Goal: Task Accomplishment & Management: Complete application form

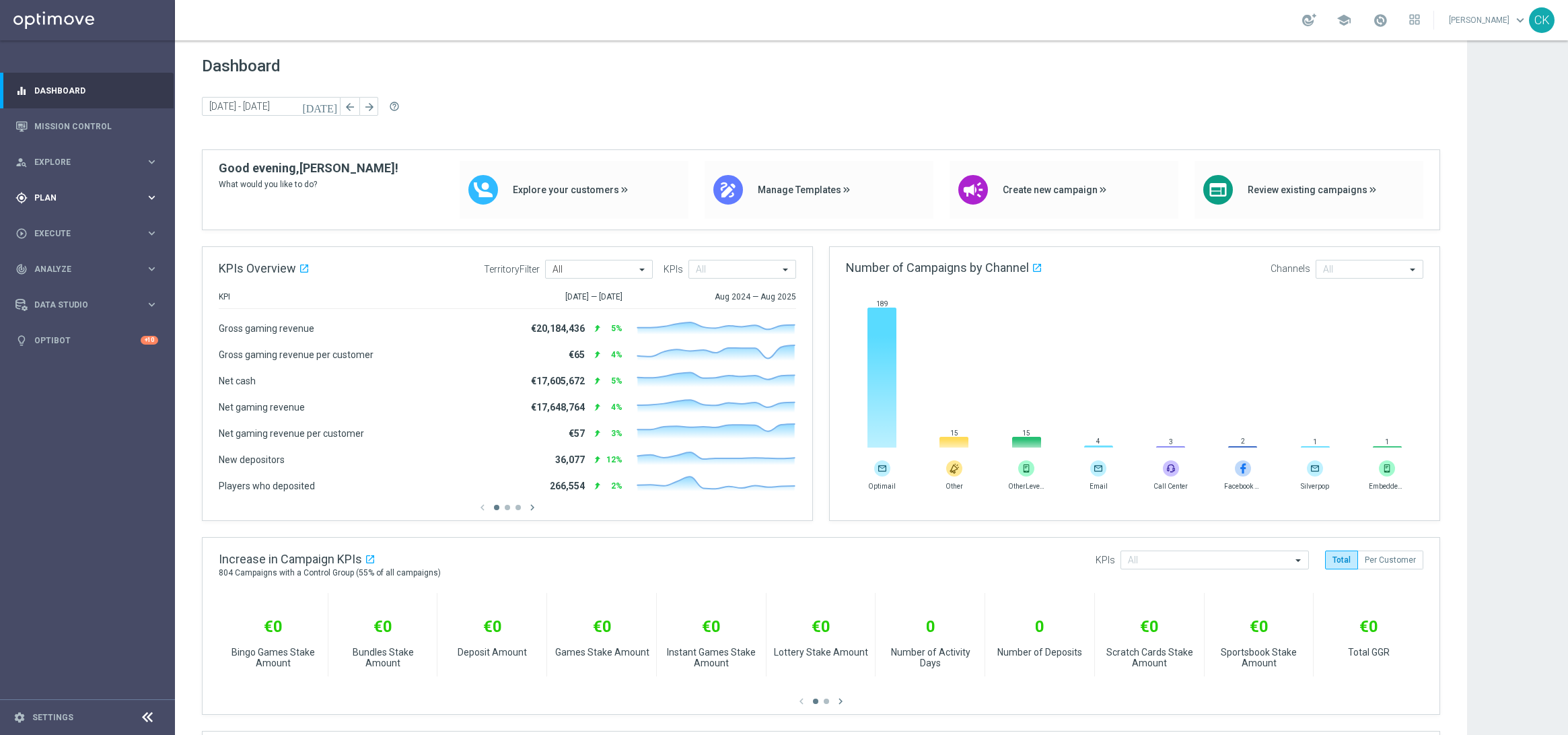
click at [48, 205] on div "gps_fixed Plan keyboard_arrow_right" at bounding box center [87, 197] width 174 height 36
click at [60, 262] on span "Templates" at bounding box center [84, 266] width 96 height 8
click at [61, 288] on link "Optimail" at bounding box center [91, 286] width 98 height 10
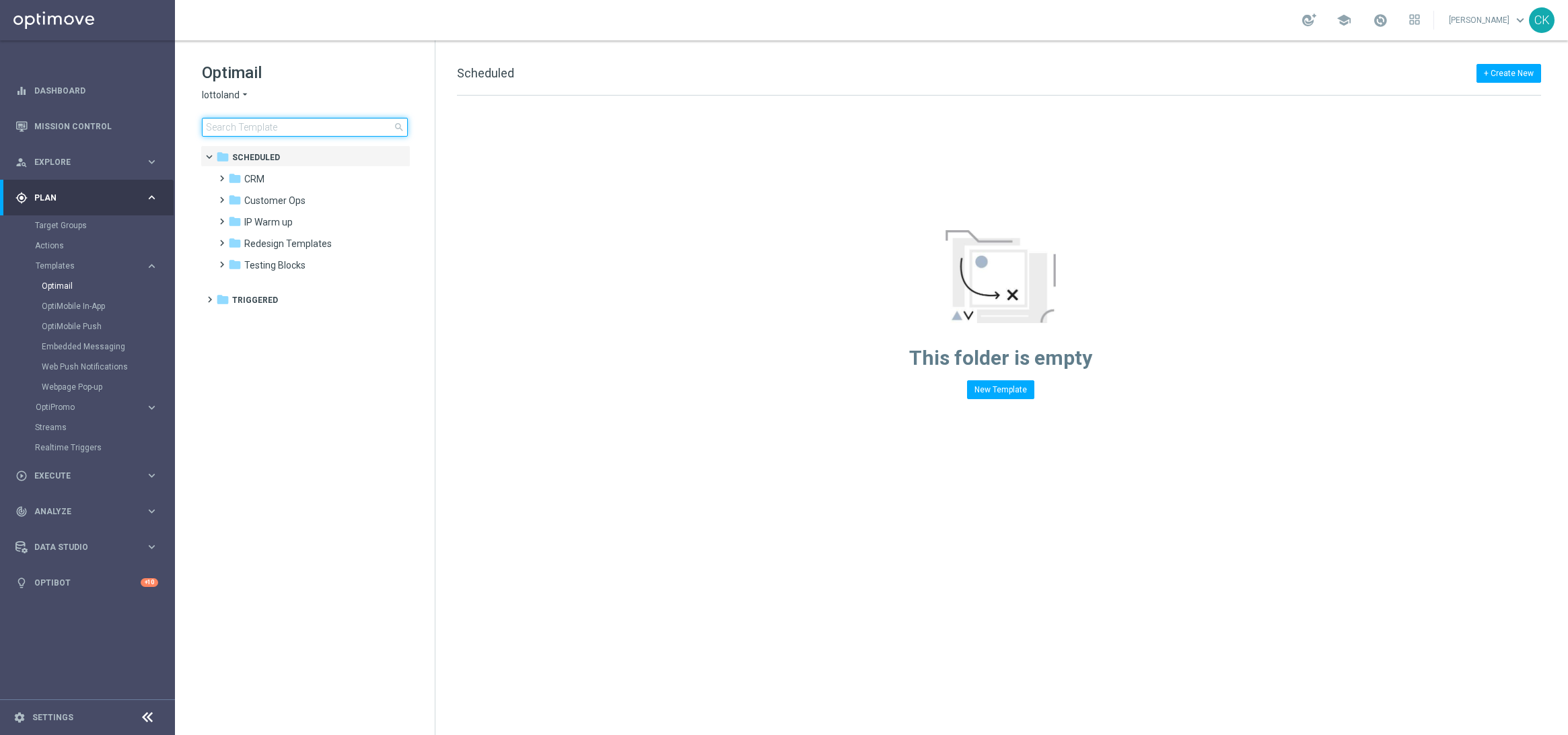
click at [273, 125] on input at bounding box center [305, 127] width 206 height 19
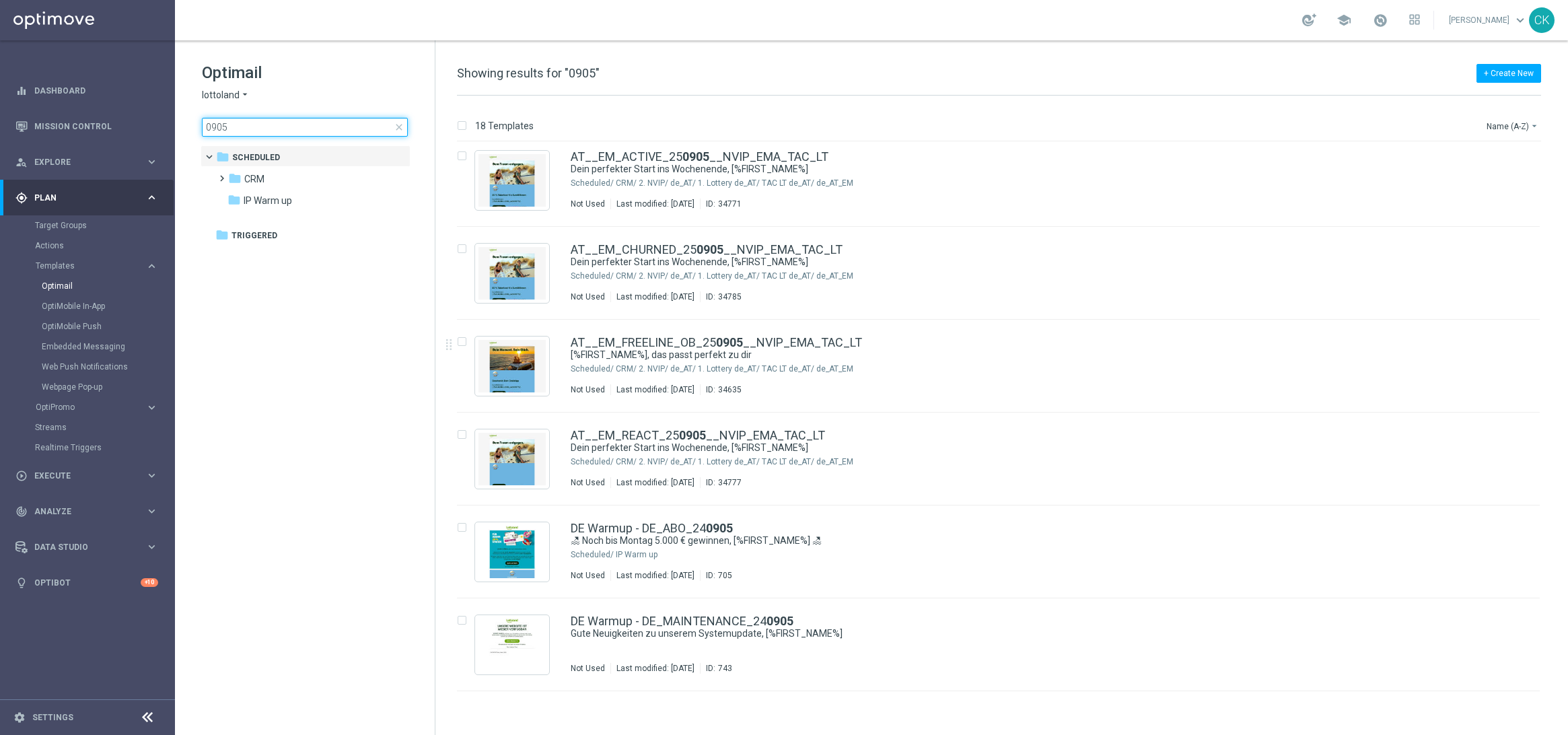
scroll to position [469, 0]
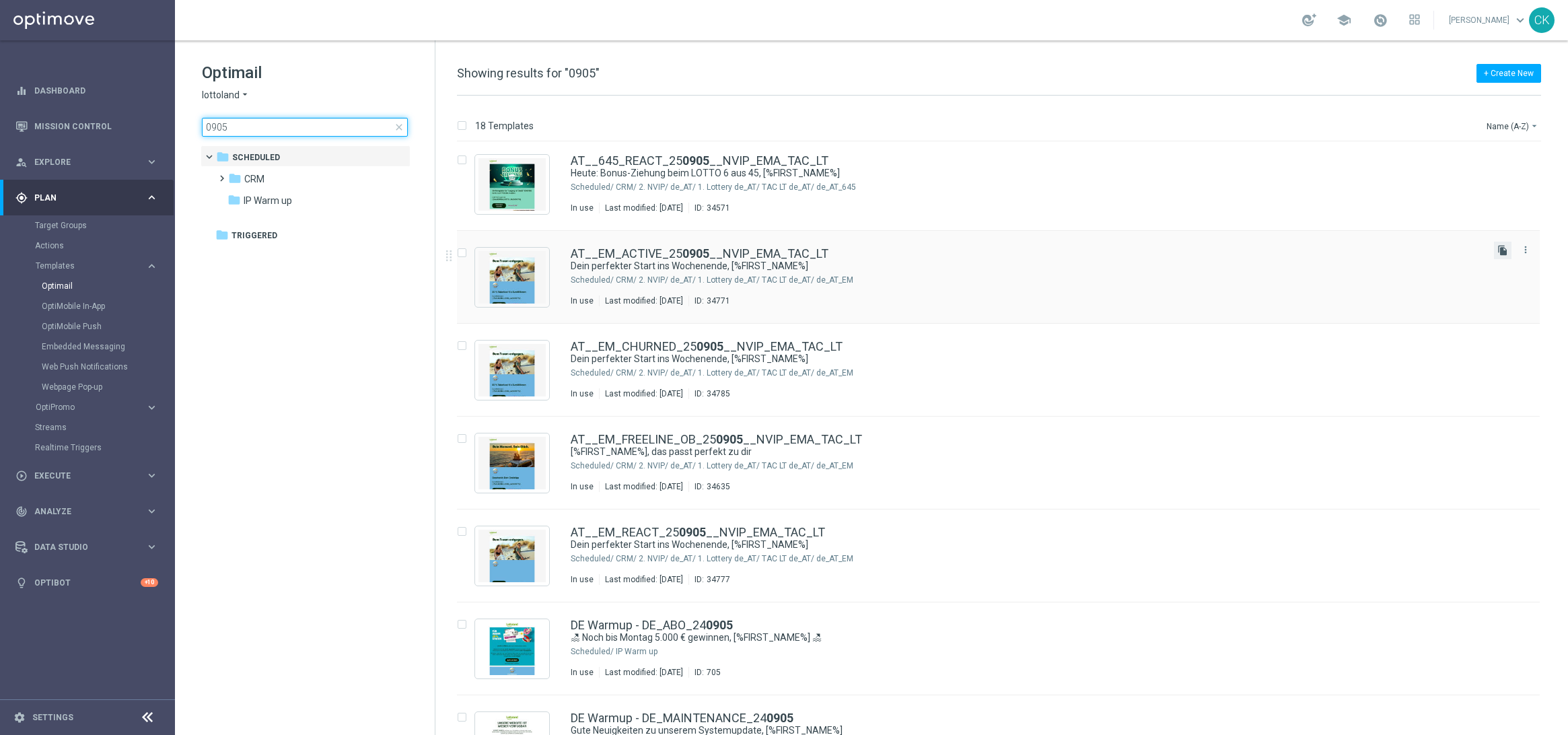
type input "0905"
click at [1500, 247] on icon "file_copy" at bounding box center [1502, 250] width 10 height 10
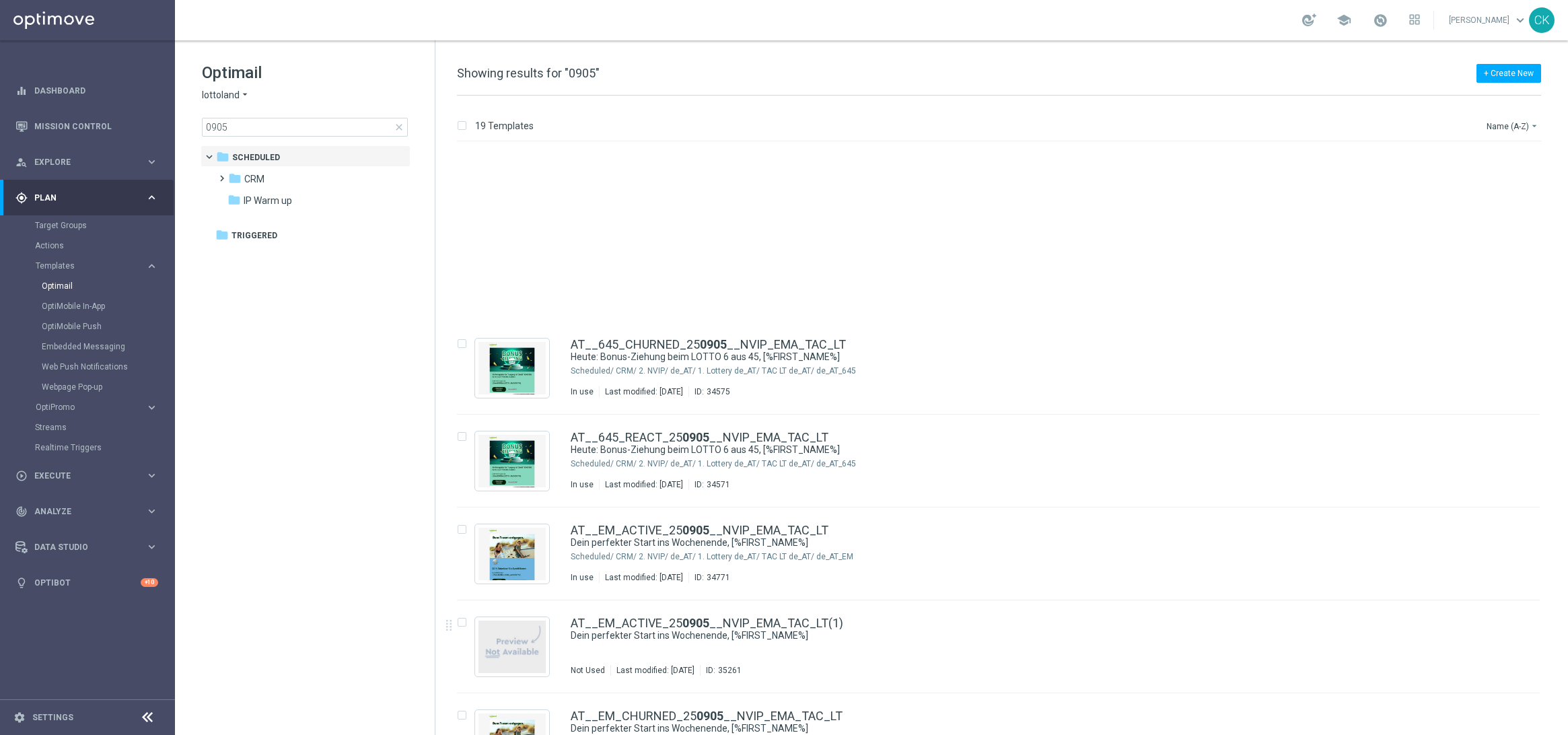
scroll to position [406, 0]
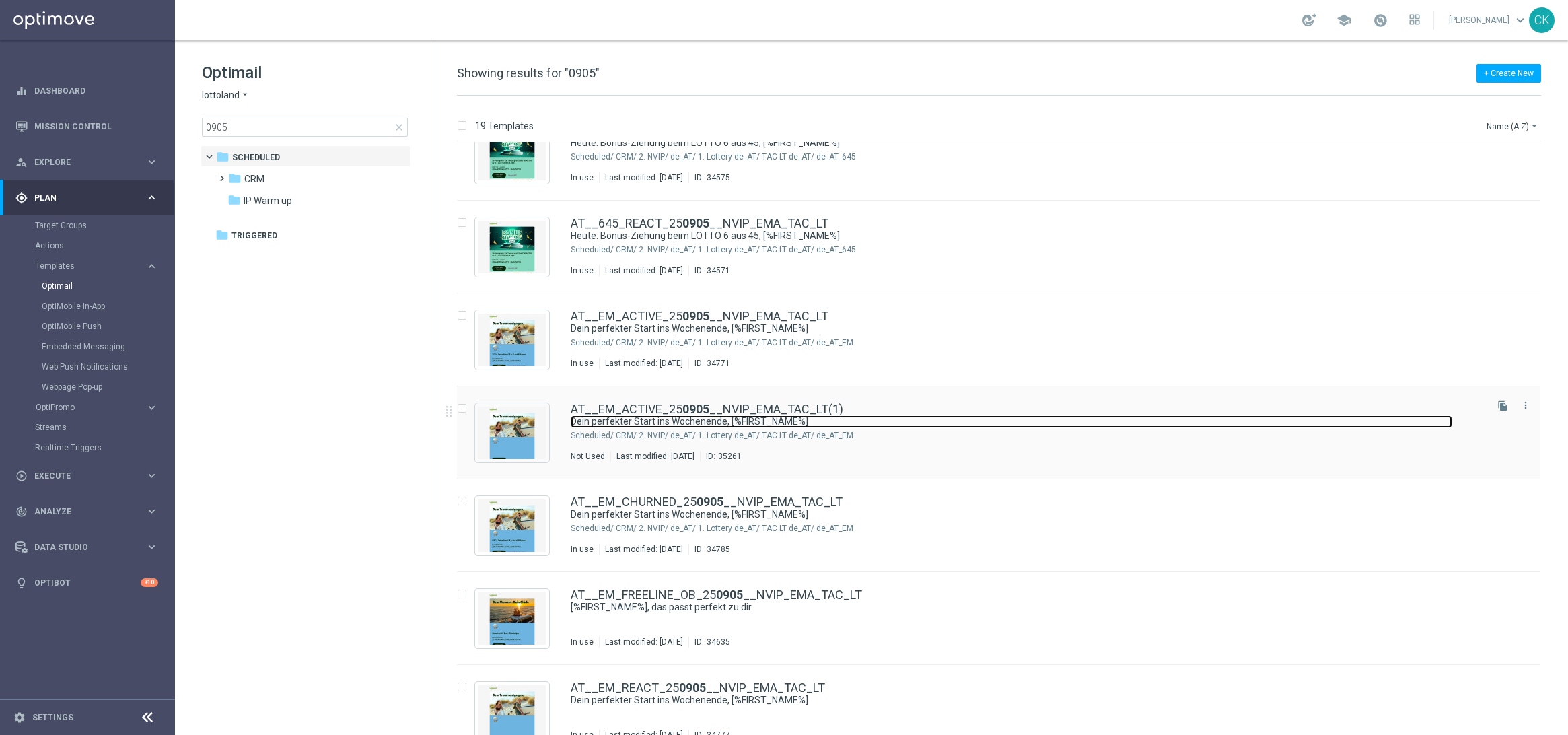
click at [692, 416] on link "Dein perfekter Start ins Wochenende, [%FIRST_NAME%]" at bounding box center [1011, 422] width 882 height 13
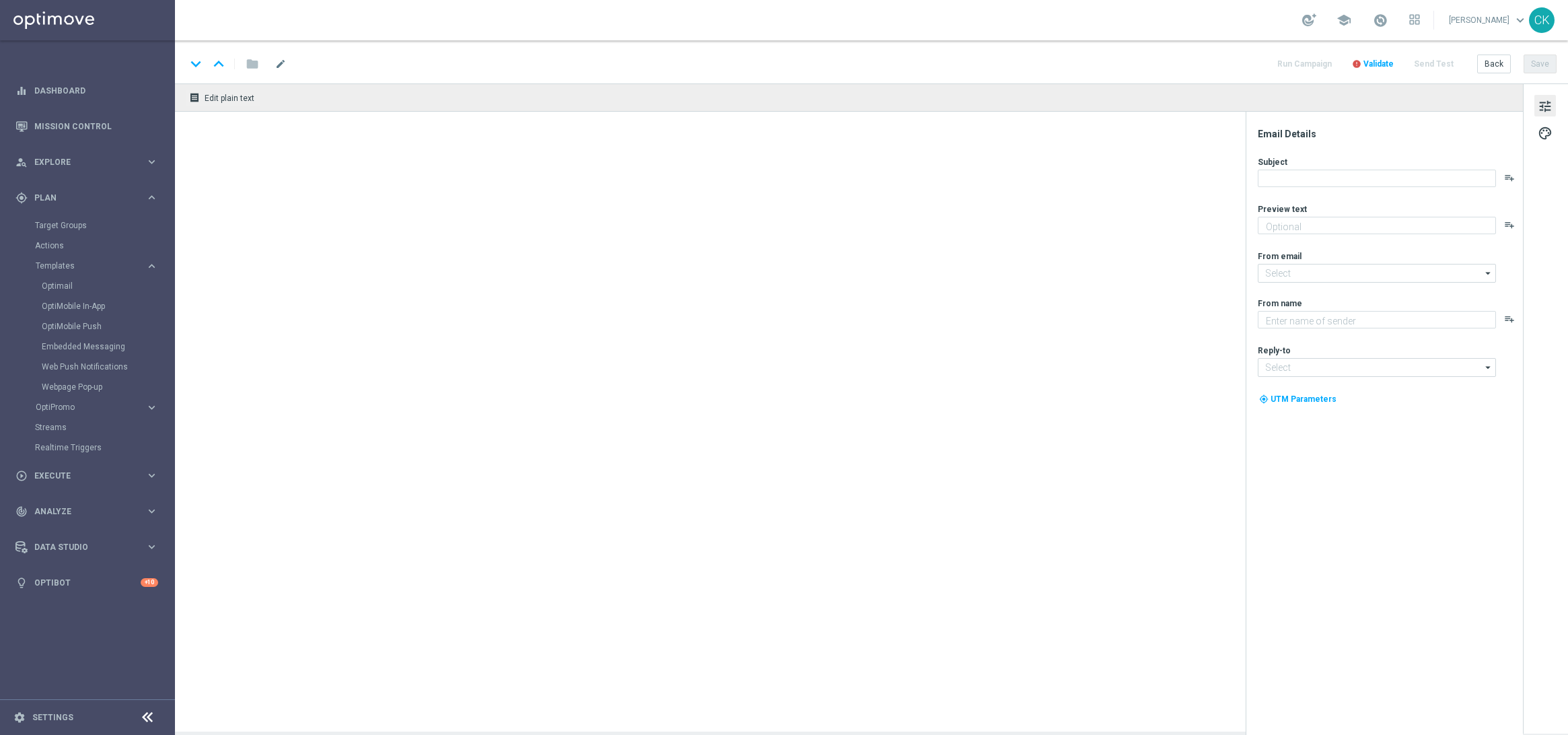
type input "AT__EM_ACTIVE_250905__NVIP_EMA_TAC_LT(1)"
type textarea "20 % [DEMOGRAPHIC_DATA] auf deine EuroMillionen."
type textarea "Lottoland"
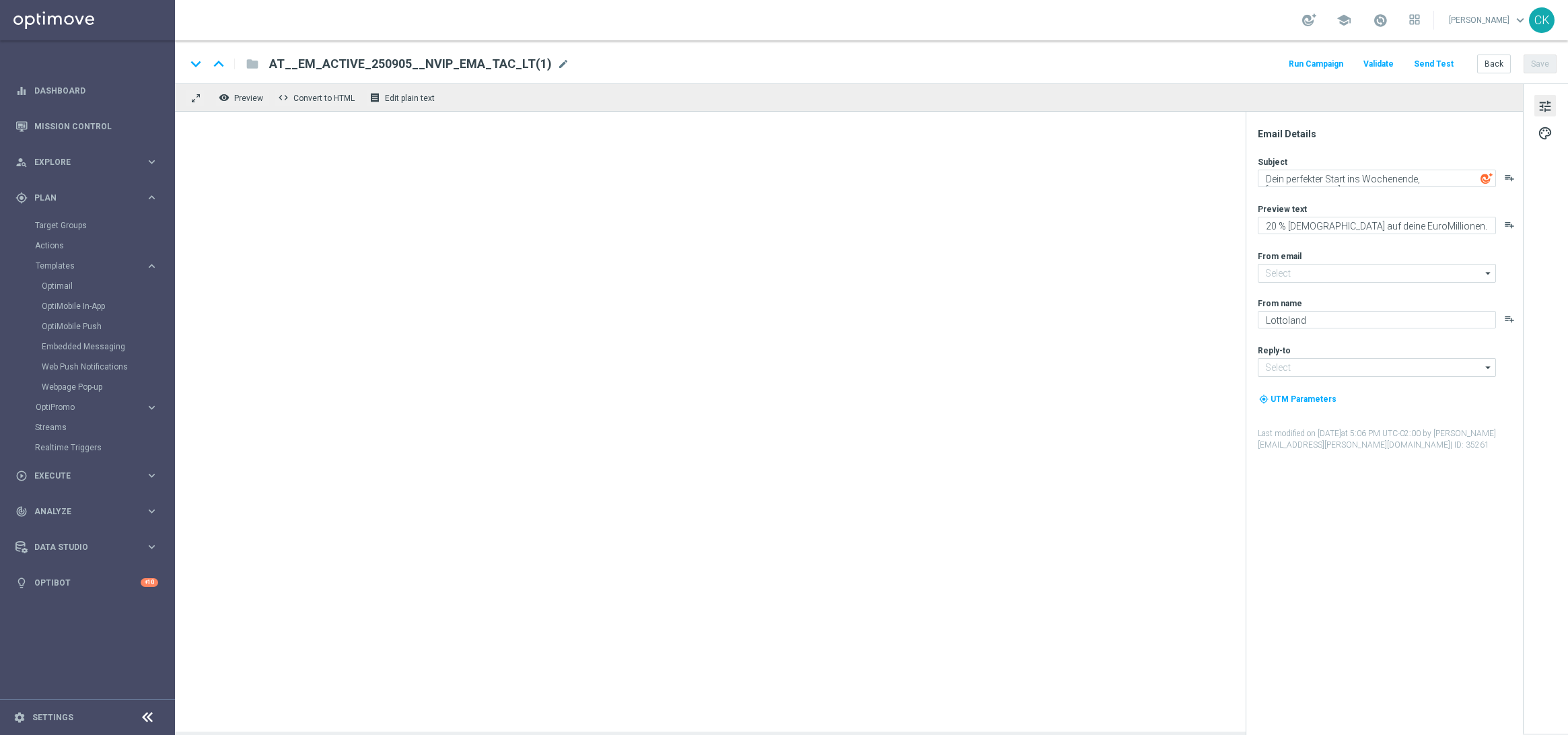
type input "[EMAIL_ADDRESS][DOMAIN_NAME]"
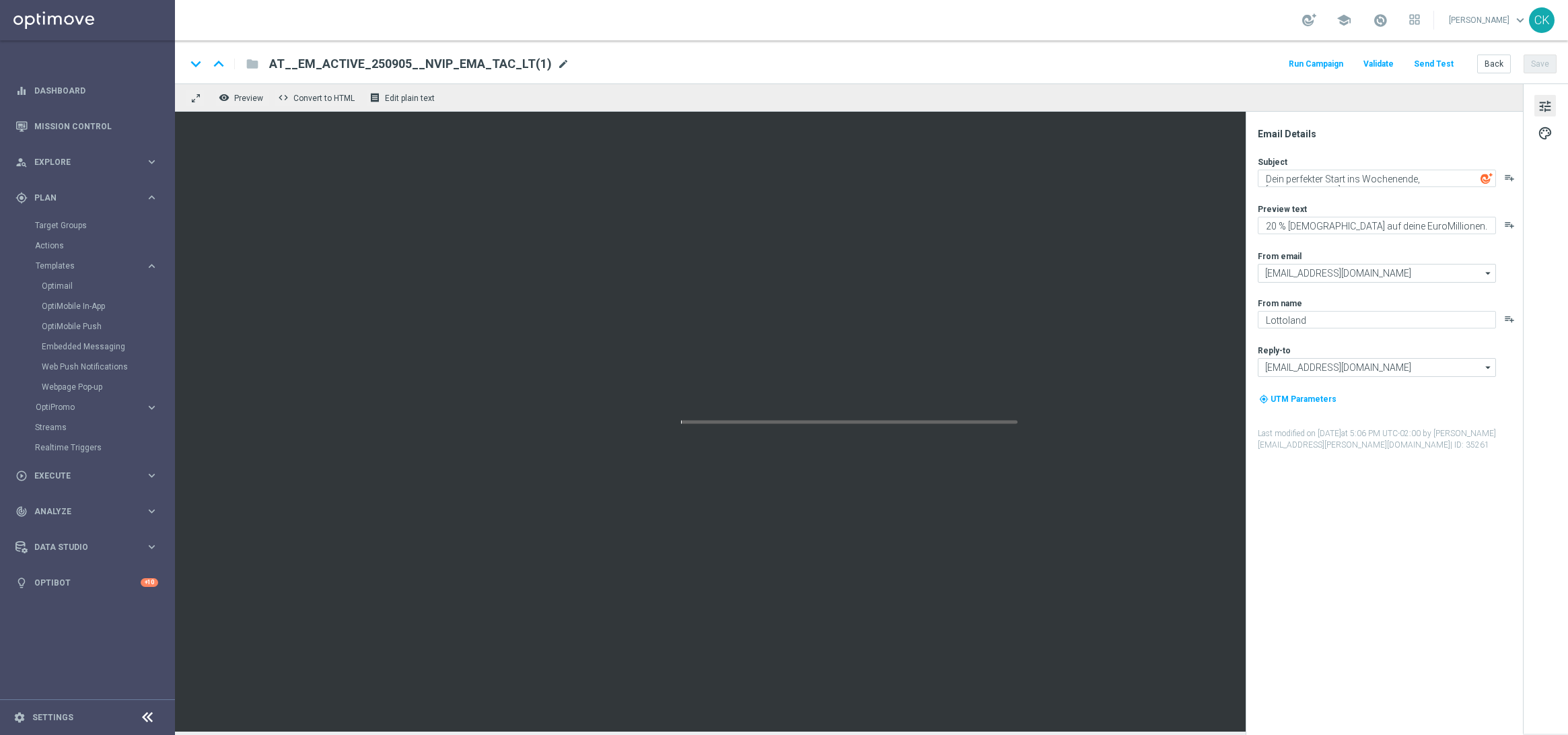
click at [558, 67] on span "mode_edit" at bounding box center [563, 63] width 12 height 12
click at [517, 63] on input "AT__EM_ACTIVE_250905__NVIP_EMA_TAC_LT(1)" at bounding box center [436, 64] width 334 height 18
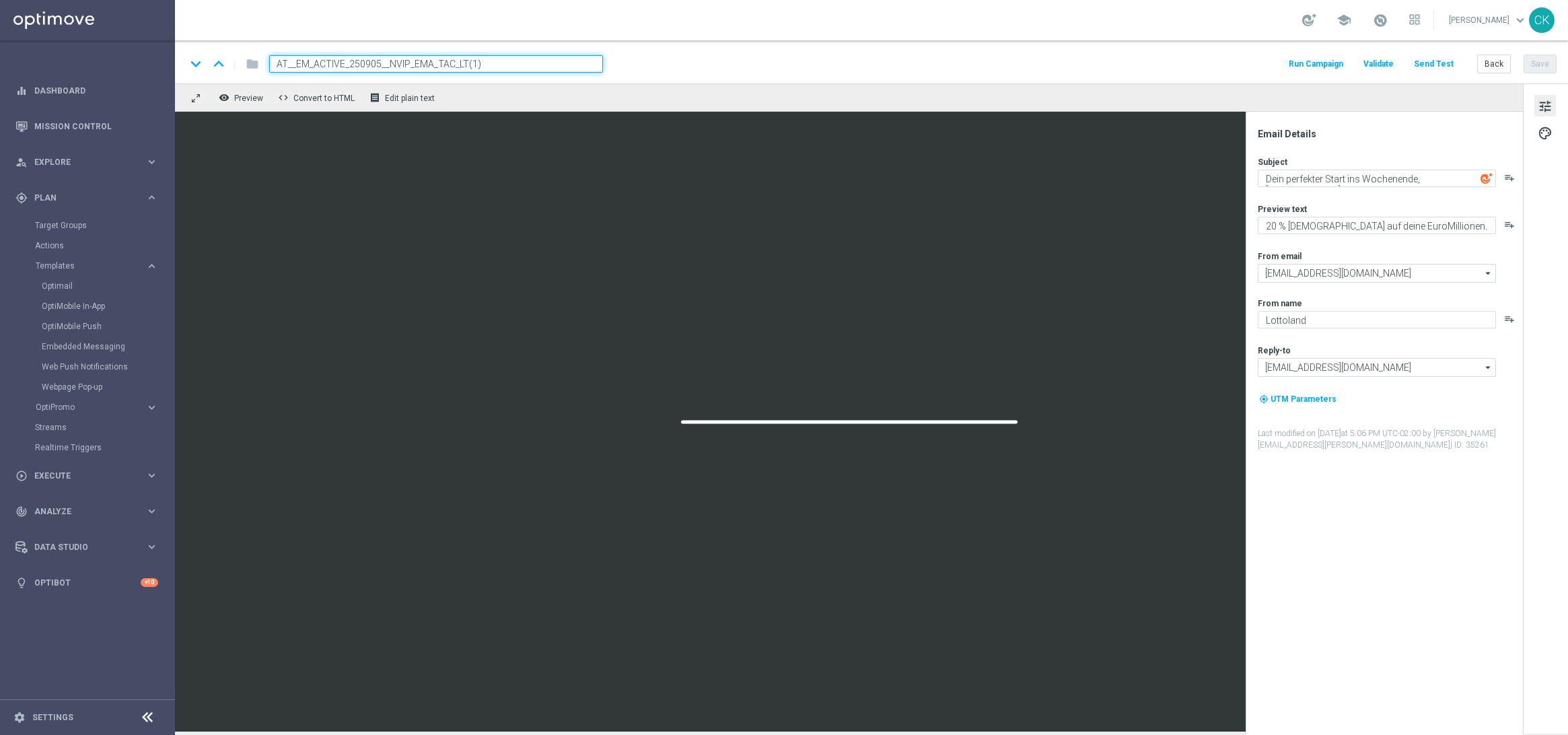
click at [517, 63] on input "AT__EM_ACTIVE_250905__NVIP_EMA_TAC_LT(1)" at bounding box center [436, 64] width 334 height 18
paste input "12__NVIP_EMA_TAC_LT"
type input "AT__EM_ACTIVE_250912__NVIP_EMA_TAC_LT"
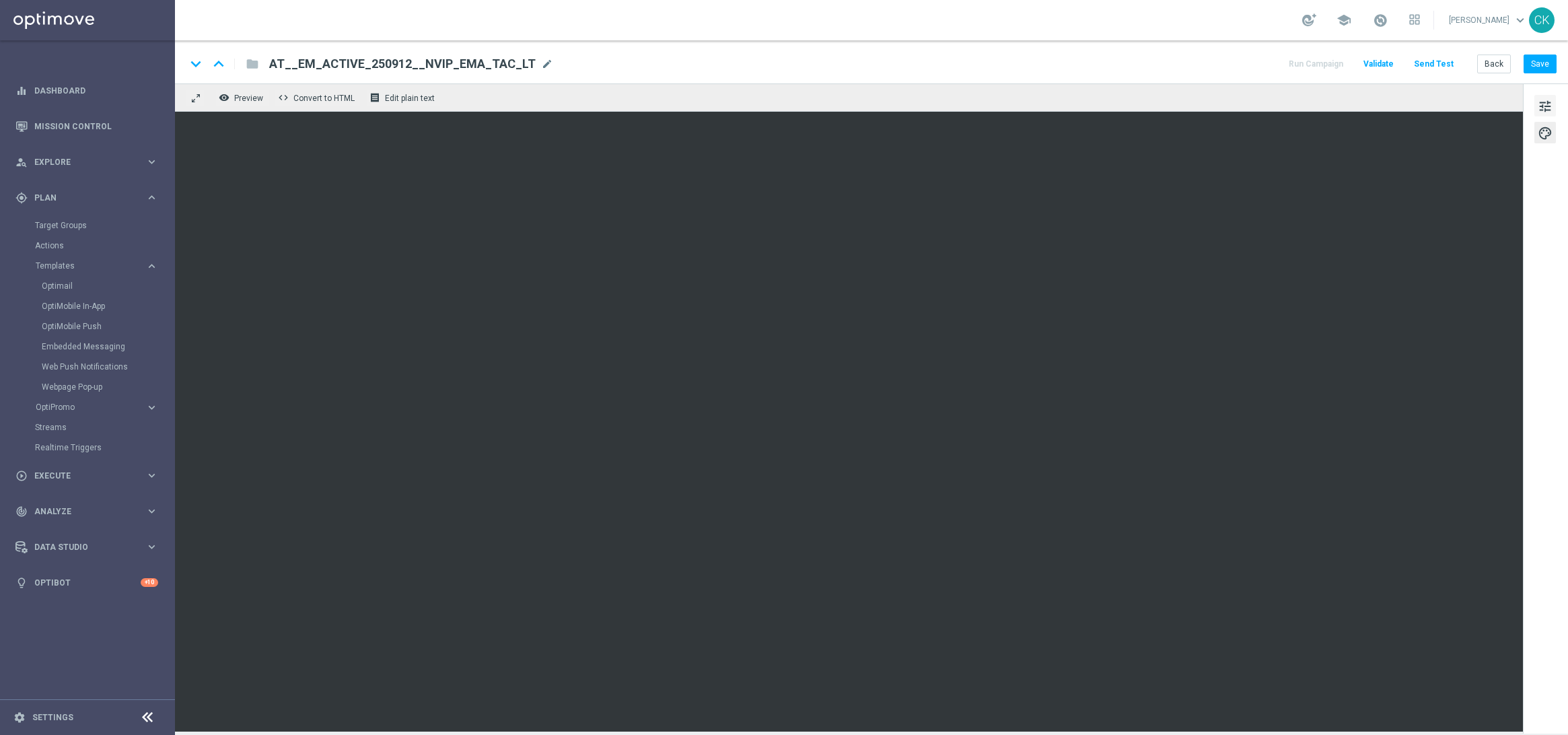
click at [1545, 110] on span "tune" at bounding box center [1545, 106] width 15 height 18
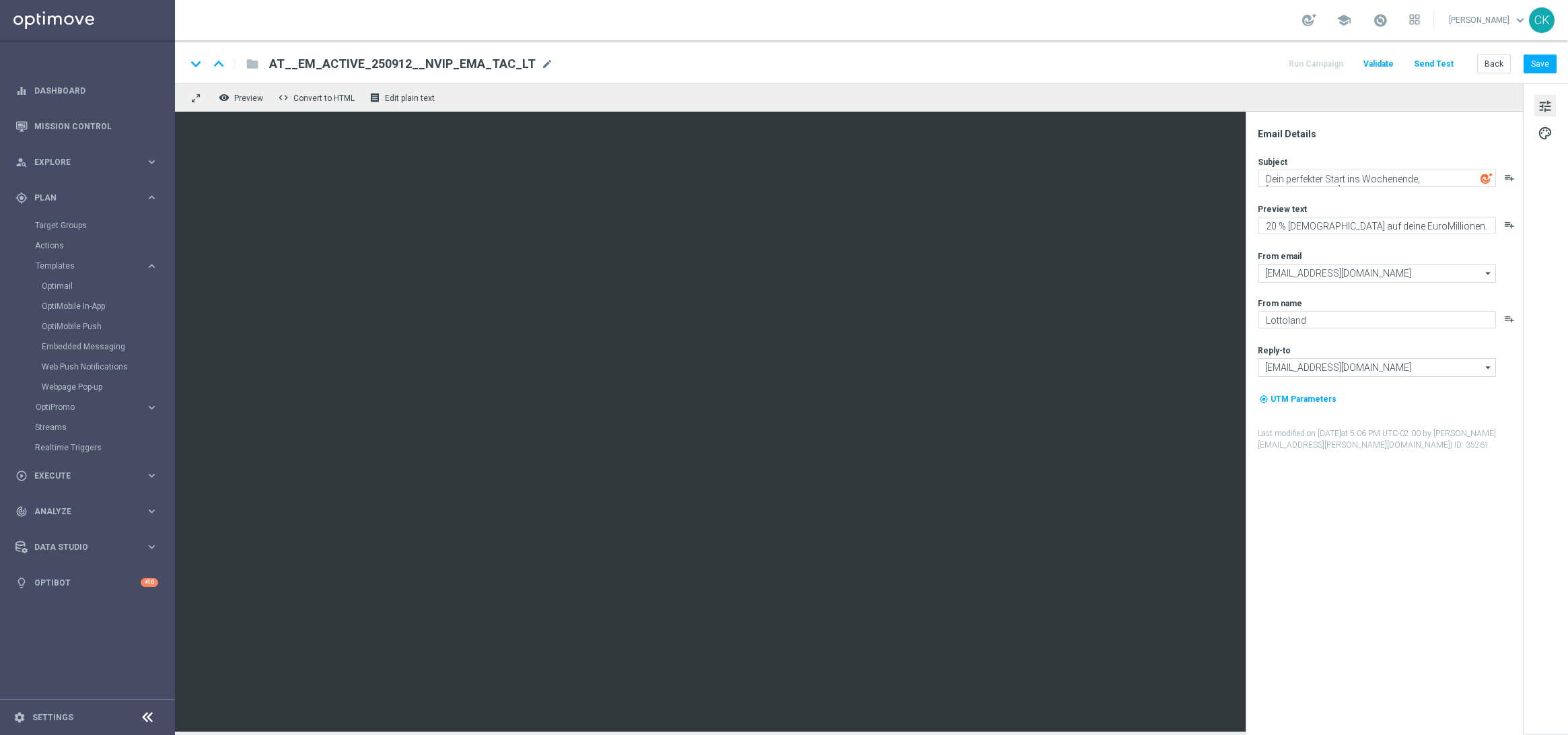
click at [1536, 95] on button "tune" at bounding box center [1545, 106] width 22 height 22
drag, startPoint x: 1358, startPoint y: 226, endPoint x: 1256, endPoint y: 227, distance: 102.0
click at [1256, 227] on div "Email Details Subject Dein perfekter Start ins Wochenende, [%FIRST_NAME%] playl…" at bounding box center [1388, 432] width 268 height 608
click at [1411, 226] on textarea "Freispiele zu deinen EuroMillionen." at bounding box center [1376, 226] width 239 height 18
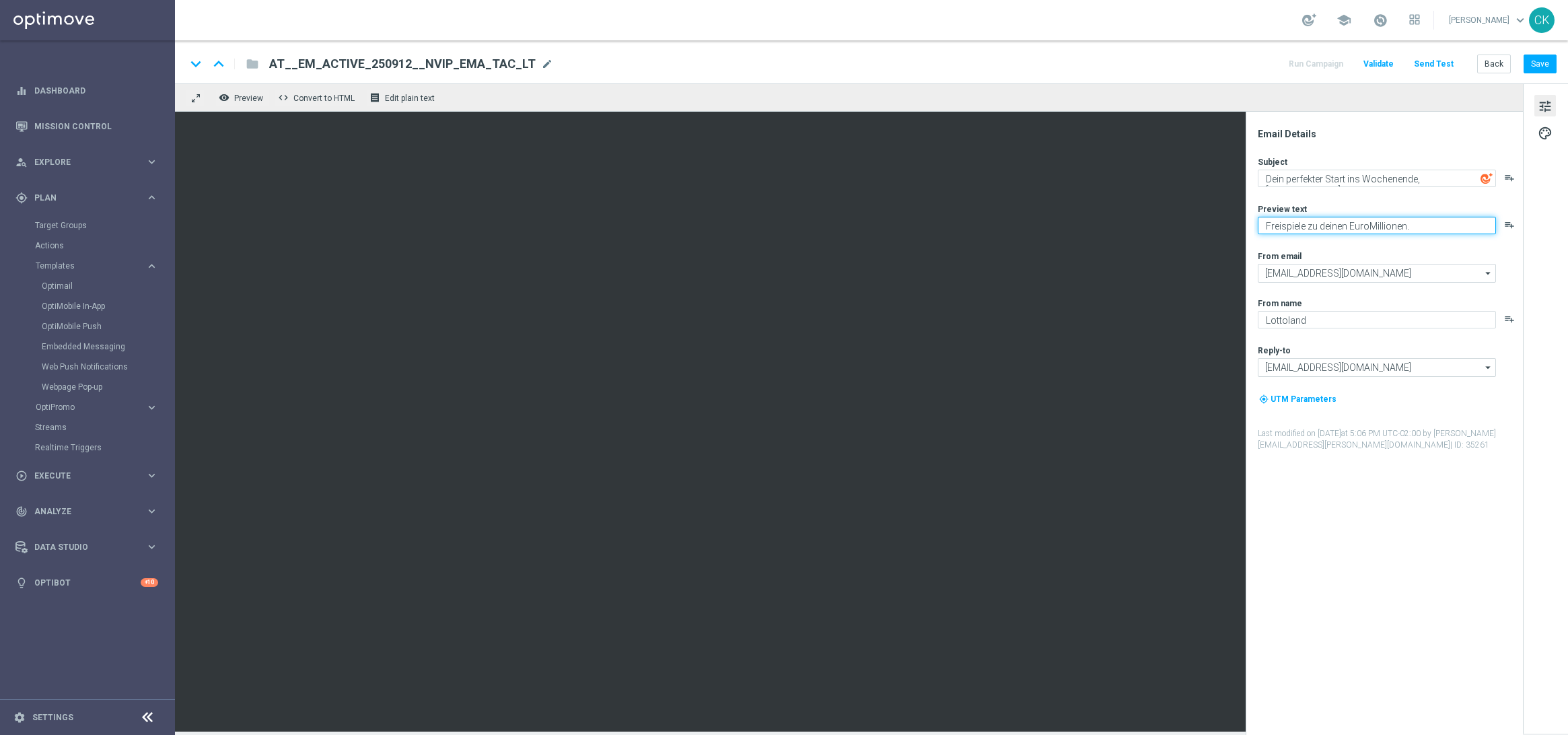
click at [1411, 226] on textarea "Freispiele zu deinen EuroMillionen." at bounding box center [1376, 226] width 239 height 18
type textarea "Freispiele zu deinen EuroMillionen."
click at [1376, 188] on div "Subject Dein perfekter Start ins Wochenende, [%FIRST_NAME%] playlist_add Previe…" at bounding box center [1390, 304] width 264 height 294
click at [1369, 175] on textarea "Dein perfekter Start ins Wochenende, [%FIRST_NAME%]" at bounding box center [1376, 178] width 239 height 18
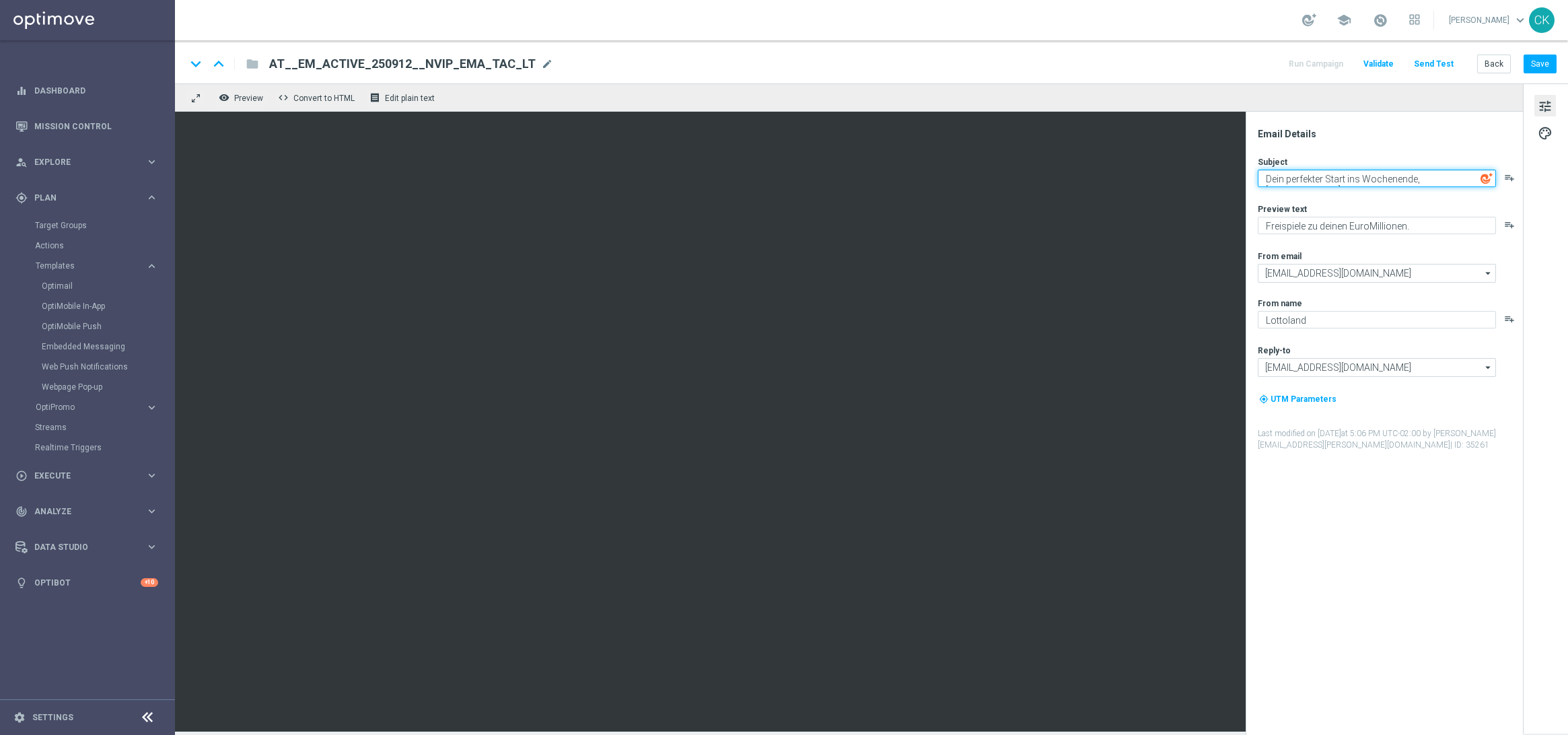
click at [1369, 175] on textarea "Dein perfekter Start ins Wochenende, [%FIRST_NAME%]" at bounding box center [1376, 178] width 239 height 18
click at [1379, 196] on div "Subject Dein perfekter Start ins Wochenende, [%FIRST_NAME%] playlist_add Previe…" at bounding box center [1390, 304] width 264 height 294
drag, startPoint x: 1417, startPoint y: 177, endPoint x: 1254, endPoint y: 180, distance: 163.0
click at [1254, 180] on div "Email Details Subject Dein perfekter Start ins Wochenende, [%FIRST_NAME%] playl…" at bounding box center [1388, 432] width 268 height 608
click at [1351, 181] on textarea "[PERSON_NAME] Freutag, [%FIRST_NAME%]" at bounding box center [1376, 178] width 239 height 18
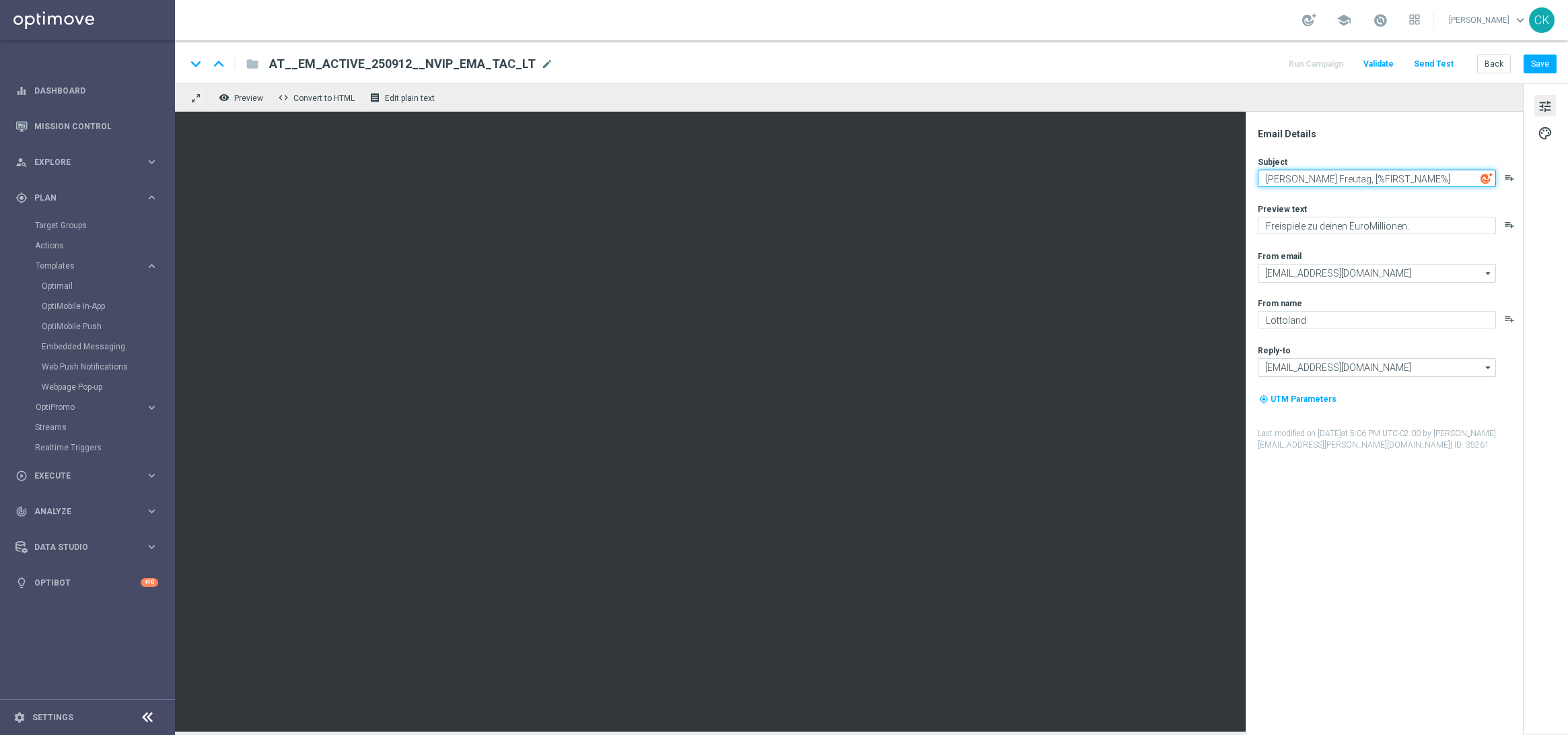
click at [1351, 181] on textarea "[PERSON_NAME] Freutag, [%FIRST_NAME%]" at bounding box center [1376, 178] width 239 height 18
type textarea "[PERSON_NAME] Freutag, [%FIRST_NAME%]"
click at [1538, 67] on button "Save" at bounding box center [1540, 64] width 33 height 19
click at [1553, 56] on button "Save" at bounding box center [1540, 64] width 33 height 19
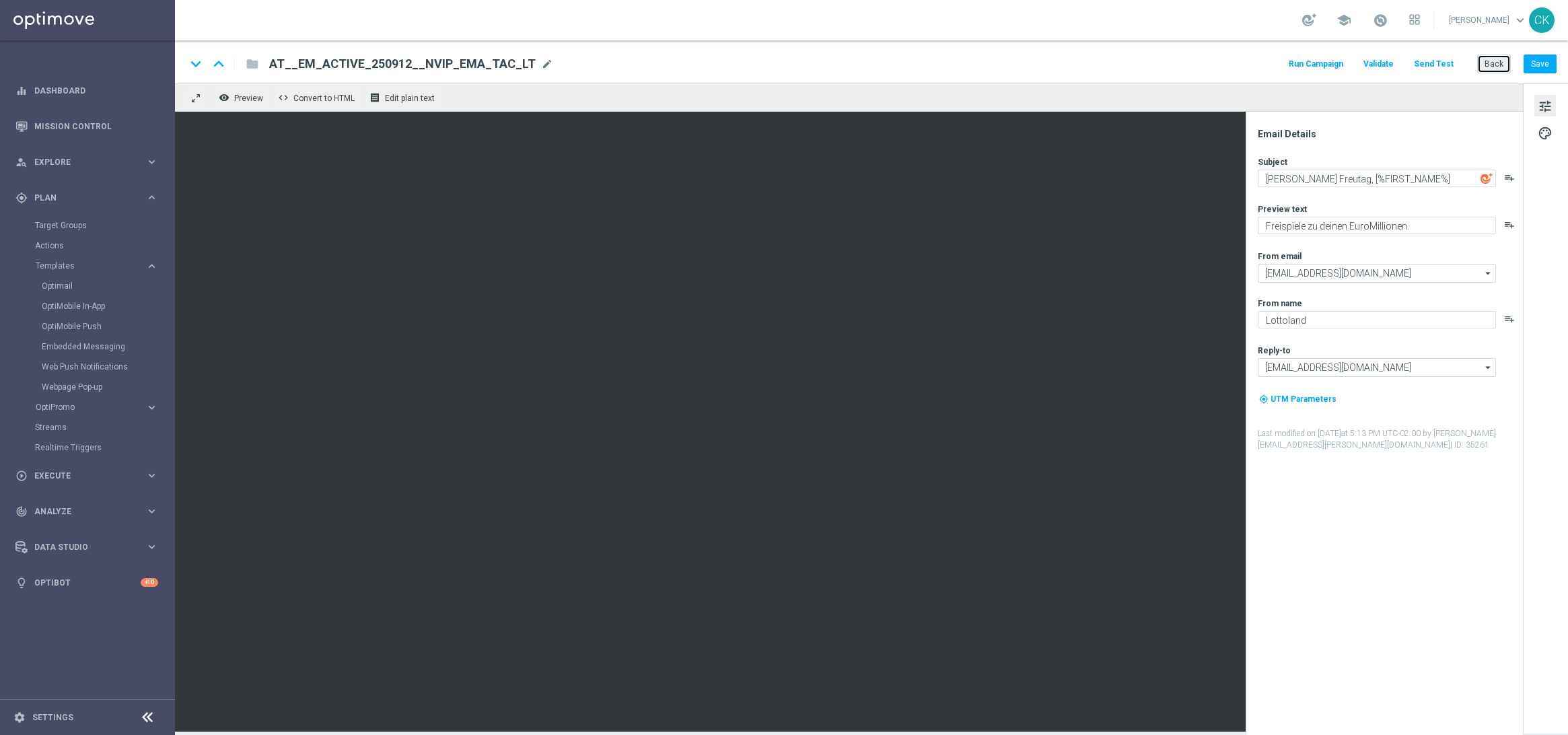
click at [1502, 58] on button "Back" at bounding box center [1494, 64] width 34 height 19
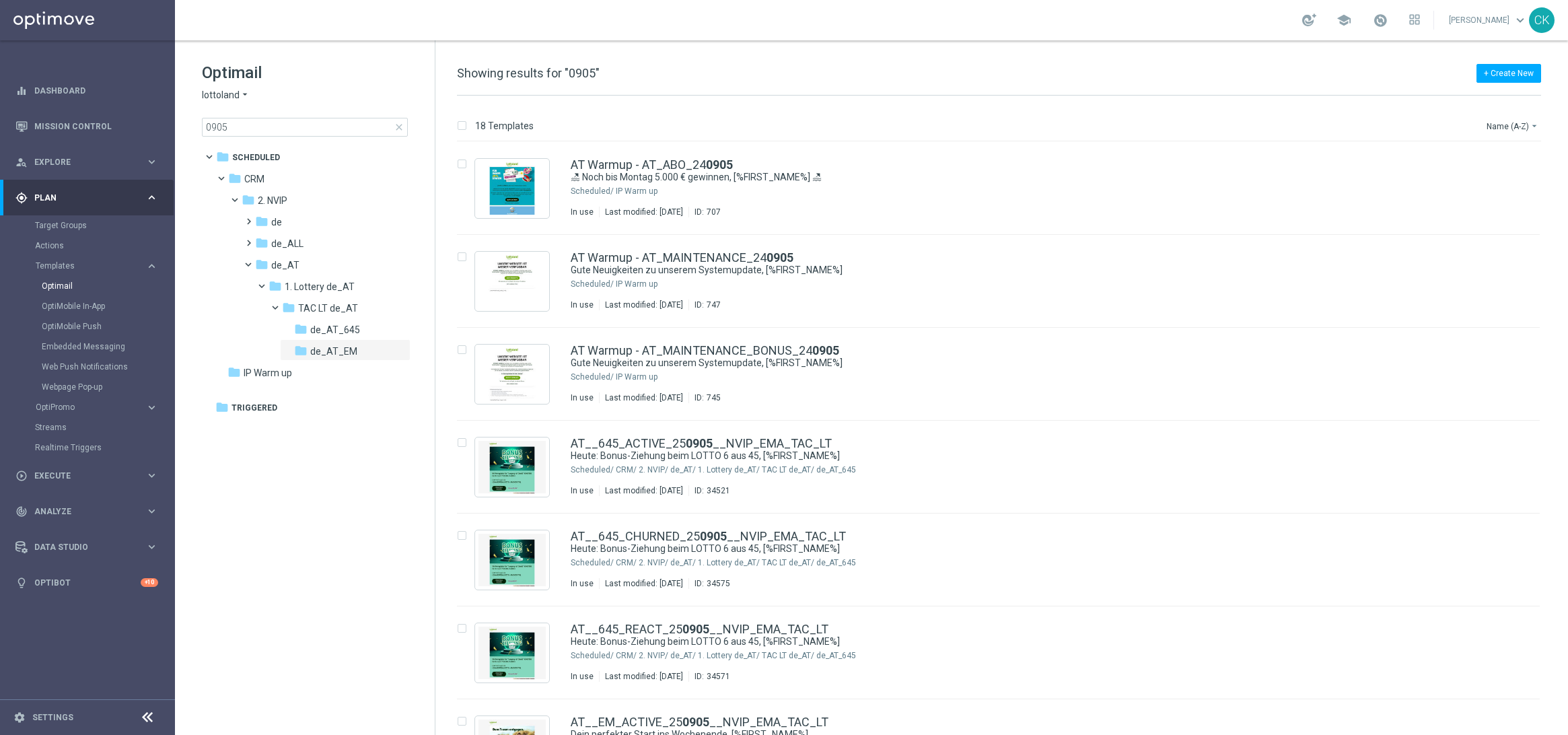
click at [401, 124] on span "close" at bounding box center [398, 126] width 10 height 10
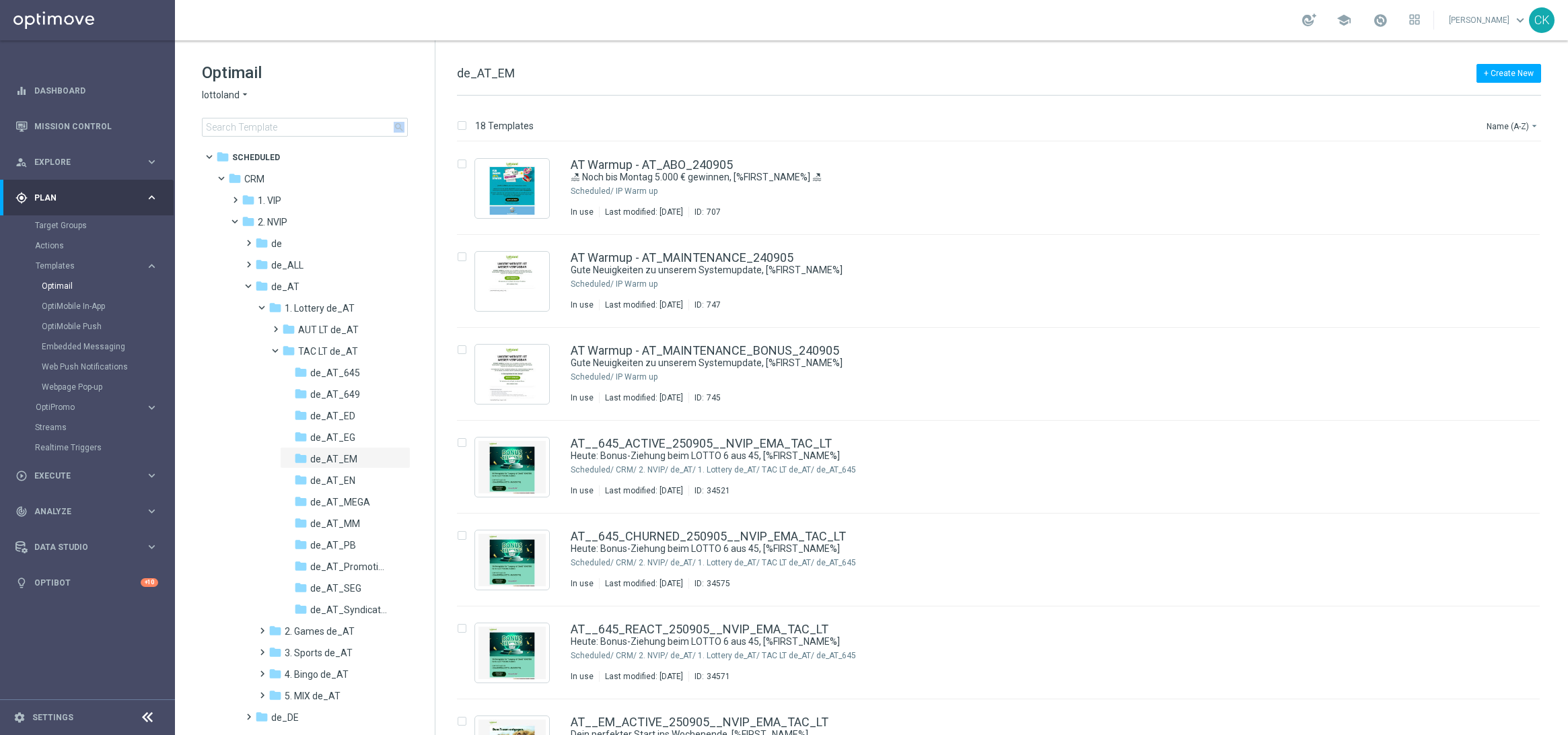
click at [401, 124] on span "search" at bounding box center [398, 126] width 10 height 10
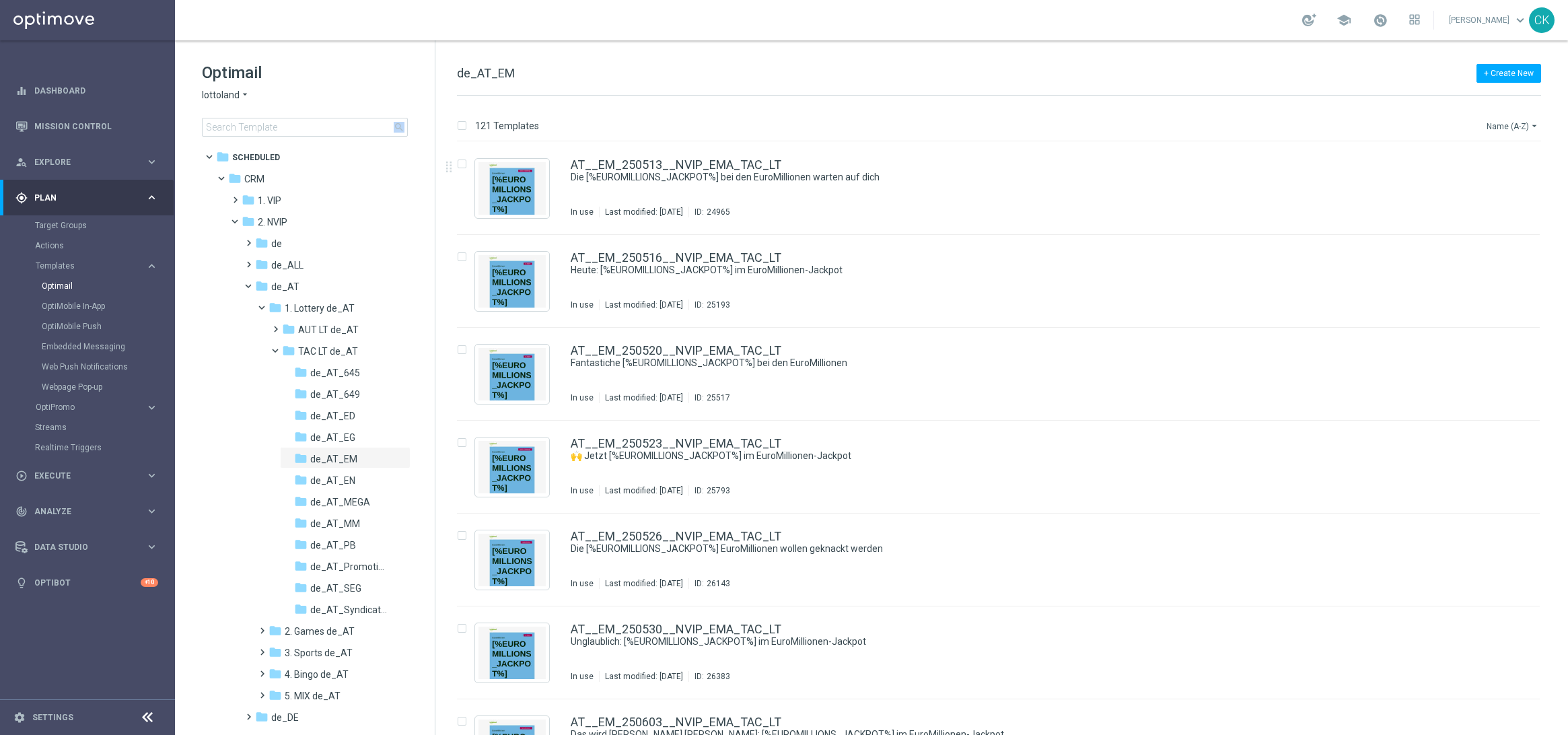
click at [1533, 128] on icon "arrow_drop_down" at bounding box center [1534, 125] width 10 height 10
click at [1487, 186] on span "Date Modified (Newest)" at bounding box center [1490, 187] width 91 height 9
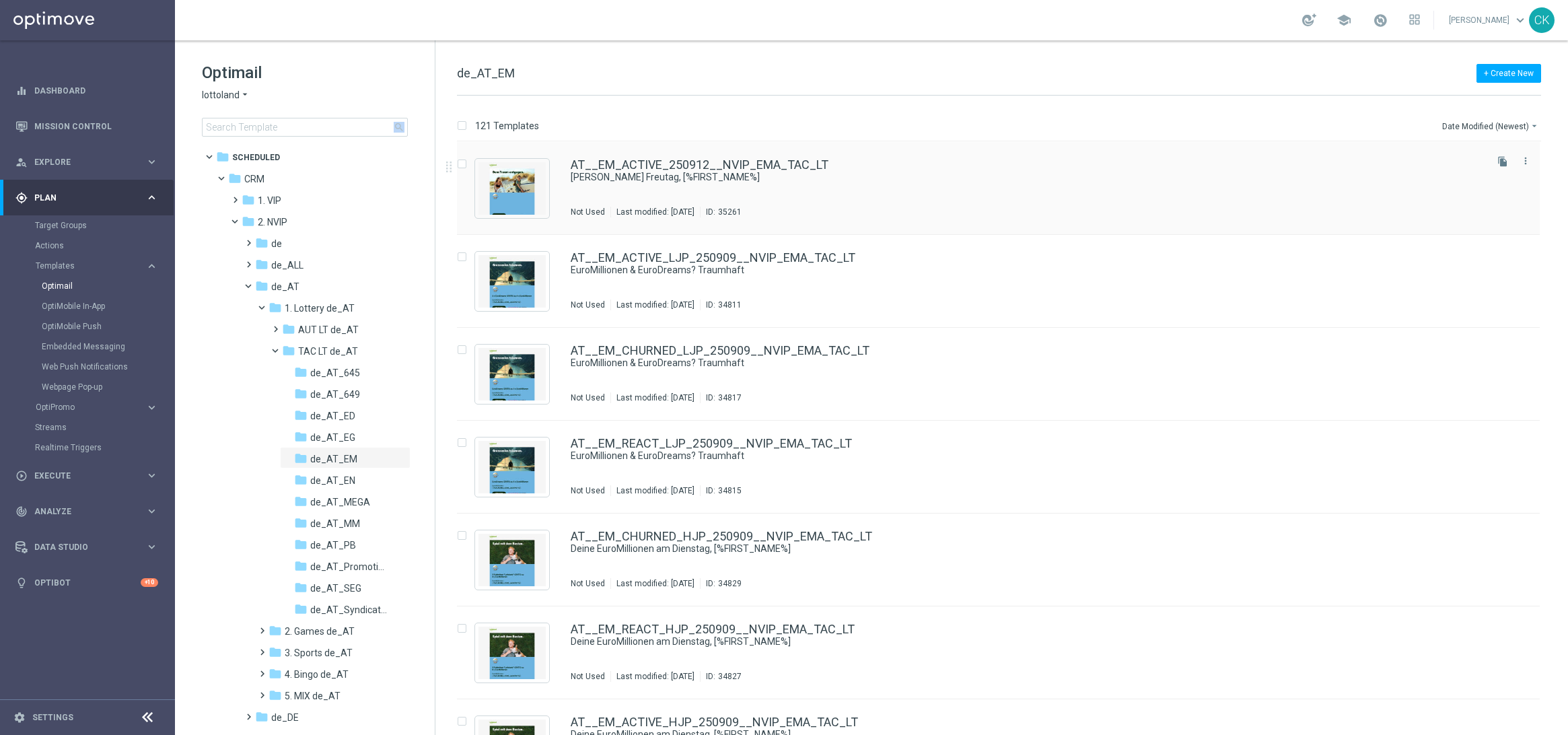
click at [598, 155] on div "AT__EM_ACTIVE_250912__NVIP_EMA_TAC_LT [PERSON_NAME] Freutag, [%FIRST_NAME%] Not…" at bounding box center [998, 189] width 1083 height 92
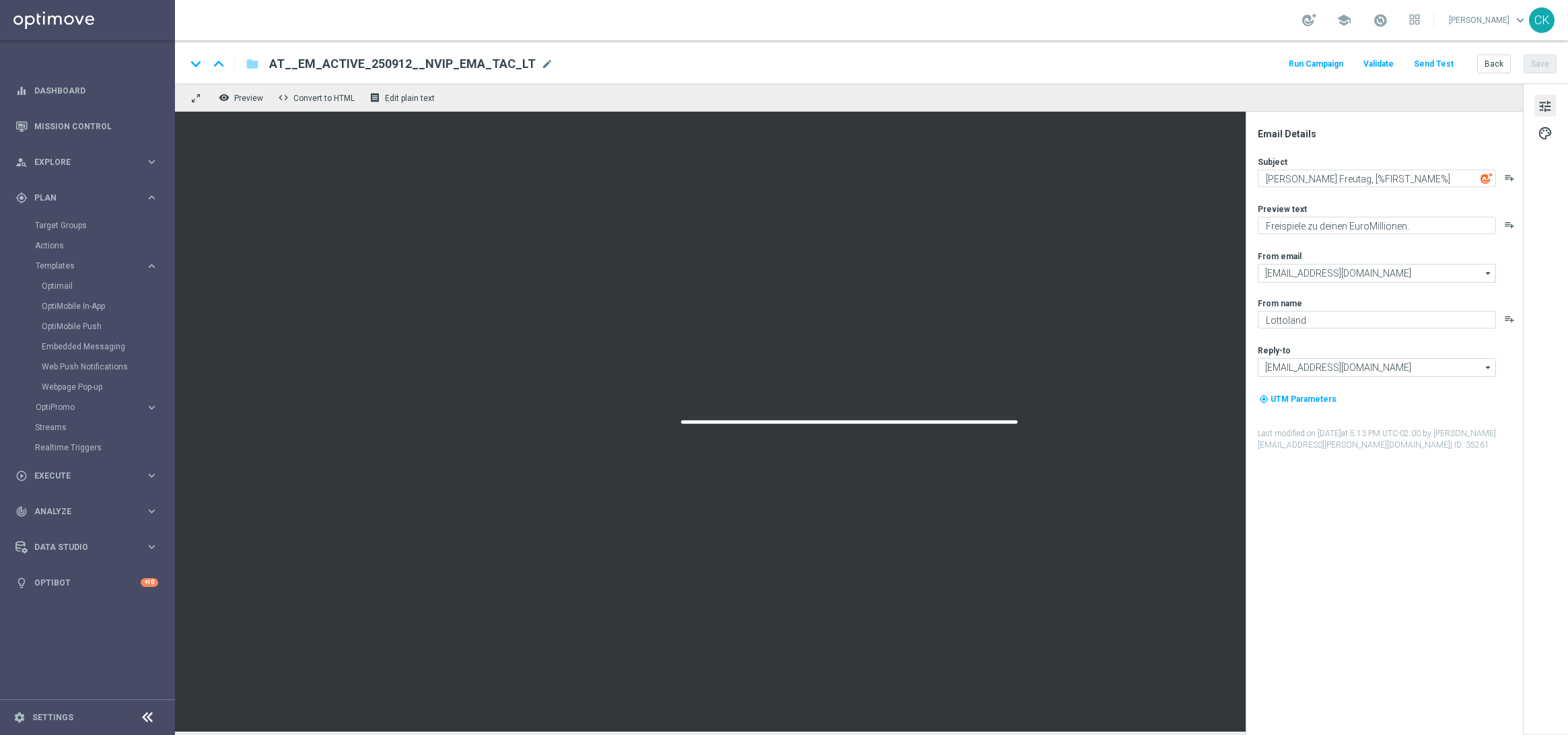
click at [1432, 61] on button "Send Test" at bounding box center [1434, 64] width 43 height 18
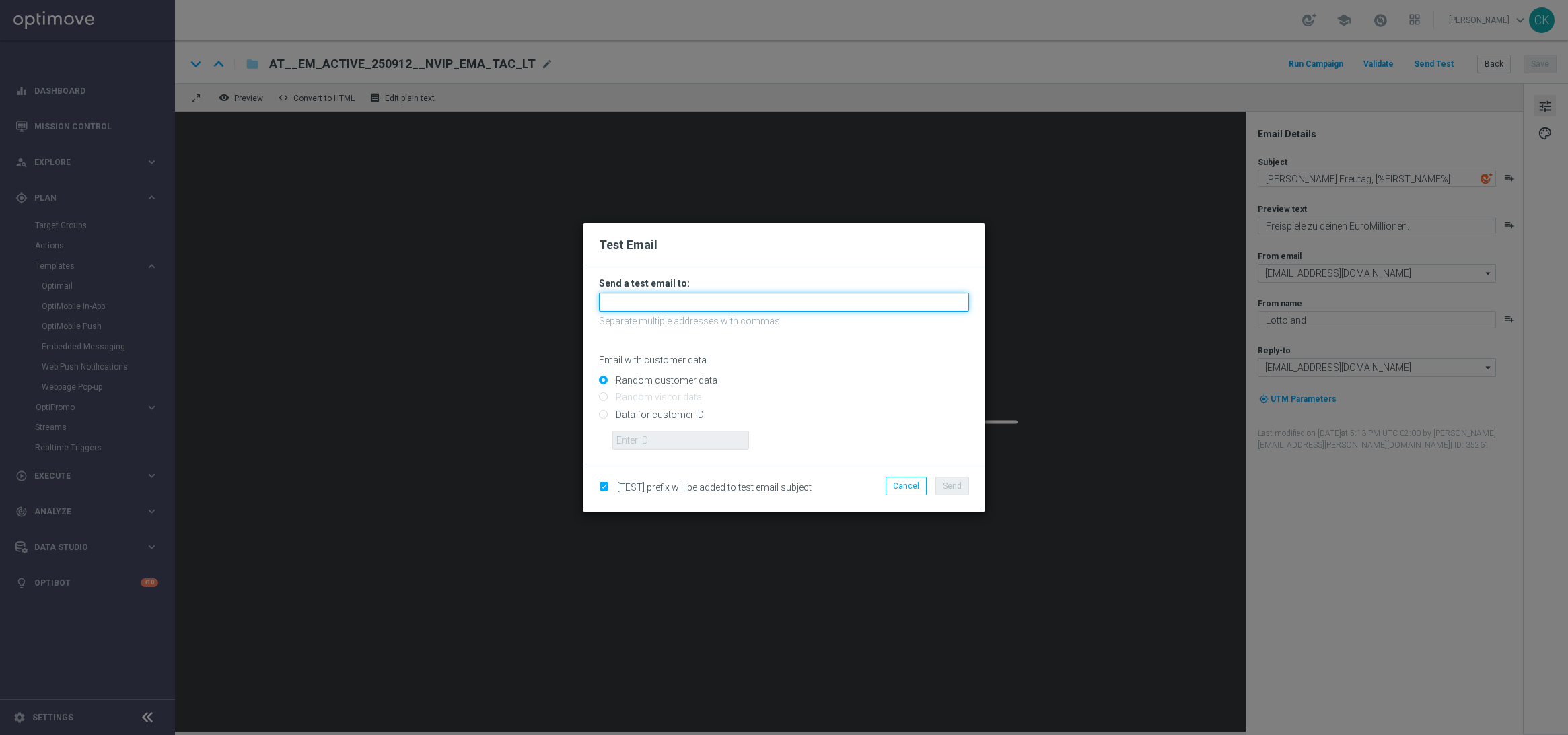
click at [750, 299] on input "text" at bounding box center [784, 302] width 370 height 19
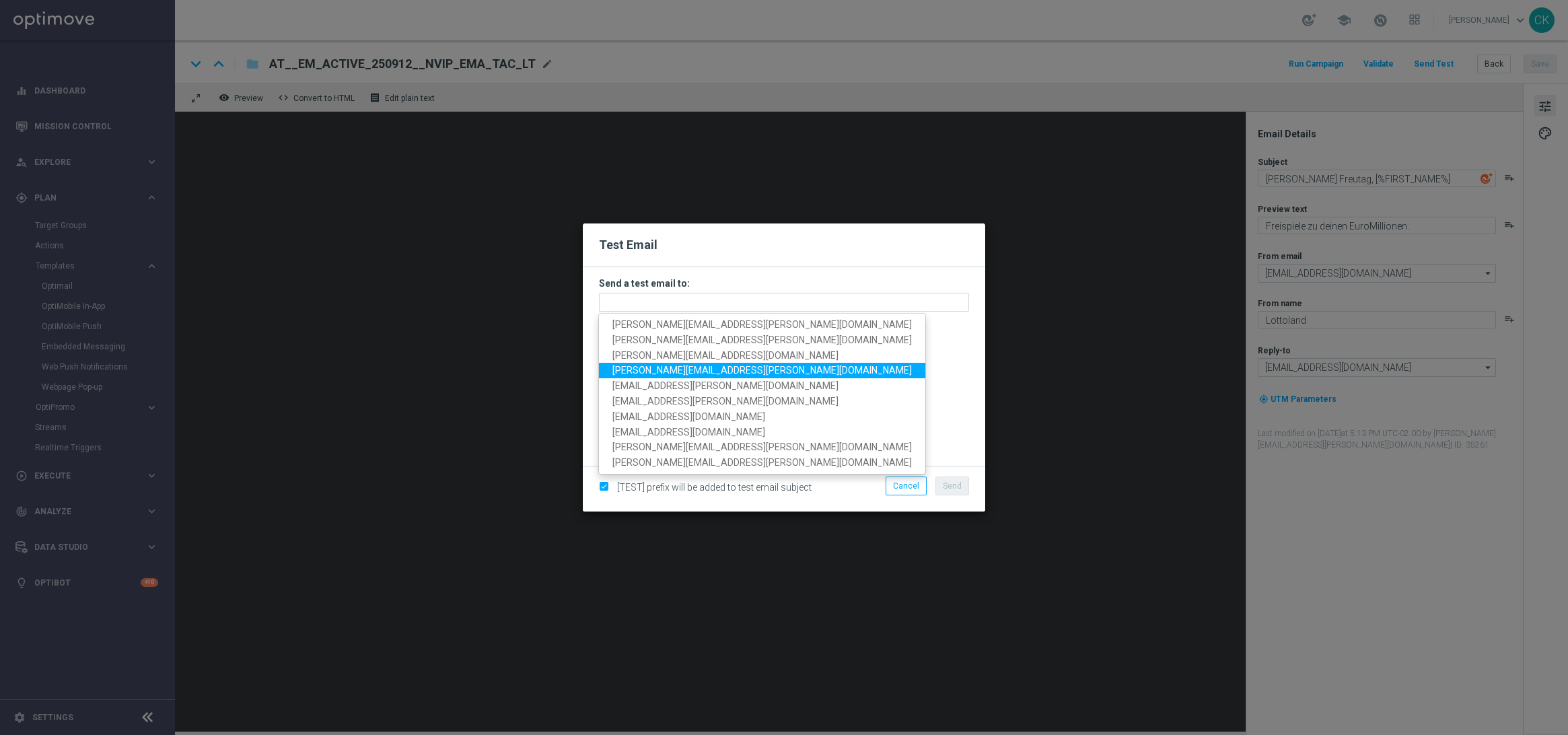
click at [699, 372] on span "[PERSON_NAME][EMAIL_ADDRESS][PERSON_NAME][DOMAIN_NAME]" at bounding box center [761, 370] width 299 height 10
type input "[PERSON_NAME][EMAIL_ADDRESS][PERSON_NAME][DOMAIN_NAME]"
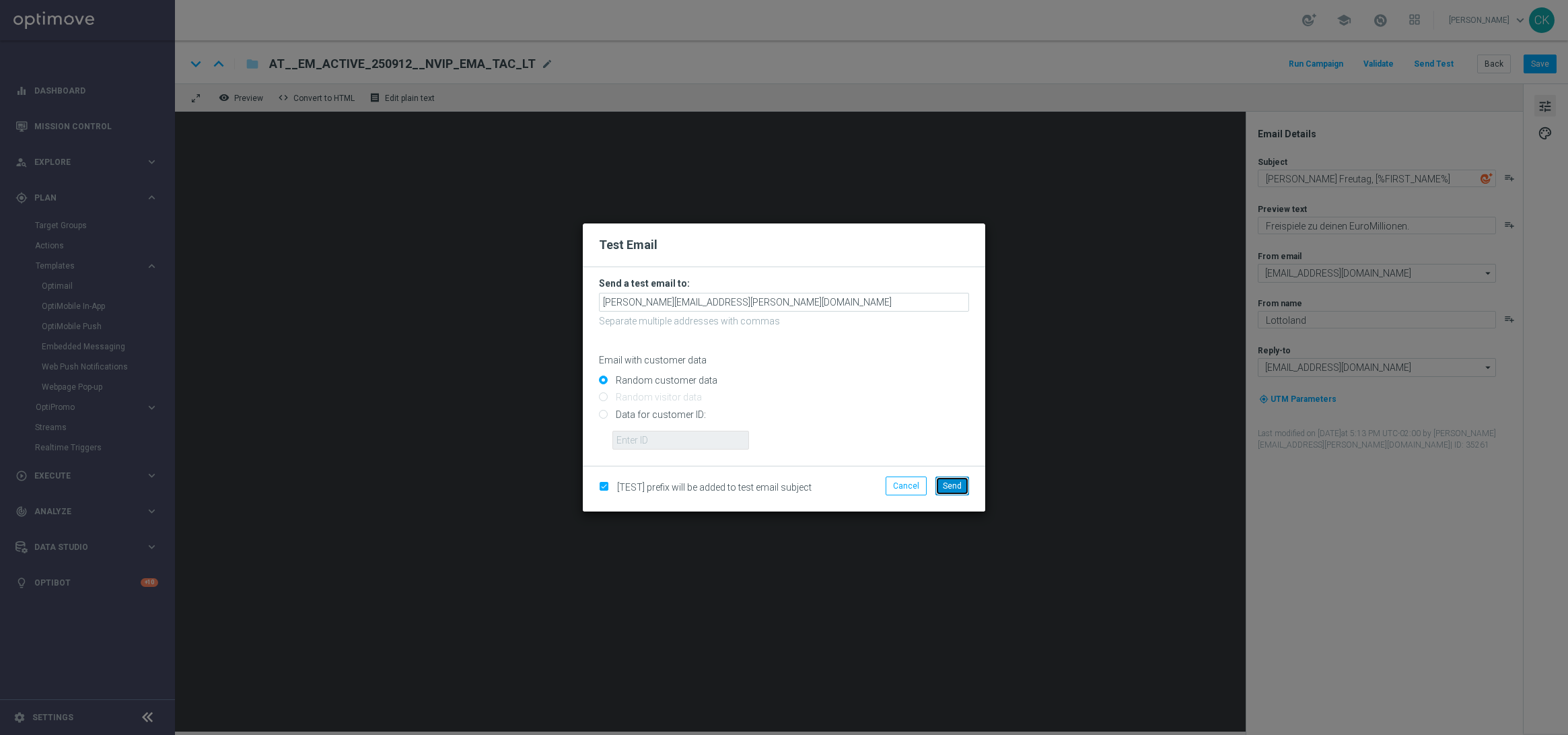
click at [957, 485] on span "Send" at bounding box center [953, 486] width 19 height 9
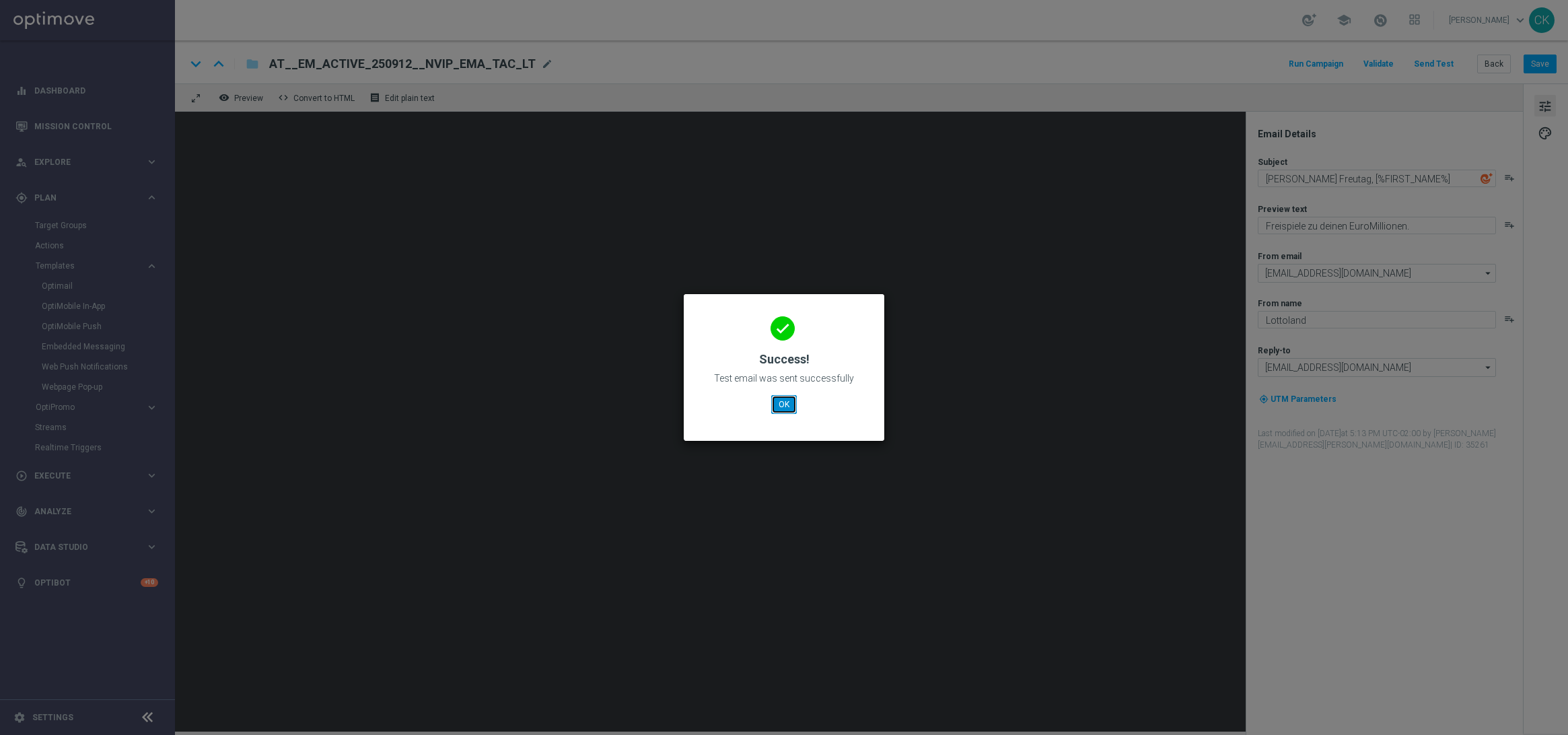
click at [785, 403] on button "OK" at bounding box center [784, 405] width 25 height 19
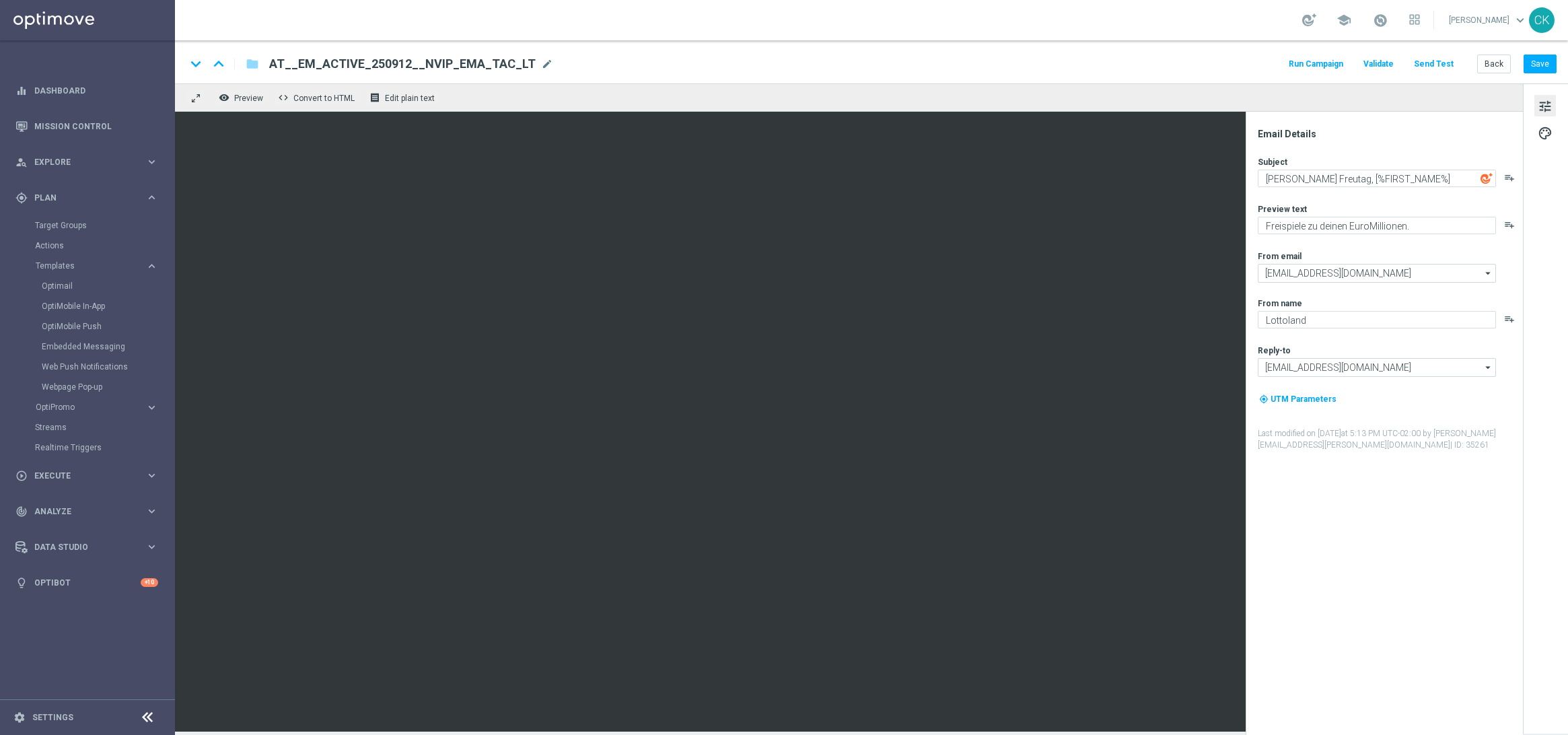
click at [1441, 67] on button "Send Test" at bounding box center [1434, 64] width 43 height 18
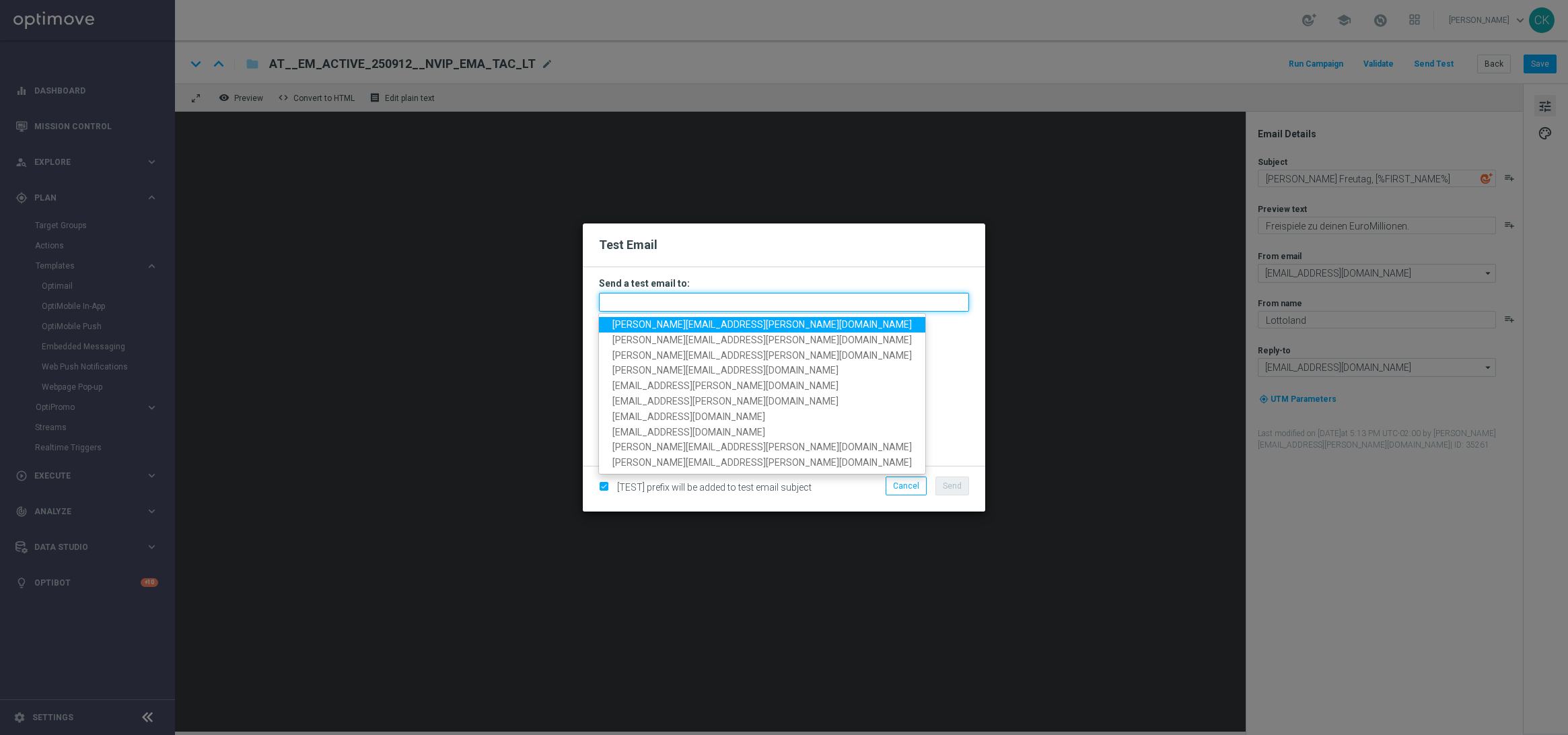
click at [673, 299] on input "text" at bounding box center [784, 302] width 370 height 19
click at [654, 326] on span "[PERSON_NAME][EMAIL_ADDRESS][PERSON_NAME][DOMAIN_NAME]" at bounding box center [761, 324] width 299 height 10
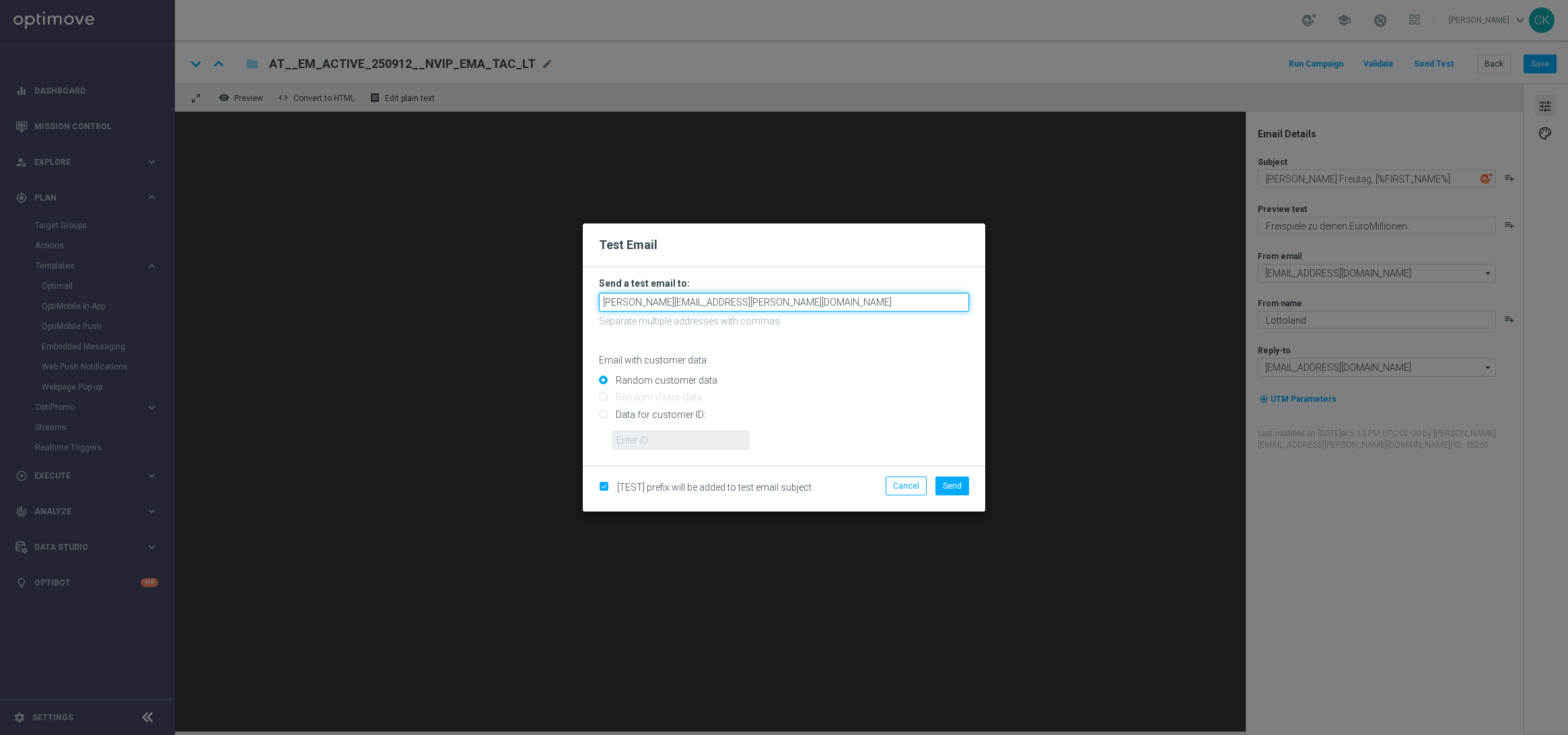
click at [800, 299] on input "[PERSON_NAME][EMAIL_ADDRESS][PERSON_NAME][DOMAIN_NAME]" at bounding box center [784, 302] width 370 height 19
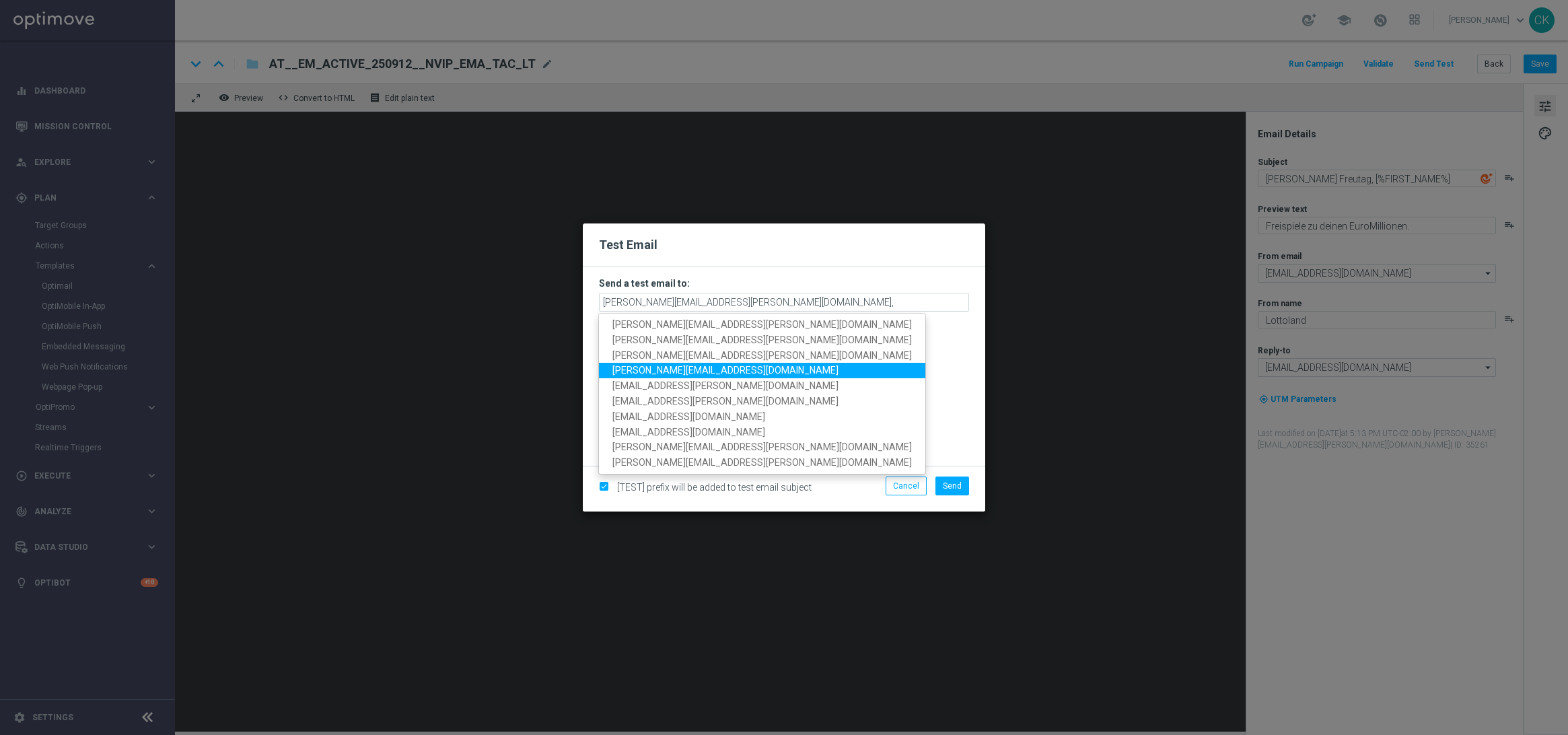
click at [666, 373] on span "[PERSON_NAME][EMAIL_ADDRESS][DOMAIN_NAME]" at bounding box center [726, 370] width 226 height 10
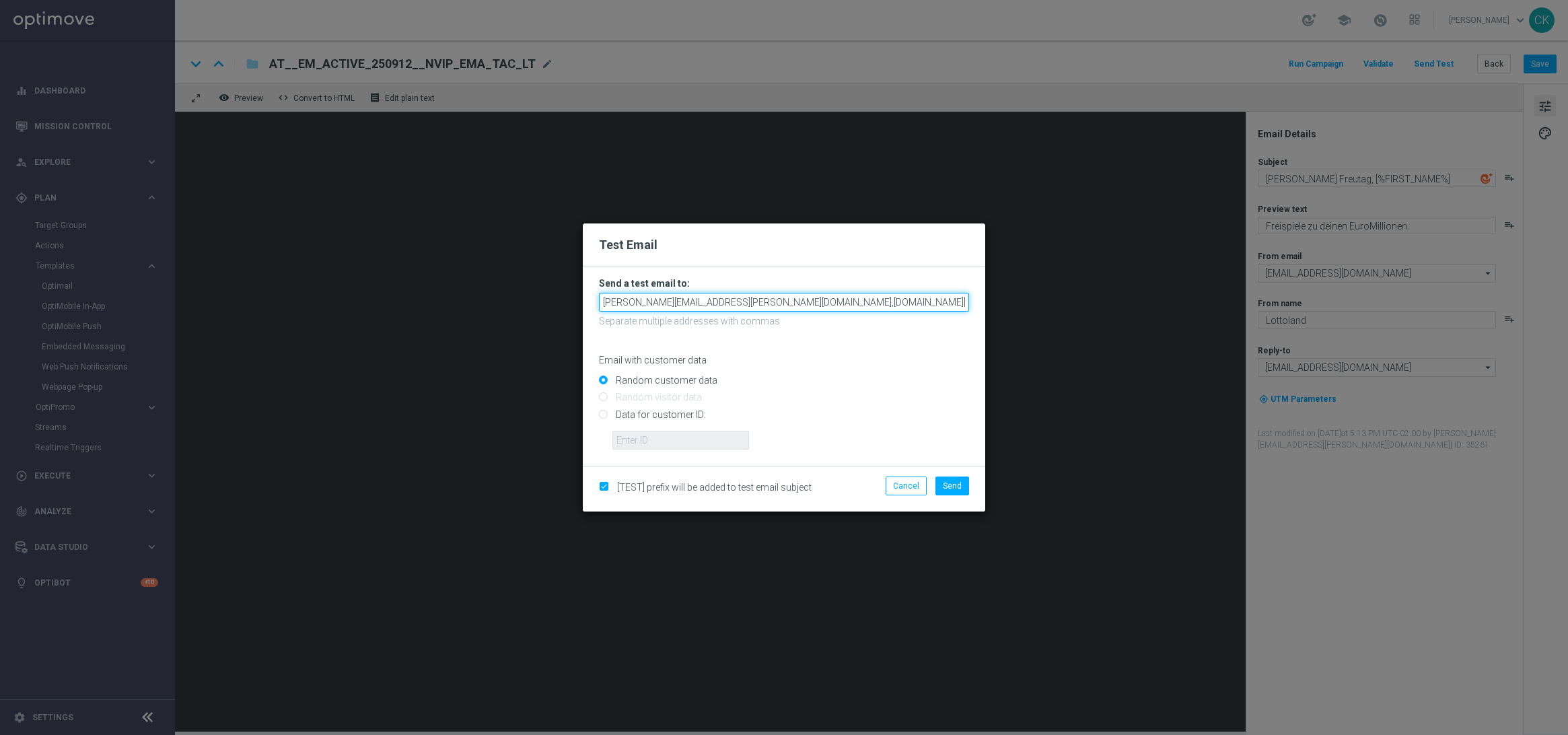
click at [915, 304] on input "[PERSON_NAME][EMAIL_ADDRESS][PERSON_NAME][DOMAIN_NAME],[DOMAIN_NAME][EMAIL_ADDR…" at bounding box center [784, 302] width 370 height 19
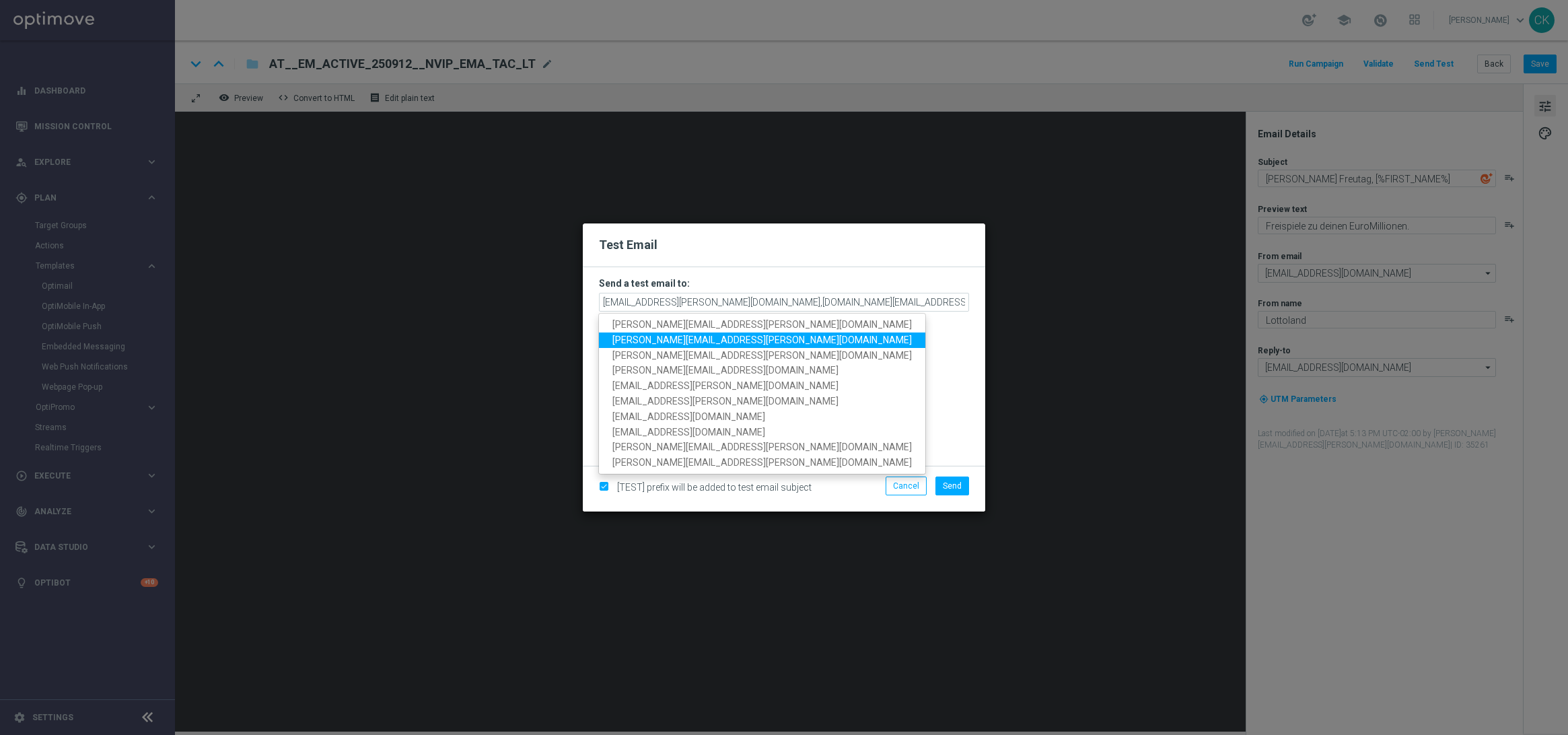
click at [727, 340] on span "[PERSON_NAME][EMAIL_ADDRESS][PERSON_NAME][DOMAIN_NAME]" at bounding box center [761, 340] width 299 height 10
type input "[PERSON_NAME][EMAIL_ADDRESS][PERSON_NAME][DOMAIN_NAME],[DOMAIN_NAME][EMAIL_ADDR…"
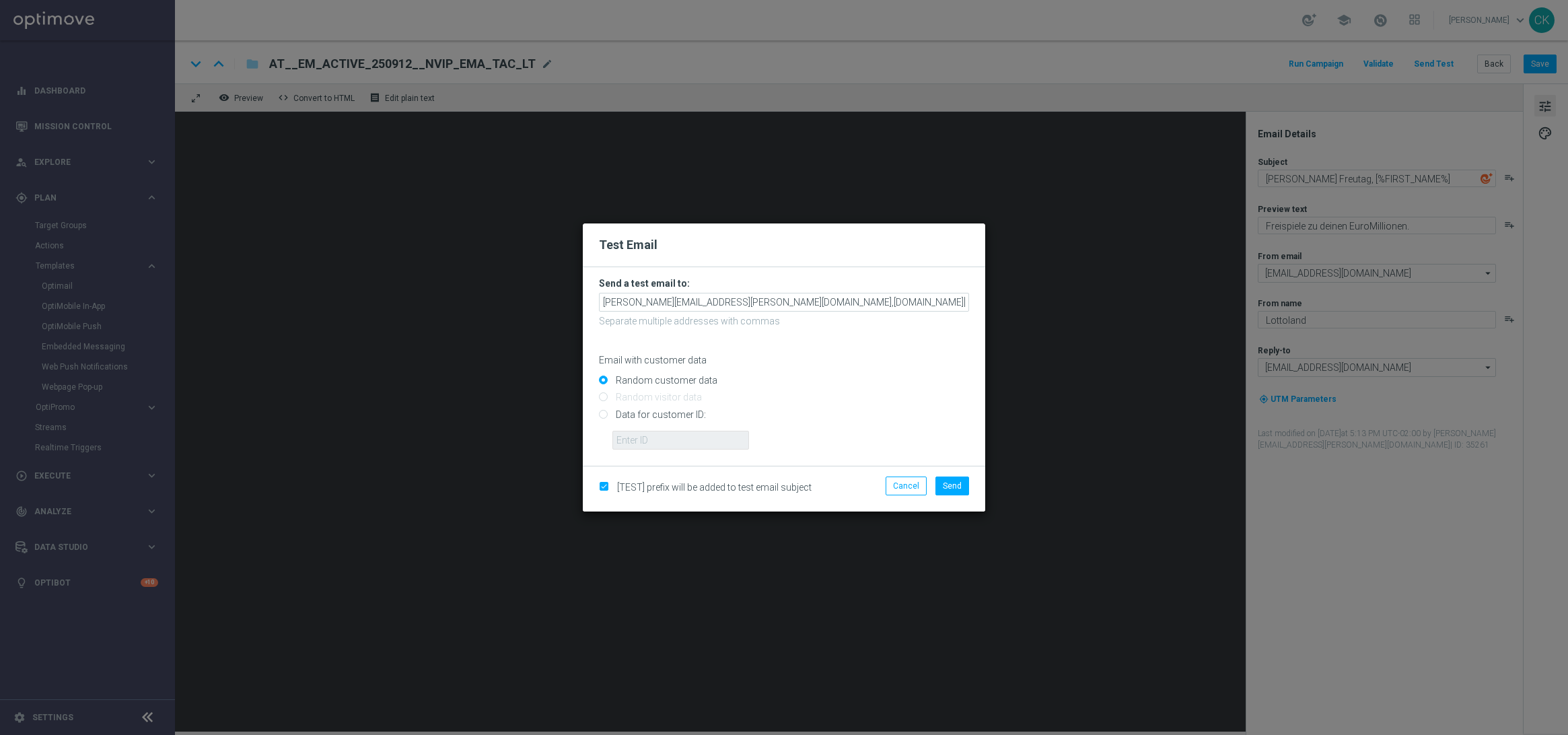
click at [676, 412] on input "Data for customer ID:" at bounding box center [784, 420] width 370 height 19
radio input "true"
click at [676, 443] on input "text" at bounding box center [680, 441] width 137 height 19
type input "14586067"
click at [957, 487] on span "Send" at bounding box center [953, 486] width 19 height 9
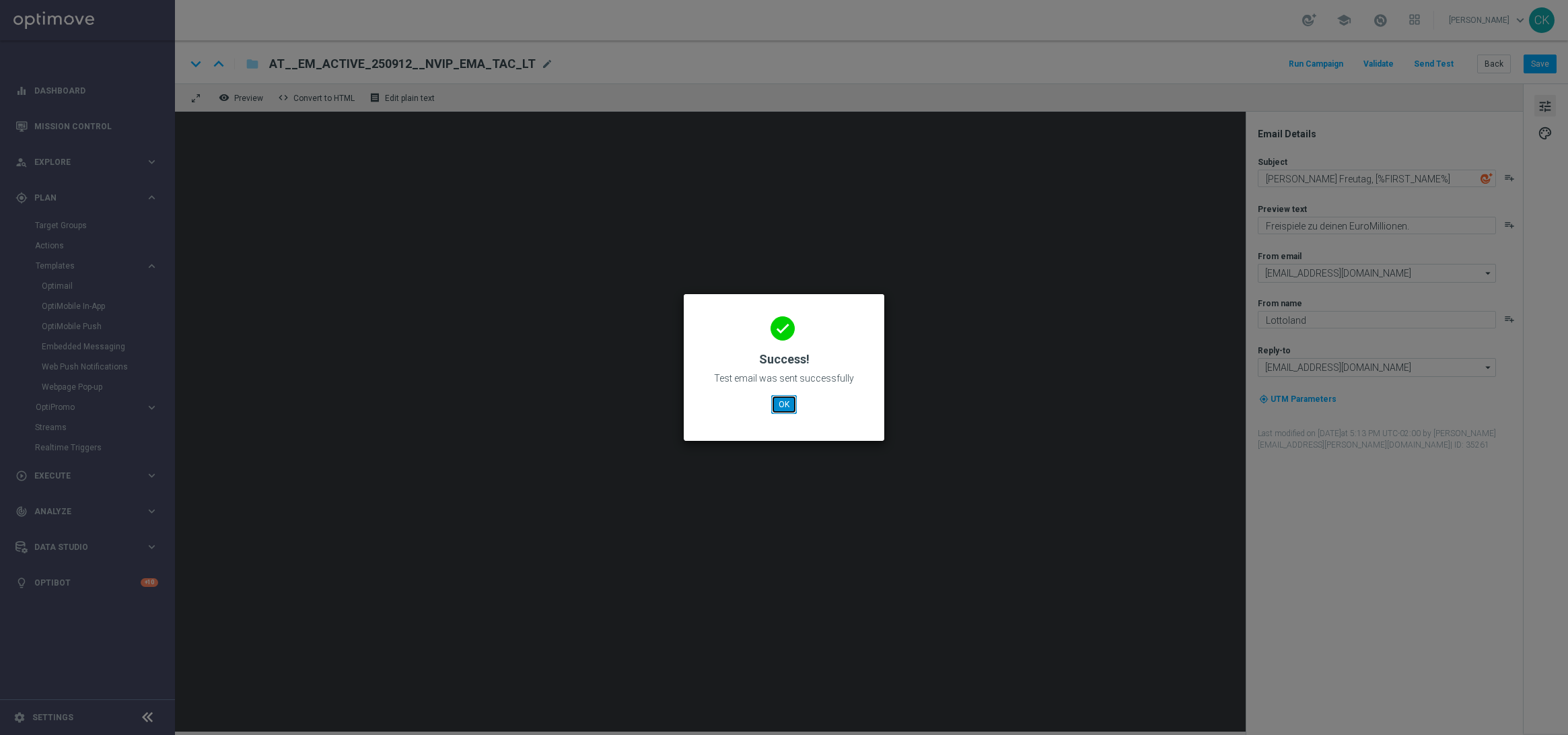
click at [787, 397] on button "OK" at bounding box center [784, 405] width 25 height 19
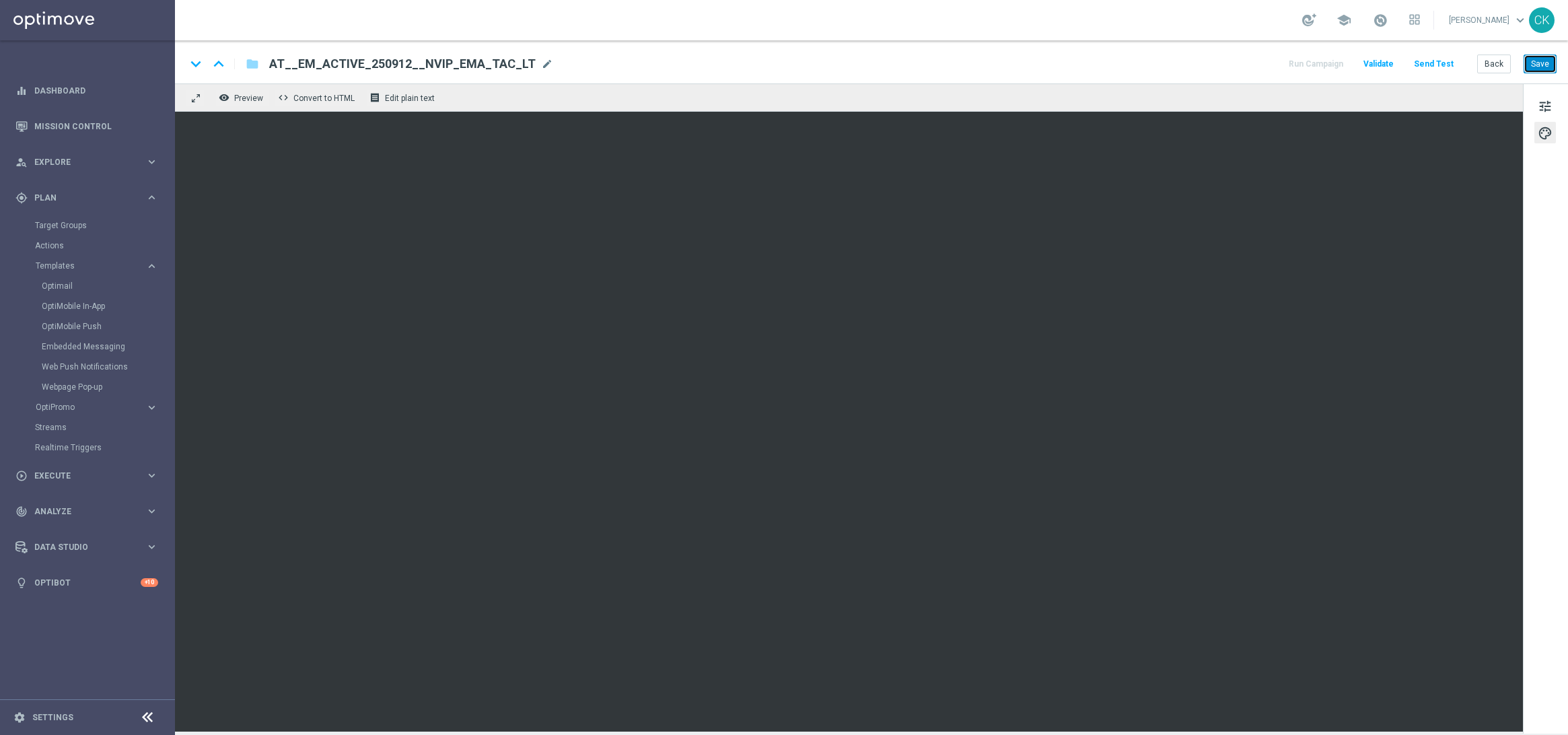
click at [1550, 63] on button "Save" at bounding box center [1540, 64] width 33 height 19
click at [1440, 64] on button "Send Test" at bounding box center [1434, 64] width 43 height 18
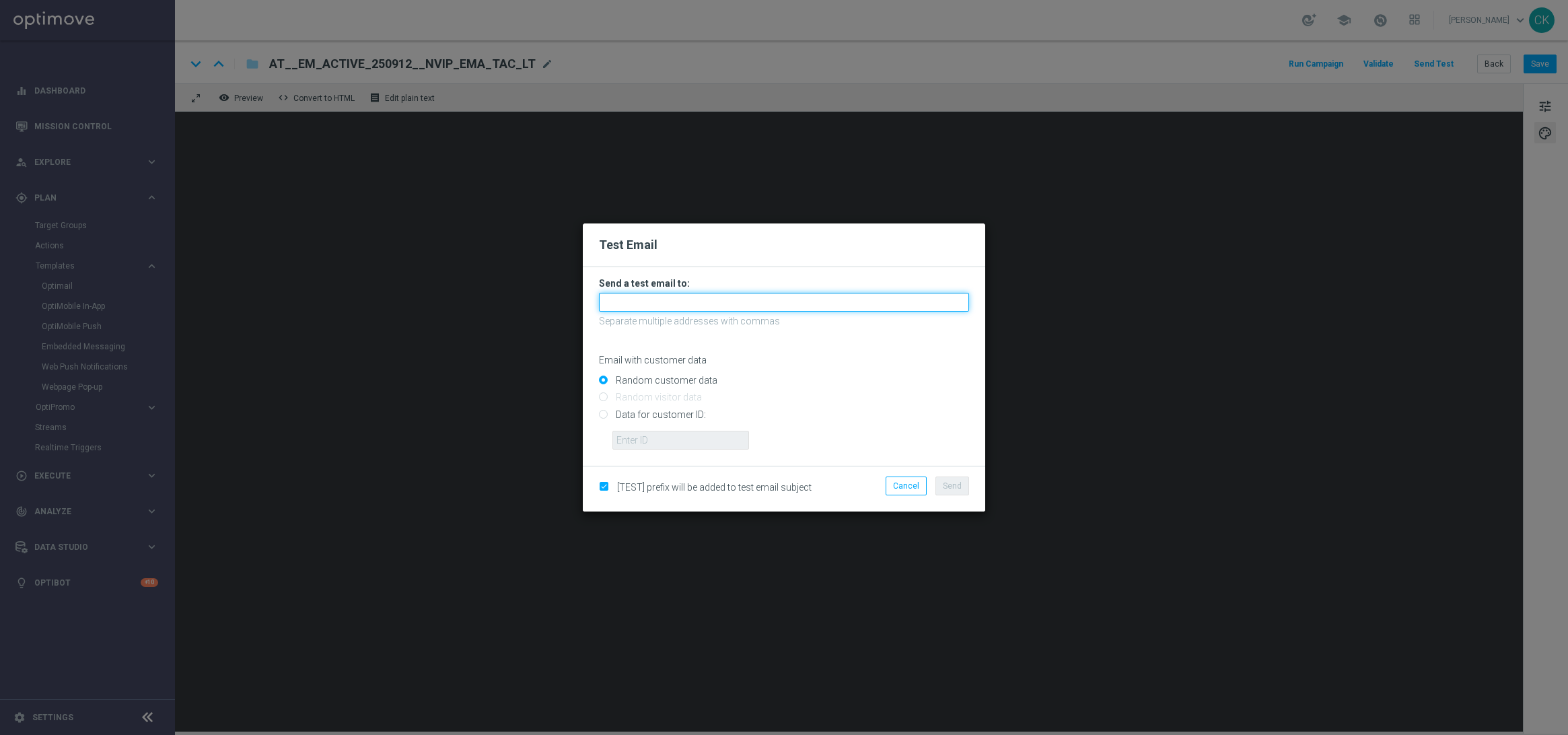
click at [677, 302] on input "text" at bounding box center [784, 302] width 370 height 19
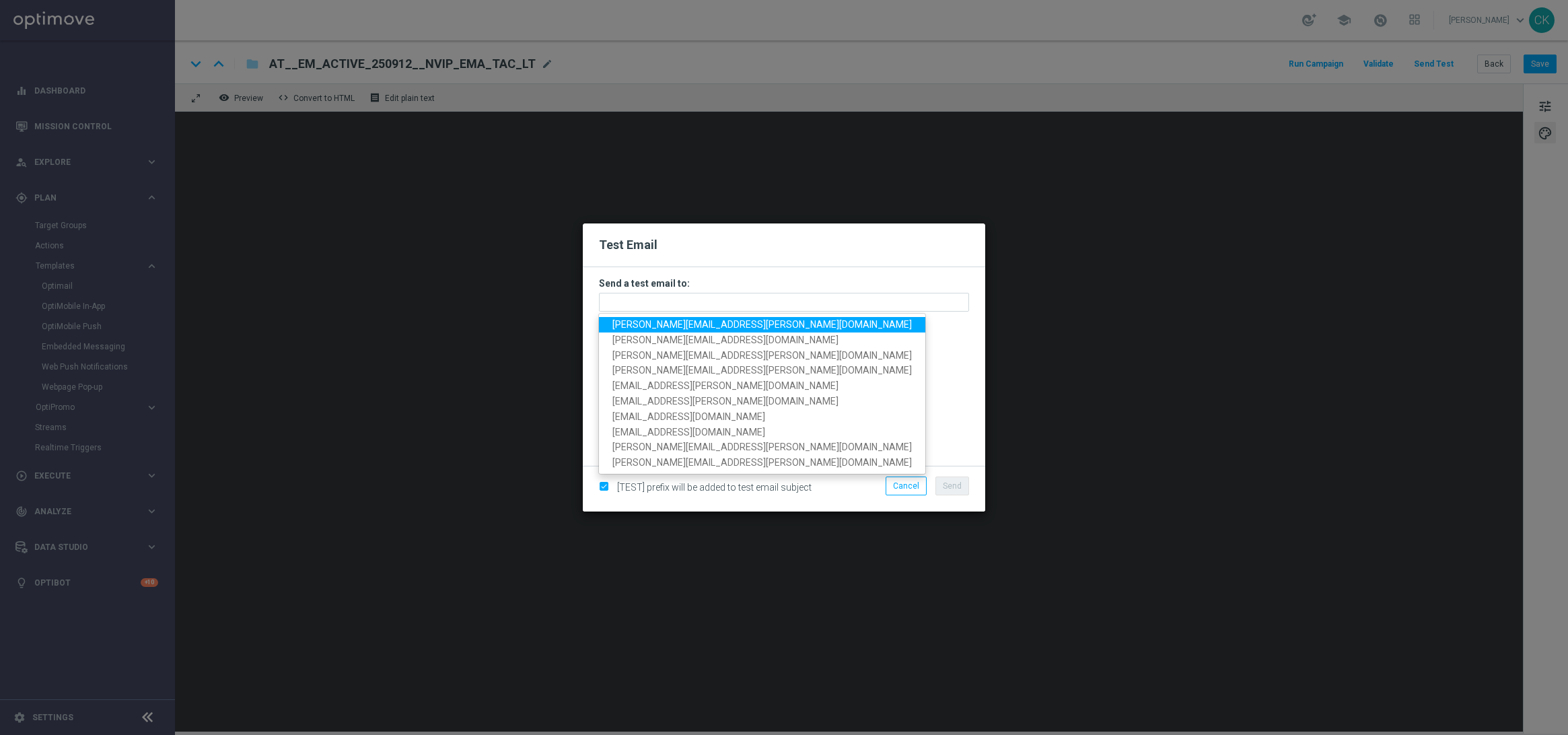
click at [697, 326] on span "[PERSON_NAME][EMAIL_ADDRESS][PERSON_NAME][DOMAIN_NAME]" at bounding box center [761, 324] width 299 height 10
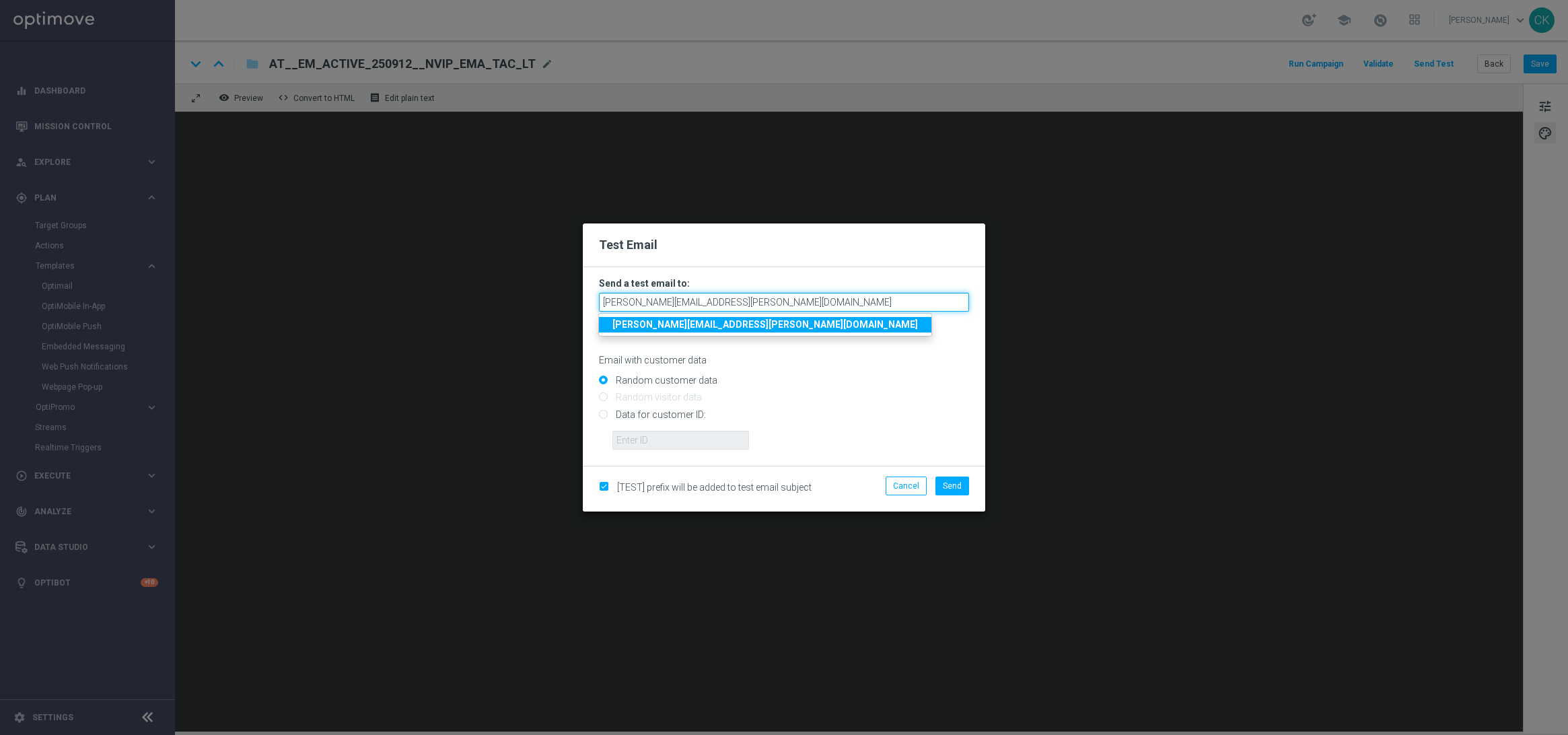
click at [808, 297] on input "[PERSON_NAME][EMAIL_ADDRESS][PERSON_NAME][DOMAIN_NAME]" at bounding box center [784, 302] width 370 height 19
click at [775, 304] on input "[PERSON_NAME][EMAIL_ADDRESS][PERSON_NAME][DOMAIN_NAME]" at bounding box center [784, 302] width 370 height 19
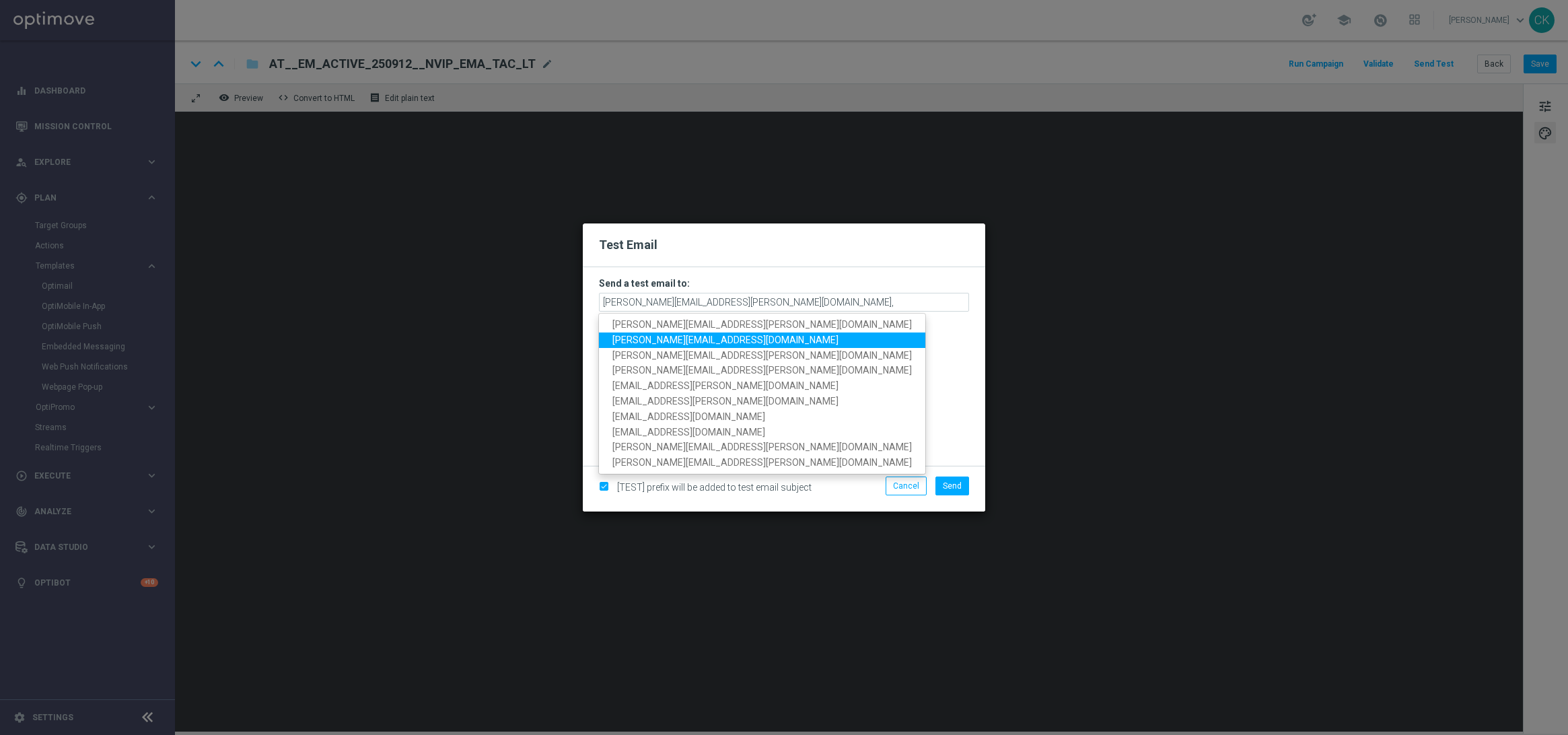
click at [694, 339] on span "[PERSON_NAME][EMAIL_ADDRESS][DOMAIN_NAME]" at bounding box center [726, 340] width 226 height 10
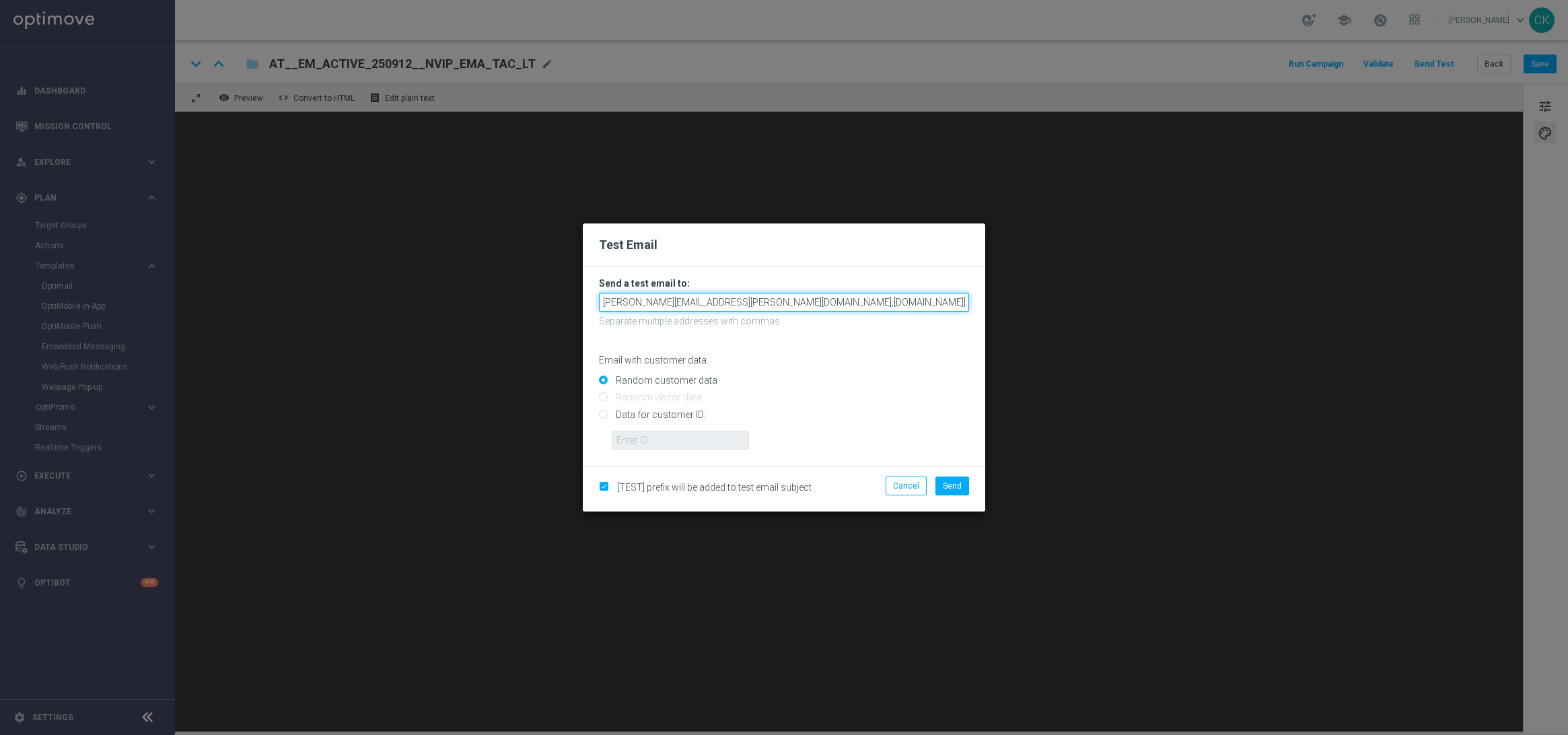
click at [906, 307] on input "[PERSON_NAME][EMAIL_ADDRESS][PERSON_NAME][DOMAIN_NAME],[DOMAIN_NAME][EMAIL_ADDR…" at bounding box center [784, 302] width 370 height 19
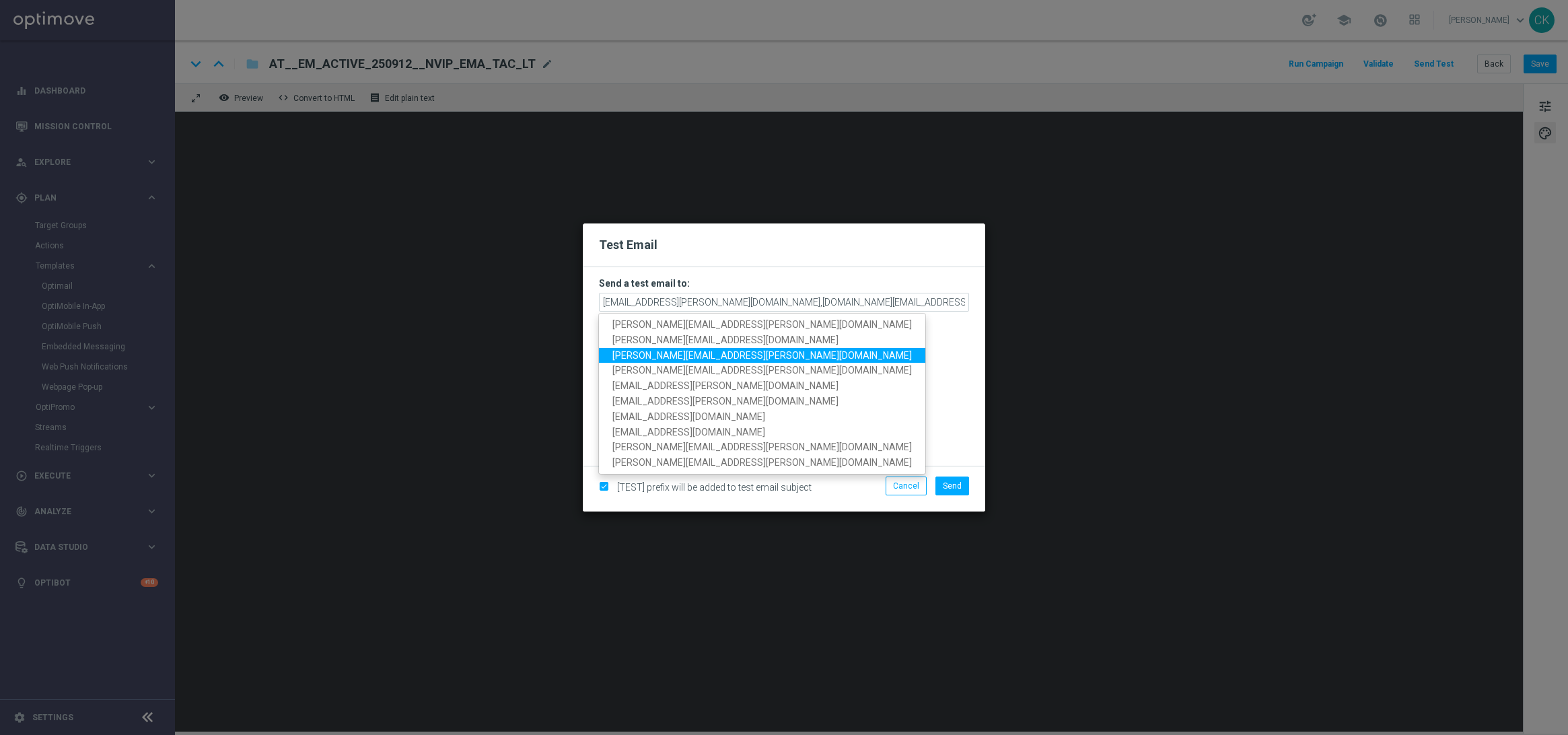
click at [725, 357] on span "[PERSON_NAME][EMAIL_ADDRESS][PERSON_NAME][DOMAIN_NAME]" at bounding box center [761, 354] width 299 height 10
type input "[PERSON_NAME][EMAIL_ADDRESS][PERSON_NAME][DOMAIN_NAME],[DOMAIN_NAME][EMAIL_ADDR…"
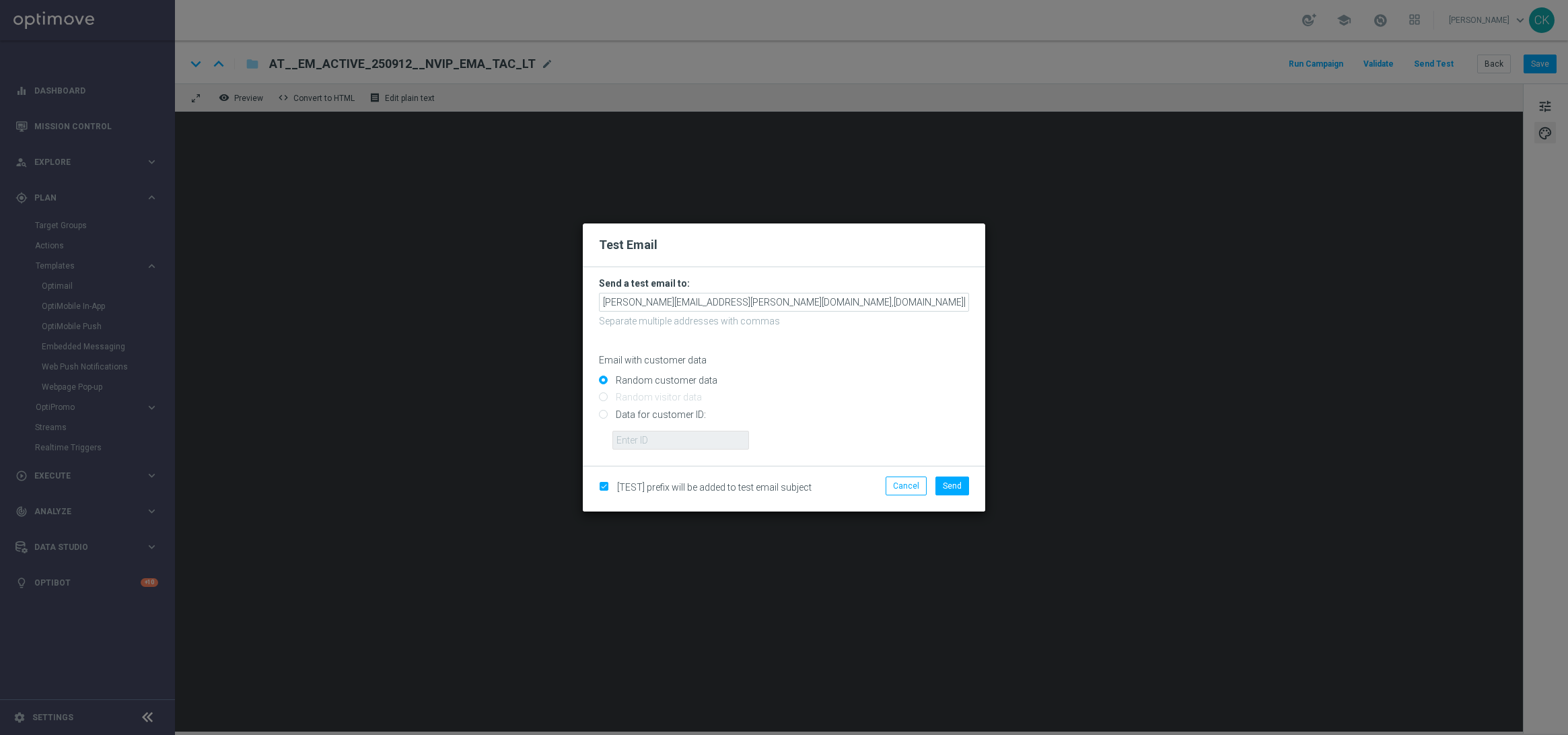
click at [682, 412] on input "Data for customer ID:" at bounding box center [784, 420] width 370 height 19
radio input "true"
click at [683, 438] on input "text" at bounding box center [680, 441] width 137 height 19
type input "14586067"
click at [949, 490] on span "Send" at bounding box center [953, 486] width 19 height 9
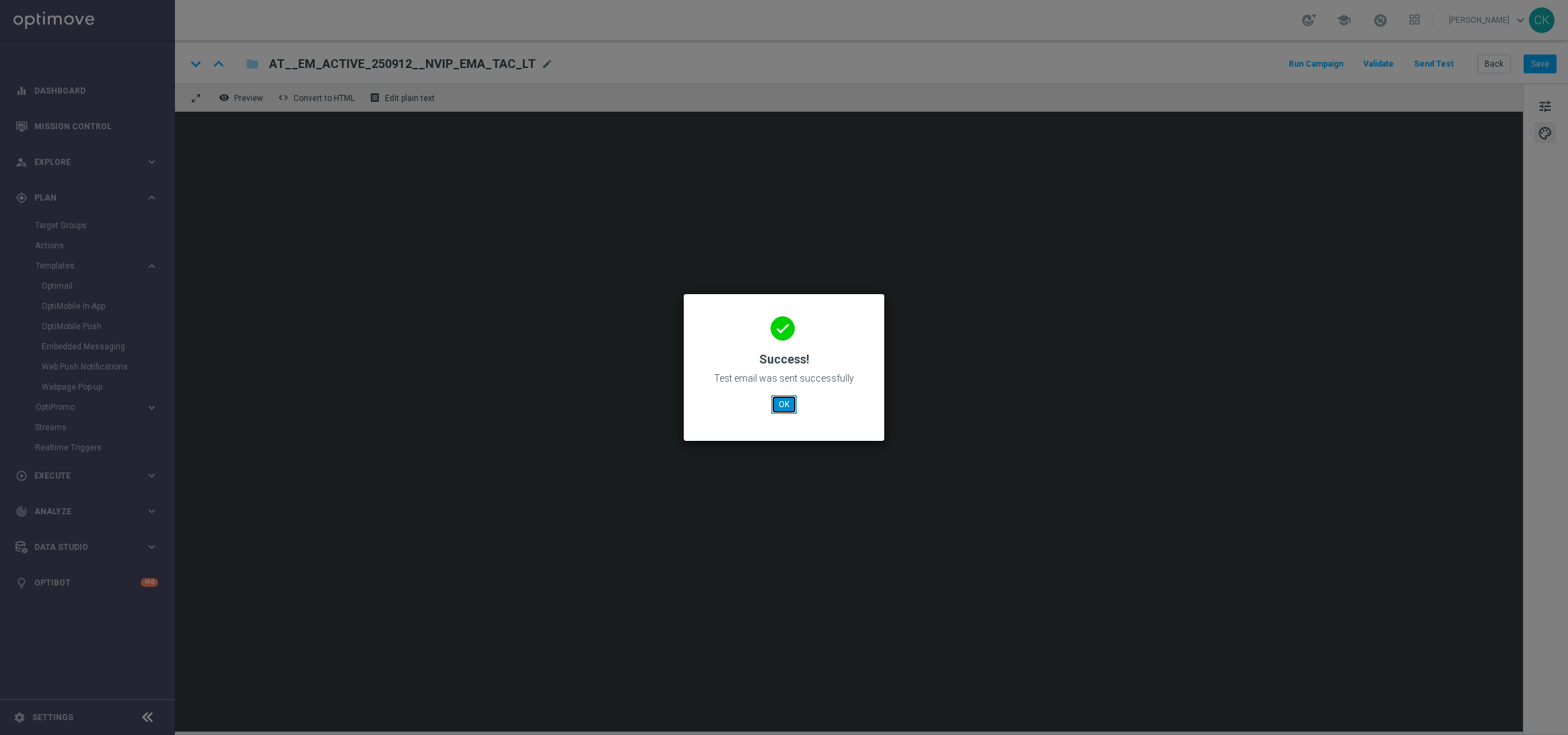
click at [785, 405] on button "OK" at bounding box center [784, 405] width 25 height 19
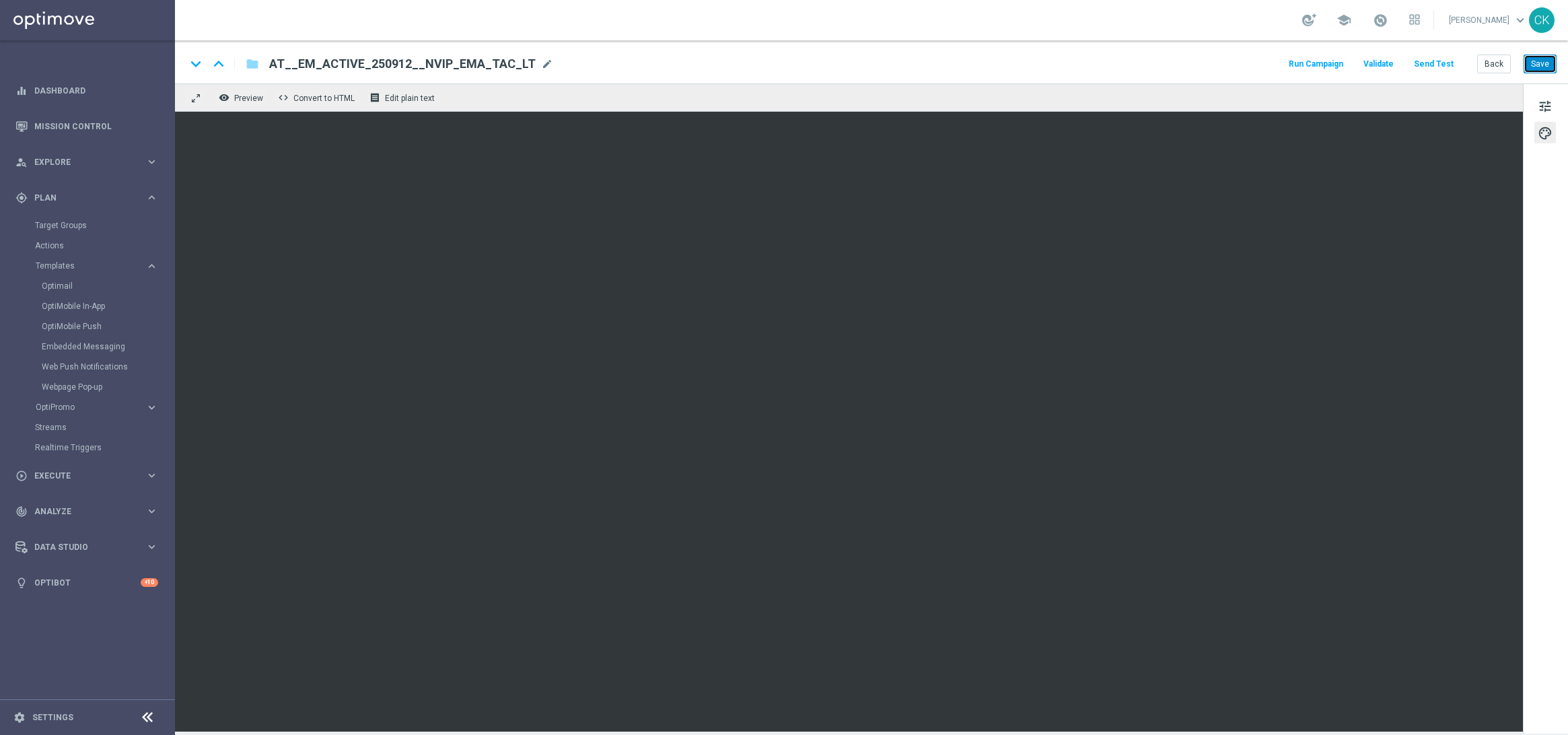
click at [1539, 58] on button "Save" at bounding box center [1540, 64] width 33 height 19
click at [1540, 58] on button "Save" at bounding box center [1540, 64] width 33 height 19
click at [1494, 62] on button "Back" at bounding box center [1494, 64] width 34 height 19
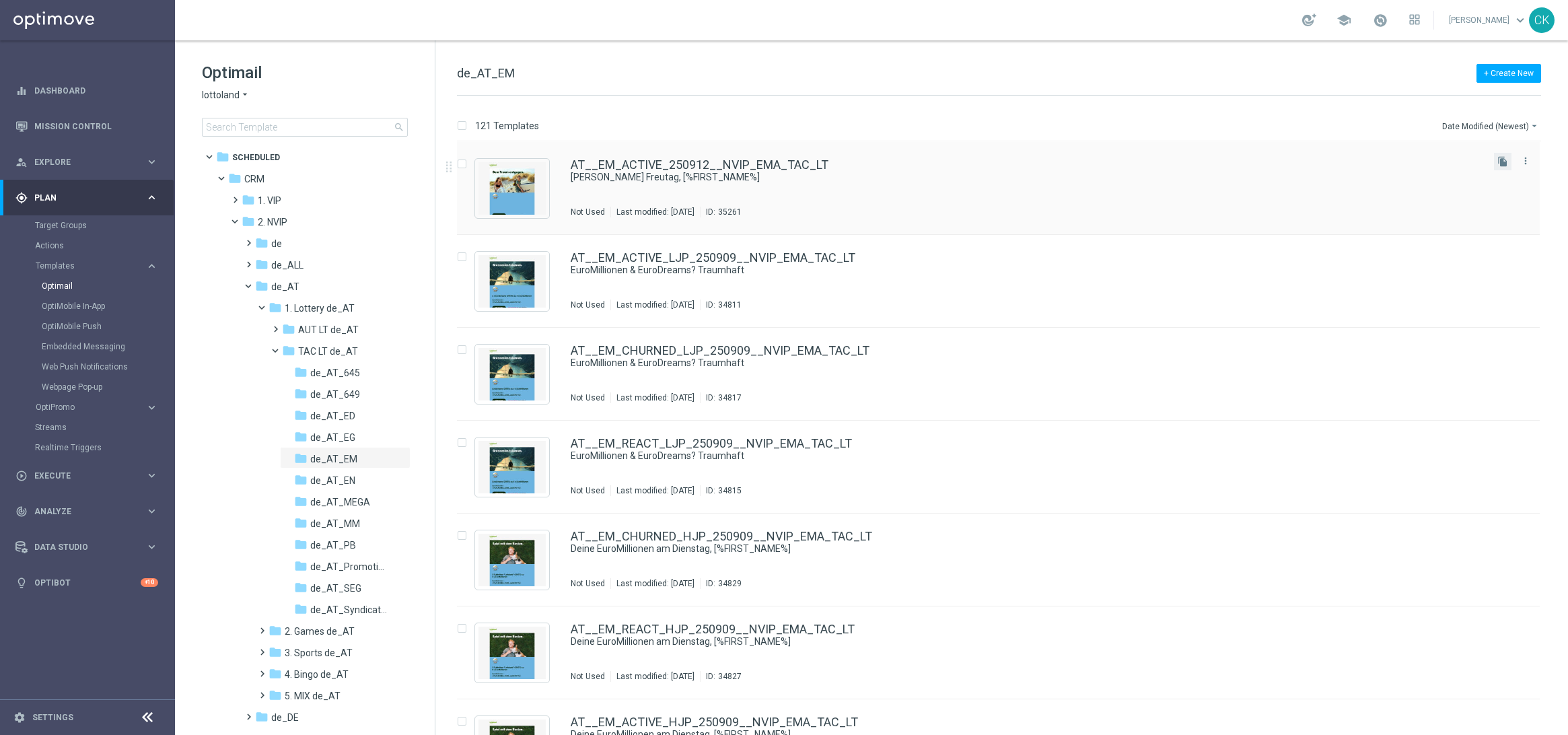
click at [1502, 154] on button "file_copy" at bounding box center [1503, 161] width 18 height 18
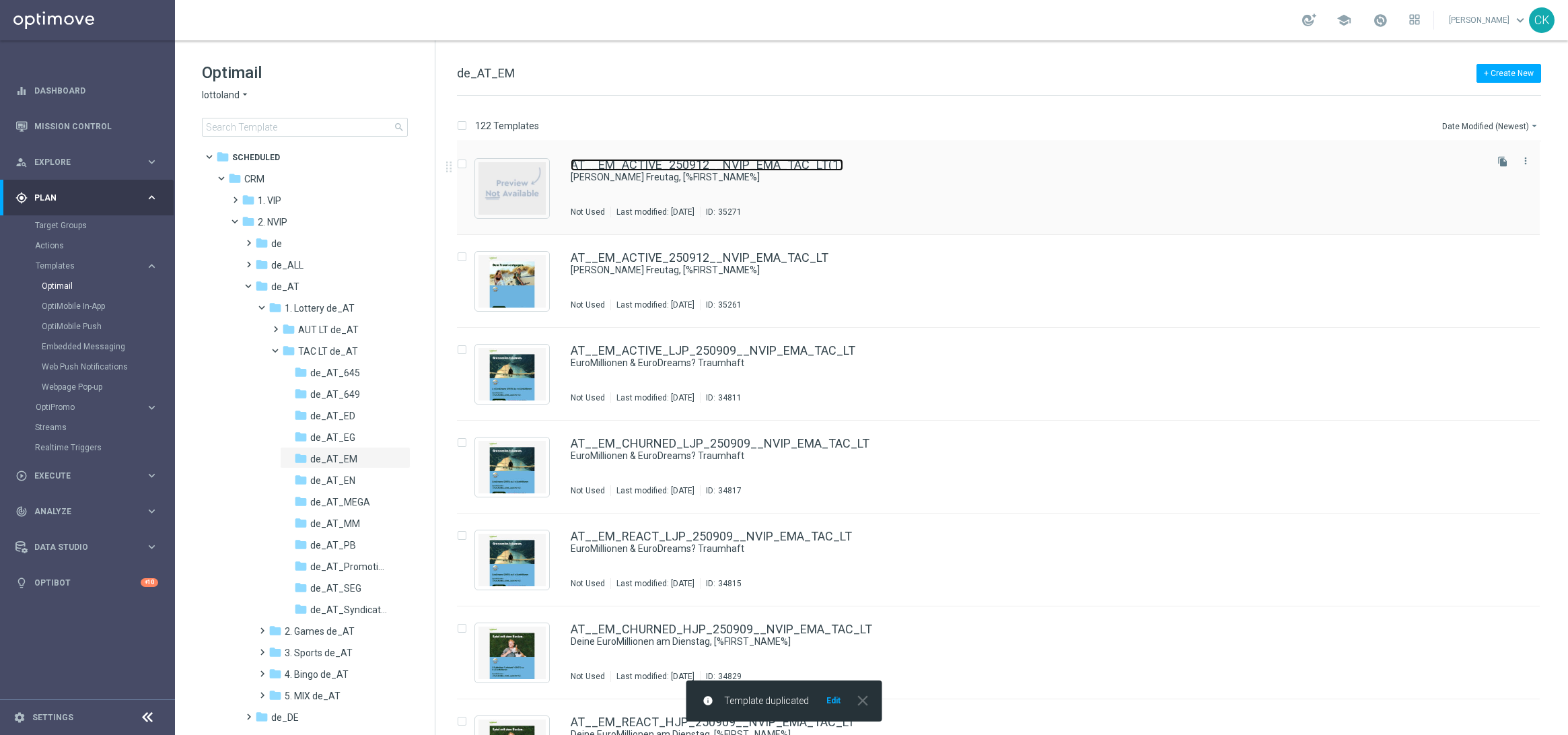
click at [675, 167] on link "AT__EM_ACTIVE_250912__NVIP_EMA_TAC_LT(1)" at bounding box center [707, 164] width 273 height 12
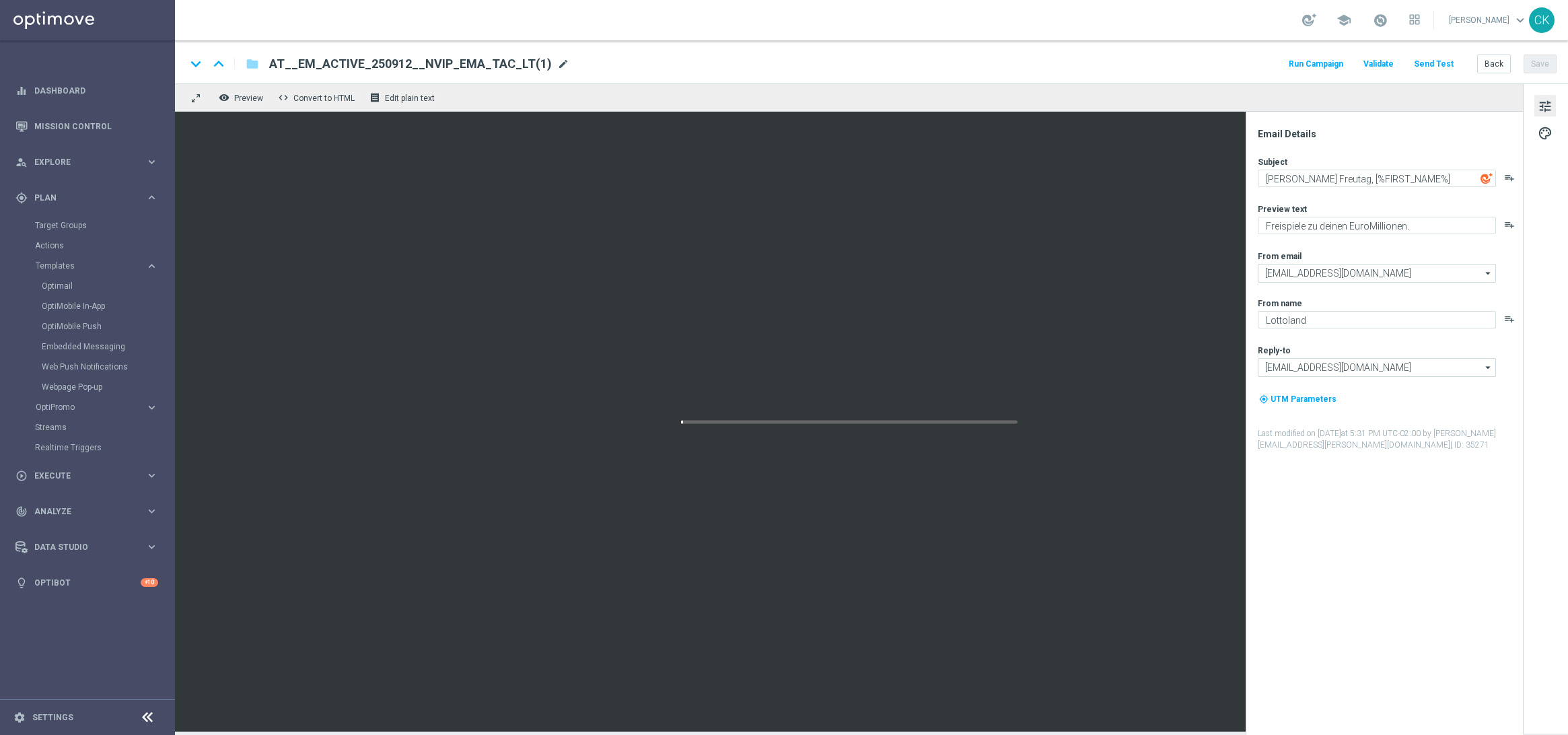
click at [558, 64] on span "mode_edit" at bounding box center [563, 63] width 12 height 12
click at [537, 64] on input "AT__EM_ACTIVE_250912__NVIP_EMA_TAC_LT(1)" at bounding box center [436, 64] width 334 height 18
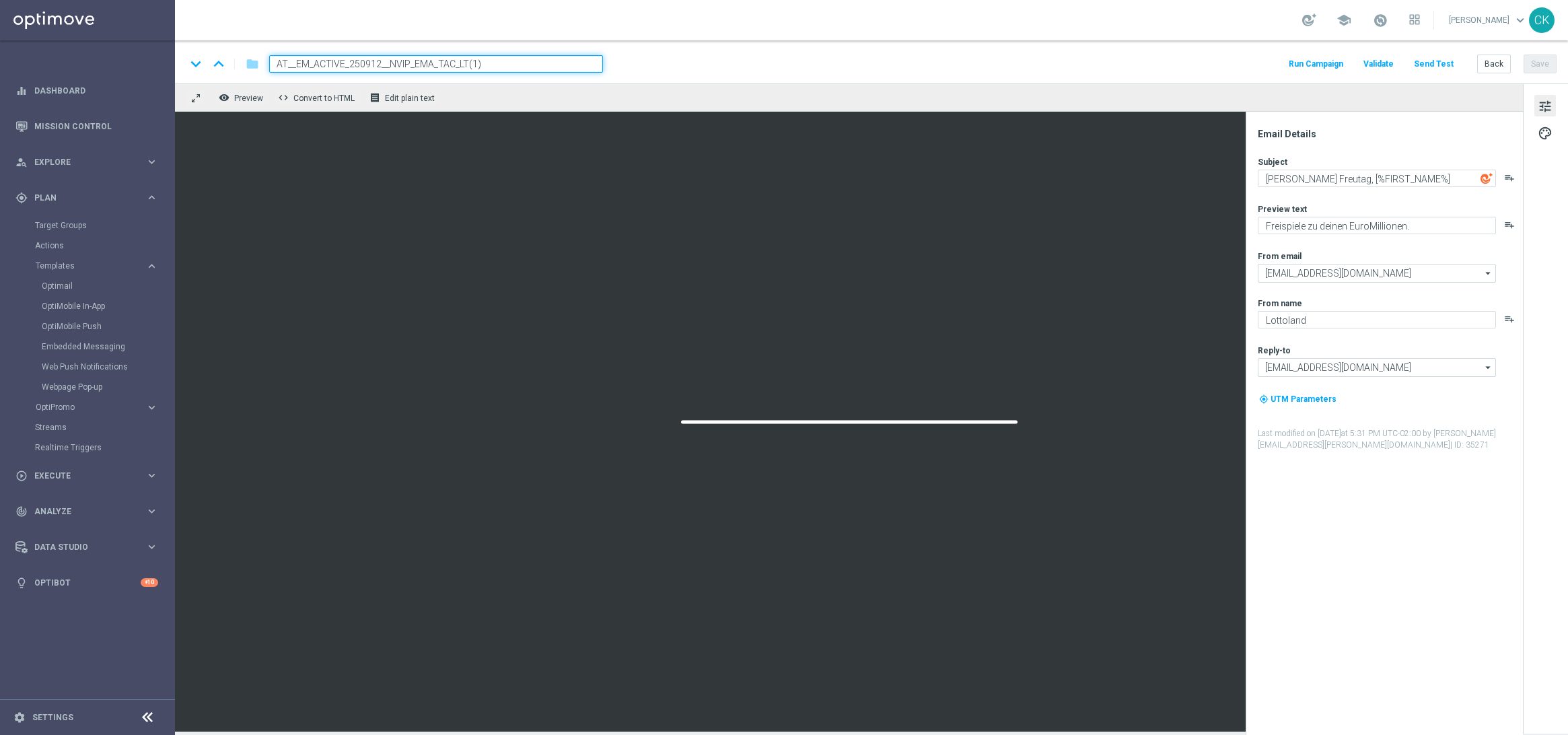
click at [537, 64] on input "AT__EM_ACTIVE_250912__NVIP_EMA_TAC_LT(1)" at bounding box center [436, 64] width 334 height 18
paste input "REACT_250912__NVIP_EMA_TAC_LT"
type input "AT__EM_REACT_250912__NVIP_EMA_TAC_LT"
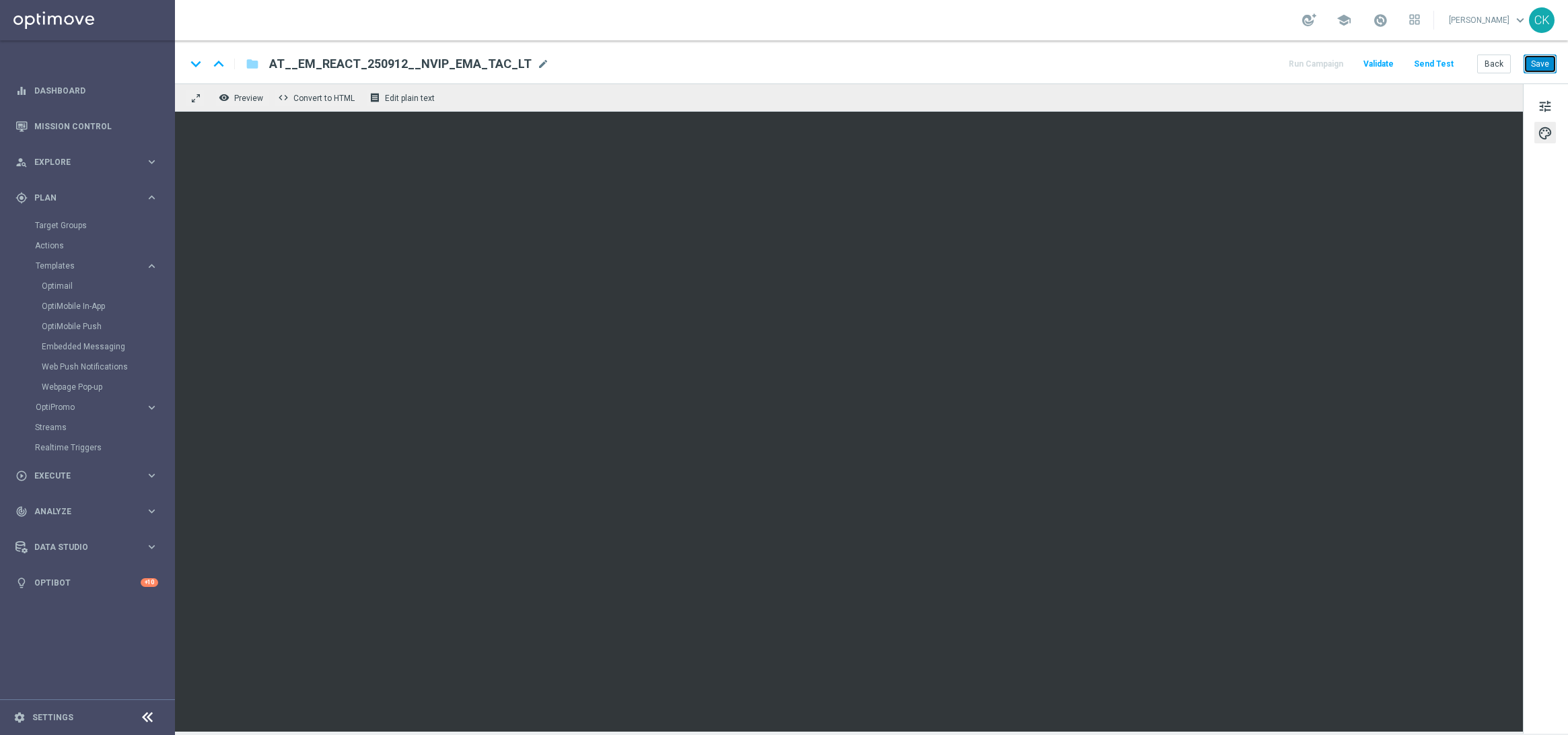
click at [1544, 61] on button "Save" at bounding box center [1540, 64] width 33 height 19
click at [1431, 57] on button "Send Test" at bounding box center [1434, 64] width 43 height 18
click at [1444, 62] on button "Send Test" at bounding box center [1434, 64] width 43 height 18
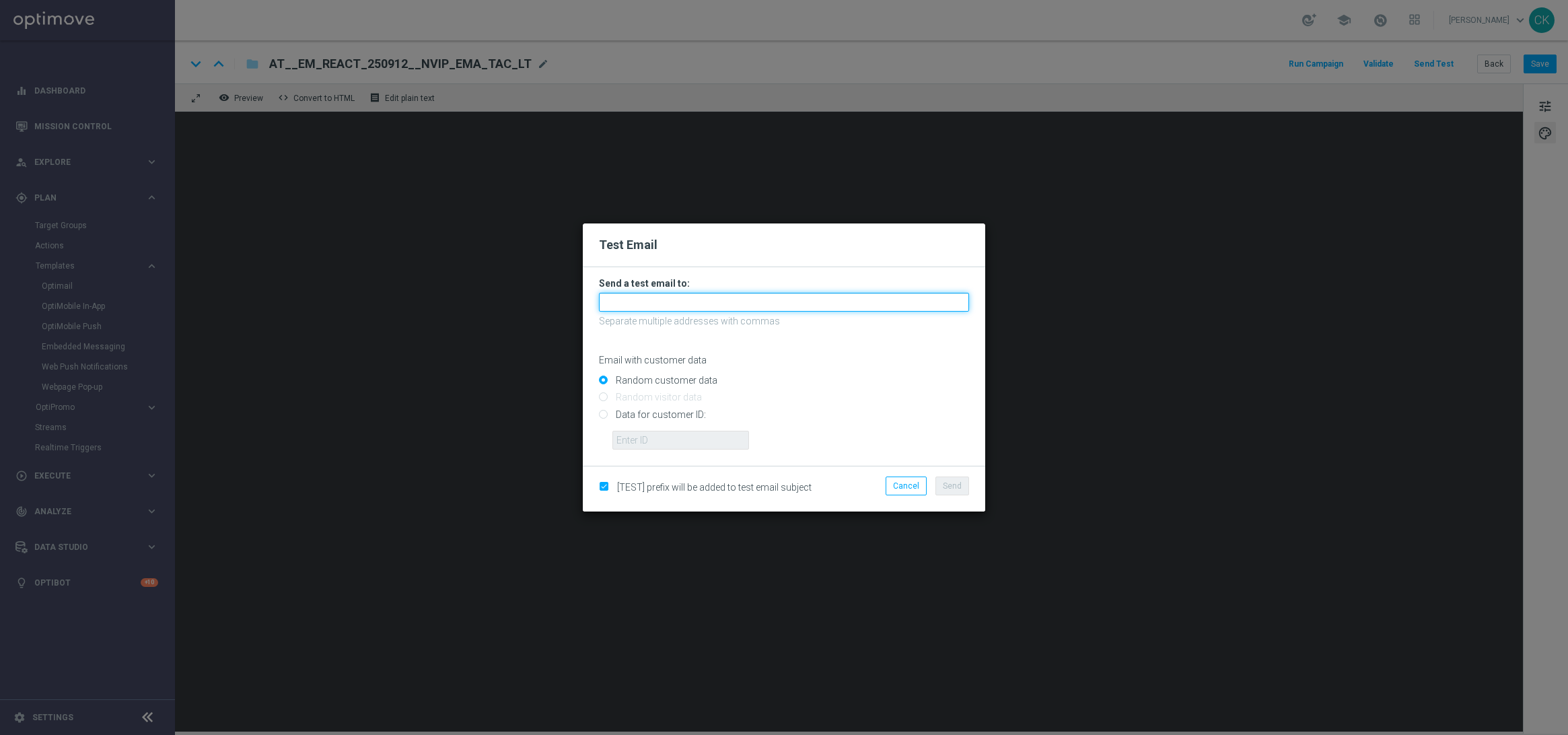
click at [713, 300] on input "text" at bounding box center [784, 302] width 370 height 19
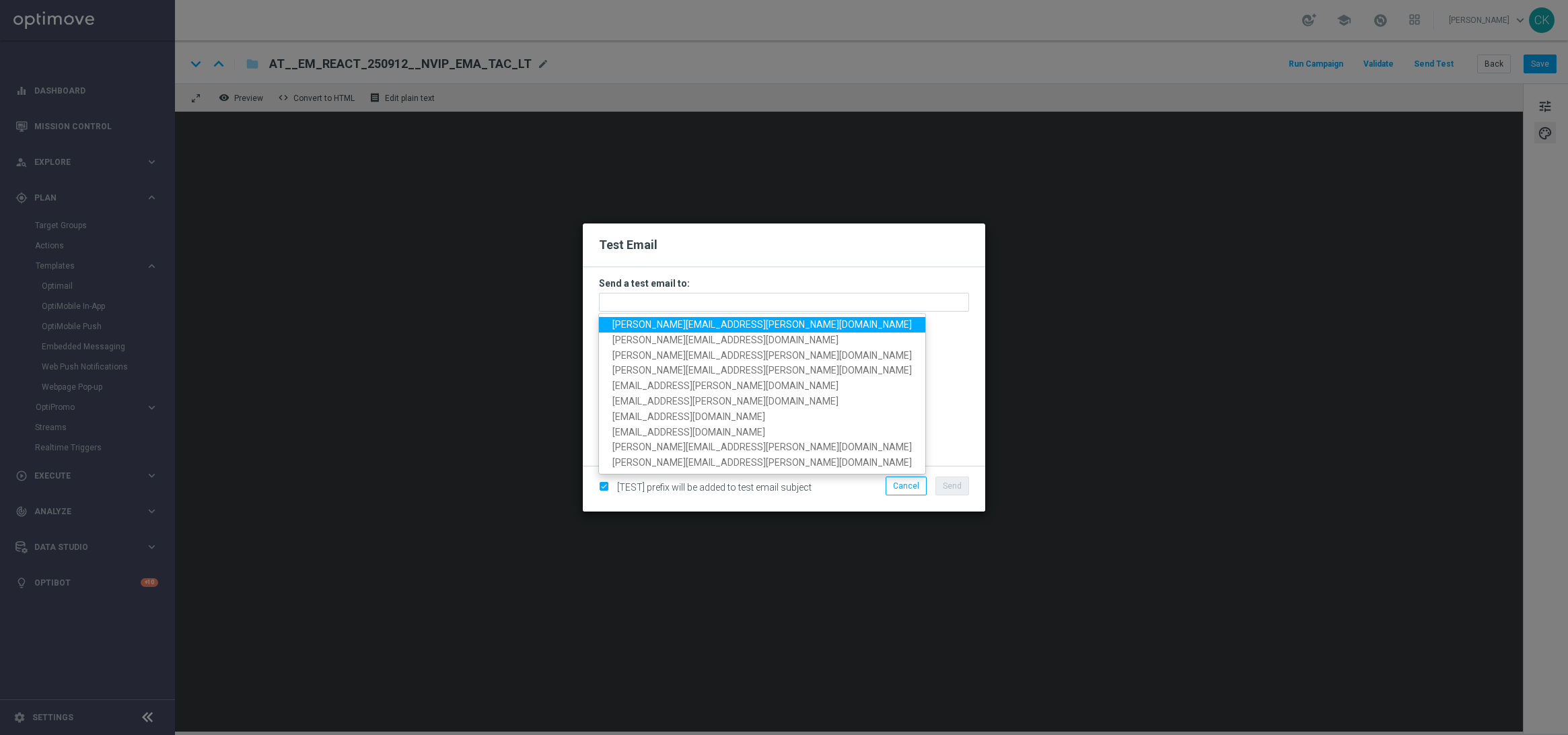
click at [713, 321] on span "[PERSON_NAME][EMAIL_ADDRESS][PERSON_NAME][DOMAIN_NAME]" at bounding box center [761, 324] width 299 height 10
type input "[PERSON_NAME][EMAIL_ADDRESS][PERSON_NAME][DOMAIN_NAME]"
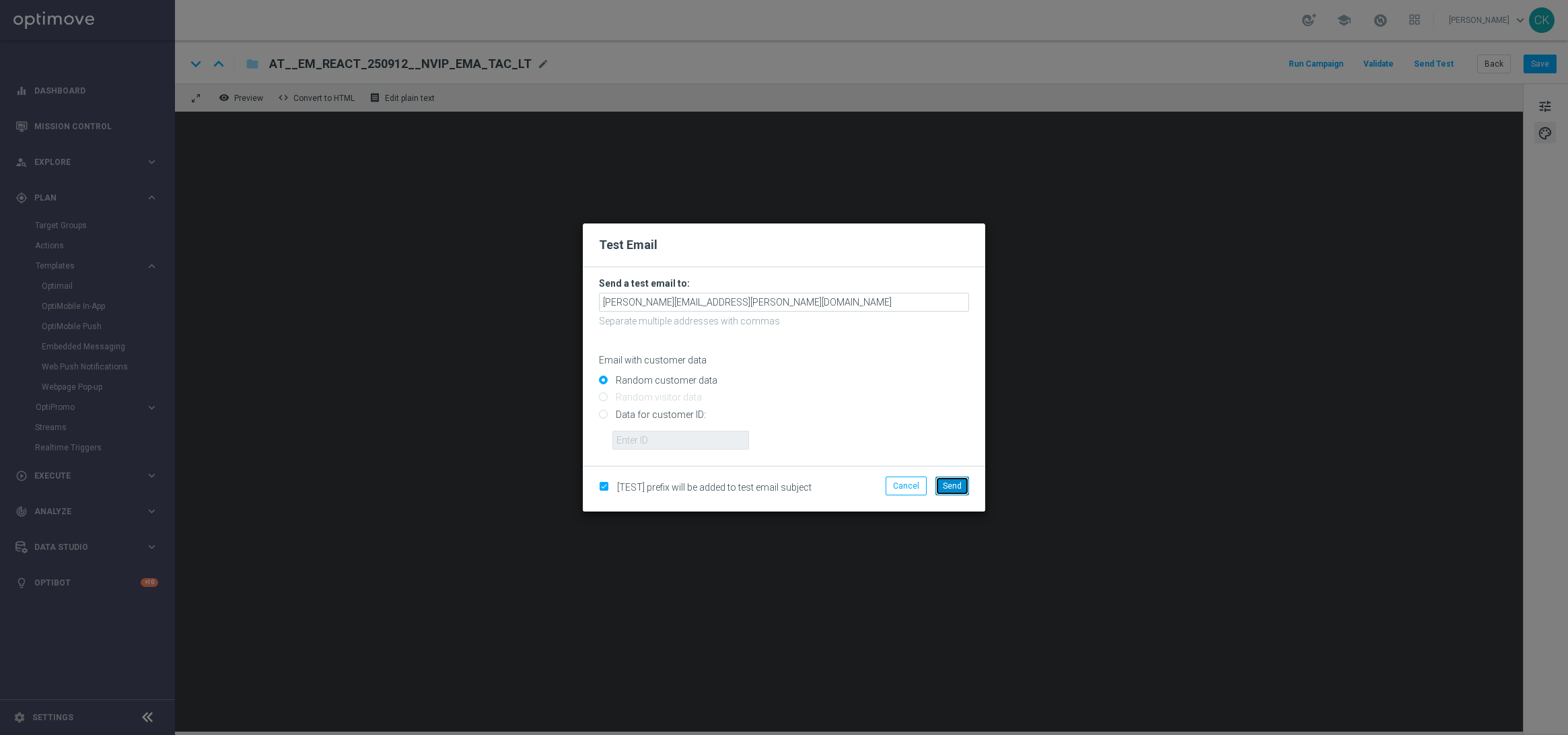
click at [953, 481] on span "Send" at bounding box center [953, 486] width 19 height 9
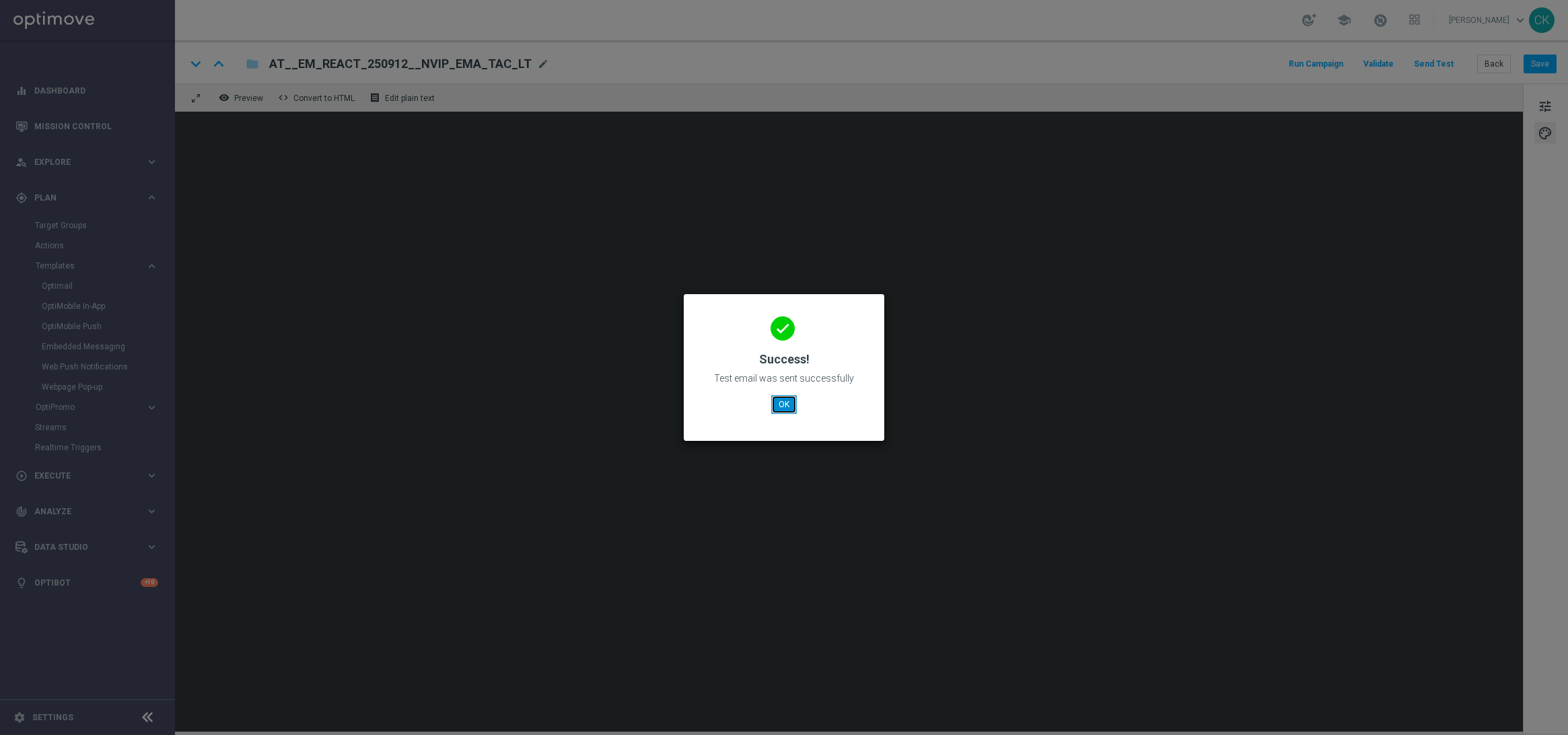
click at [783, 402] on button "OK" at bounding box center [784, 405] width 25 height 19
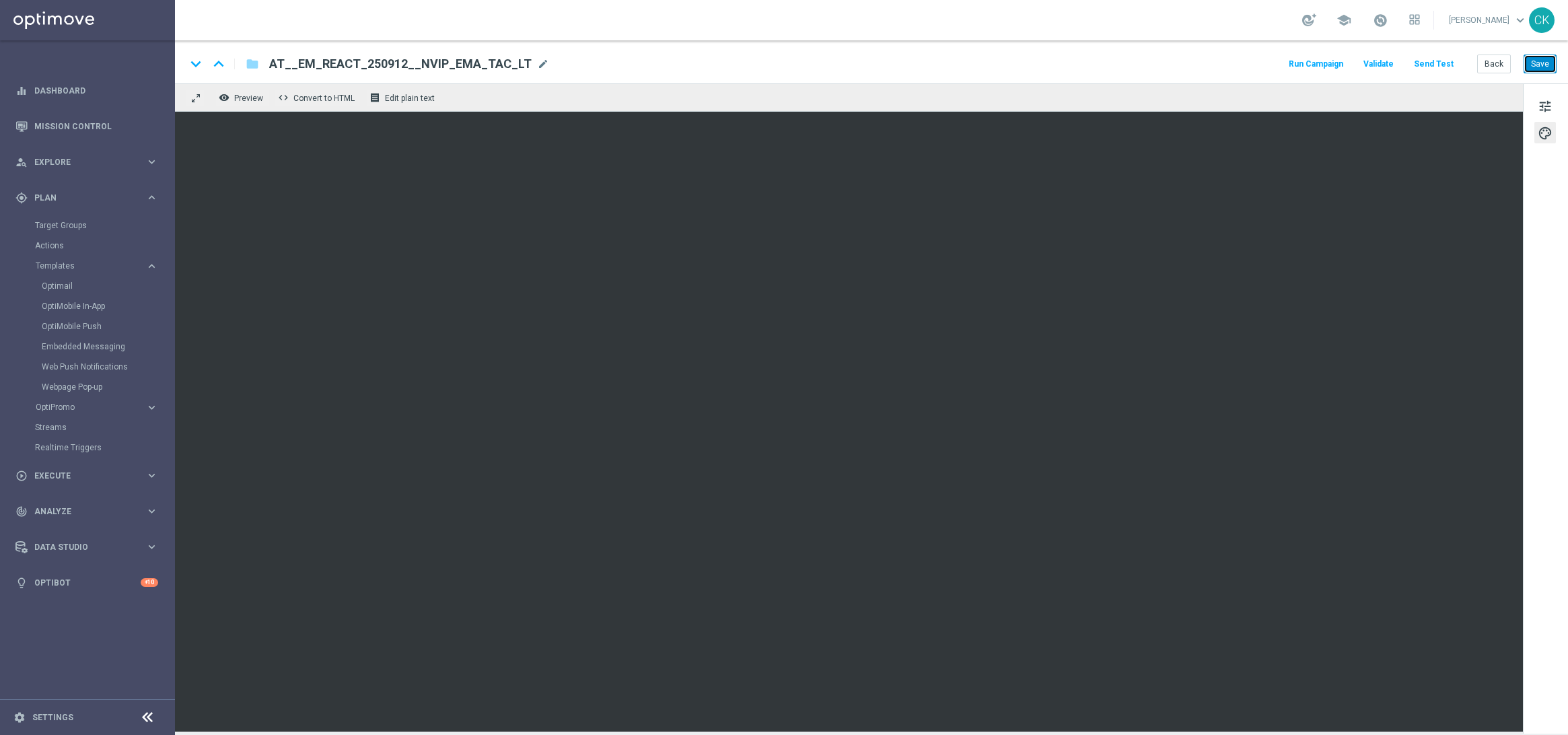
click at [1540, 59] on button "Save" at bounding box center [1540, 64] width 33 height 19
click at [1448, 62] on button "Send Test" at bounding box center [1434, 64] width 43 height 18
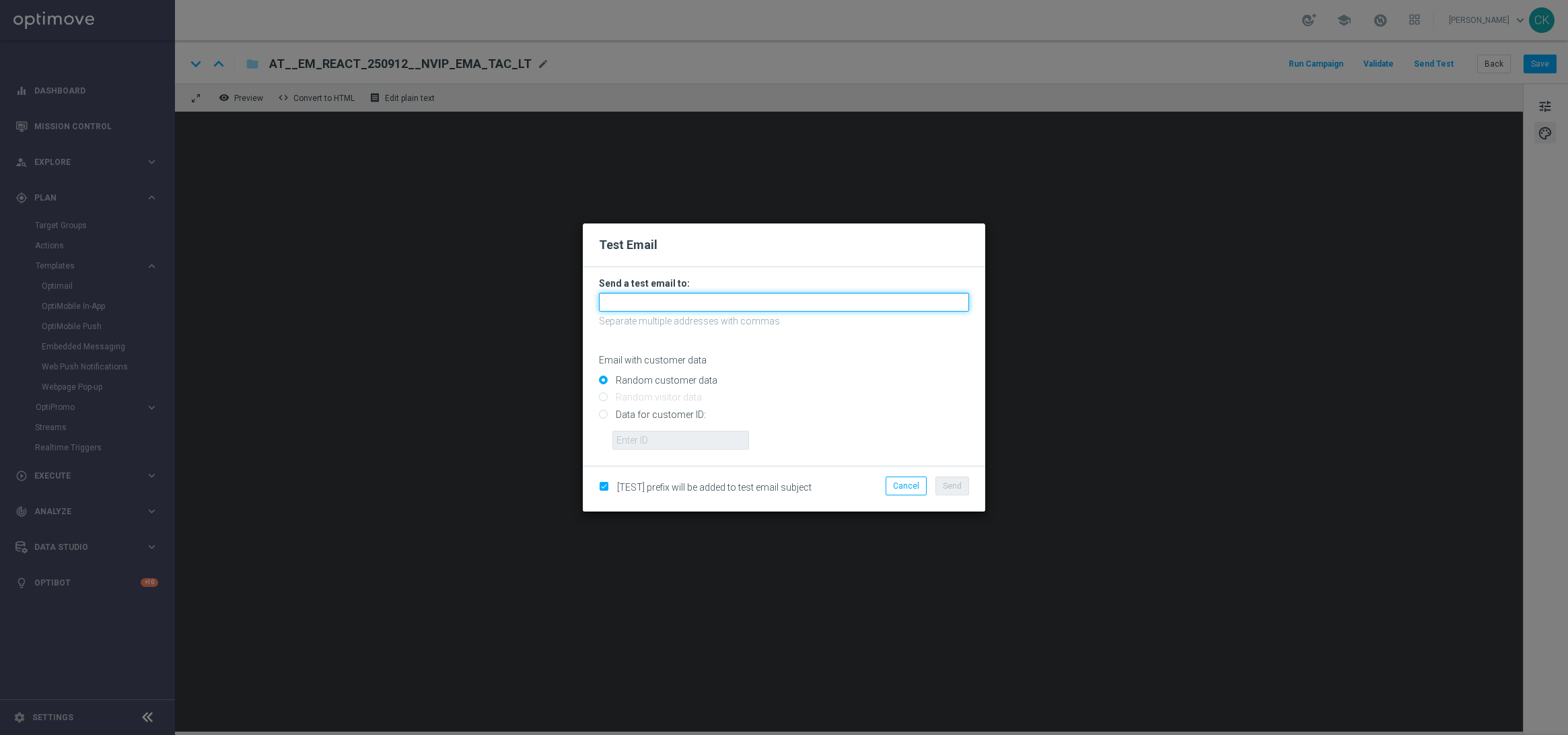
click at [761, 300] on input "text" at bounding box center [784, 302] width 370 height 19
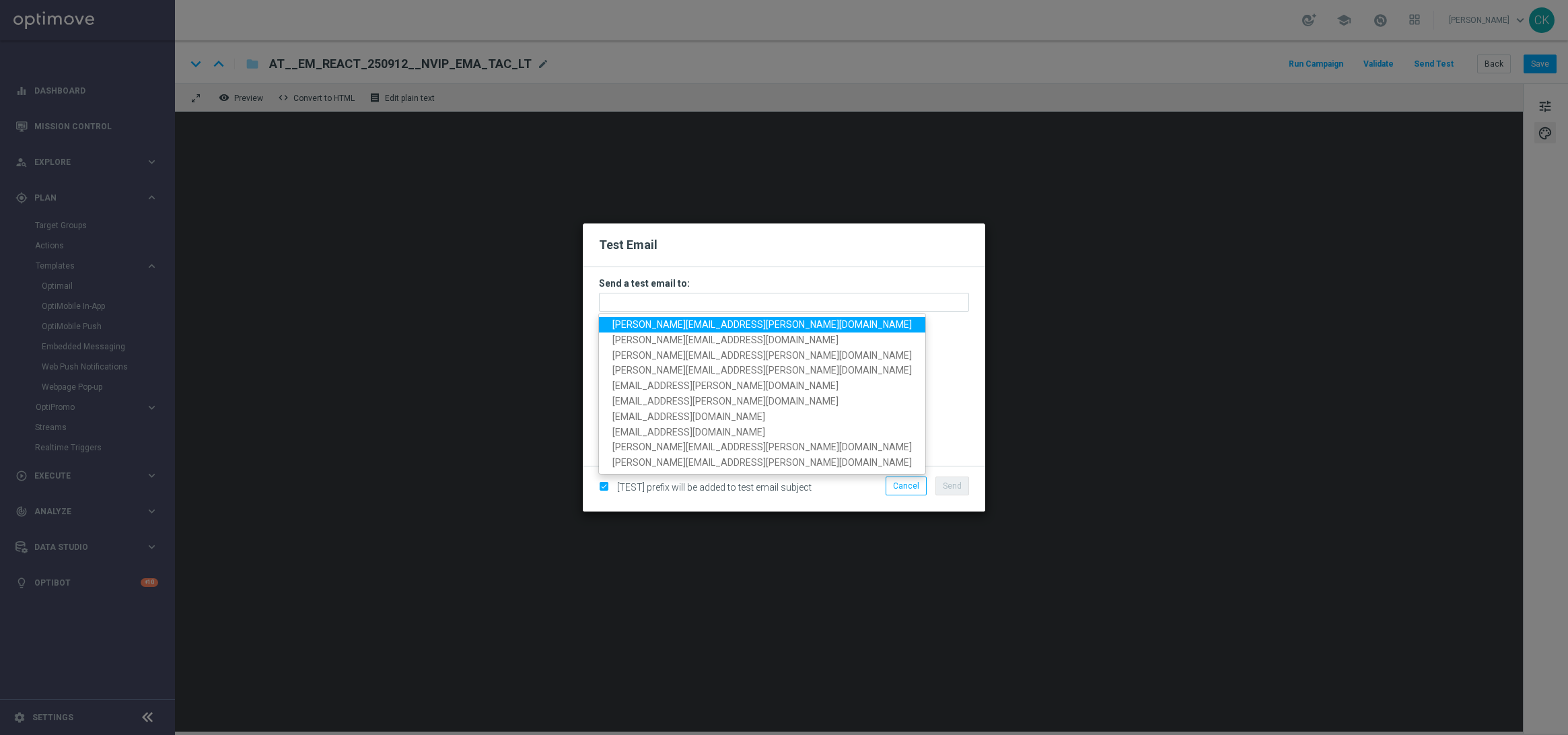
click at [758, 327] on span "[PERSON_NAME][EMAIL_ADDRESS][PERSON_NAME][DOMAIN_NAME]" at bounding box center [761, 324] width 299 height 10
type input "[PERSON_NAME][EMAIL_ADDRESS][PERSON_NAME][DOMAIN_NAME]"
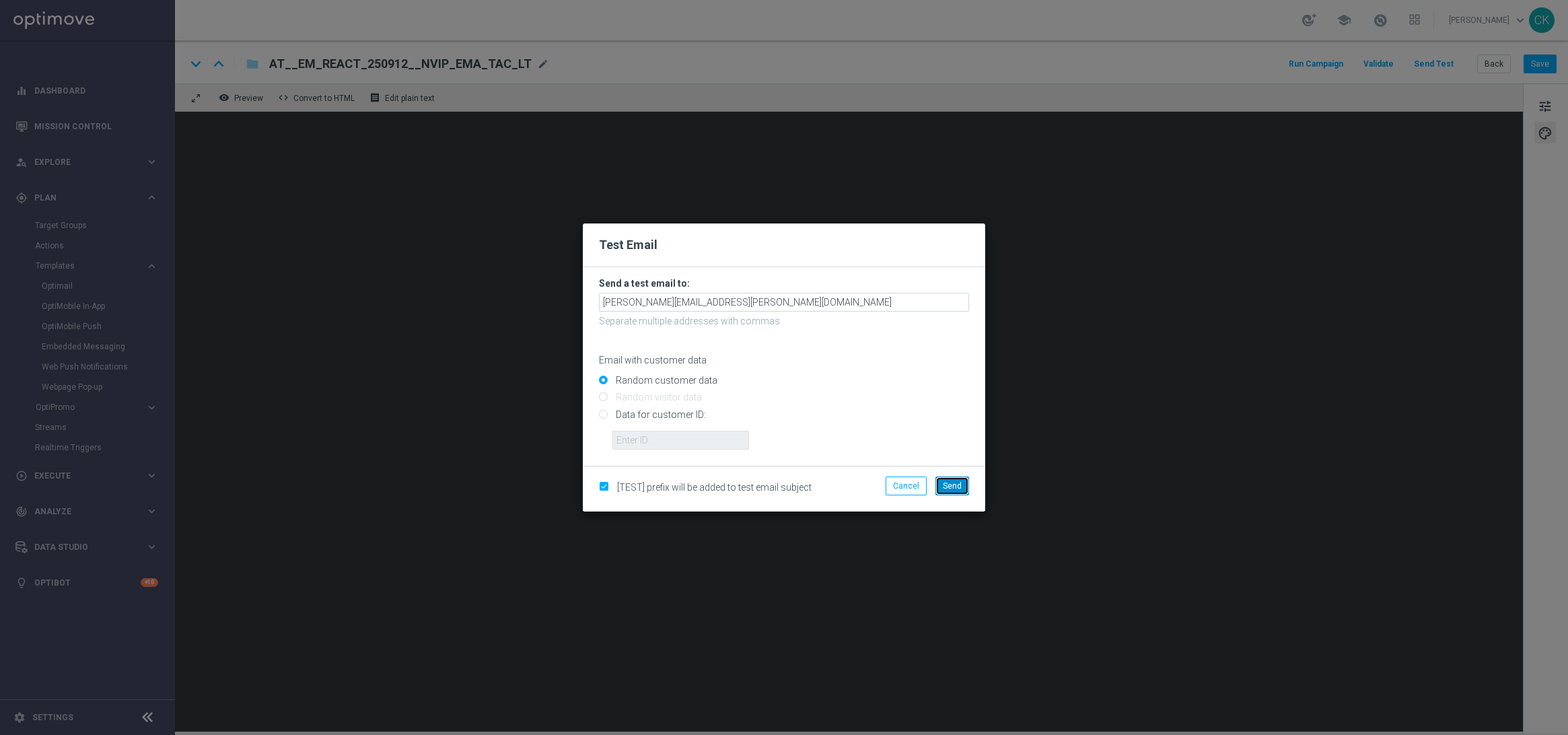
click at [949, 476] on button "Send" at bounding box center [953, 486] width 34 height 19
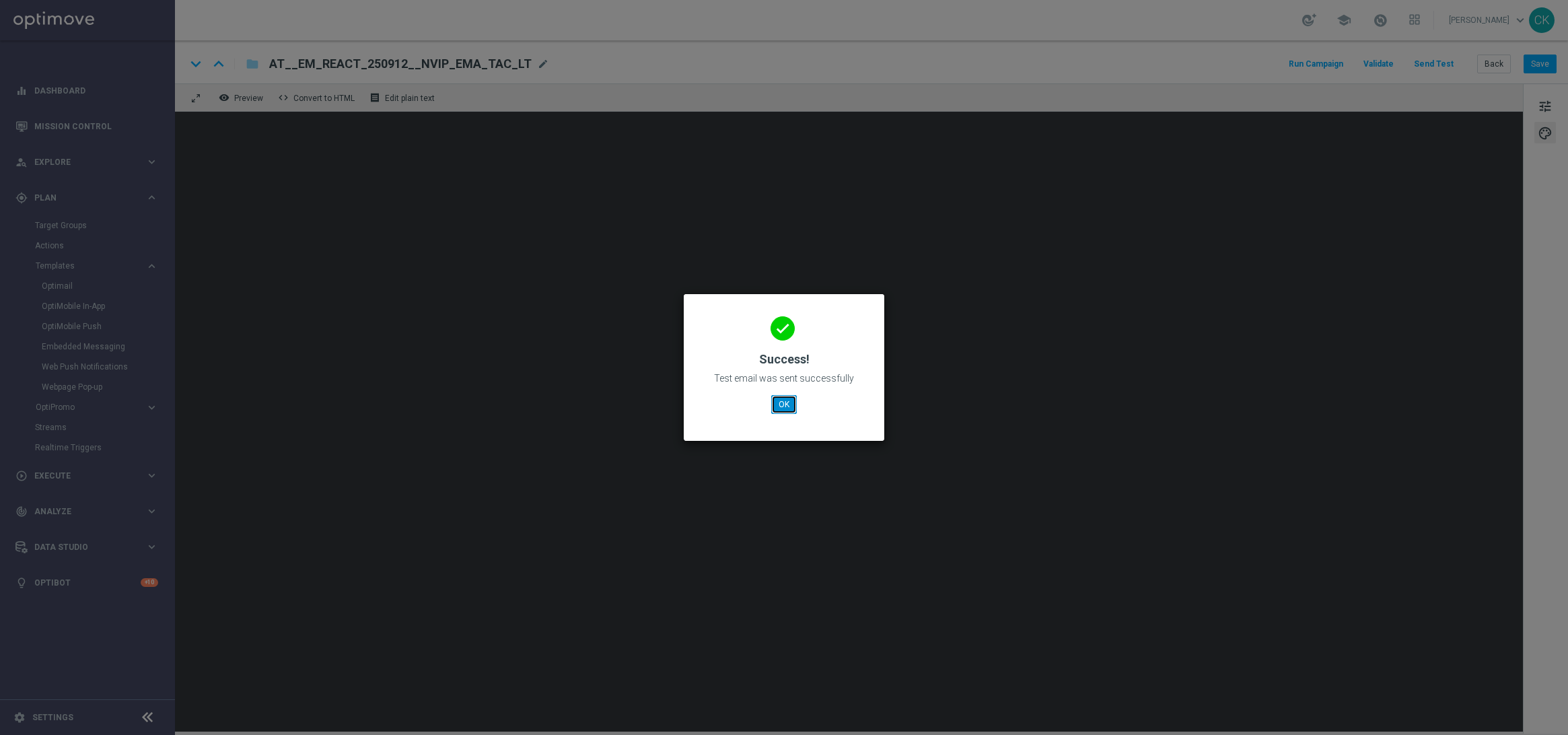
click at [783, 408] on button "OK" at bounding box center [784, 405] width 25 height 19
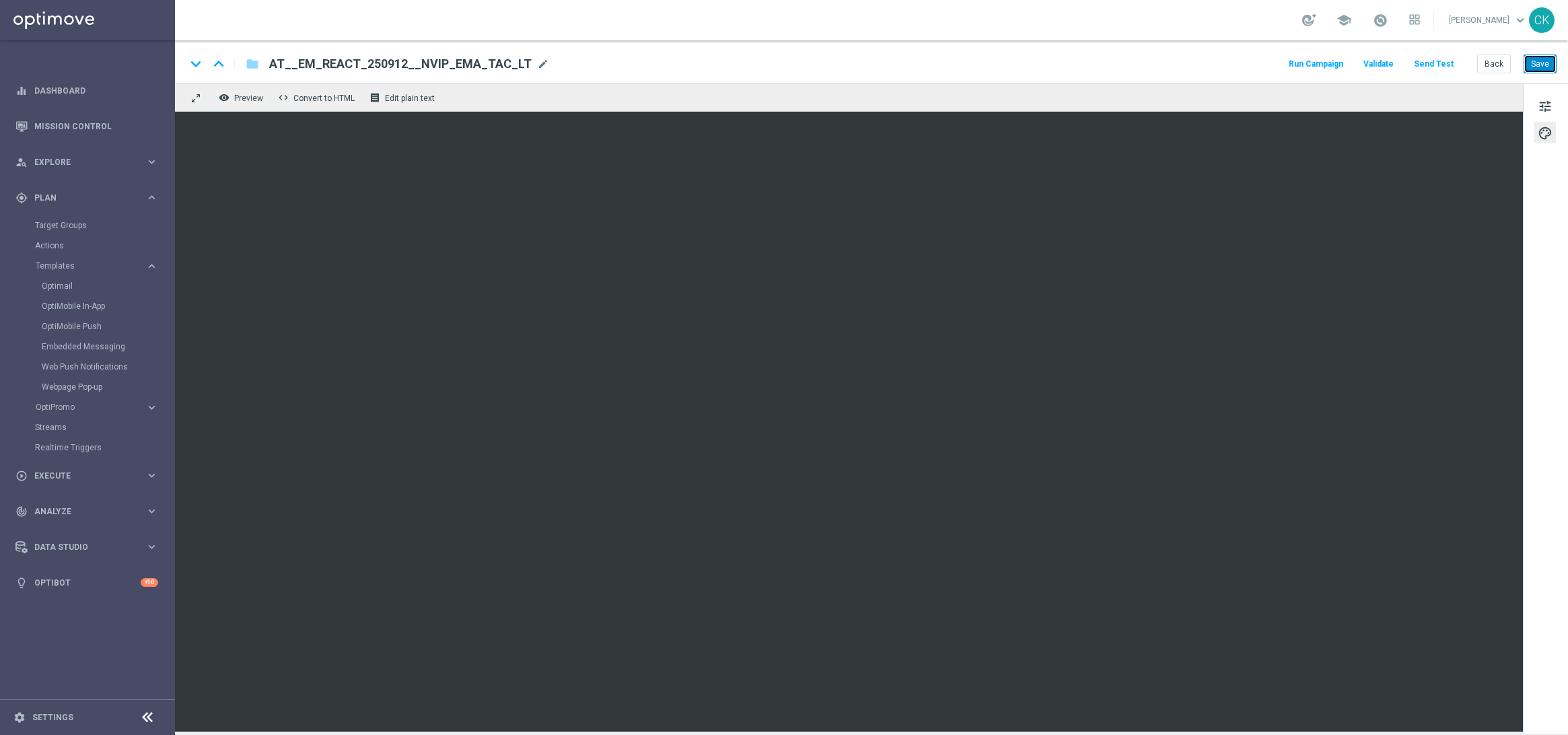
click at [1544, 56] on button "Save" at bounding box center [1540, 64] width 33 height 19
click at [1540, 68] on button "Save" at bounding box center [1540, 64] width 33 height 19
click at [1544, 70] on button "Save" at bounding box center [1540, 64] width 33 height 19
click at [1485, 65] on button "Back" at bounding box center [1494, 64] width 34 height 19
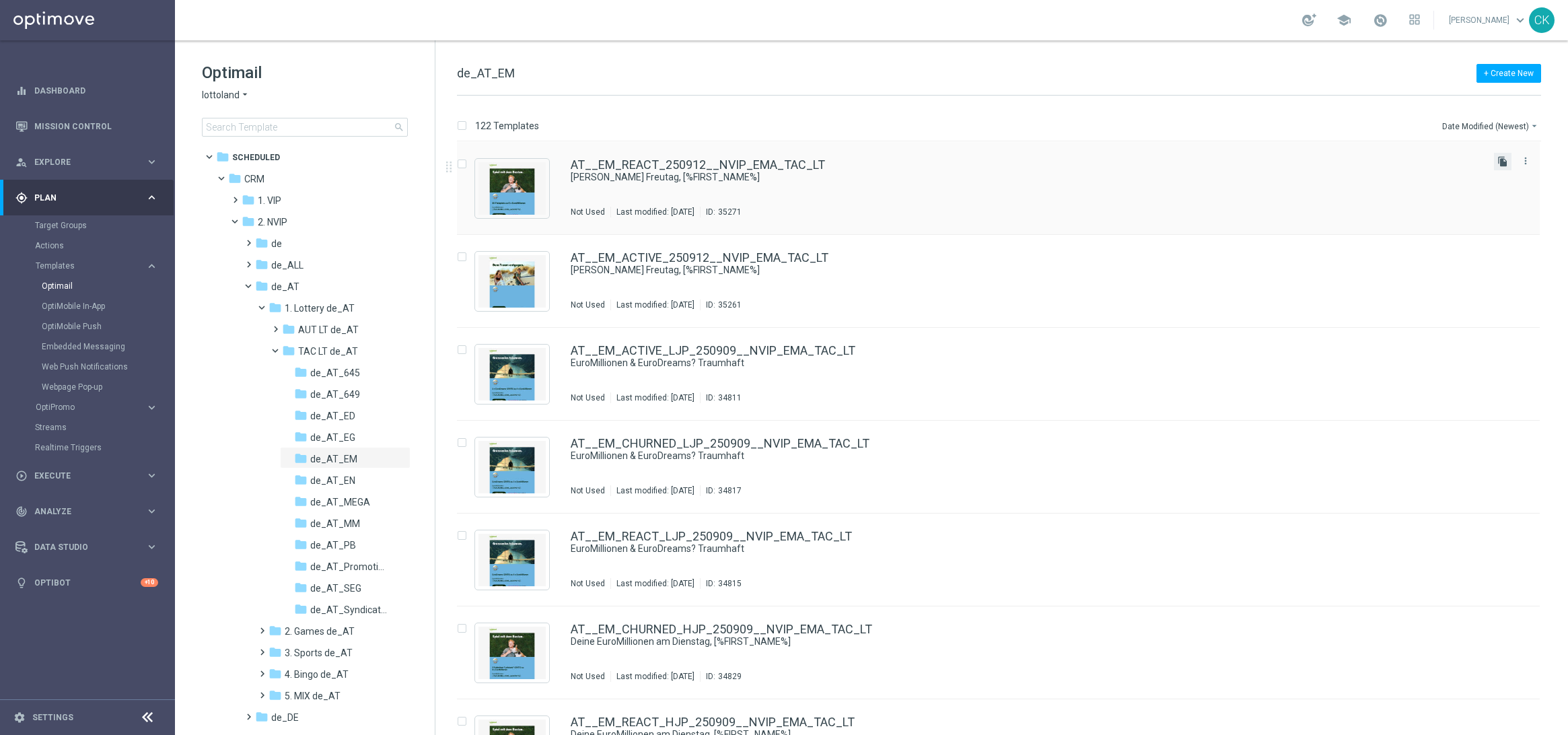
click at [1500, 160] on icon "file_copy" at bounding box center [1502, 161] width 10 height 10
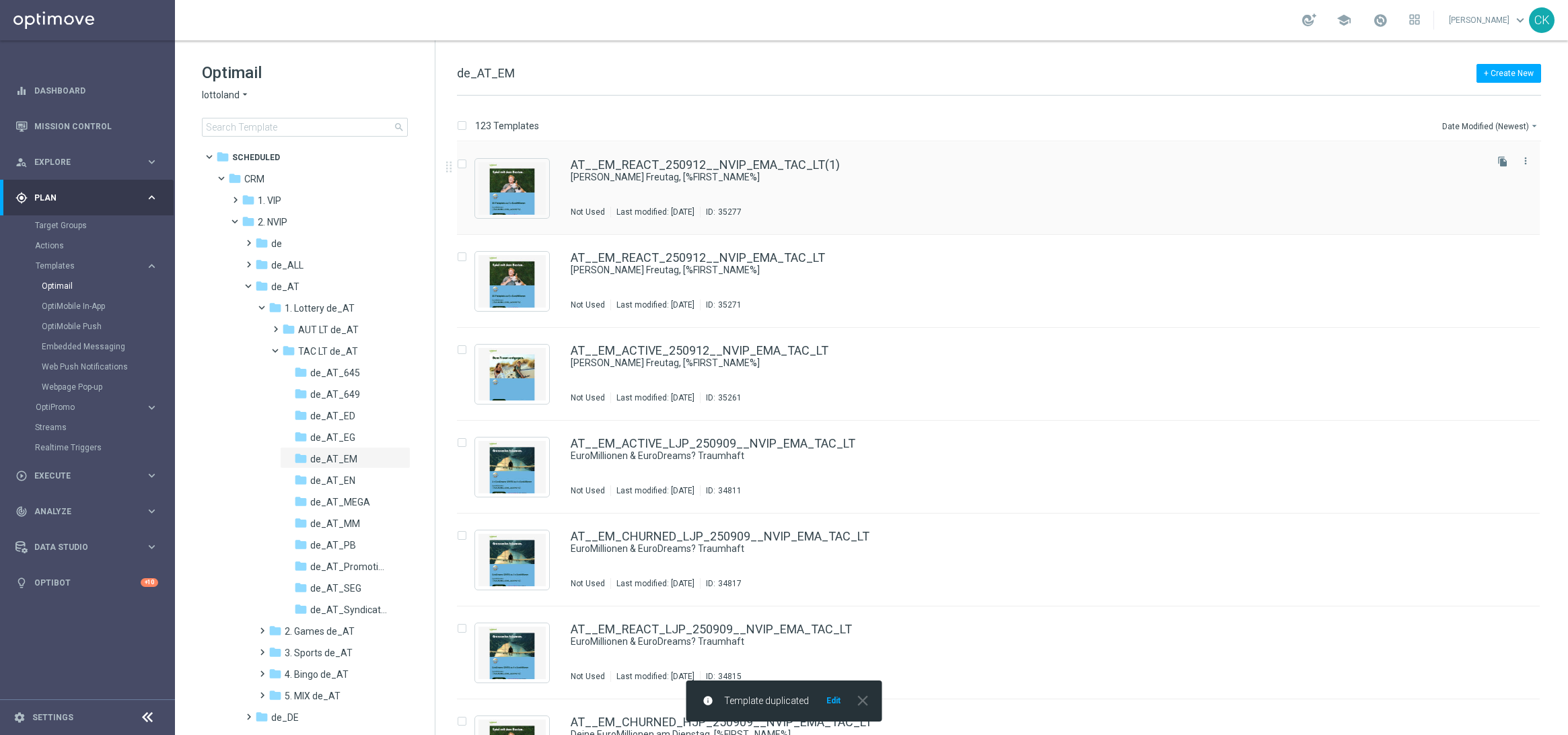
click at [769, 158] on div "AT__EM_REACT_250912__NVIP_EMA_TAC_LT(1) [PERSON_NAME] Freutag, [%FIRST_NAME%] N…" at bounding box center [998, 189] width 1083 height 92
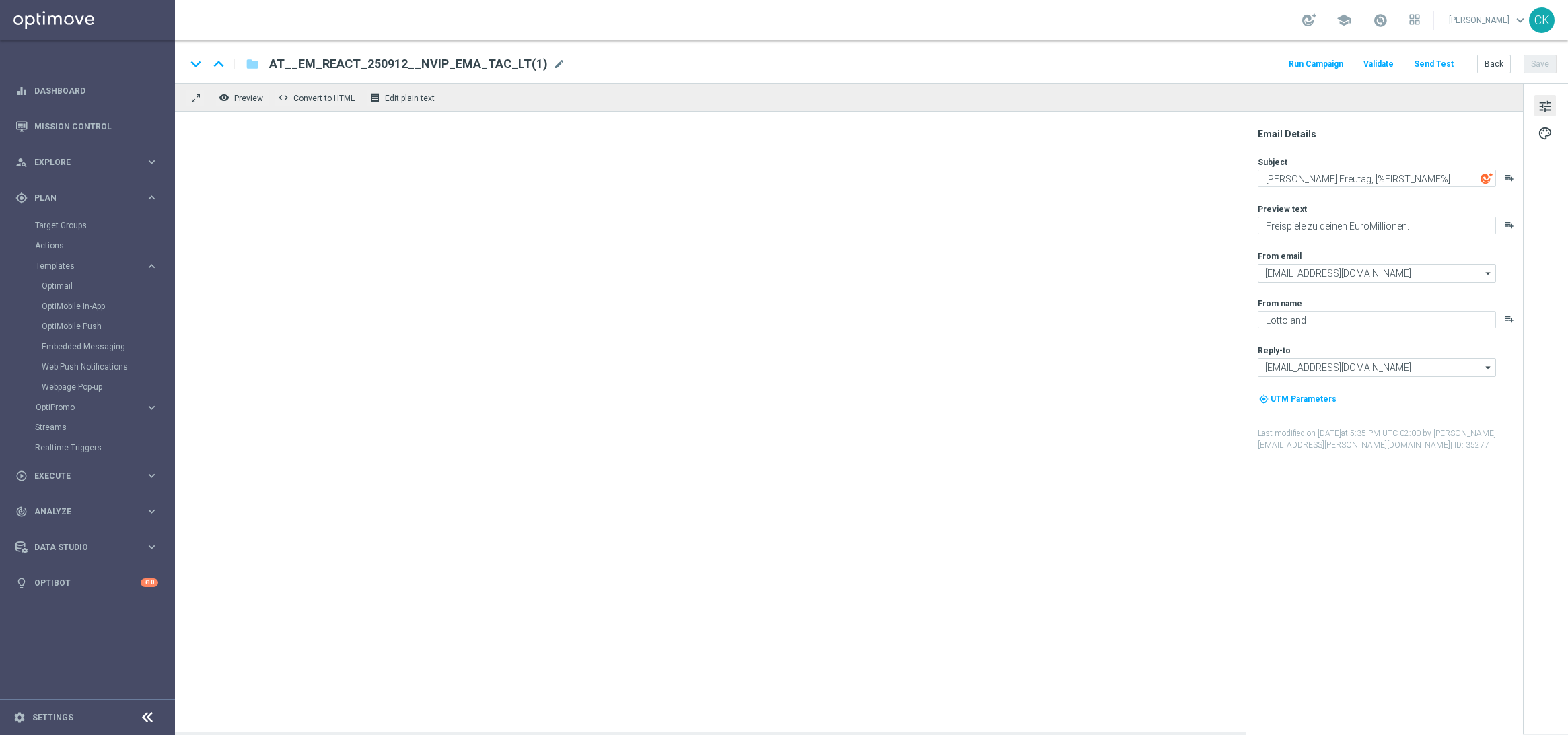
click at [537, 59] on div "AT__EM_REACT_250912__NVIP_EMA_TAC_LT(1) mode_edit" at bounding box center [417, 64] width 296 height 18
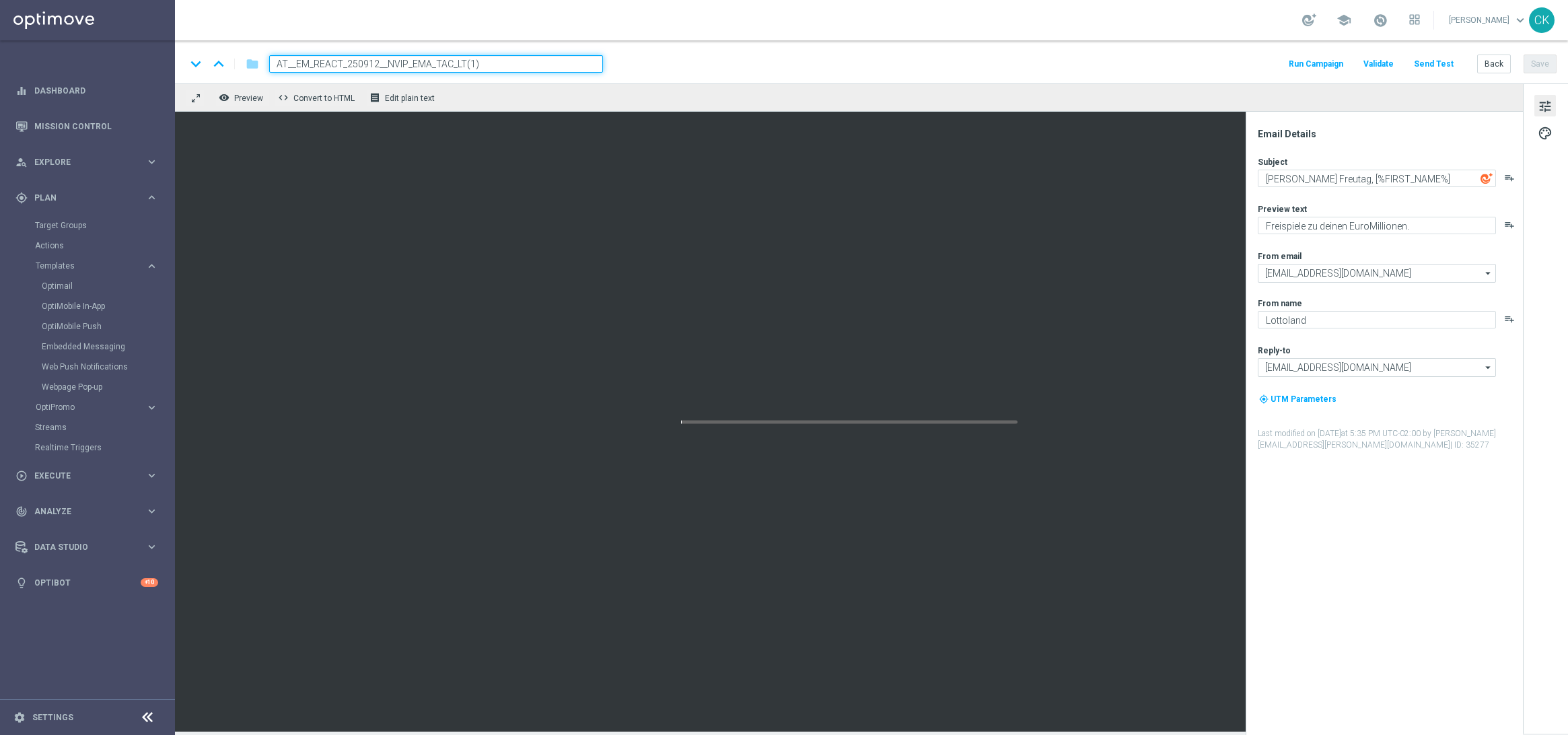
click at [537, 59] on input "AT__EM_REACT_250912__NVIP_EMA_TAC_LT(1)" at bounding box center [436, 64] width 334 height 18
paste input "CHURNED_250912__NVIP_EMA_TAC_LT"
type input "AT__EM_CHURNED_250912__NVIP_EMA_TAC_LT"
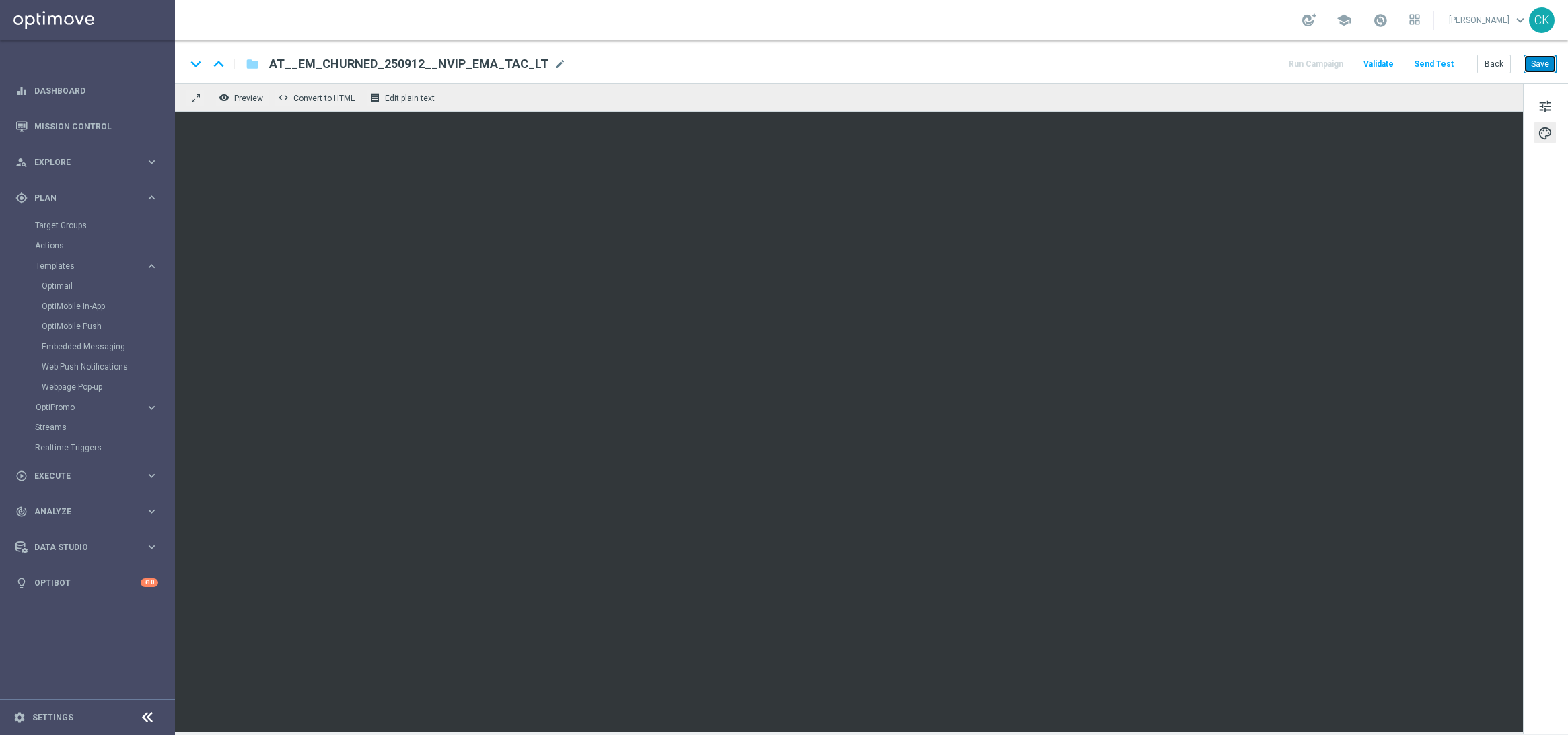
click at [1548, 66] on button "Save" at bounding box center [1540, 64] width 33 height 19
click at [1454, 59] on button "Send Test" at bounding box center [1434, 64] width 43 height 18
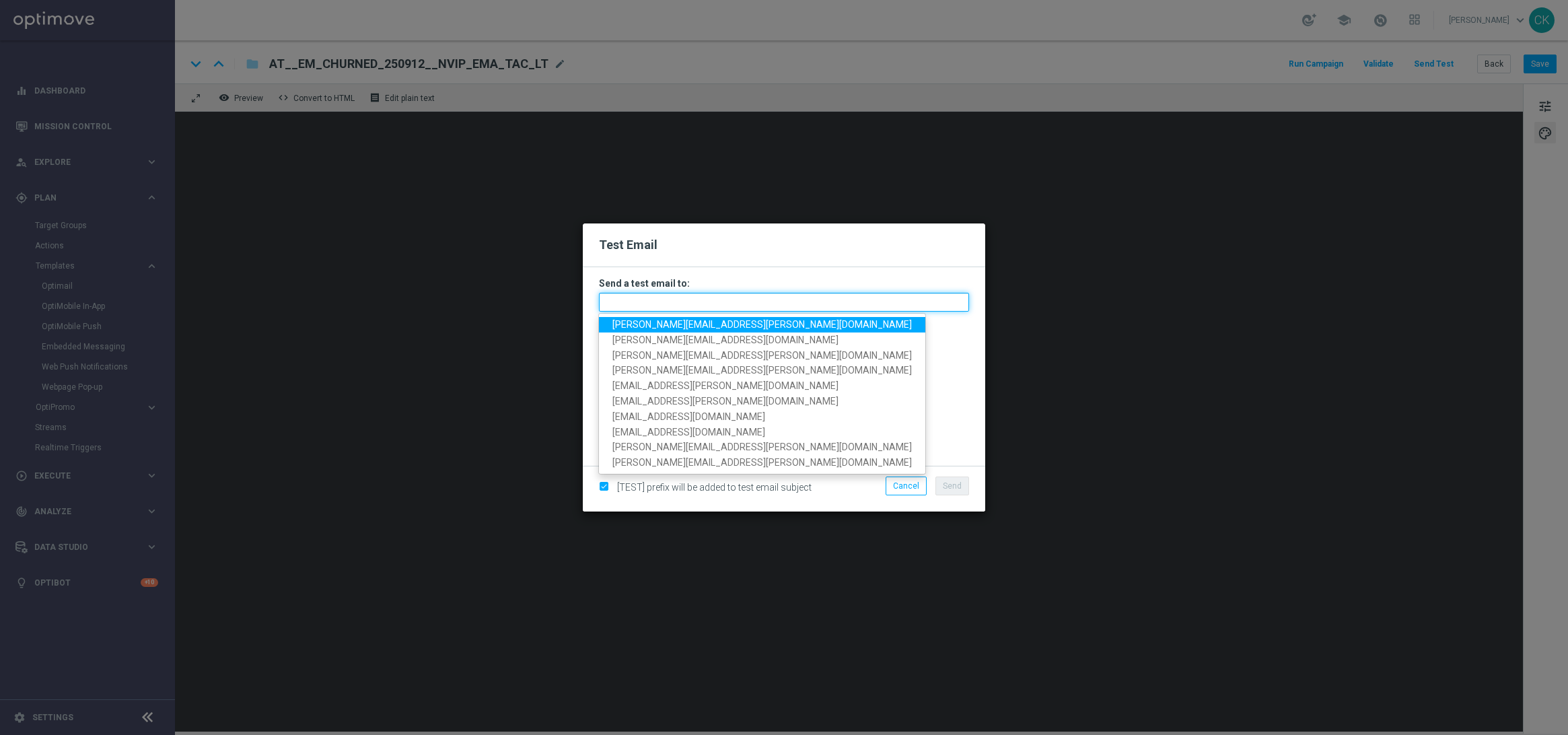
click at [905, 305] on input "text" at bounding box center [784, 302] width 370 height 19
click at [681, 327] on span "[PERSON_NAME][EMAIL_ADDRESS][PERSON_NAME][DOMAIN_NAME]" at bounding box center [761, 324] width 299 height 10
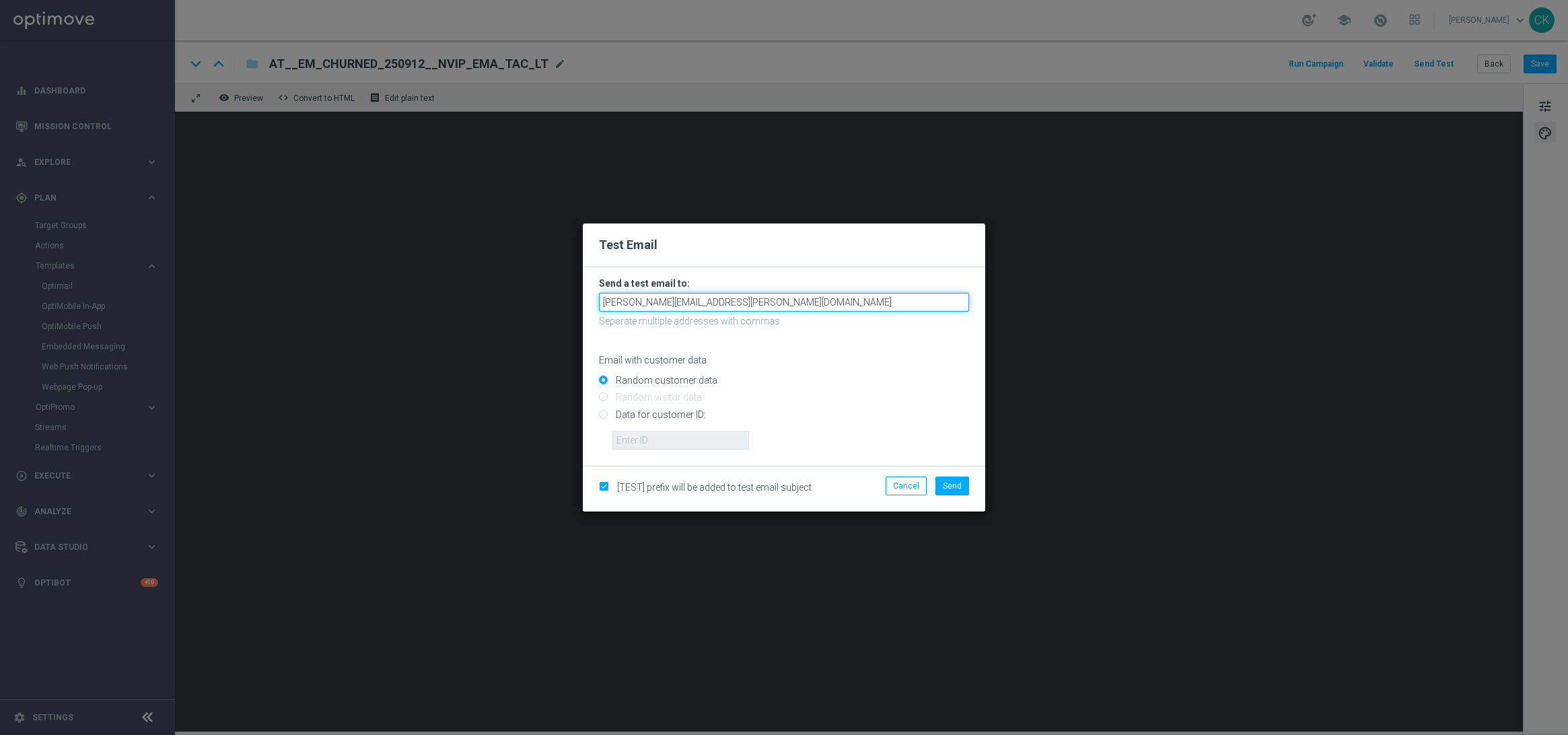
click at [813, 306] on input "[PERSON_NAME][EMAIL_ADDRESS][PERSON_NAME][DOMAIN_NAME]" at bounding box center [784, 302] width 370 height 19
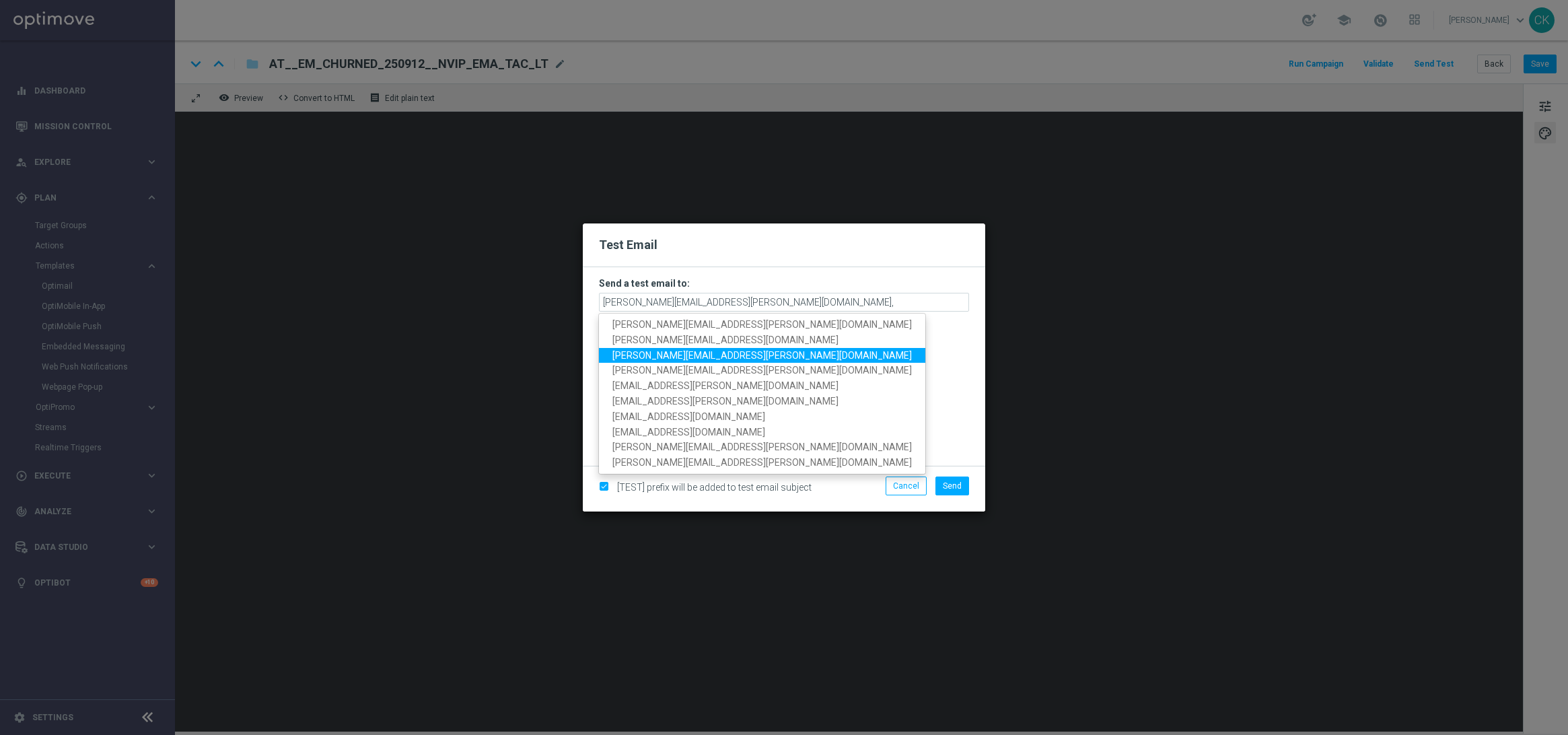
click at [692, 359] on span "[PERSON_NAME][EMAIL_ADDRESS][PERSON_NAME][DOMAIN_NAME]" at bounding box center [761, 354] width 299 height 10
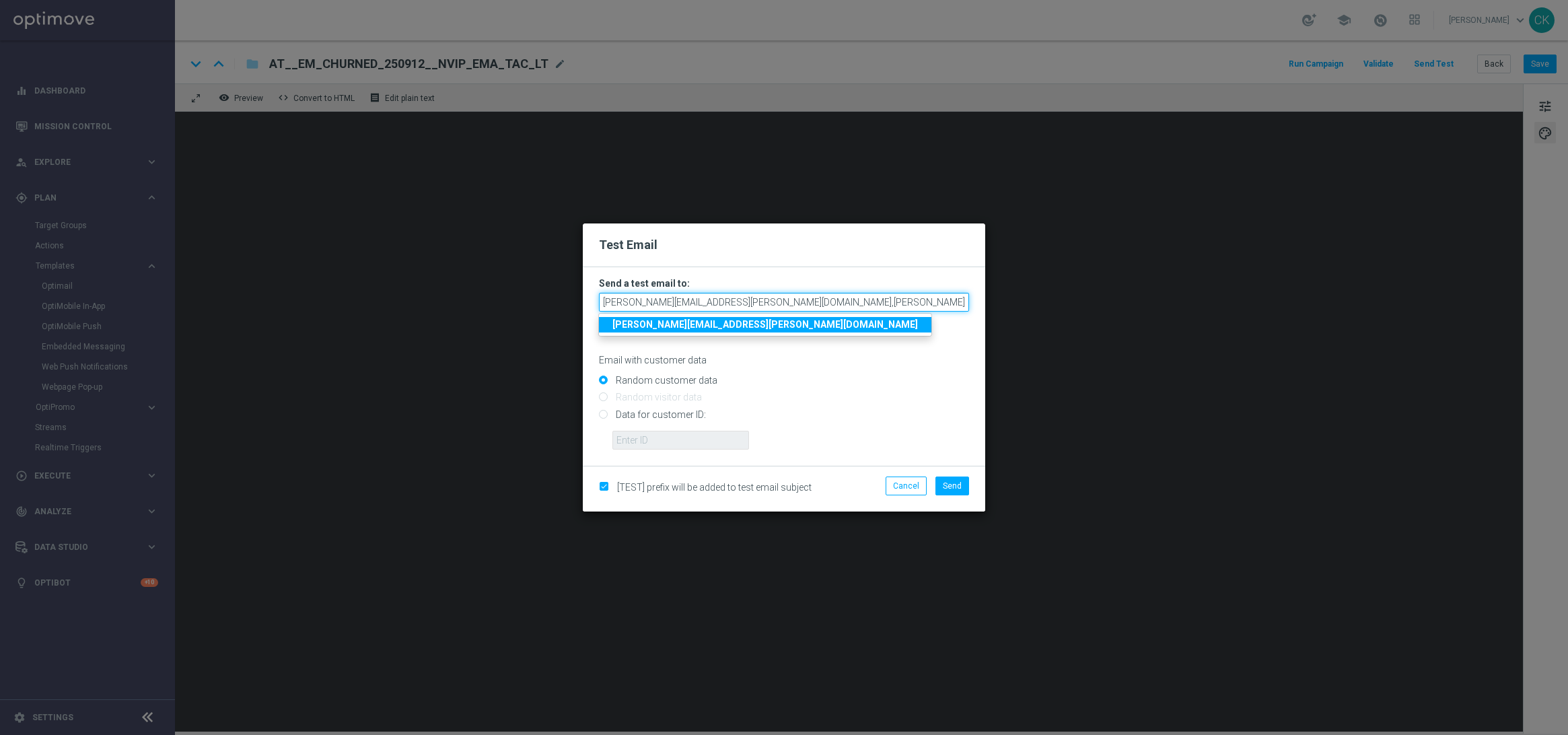
click at [924, 297] on input "[PERSON_NAME][EMAIL_ADDRESS][PERSON_NAME][DOMAIN_NAME],[PERSON_NAME][DOMAIN_NAM…" at bounding box center [784, 302] width 370 height 19
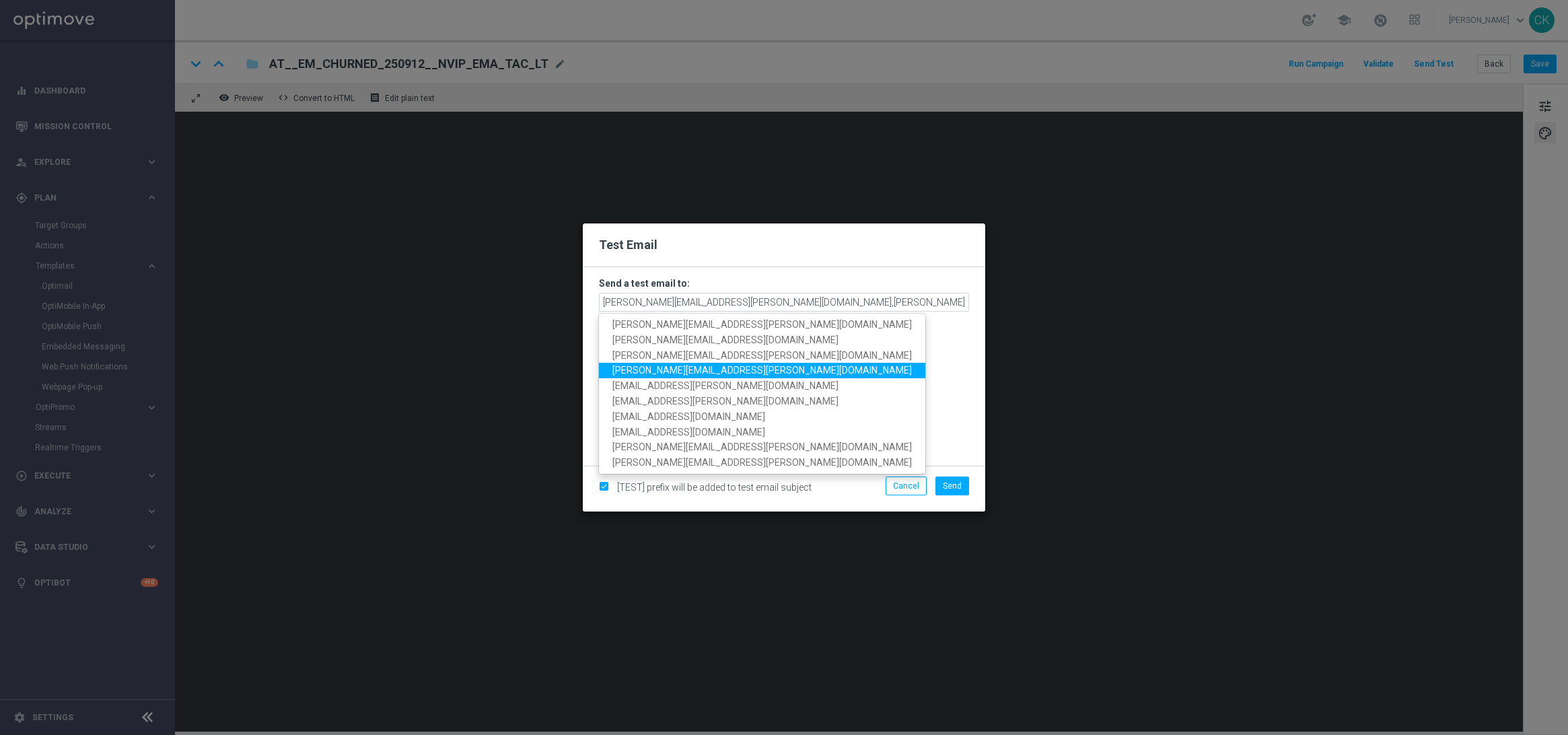
click at [748, 373] on link "[PERSON_NAME][EMAIL_ADDRESS][PERSON_NAME][DOMAIN_NAME]" at bounding box center [762, 371] width 326 height 15
type input "[EMAIL_ADDRESS][PERSON_NAME][DOMAIN_NAME],[DOMAIN_NAME][EMAIL_ADDRESS][PERSON_N…"
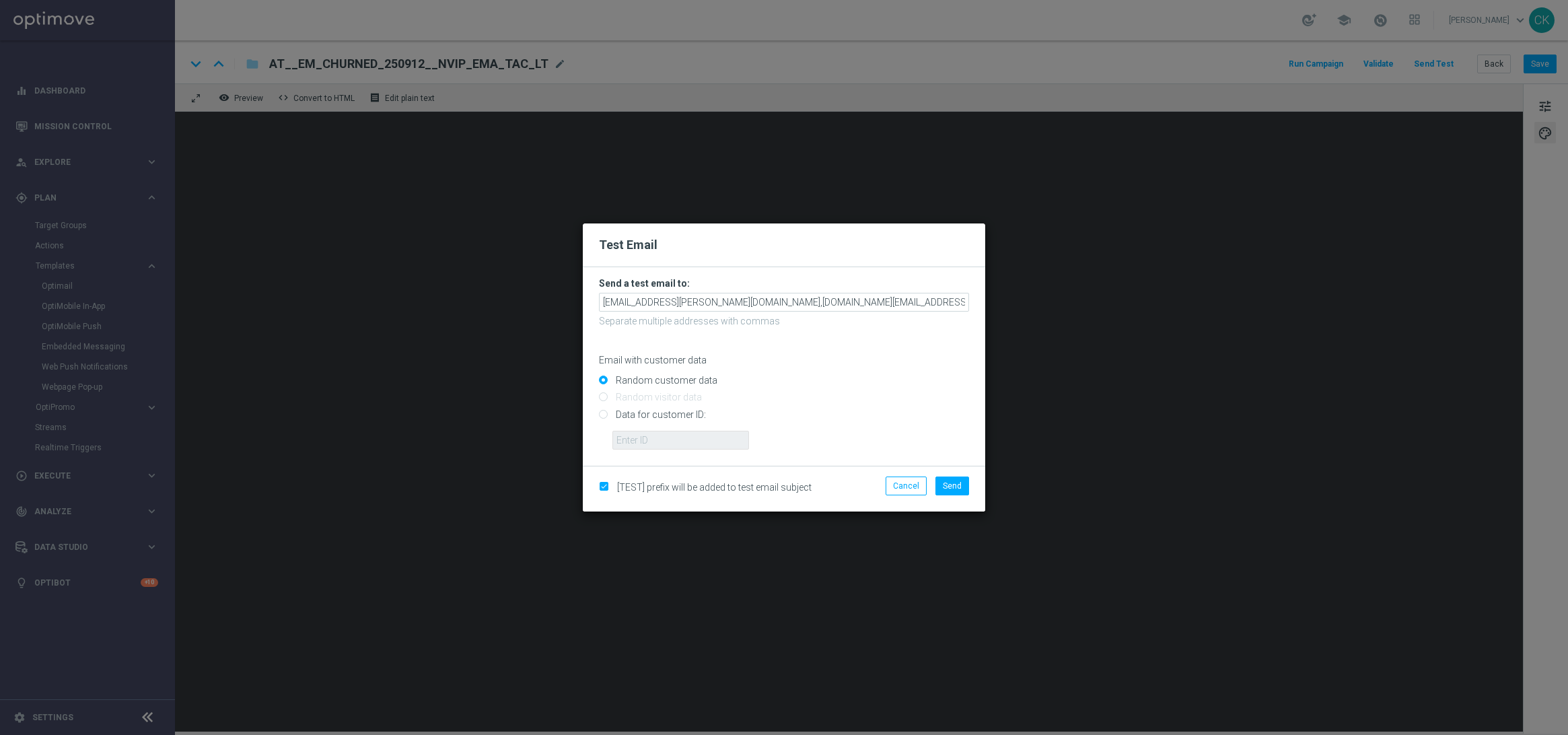
click at [684, 414] on input "Data for customer ID:" at bounding box center [784, 420] width 370 height 19
radio input "true"
click at [680, 443] on input "text" at bounding box center [680, 441] width 137 height 19
type input "14586067"
click at [945, 485] on span "Send" at bounding box center [953, 486] width 19 height 9
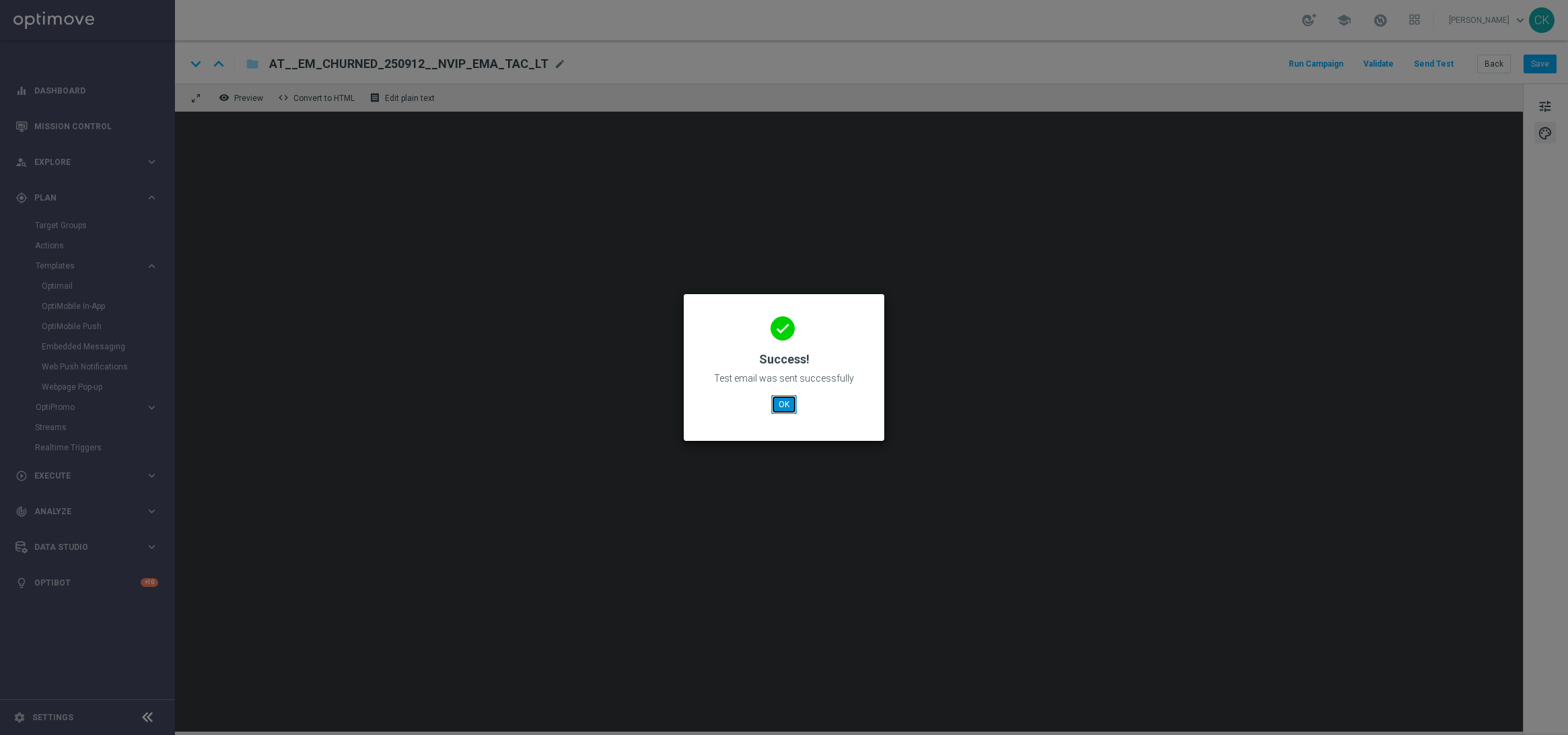
click at [789, 406] on button "OK" at bounding box center [784, 405] width 25 height 19
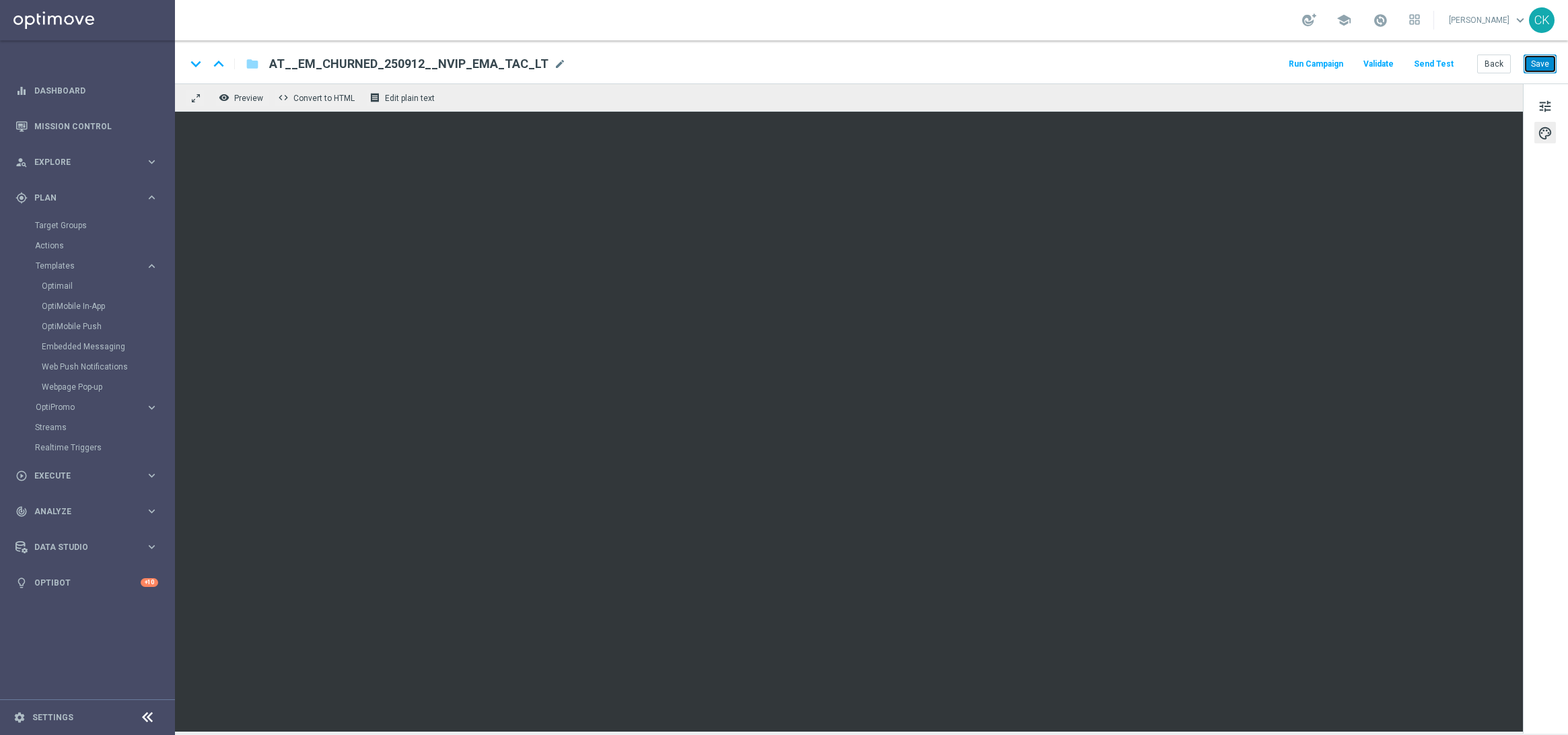
click at [1539, 72] on button "Save" at bounding box center [1540, 64] width 33 height 19
click at [1543, 69] on button "Save" at bounding box center [1540, 64] width 33 height 19
click at [1485, 58] on button "Back" at bounding box center [1494, 64] width 34 height 19
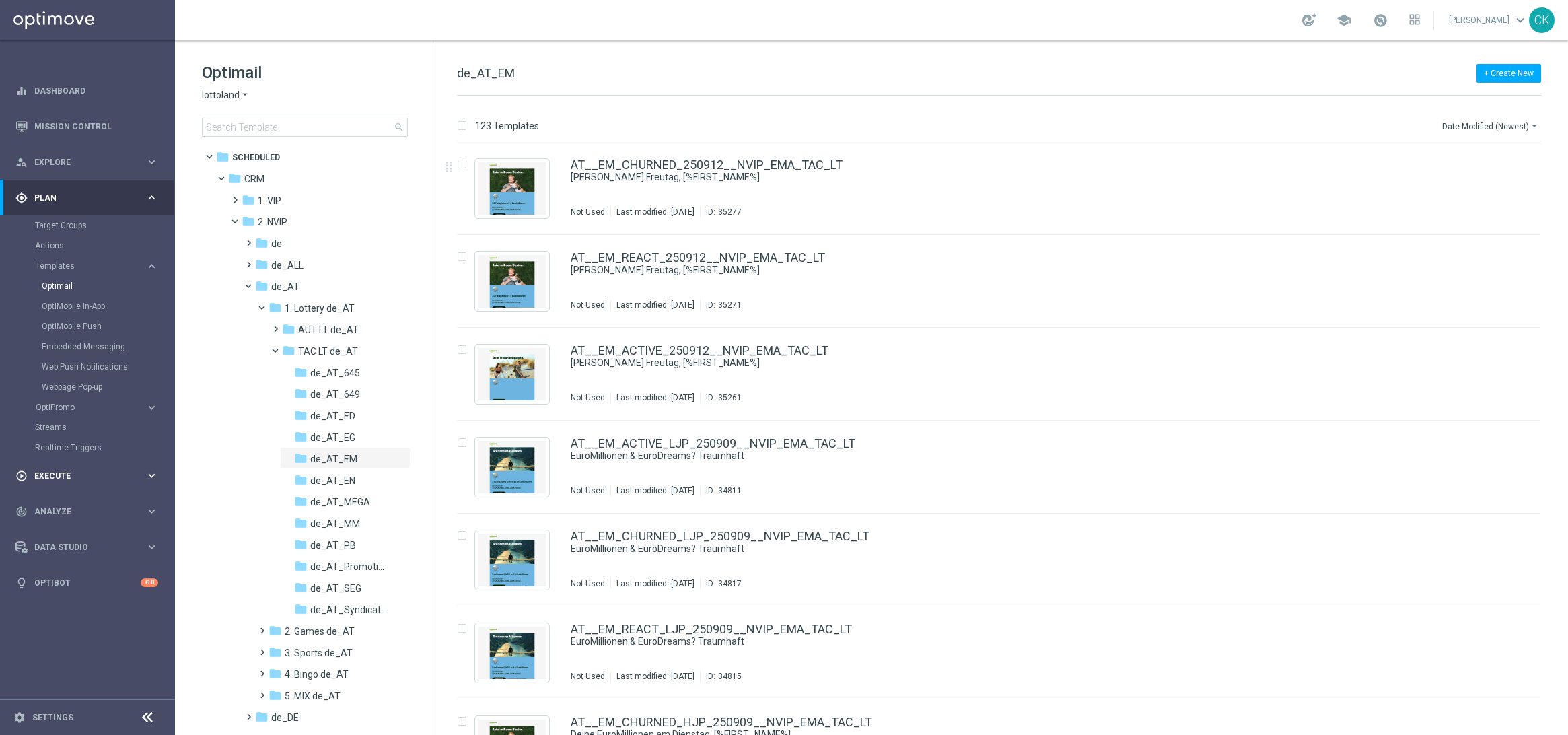
click at [53, 467] on div "play_circle_outline Execute keyboard_arrow_right" at bounding box center [87, 476] width 174 height 36
click at [79, 256] on link "Campaign Builder" at bounding box center [87, 260] width 105 height 10
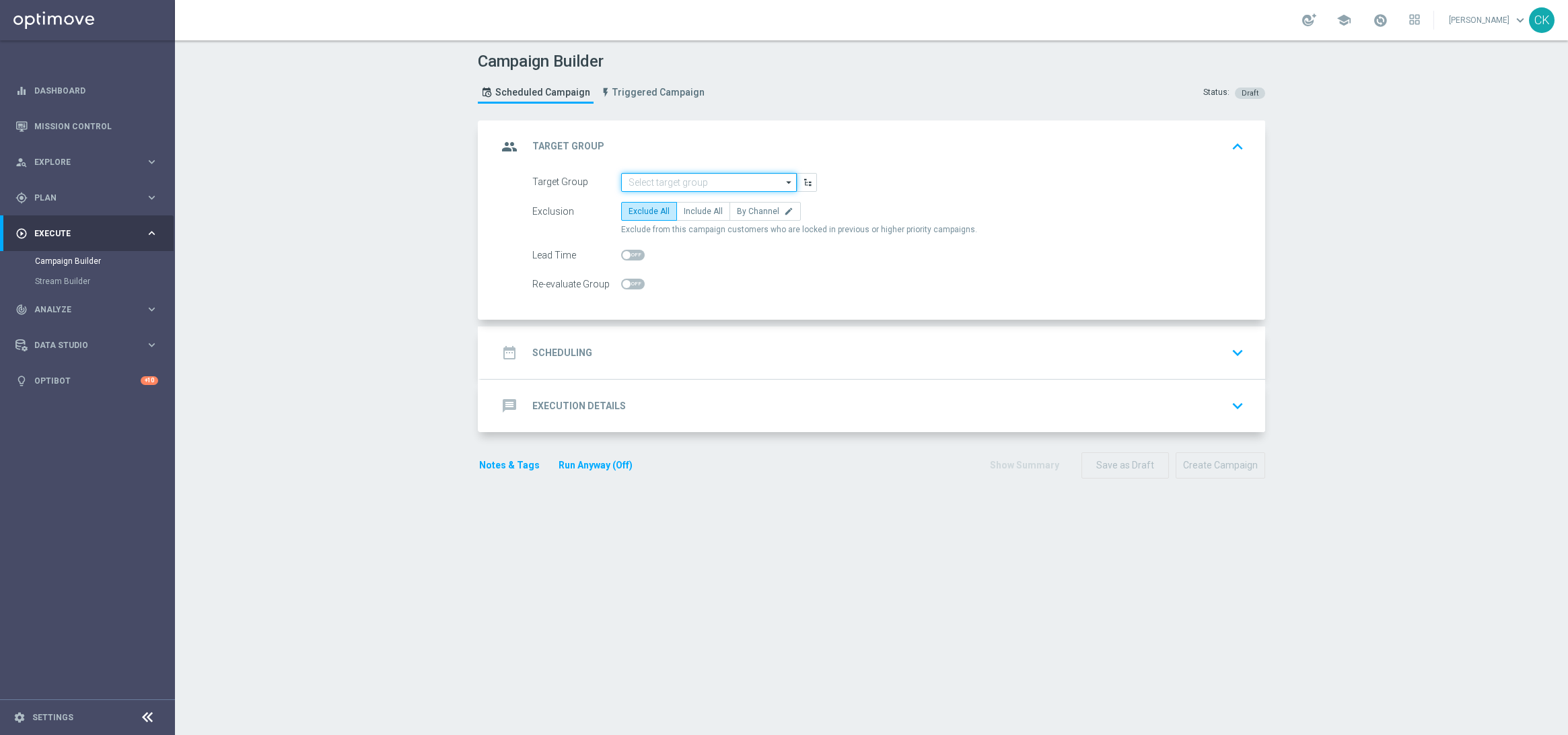
click at [706, 186] on input at bounding box center [709, 182] width 175 height 19
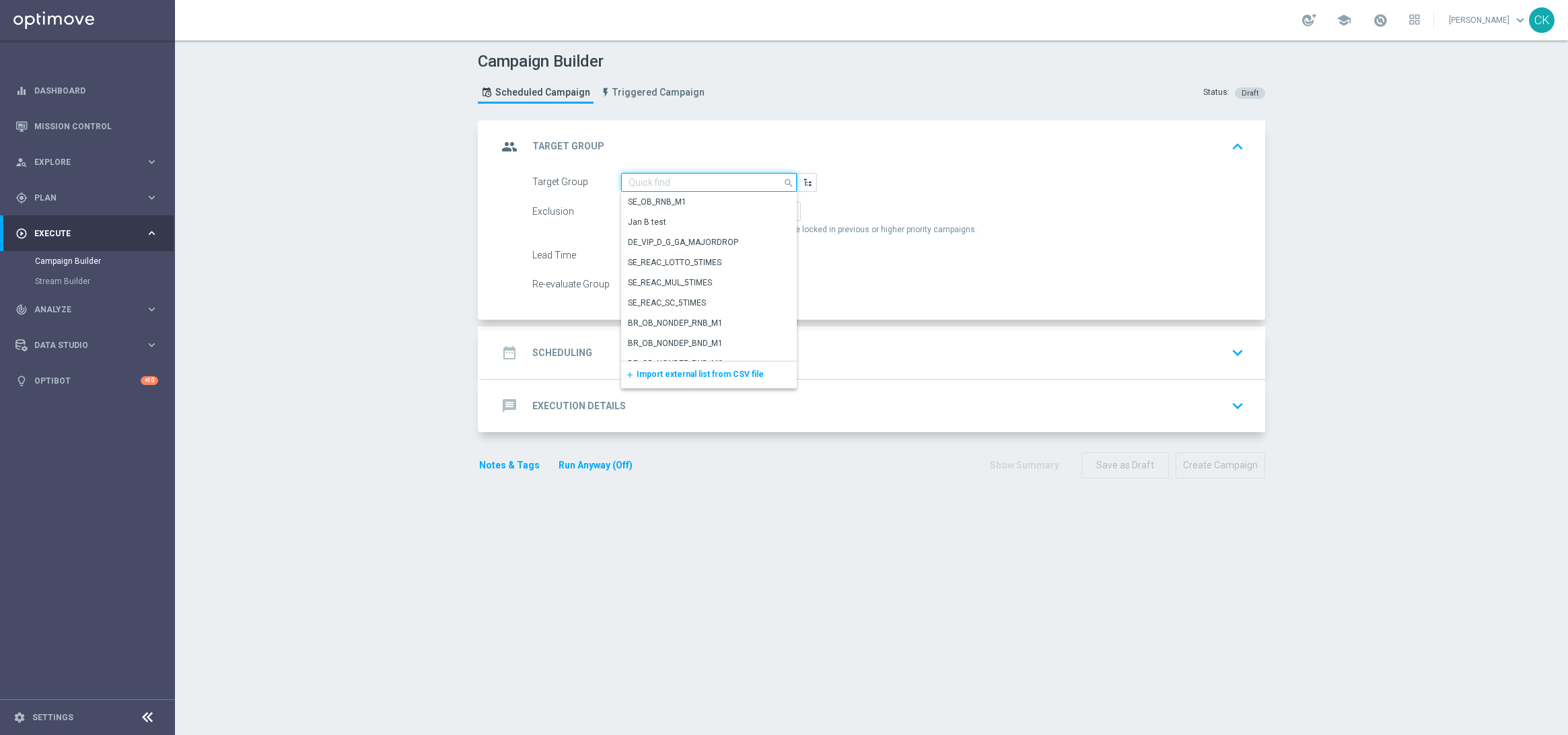
paste input "de_AT_TGT_NVIP_EM_TAC_LT__ACTIVE_EM"
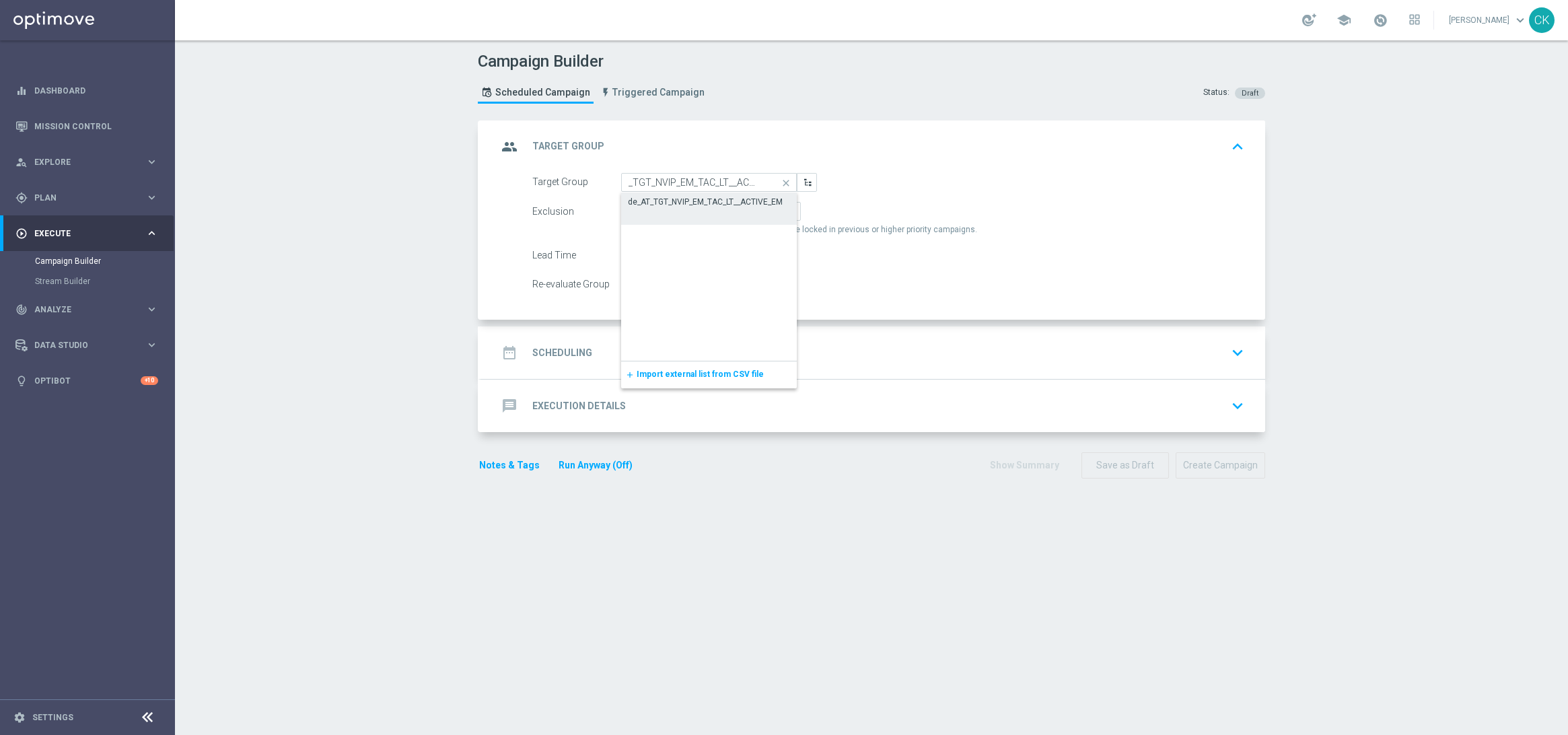
click at [692, 208] on div "de_AT_TGT_NVIP_EM_TAC_LT__ACTIVE_EM" at bounding box center [709, 202] width 175 height 19
type input "de_AT_TGT_NVIP_EM_TAC_LT__ACTIVE_EM"
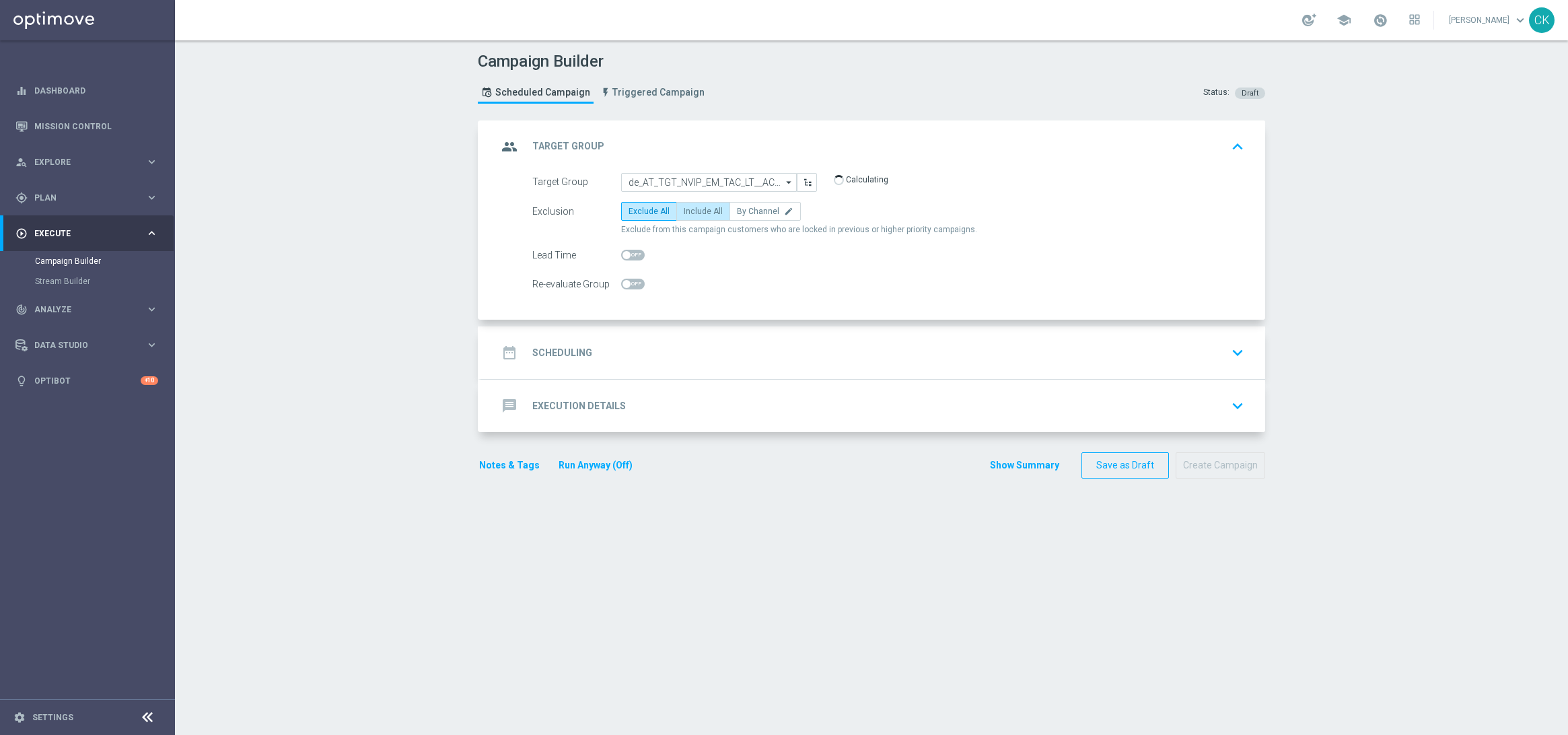
click at [692, 209] on span "Include All" at bounding box center [703, 211] width 39 height 9
click at [692, 209] on input "Include All" at bounding box center [688, 213] width 8 height 8
radio input "true"
click at [623, 253] on span at bounding box center [626, 255] width 8 height 8
click at [622, 253] on input "checkbox" at bounding box center [633, 255] width 24 height 10
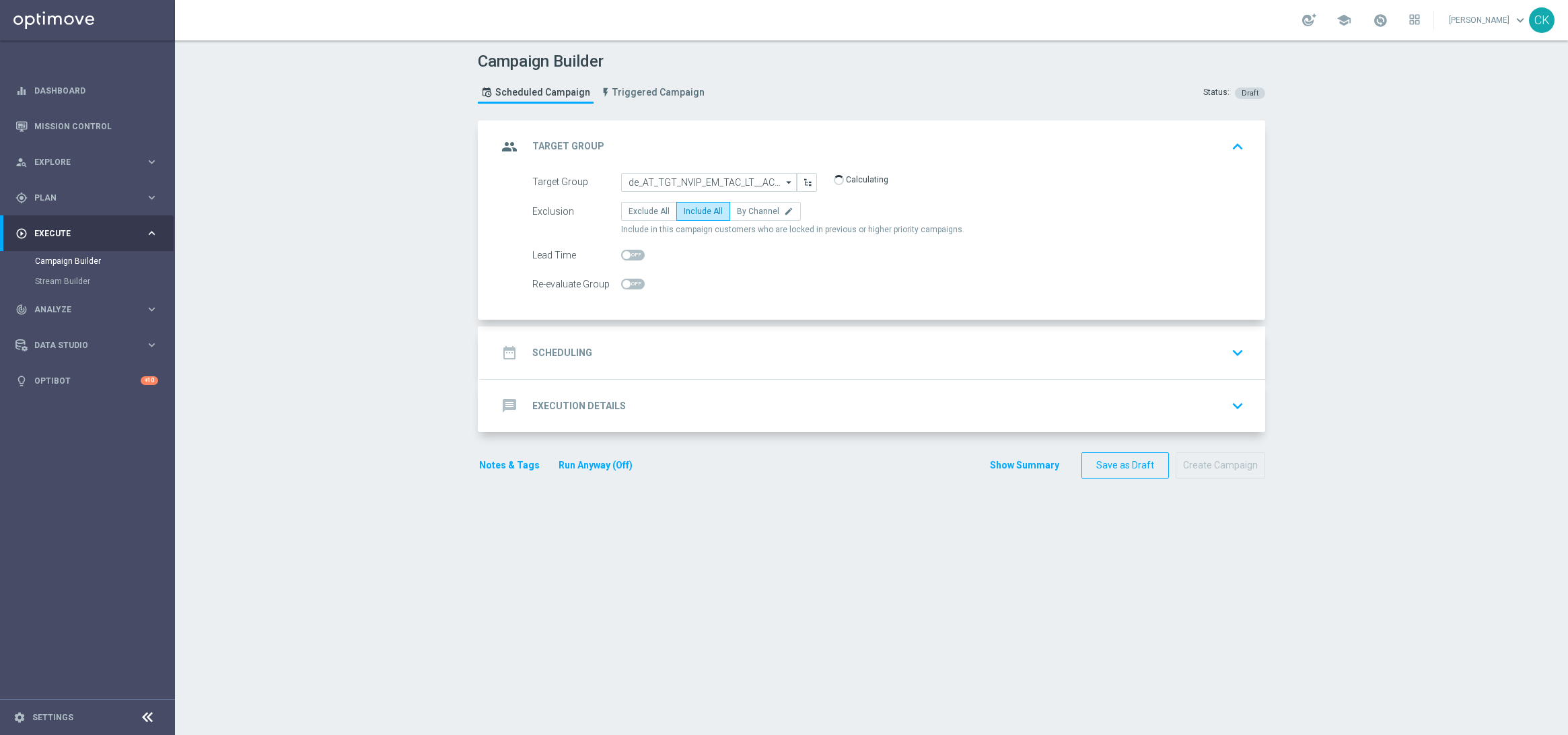
checkbox input "true"
click at [553, 356] on h2 "Scheduling" at bounding box center [561, 353] width 59 height 13
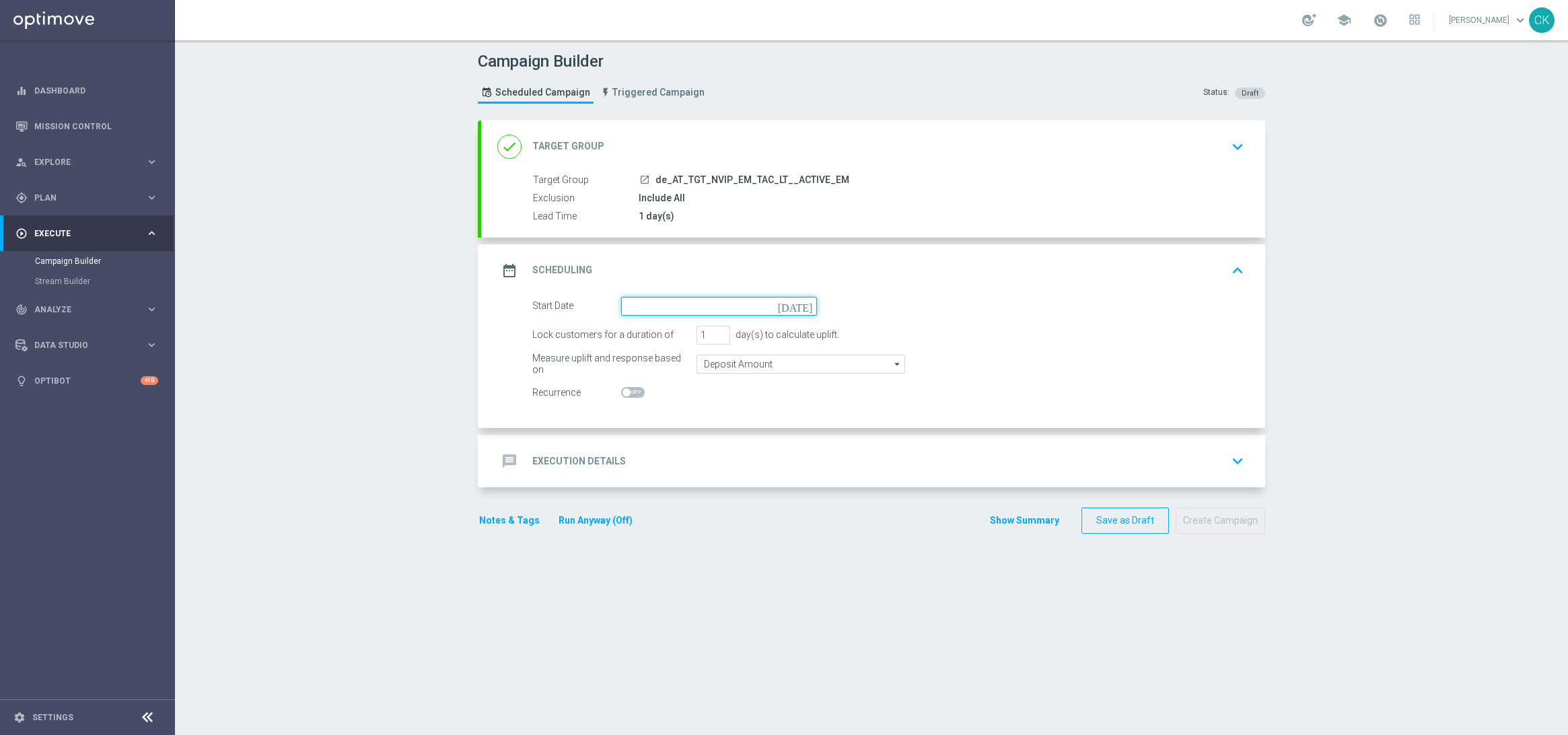
click at [668, 304] on input at bounding box center [720, 307] width 196 height 19
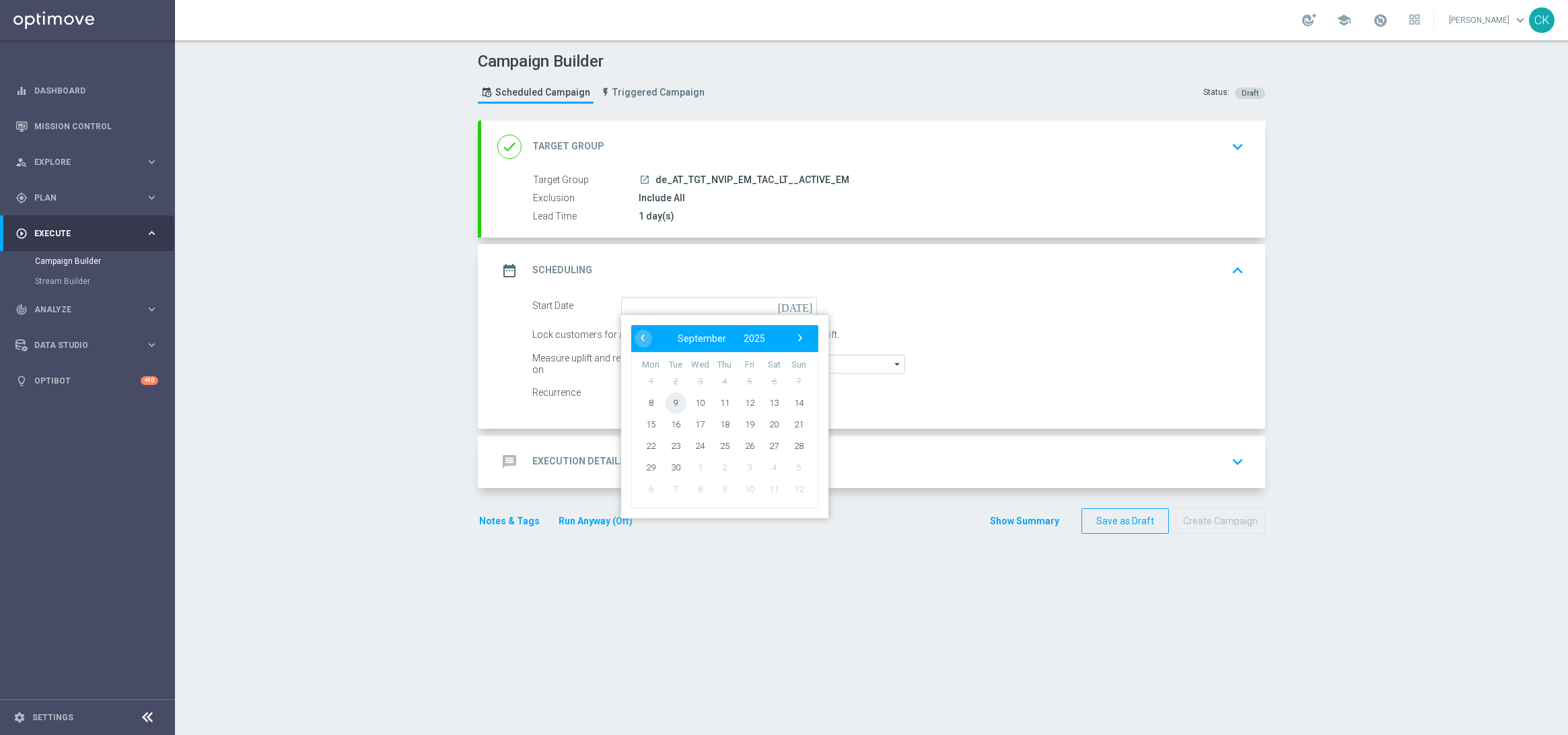
click at [668, 399] on span "9" at bounding box center [676, 402] width 22 height 22
type input "[DATE]"
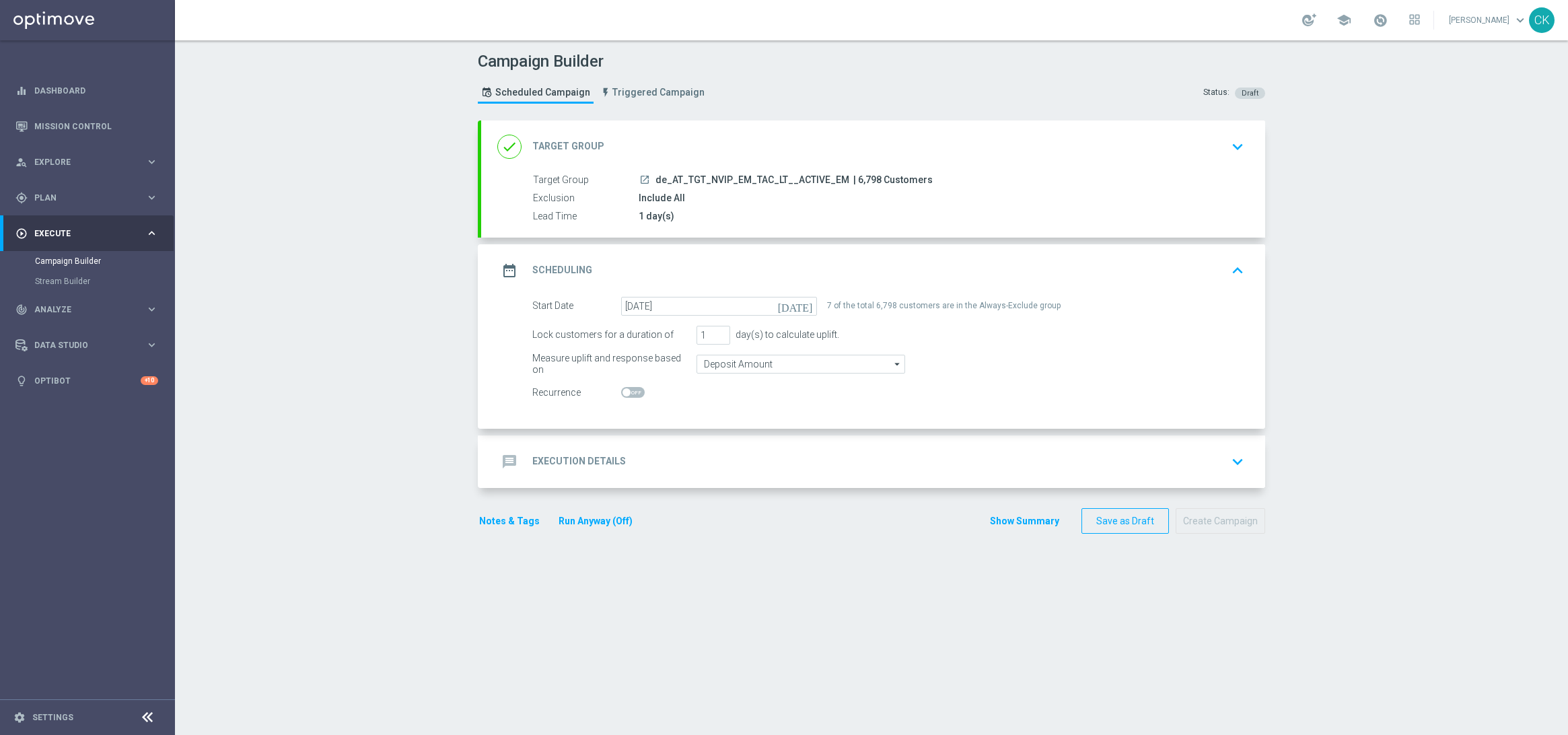
click at [553, 460] on h2 "Execution Details" at bounding box center [578, 461] width 93 height 13
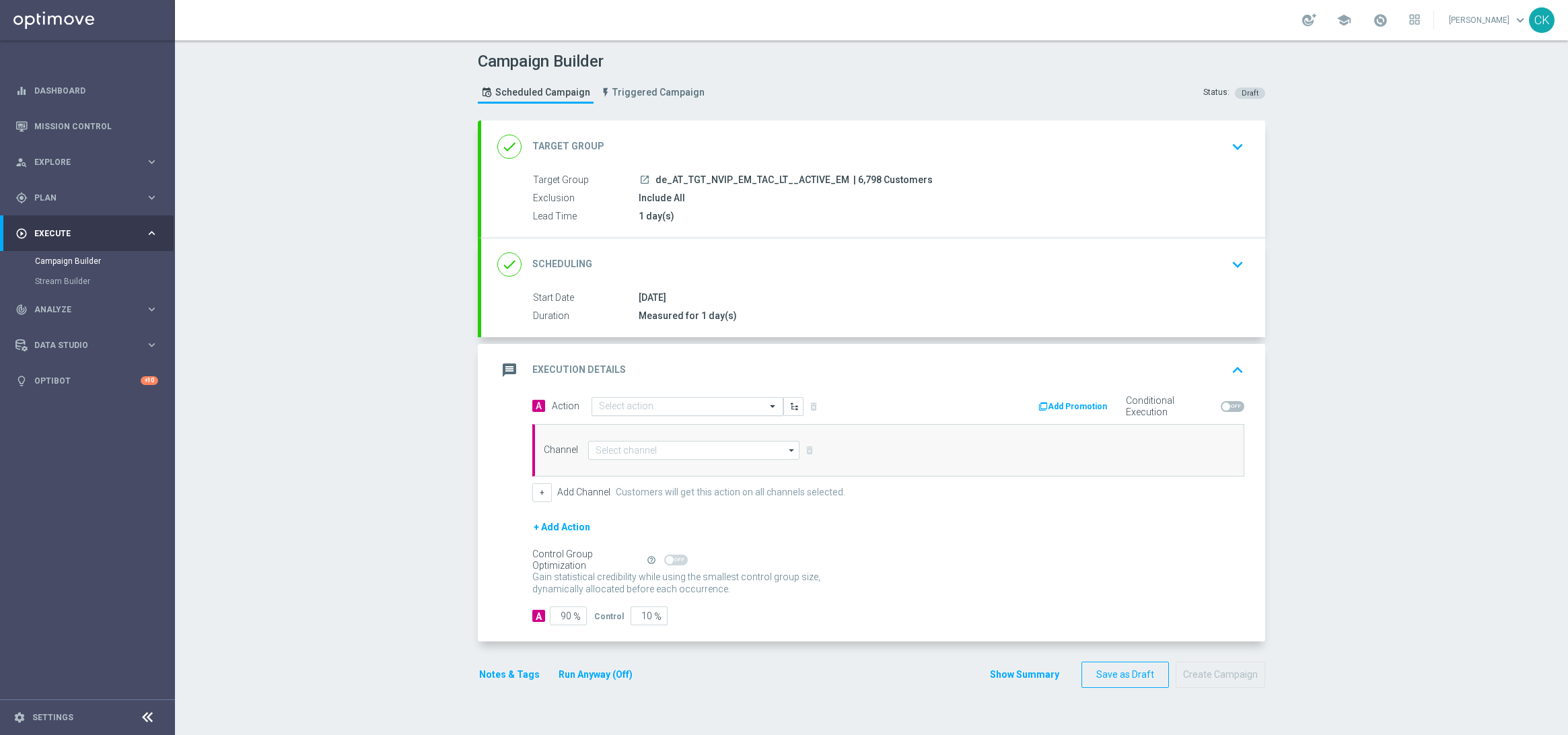
click at [638, 407] on input "text" at bounding box center [674, 407] width 150 height 11
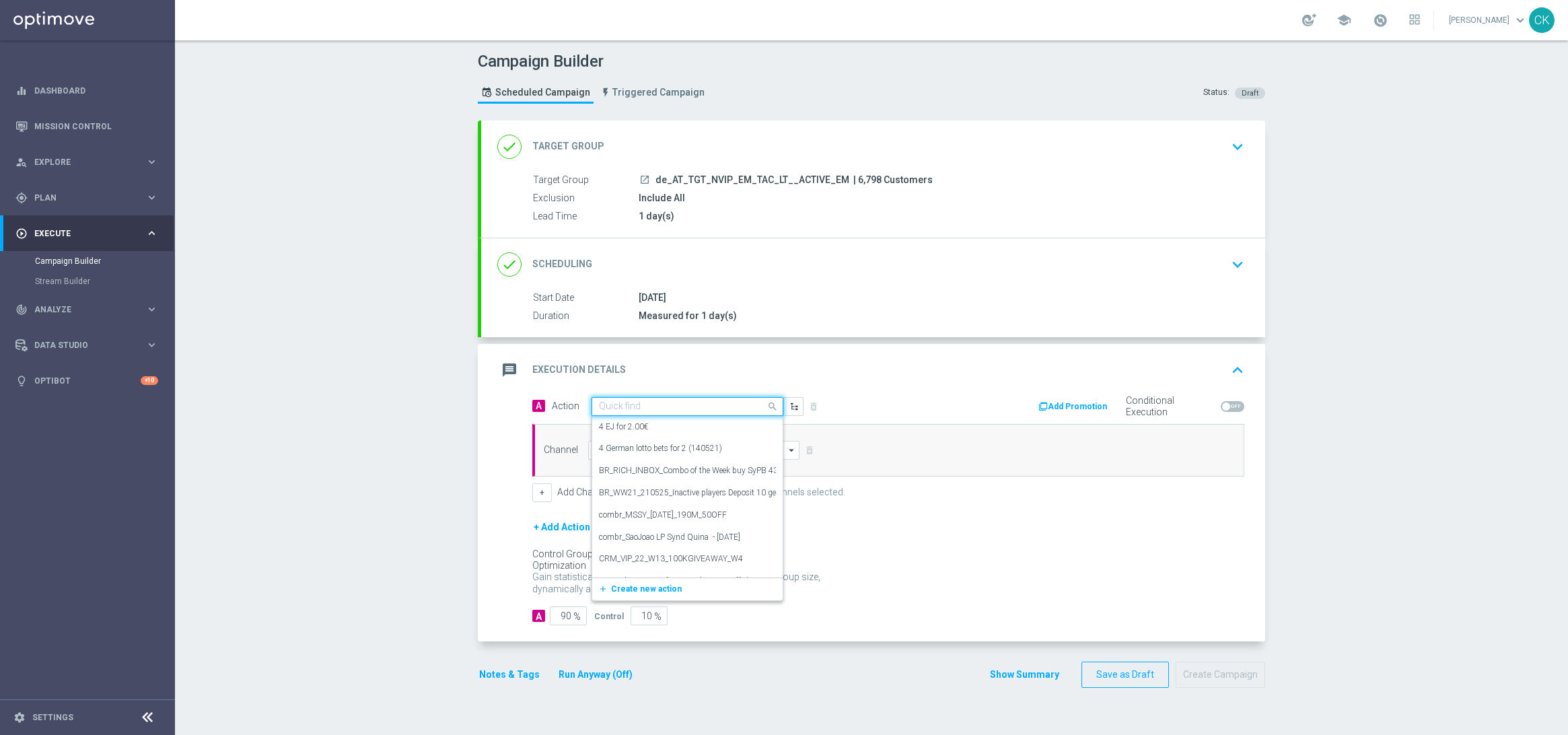
paste input "8 lines EM + 2 free lines ED"
type input "8 lines EM + 2 free lines ED"
click at [598, 444] on icon "add_new" at bounding box center [605, 448] width 13 height 9
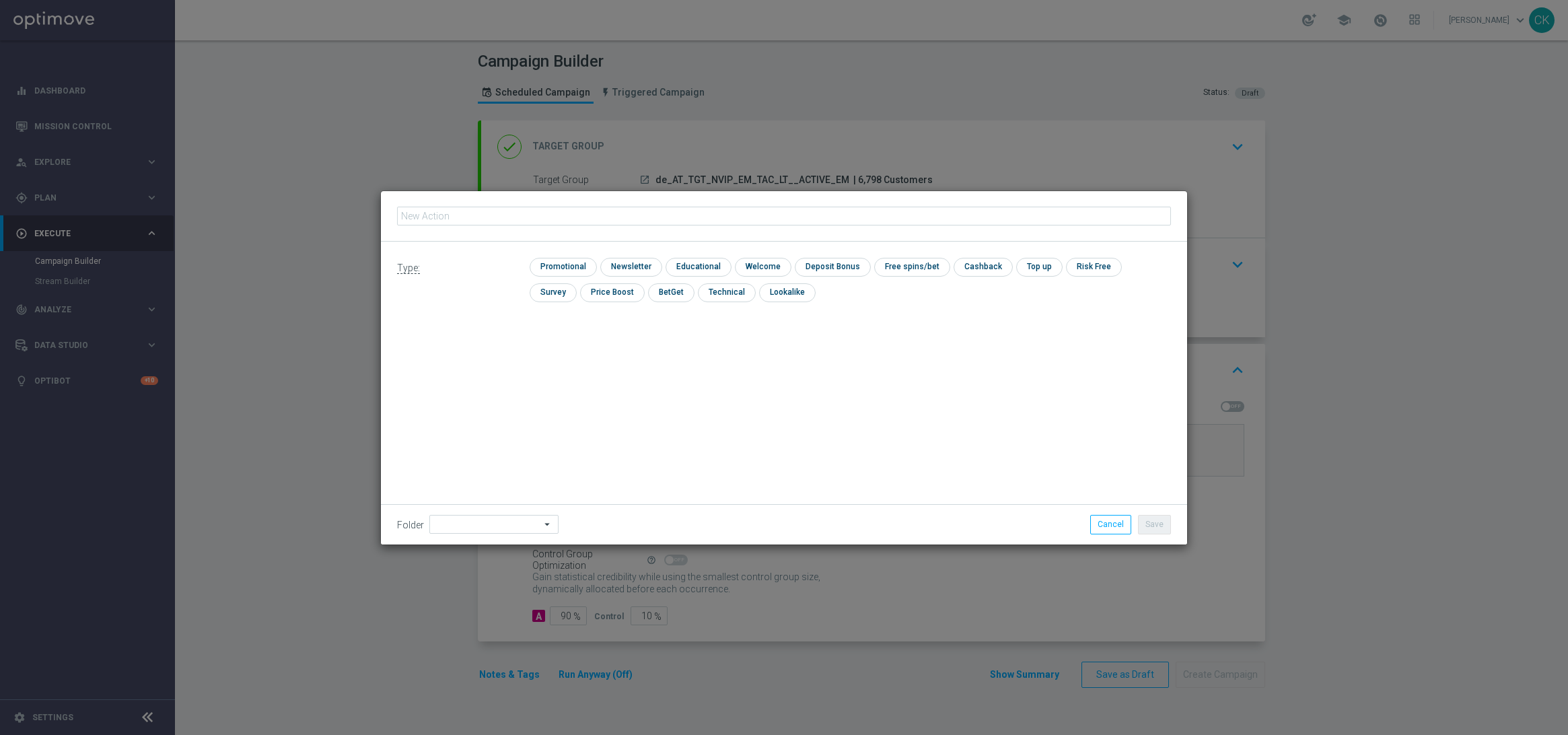
type input "8 lines EM + 2 free lines ED"
click at [559, 268] on input "checkbox" at bounding box center [561, 266] width 64 height 18
checkbox input "true"
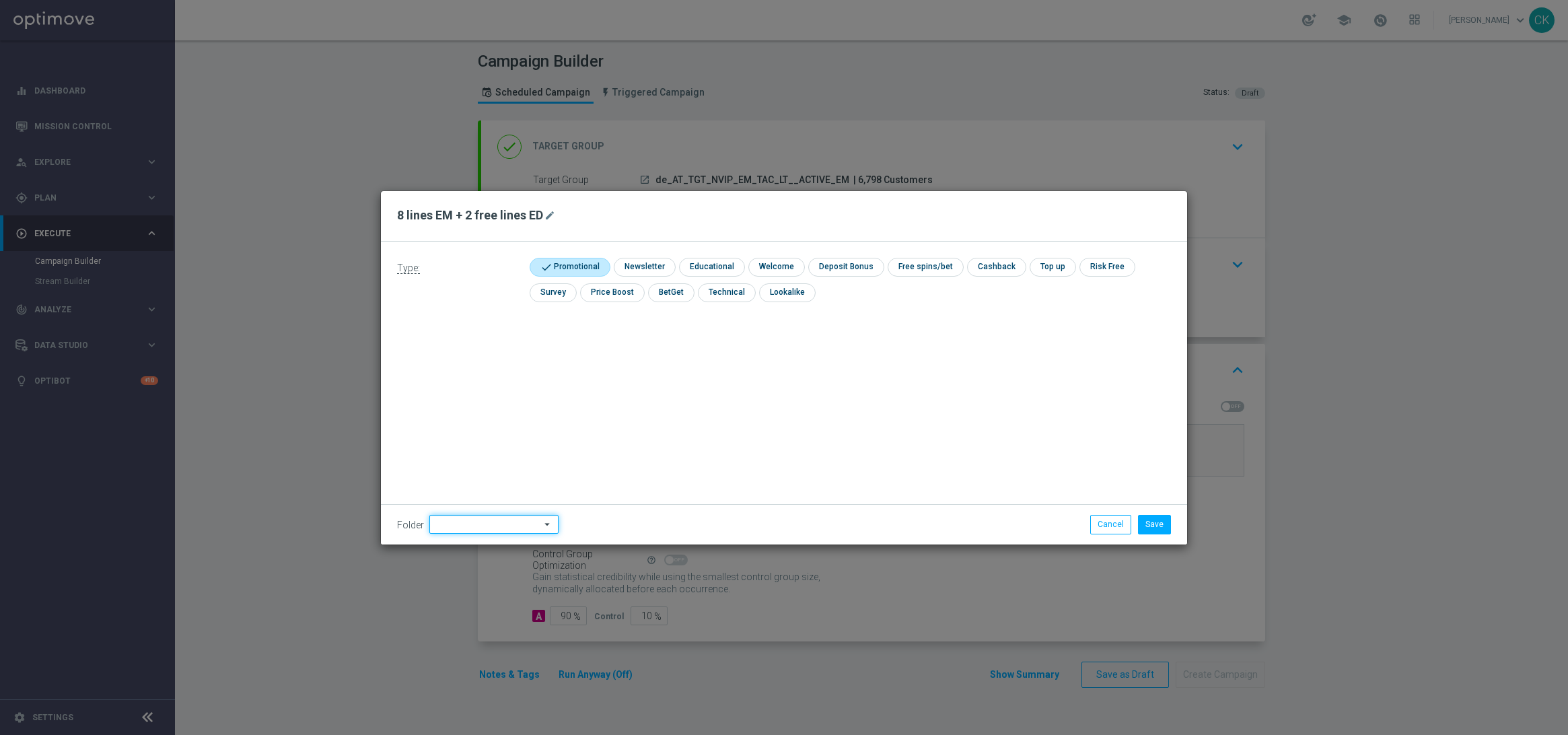
click at [481, 526] on input at bounding box center [493, 525] width 129 height 19
click at [461, 405] on div "DE" at bounding box center [482, 408] width 107 height 19
type input "DE"
click at [461, 405] on div "Type: check Promotional check Newsletter check Educational check Welcome check …" at bounding box center [784, 393] width 807 height 303
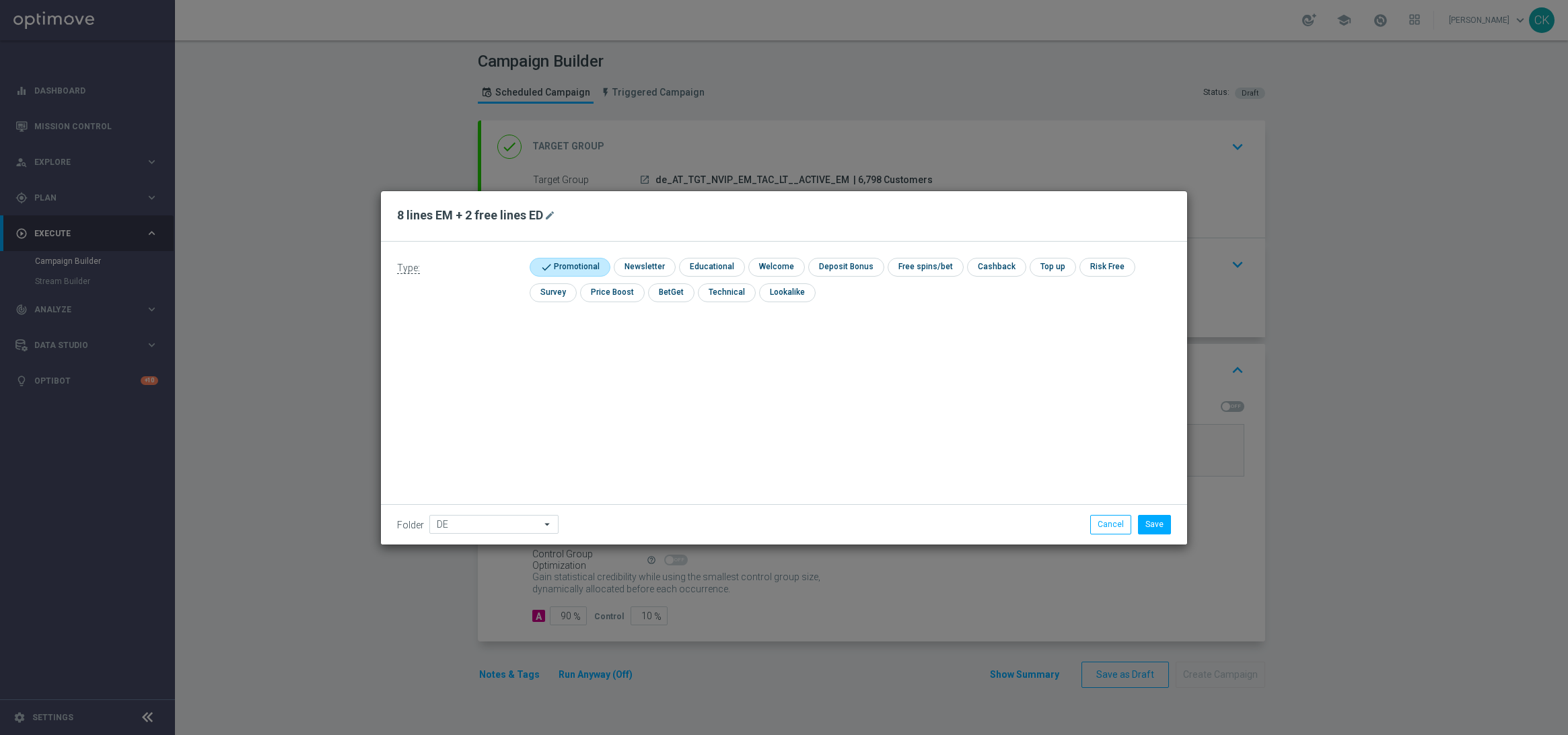
click at [655, 398] on div "Type: check Promotional check Newsletter check Educational check Welcome check …" at bounding box center [784, 393] width 807 height 303
click at [1162, 527] on button "Save" at bounding box center [1154, 525] width 33 height 19
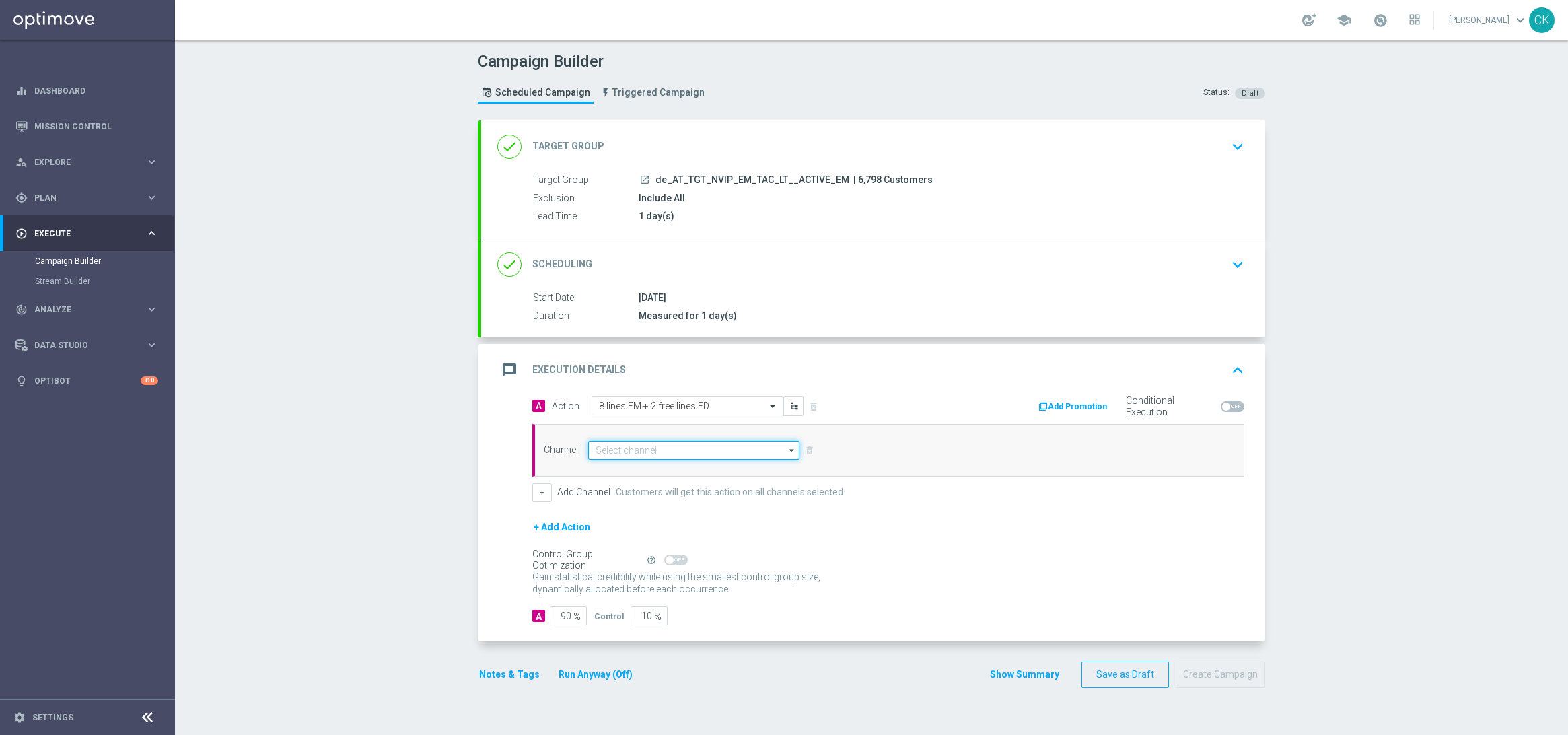
click at [629, 447] on input at bounding box center [694, 450] width 211 height 19
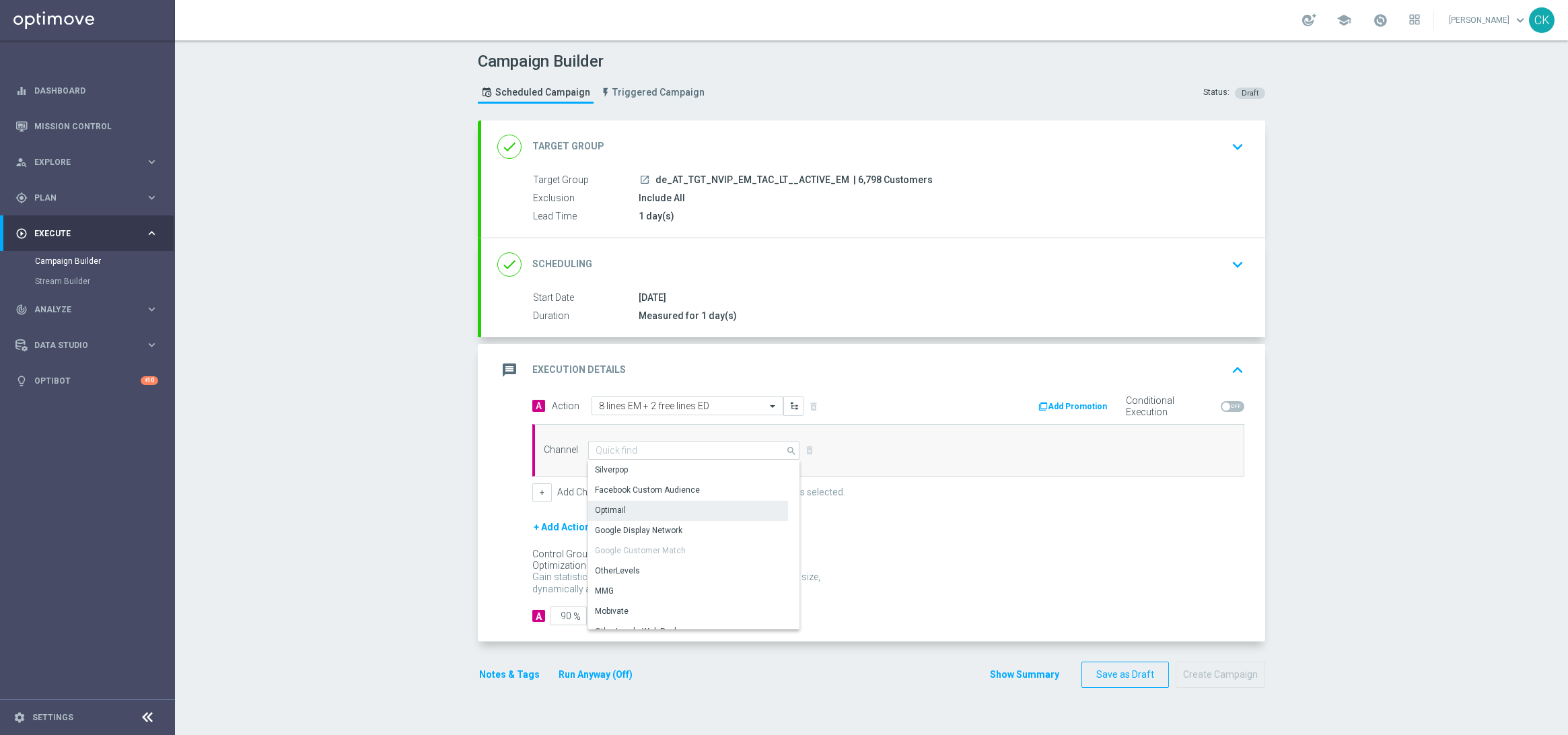
click at [629, 504] on div "Optimail" at bounding box center [689, 510] width 200 height 19
type input "Optimail"
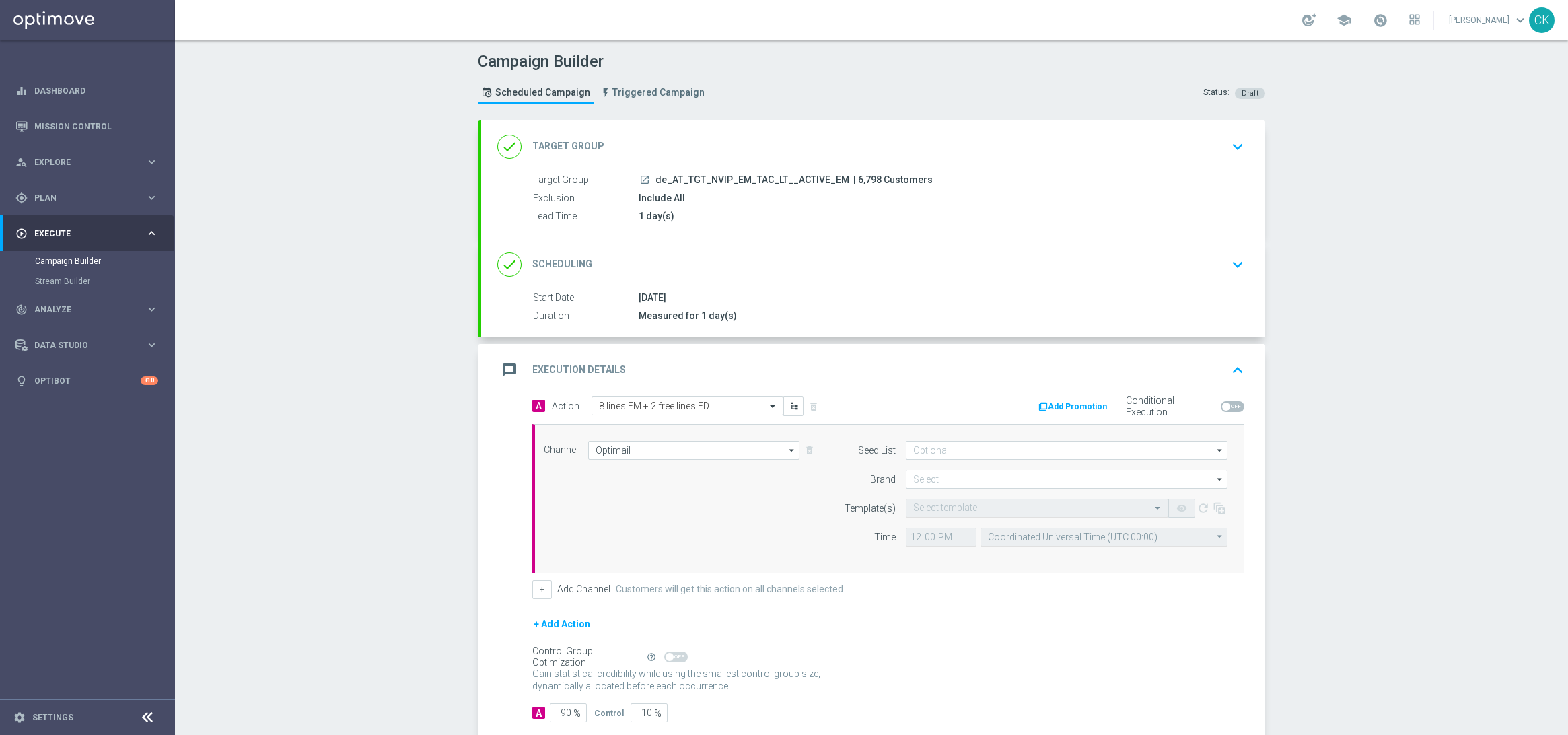
scroll to position [78, 0]
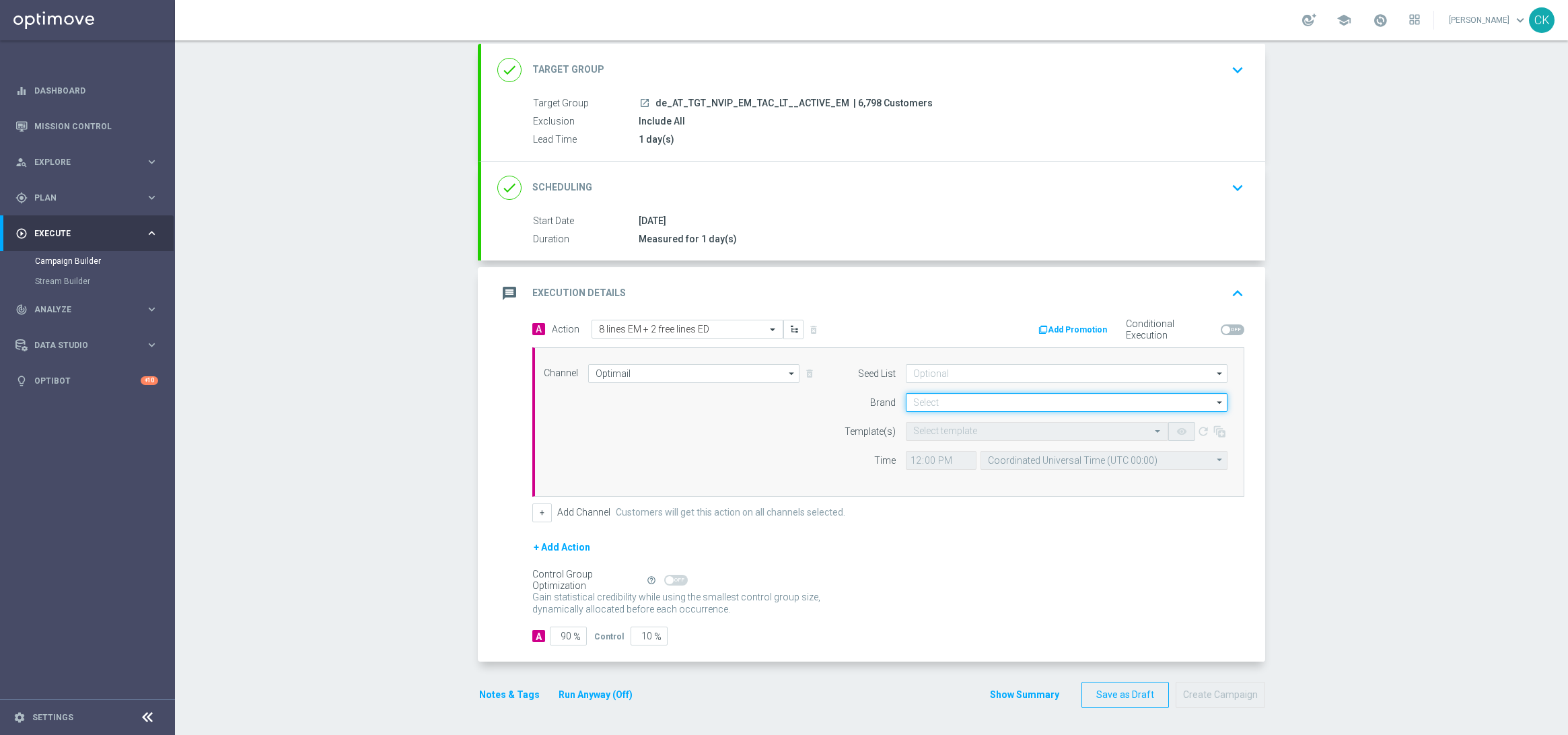
click at [942, 401] on input at bounding box center [1066, 403] width 322 height 19
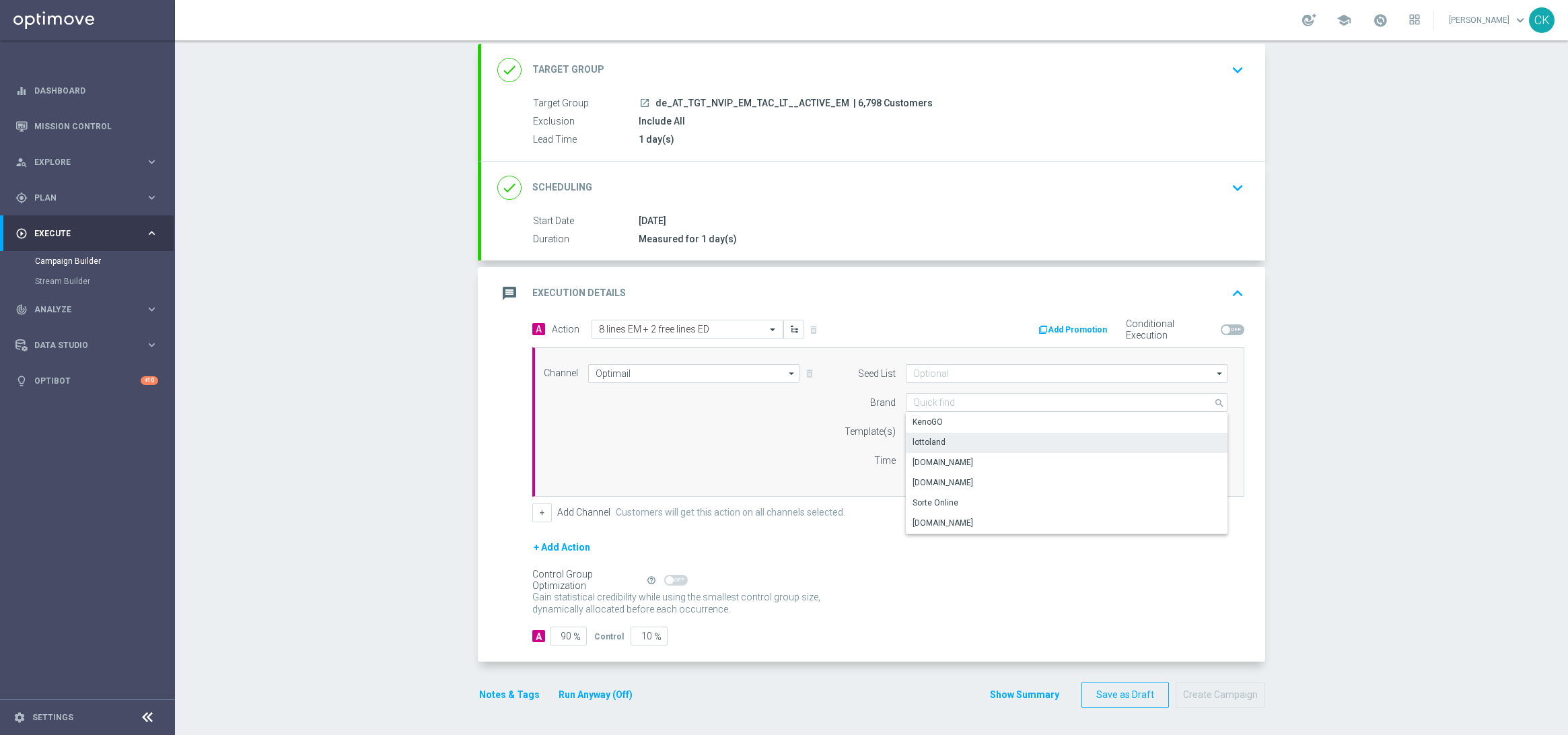
click at [941, 440] on div "lottoland" at bounding box center [1066, 443] width 322 height 19
type input "lottoland"
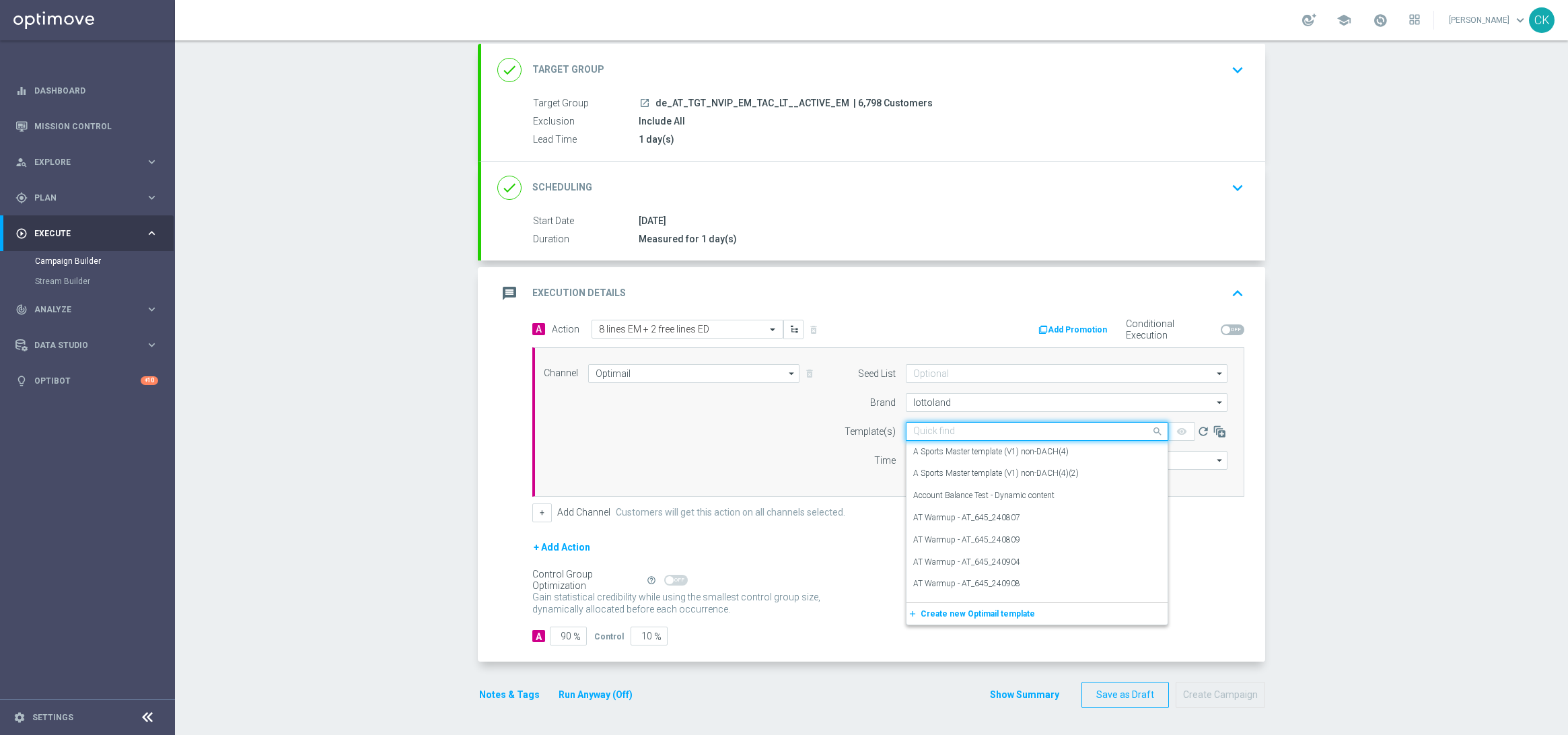
click at [933, 433] on input "text" at bounding box center [1024, 432] width 221 height 11
paste input "AT__EM_ACTIVE_LJP_250909__NVIP_EMA_TAC_LT"
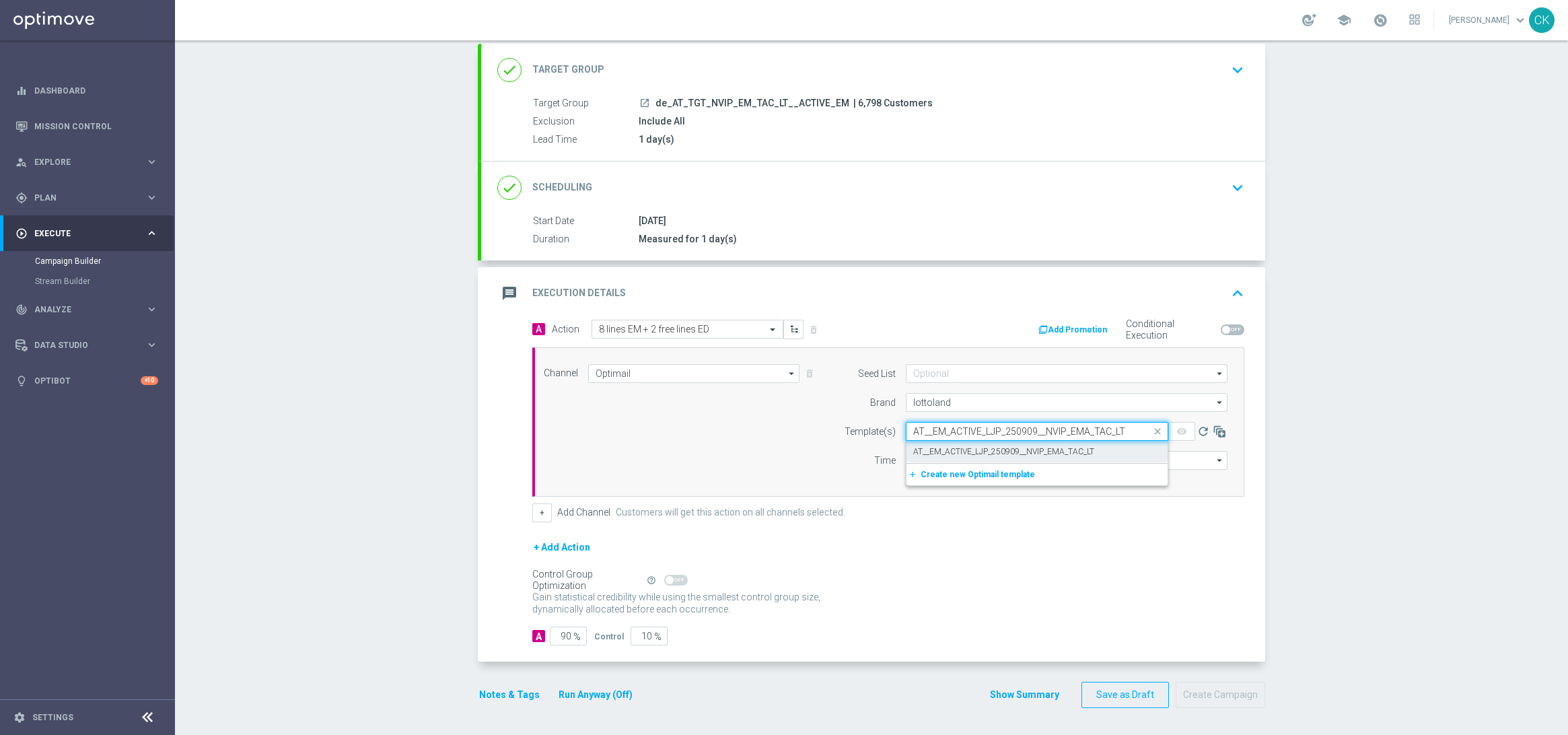
click at [926, 446] on label "AT__EM_ACTIVE_LJP_250909__NVIP_EMA_TAC_LT" at bounding box center [1004, 452] width 181 height 11
type input "AT__EM_ACTIVE_LJP_250909__NVIP_EMA_TAC_LT"
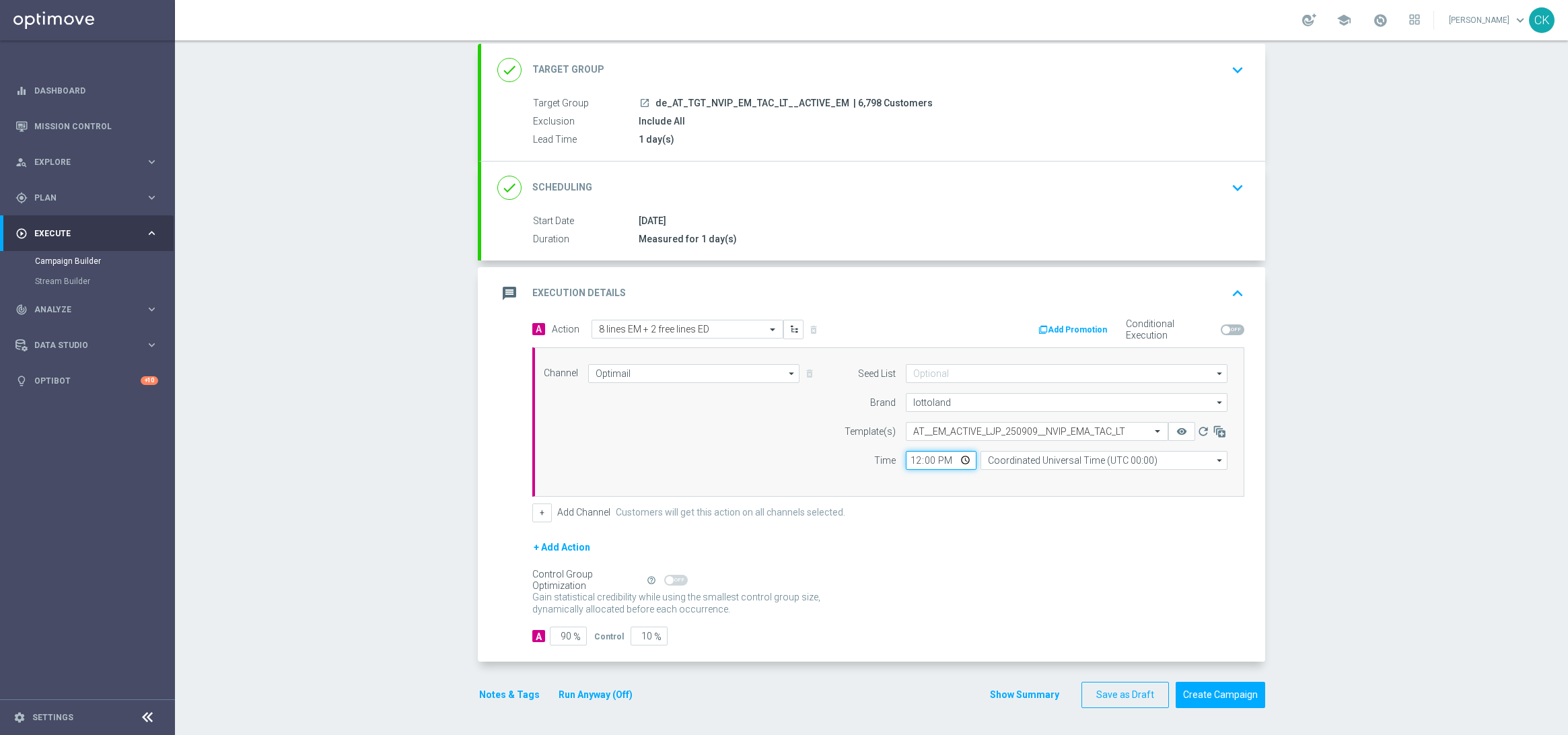
click at [906, 454] on input "12:00" at bounding box center [941, 460] width 71 height 19
type input "06:00"
click at [1126, 455] on input "Coordinated Universal Time (UTC 00:00)" at bounding box center [1104, 460] width 247 height 19
click at [1143, 489] on div "Central European Time ([GEOGRAPHIC_DATA]) (UTC +02:00)" at bounding box center [1104, 480] width 247 height 20
click at [1064, 472] on div "Central European Time ([GEOGRAPHIC_DATA]) (UTC +02:00)" at bounding box center [1104, 480] width 247 height 20
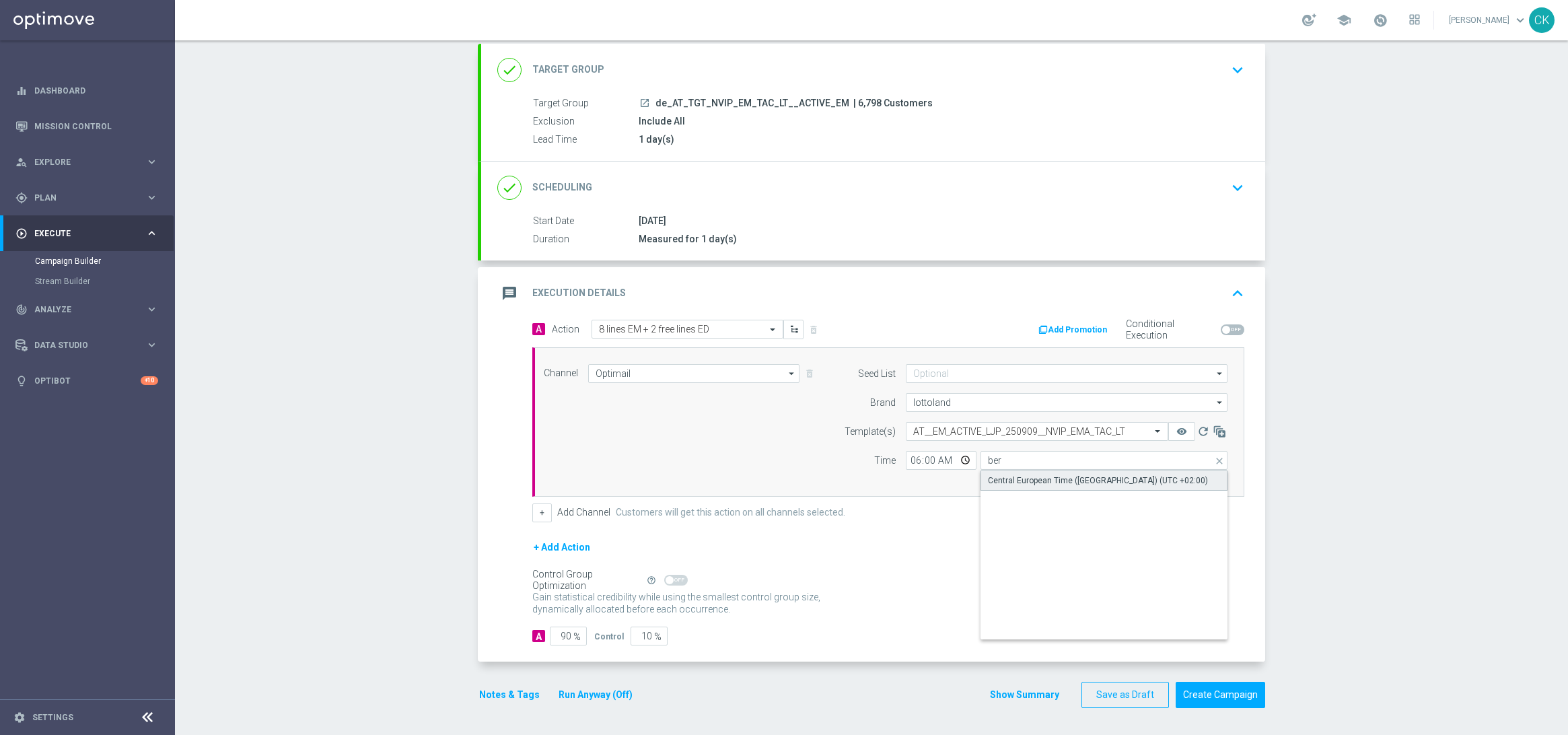
type input "Central European Time ([GEOGRAPHIC_DATA]) (UTC +02:00)"
click at [566, 633] on input "90" at bounding box center [568, 636] width 37 height 19
type input "9"
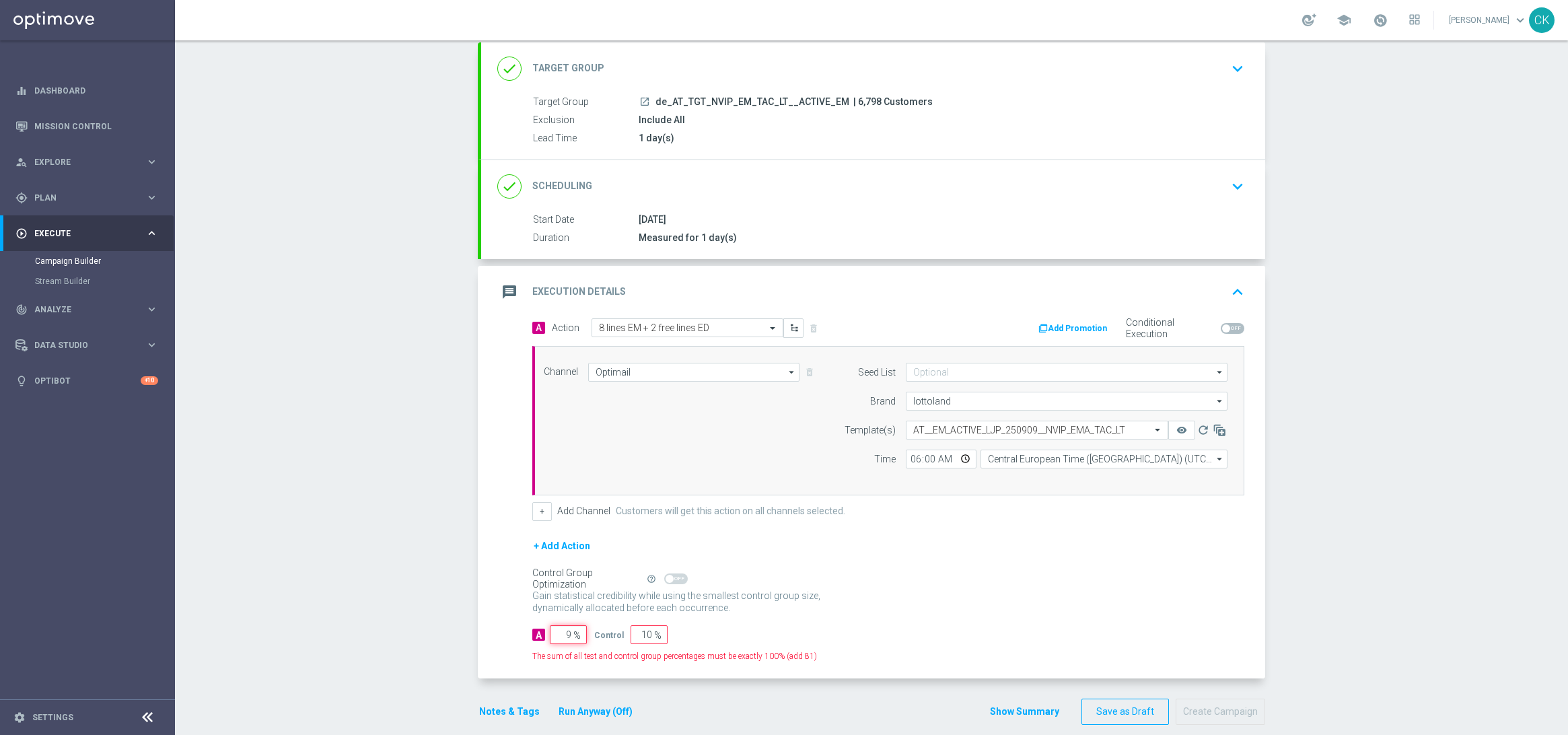
type input "91"
type input "98"
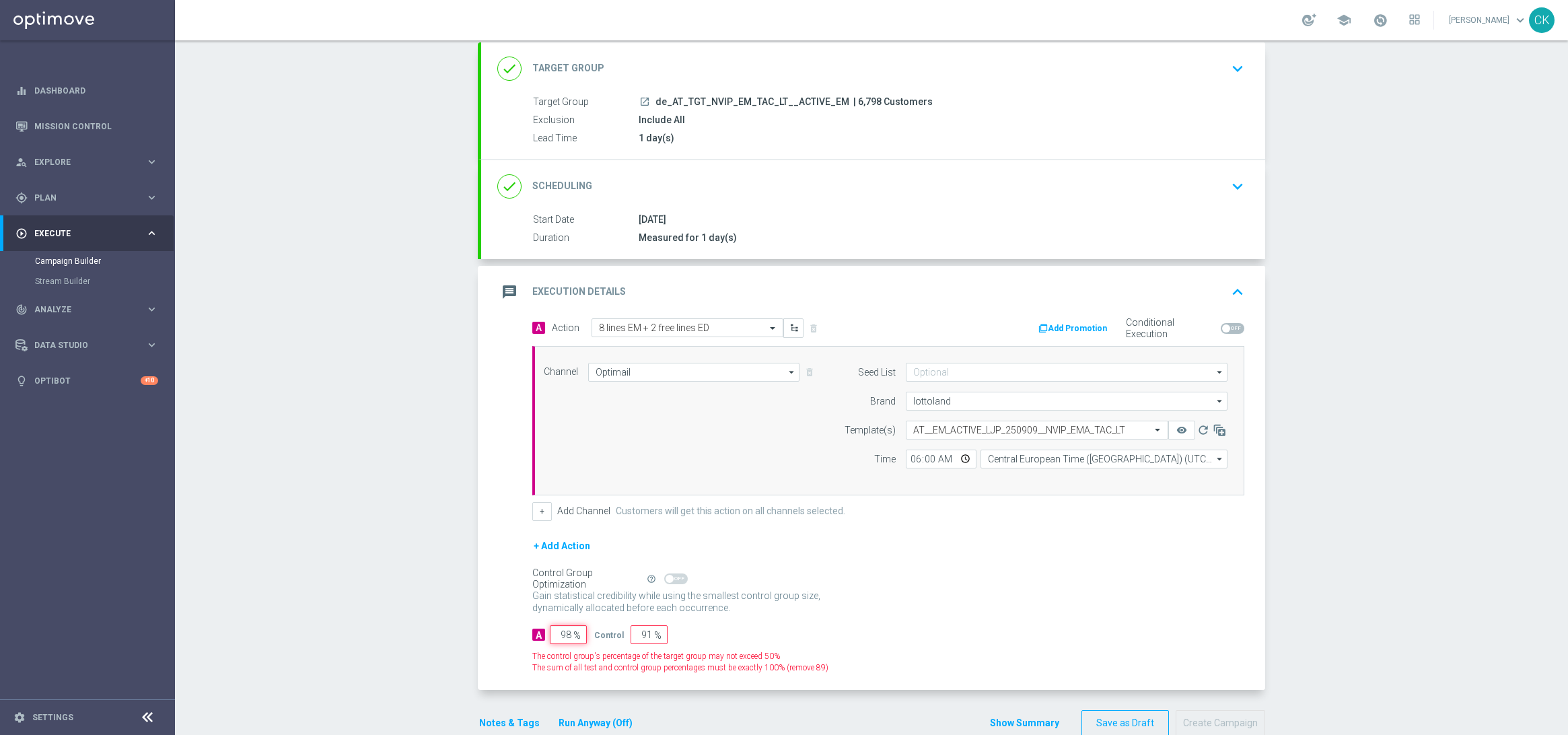
type input "2"
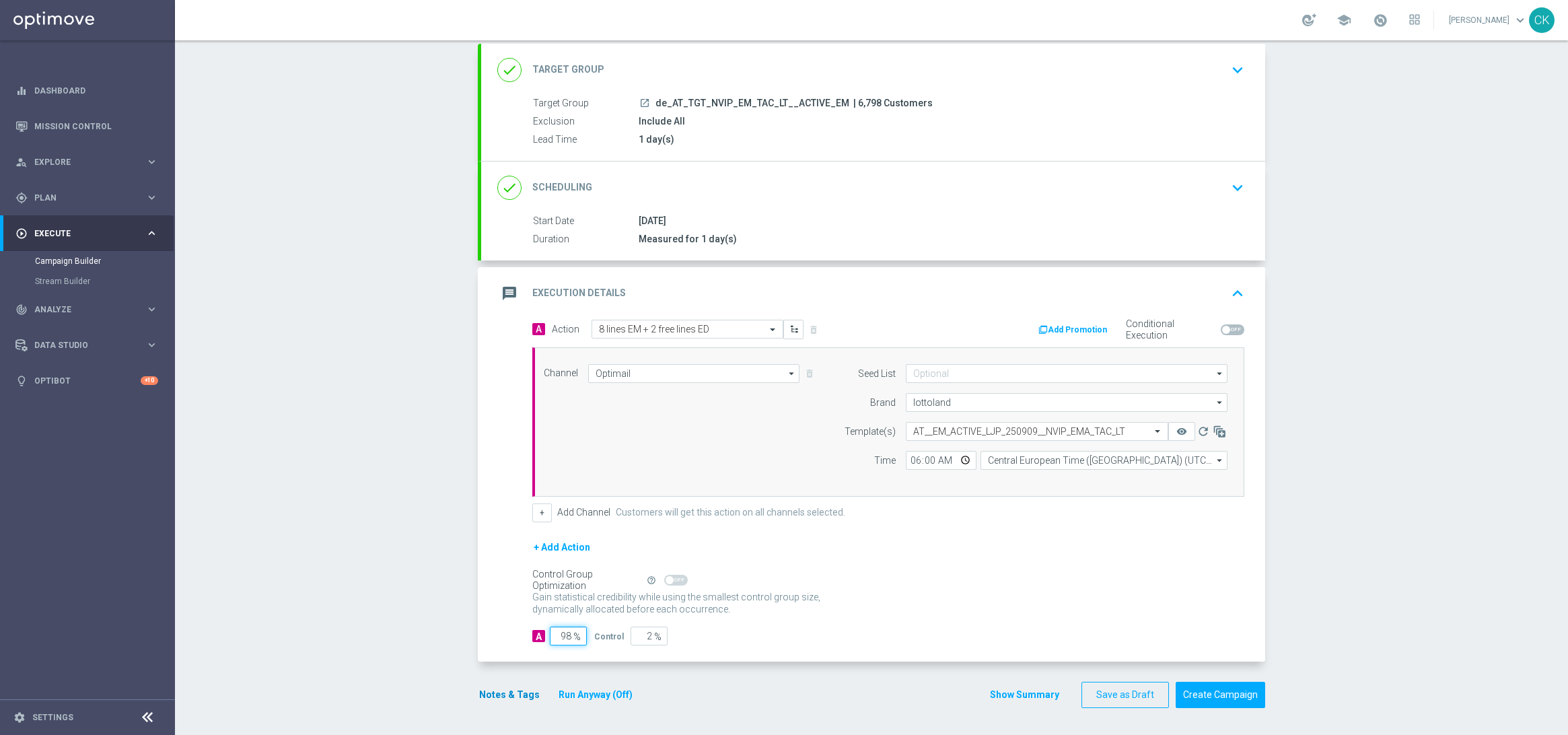
type input "98"
click at [488, 702] on button "Notes & Tags" at bounding box center [509, 695] width 63 height 17
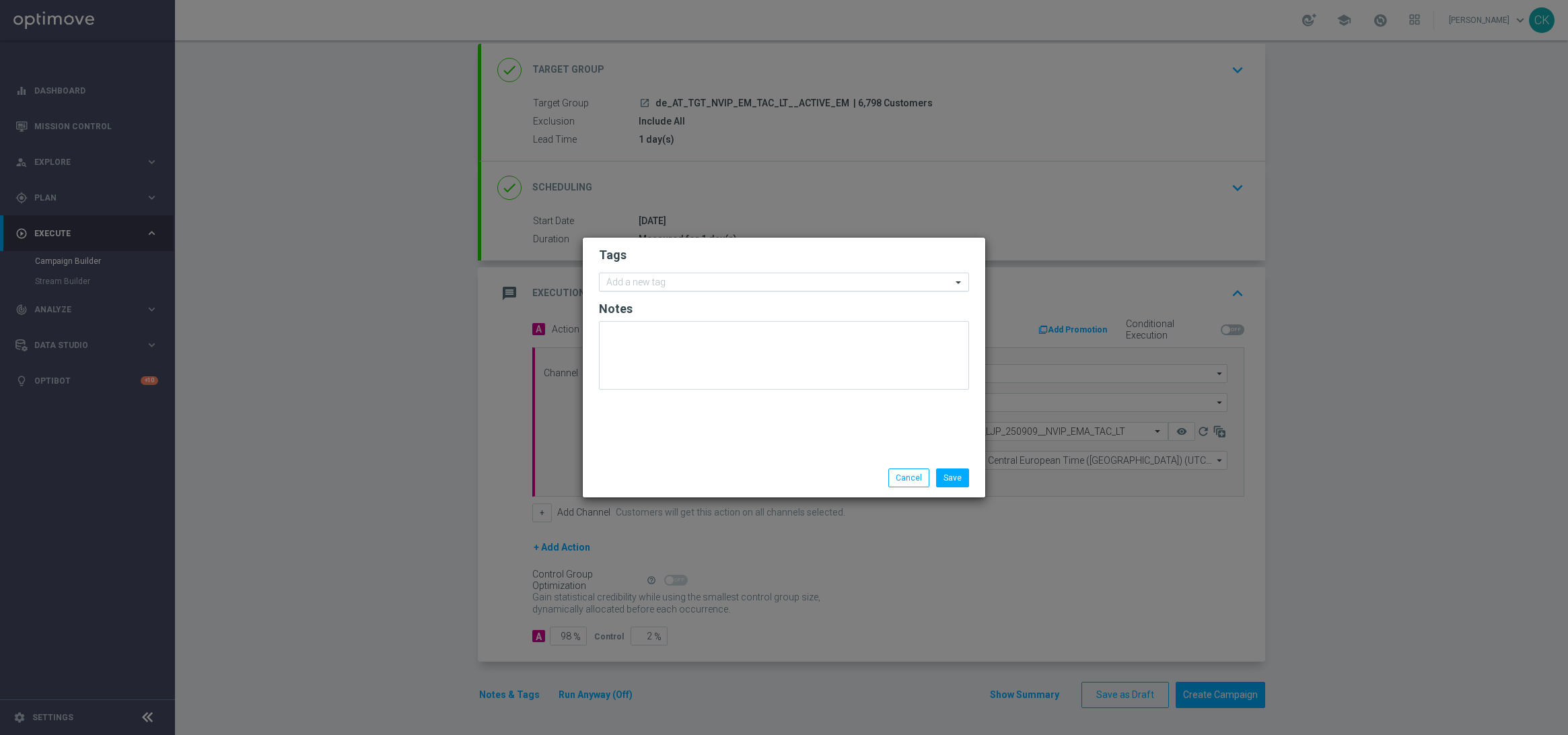
click at [687, 284] on input "text" at bounding box center [779, 283] width 345 height 11
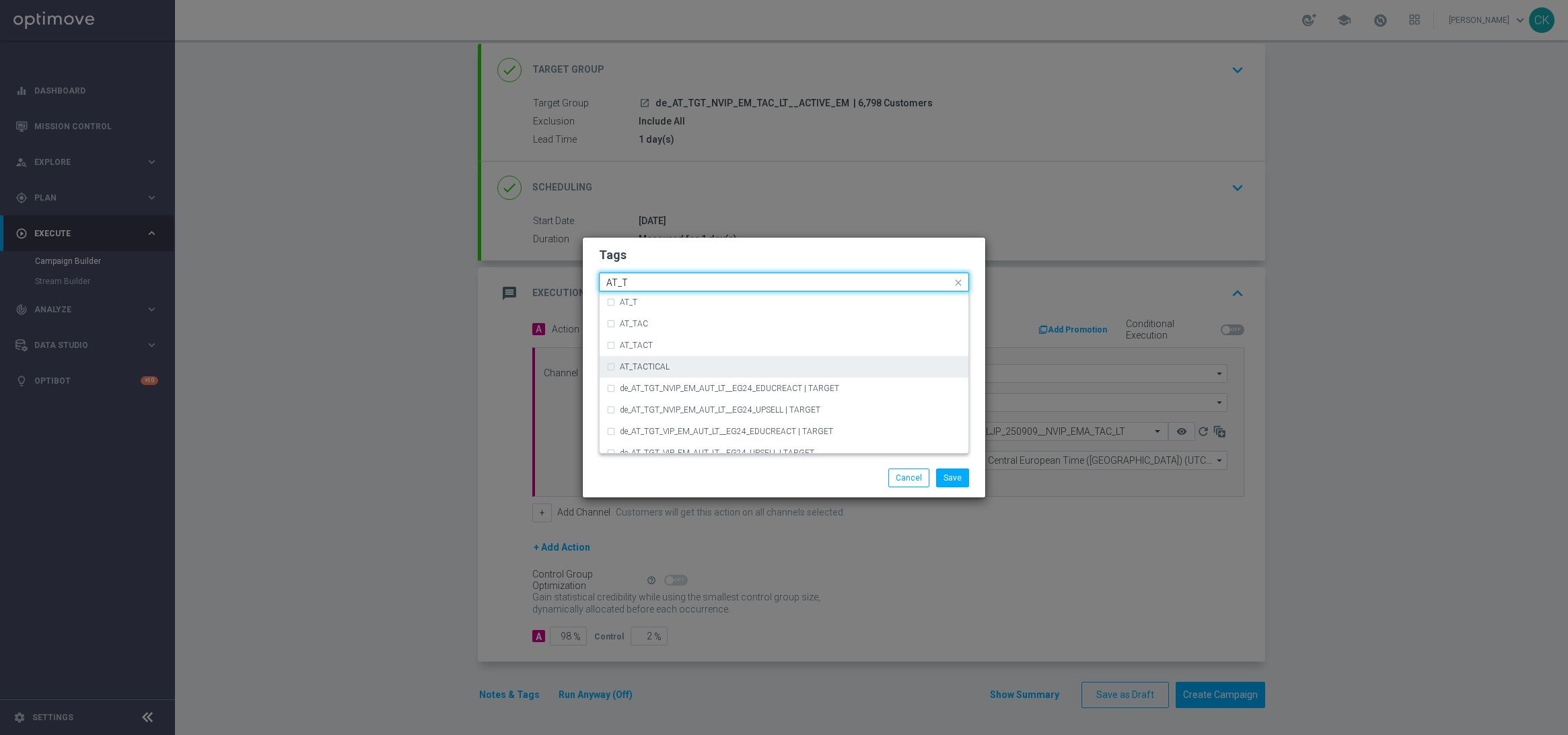
click at [676, 368] on div "AT_TACTICAL" at bounding box center [791, 367] width 342 height 8
type input "AT_T"
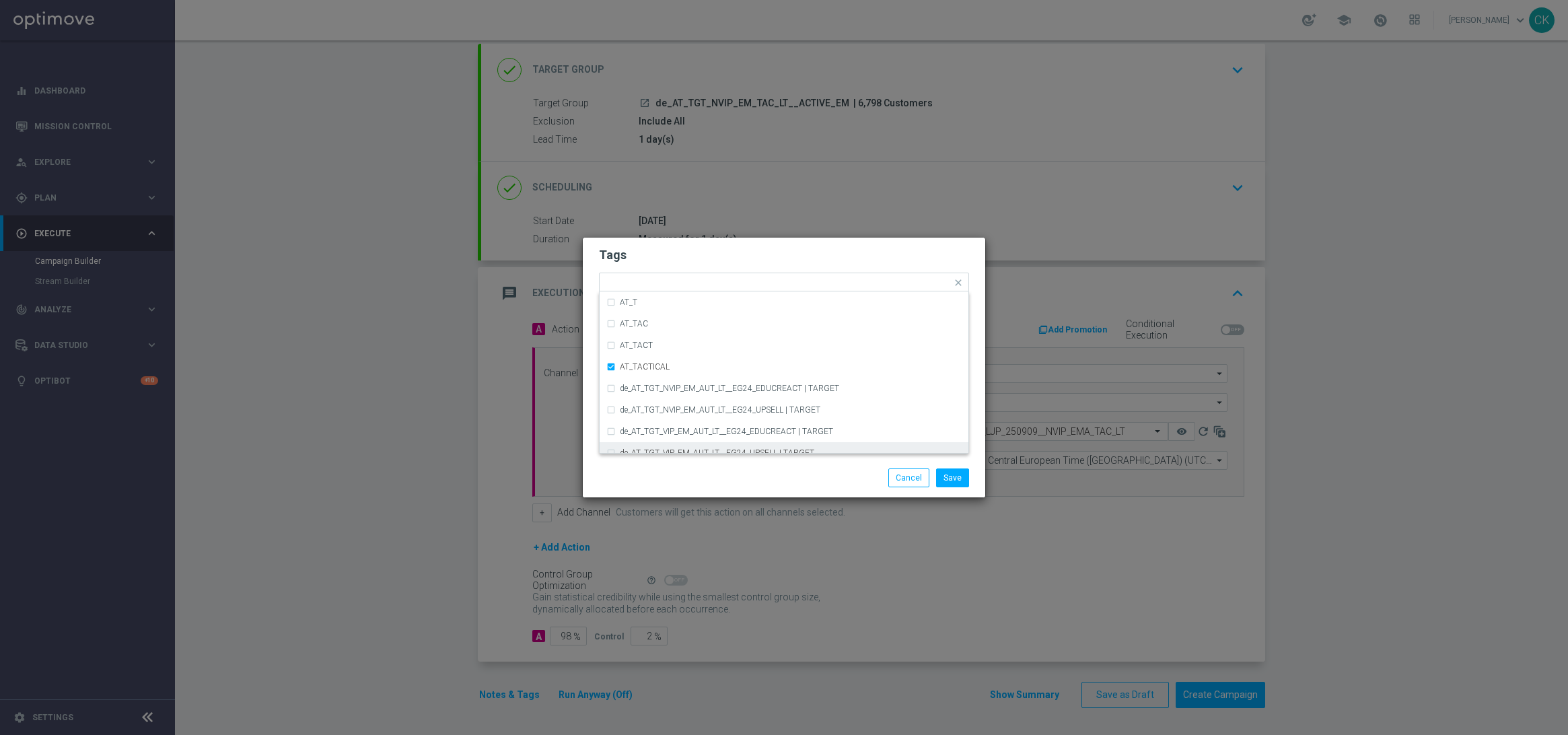
click at [676, 480] on div "Save Cancel" at bounding box center [784, 478] width 391 height 19
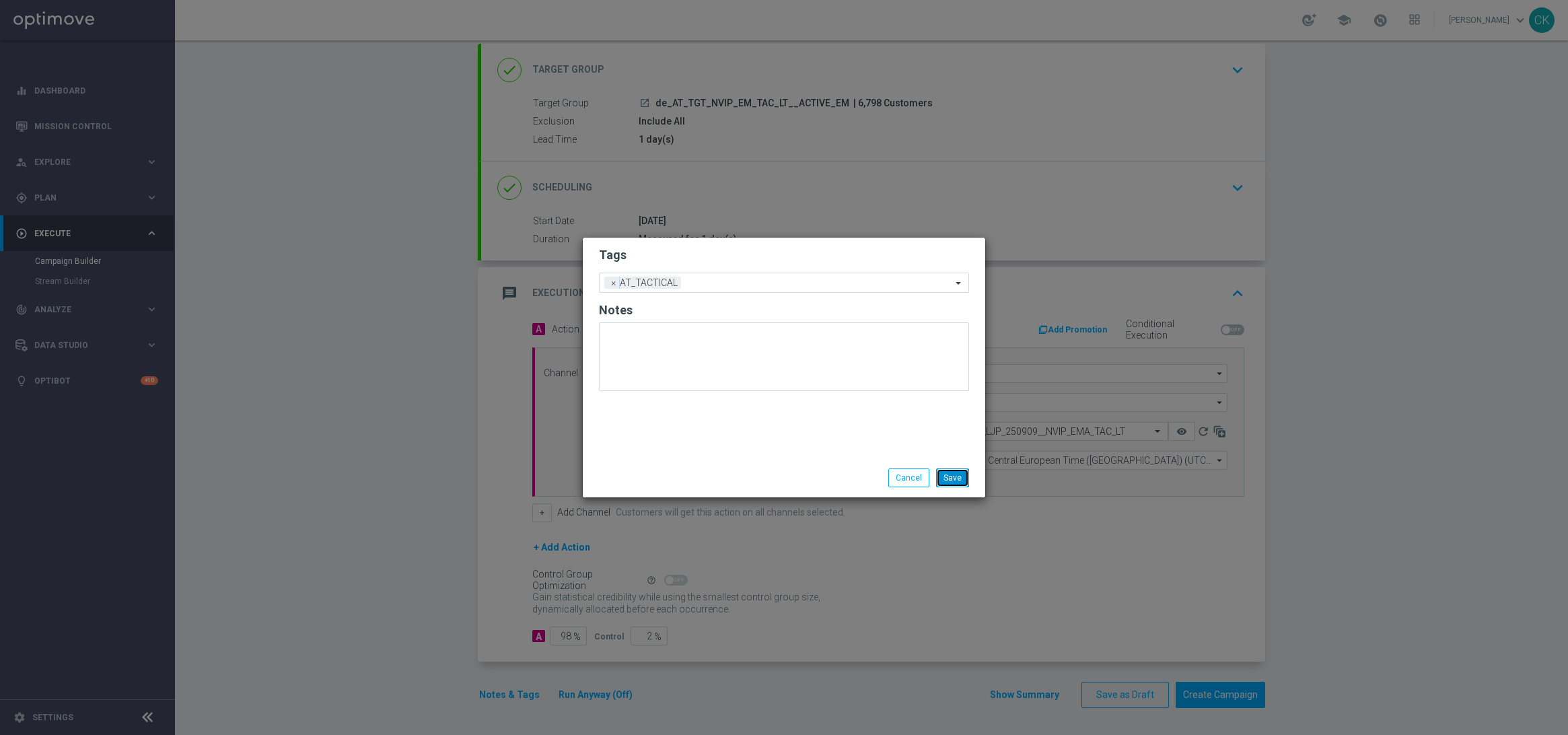
click at [956, 479] on button "Save" at bounding box center [952, 478] width 33 height 19
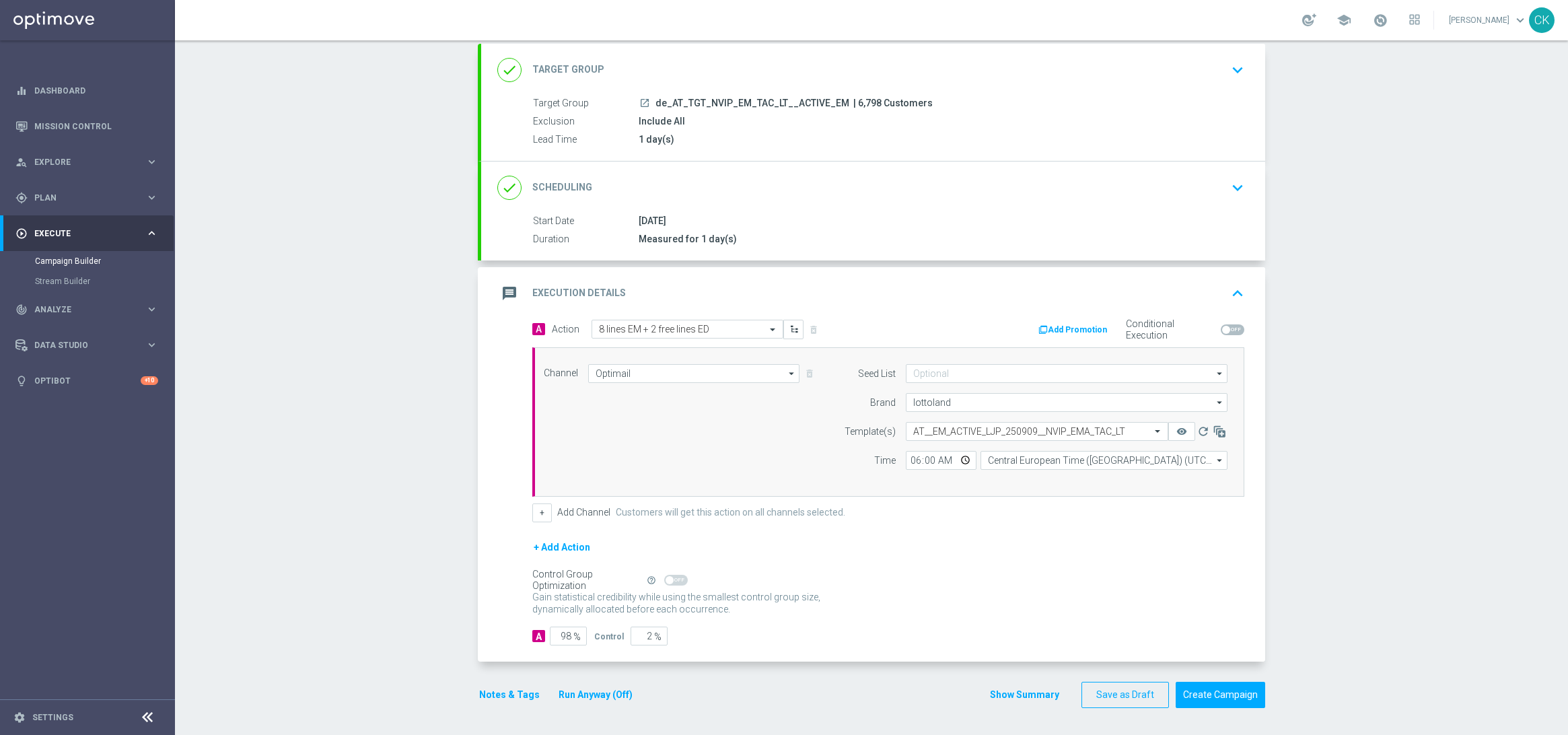
click at [485, 694] on button "Notes & Tags" at bounding box center [509, 695] width 63 height 17
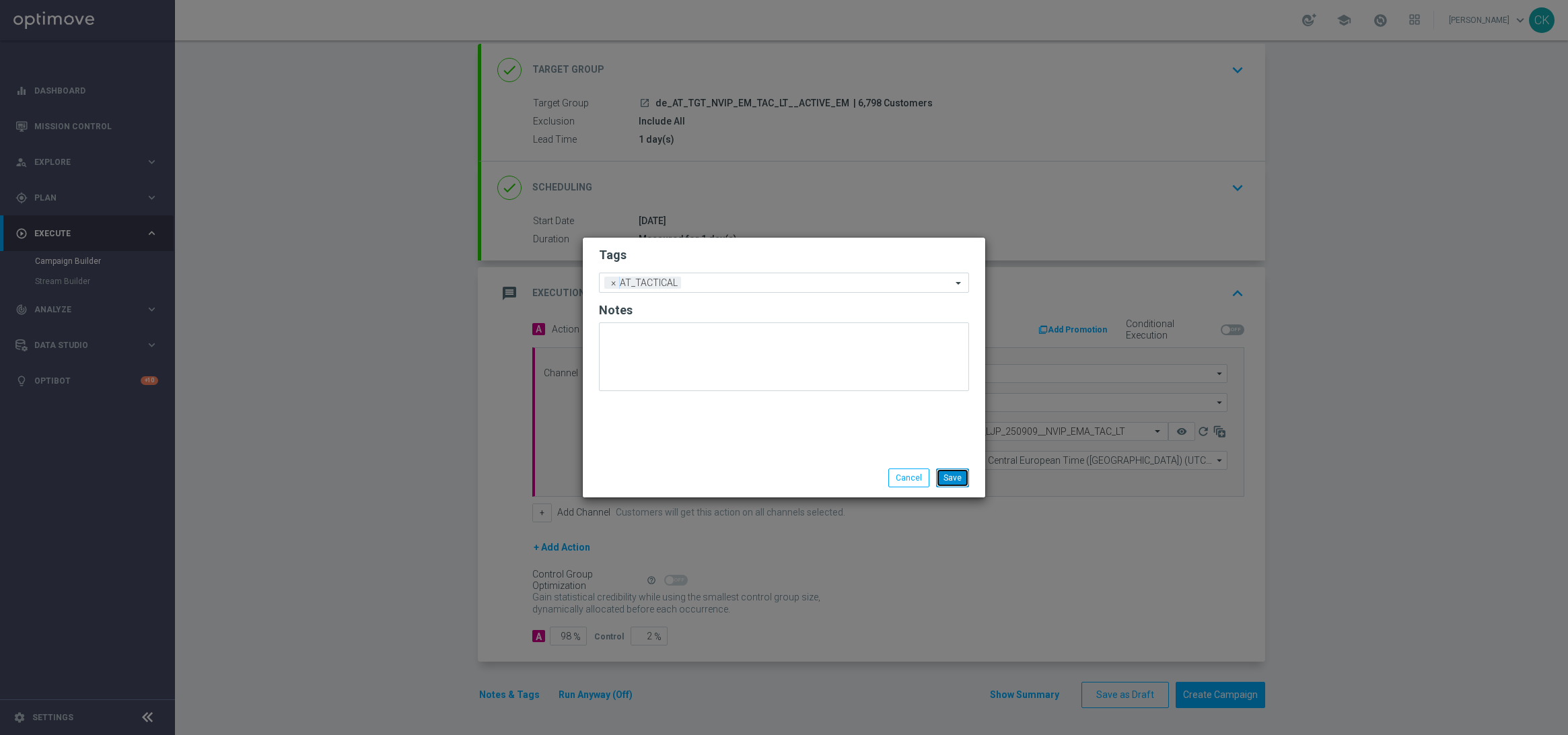
click at [953, 477] on button "Save" at bounding box center [952, 478] width 33 height 19
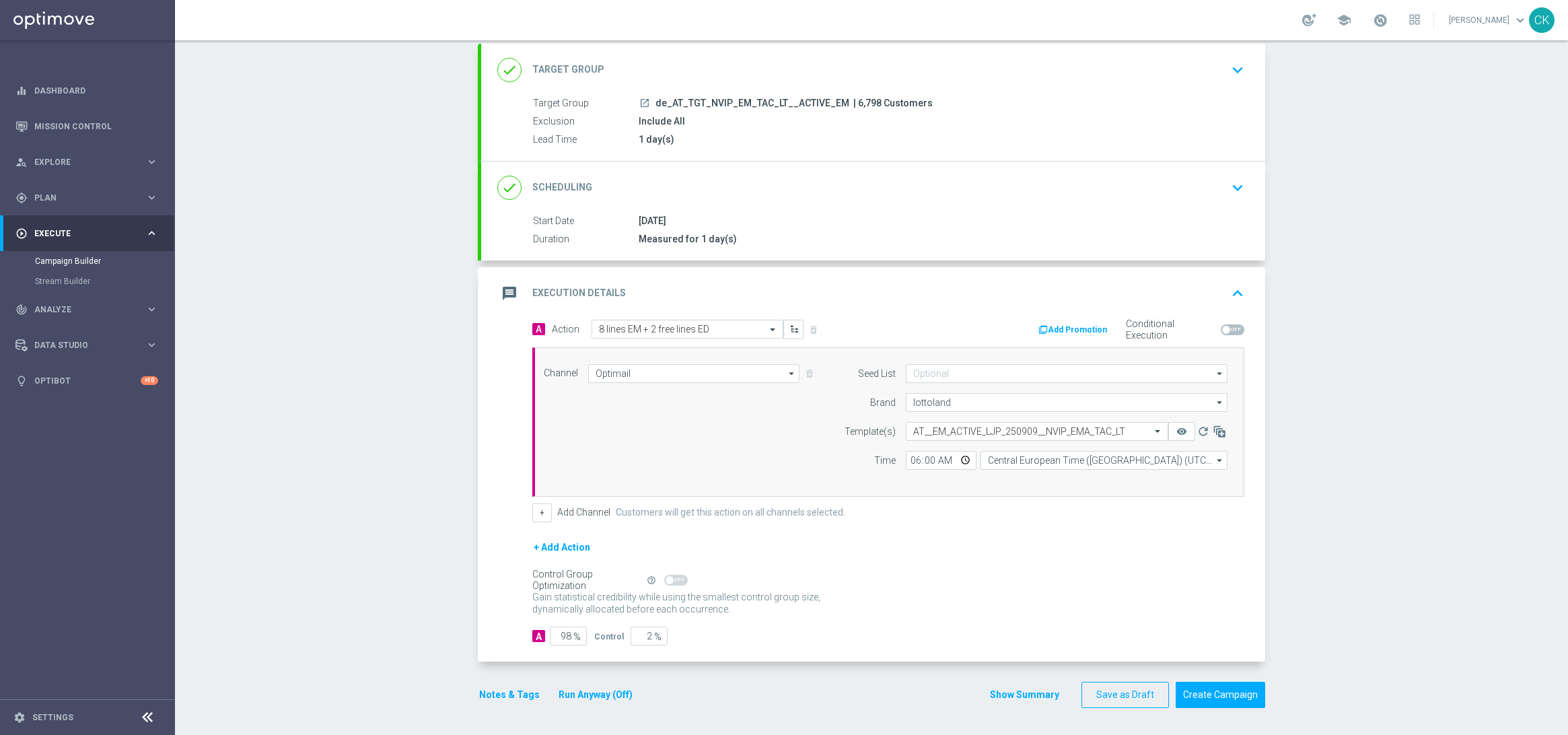
click at [496, 696] on button "Notes & Tags" at bounding box center [509, 695] width 63 height 17
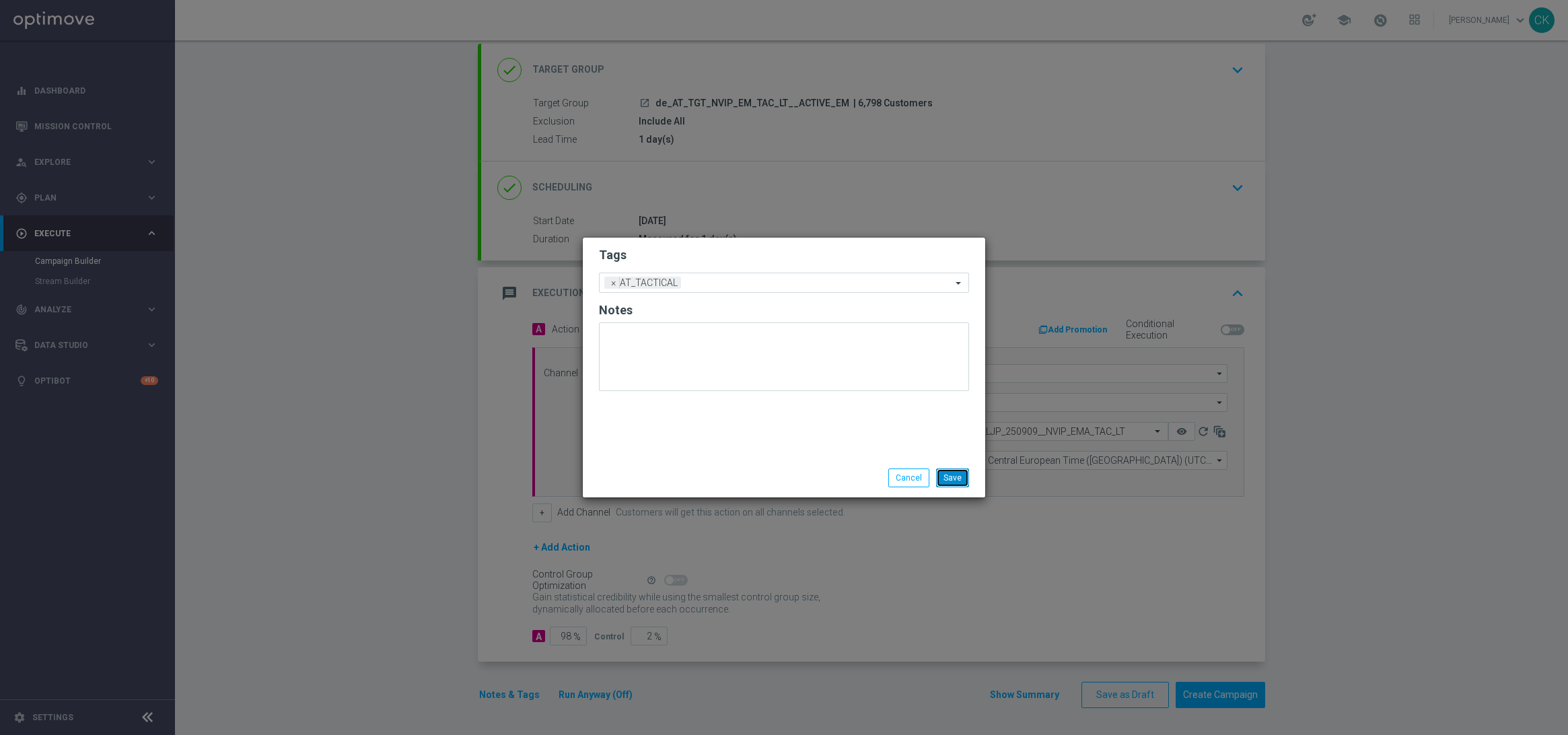
click at [957, 473] on button "Save" at bounding box center [952, 478] width 33 height 19
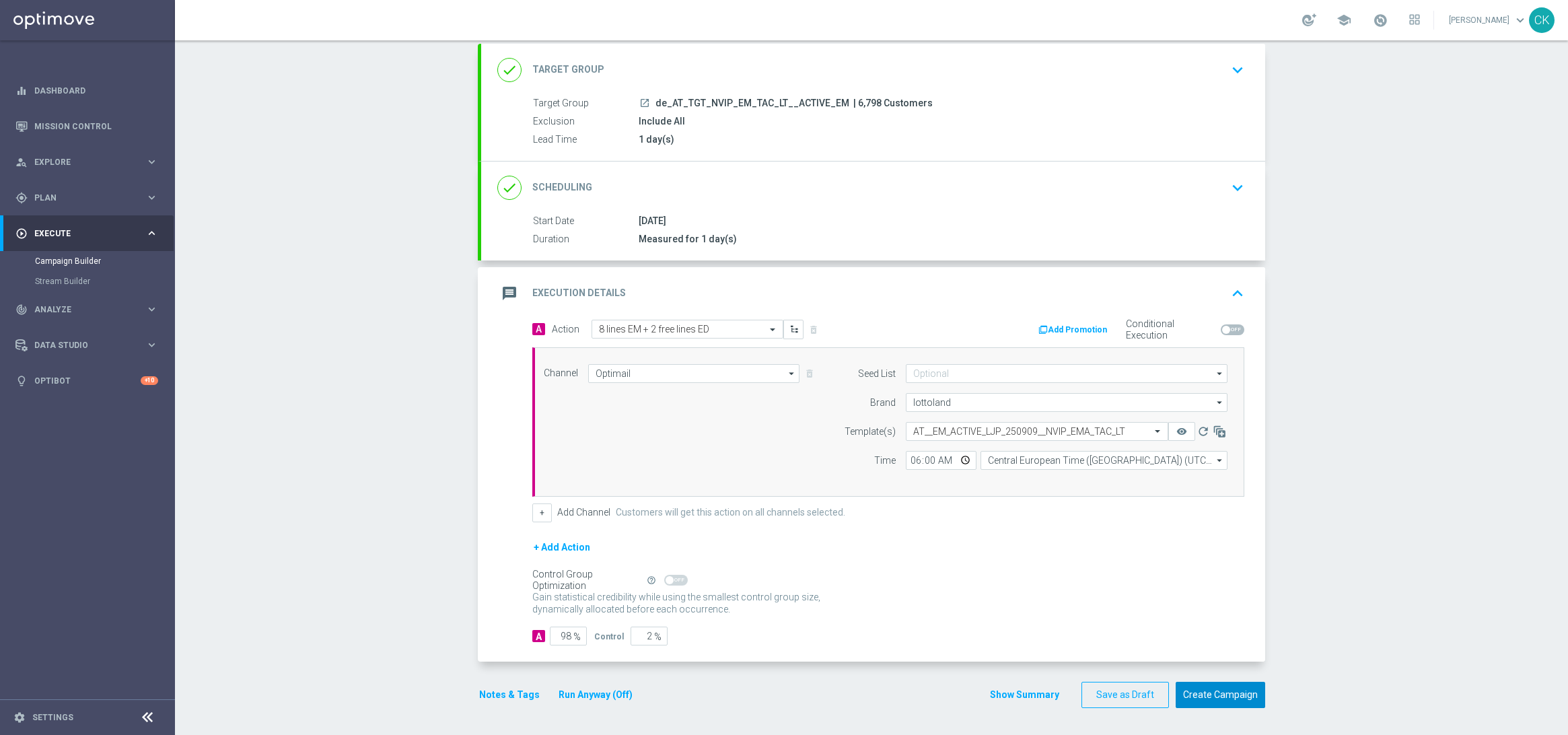
click at [1220, 701] on button "Create Campaign" at bounding box center [1220, 695] width 90 height 26
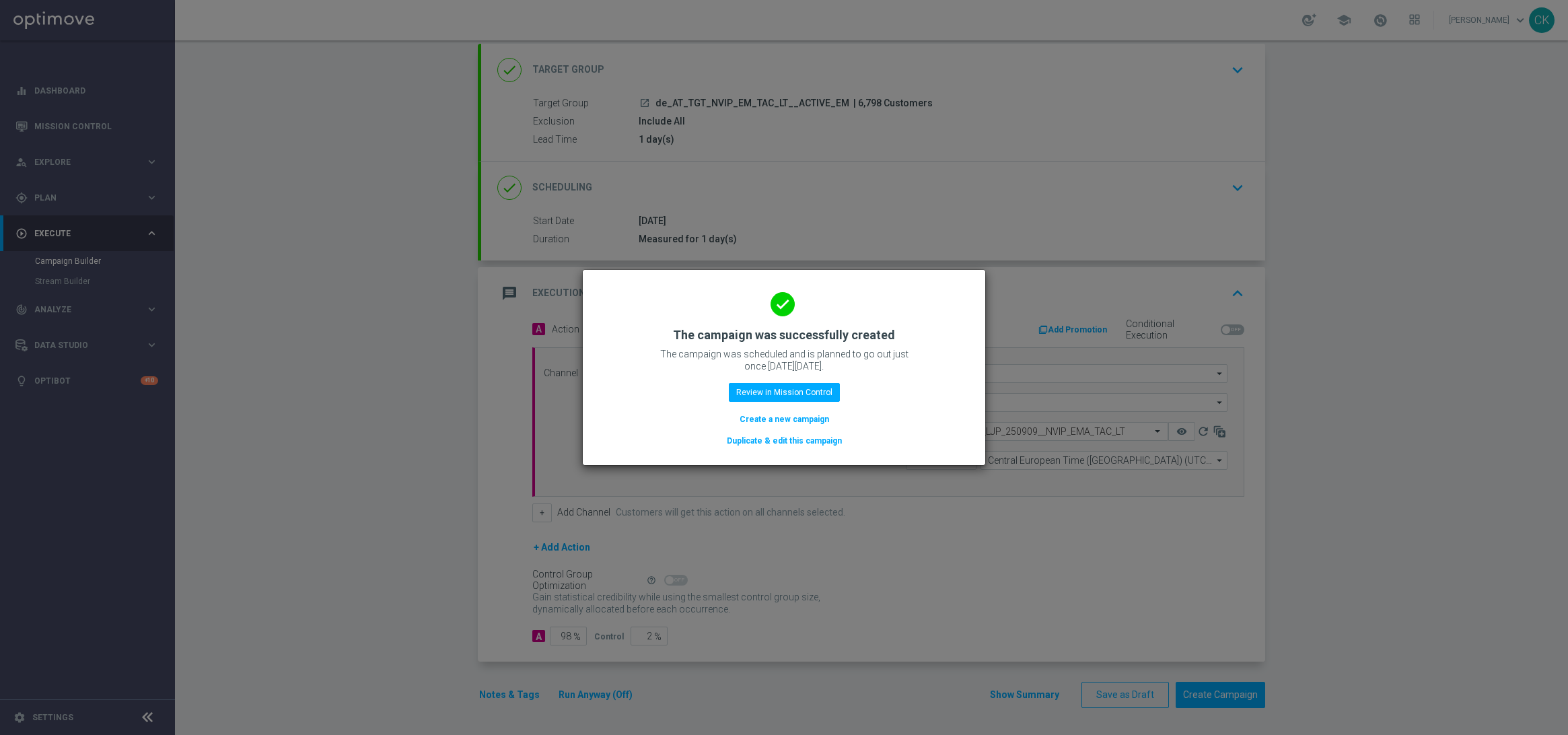
click at [781, 426] on button "Create a new campaign" at bounding box center [785, 420] width 92 height 15
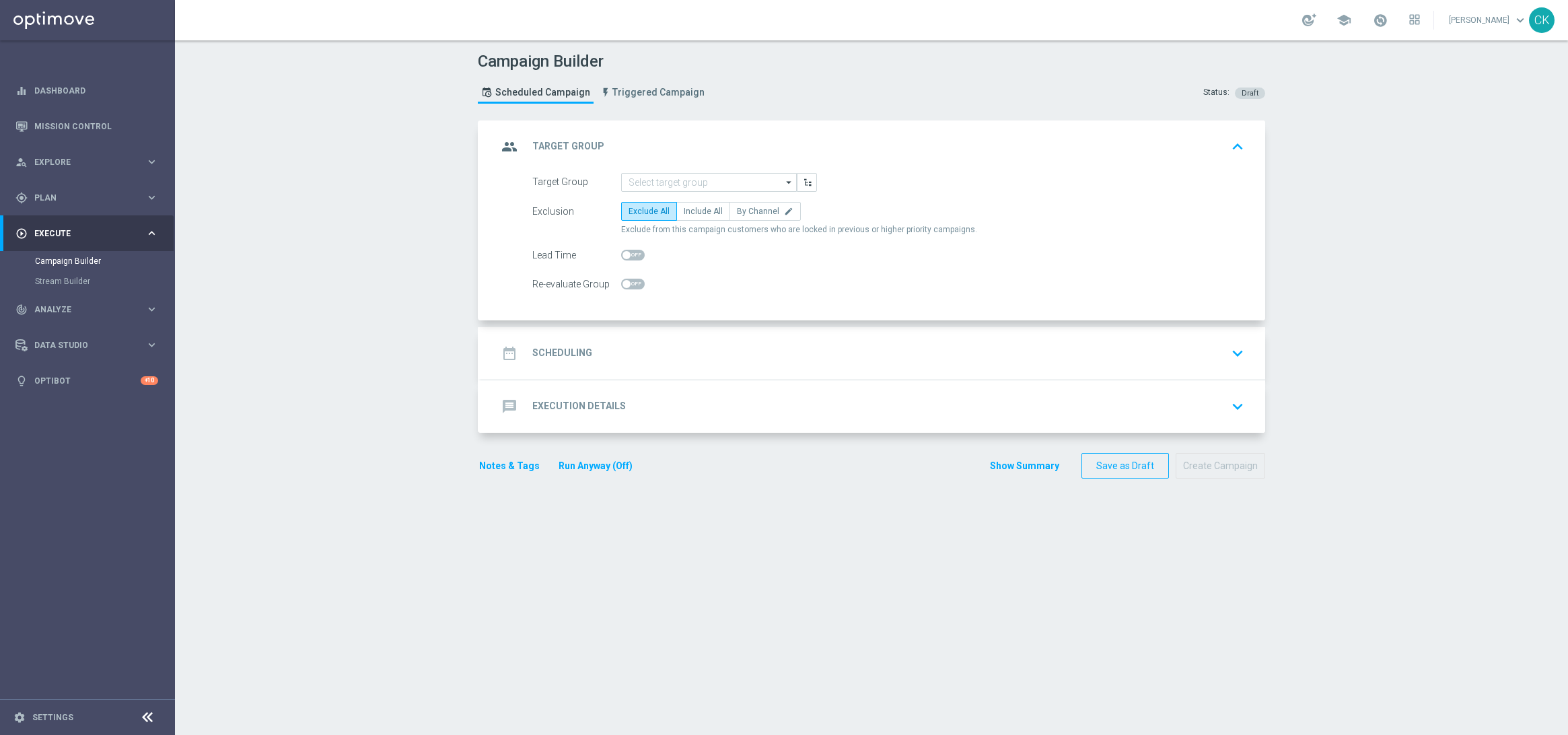
scroll to position [0, 0]
click at [664, 187] on input at bounding box center [709, 182] width 175 height 19
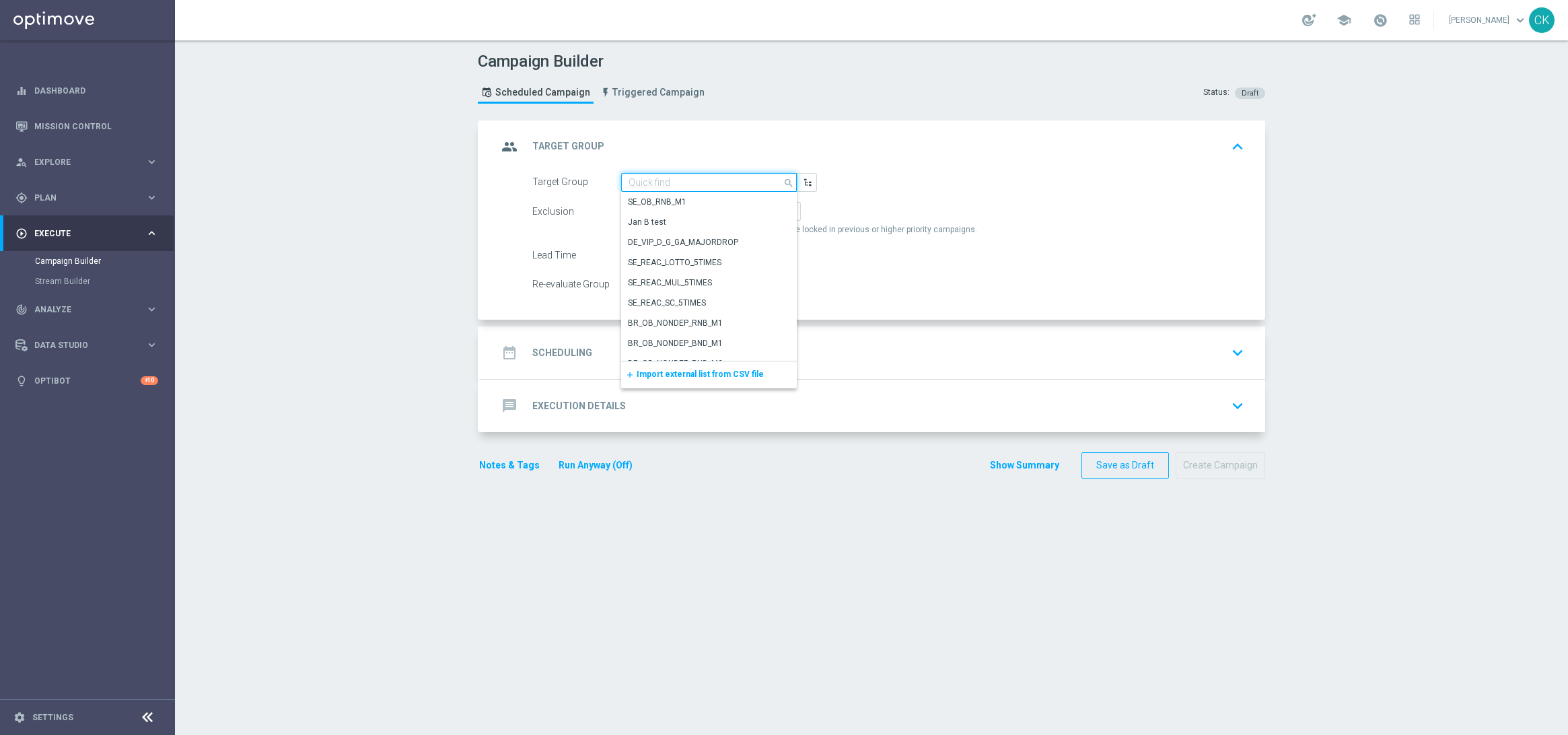
paste input "de_AT_TGT_NVIP_EM_TAC_LT__REACTIVATED_EM"
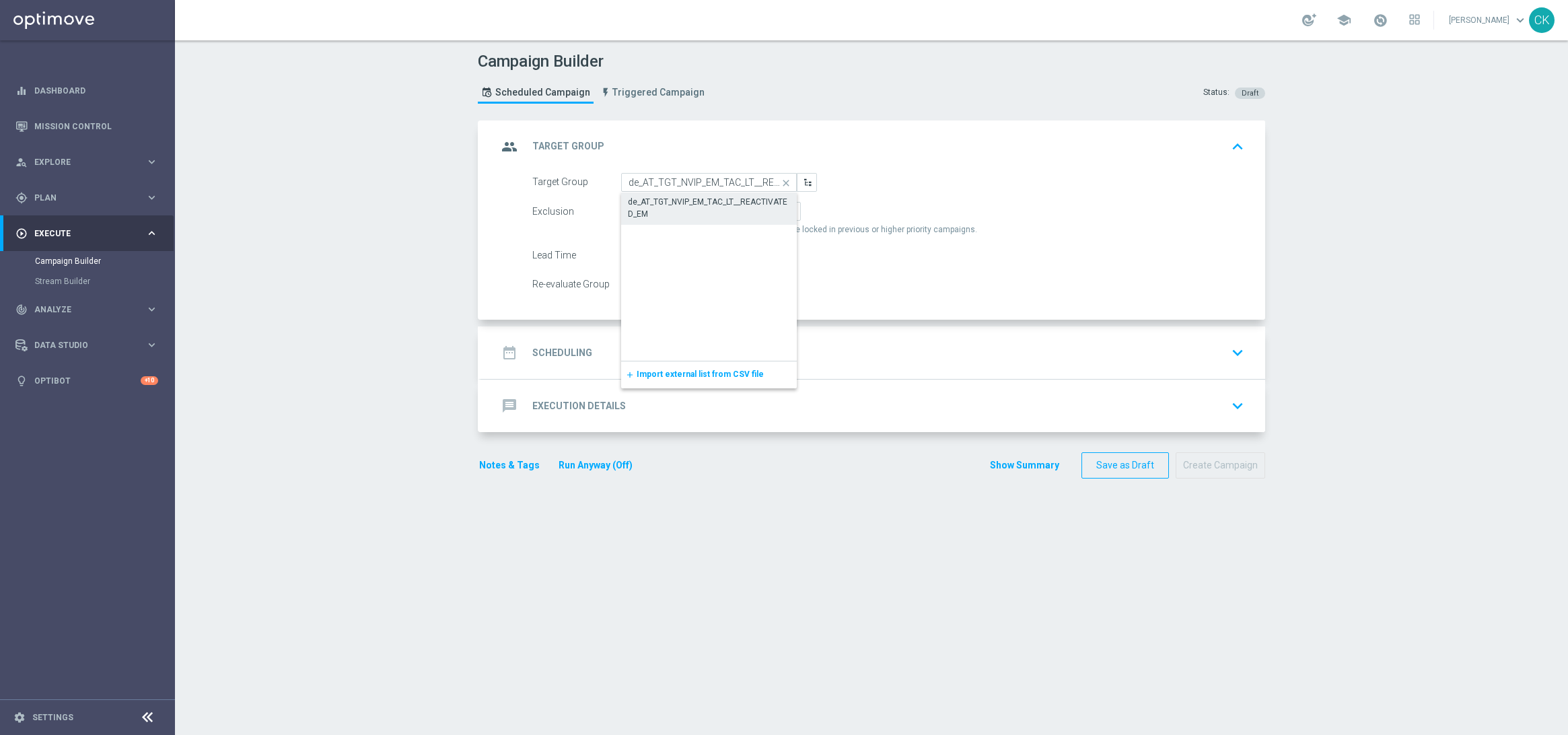
click at [676, 197] on div "de_AT_TGT_NVIP_EM_TAC_LT__REACTIVATED_EM" at bounding box center [709, 209] width 162 height 25
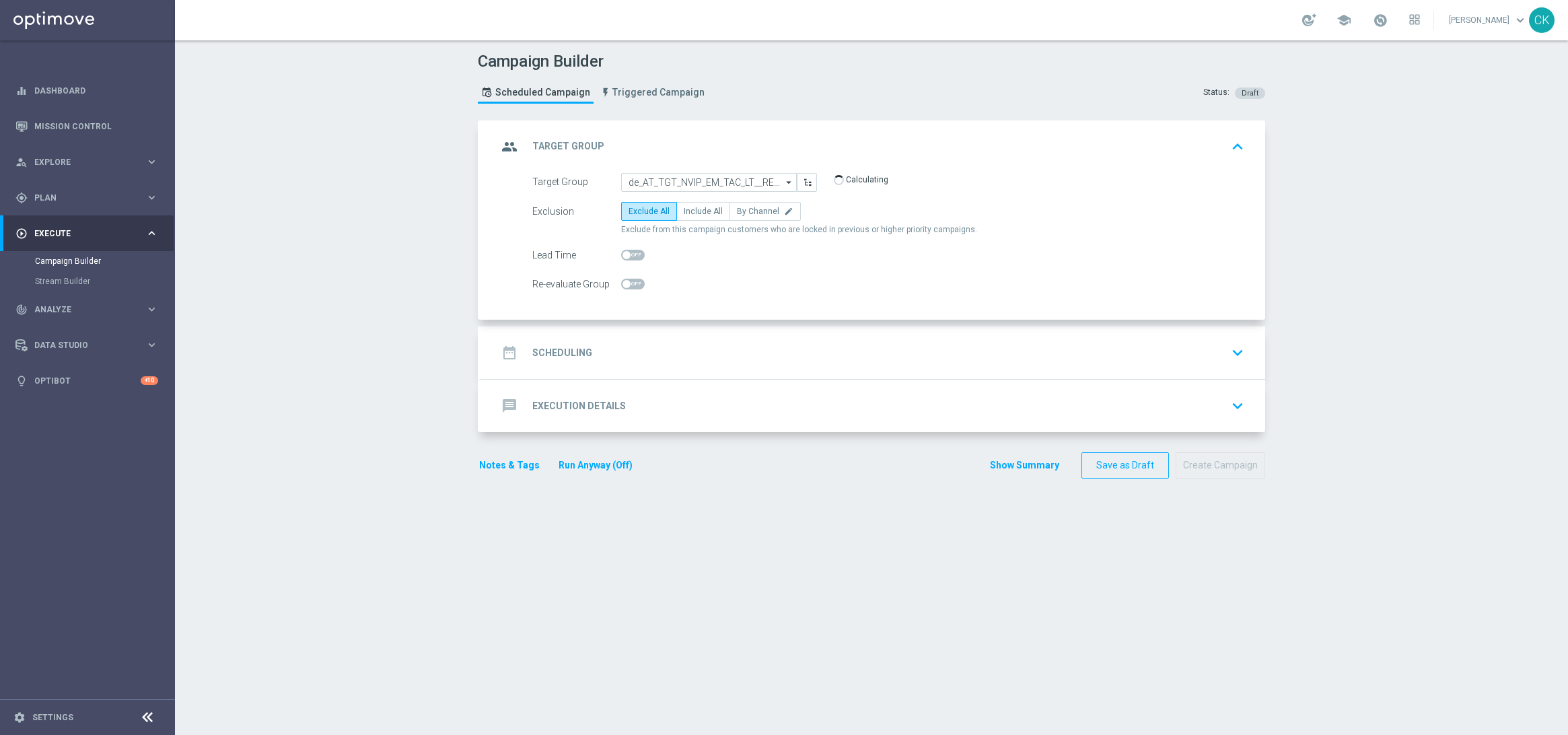
type input "de_AT_TGT_NVIP_EM_TAC_LT__REACTIVATED_EM"
click at [696, 205] on label "Include All" at bounding box center [703, 211] width 54 height 19
click at [692, 209] on input "Include All" at bounding box center [688, 213] width 8 height 8
radio input "true"
click at [624, 250] on span at bounding box center [633, 255] width 24 height 10
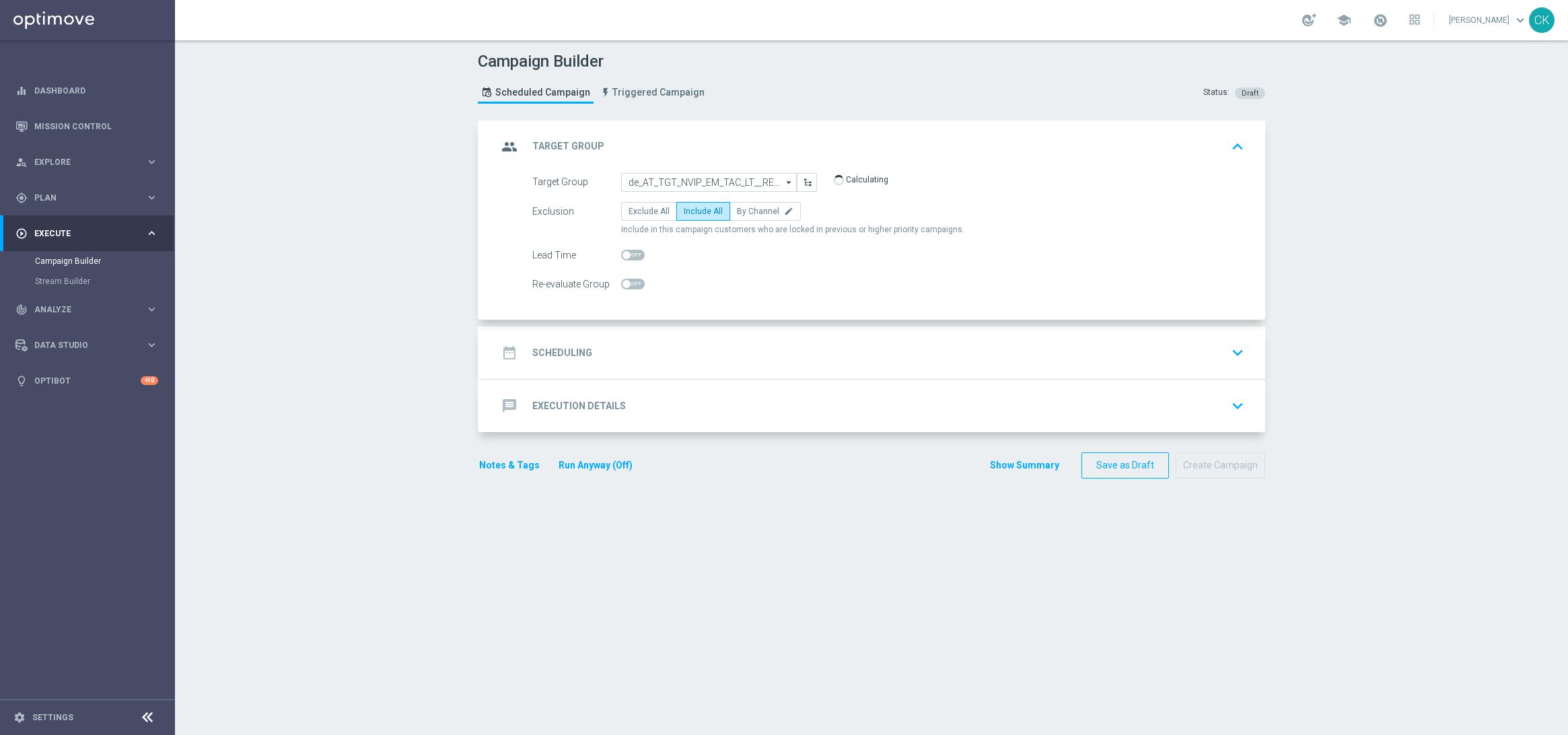
click at [624, 250] on input "checkbox" at bounding box center [633, 255] width 24 height 10
checkbox input "true"
click at [558, 359] on div "date_range Scheduling" at bounding box center [544, 353] width 95 height 25
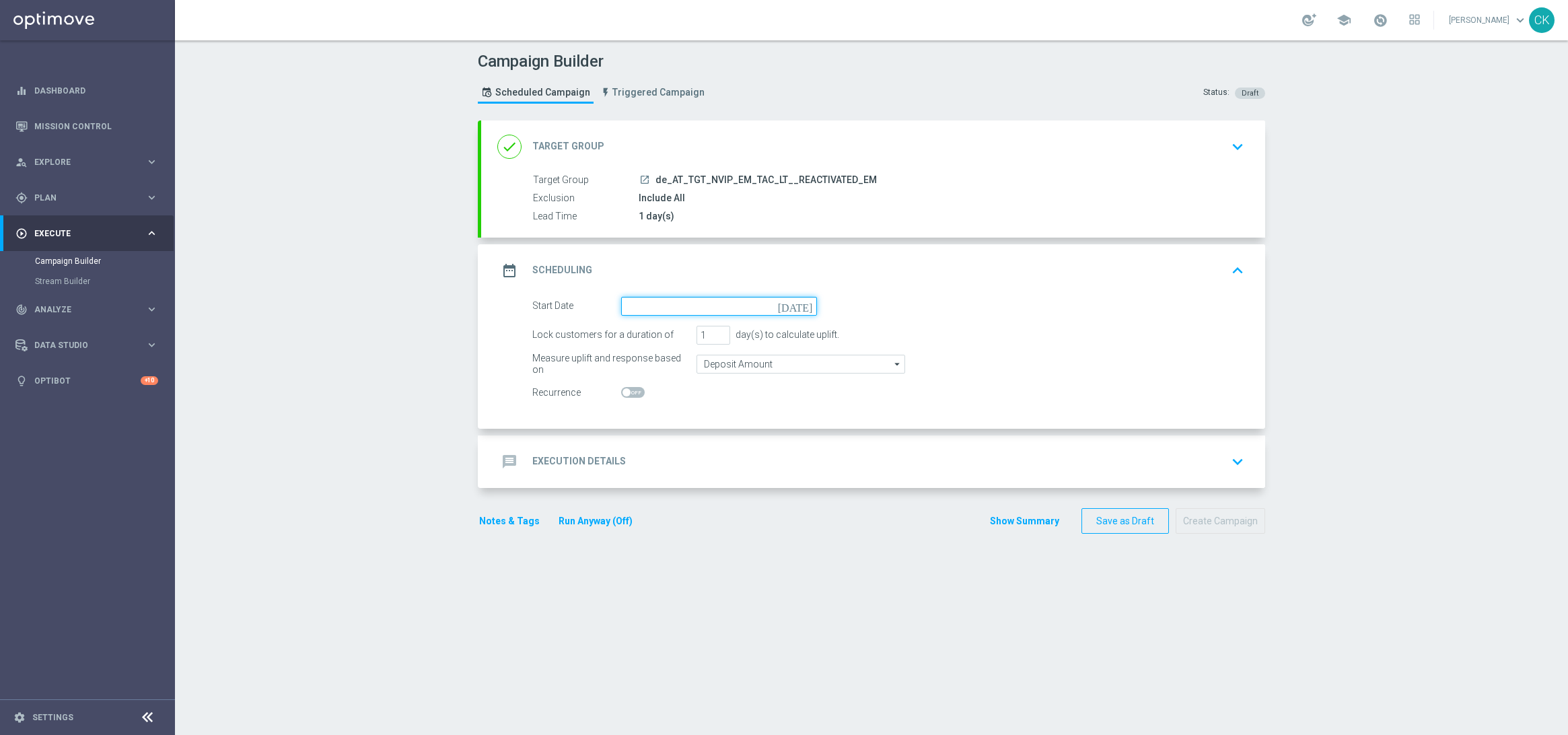
click at [666, 305] on input at bounding box center [720, 307] width 196 height 19
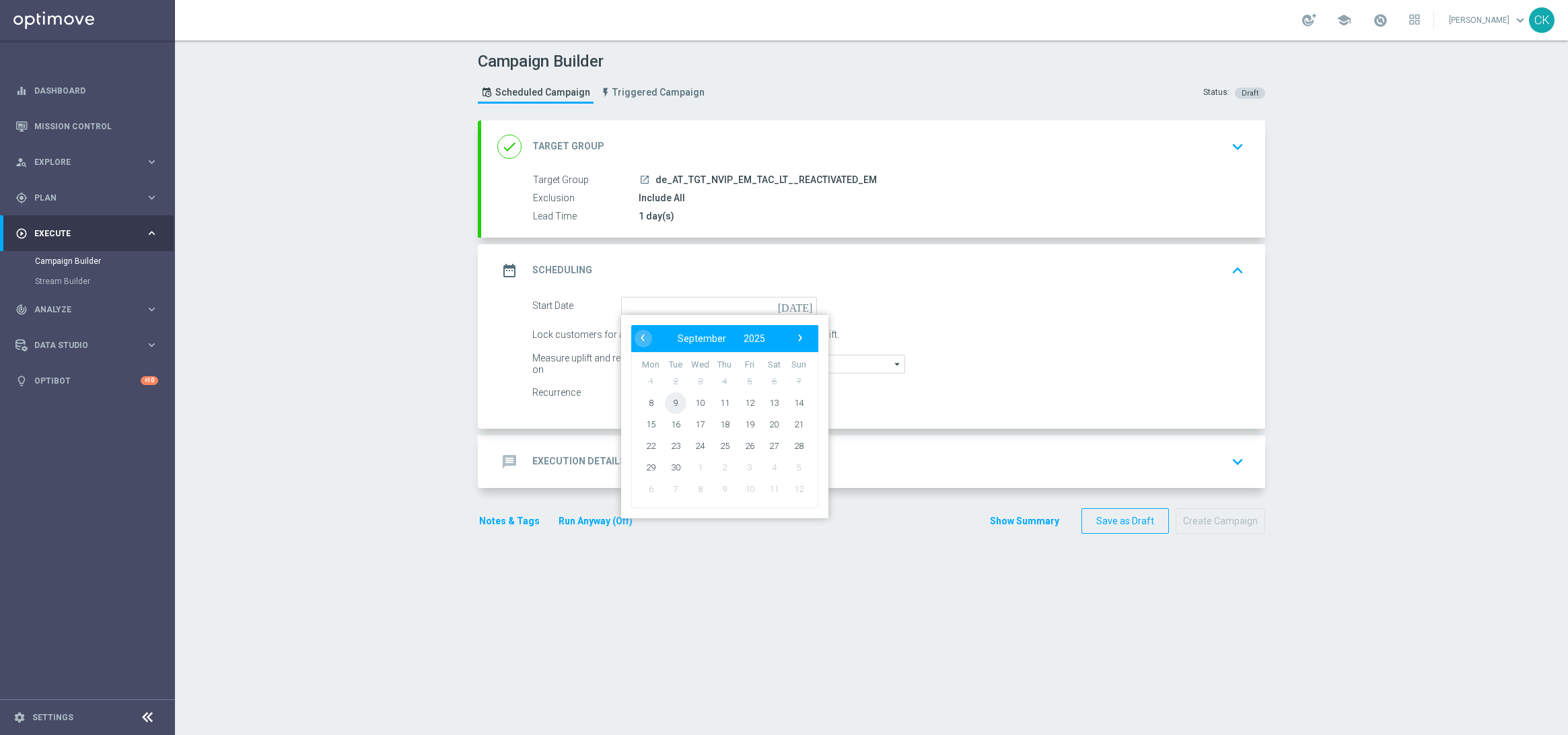
click at [667, 401] on span "9" at bounding box center [676, 402] width 22 height 22
type input "[DATE]"
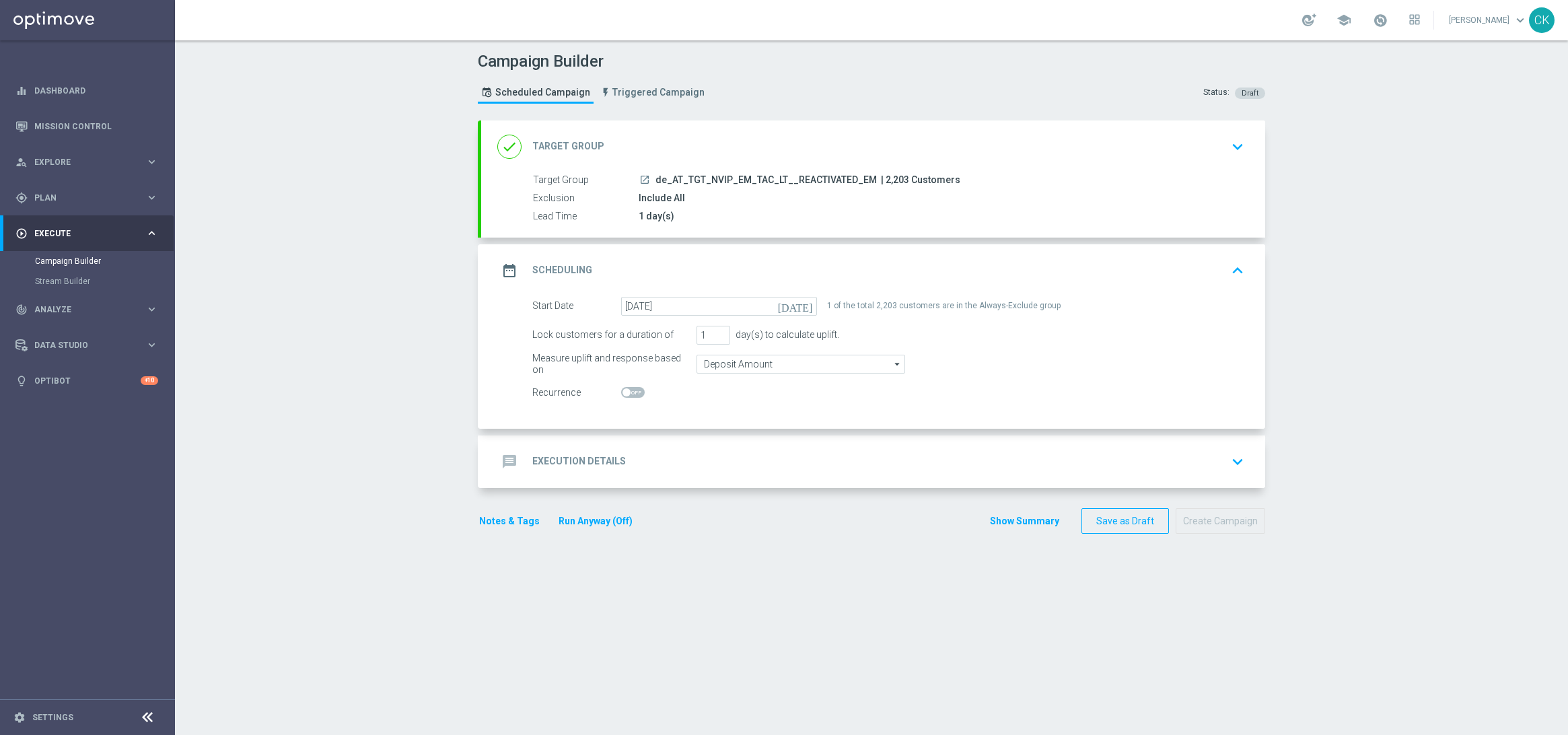
click at [559, 460] on h2 "Execution Details" at bounding box center [578, 461] width 93 height 13
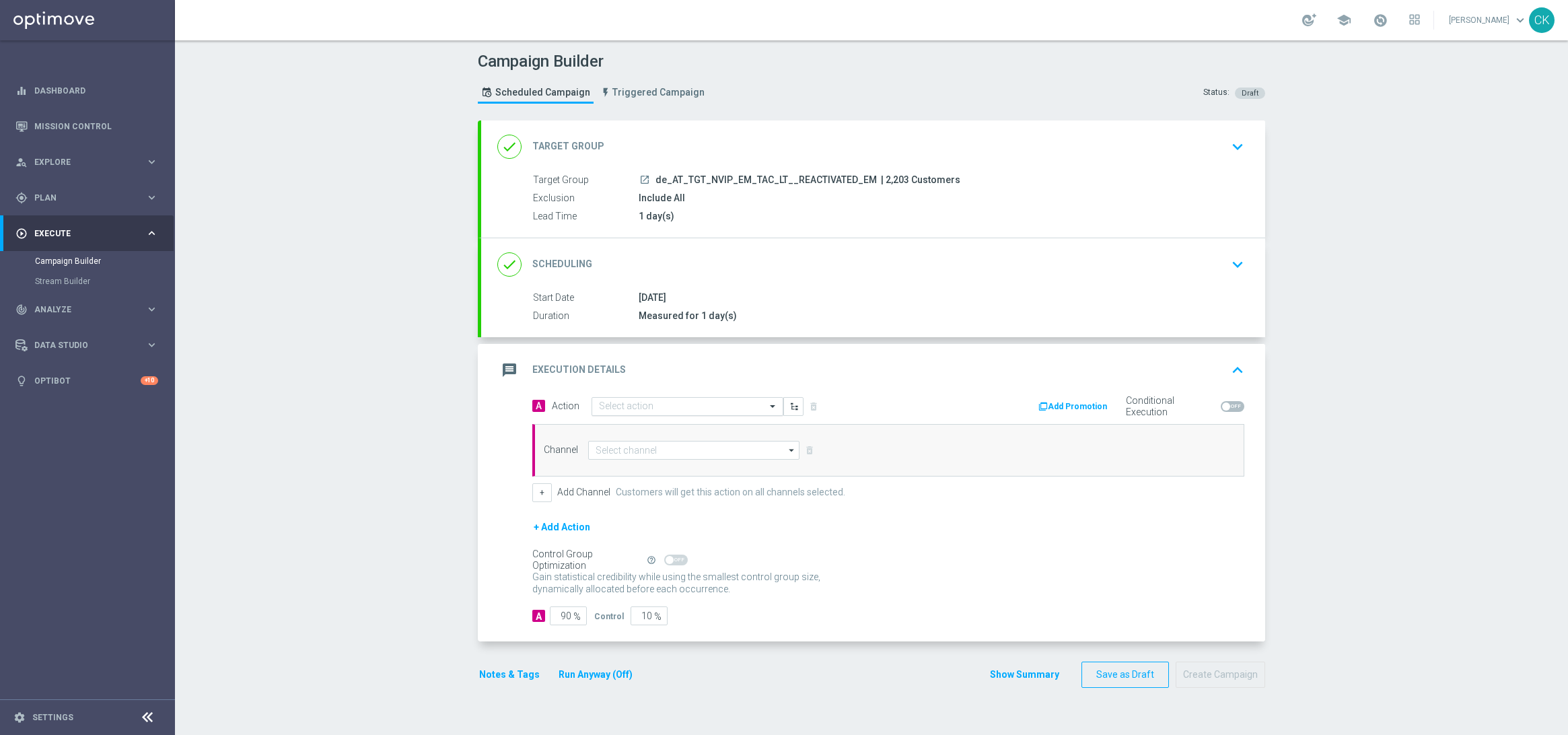
click at [681, 400] on div "Select action" at bounding box center [687, 407] width 192 height 19
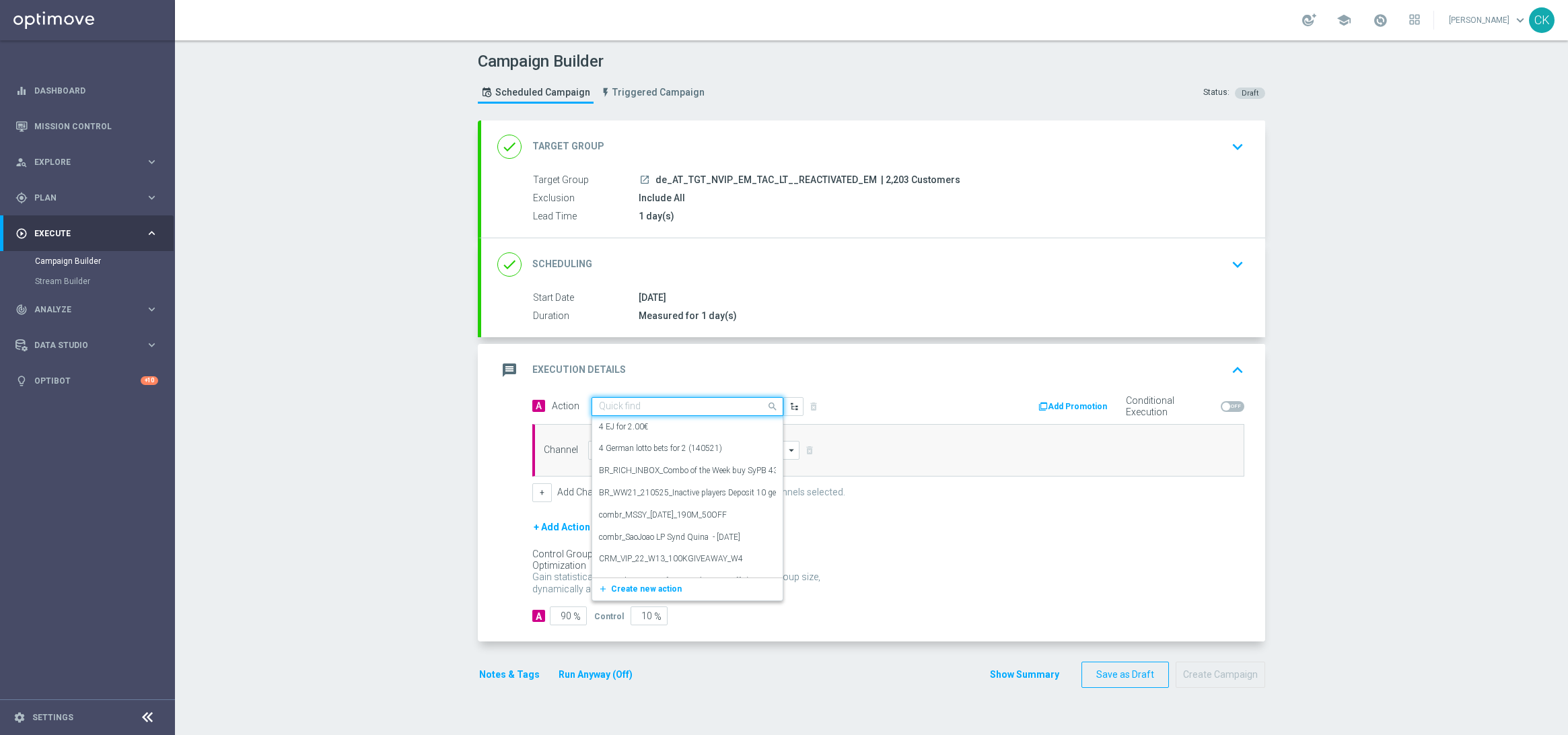
paste input "6 lines EM + 1 free line ED"
type input "6 lines EM + 1 free line ED"
click at [612, 447] on span "Create new action" at bounding box center [646, 448] width 71 height 9
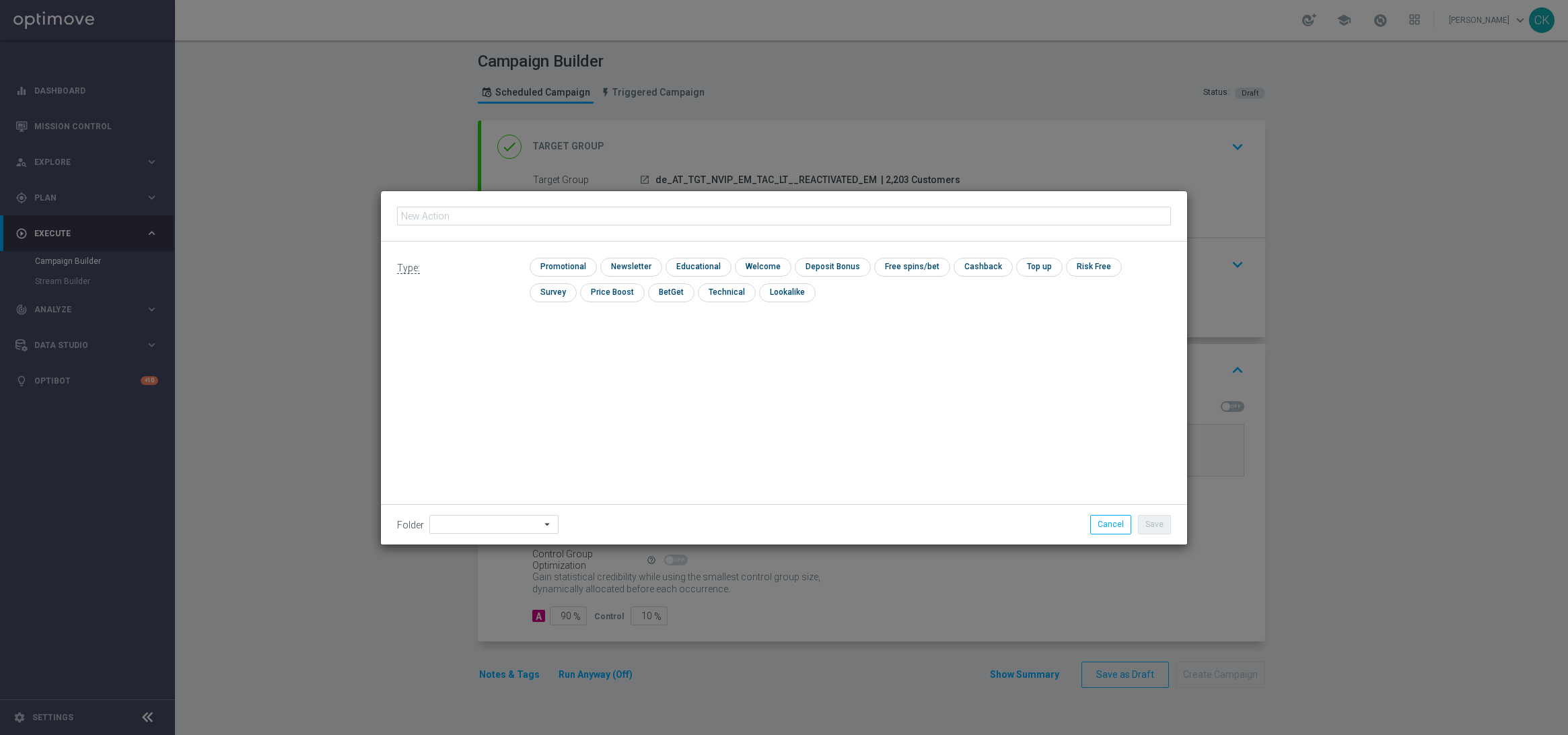
type input "6 lines EM + 1 free line ED"
click at [551, 264] on input "checkbox" at bounding box center [561, 266] width 64 height 18
checkbox input "true"
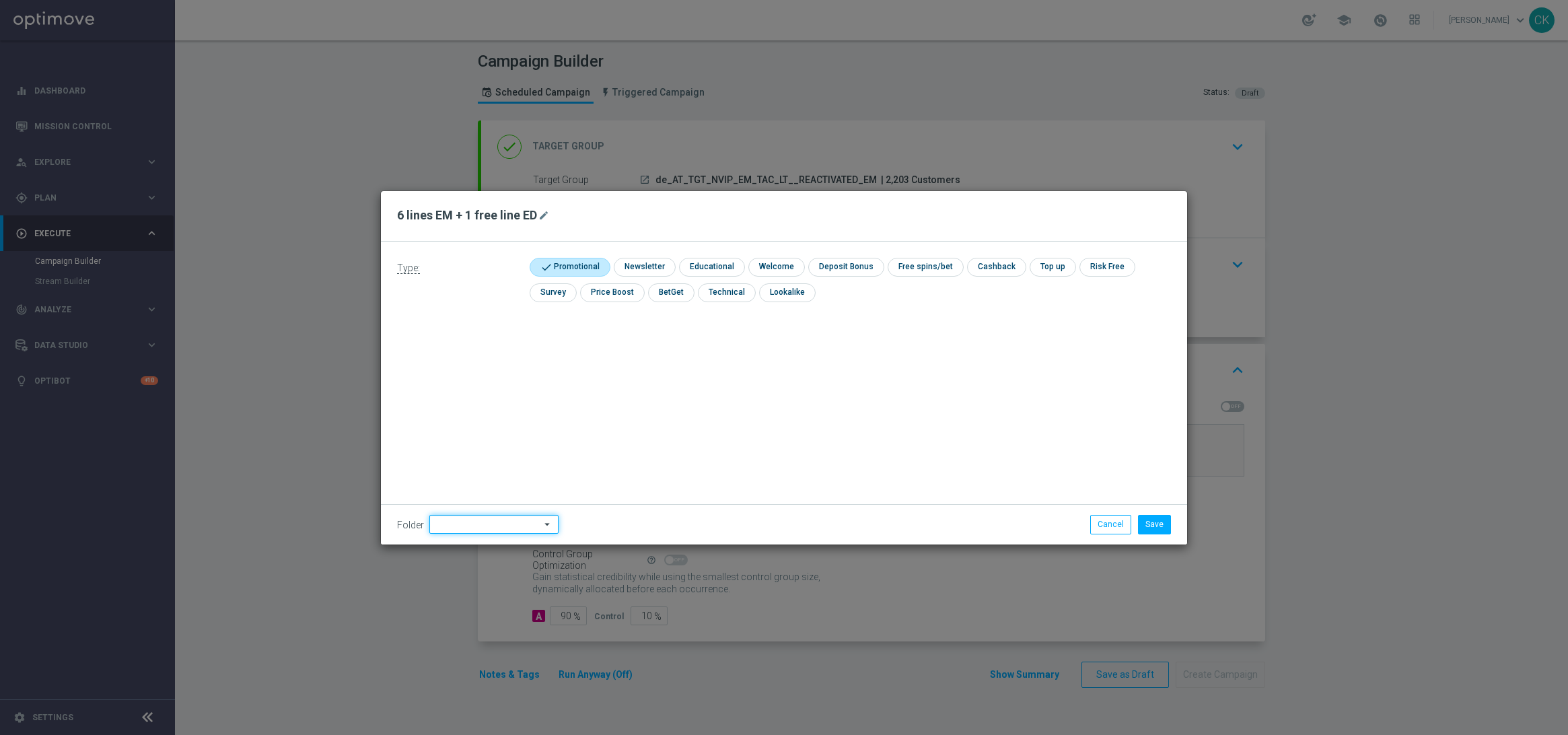
click at [489, 528] on input at bounding box center [493, 525] width 129 height 19
click at [483, 426] on div "DE" at bounding box center [482, 429] width 107 height 19
type input "DE"
click at [483, 426] on div "Type: check Promotional check Newsletter check Educational check Welcome check …" at bounding box center [784, 393] width 807 height 303
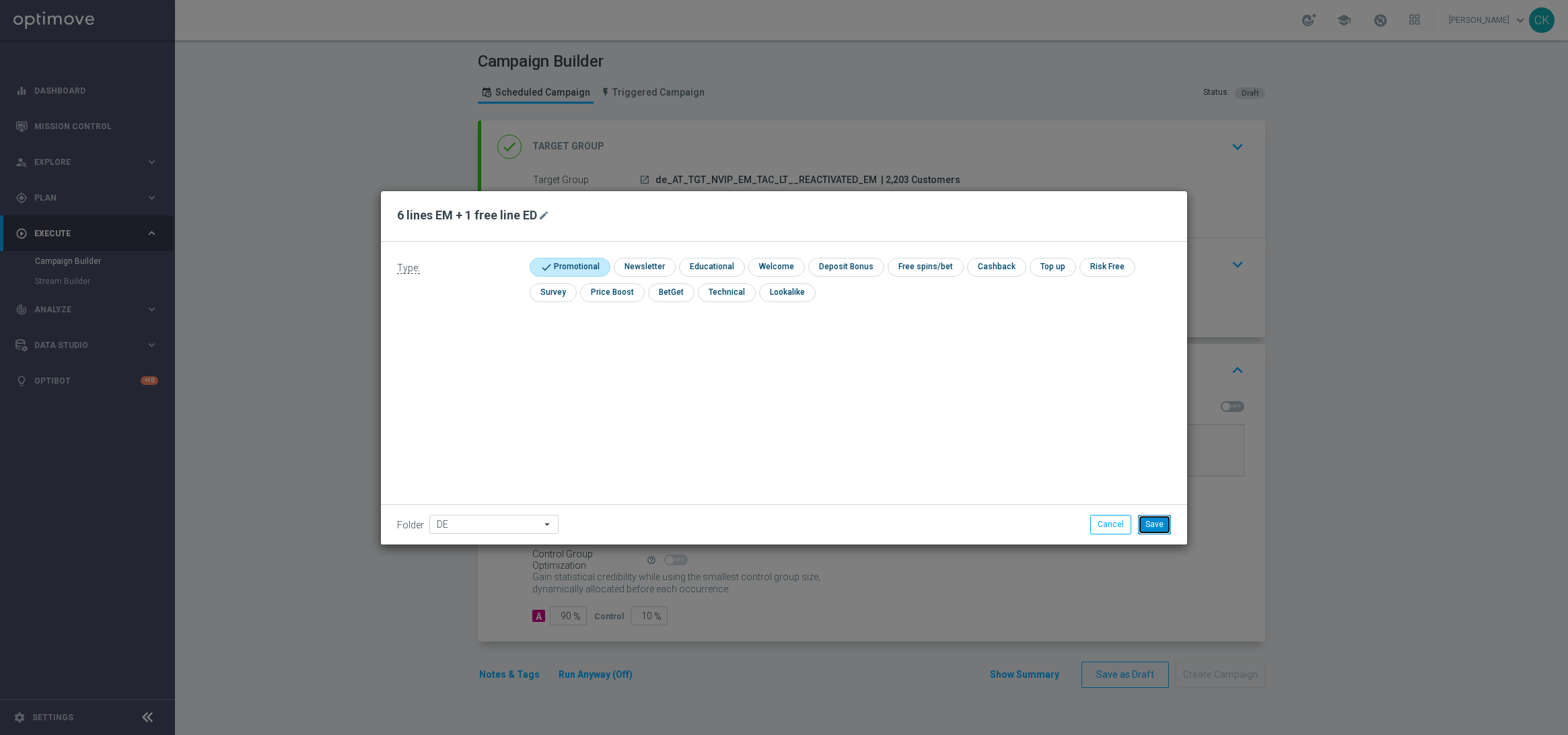
click at [1159, 520] on button "Save" at bounding box center [1154, 525] width 33 height 19
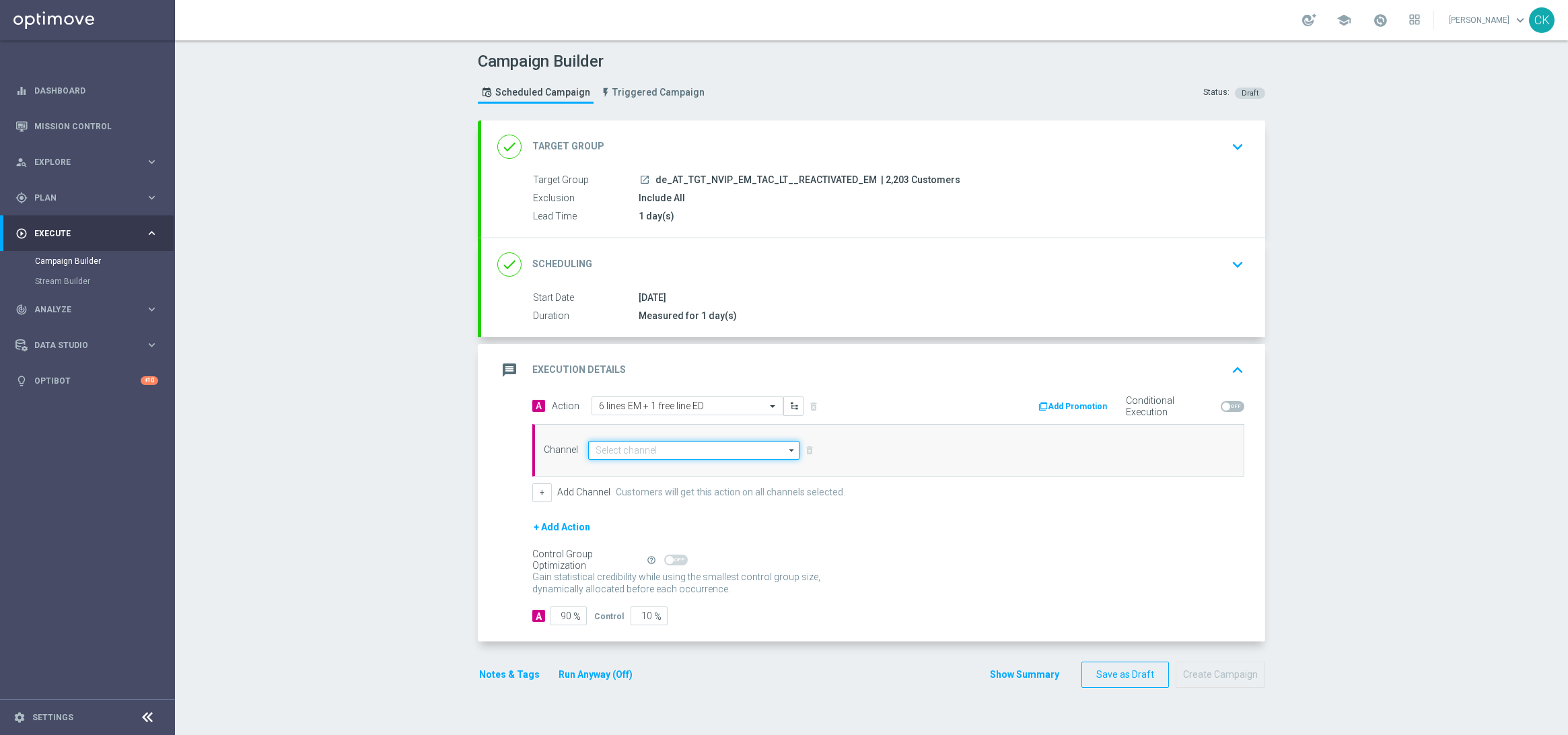
click at [620, 457] on input at bounding box center [694, 450] width 211 height 19
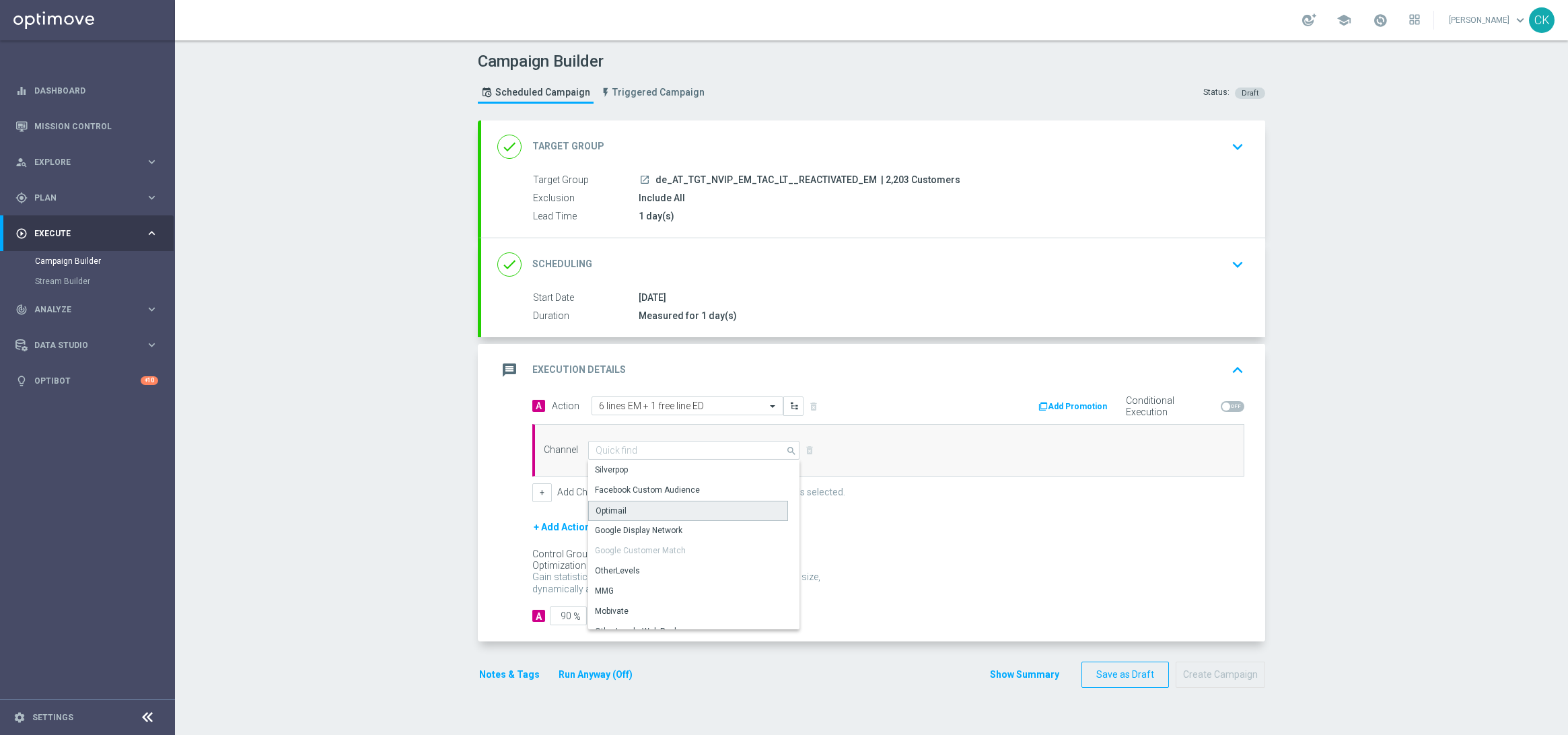
click at [669, 512] on div "Optimail" at bounding box center [689, 510] width 200 height 20
type input "Optimail"
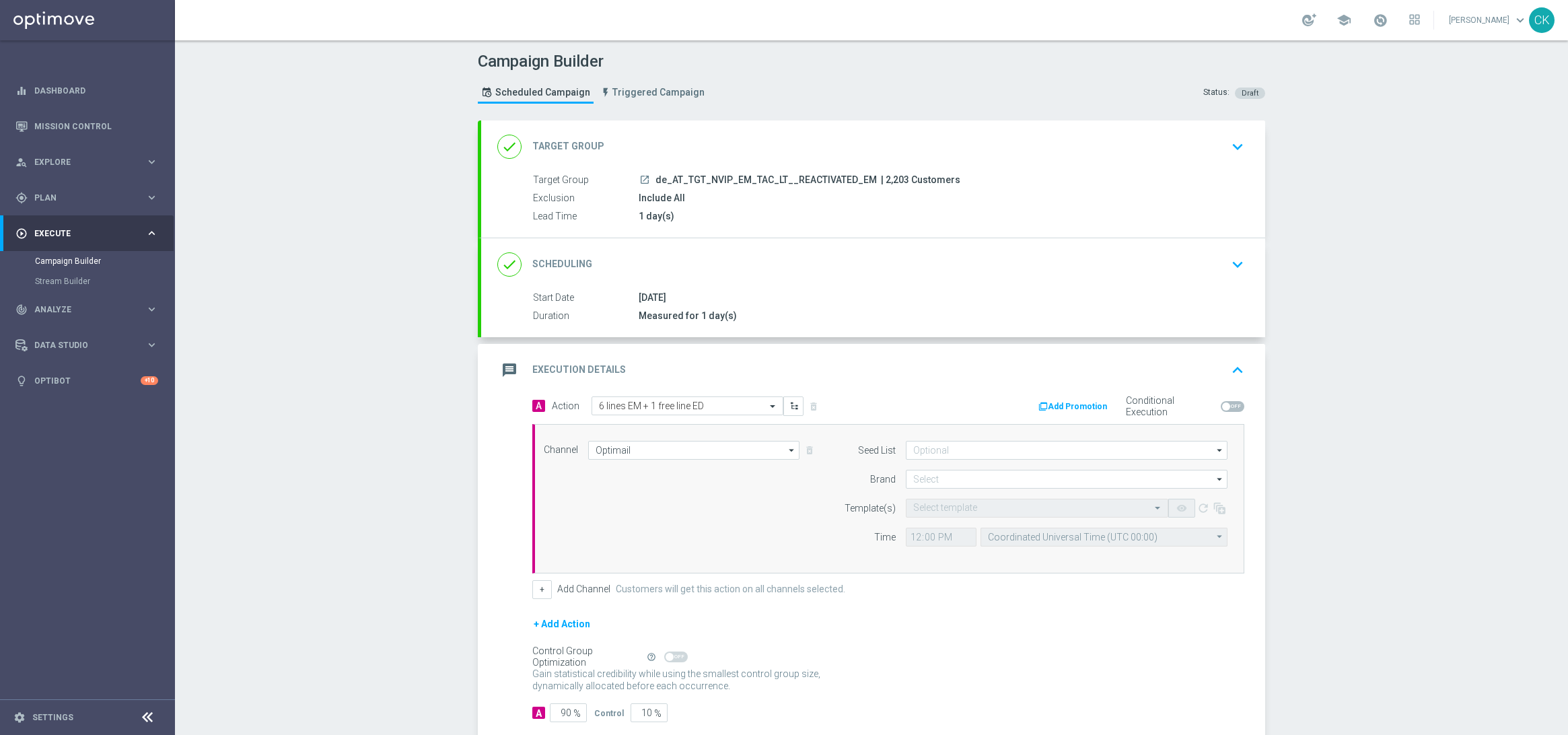
scroll to position [78, 0]
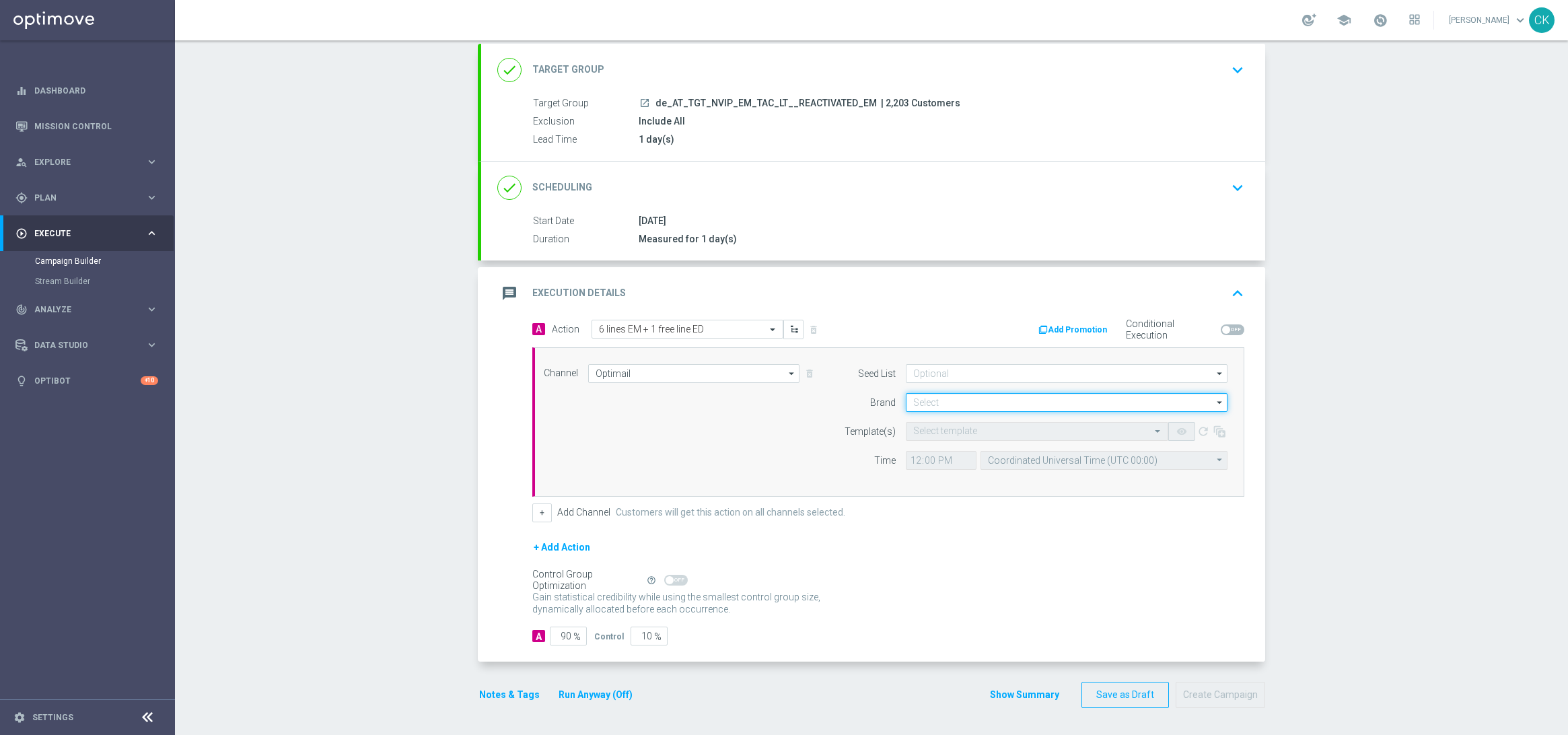
click at [944, 405] on input at bounding box center [1066, 403] width 322 height 19
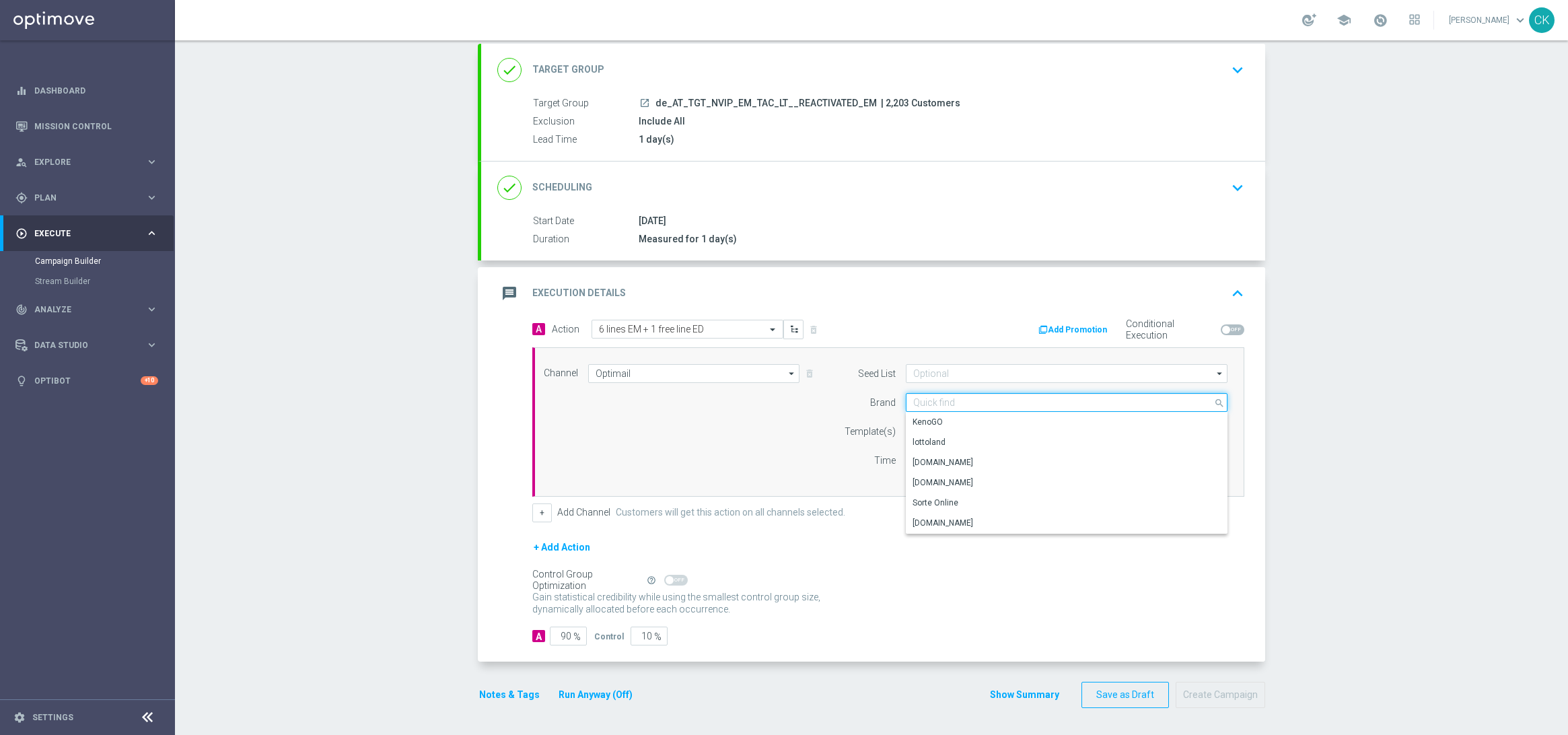
paste input "AT__EM_REACT_LJP_250909__NVIP_EMA_TAC_LT"
type input "AT__EM_REACT_LJP_250909__NVIP_EMA_TAC"
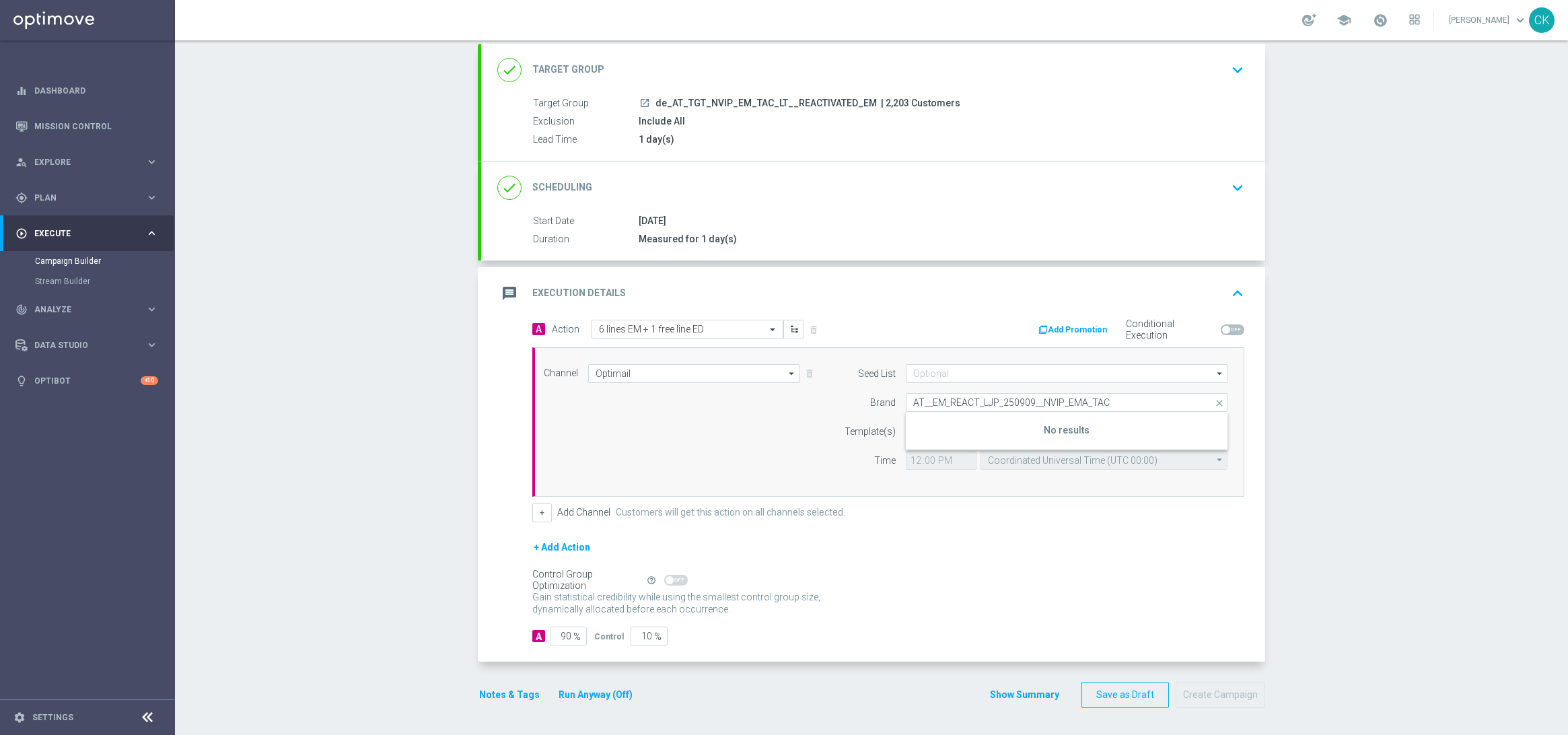
click at [1213, 403] on icon "close" at bounding box center [1220, 403] width 13 height 19
click at [959, 441] on div "lottoland" at bounding box center [1066, 443] width 322 height 19
type input "lottoland"
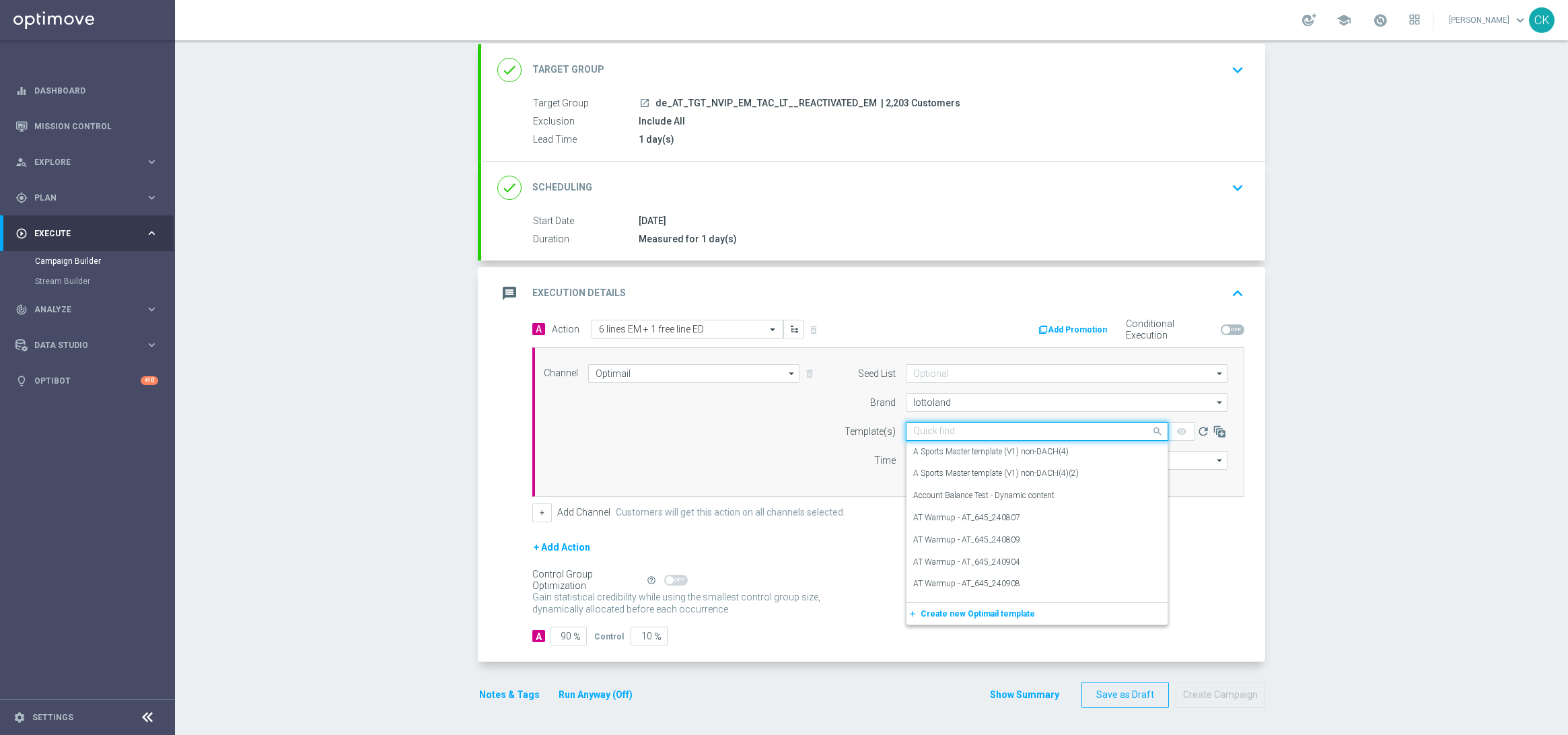
click at [954, 431] on input "text" at bounding box center [1024, 432] width 221 height 11
paste input "AT__EM_REACT_LJP_250909__NVIP_EMA_TAC_LT"
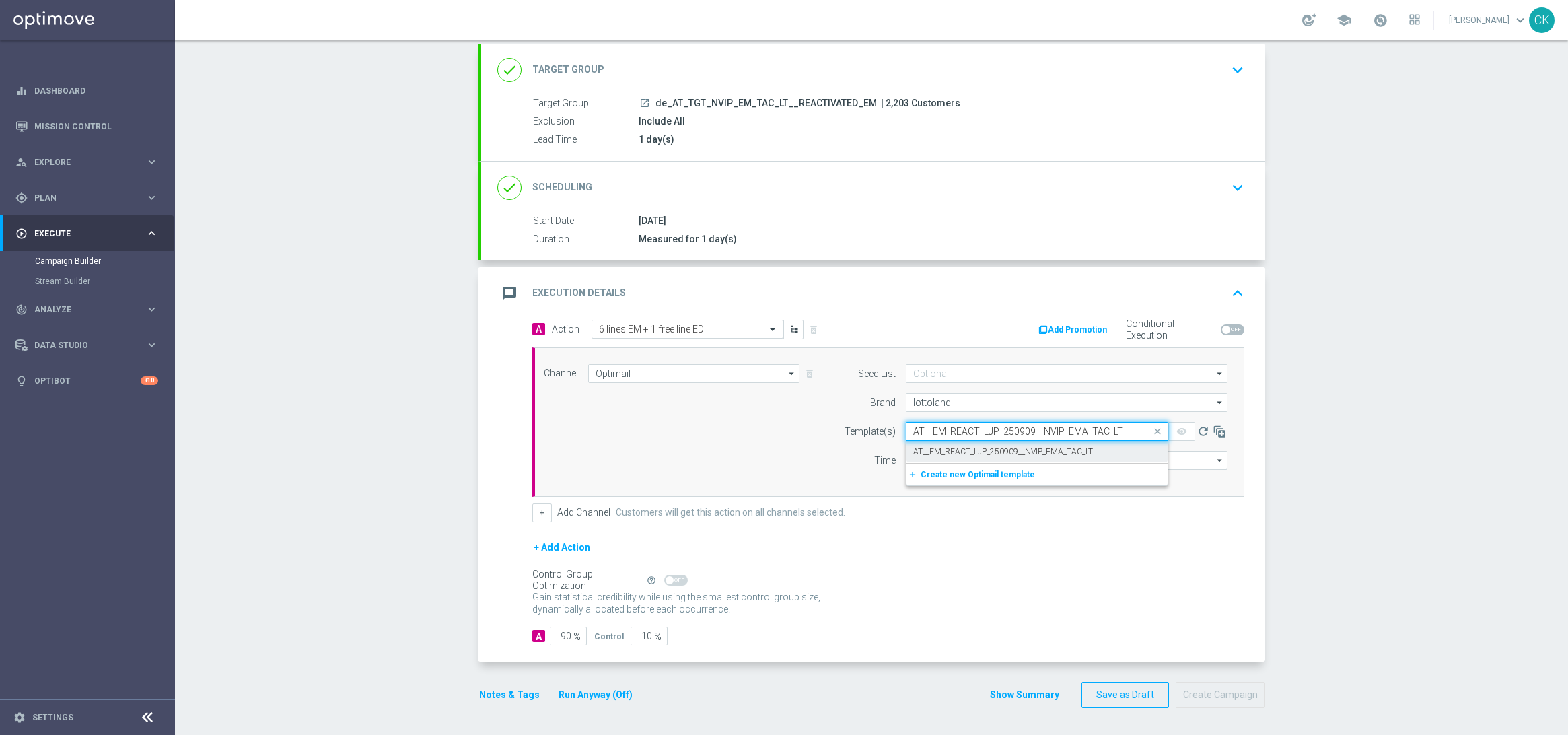
click at [952, 450] on label "AT__EM_REACT_LJP_250909__NVIP_EMA_TAC_LT" at bounding box center [1003, 452] width 179 height 11
type input "AT__EM_REACT_LJP_250909__NVIP_EMA_TAC_LT"
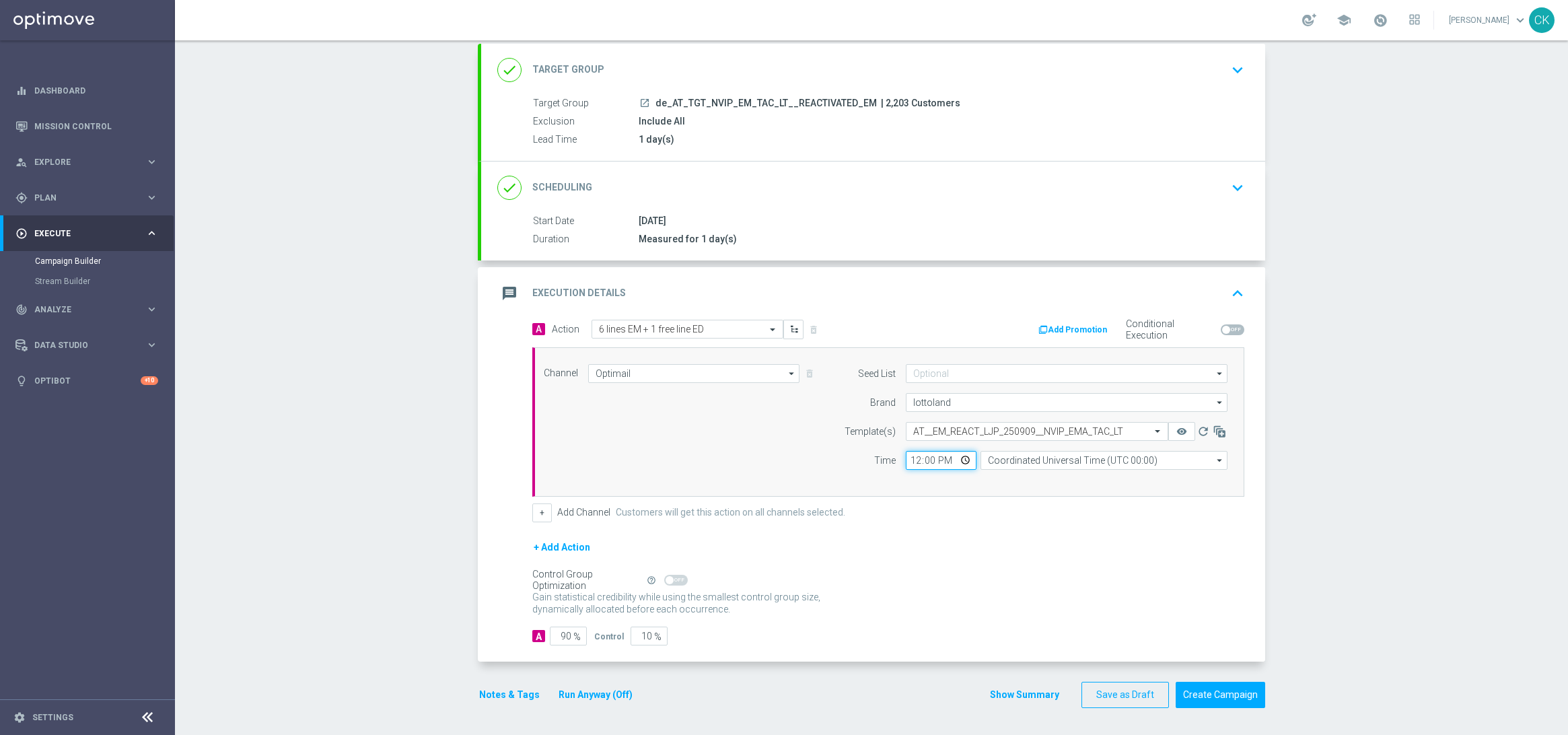
click at [908, 455] on input "12:00" at bounding box center [941, 460] width 71 height 19
type input "06:00"
click at [1088, 457] on input "Coordinated Universal Time (UTC 00:00)" at bounding box center [1104, 460] width 247 height 19
click at [1082, 484] on div "Central European Time ([GEOGRAPHIC_DATA]) (UTC +02:00)" at bounding box center [1097, 480] width 220 height 12
type input "Central European Time ([GEOGRAPHIC_DATA]) (UTC +02:00)"
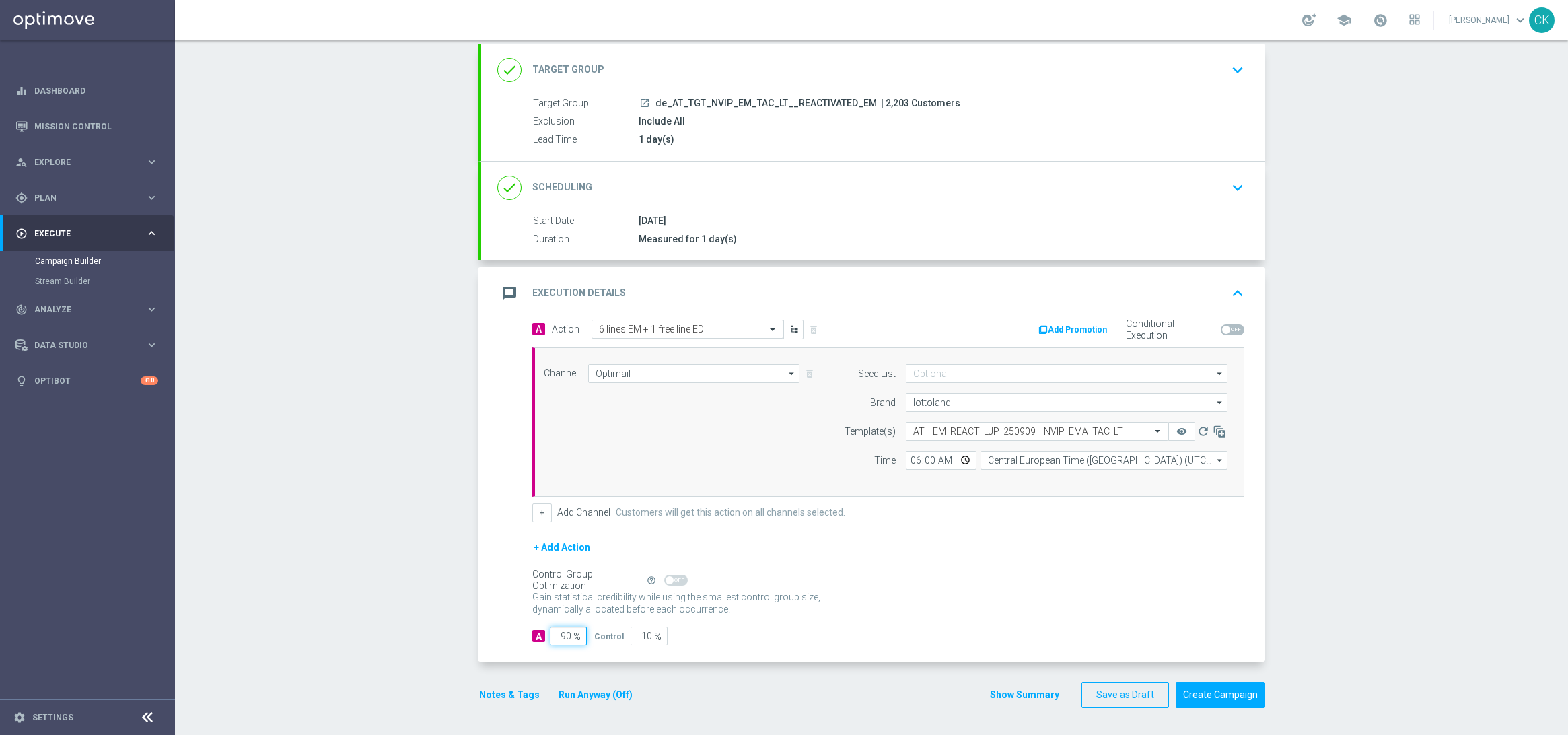
click at [566, 638] on input "90" at bounding box center [568, 636] width 37 height 19
type input "9"
type input "91"
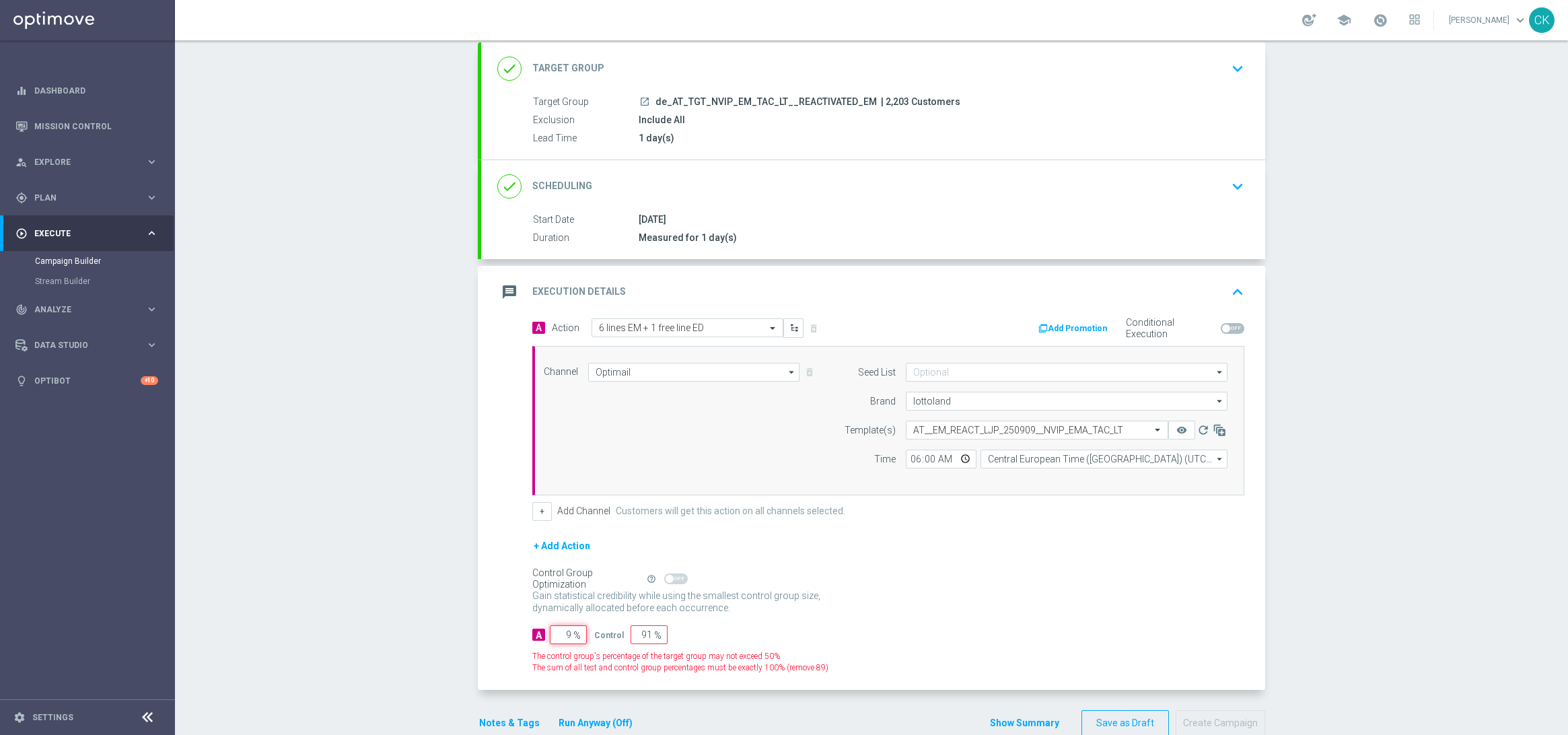
type input "98"
type input "2"
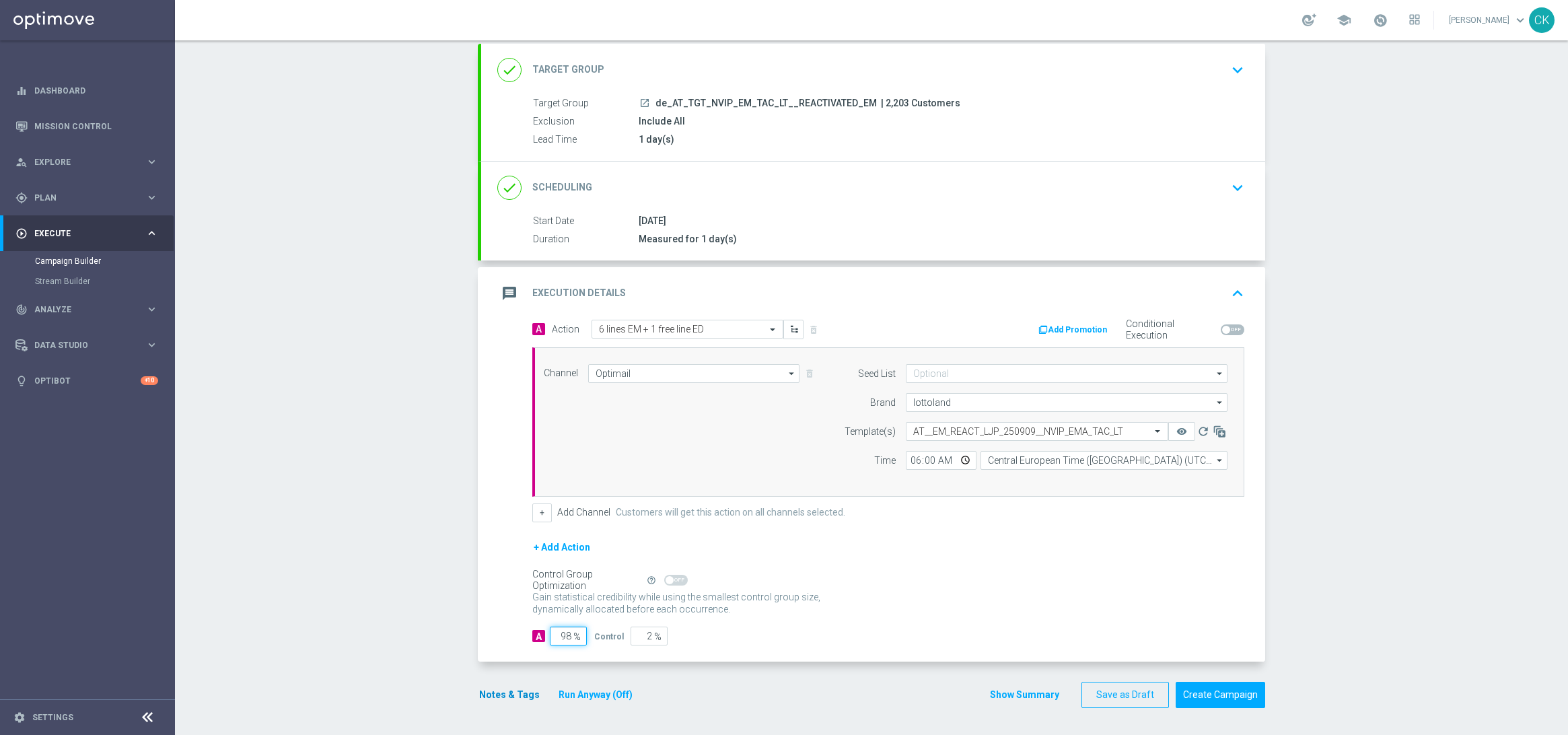
type input "98"
click at [494, 692] on button "Notes & Tags" at bounding box center [509, 695] width 63 height 17
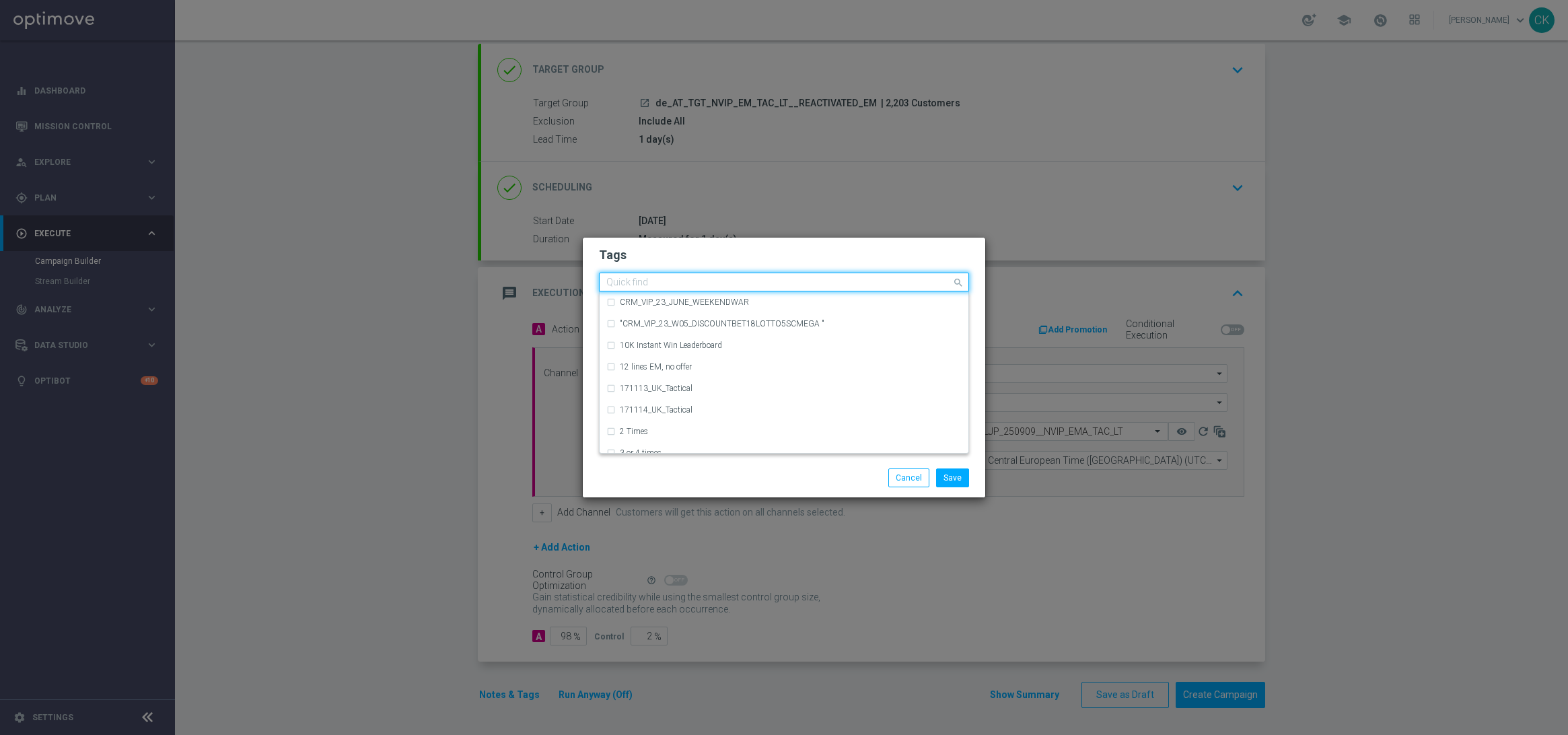
click at [686, 284] on input "text" at bounding box center [779, 283] width 345 height 11
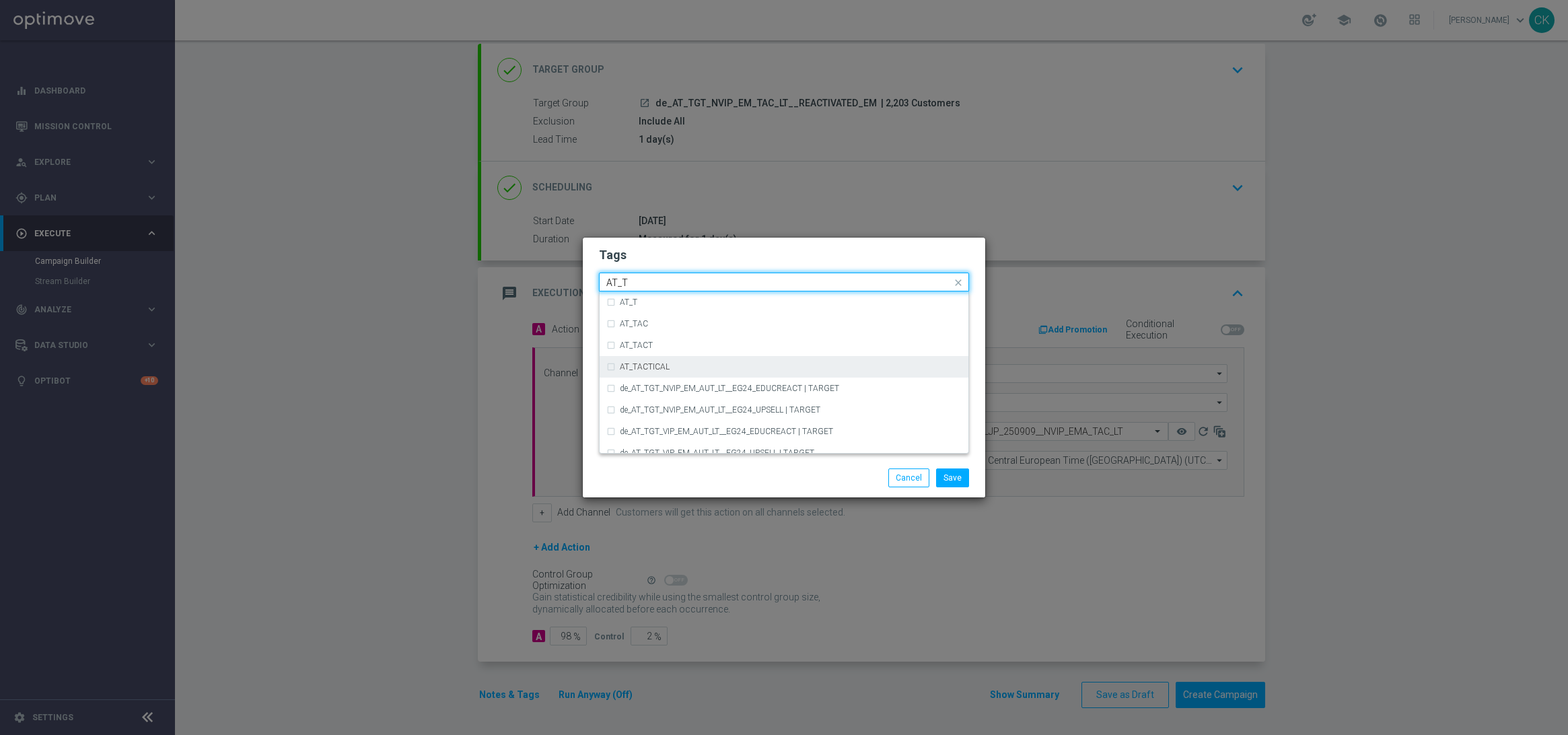
click at [726, 371] on div "AT_TACTICAL" at bounding box center [784, 366] width 356 height 22
type input "AT_T"
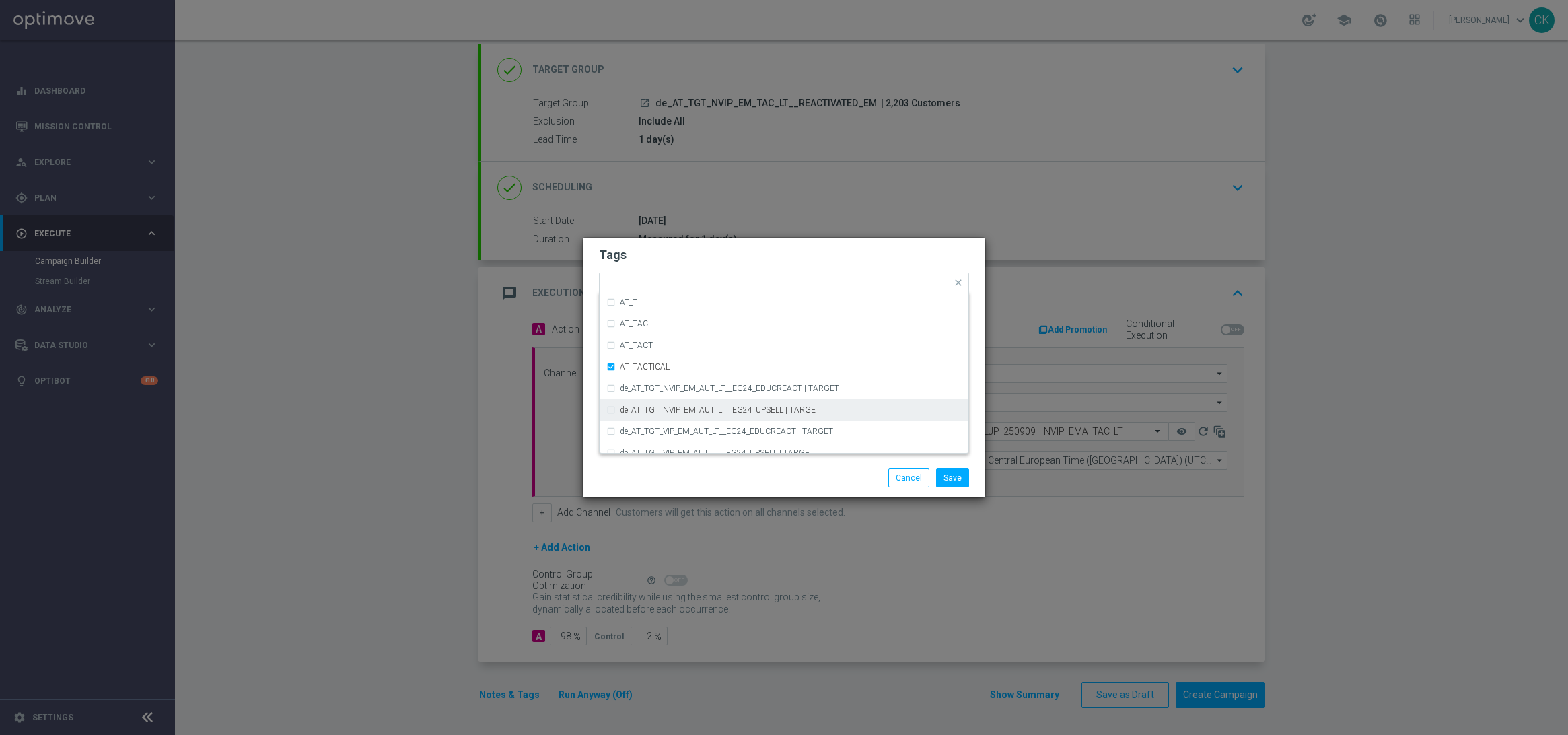
click at [792, 466] on div "Save Cancel" at bounding box center [784, 477] width 403 height 39
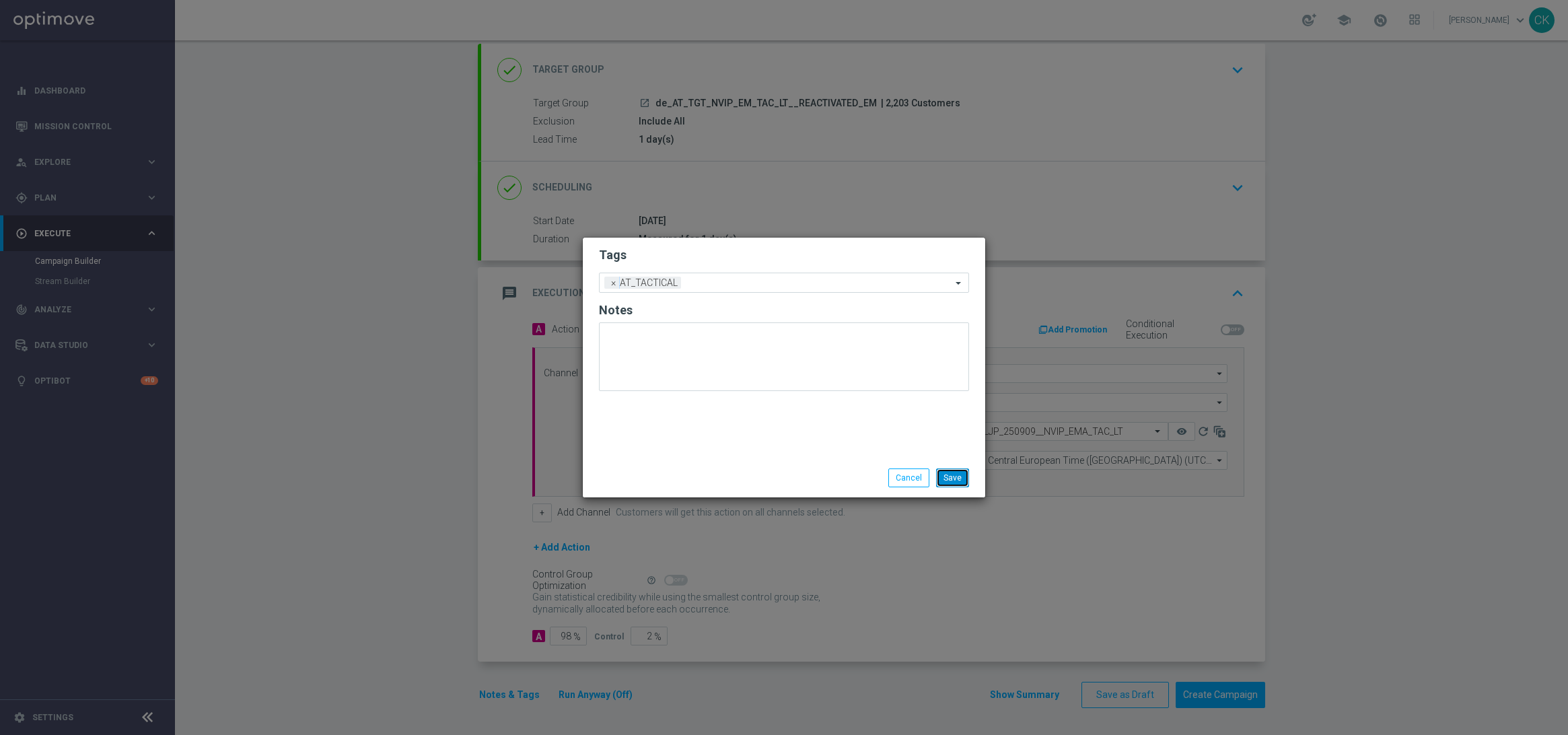
click at [958, 475] on button "Save" at bounding box center [952, 478] width 33 height 19
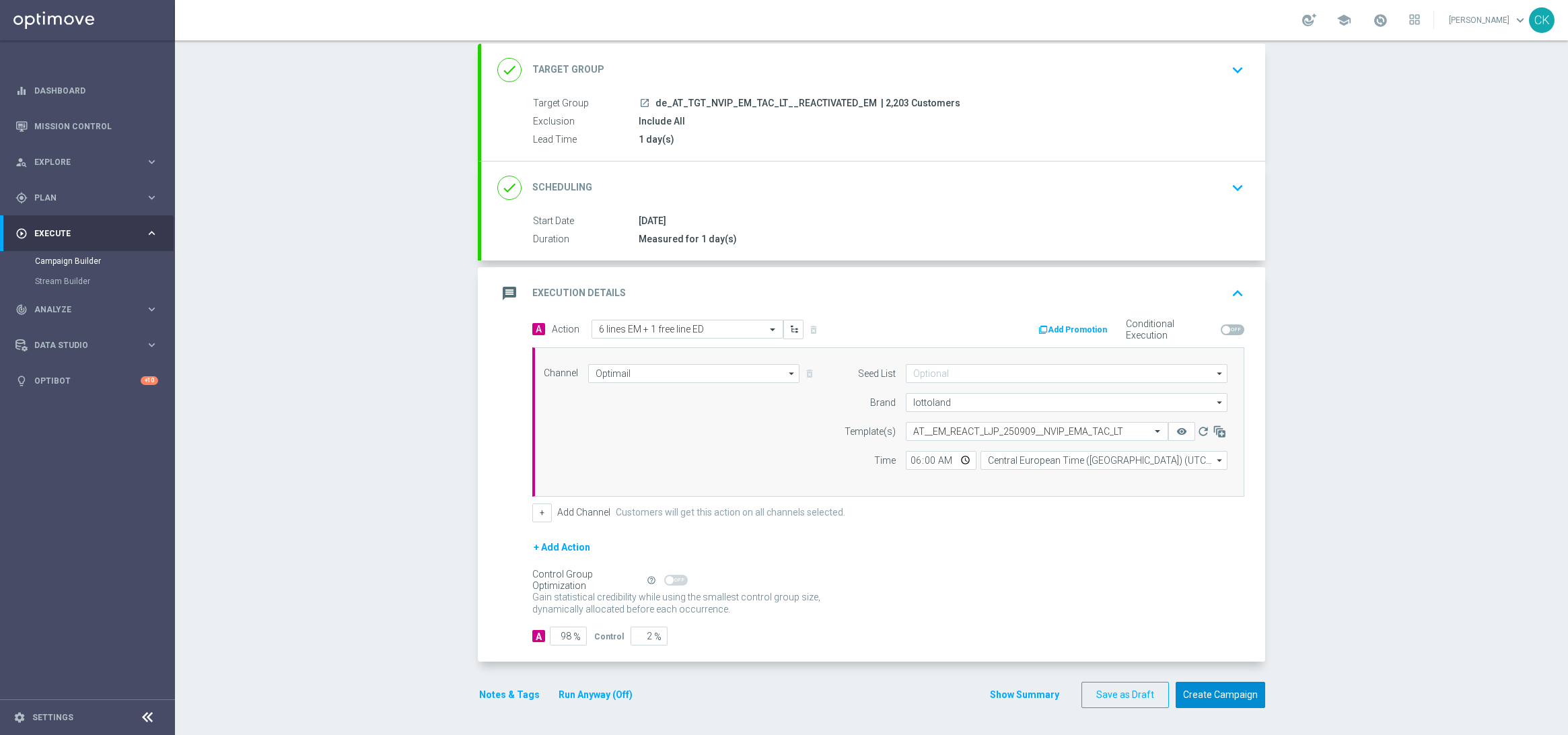
click at [1195, 693] on button "Create Campaign" at bounding box center [1220, 695] width 90 height 26
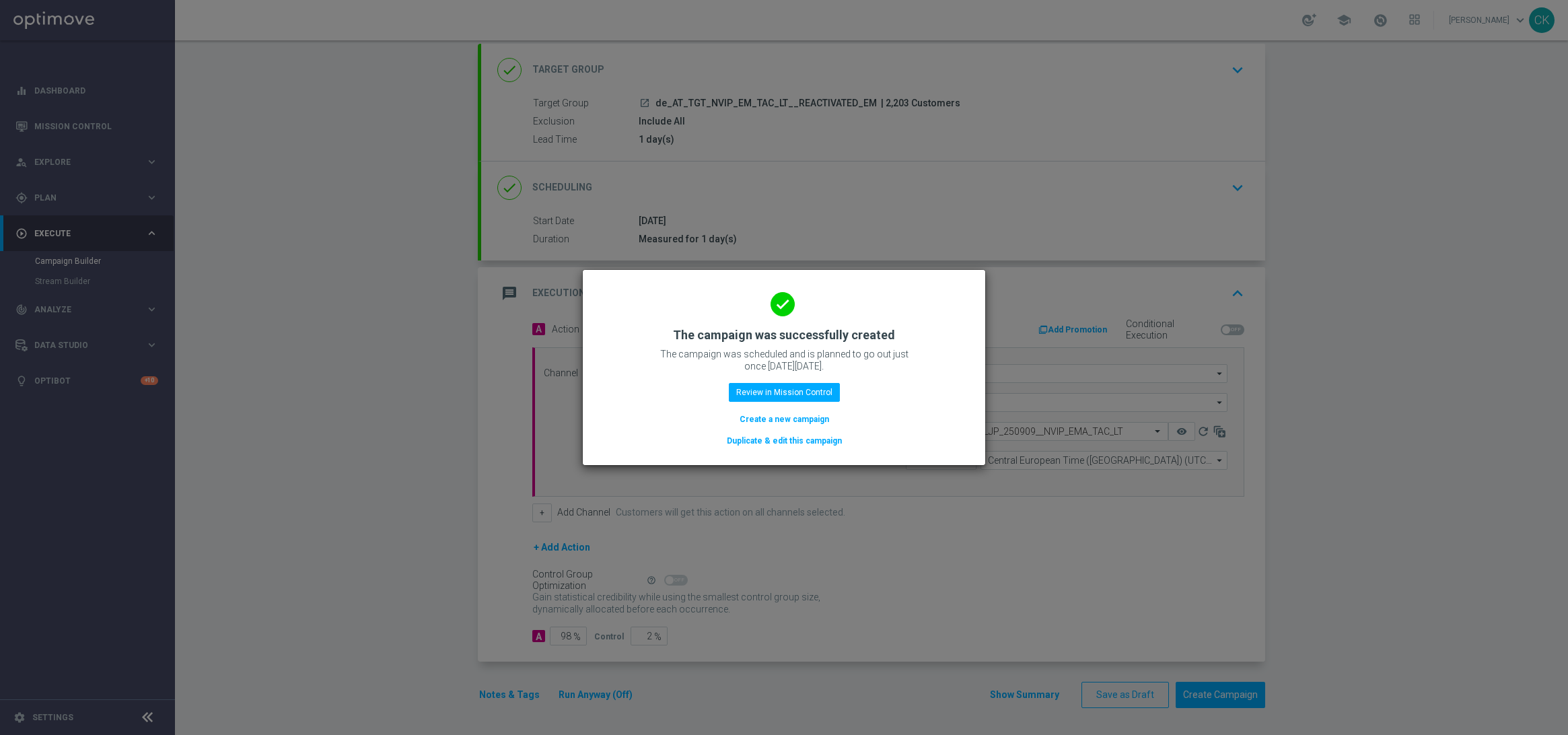
click at [776, 422] on button "Create a new campaign" at bounding box center [785, 420] width 92 height 15
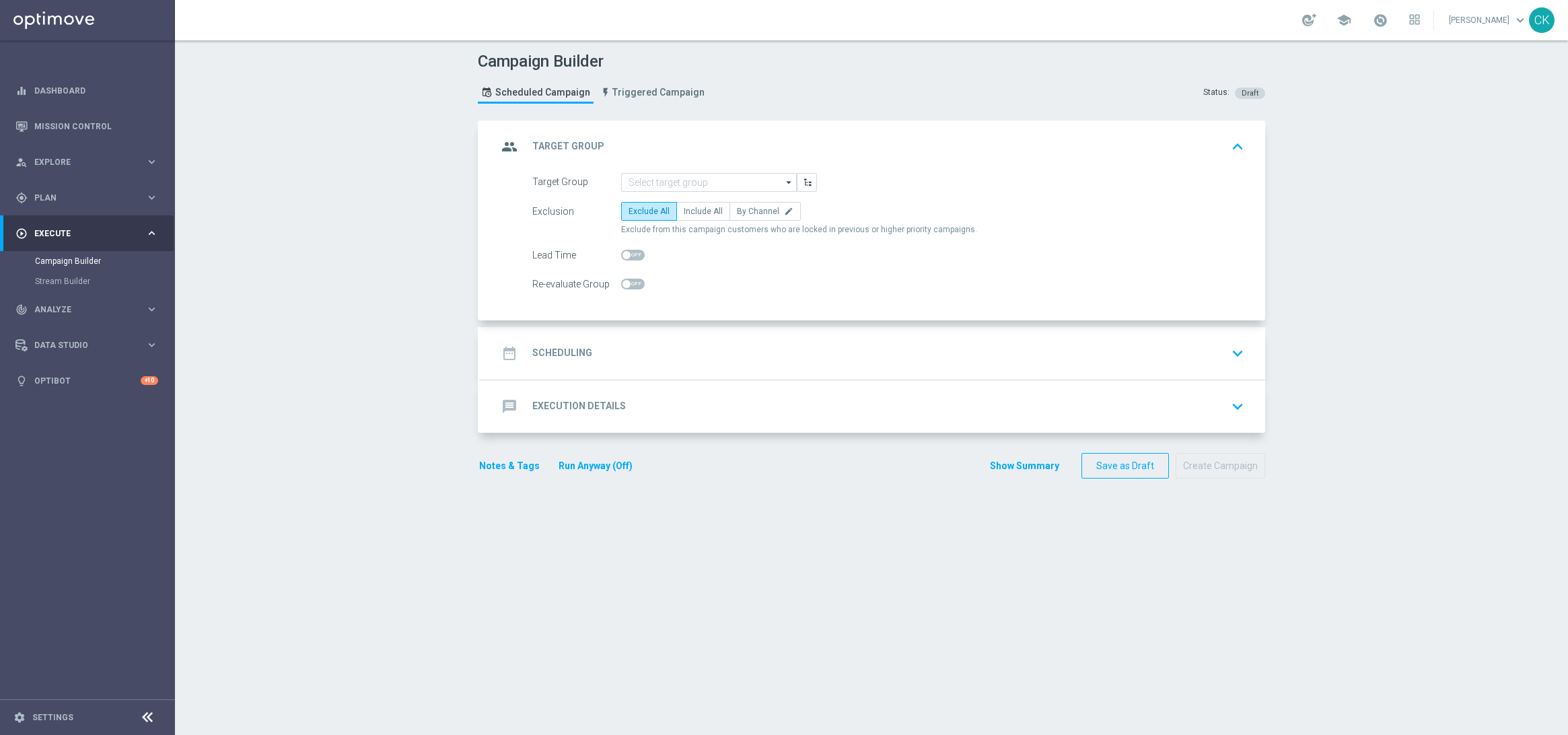
scroll to position [0, 0]
click at [677, 193] on form "Target Group arrow_drop_down Drag here to set row groups Drag here to set colum…" at bounding box center [888, 233] width 712 height 121
click at [681, 177] on input at bounding box center [709, 182] width 175 height 19
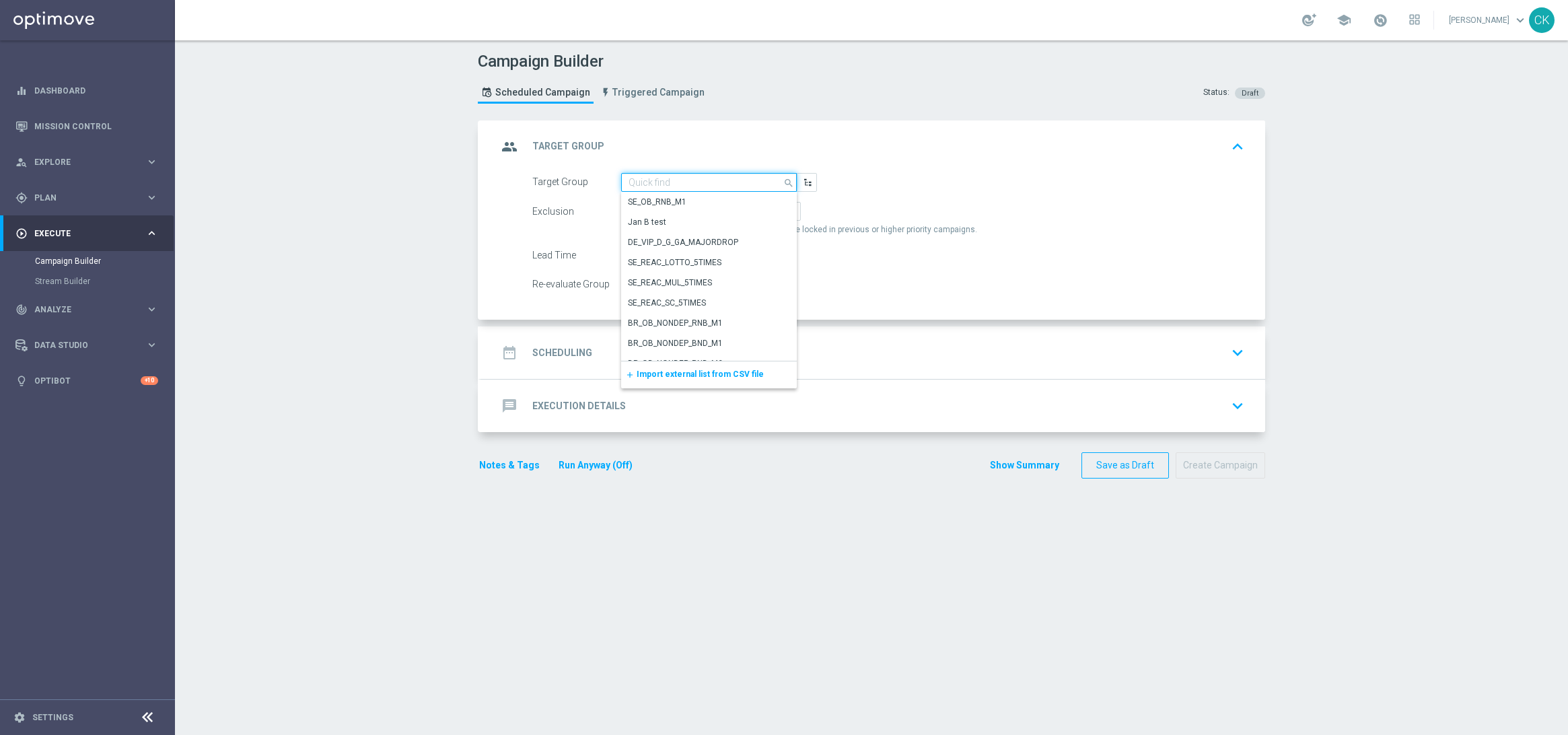
paste input "de_AT_TGT_NVIP_EM_TAC_LT__CHURNED_EM"
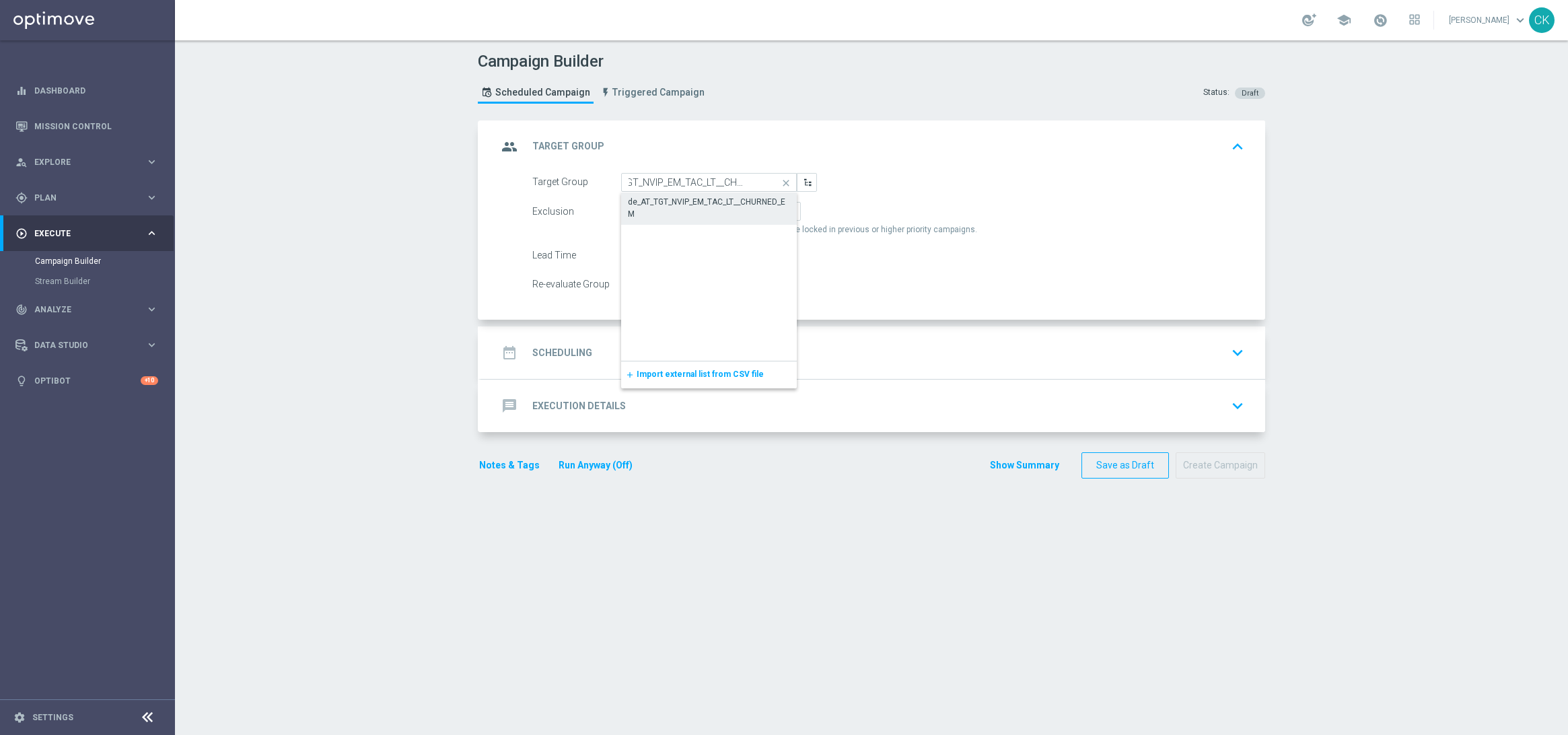
click at [666, 202] on div "de_AT_TGT_NVIP_EM_TAC_LT__CHURNED_EM" at bounding box center [709, 209] width 162 height 25
type input "de_AT_TGT_NVIP_EM_TAC_LT__CHURNED_EM"
click at [684, 213] on span "Include All" at bounding box center [703, 211] width 39 height 9
click at [684, 213] on input "Include All" at bounding box center [688, 213] width 8 height 8
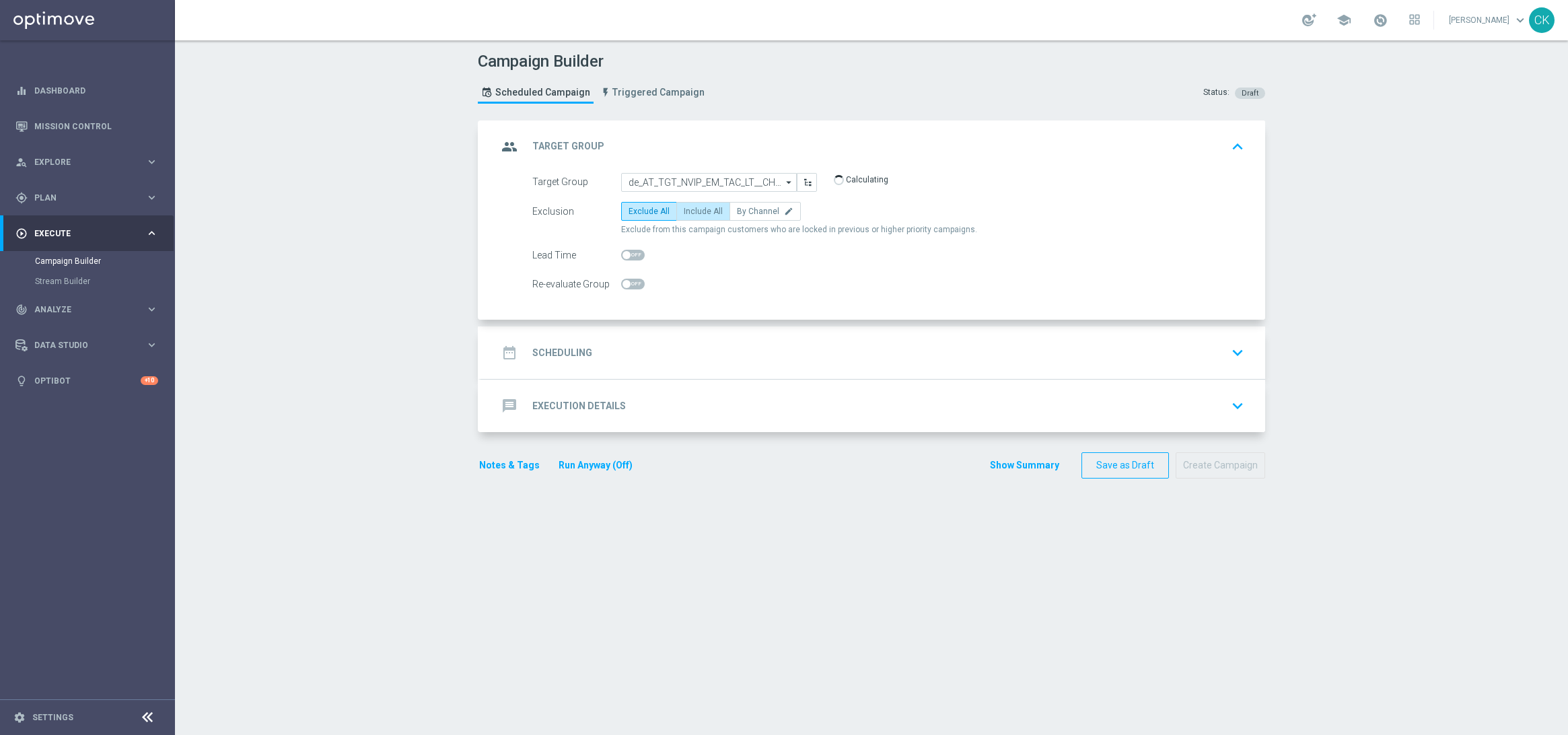
radio input "true"
click at [625, 253] on span at bounding box center [633, 255] width 24 height 10
click at [625, 253] on input "checkbox" at bounding box center [633, 255] width 24 height 10
checkbox input "true"
click at [551, 359] on h2 "Scheduling" at bounding box center [561, 353] width 59 height 13
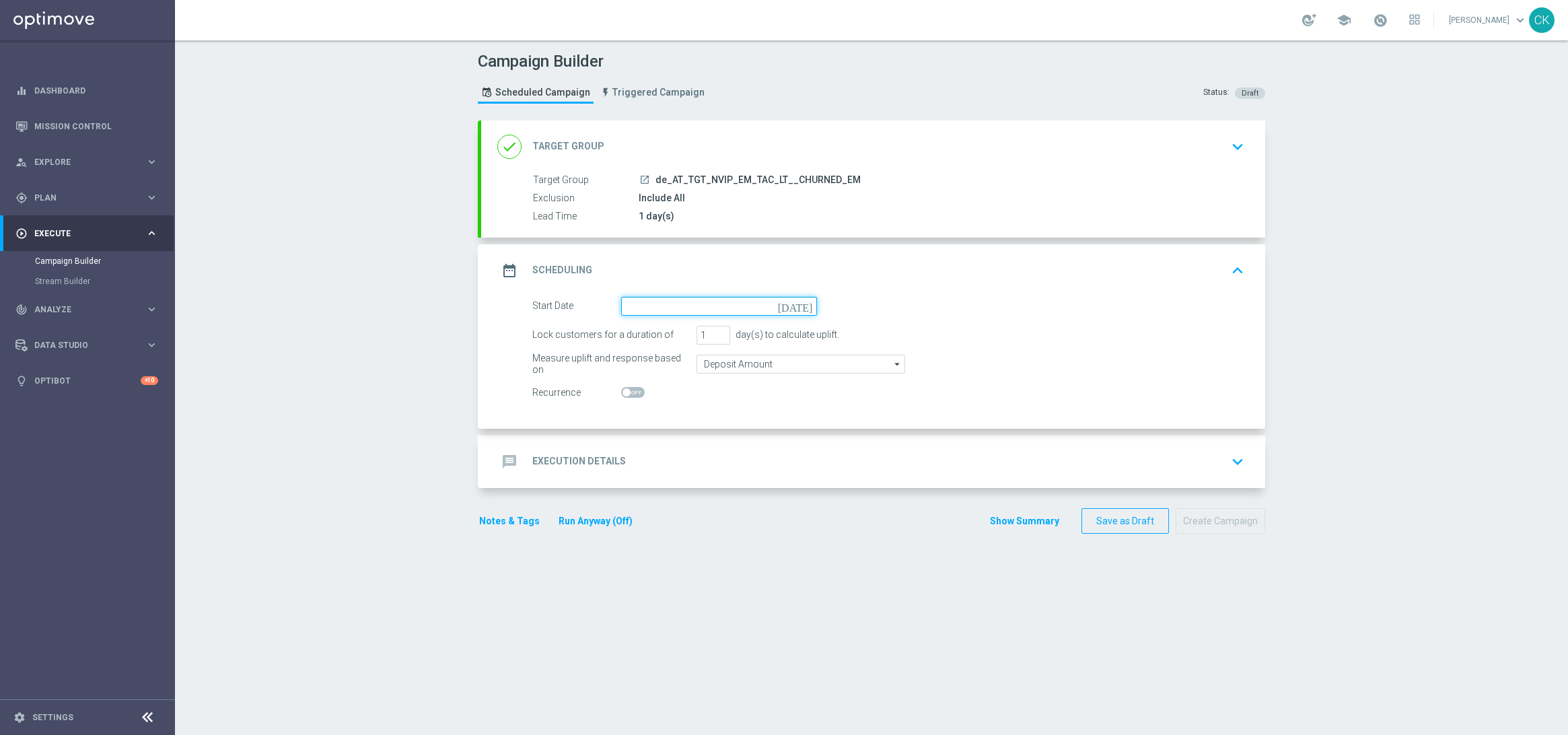
click at [663, 308] on input at bounding box center [720, 307] width 196 height 19
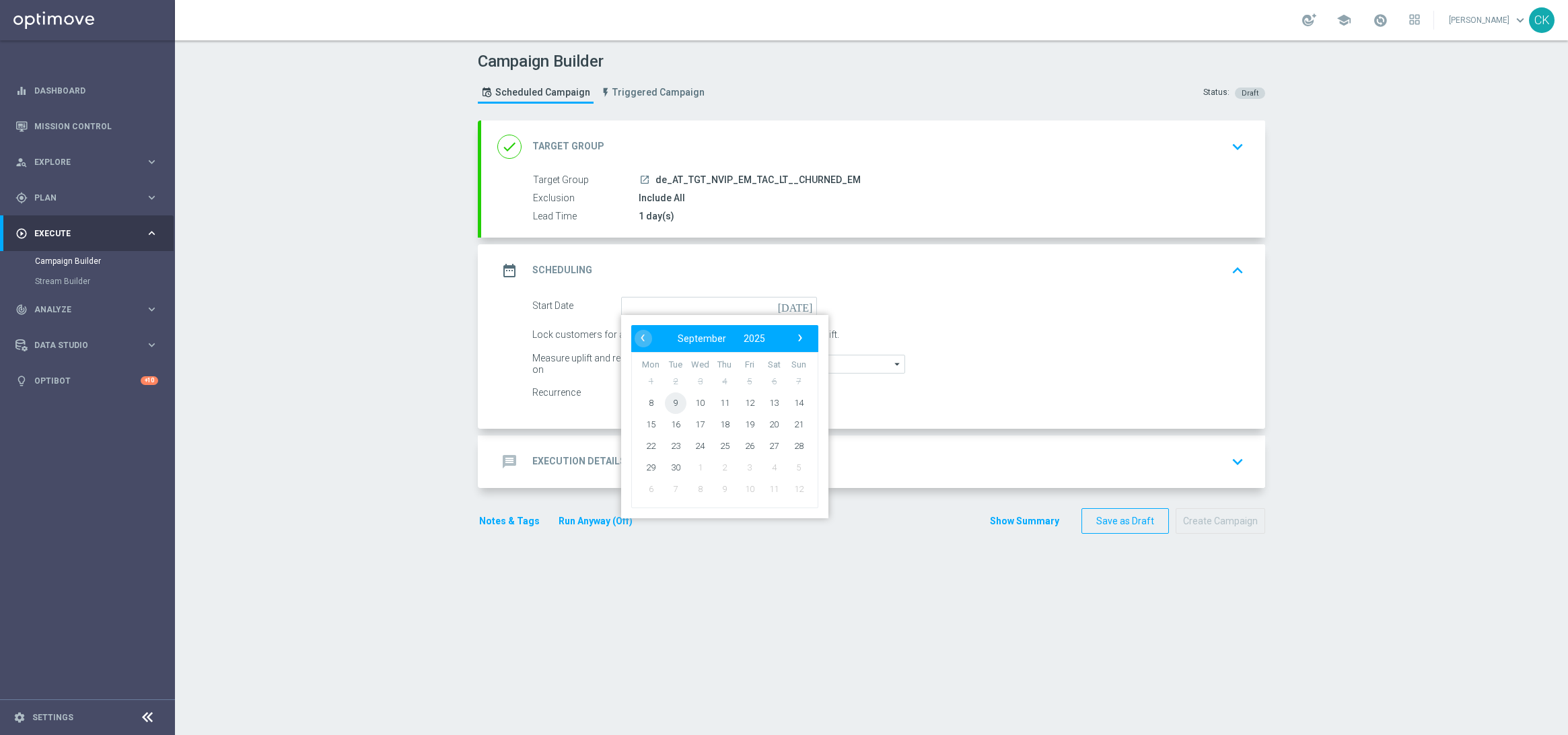
click at [666, 396] on span "9" at bounding box center [676, 402] width 22 height 22
type input "[DATE]"
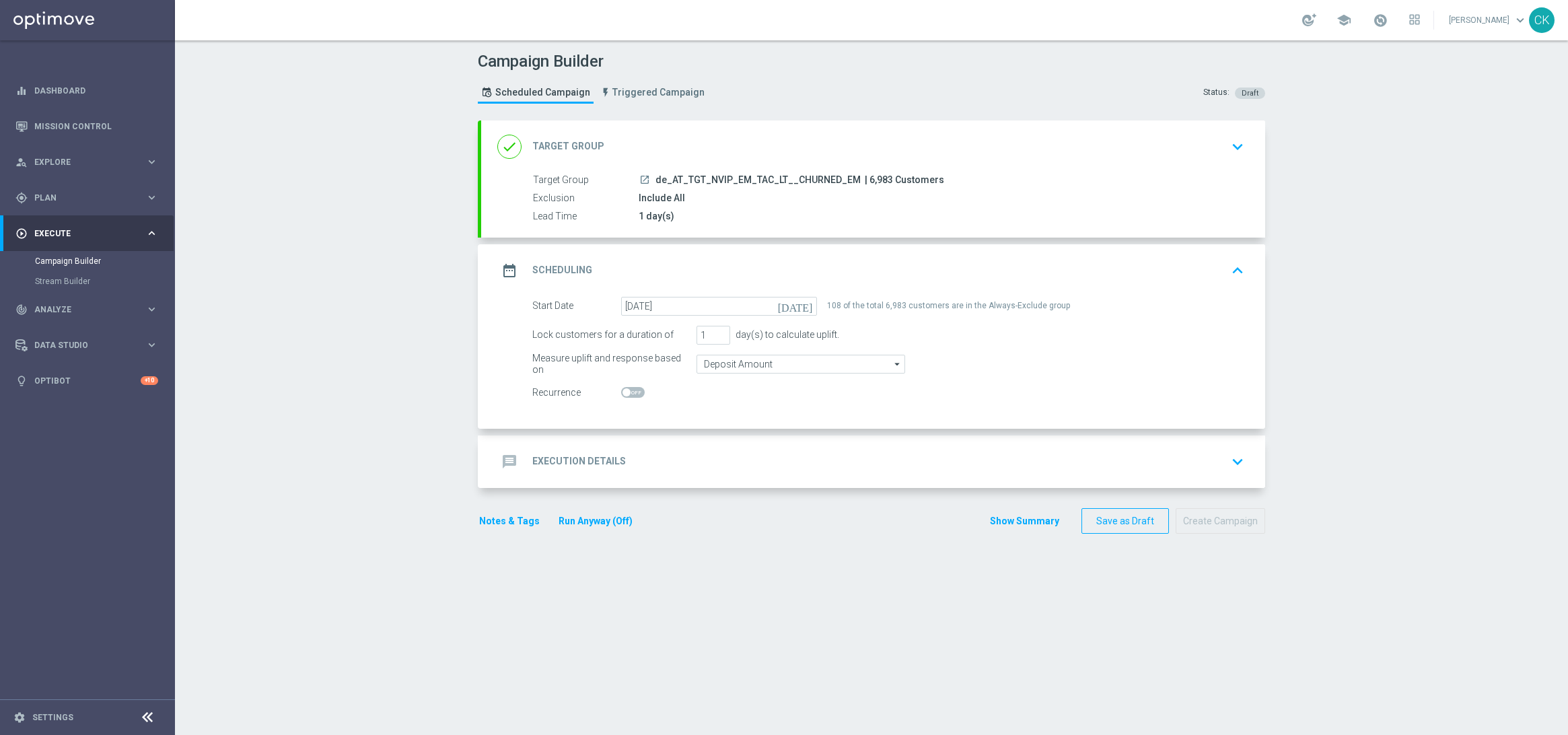
click at [562, 461] on h2 "Execution Details" at bounding box center [578, 461] width 93 height 13
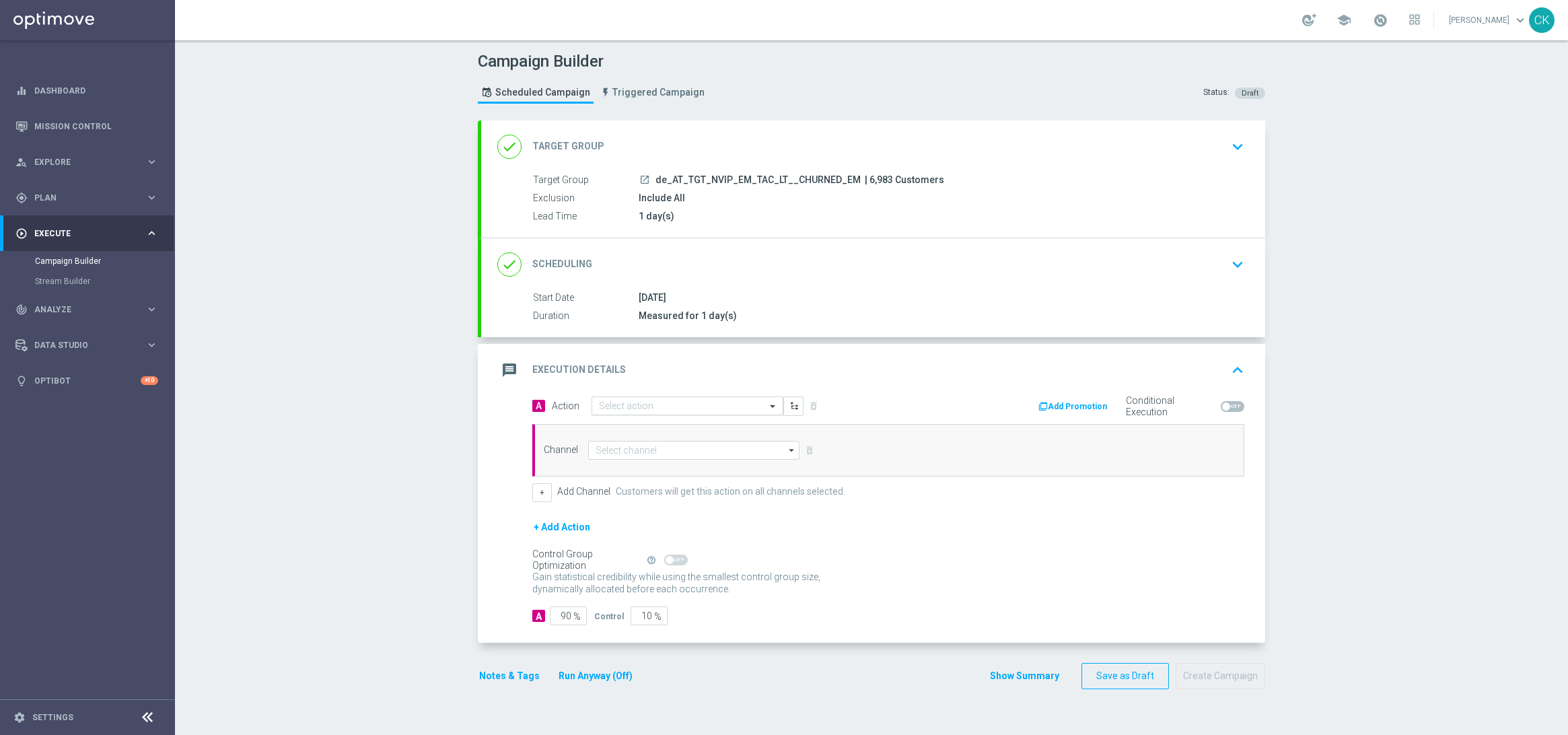
click at [685, 402] on input "text" at bounding box center [674, 407] width 150 height 11
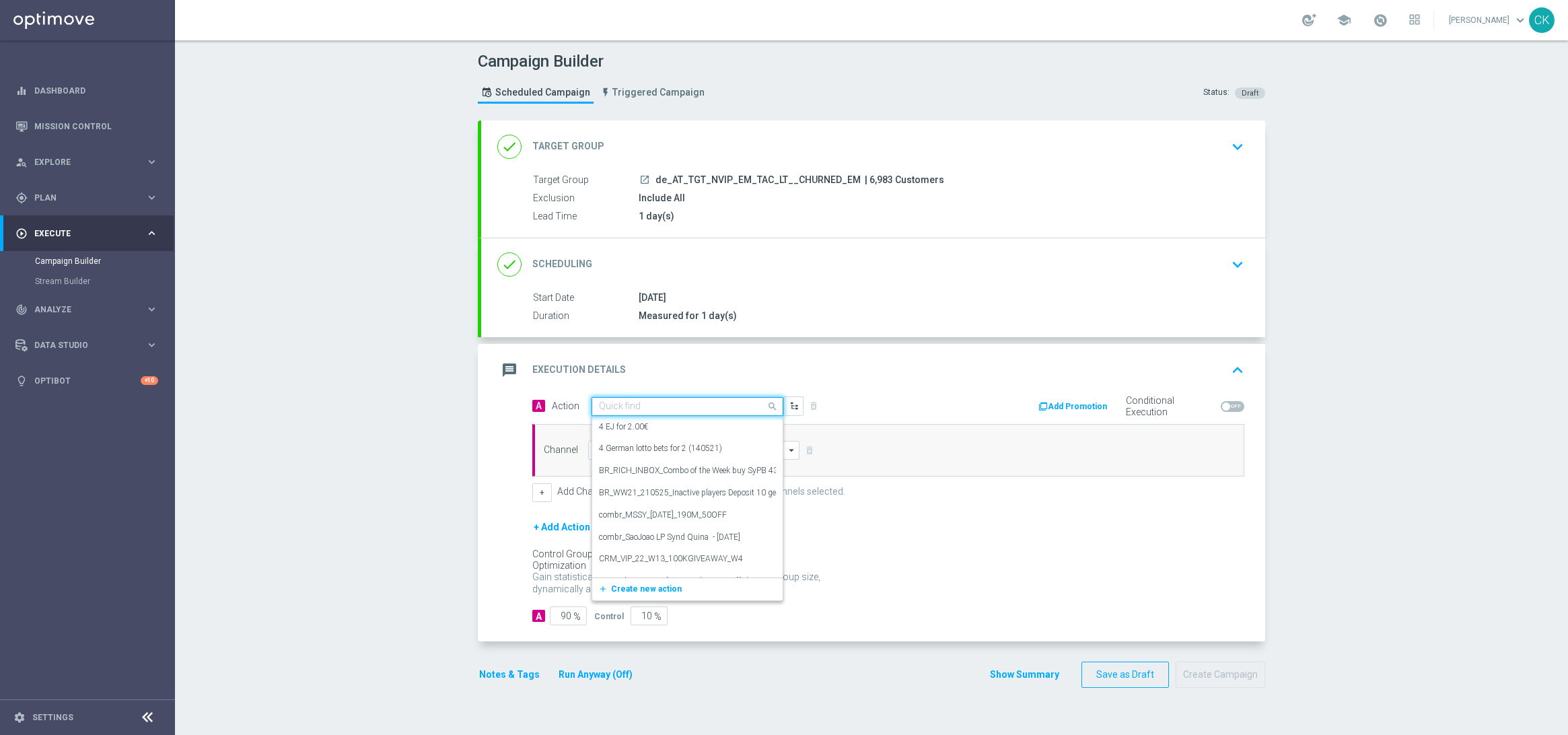
paste input "3 lines EM + 1 free line ED"
type input "3 lines EM + 1 free line ED"
click at [611, 447] on span "Create new action" at bounding box center [646, 448] width 71 height 9
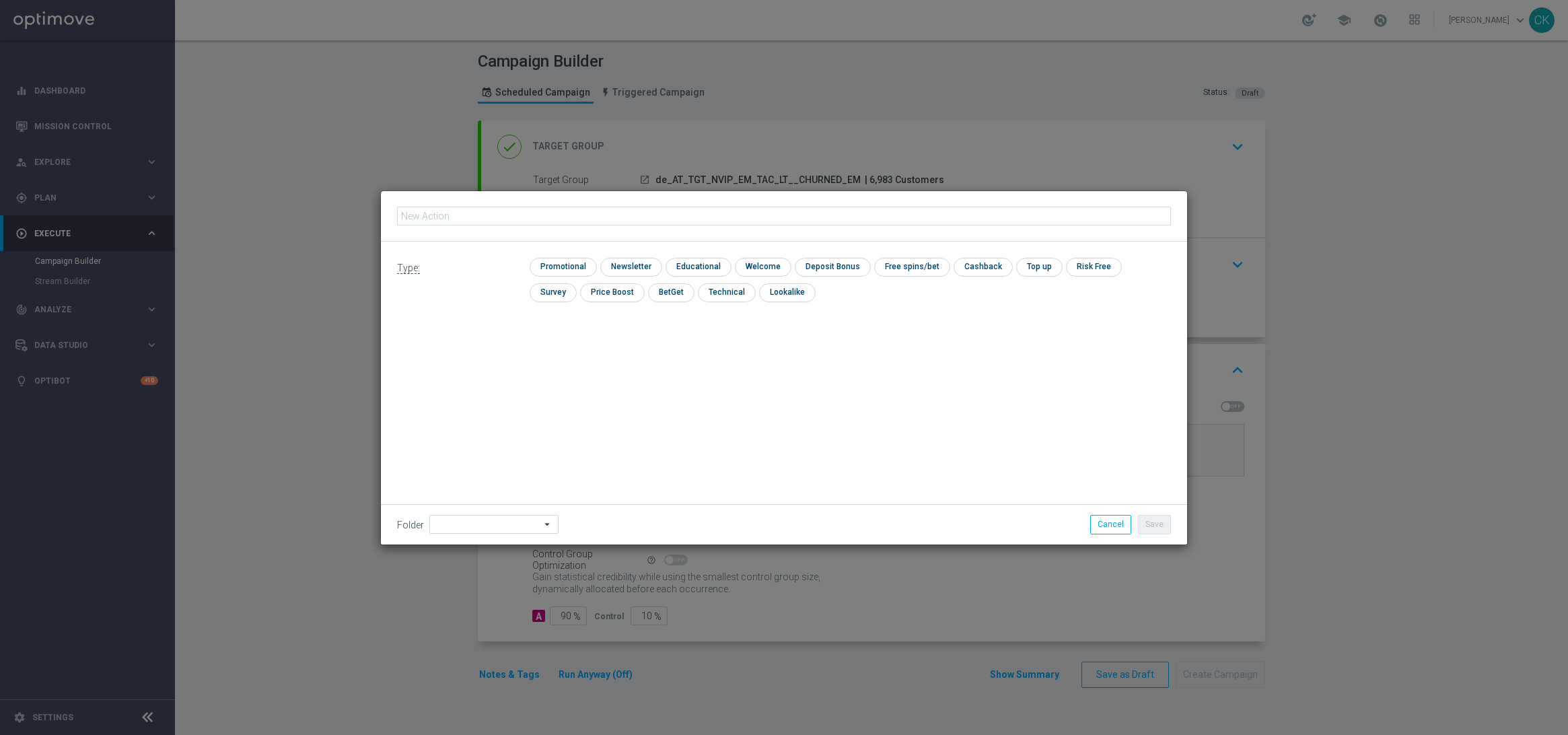
type input "3 lines EM + 1 free line ED"
click at [561, 267] on input "checkbox" at bounding box center [561, 266] width 64 height 18
checkbox input "true"
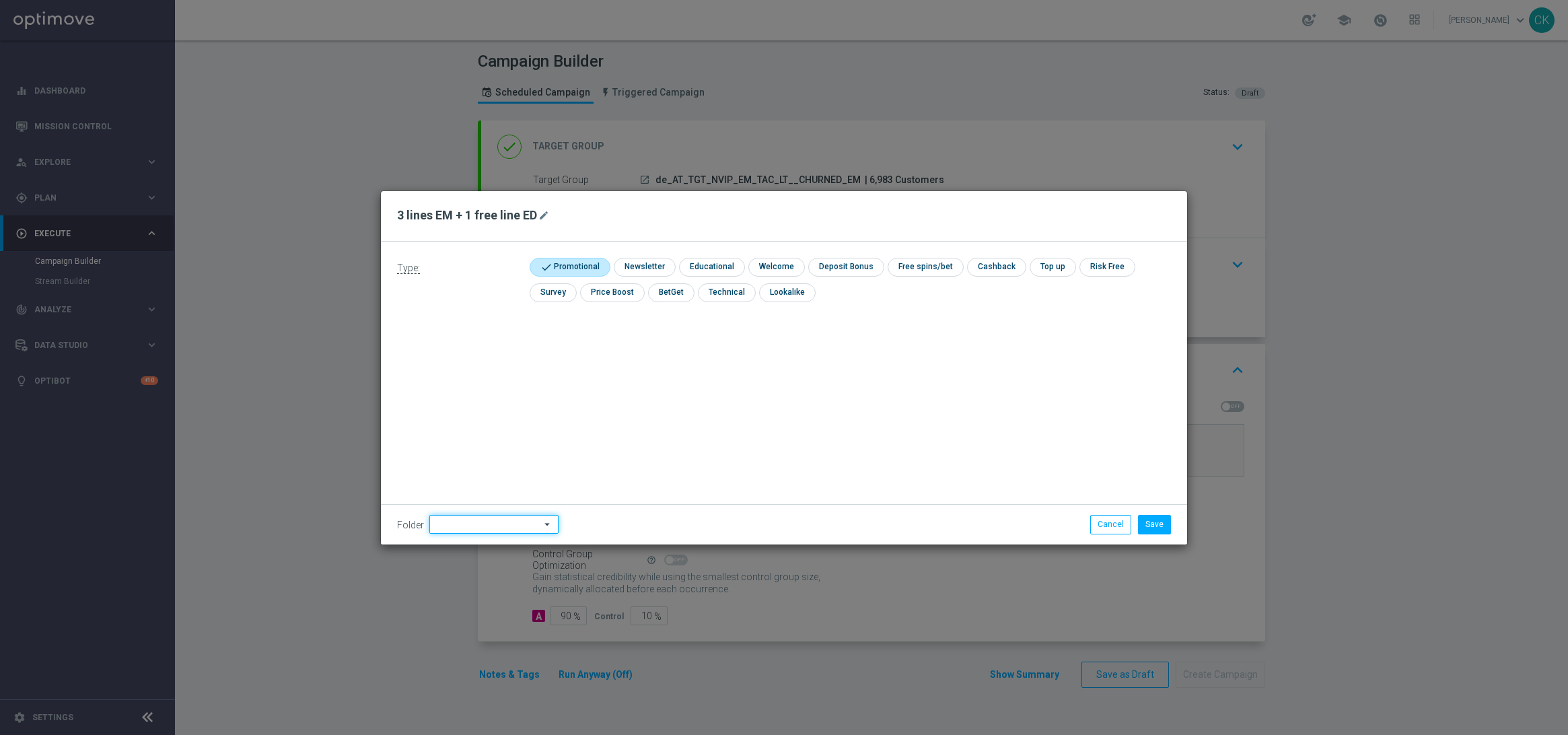
click at [466, 522] on input at bounding box center [493, 525] width 129 height 19
click at [469, 397] on div "DE" at bounding box center [482, 402] width 107 height 19
type input "DE"
click at [1153, 521] on button "Save" at bounding box center [1154, 525] width 33 height 19
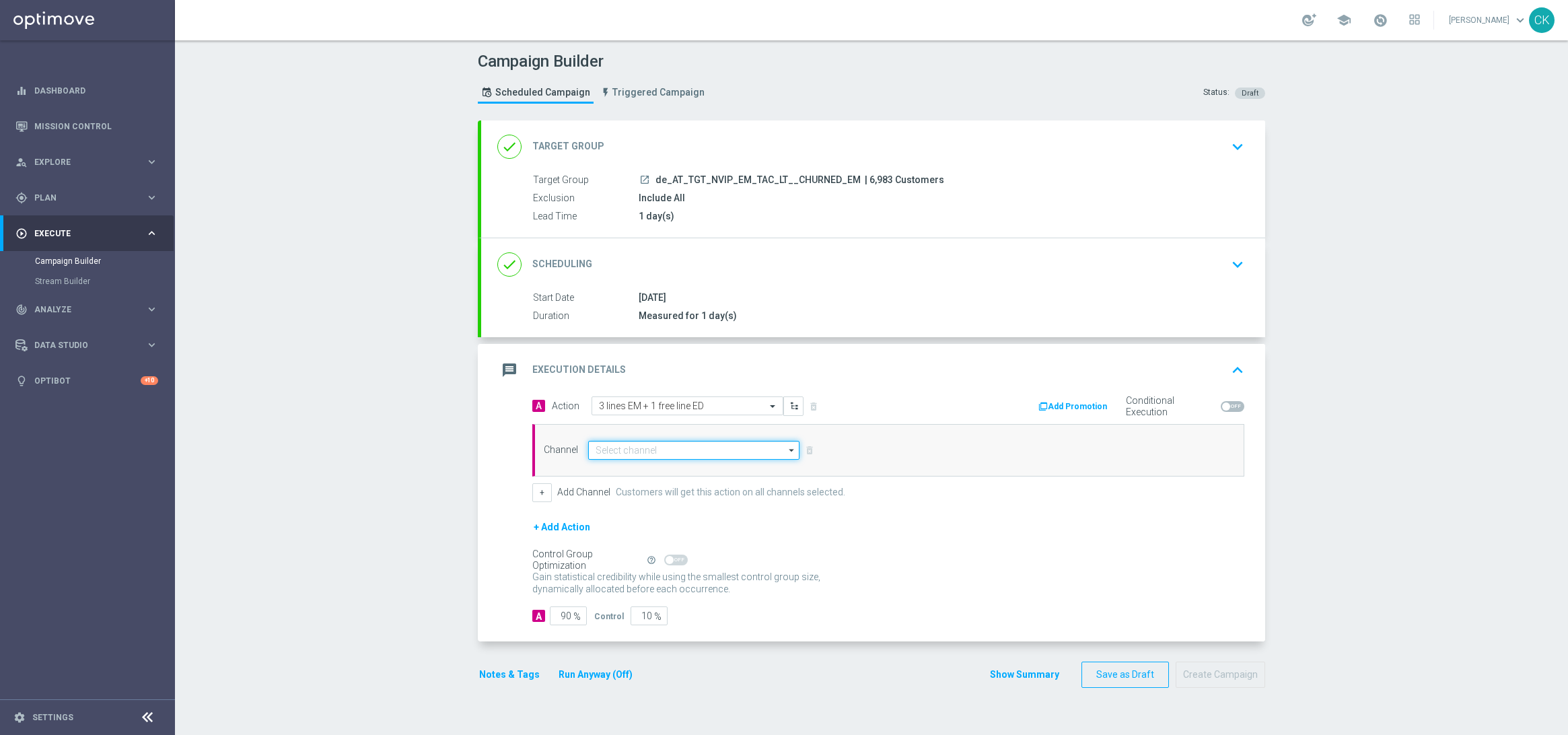
click at [663, 447] on input at bounding box center [694, 450] width 211 height 19
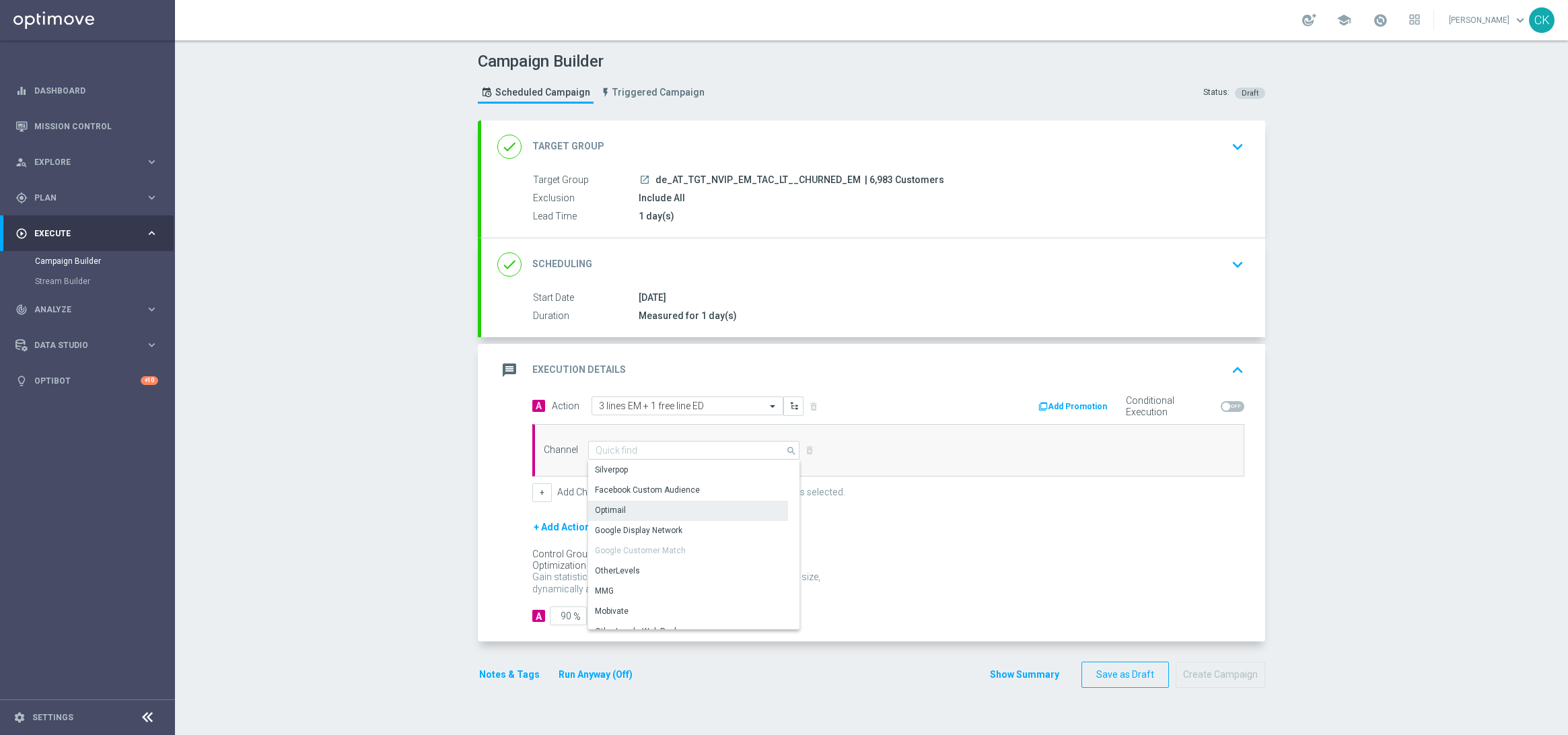
click at [642, 511] on div "Optimail" at bounding box center [689, 510] width 200 height 19
type input "Optimail"
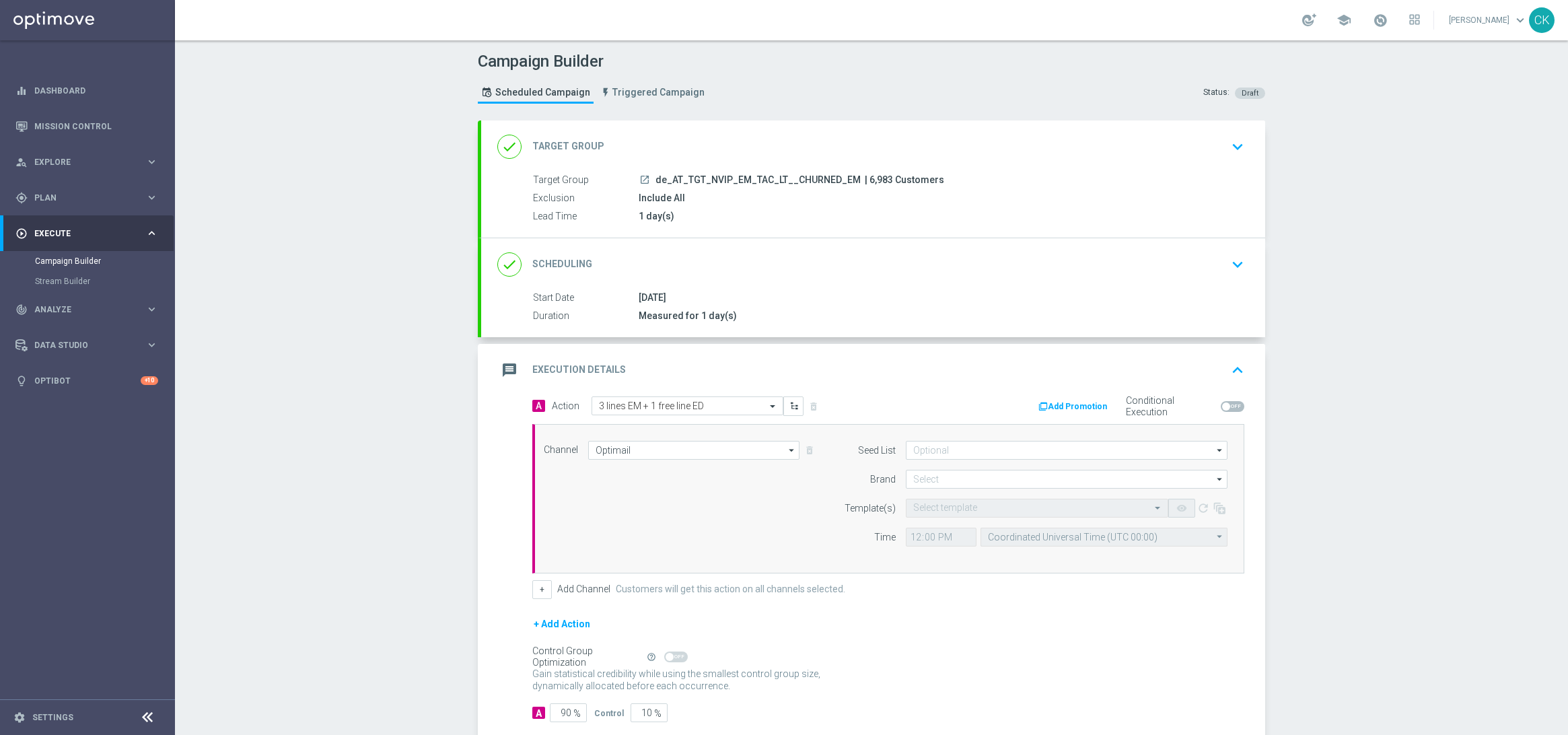
scroll to position [78, 0]
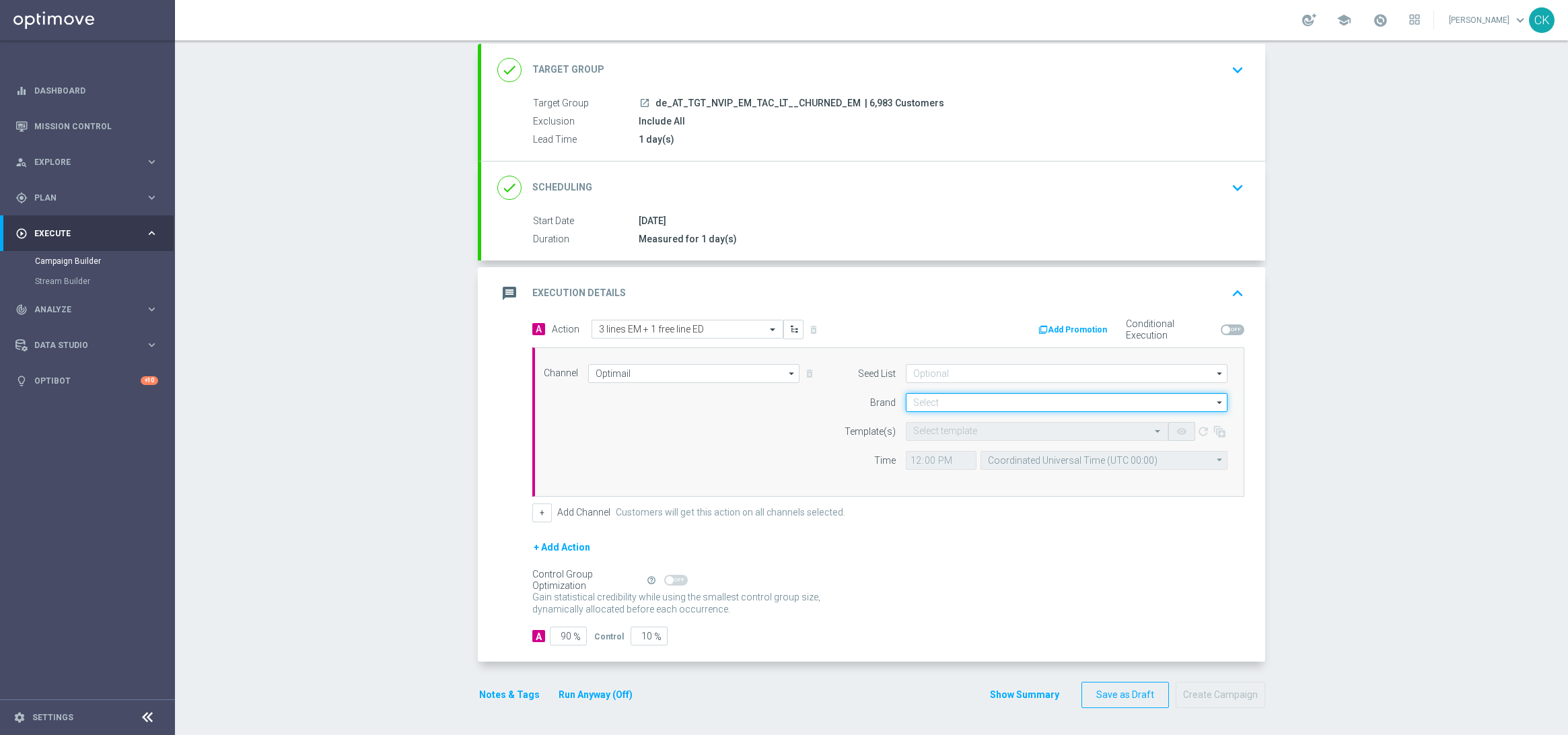
click at [988, 405] on input at bounding box center [1066, 403] width 322 height 19
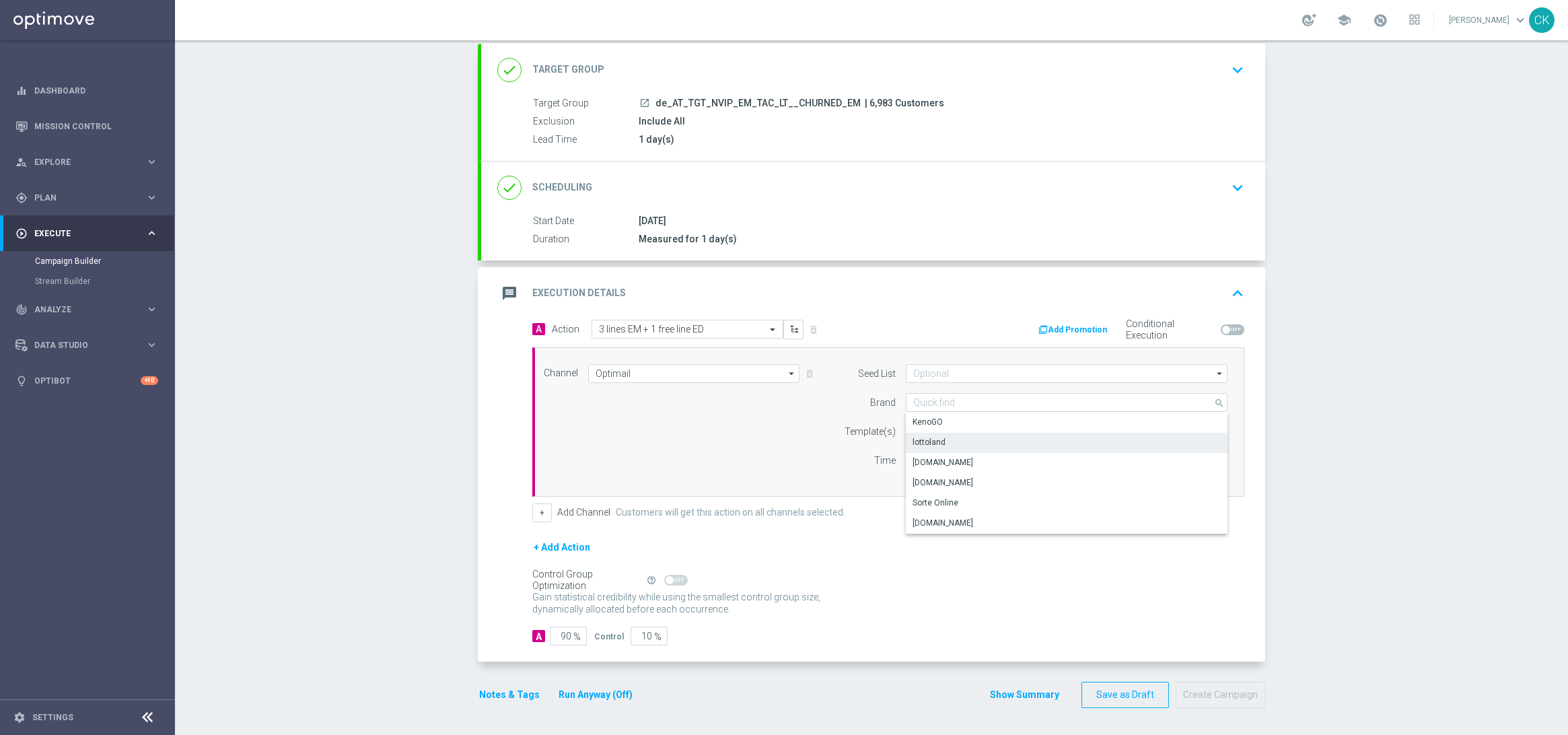
click at [948, 434] on div "lottoland" at bounding box center [1066, 443] width 322 height 19
type input "lottoland"
click at [940, 428] on input "text" at bounding box center [1024, 432] width 221 height 11
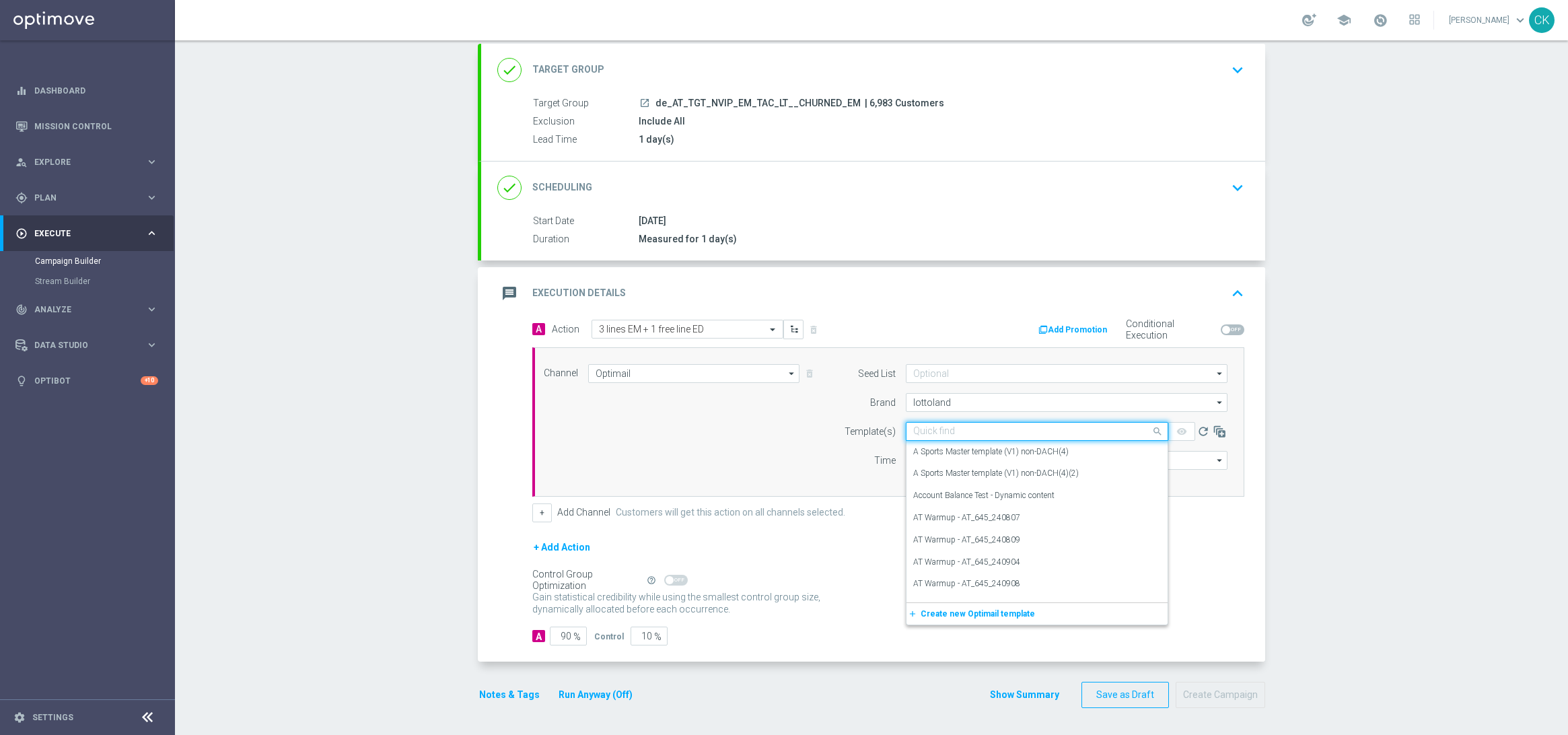
paste input "AT__EM_CHURNED_LJP_250909__NVIP_EMA_TAC_LT"
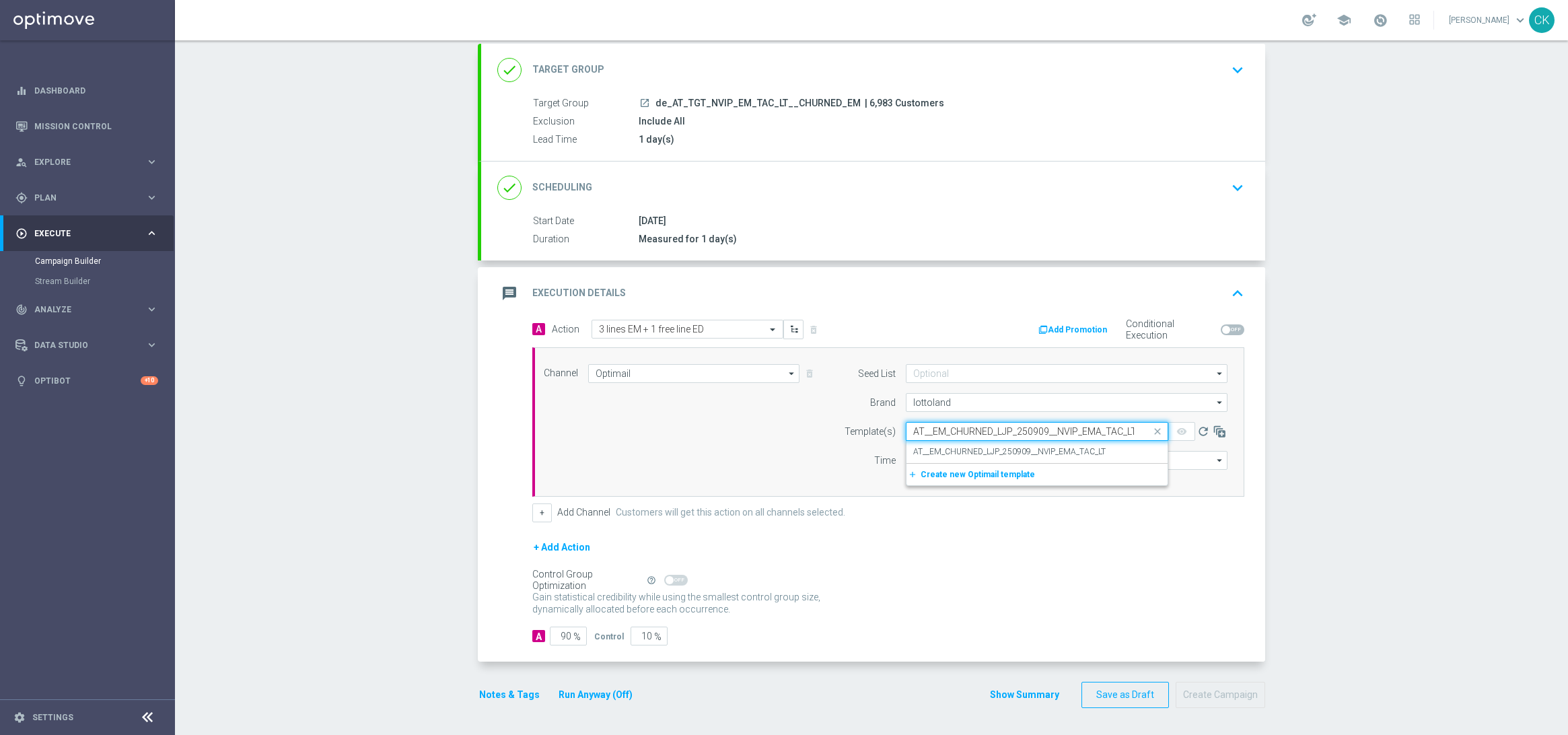
scroll to position [0, 1]
click at [936, 442] on div "AT__EM_CHURNED_LJP_250909__NVIP_EMA_TAC_LT" at bounding box center [1037, 452] width 248 height 23
type input "AT__EM_CHURNED_LJP_250909__NVIP_EMA_TAC_LT"
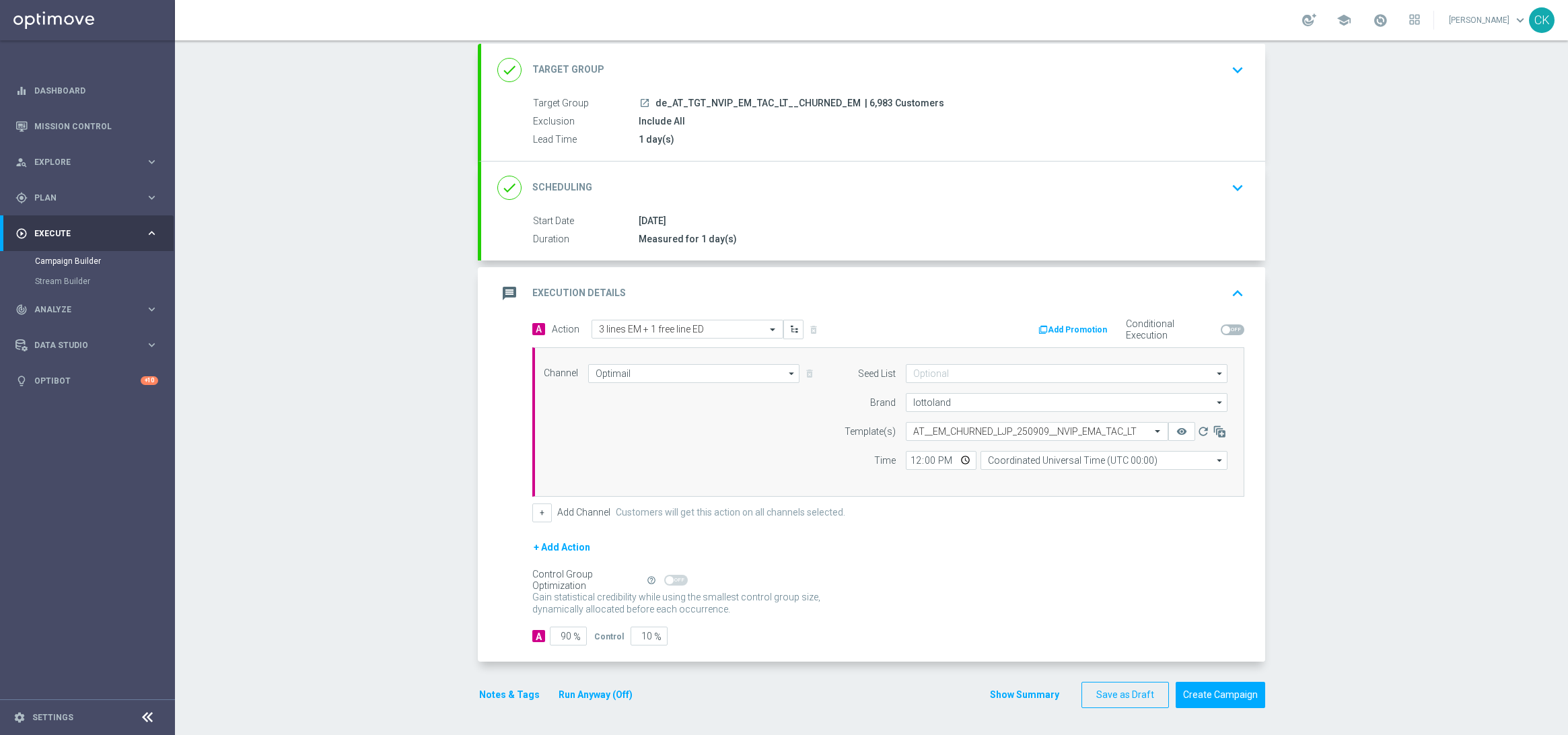
scroll to position [0, 0]
click at [910, 456] on input "12:00" at bounding box center [941, 460] width 71 height 19
type input "06:00"
click at [1100, 465] on input "Coordinated Universal Time (UTC 00:00)" at bounding box center [1104, 460] width 247 height 19
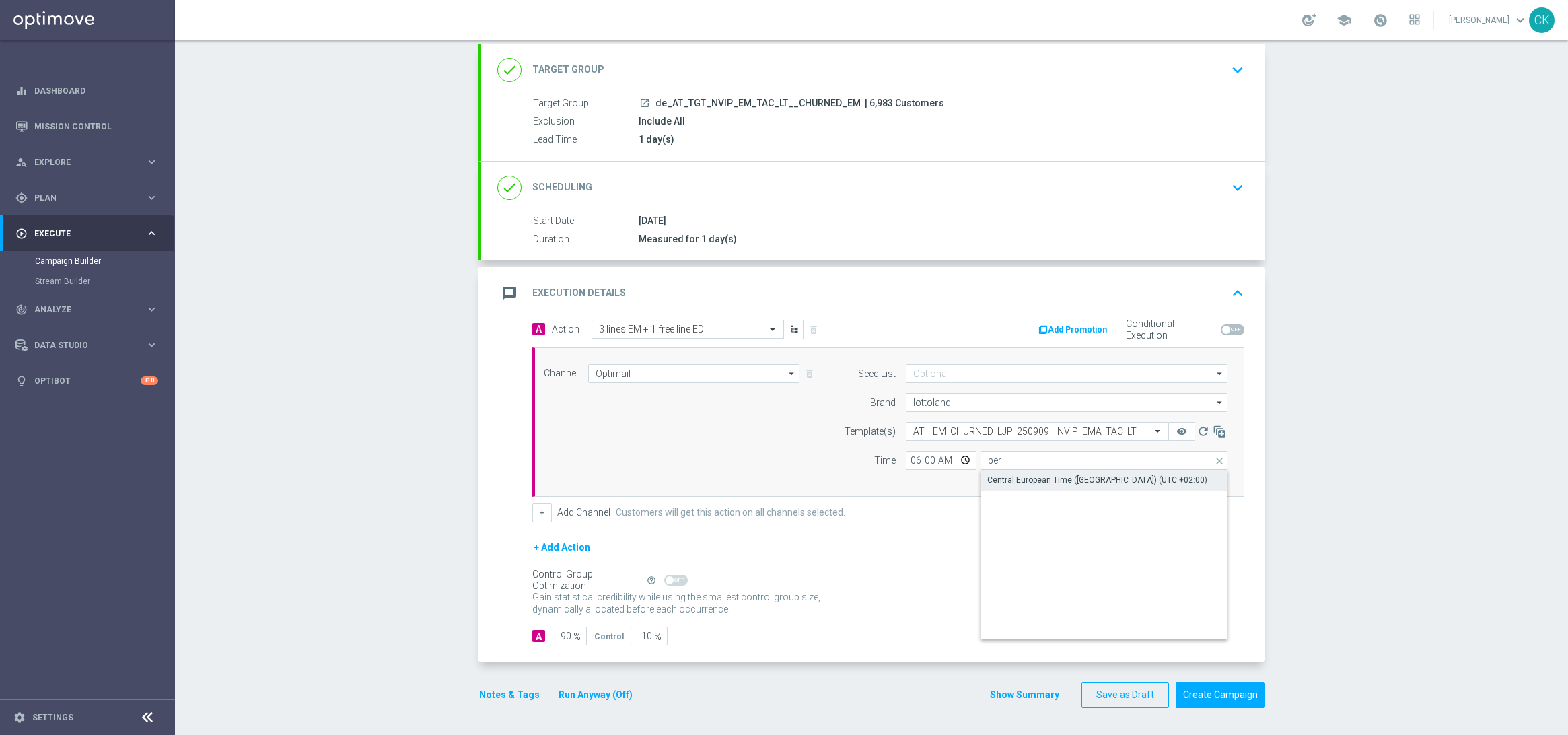
click at [1093, 482] on div "Central European Time ([GEOGRAPHIC_DATA]) (UTC +02:00)" at bounding box center [1097, 479] width 220 height 12
type input "Central European Time ([GEOGRAPHIC_DATA]) (UTC +02:00)"
click at [565, 635] on input "90" at bounding box center [568, 636] width 37 height 19
type input "9"
type input "91"
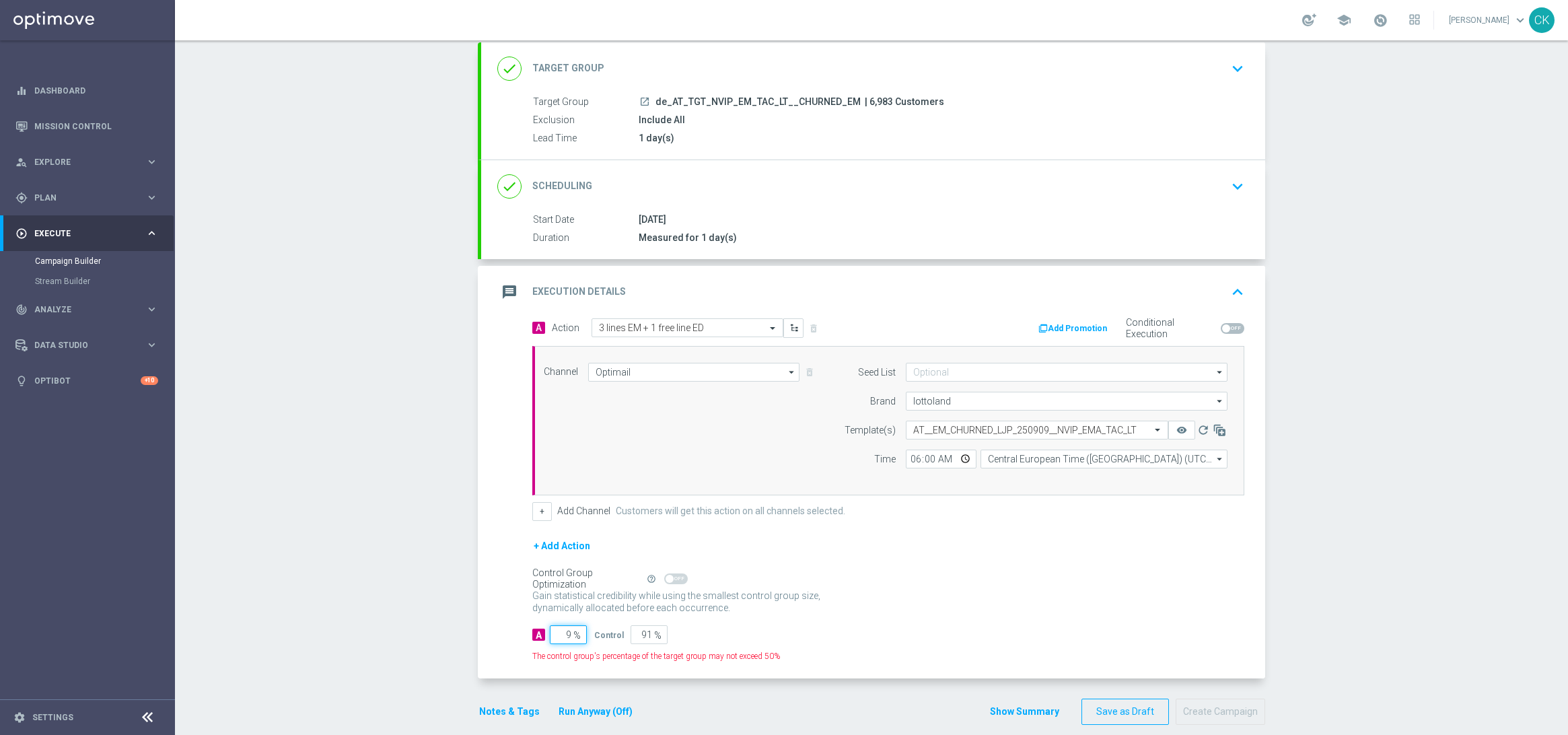
type input "98"
type input "2"
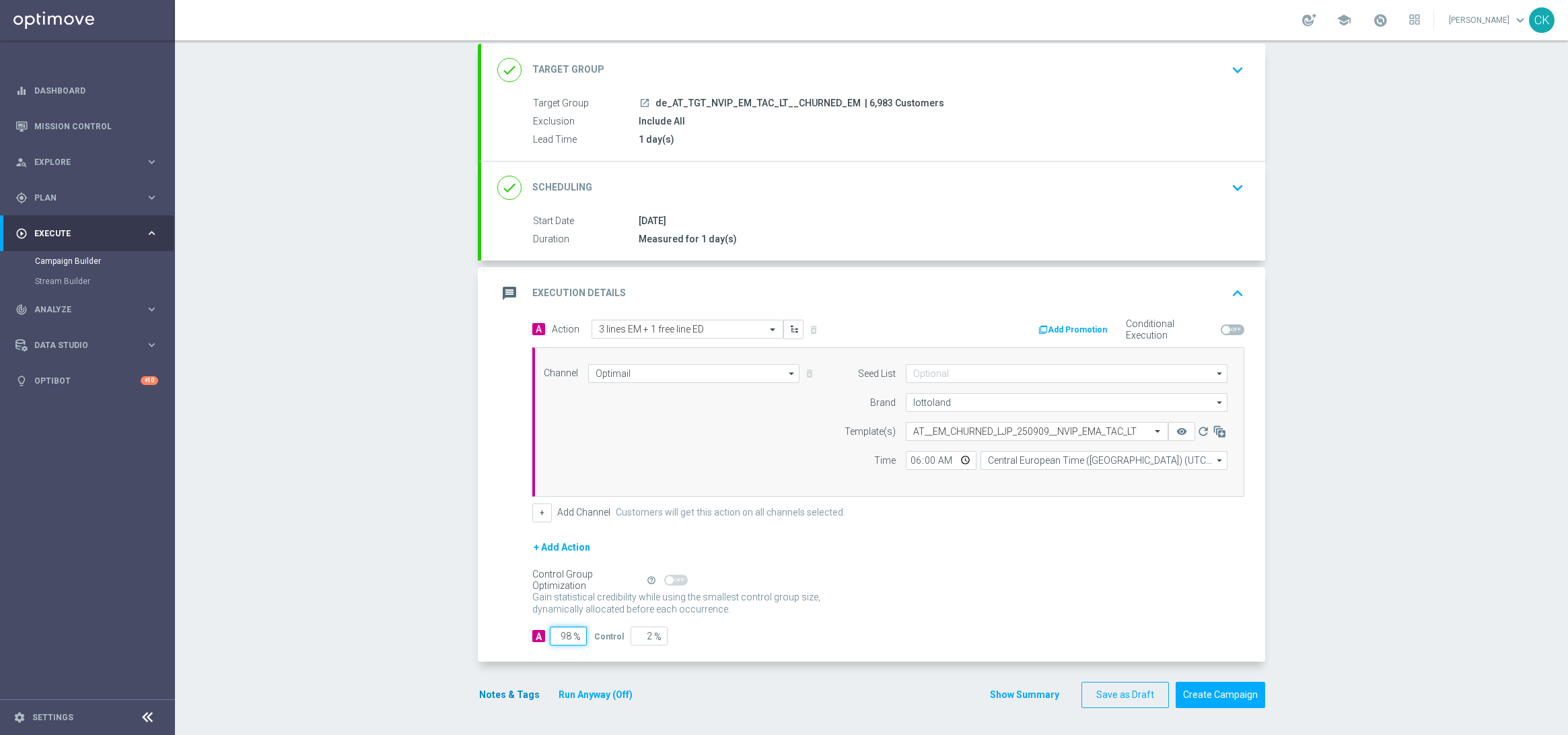
type input "98"
click at [505, 696] on button "Notes & Tags" at bounding box center [509, 695] width 63 height 17
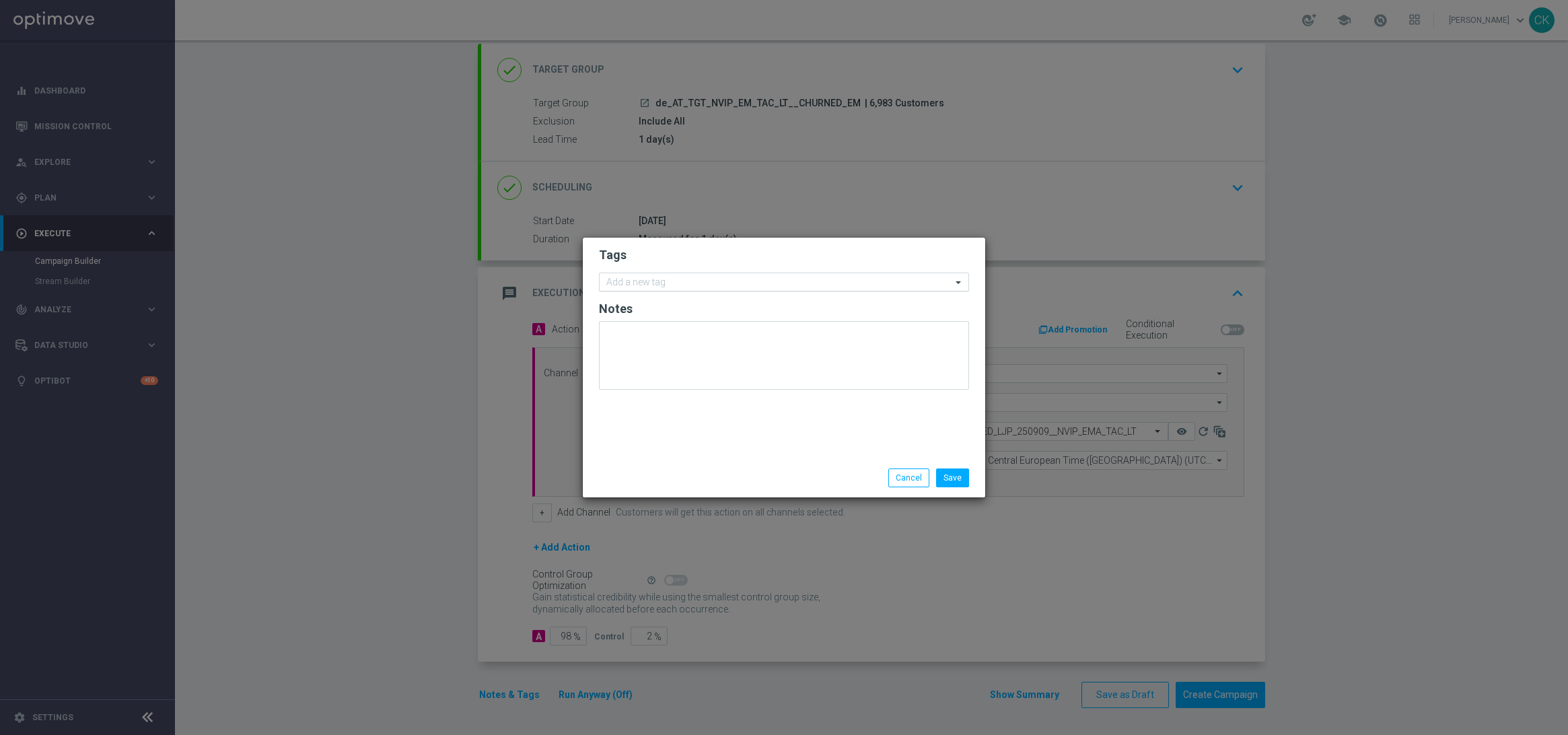
click at [637, 289] on div at bounding box center [778, 284] width 347 height 13
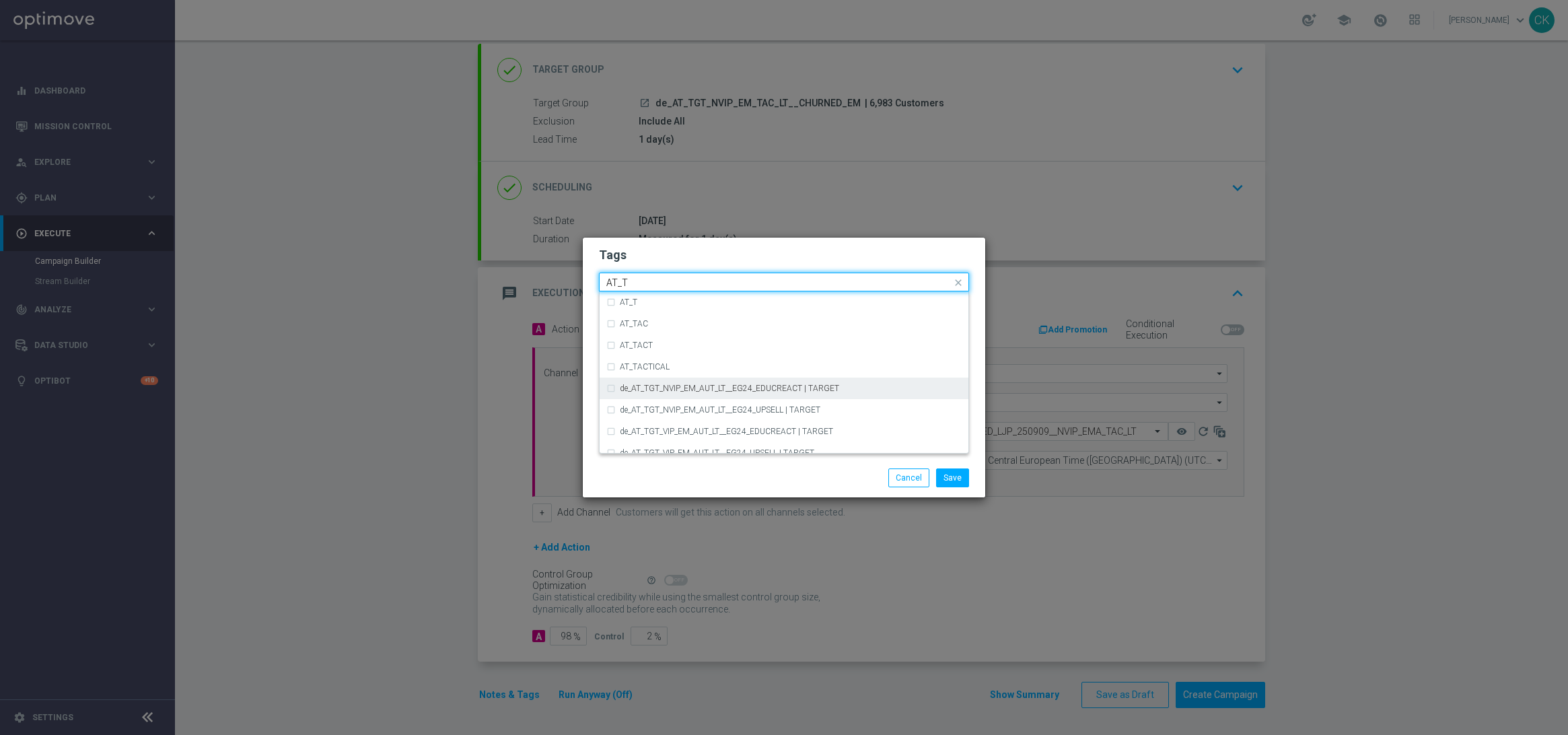
click at [662, 379] on div "de_AT_TGT_NVIP_EM_AUT_LT__EG24_EDUCREACT | TARGET" at bounding box center [784, 388] width 356 height 22
type input "AT_T"
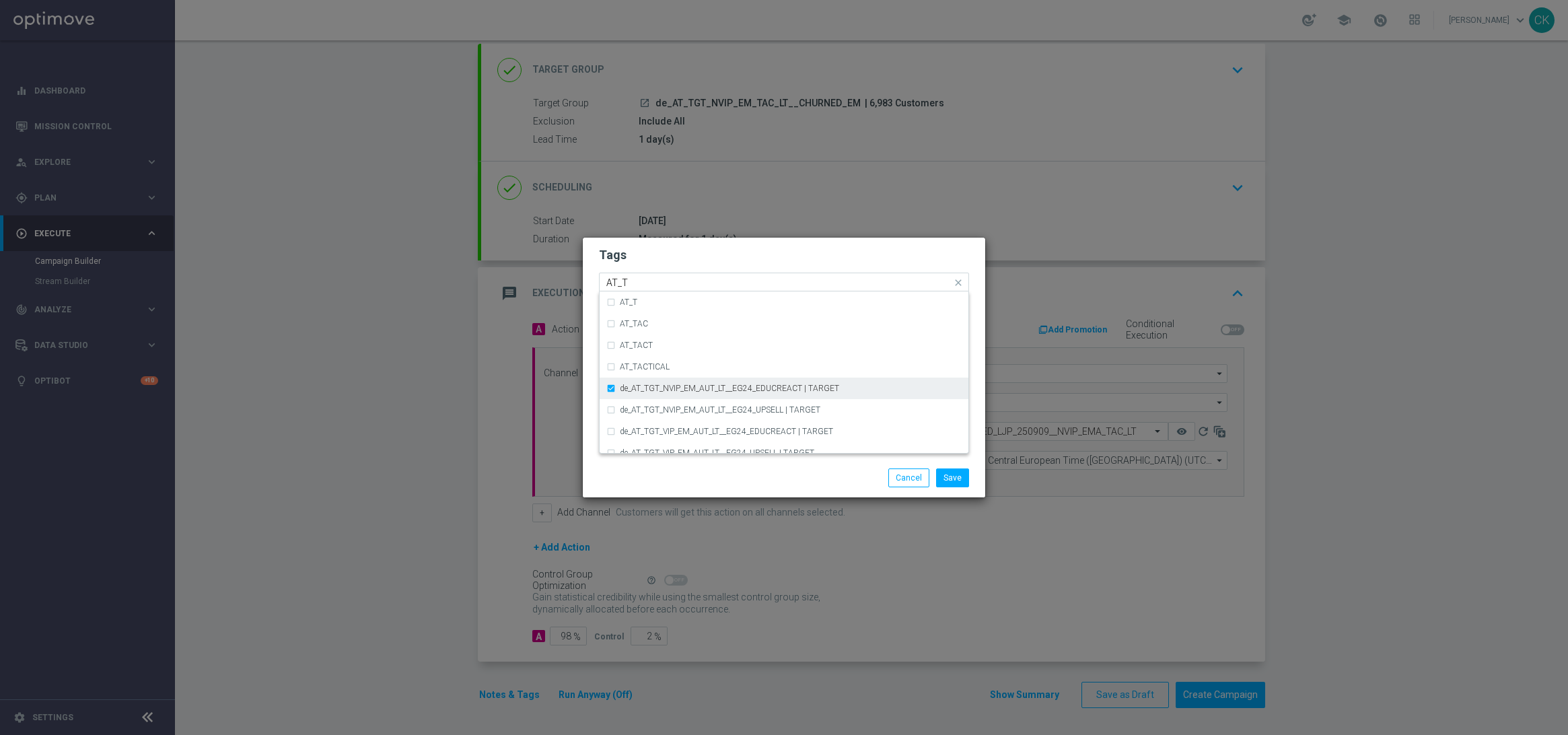
click at [610, 385] on div "de_AT_TGT_NVIP_EM_AUT_LT__EG24_EDUCREACT | TARGET" at bounding box center [784, 388] width 356 height 22
click at [611, 366] on div "AT_TACTICAL" at bounding box center [784, 366] width 356 height 22
click at [950, 477] on button "Save" at bounding box center [952, 478] width 33 height 19
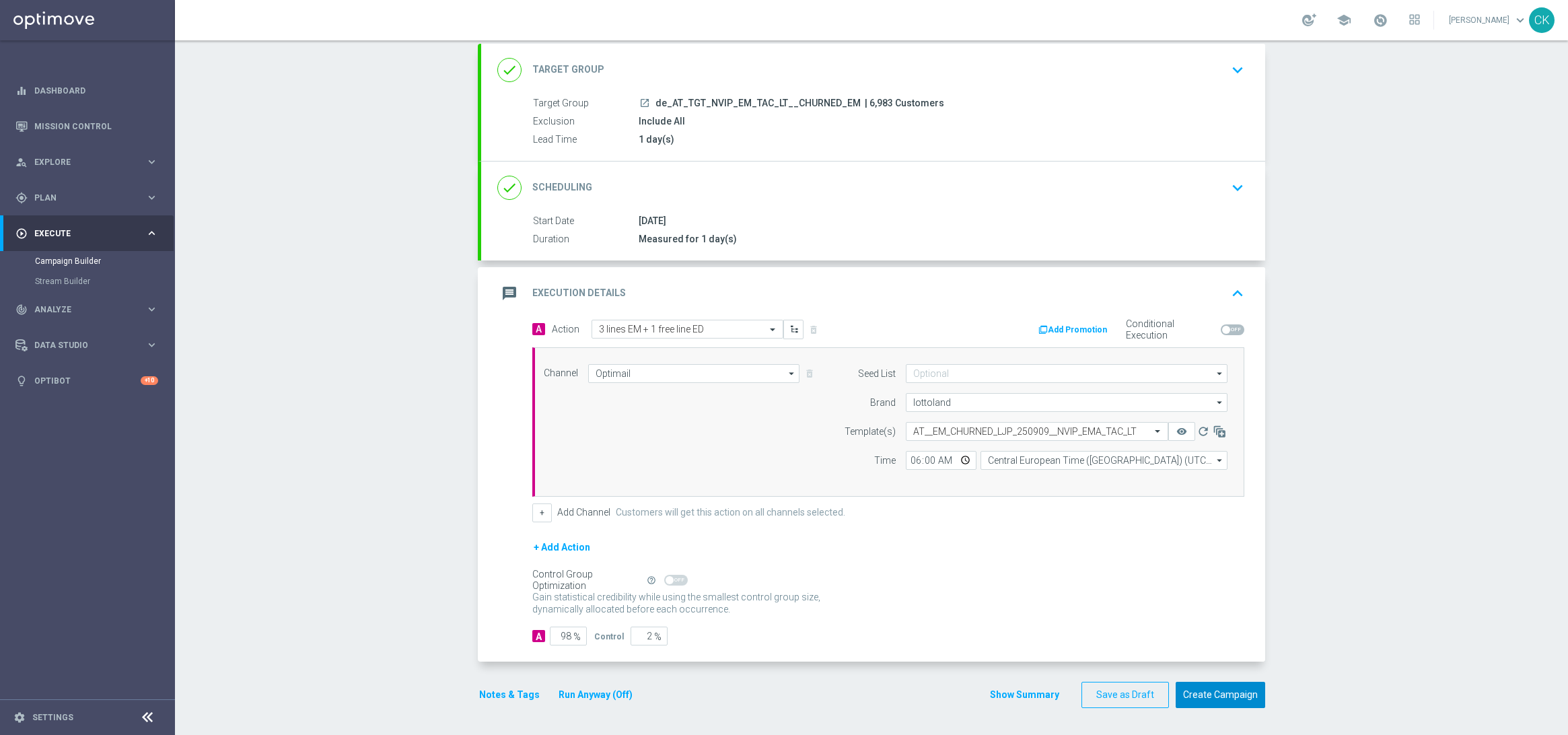
click at [1238, 696] on button "Create Campaign" at bounding box center [1220, 695] width 90 height 26
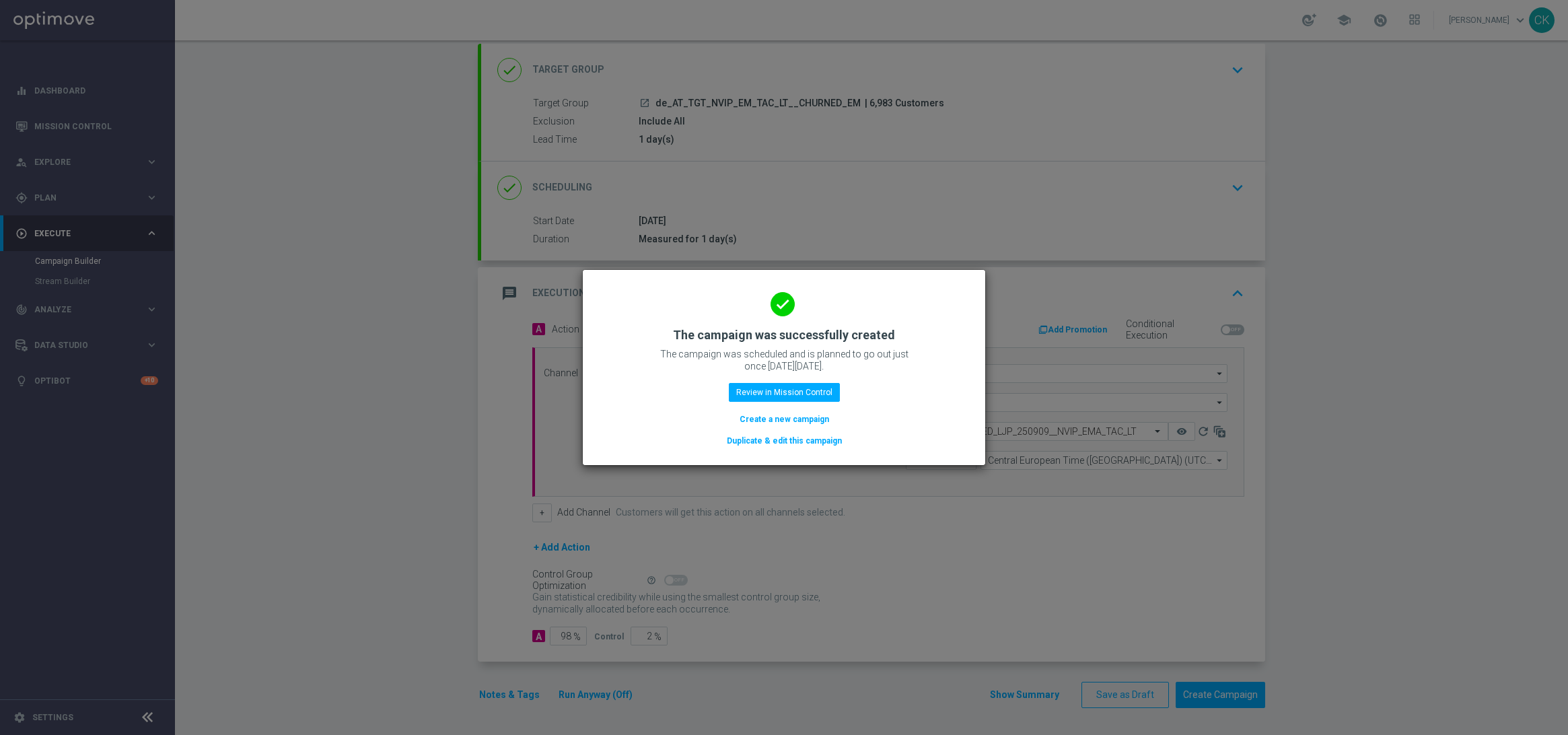
click at [794, 421] on button "Create a new campaign" at bounding box center [785, 420] width 92 height 15
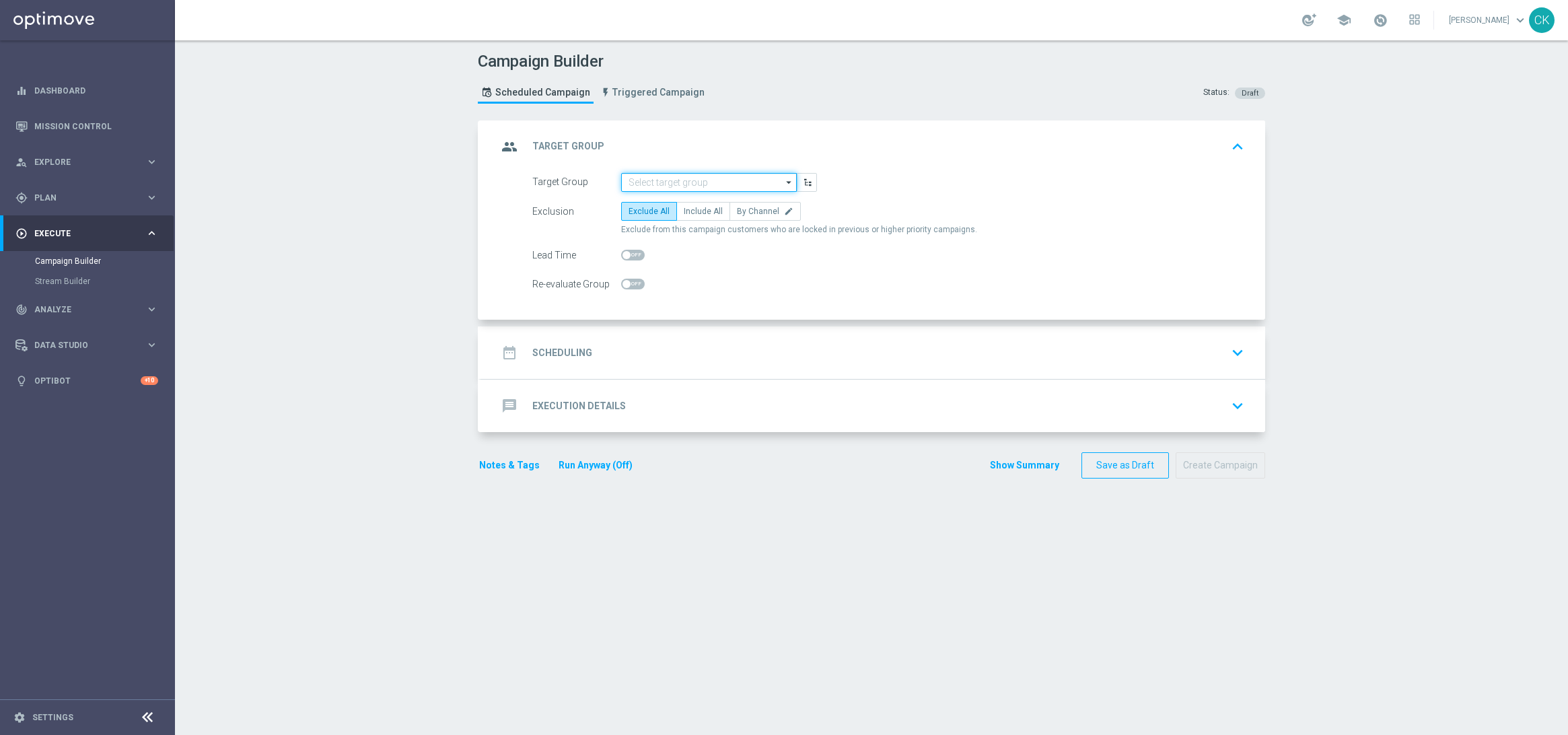
click at [704, 179] on input at bounding box center [709, 182] width 175 height 19
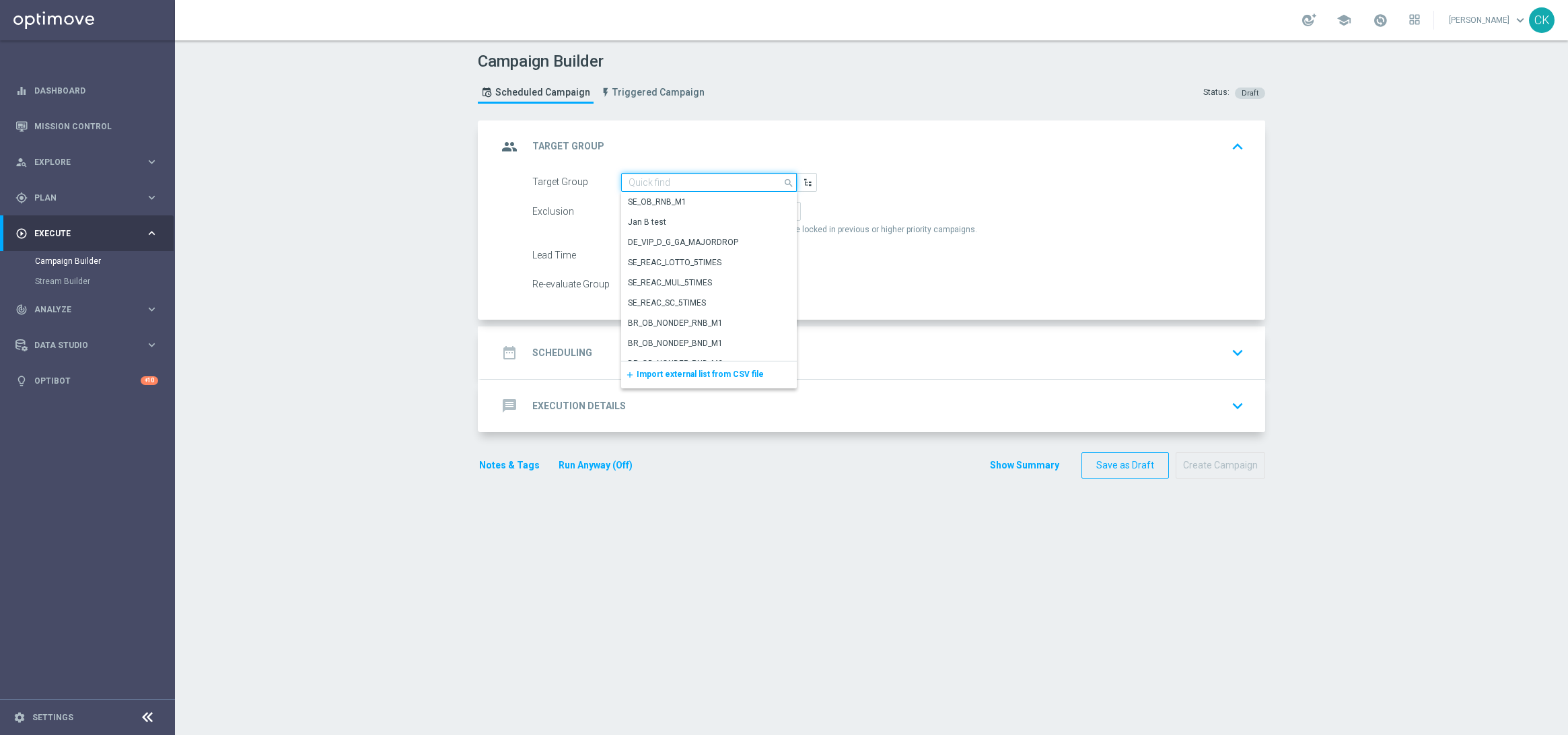
paste input "de_all_TGT_NVIP_EM_TAC_LT__ACTIVE_EJ"
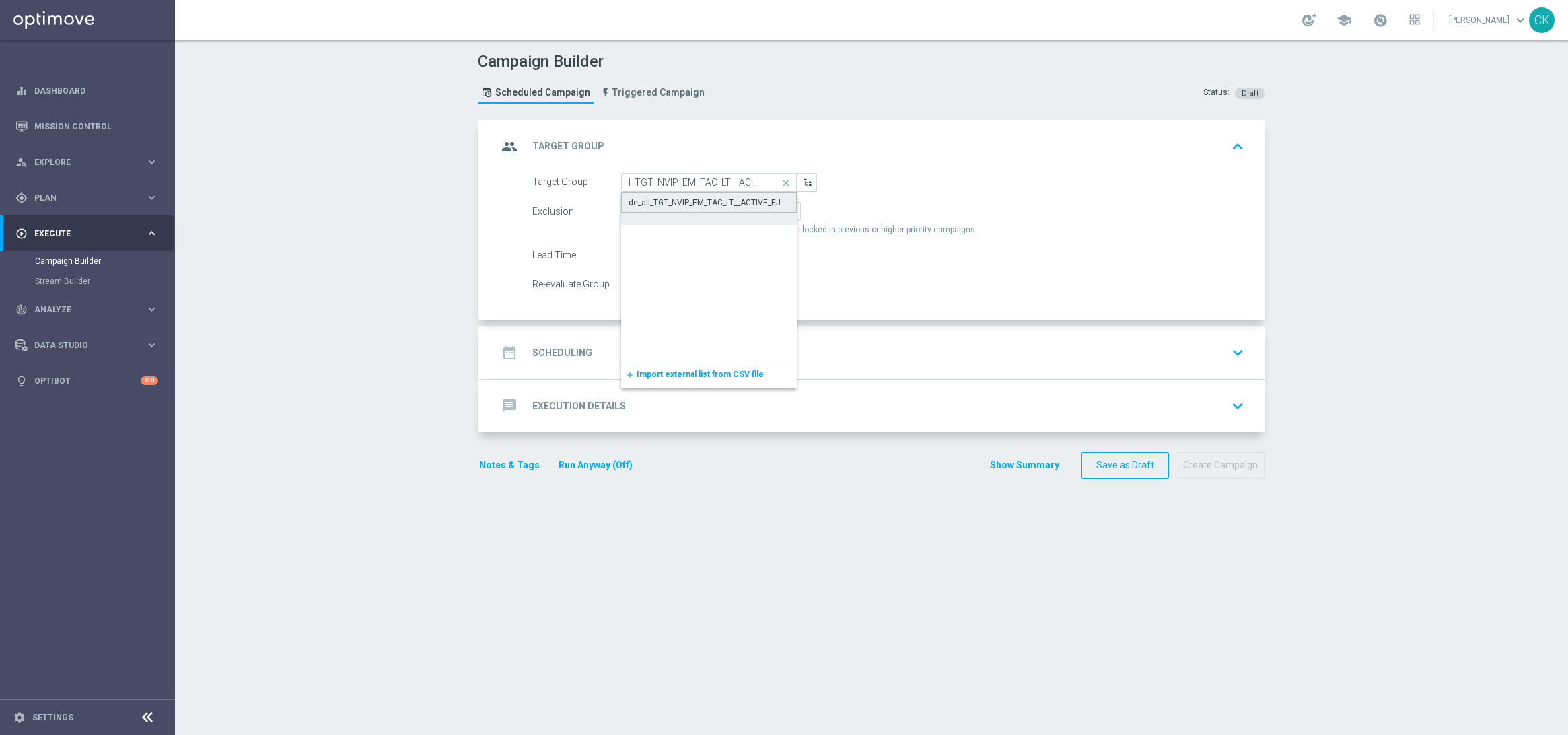
click at [709, 202] on div "de_all_TGT_NVIP_EM_TAC_LT__ACTIVE_EJ" at bounding box center [704, 202] width 152 height 12
type input "de_all_TGT_NVIP_EM_TAC_LT__ACTIVE_EJ"
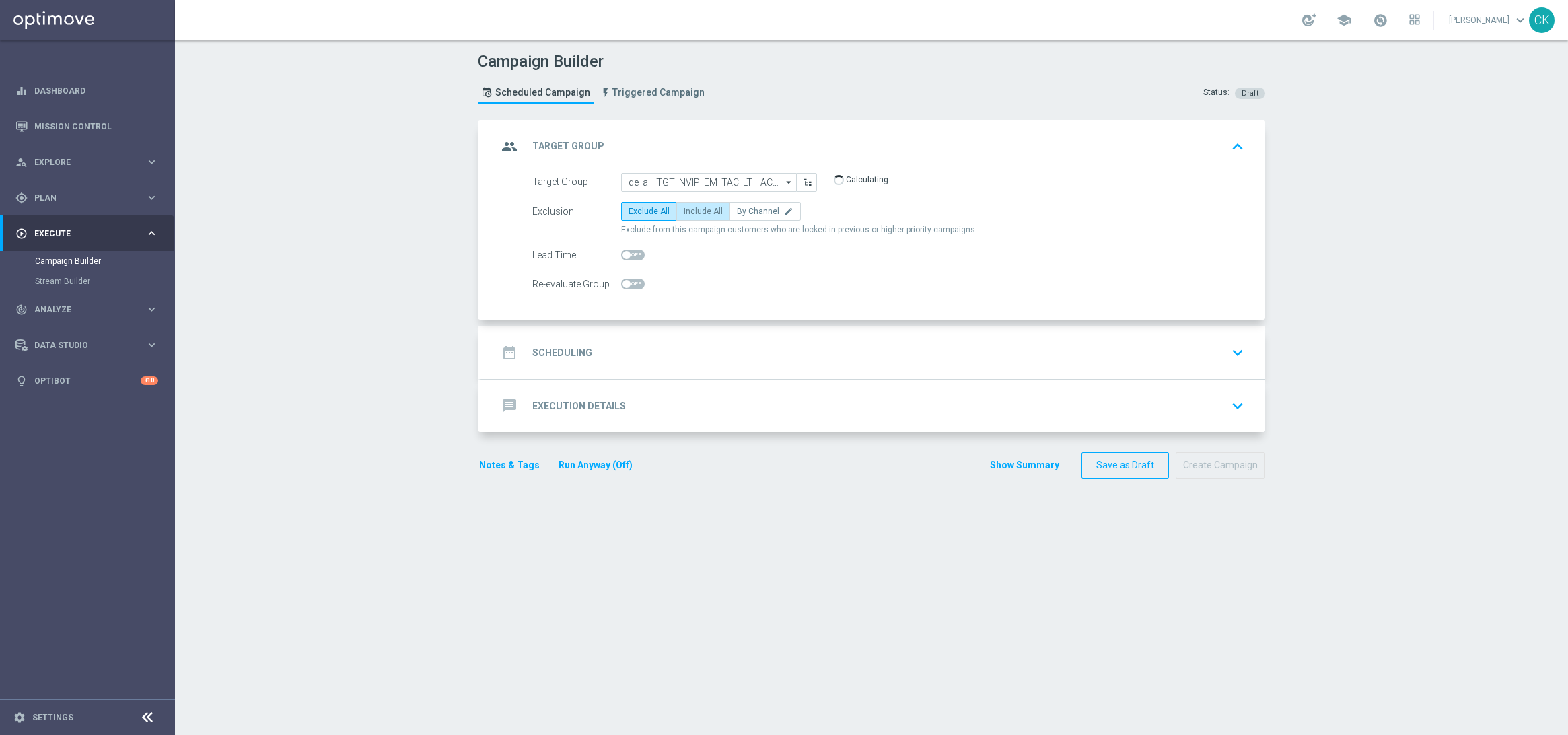
click at [706, 207] on span "Include All" at bounding box center [703, 211] width 39 height 9
click at [692, 209] on input "Include All" at bounding box center [688, 213] width 8 height 8
radio input "true"
click at [633, 253] on span at bounding box center [633, 255] width 24 height 10
click at [633, 253] on input "checkbox" at bounding box center [633, 255] width 24 height 10
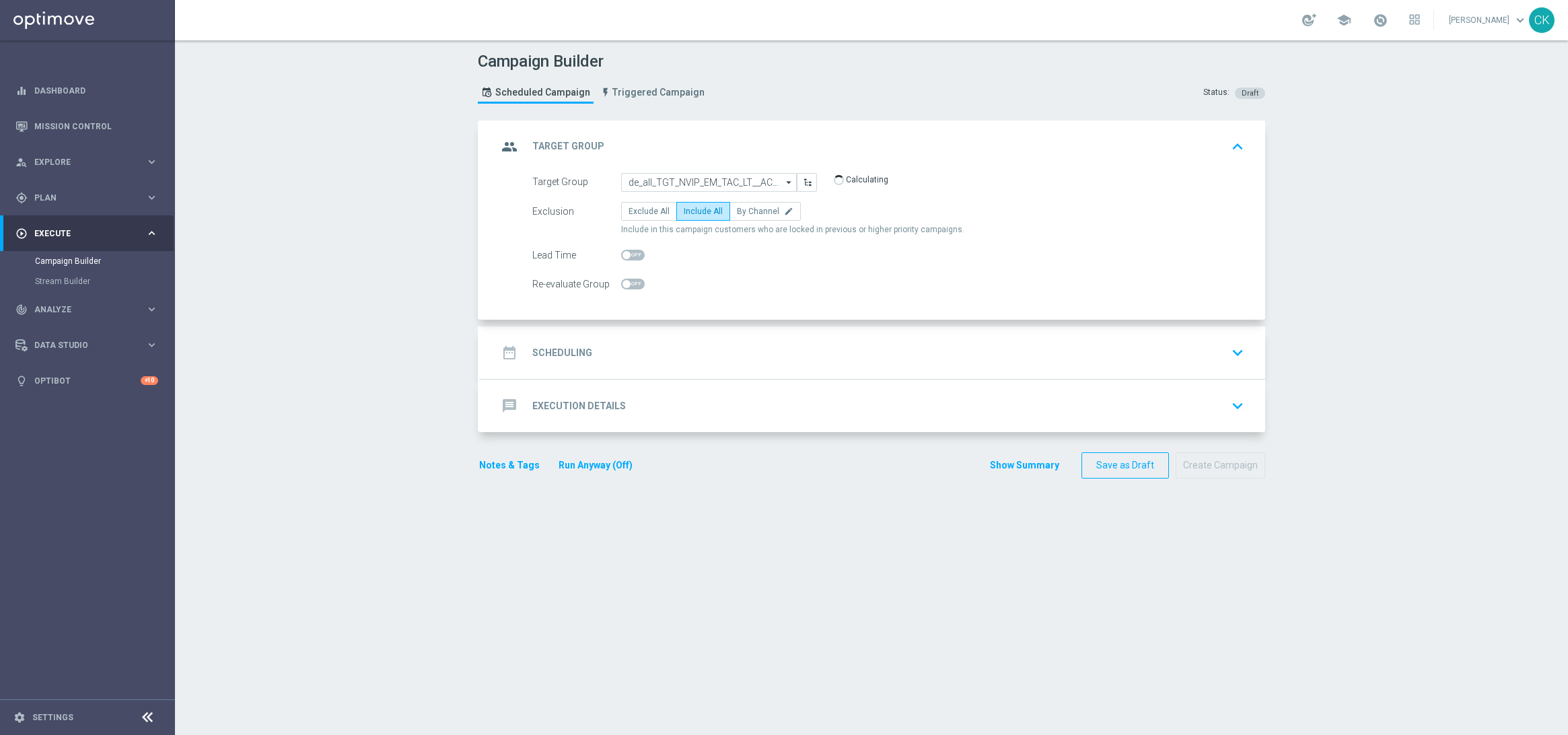
checkbox input "true"
click at [535, 353] on h2 "Scheduling" at bounding box center [561, 353] width 59 height 13
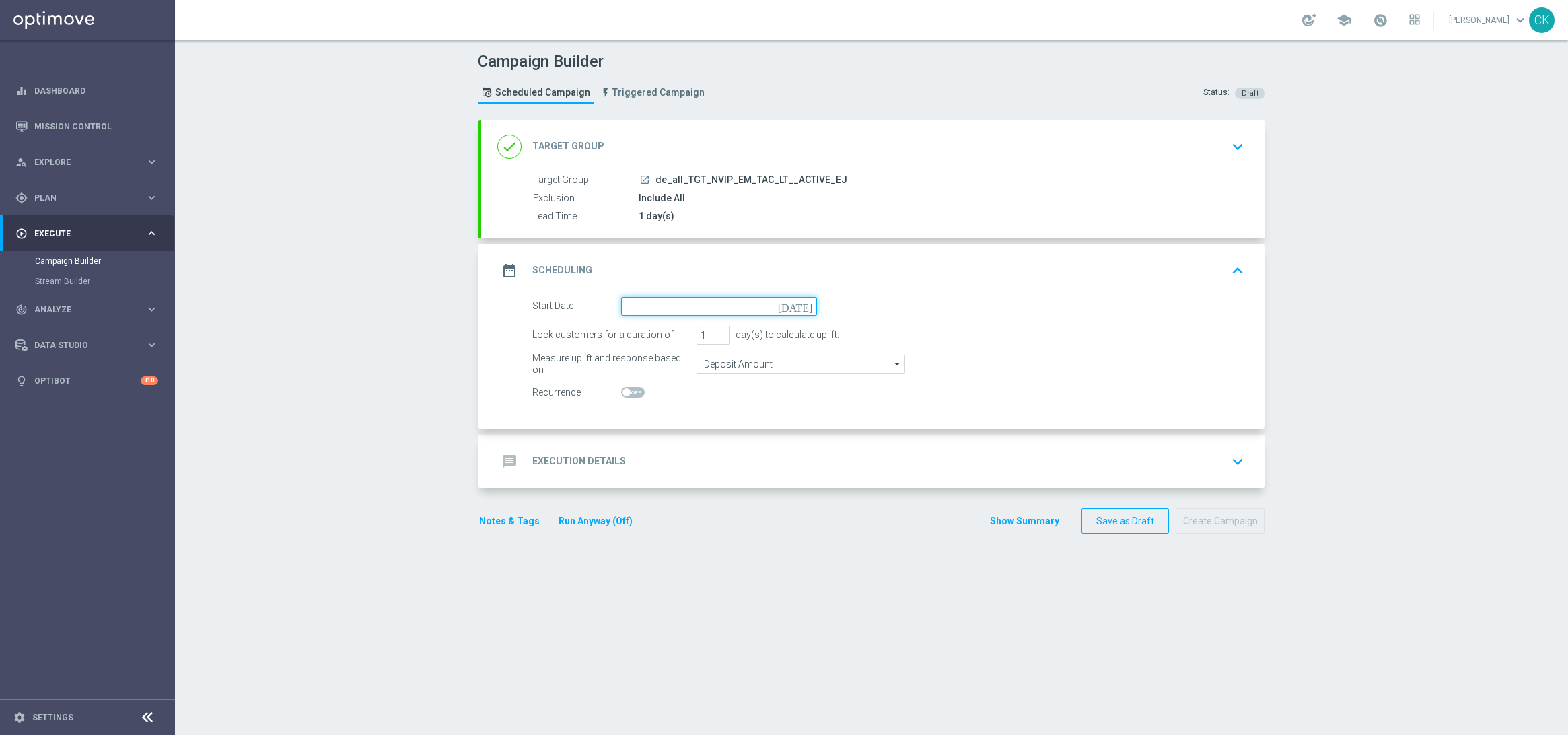
click at [694, 304] on input at bounding box center [720, 307] width 196 height 19
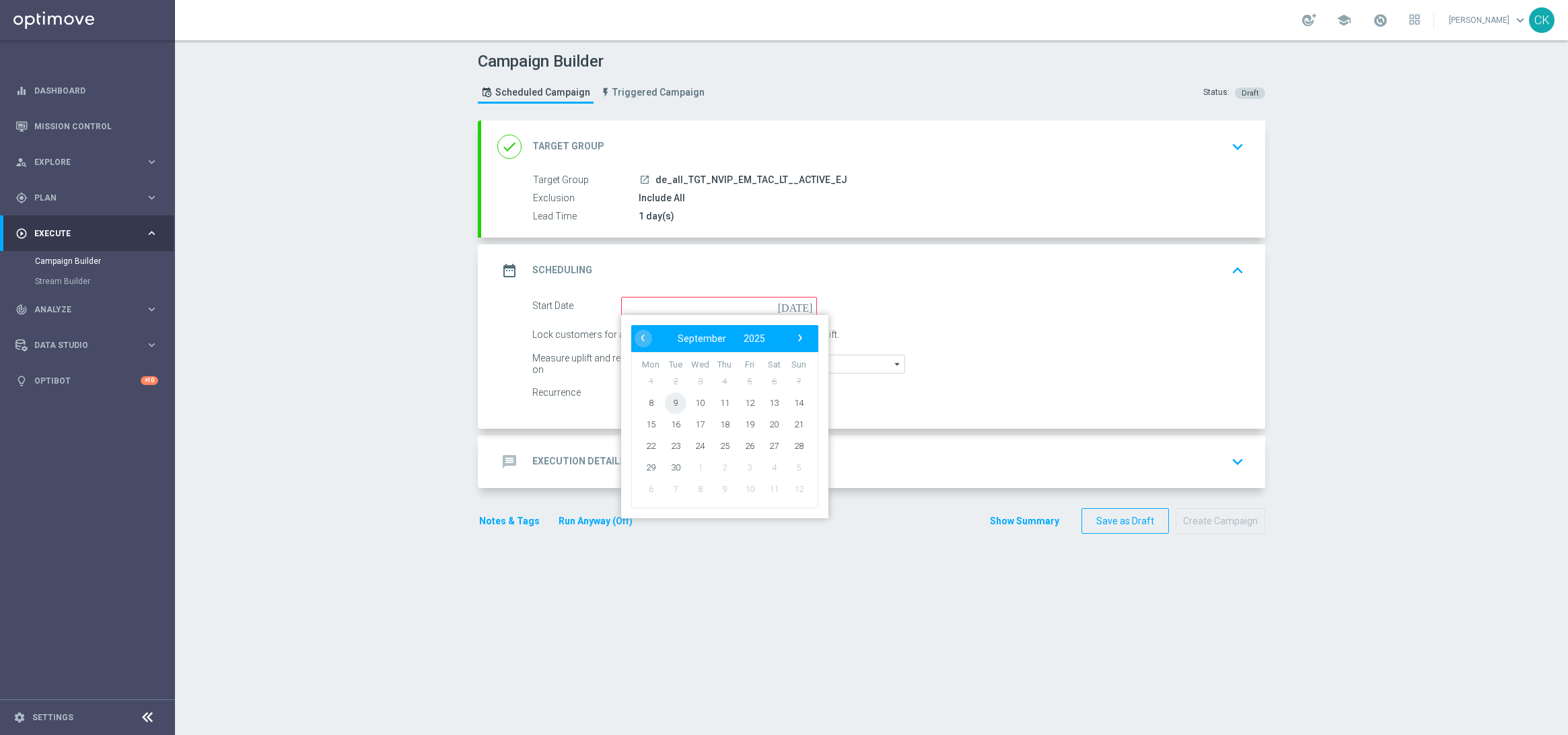
click at [667, 399] on span "9" at bounding box center [676, 402] width 22 height 22
type input "[DATE]"
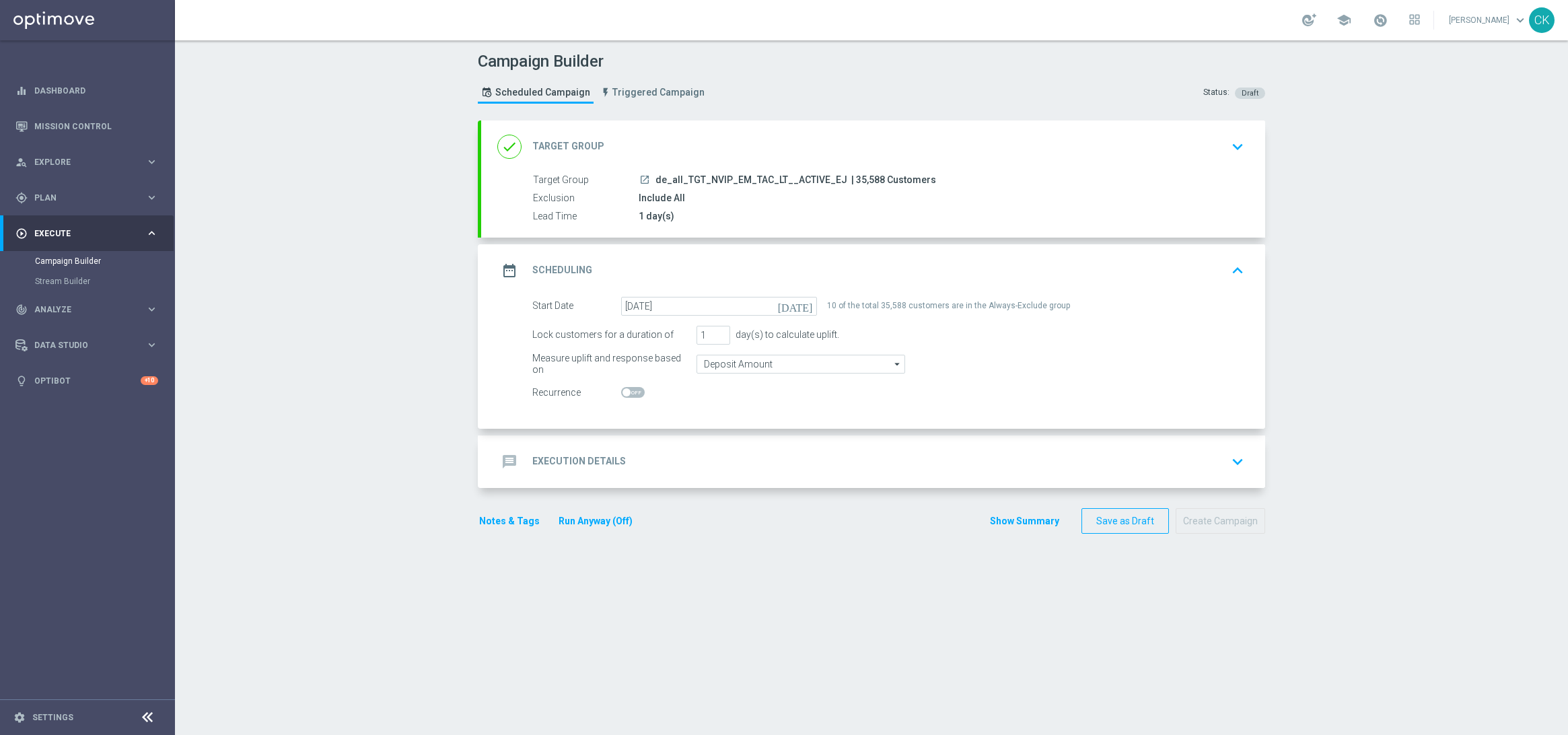
click at [565, 459] on h2 "Execution Details" at bounding box center [578, 461] width 93 height 13
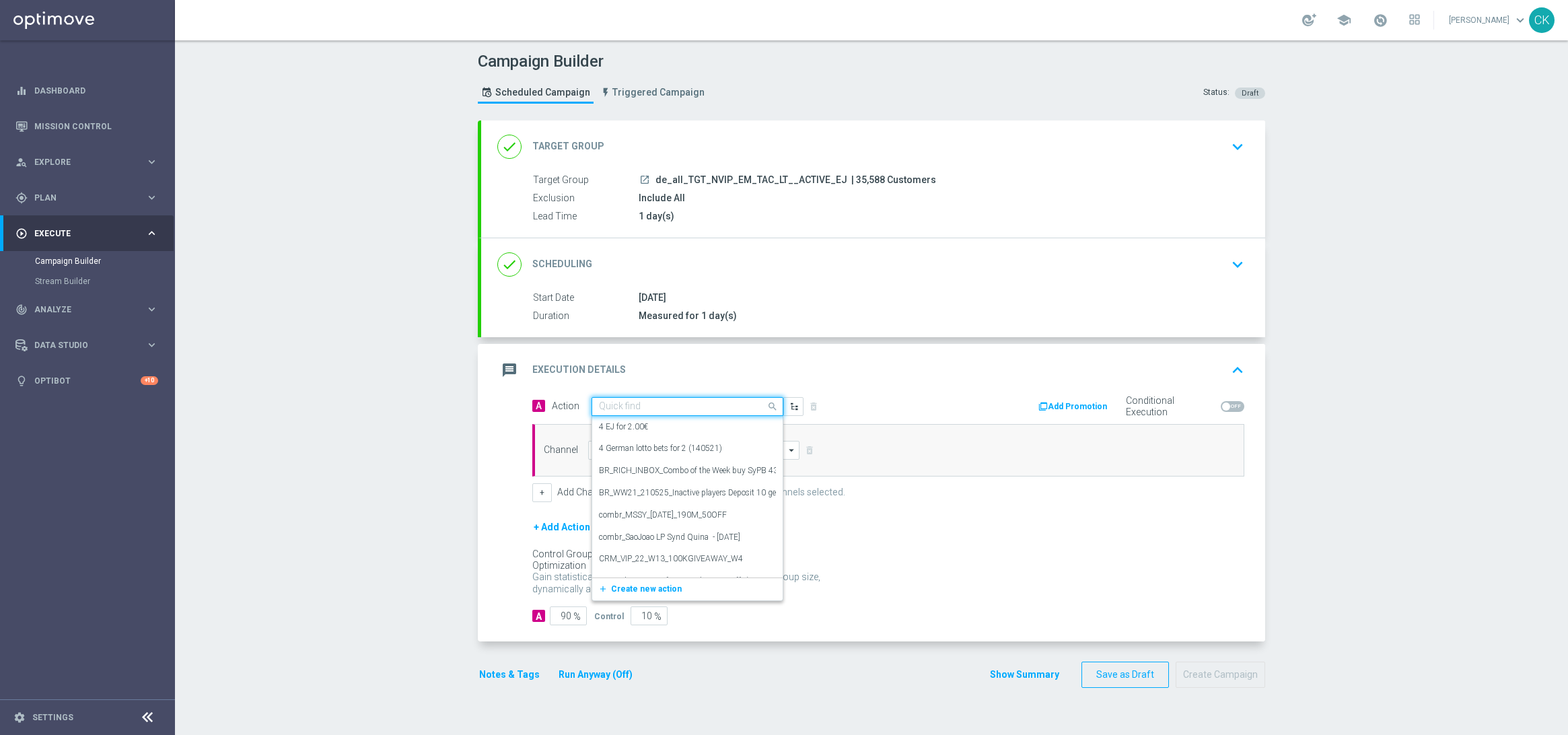
click at [677, 401] on input "text" at bounding box center [674, 407] width 150 height 11
paste input "12 lines EJ inkl. extra games + 1 free line ED"
type input "12 lines EJ inkl. extra games + 1 free line ED"
click at [598, 449] on icon "add_new" at bounding box center [605, 448] width 13 height 9
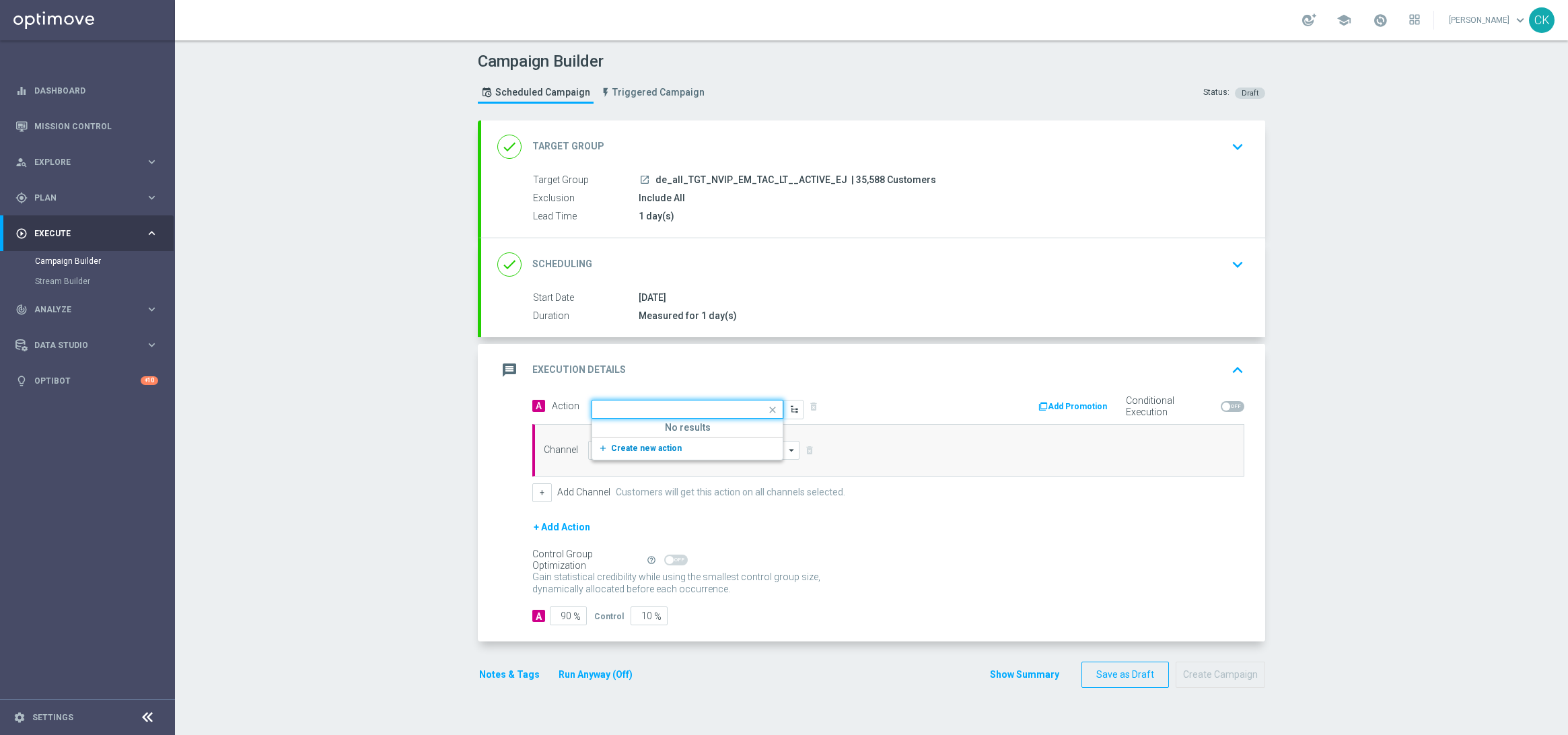
scroll to position [0, 0]
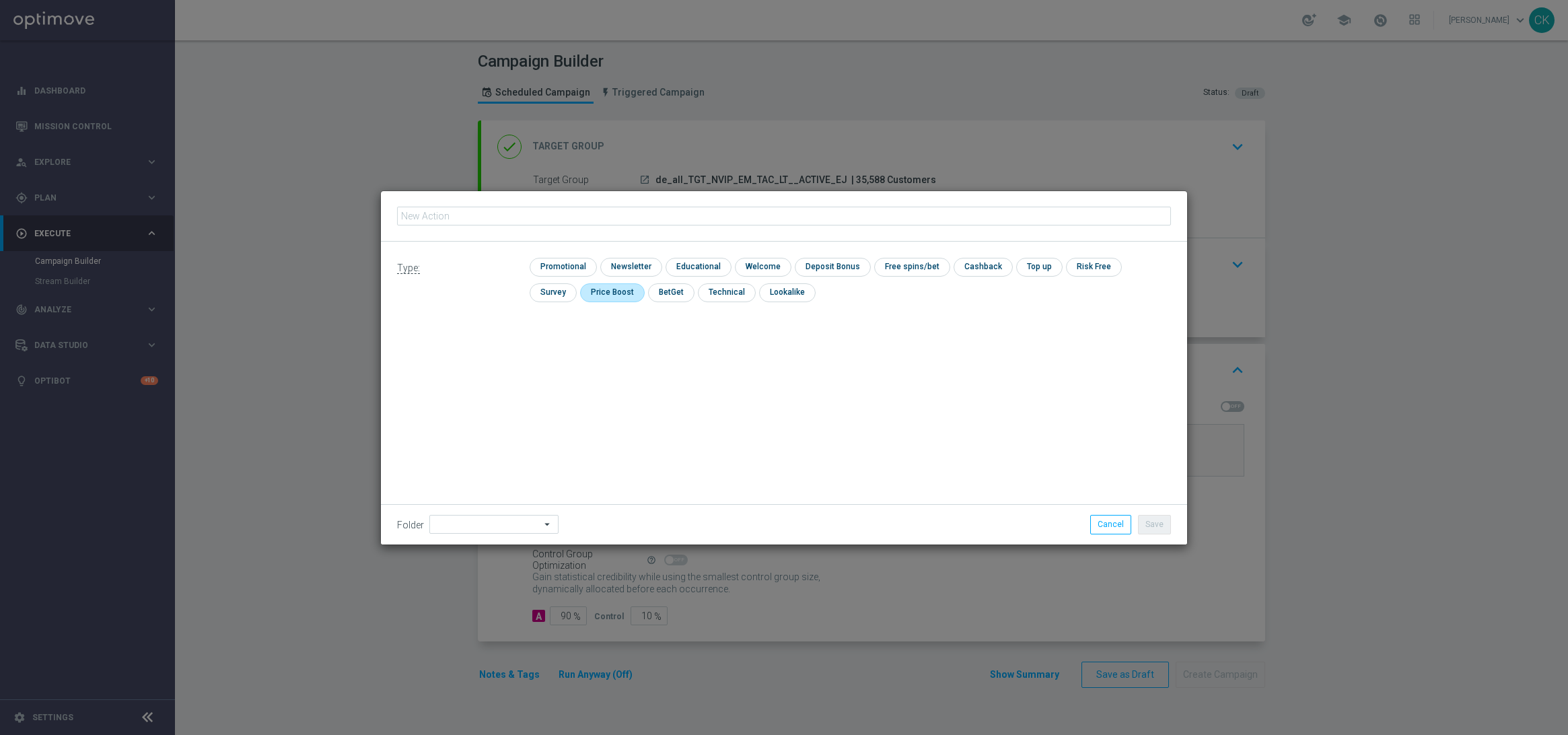
type input "12 lines EJ inkl. extra games + 1 free line ED"
click at [559, 260] on input "checkbox" at bounding box center [561, 266] width 64 height 18
checkbox input "true"
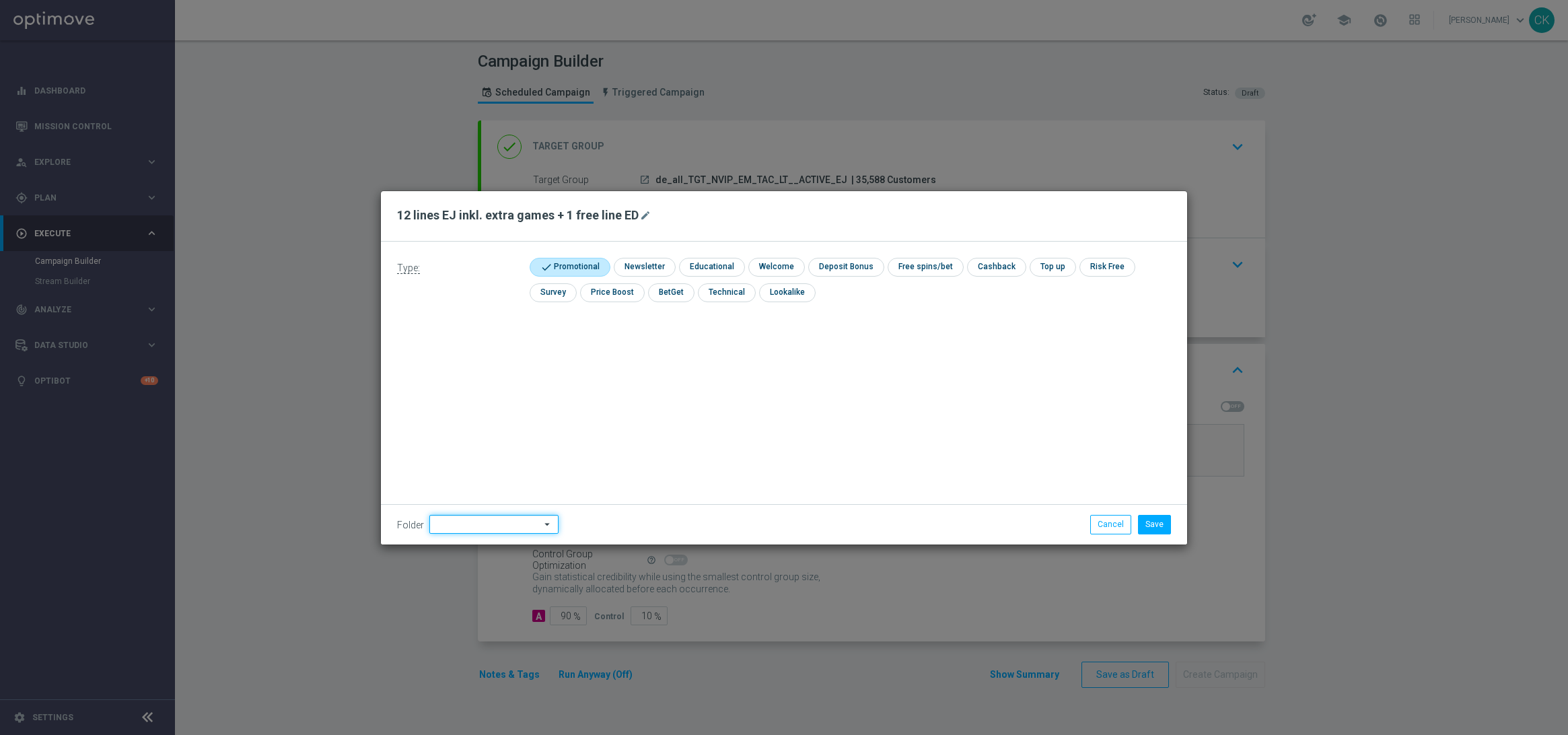
click at [472, 525] on input at bounding box center [493, 525] width 129 height 19
click at [474, 439] on div "DE" at bounding box center [482, 448] width 107 height 19
type input "DE"
click at [474, 439] on div "Type: check Promotional check Newsletter check Educational check Welcome check …" at bounding box center [784, 393] width 807 height 303
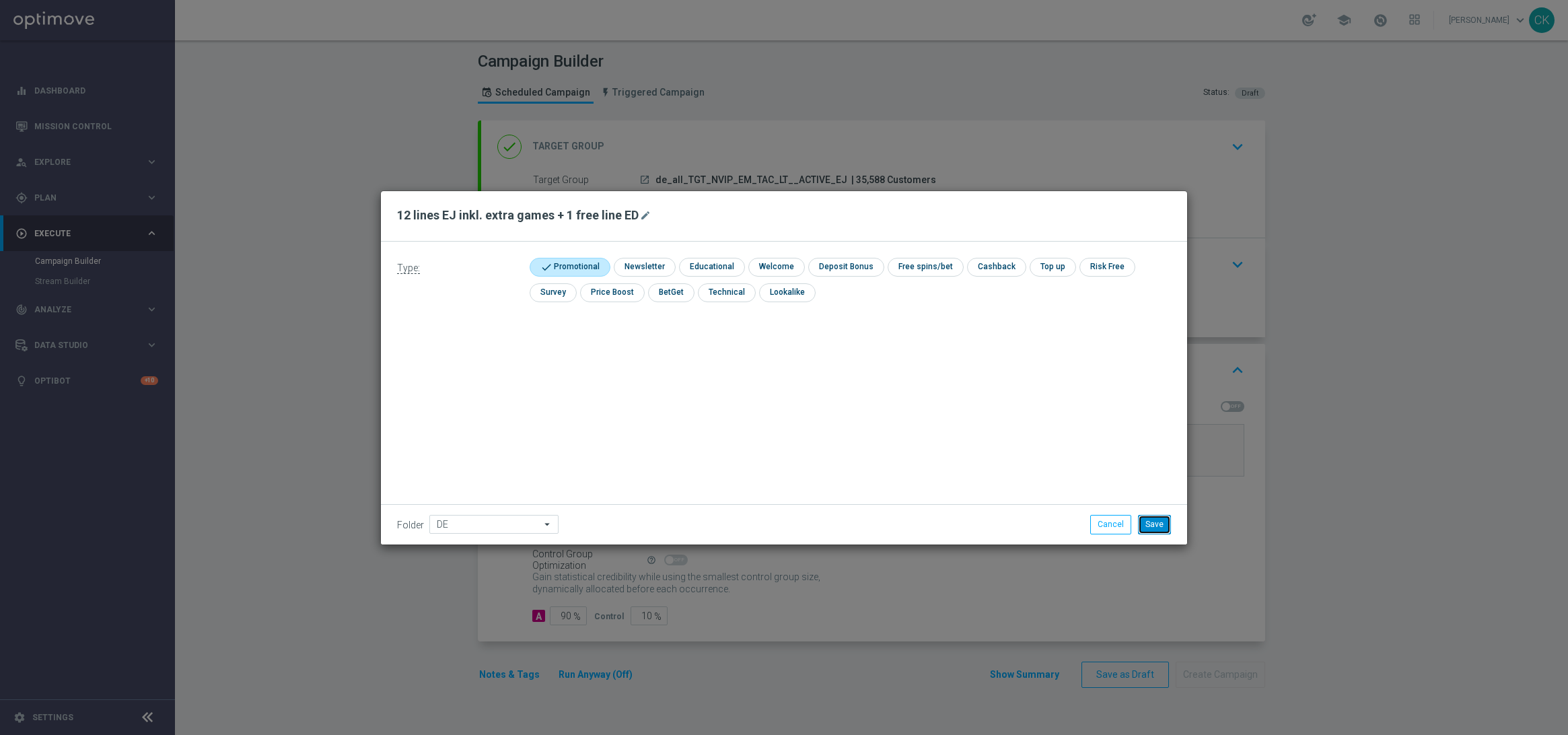
click at [1159, 527] on button "Save" at bounding box center [1154, 525] width 33 height 19
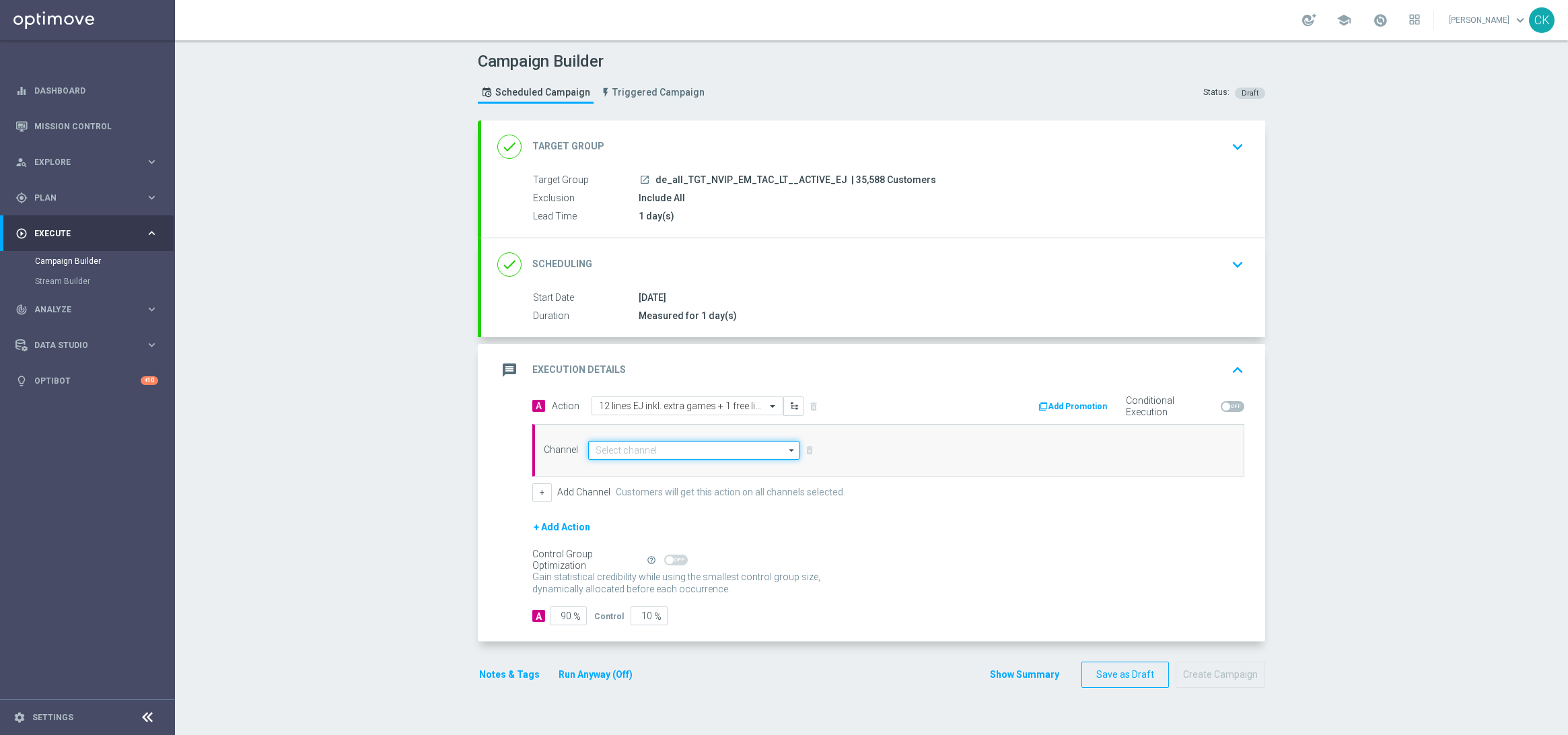
click at [644, 447] on input at bounding box center [694, 450] width 211 height 19
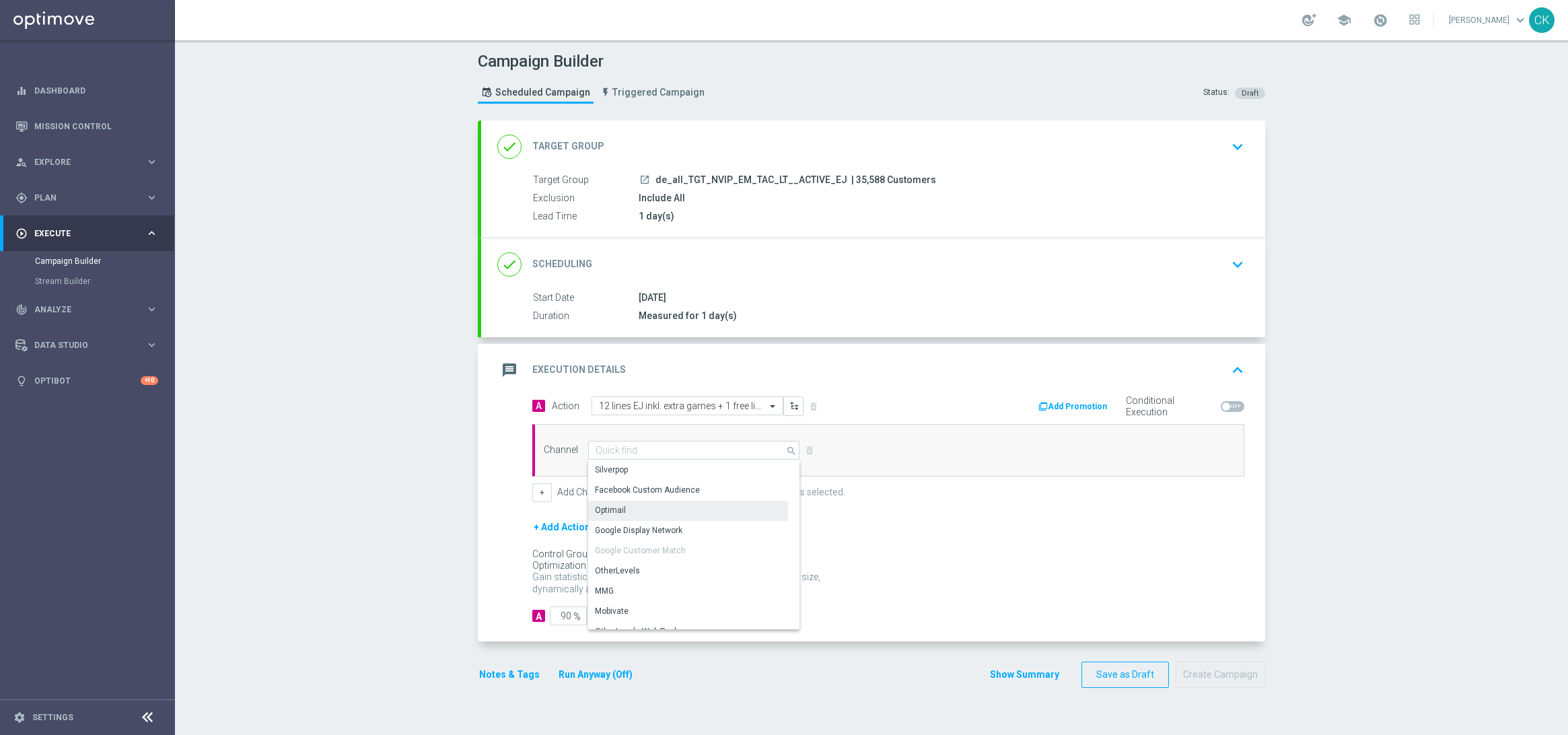
click at [641, 502] on div "Optimail" at bounding box center [689, 510] width 200 height 19
type input "Optimail"
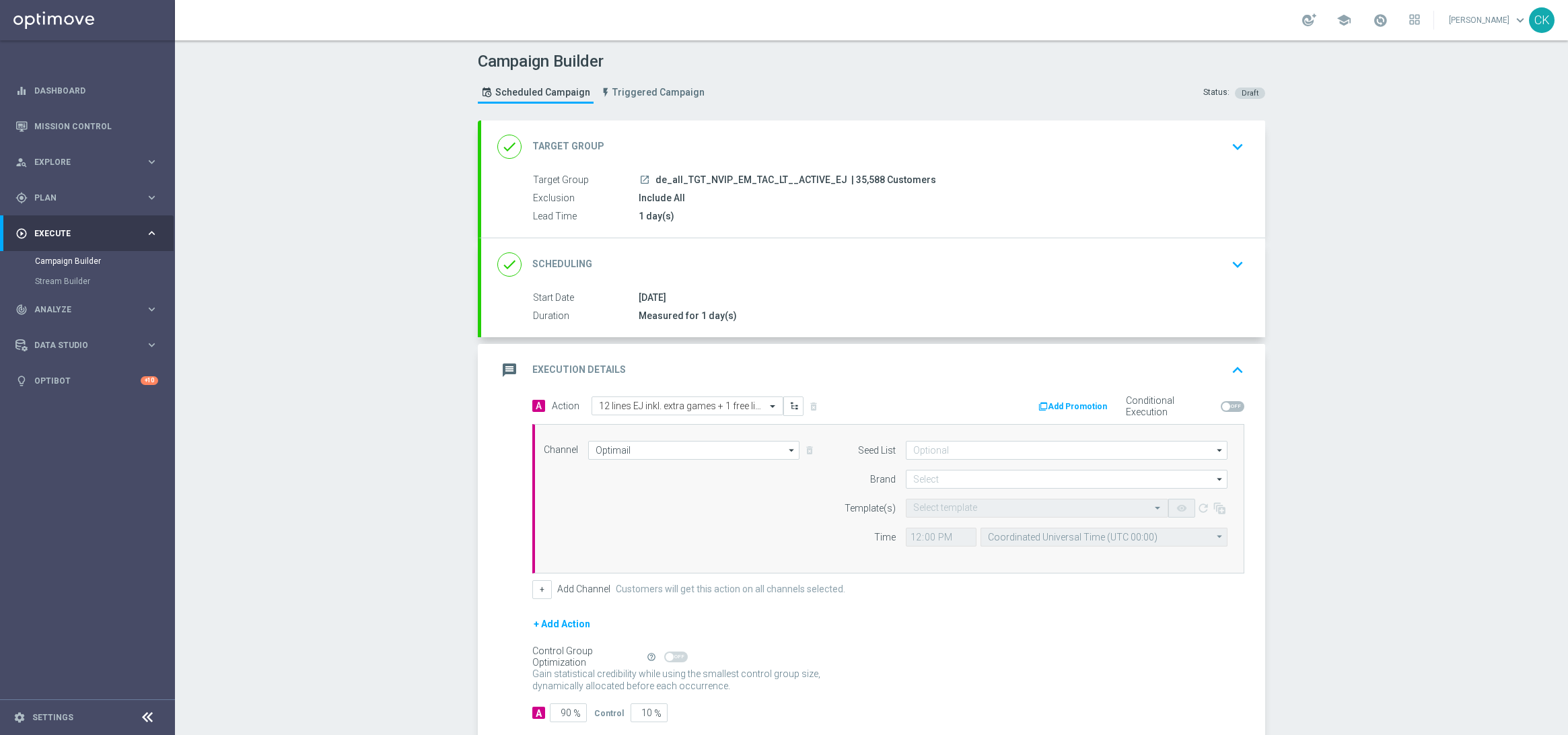
scroll to position [78, 0]
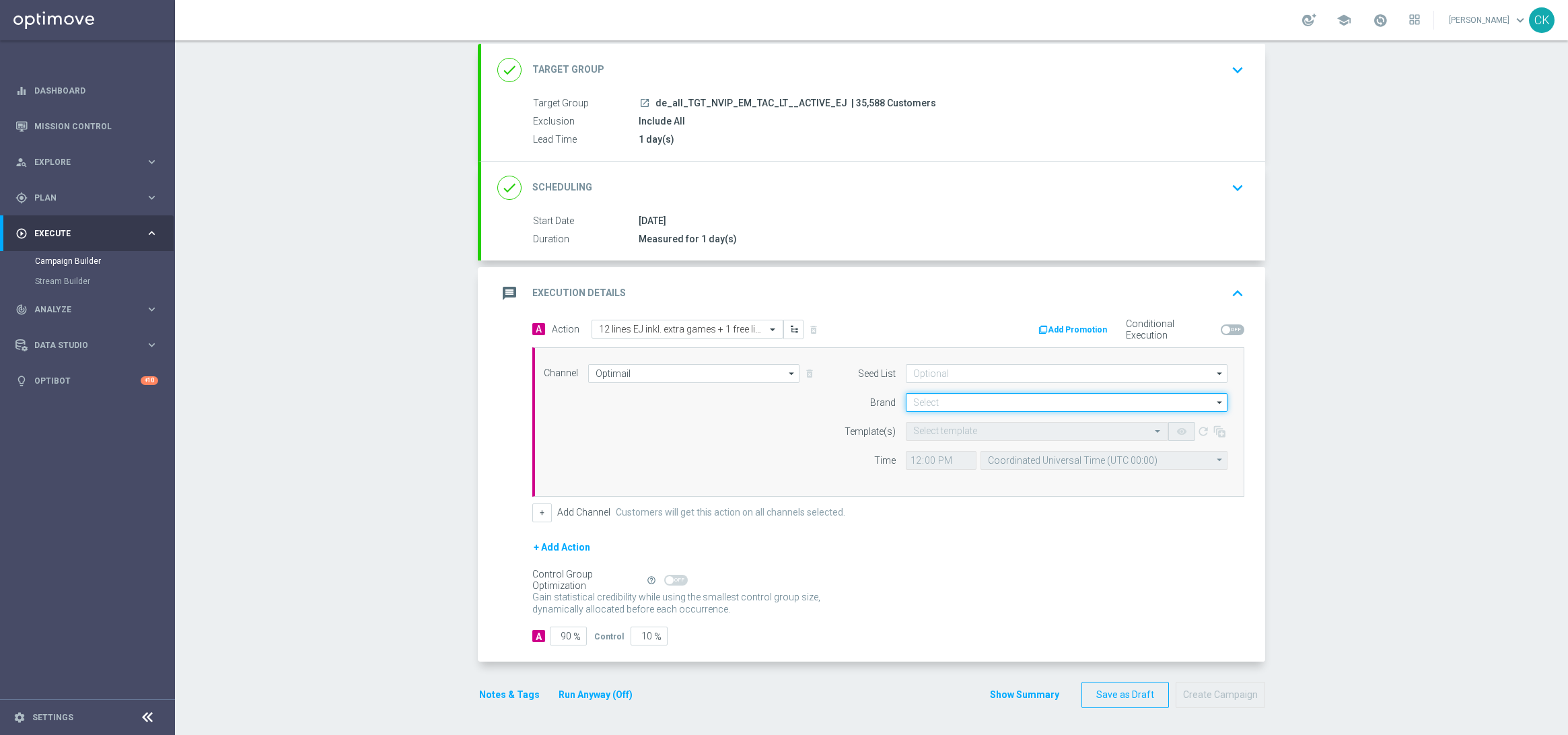
click at [957, 396] on input at bounding box center [1066, 403] width 322 height 19
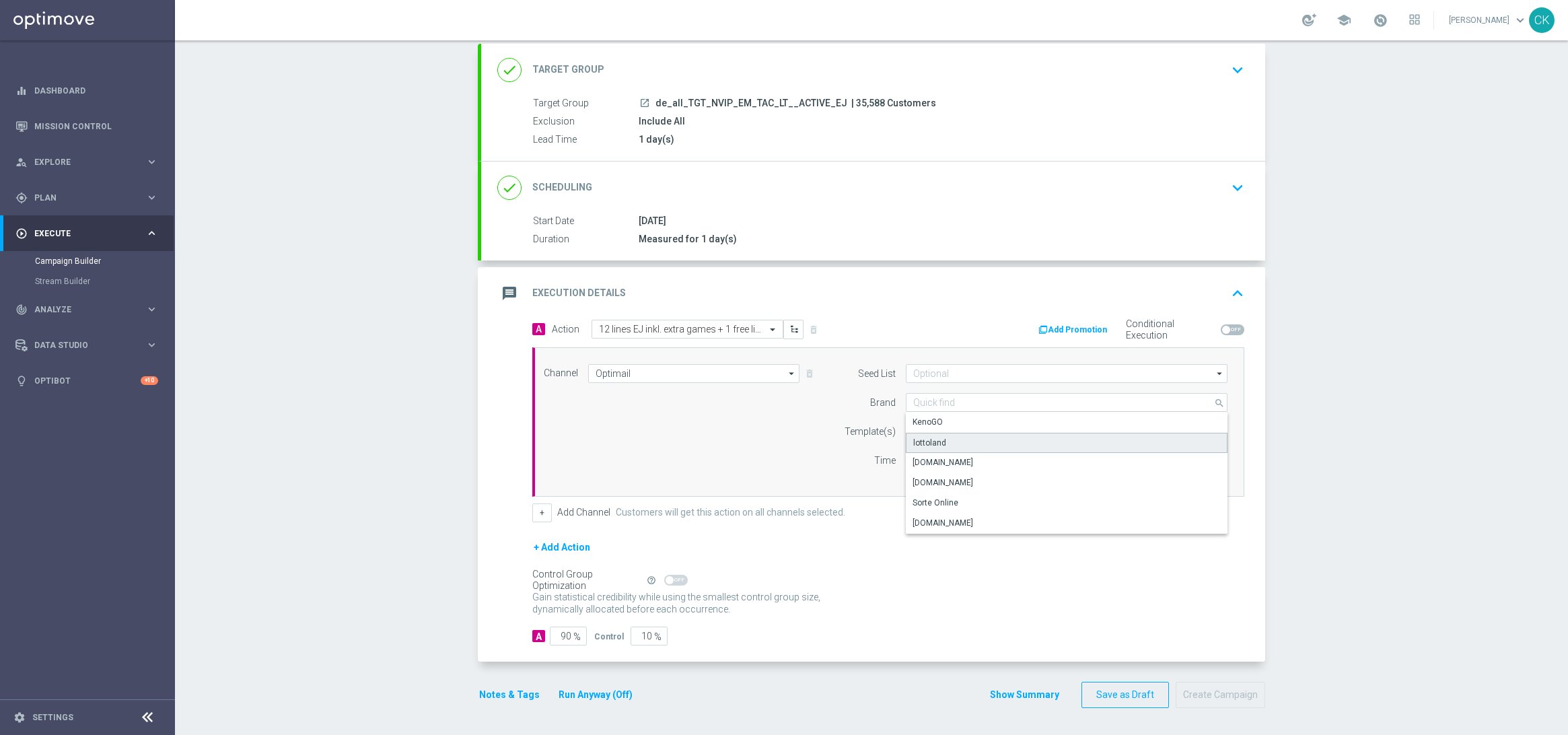
click at [957, 434] on div "lottoland" at bounding box center [1066, 443] width 322 height 20
type input "lottoland"
click at [947, 433] on input "text" at bounding box center [1024, 432] width 221 height 11
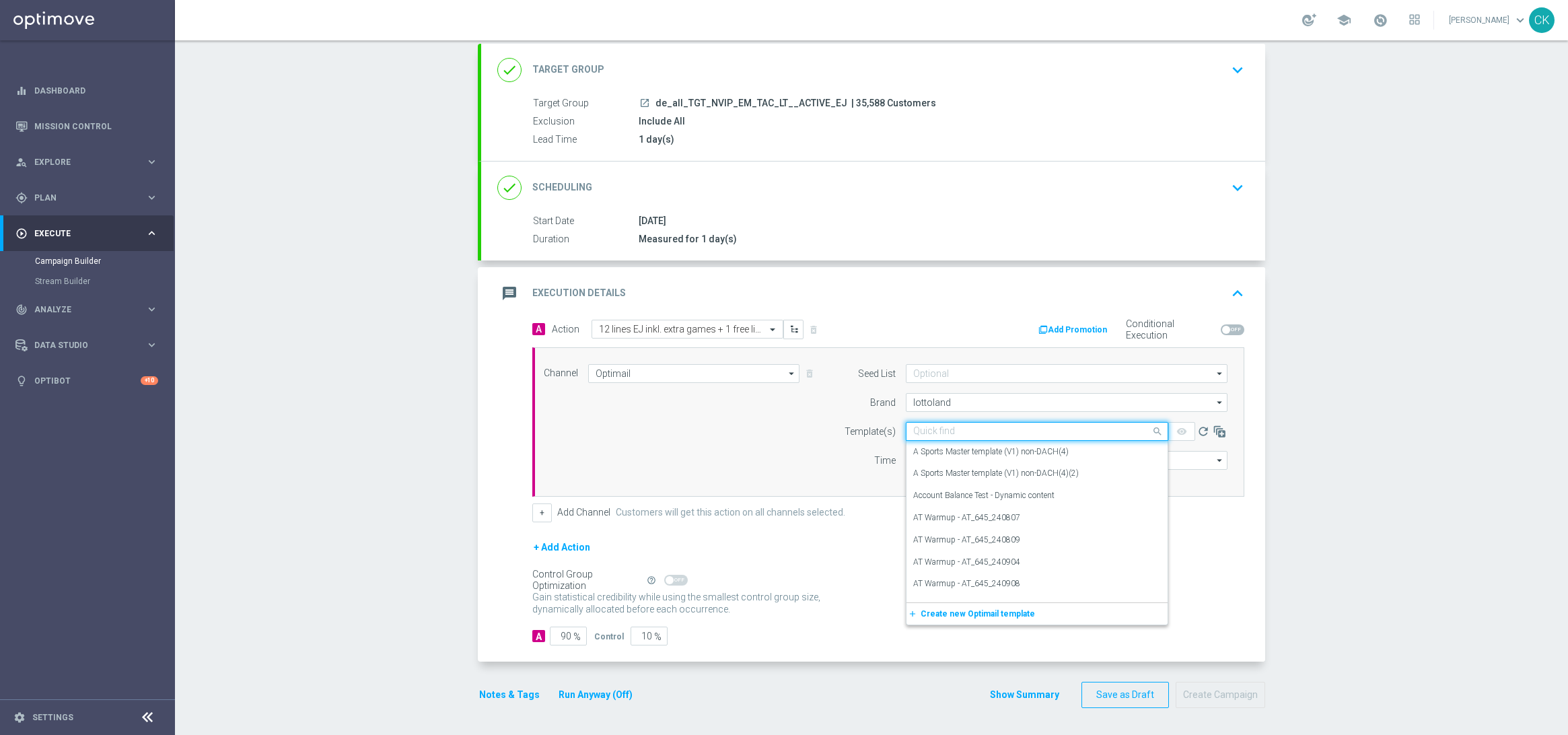
paste input "DE_ALL__EJ_ACTIVE_250909__NVIP_EMA_TAC_LT"
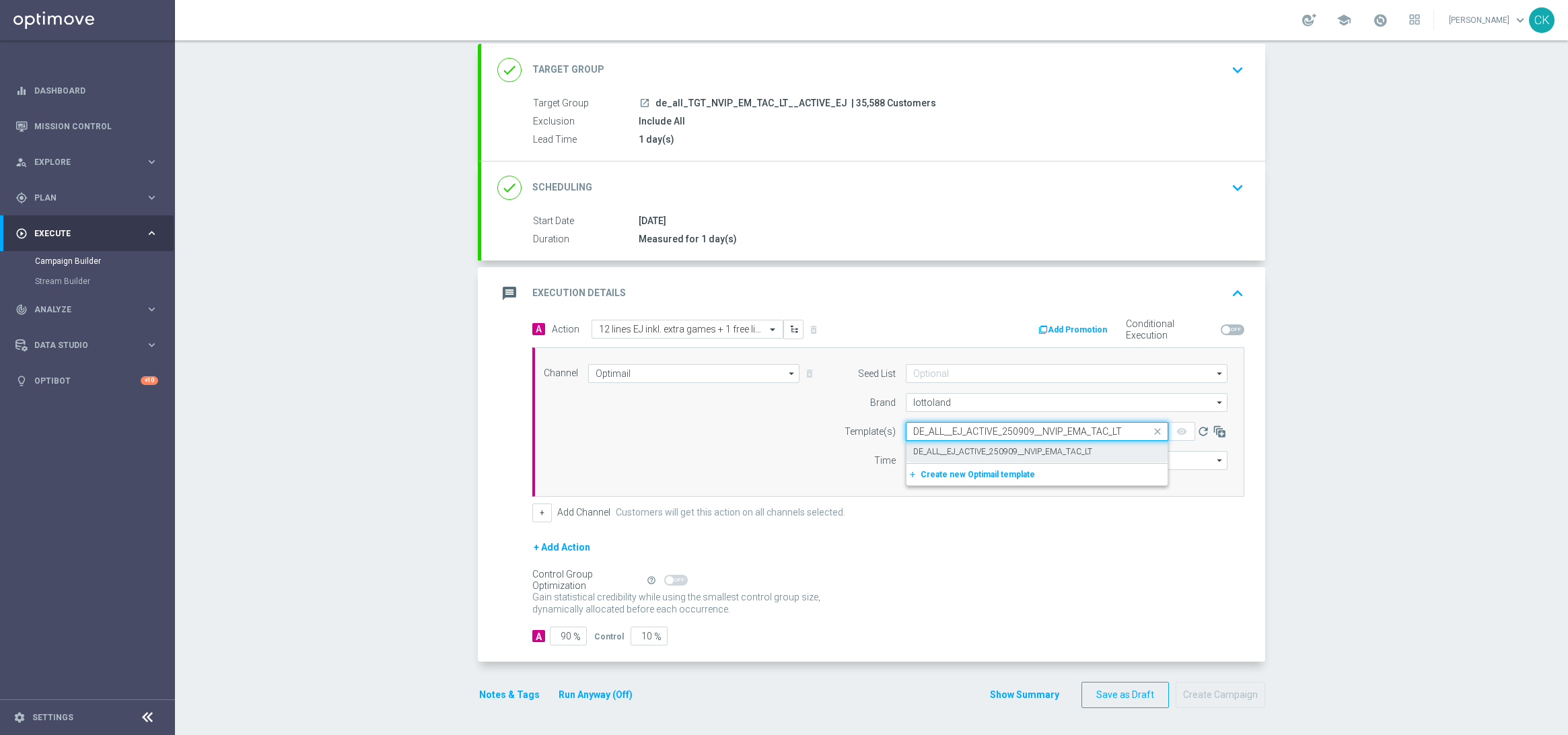
click at [955, 446] on label "DE_ALL__EJ_ACTIVE_250909__NVIP_EMA_TAC_LT" at bounding box center [1003, 452] width 179 height 11
type input "DE_ALL__EJ_ACTIVE_250909__NVIP_EMA_TAC_LT"
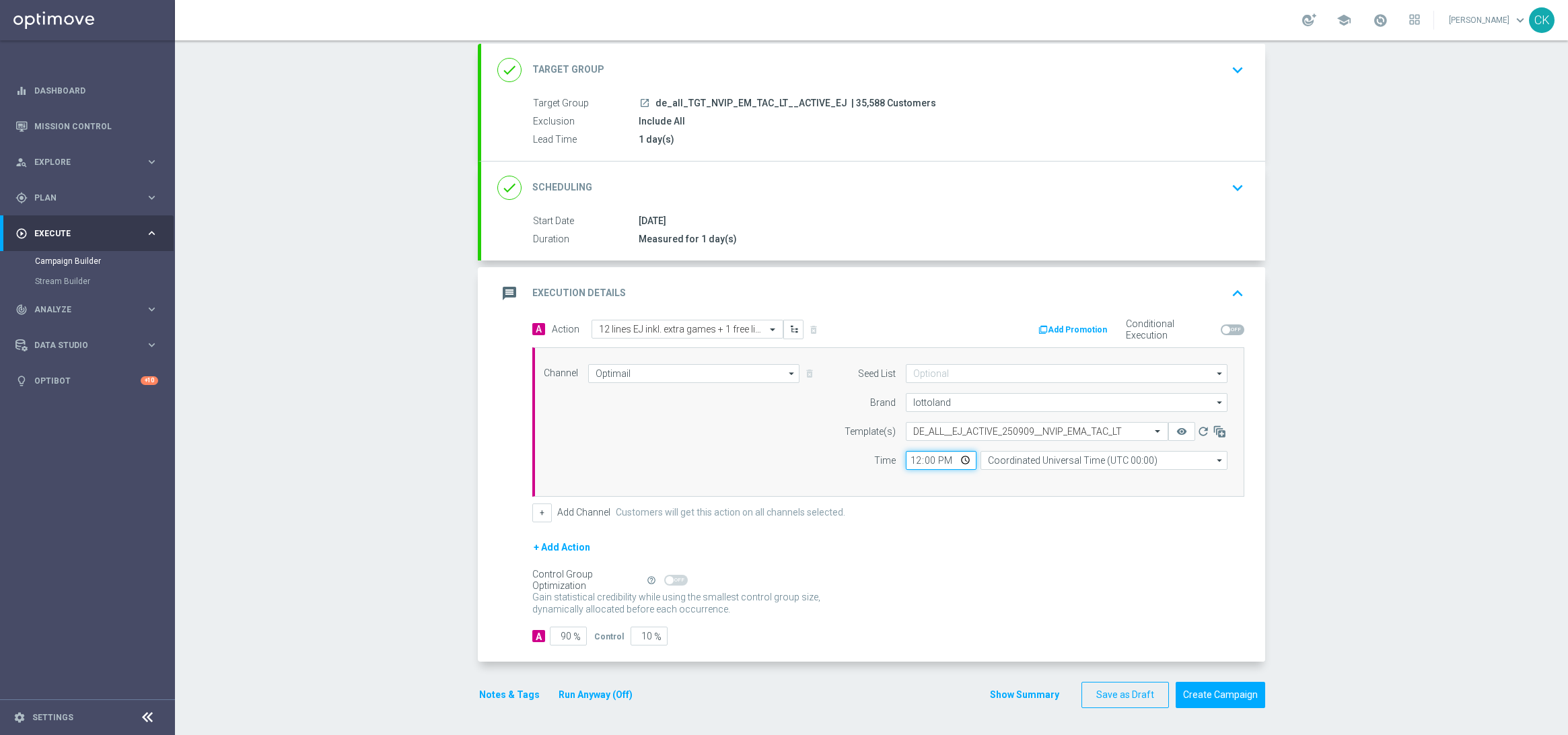
click at [910, 460] on input "12:00" at bounding box center [941, 460] width 71 height 19
type input "06:00"
click at [1066, 460] on input "Coordinated Universal Time (UTC 00:00)" at bounding box center [1104, 460] width 247 height 19
click at [1064, 476] on div "Central European Time ([GEOGRAPHIC_DATA]) (UTC +02:00)" at bounding box center [1097, 479] width 220 height 12
type input "Central European Time ([GEOGRAPHIC_DATA]) (UTC +02:00)"
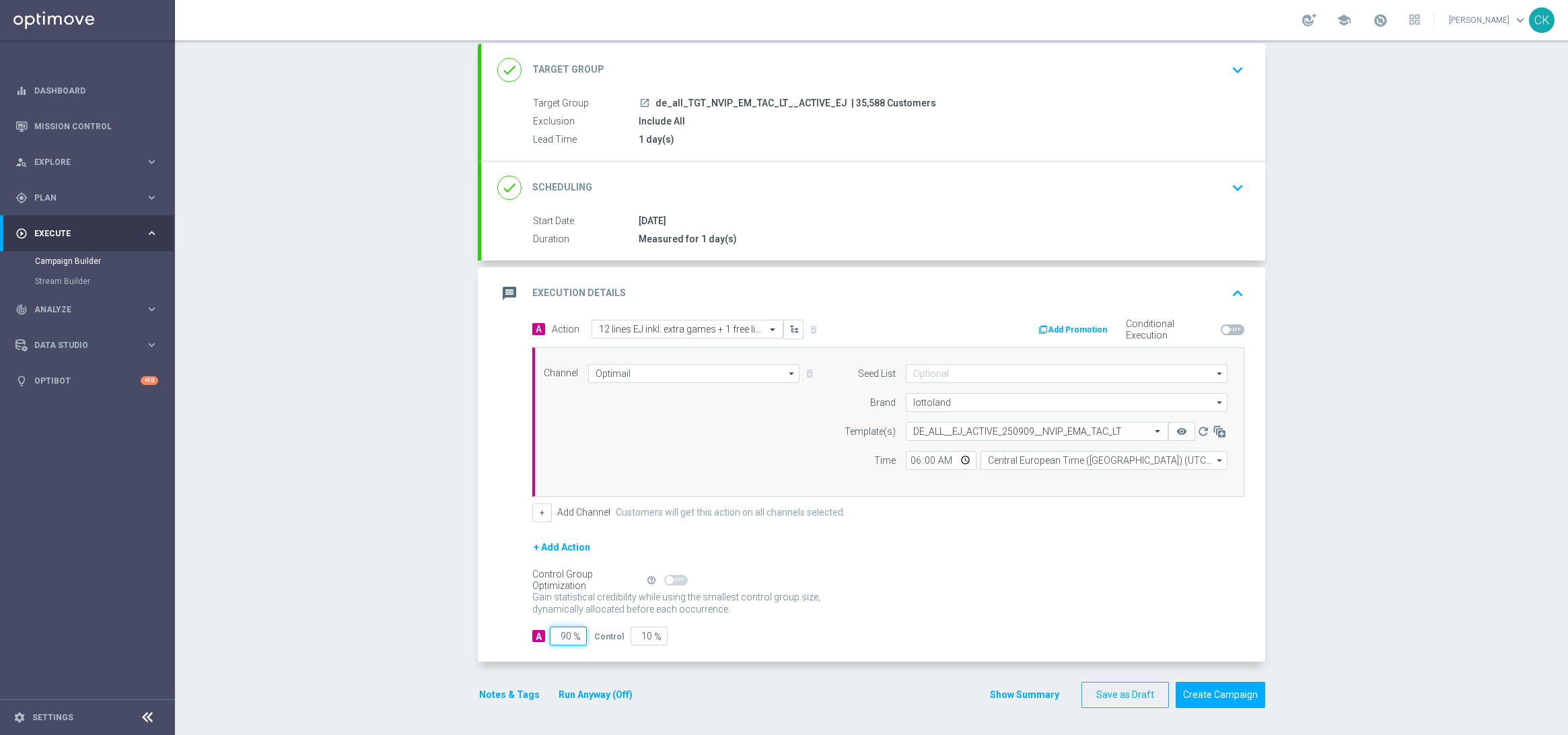
click at [565, 636] on input "90" at bounding box center [568, 636] width 37 height 19
type input "9"
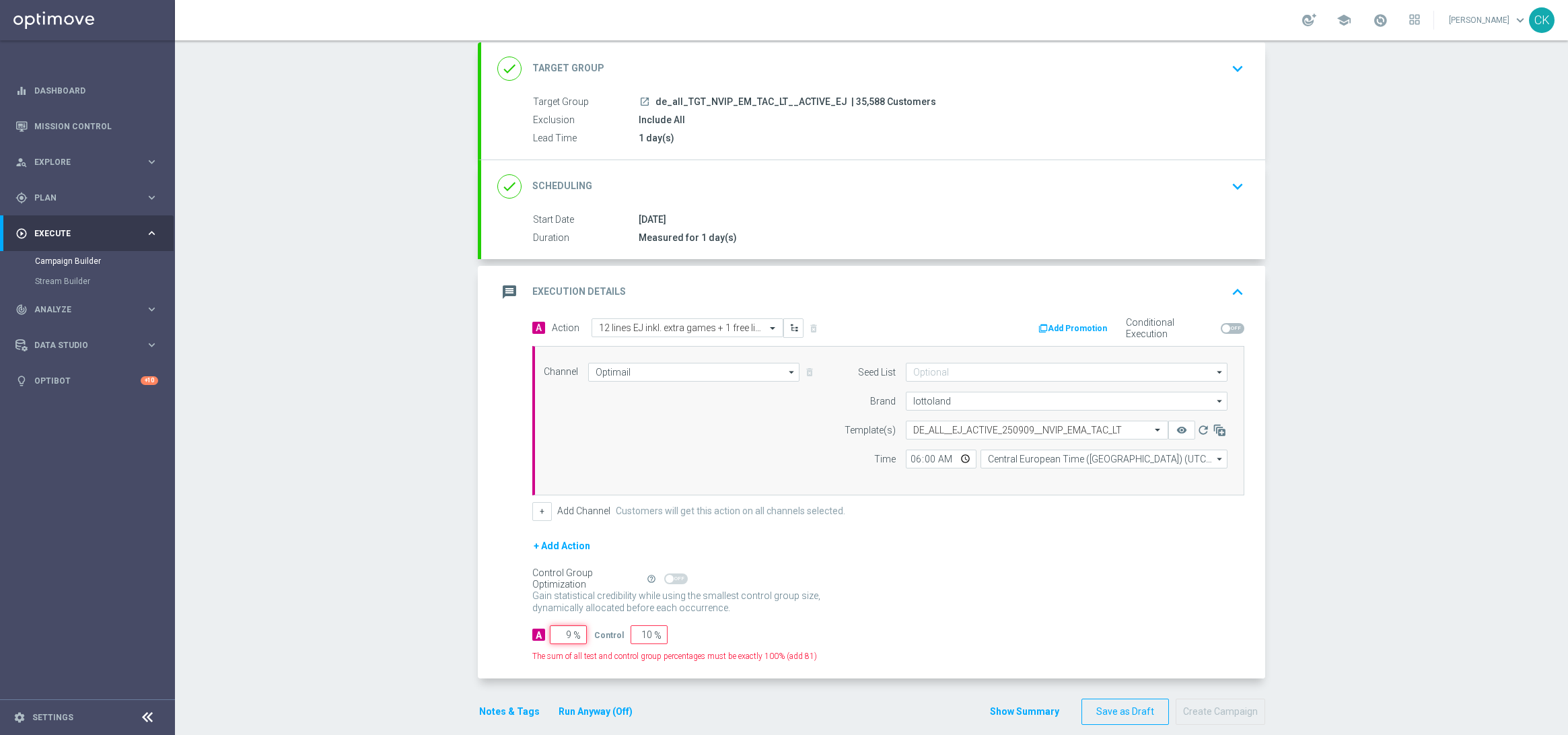
type input "91"
type input "98"
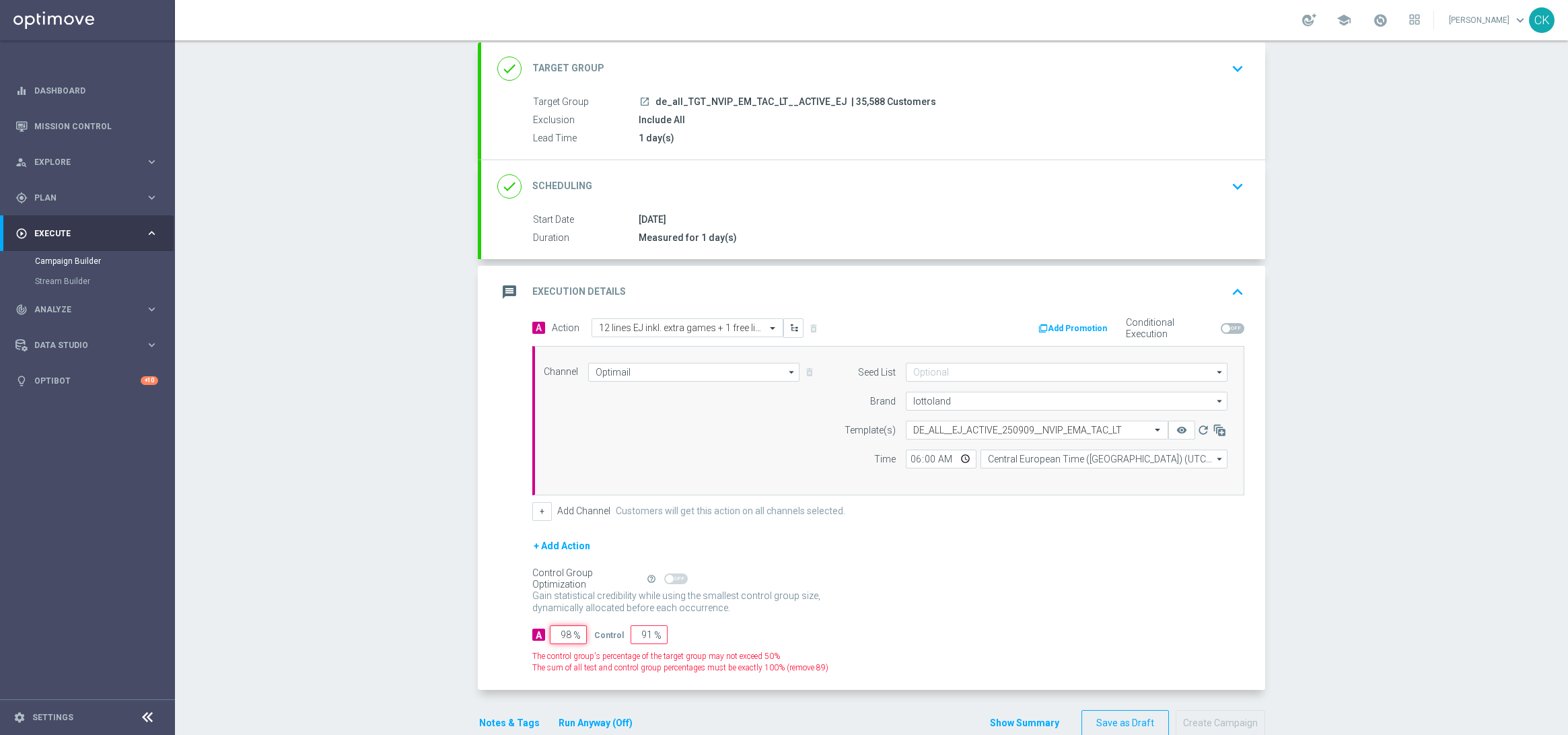
type input "2"
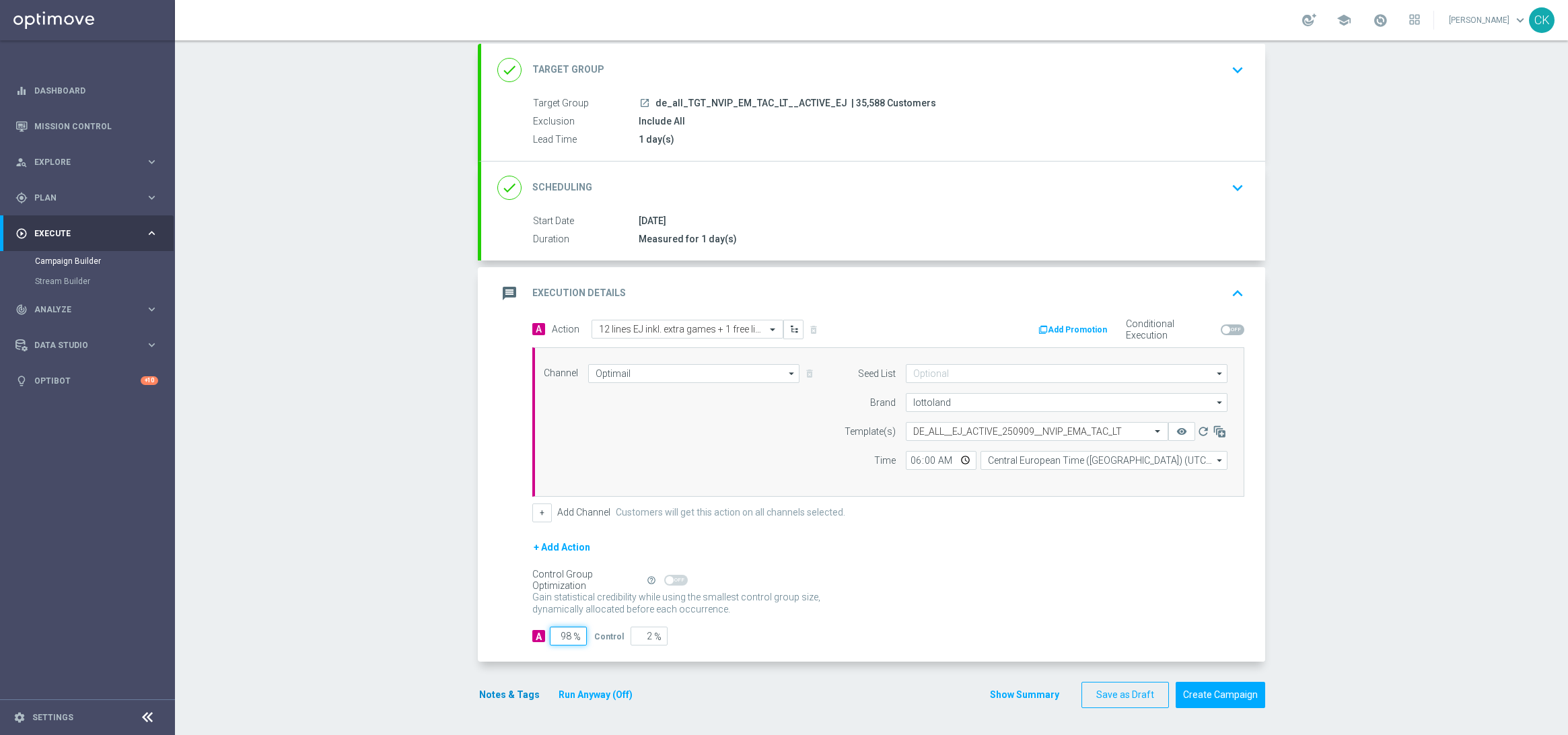
type input "98"
click at [492, 694] on button "Notes & Tags" at bounding box center [509, 695] width 63 height 17
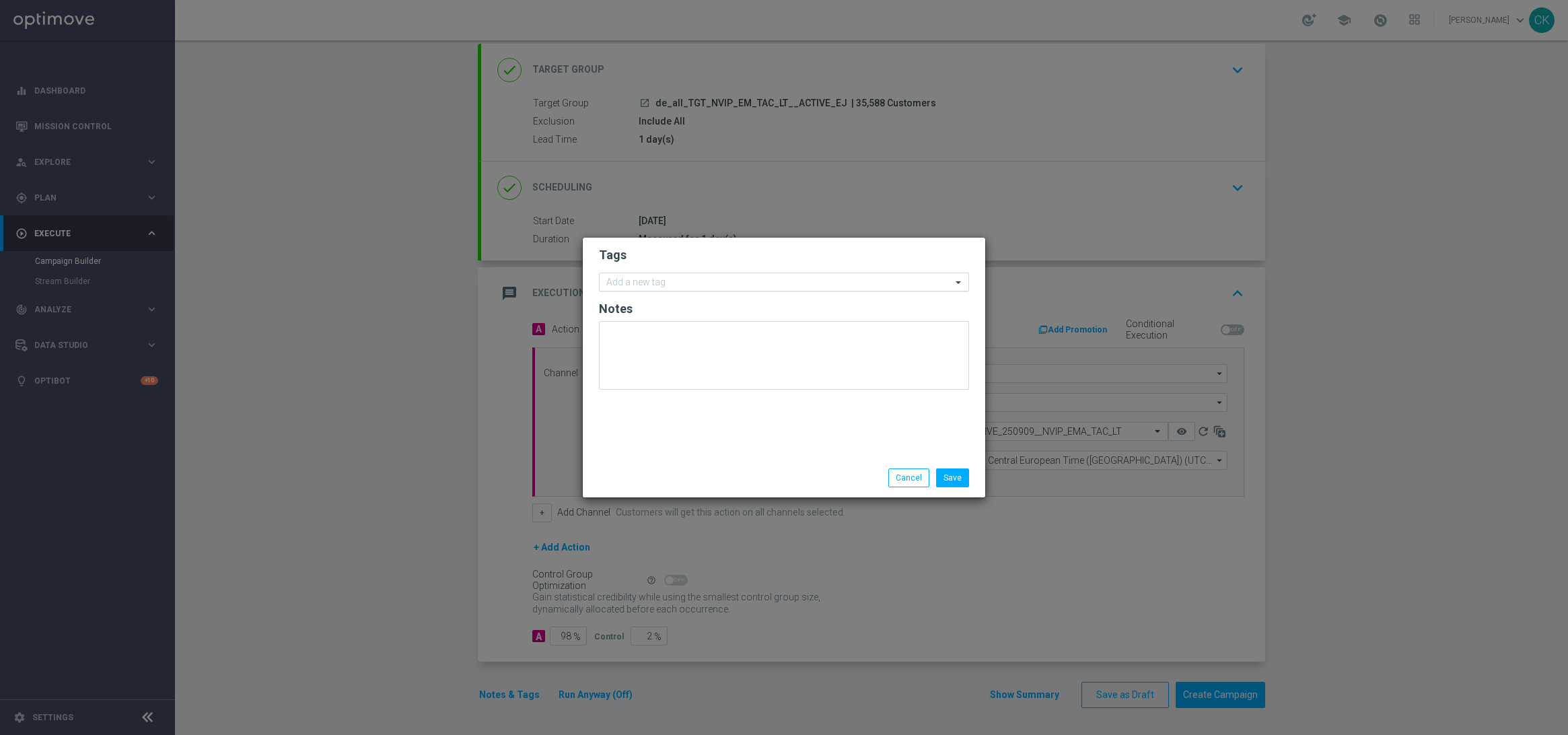
click at [676, 274] on div "Add a new tag" at bounding box center [776, 282] width 352 height 17
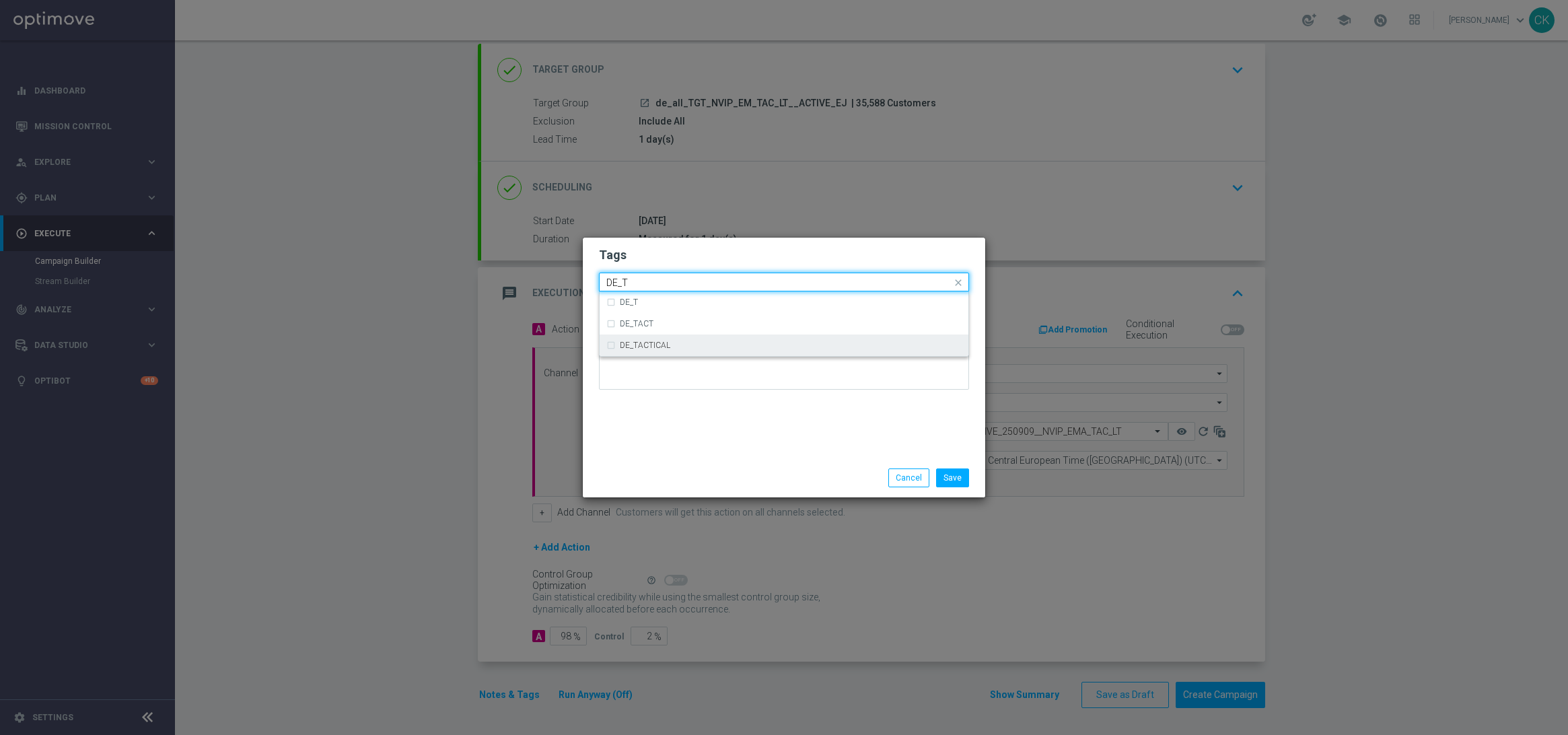
click at [692, 337] on div "DE_TACTICAL" at bounding box center [784, 345] width 356 height 22
type input "DE_T"
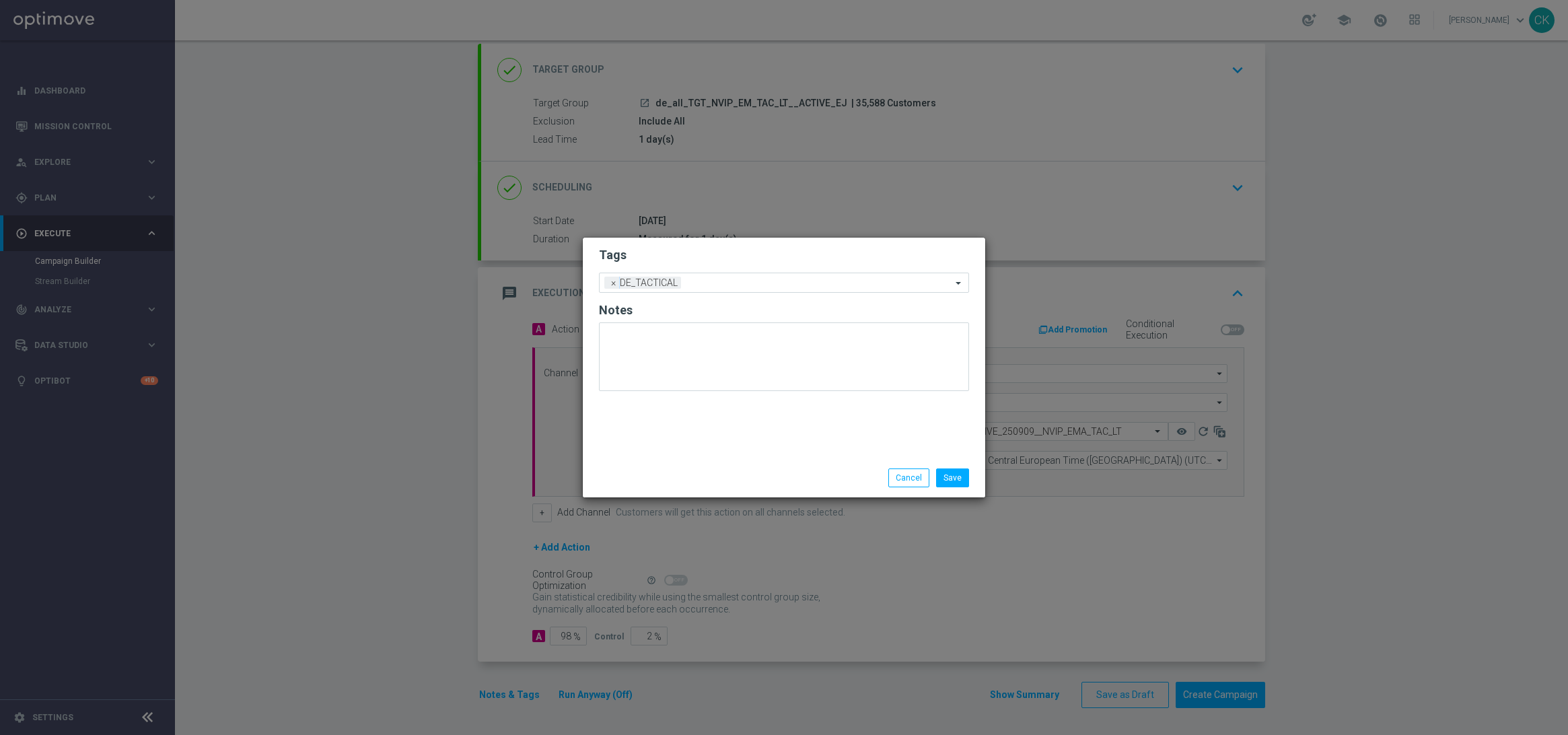
click at [685, 453] on div "Tags Add a new tag × DE_TACTICAL Notes" at bounding box center [784, 348] width 403 height 221
click at [959, 476] on button "Save" at bounding box center [952, 478] width 33 height 19
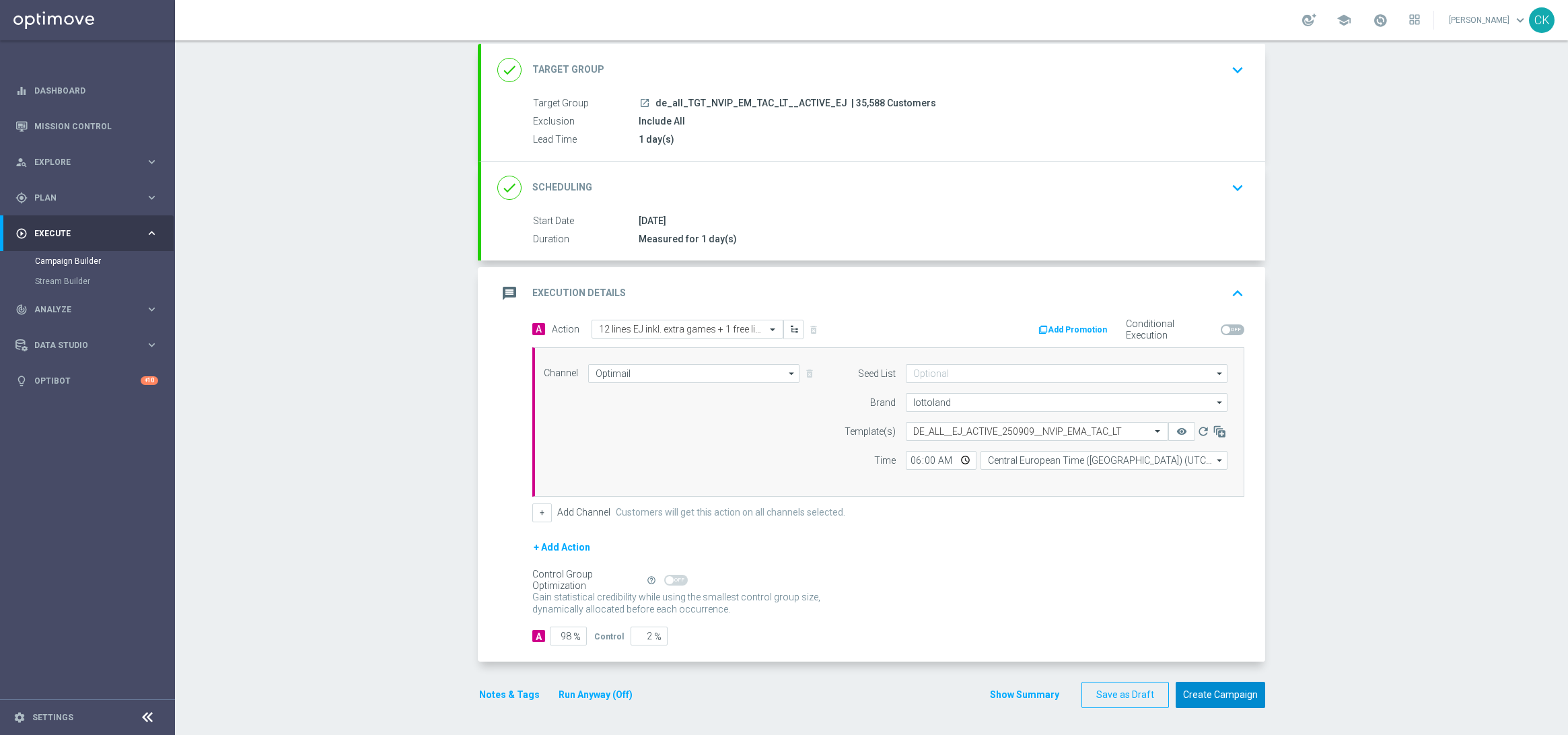
click at [1226, 699] on button "Create Campaign" at bounding box center [1220, 695] width 90 height 26
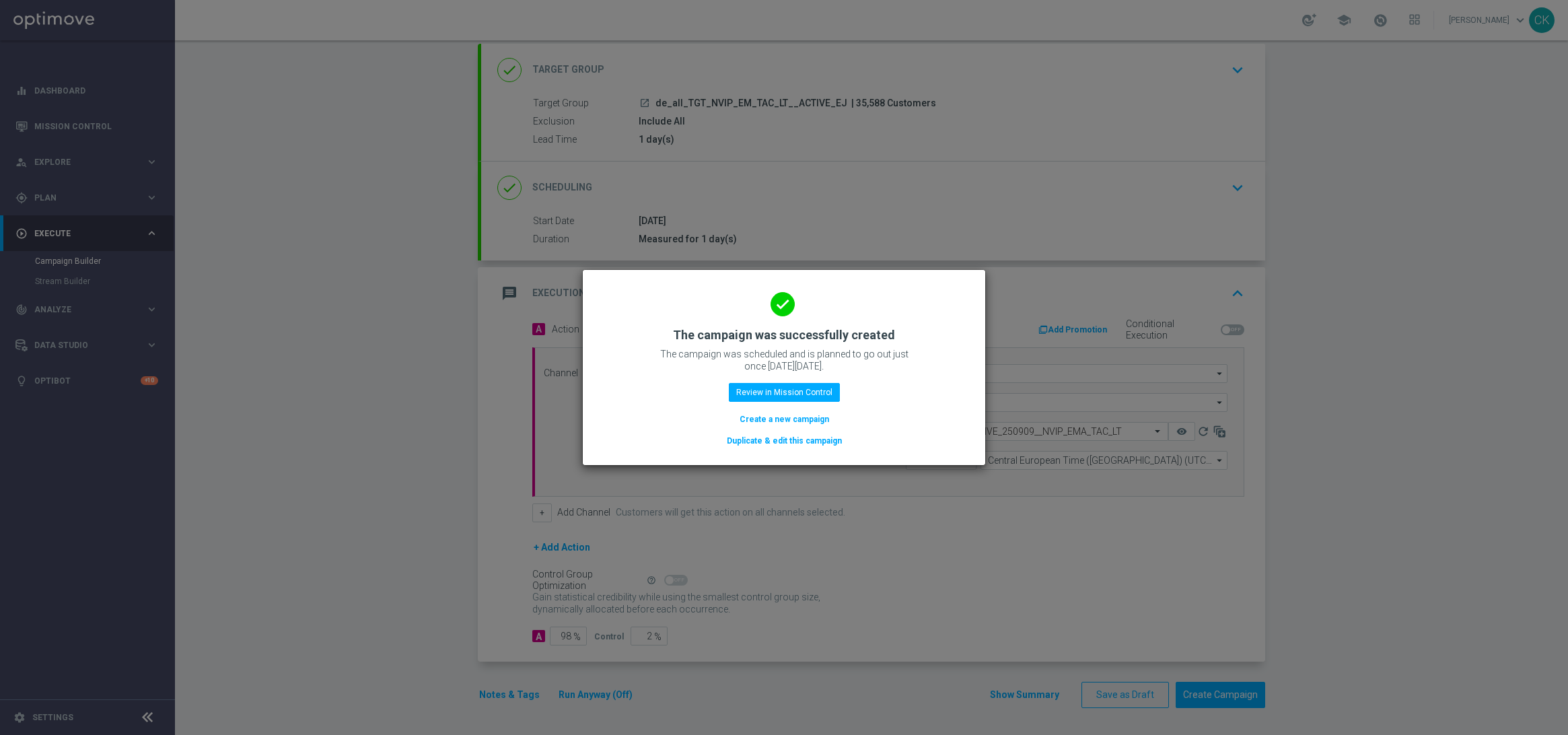
click at [771, 419] on button "Create a new campaign" at bounding box center [785, 420] width 92 height 15
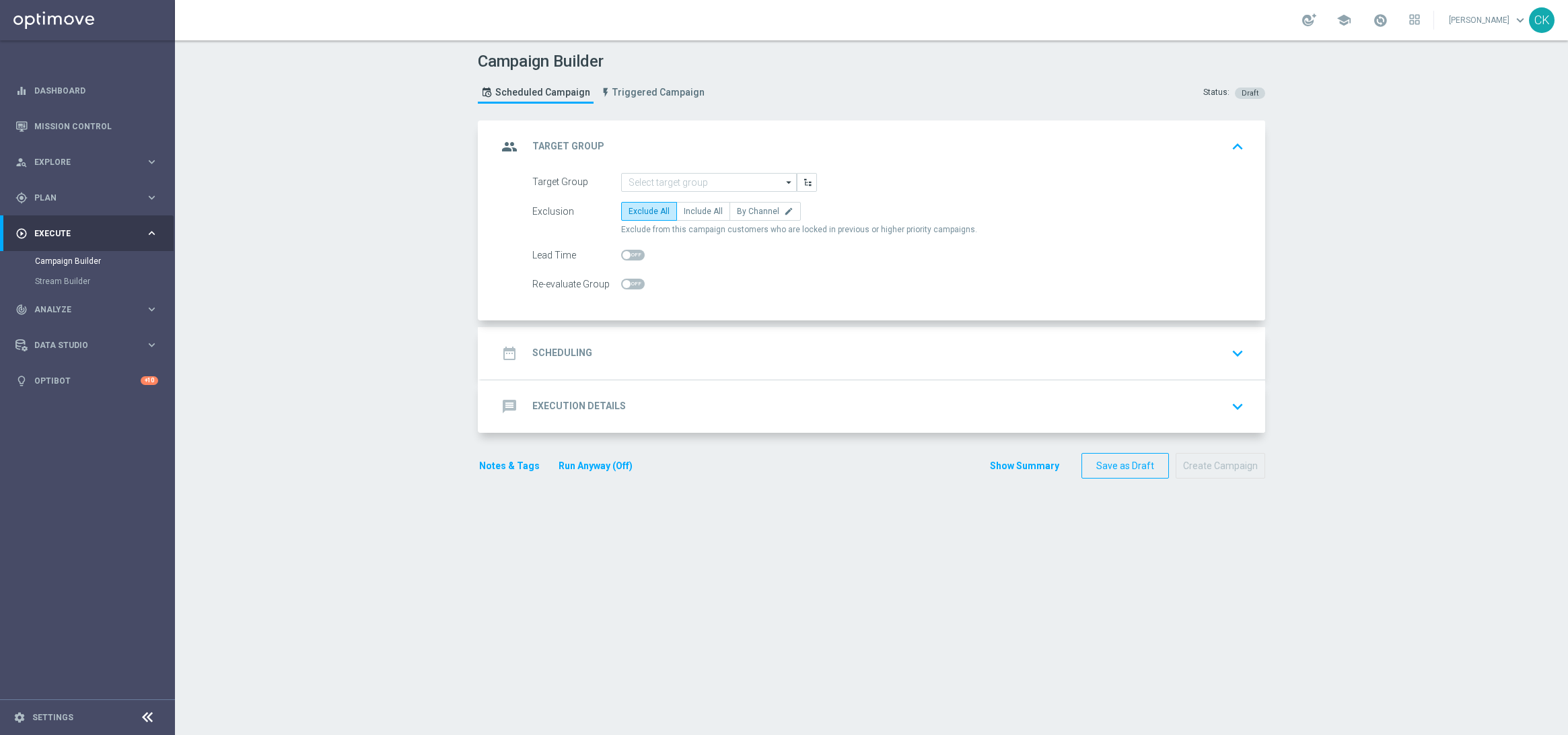
scroll to position [0, 0]
click at [659, 179] on input at bounding box center [709, 182] width 175 height 19
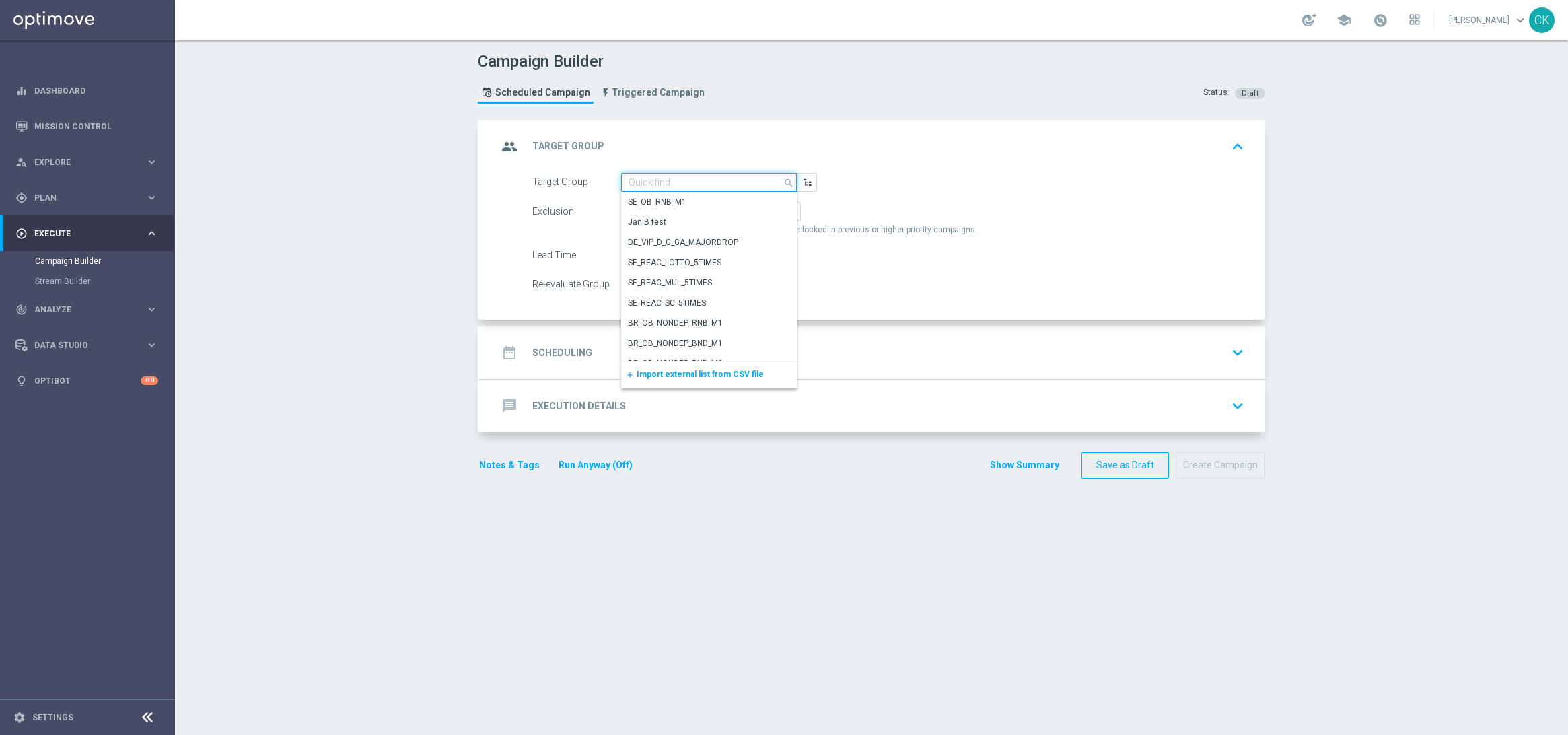
paste input "de_all_TGT_NVIP_EM_TAC_LT__REACTIVATED_EJ"
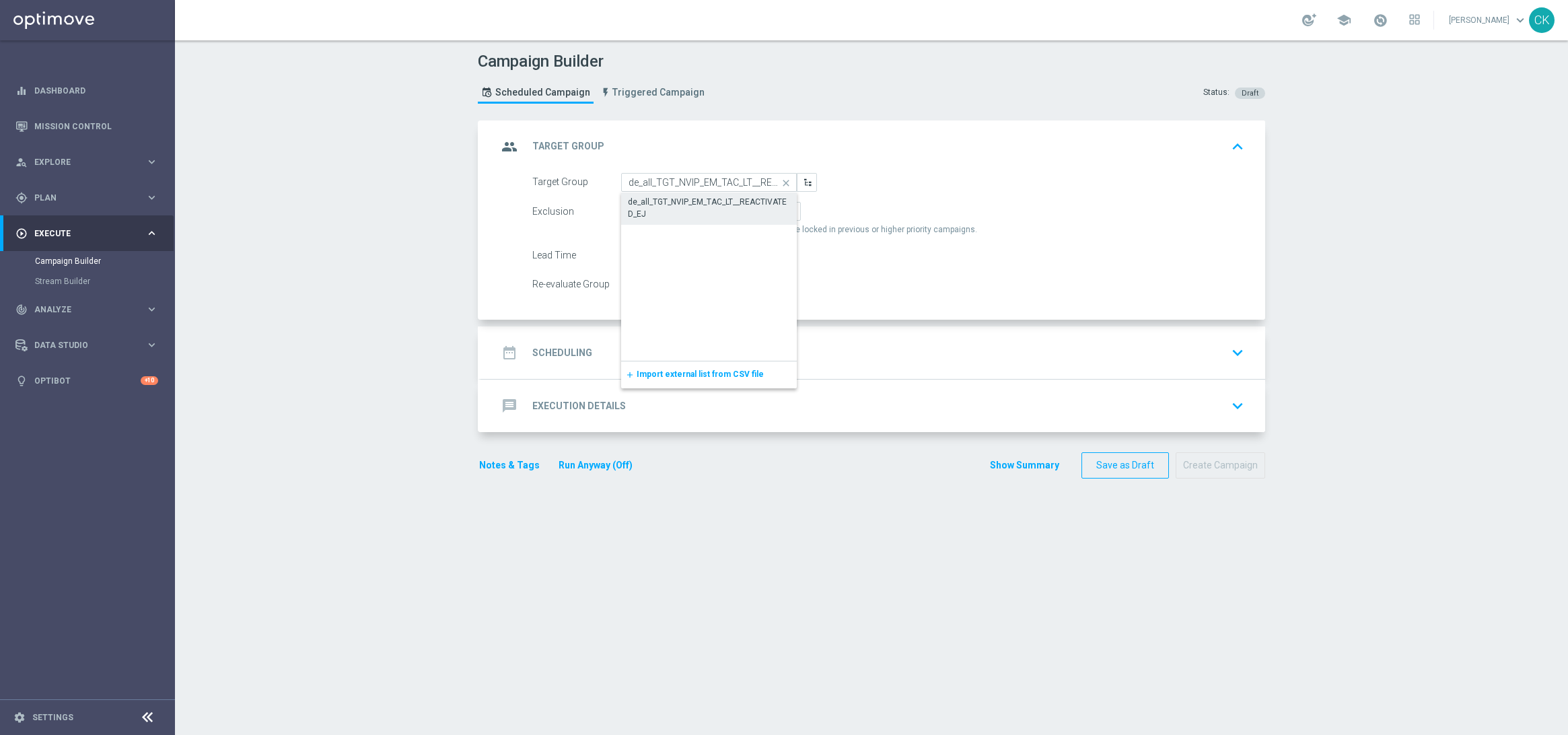
click at [659, 206] on div "de_all_TGT_NVIP_EM_TAC_LT__REACTIVATED_EJ" at bounding box center [709, 209] width 162 height 25
type input "de_all_TGT_NVIP_EM_TAC_LT__REACTIVATED_EJ"
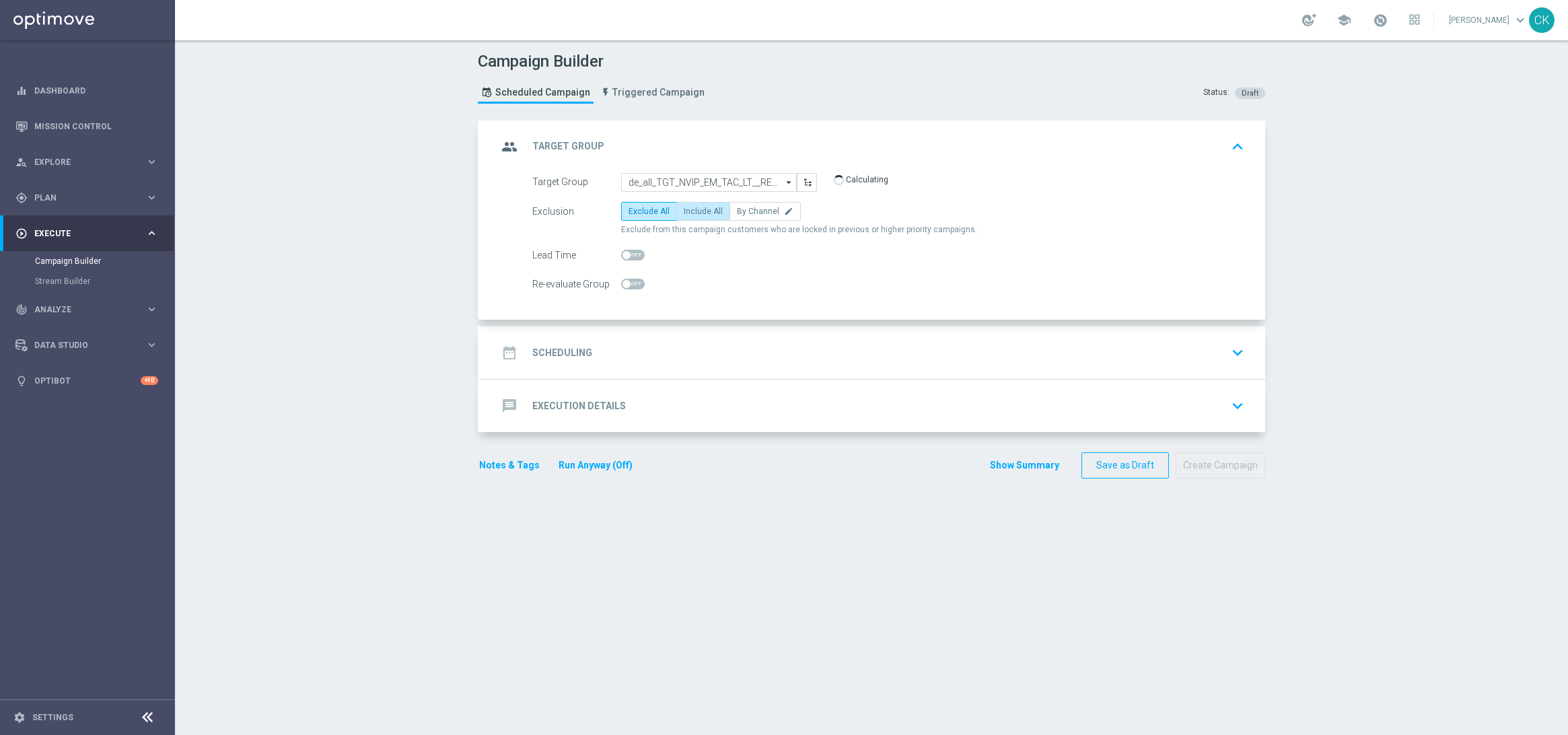
click at [688, 207] on span "Include All" at bounding box center [703, 211] width 39 height 9
click at [688, 209] on input "Include All" at bounding box center [688, 213] width 8 height 8
radio input "true"
click at [626, 250] on span at bounding box center [633, 255] width 24 height 10
click at [626, 250] on input "checkbox" at bounding box center [633, 255] width 24 height 10
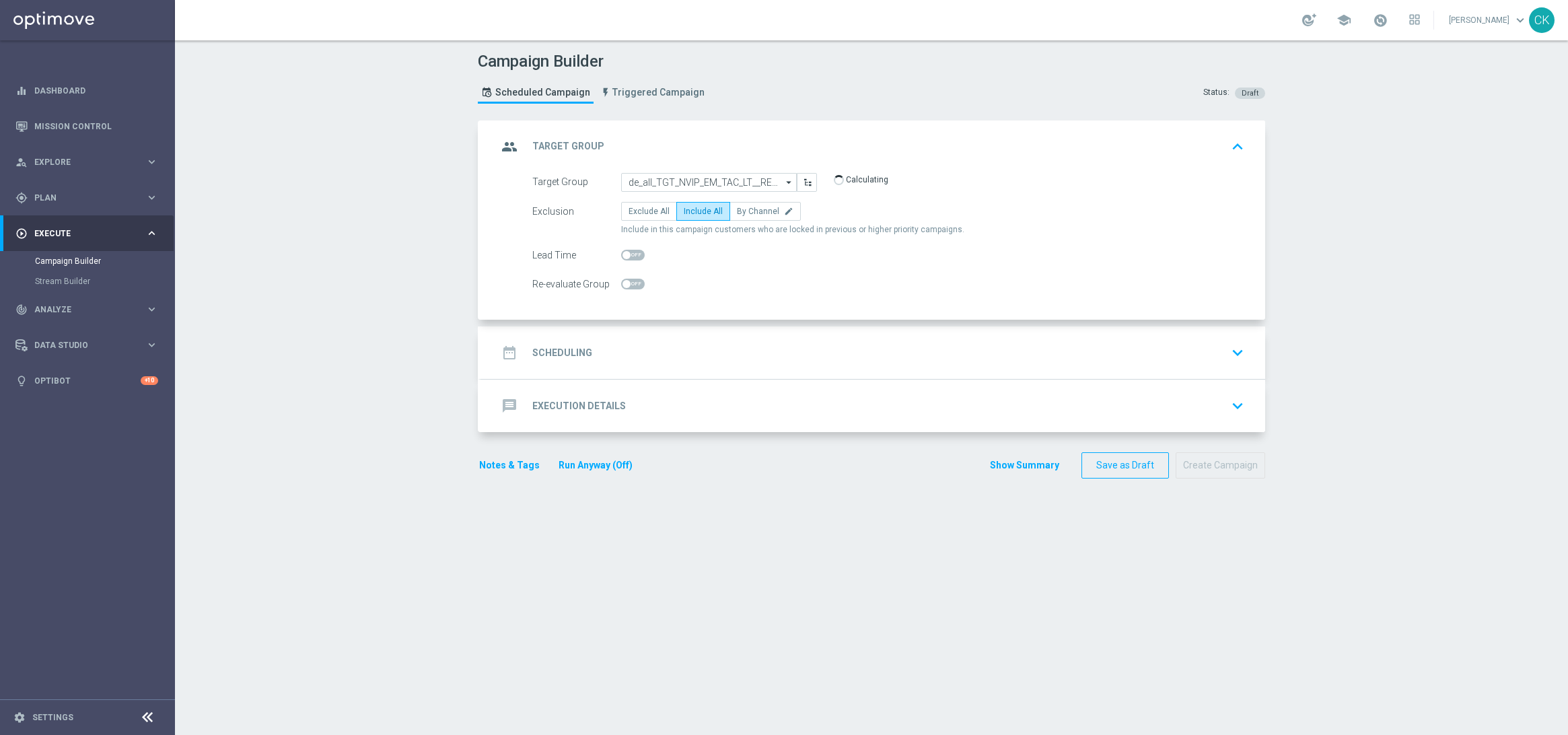
checkbox input "true"
click at [567, 346] on h2 "Scheduling" at bounding box center [561, 353] width 59 height 13
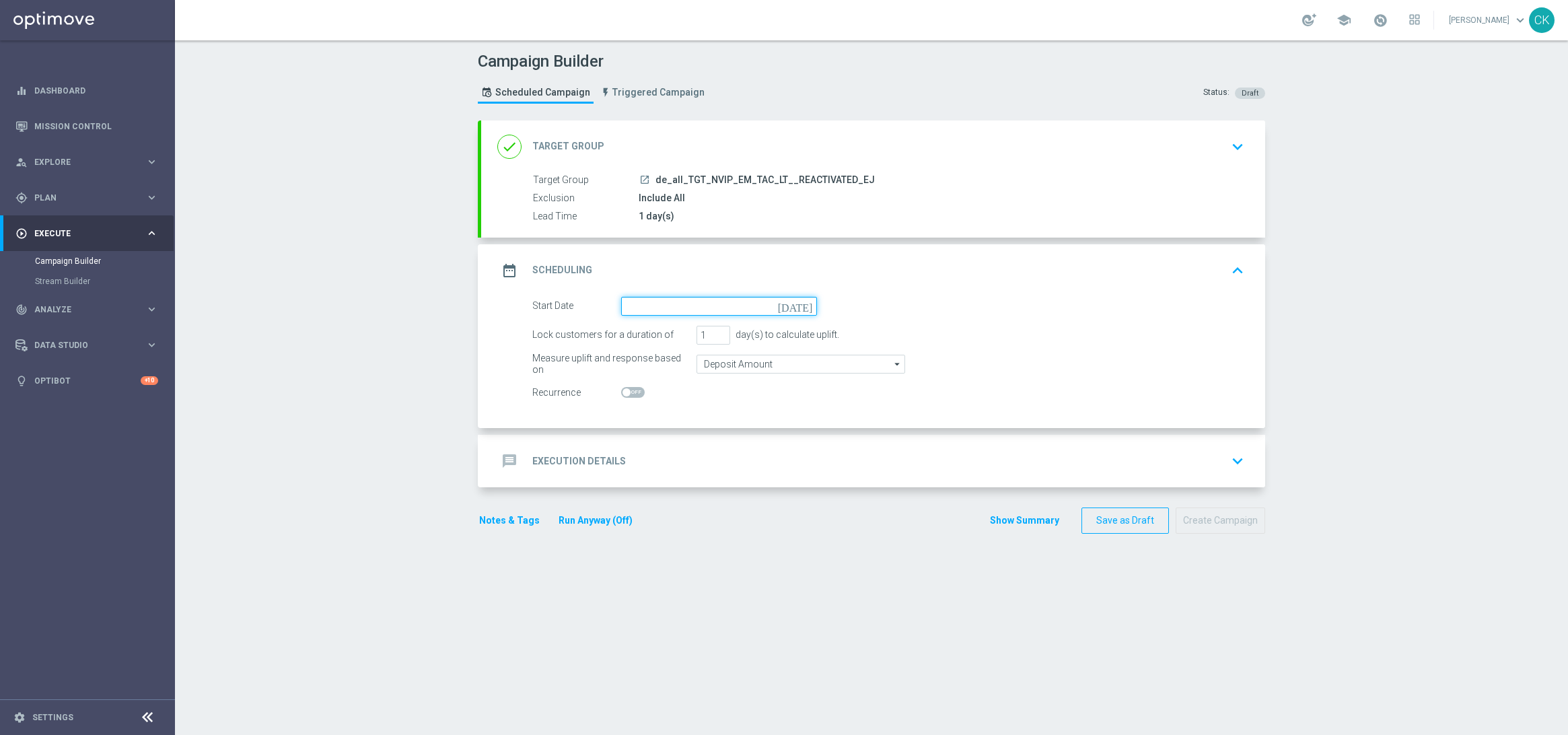
click at [697, 309] on input at bounding box center [720, 307] width 196 height 19
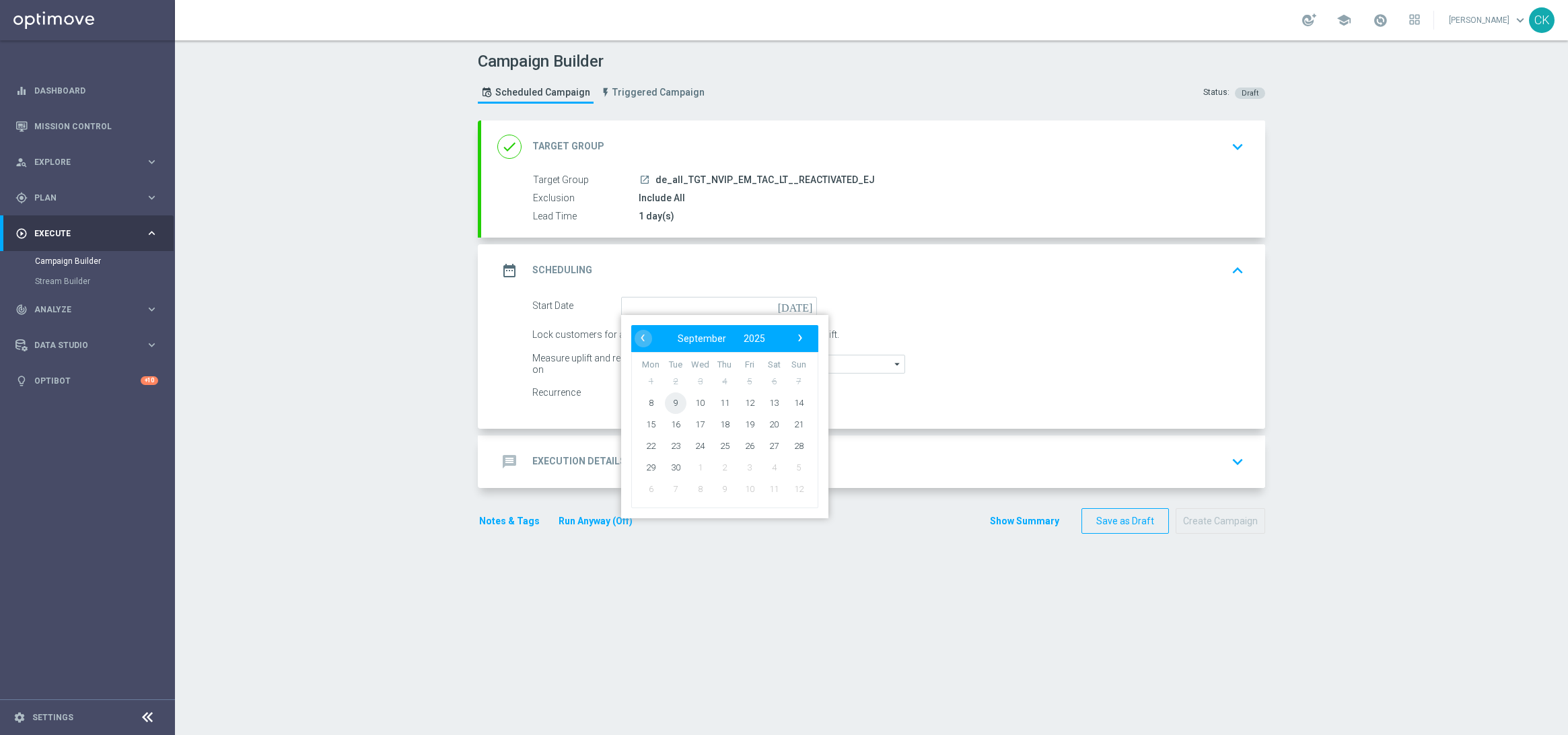
click at [668, 400] on span "9" at bounding box center [676, 402] width 22 height 22
type input "[DATE]"
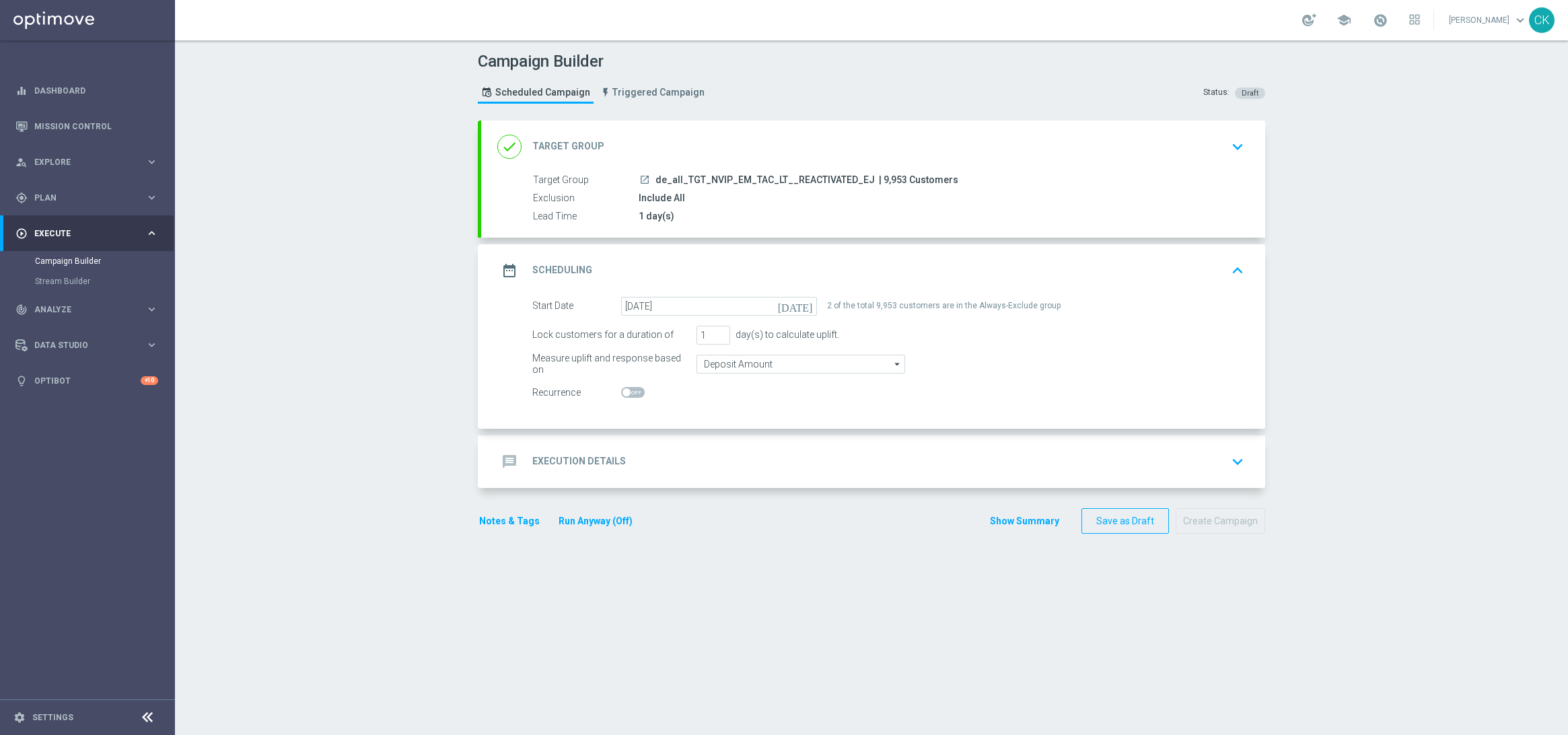
click at [560, 460] on h2 "Execution Details" at bounding box center [578, 461] width 93 height 13
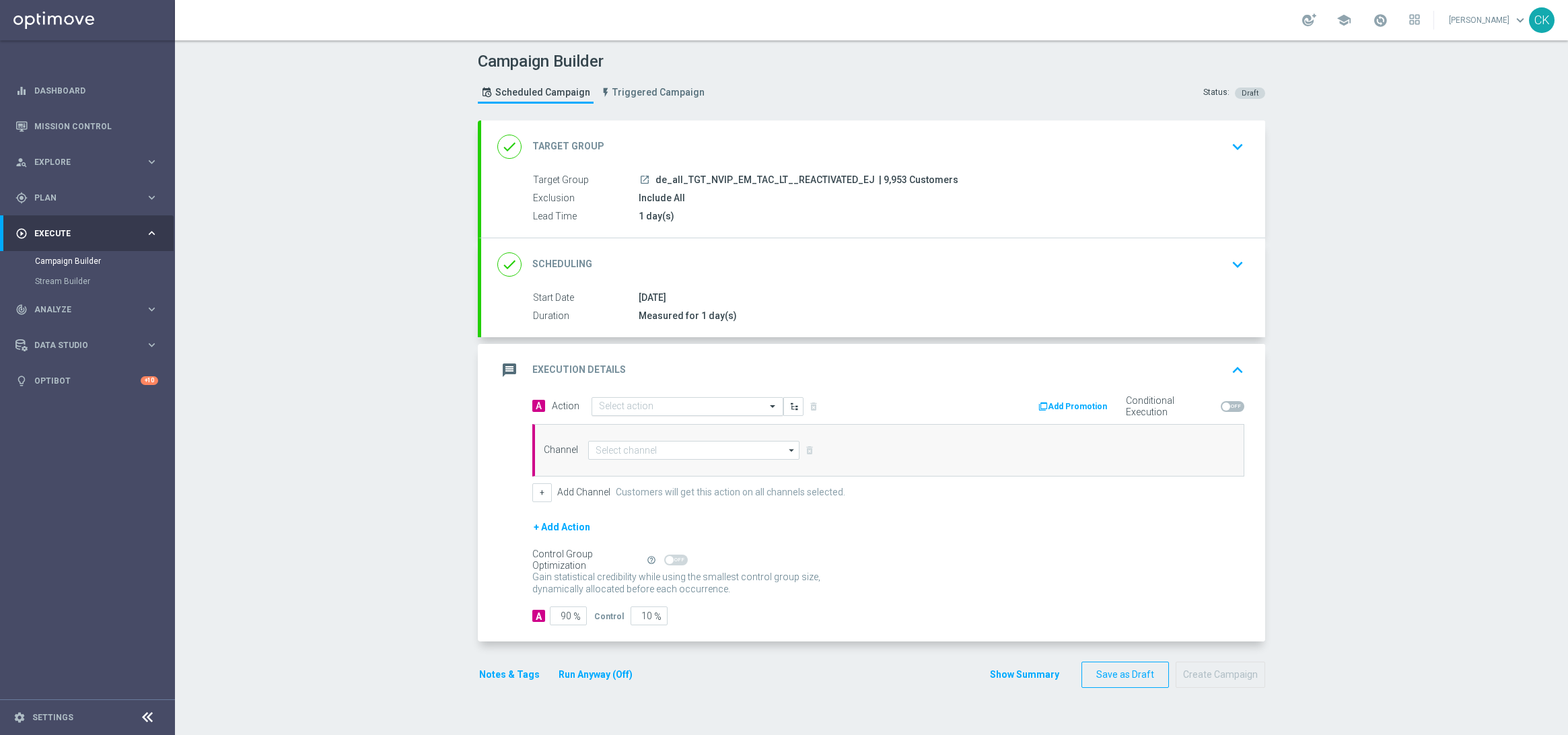
click at [671, 407] on input "text" at bounding box center [674, 407] width 150 height 11
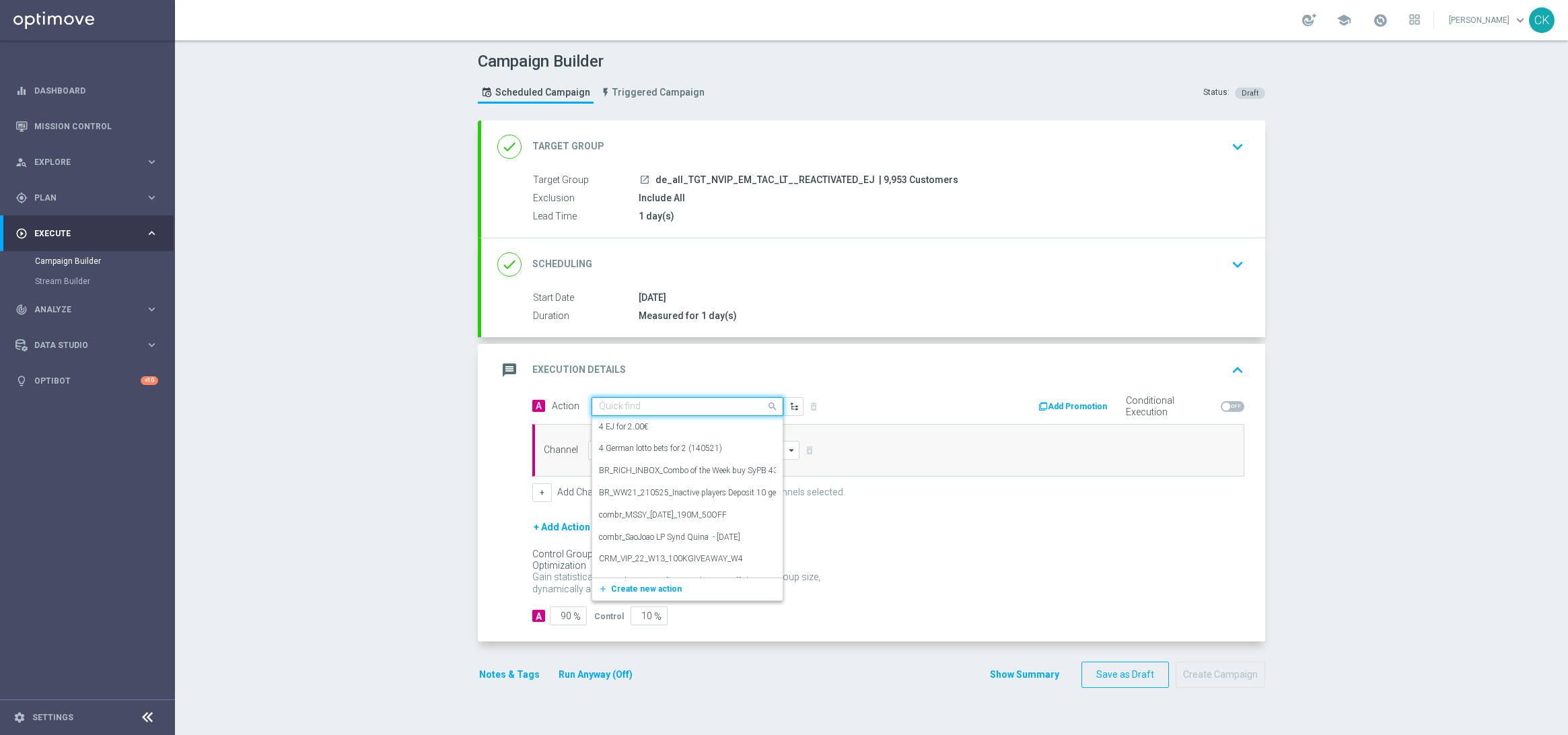
paste input "6 lines EJ inkl. extra games + 1 free line ED"
type input "6 lines EJ inkl. extra games + 1 free line ED"
click at [598, 445] on icon "add_new" at bounding box center [605, 448] width 13 height 9
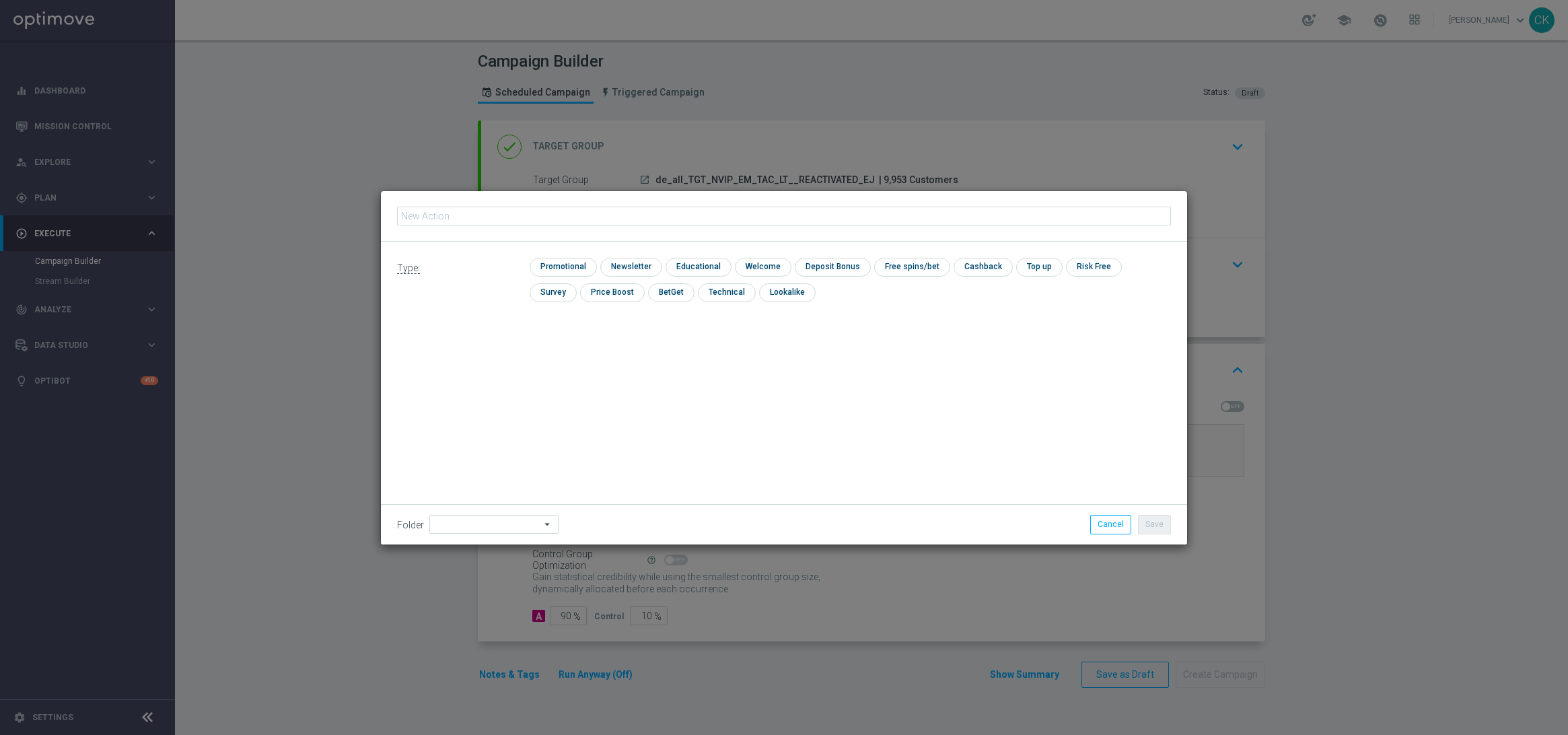
type input "6 lines EJ inkl. extra games + 1 free line ED"
click at [576, 259] on input "checkbox" at bounding box center [561, 266] width 64 height 18
checkbox input "true"
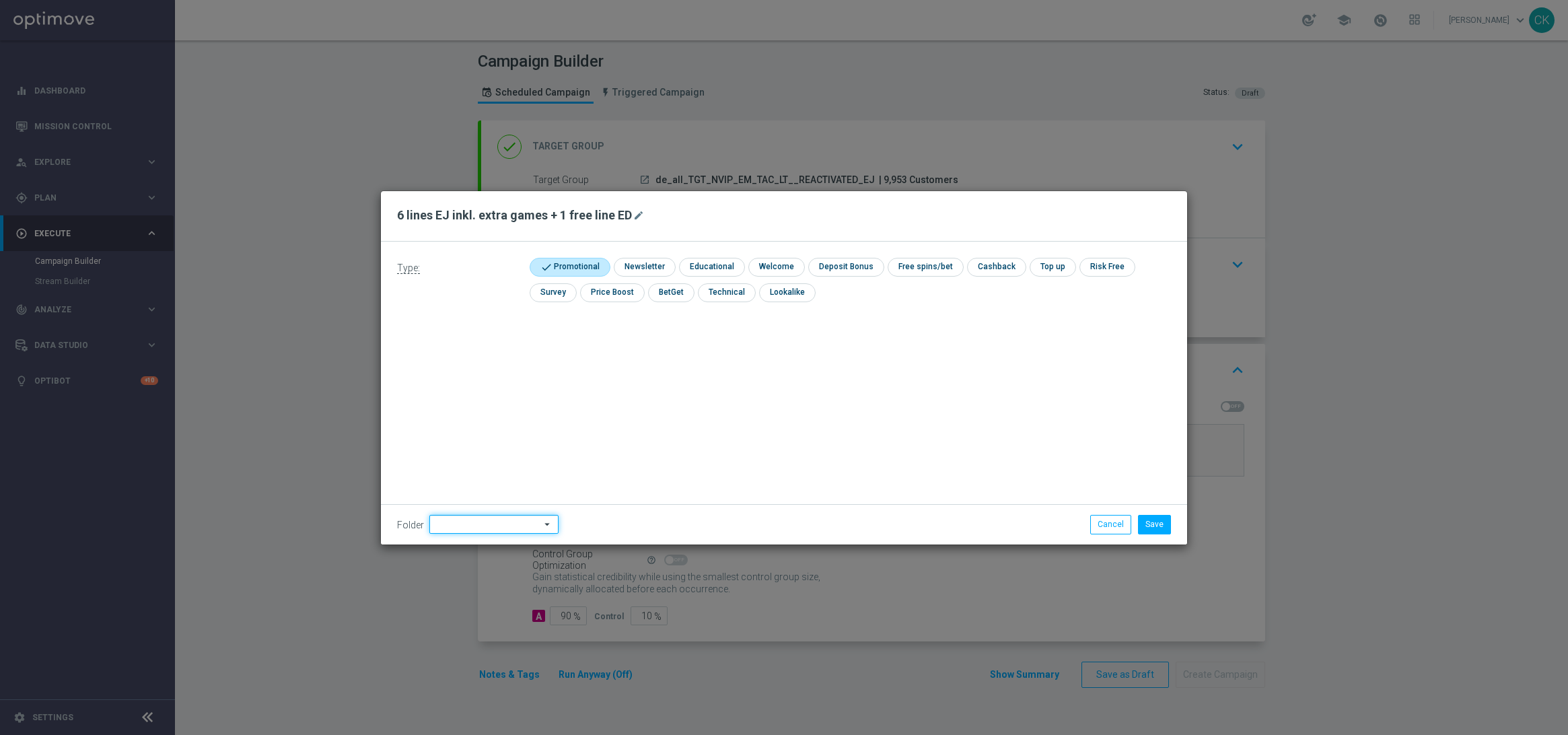
click at [460, 527] on input at bounding box center [493, 525] width 129 height 19
click at [494, 411] on div "DE" at bounding box center [482, 410] width 107 height 19
type input "DE"
click at [494, 411] on div "Type: check Promotional check Newsletter check Educational check Welcome check …" at bounding box center [784, 393] width 807 height 303
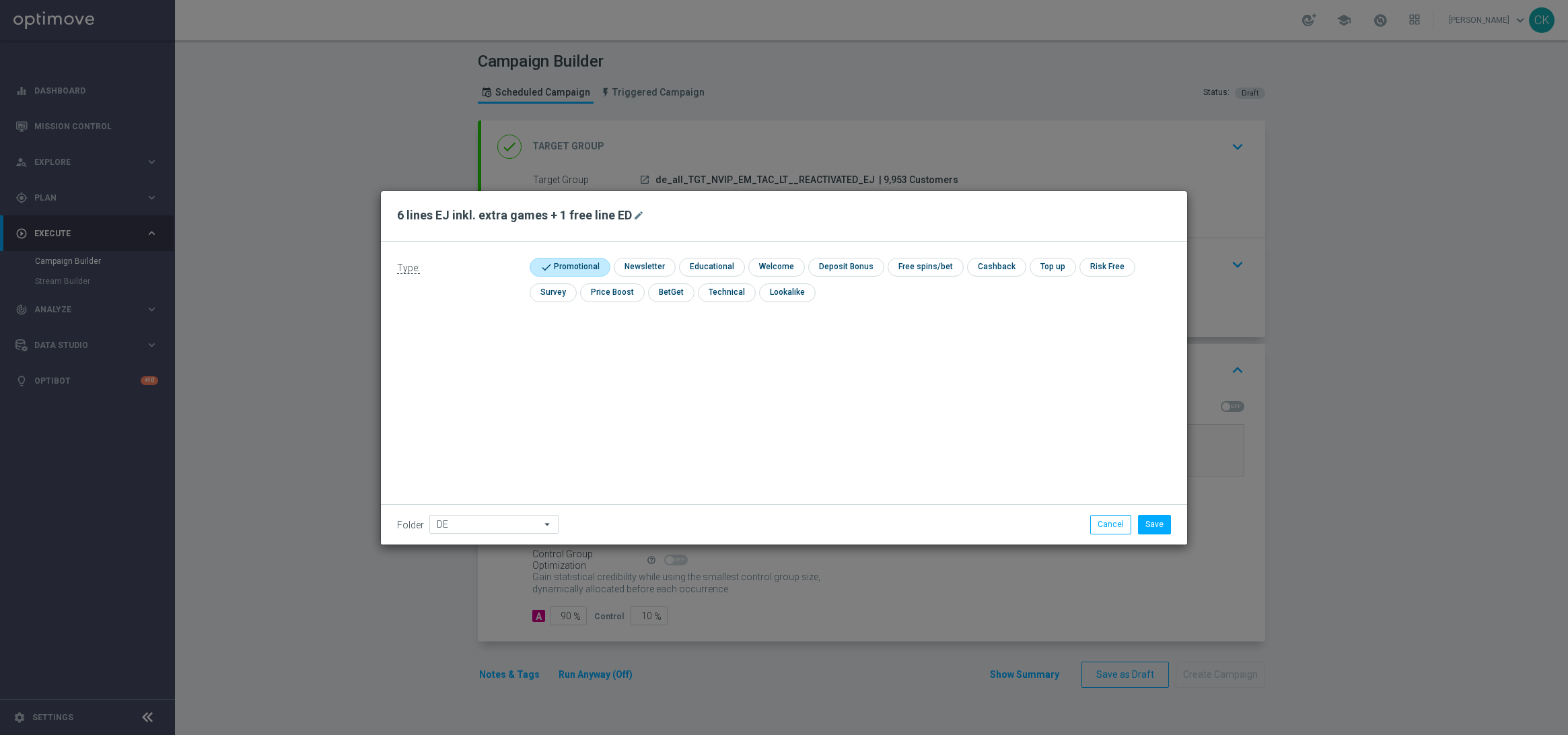
click at [984, 434] on div "Type: check Promotional check Newsletter check Educational check Welcome check …" at bounding box center [784, 393] width 807 height 303
click at [1155, 522] on button "Save" at bounding box center [1154, 525] width 33 height 19
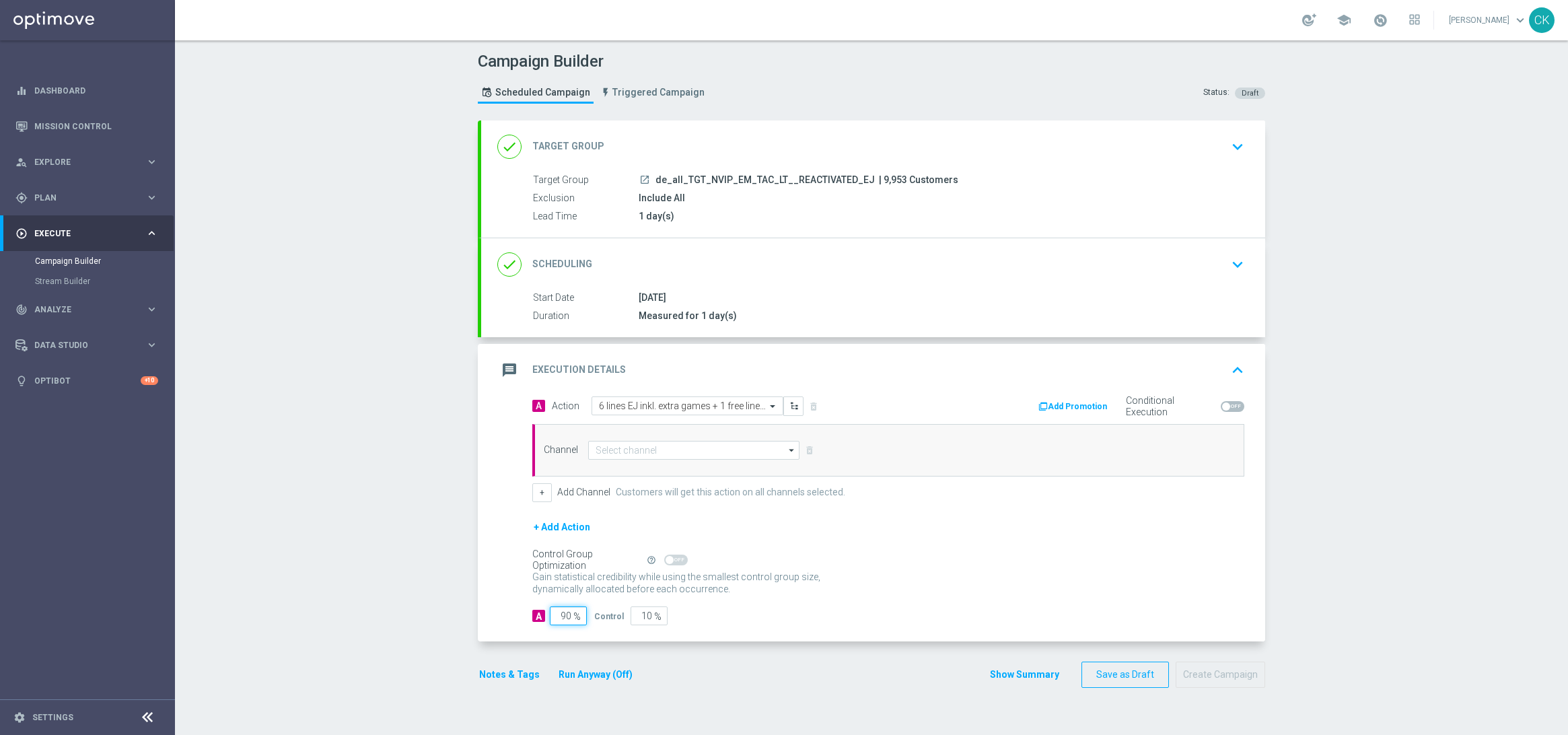
click at [565, 613] on input "90" at bounding box center [568, 616] width 37 height 19
type input "9"
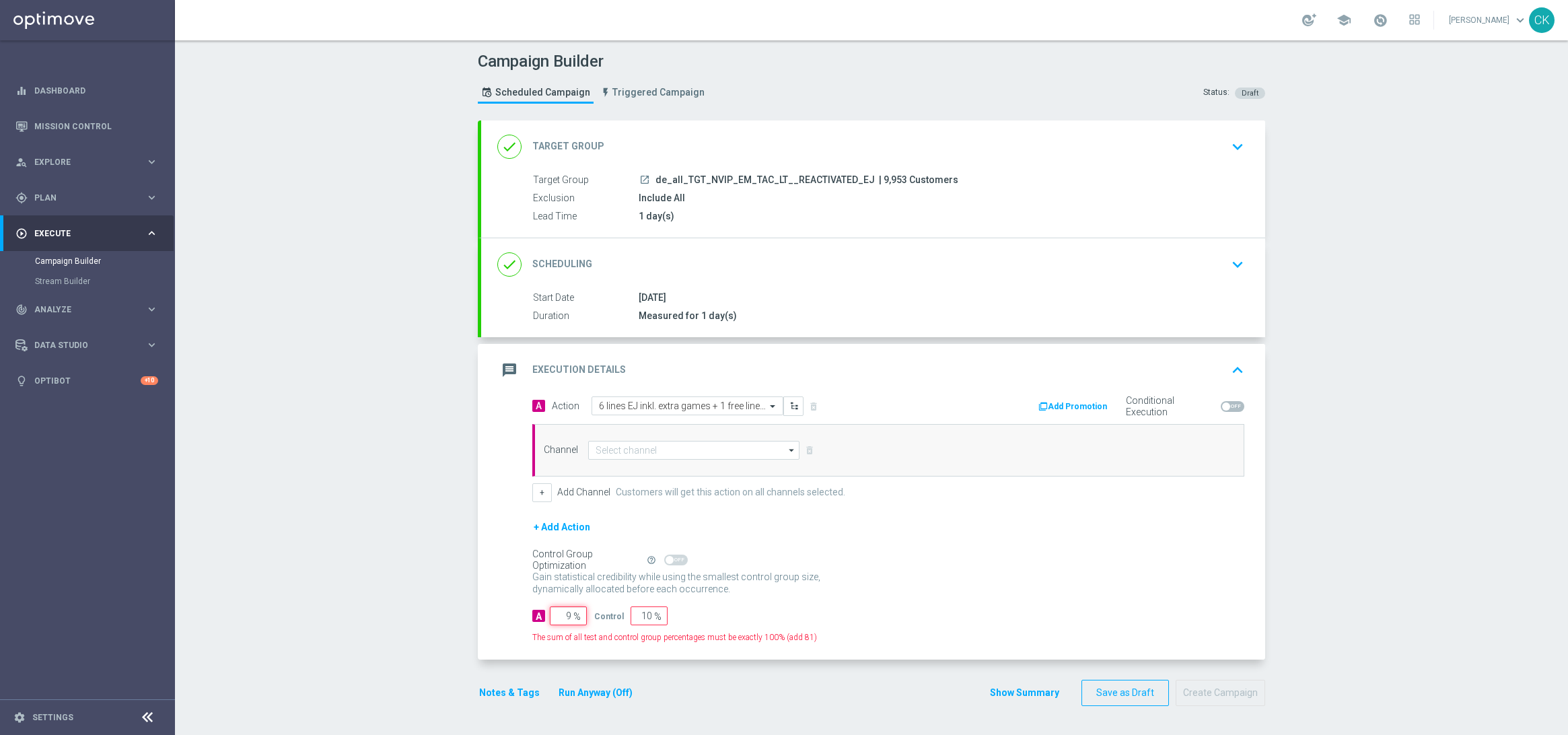
type input "91"
type input "98"
type input "2"
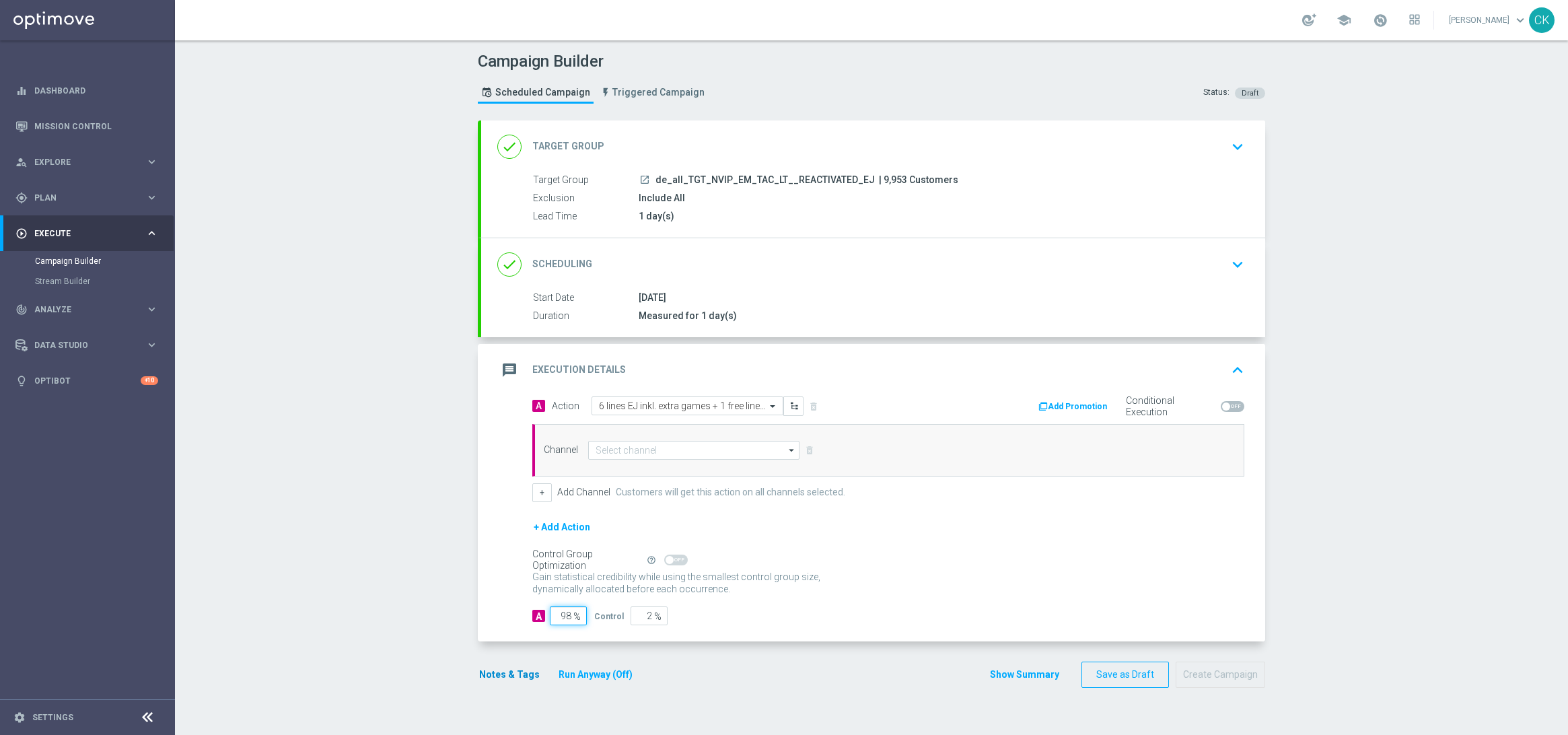
type input "98"
click at [488, 674] on button "Notes & Tags" at bounding box center [509, 675] width 63 height 17
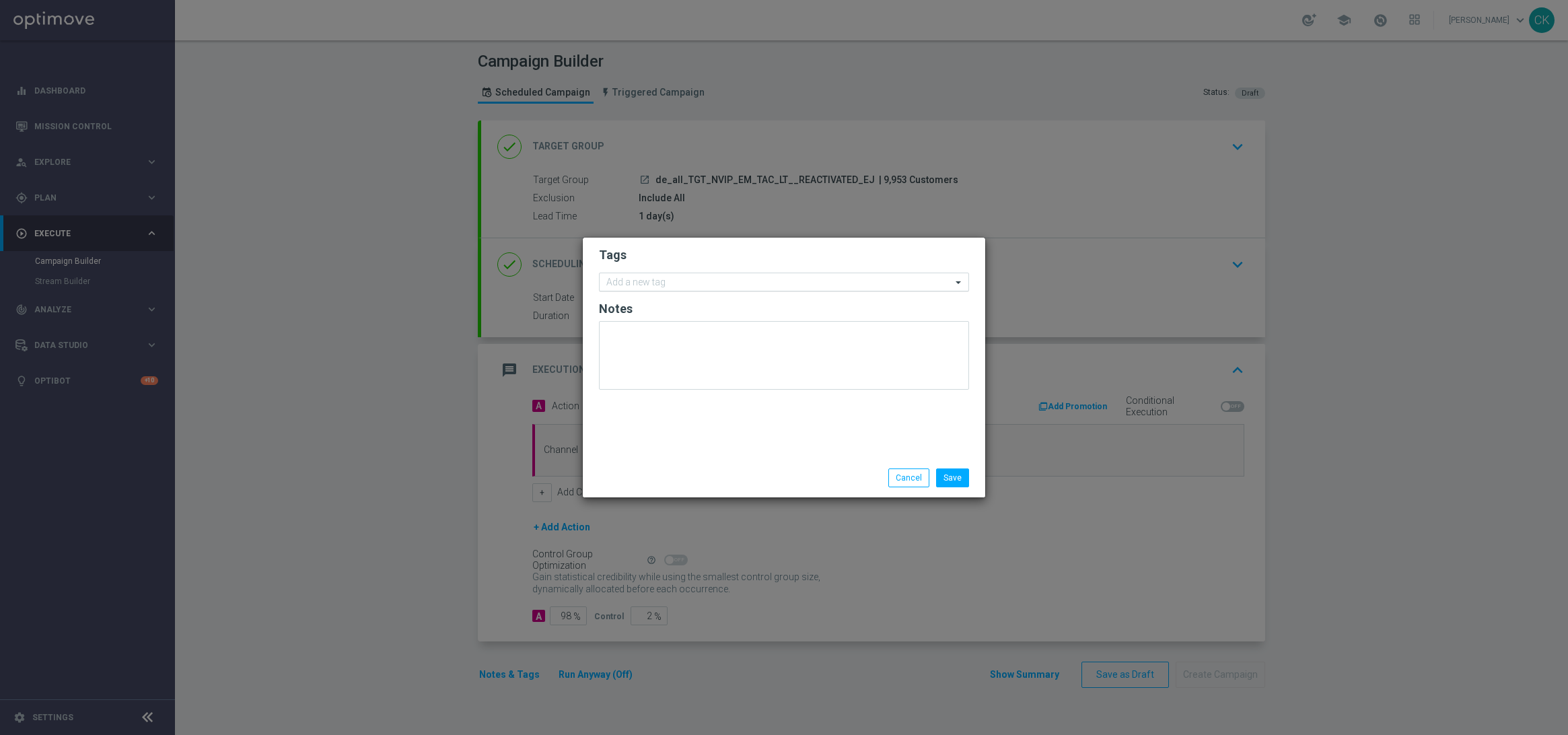
click at [683, 286] on input "text" at bounding box center [779, 283] width 345 height 11
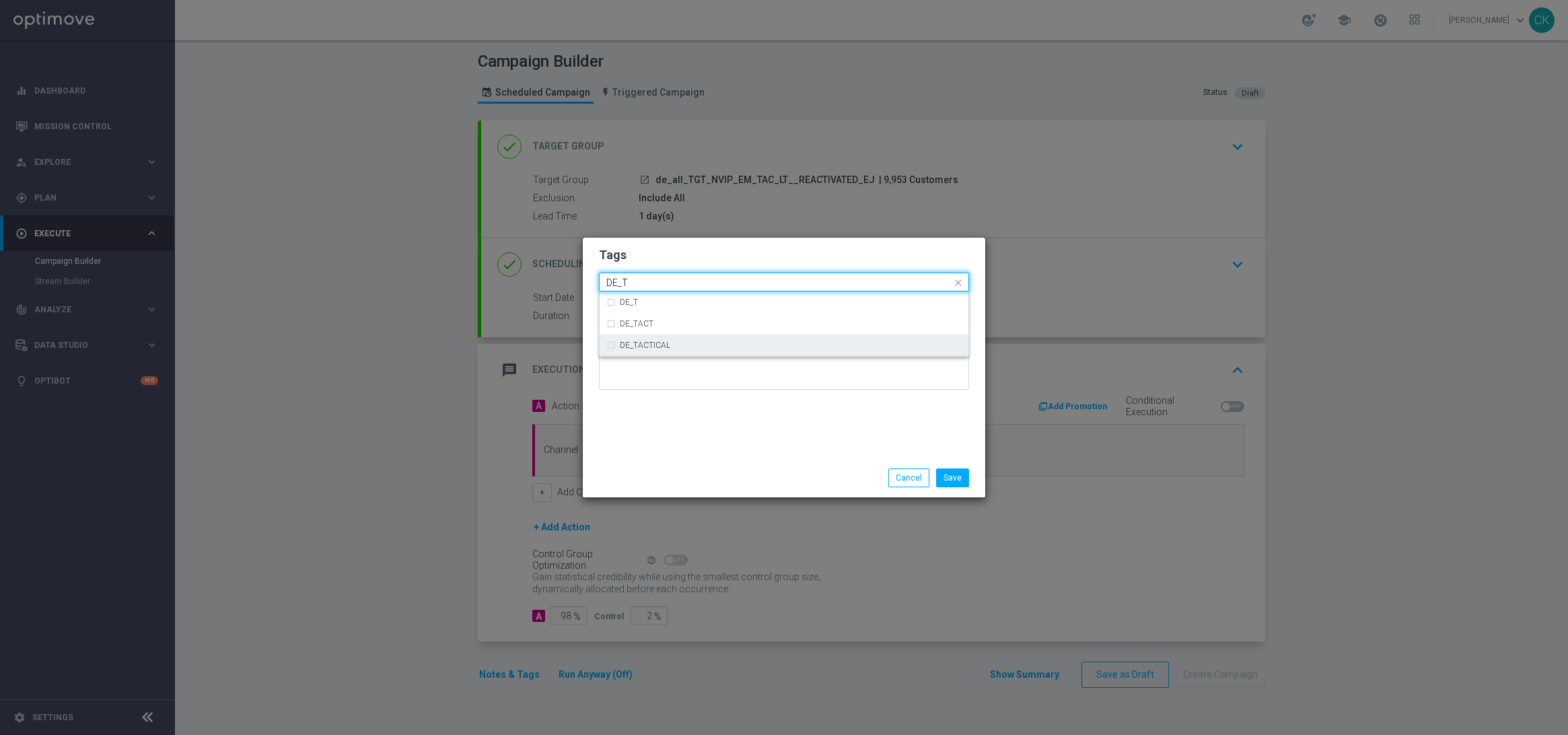
click at [704, 349] on div "DE_TACTICAL" at bounding box center [784, 345] width 356 height 22
type input "DE_T"
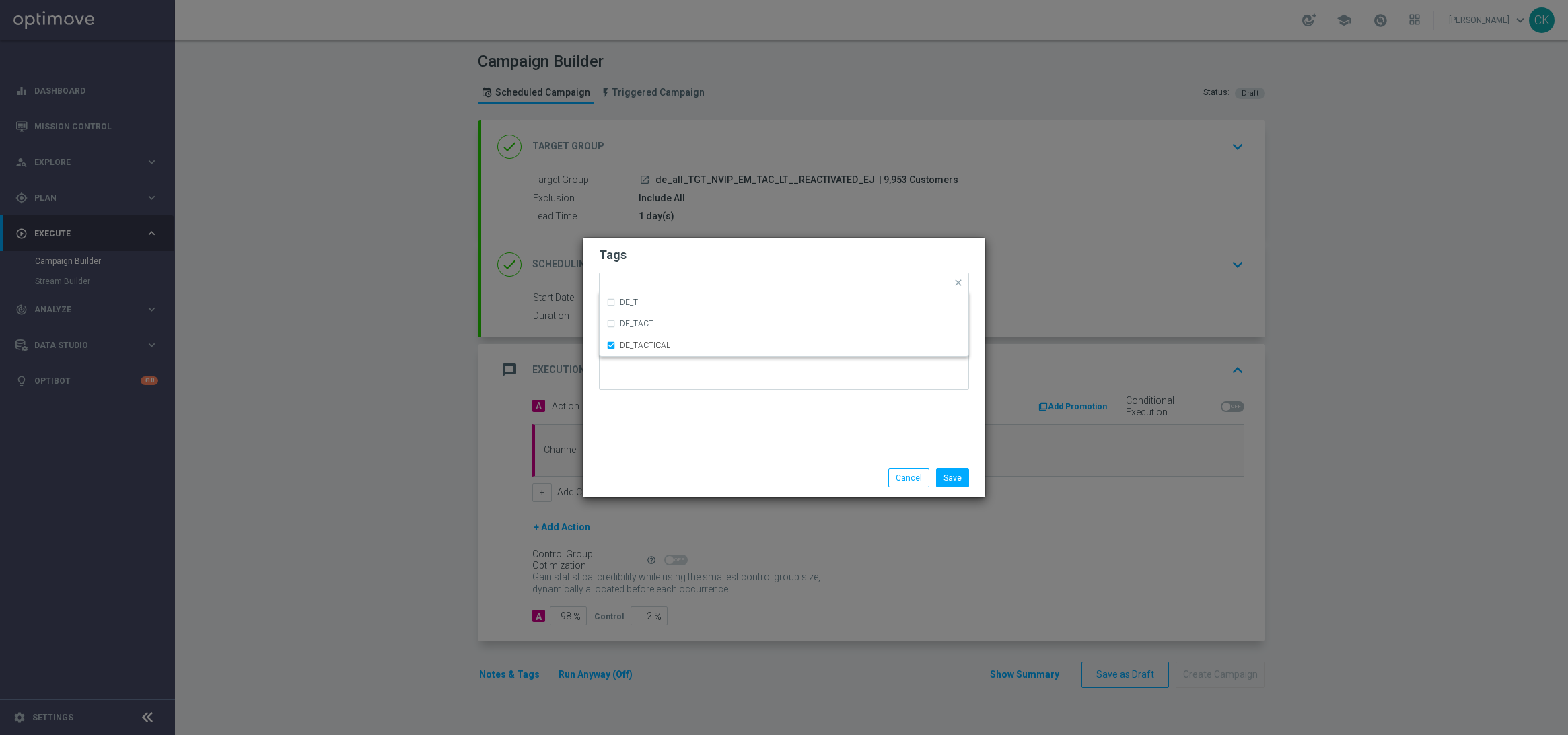
click at [704, 436] on div "Tags Quick find × DE_TACTICAL DE_T DE_TACT DE_TACTICAL Notes" at bounding box center [784, 348] width 403 height 221
click at [959, 476] on button "Save" at bounding box center [952, 478] width 33 height 19
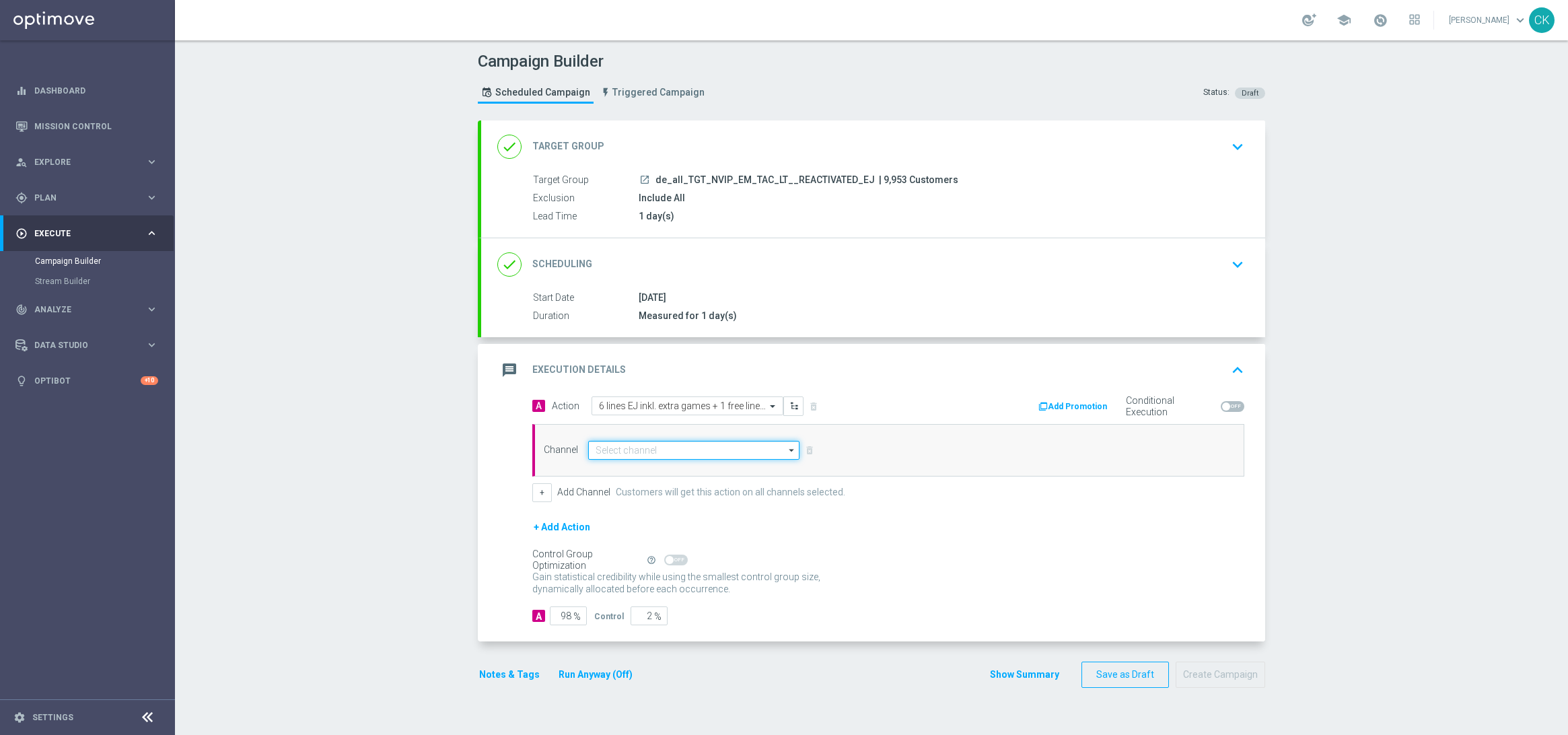
click at [651, 449] on input at bounding box center [694, 450] width 211 height 19
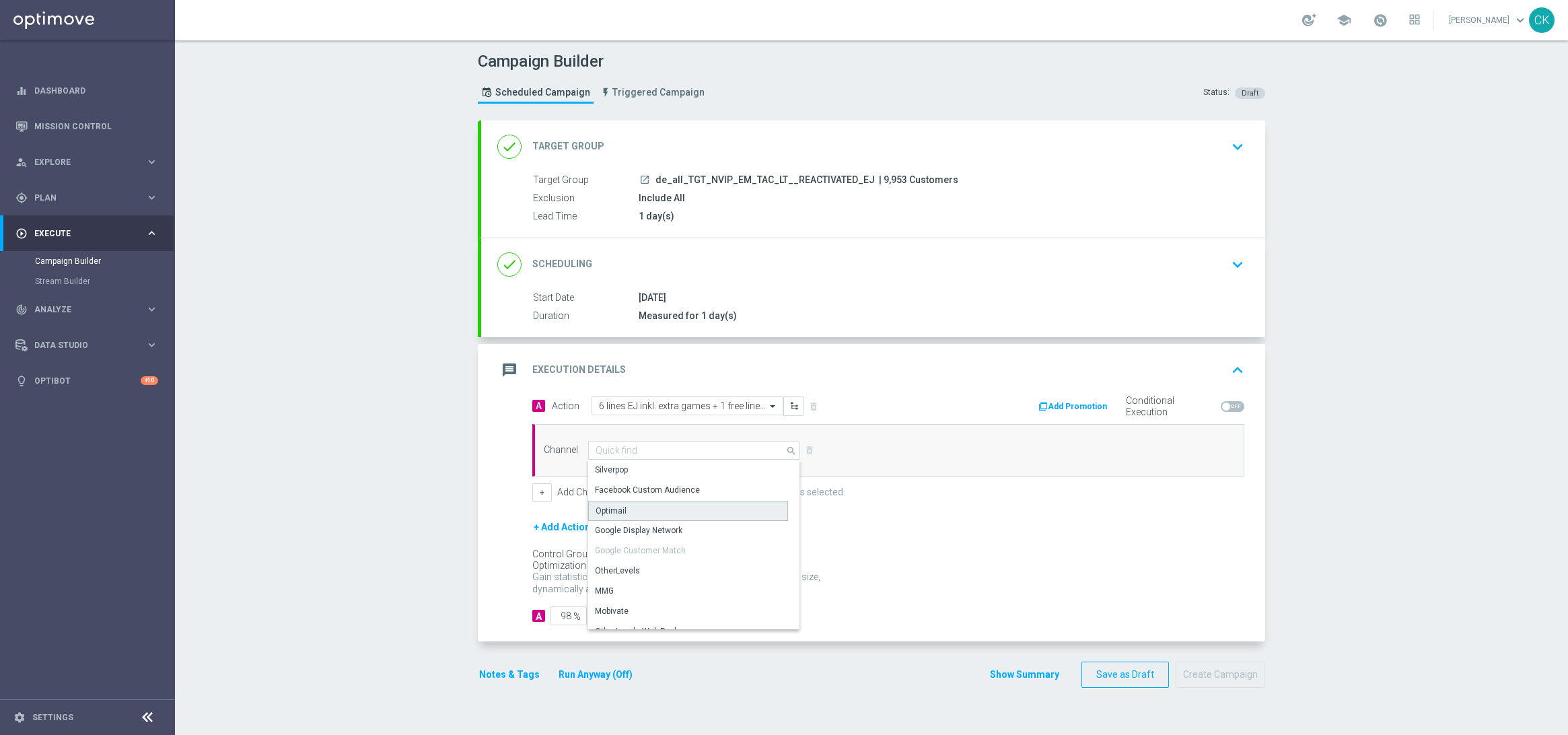
click at [643, 512] on div "Optimail" at bounding box center [689, 510] width 200 height 20
type input "Optimail"
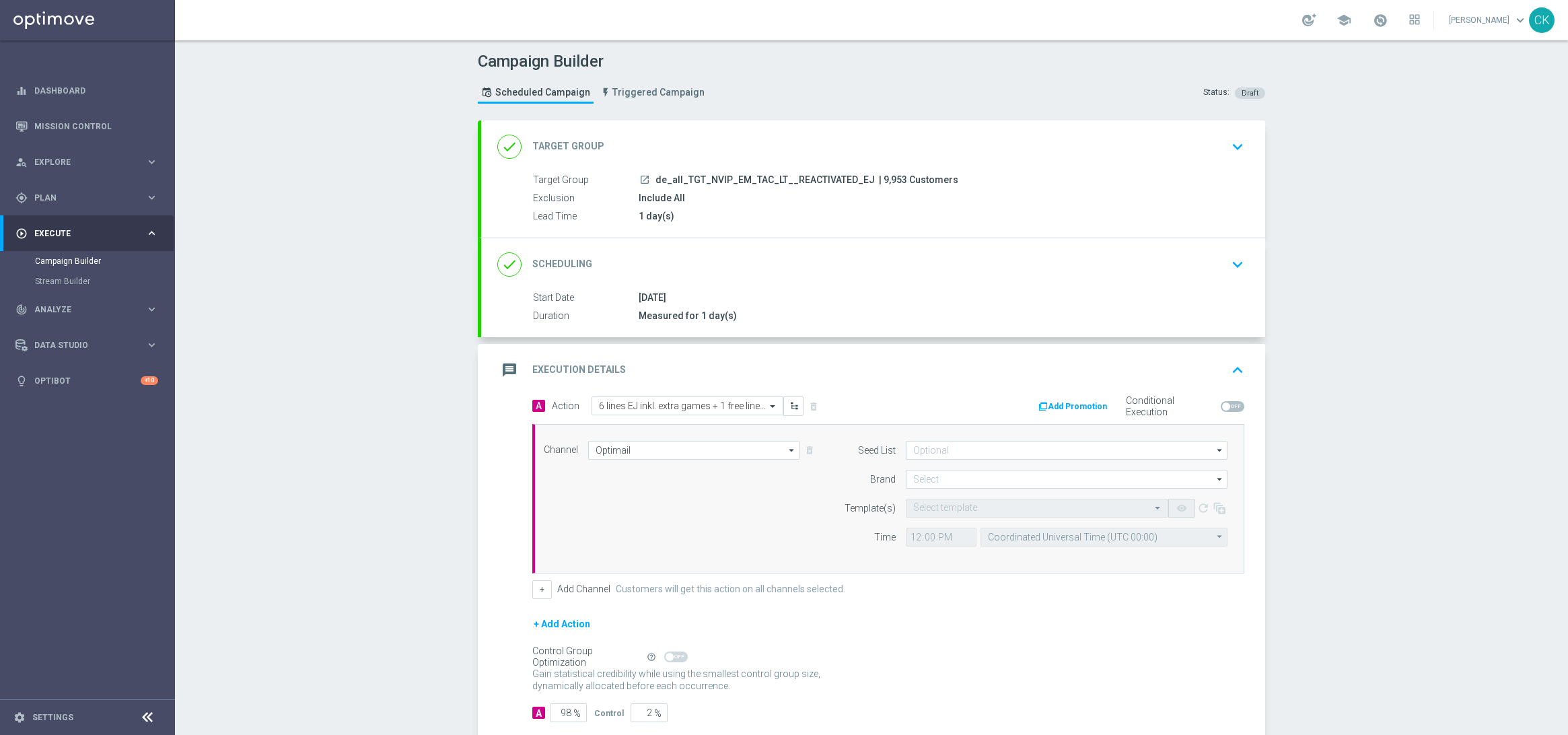
scroll to position [78, 0]
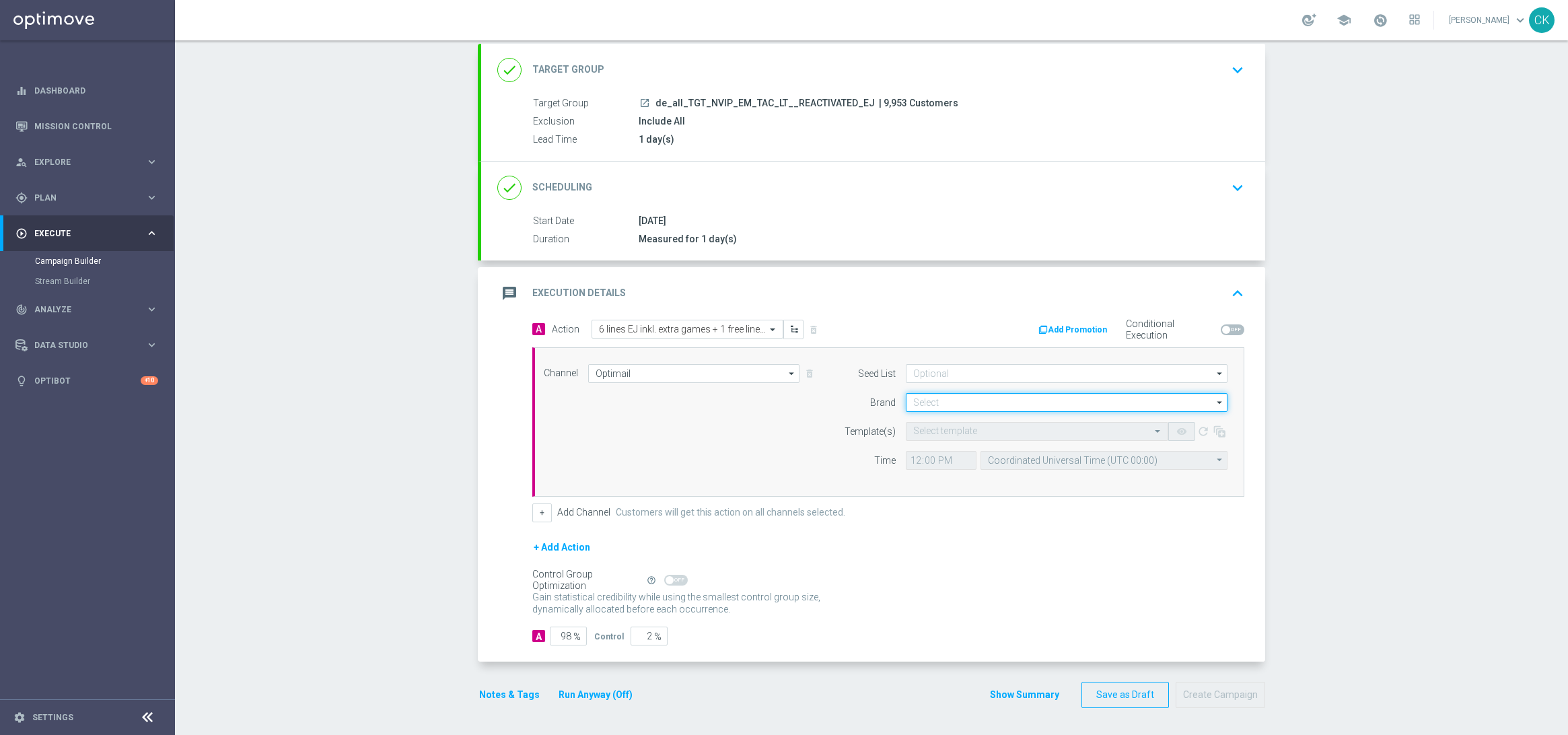
click at [951, 404] on input at bounding box center [1066, 403] width 322 height 19
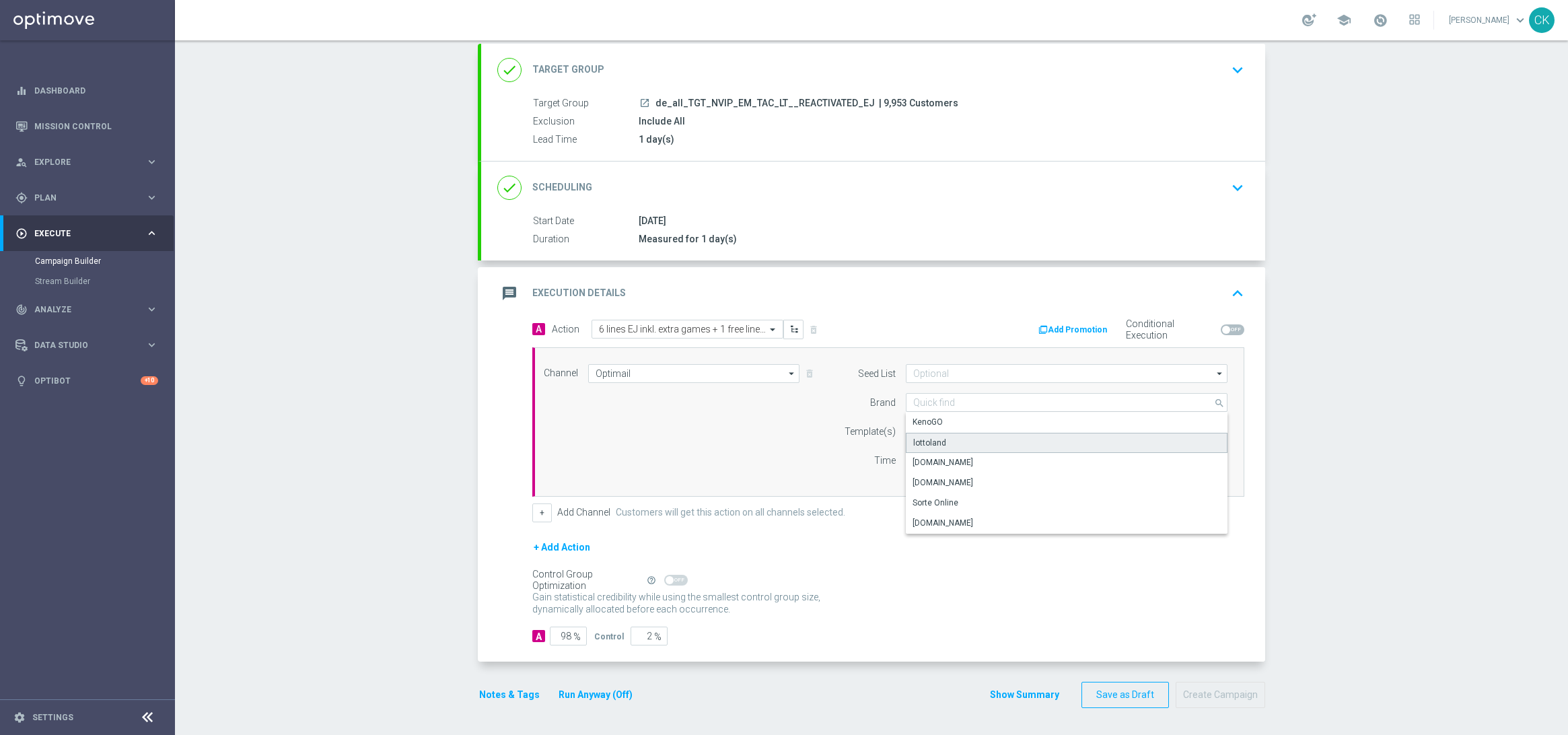
click at [950, 439] on div "lottoland" at bounding box center [1066, 443] width 322 height 20
type input "lottoland"
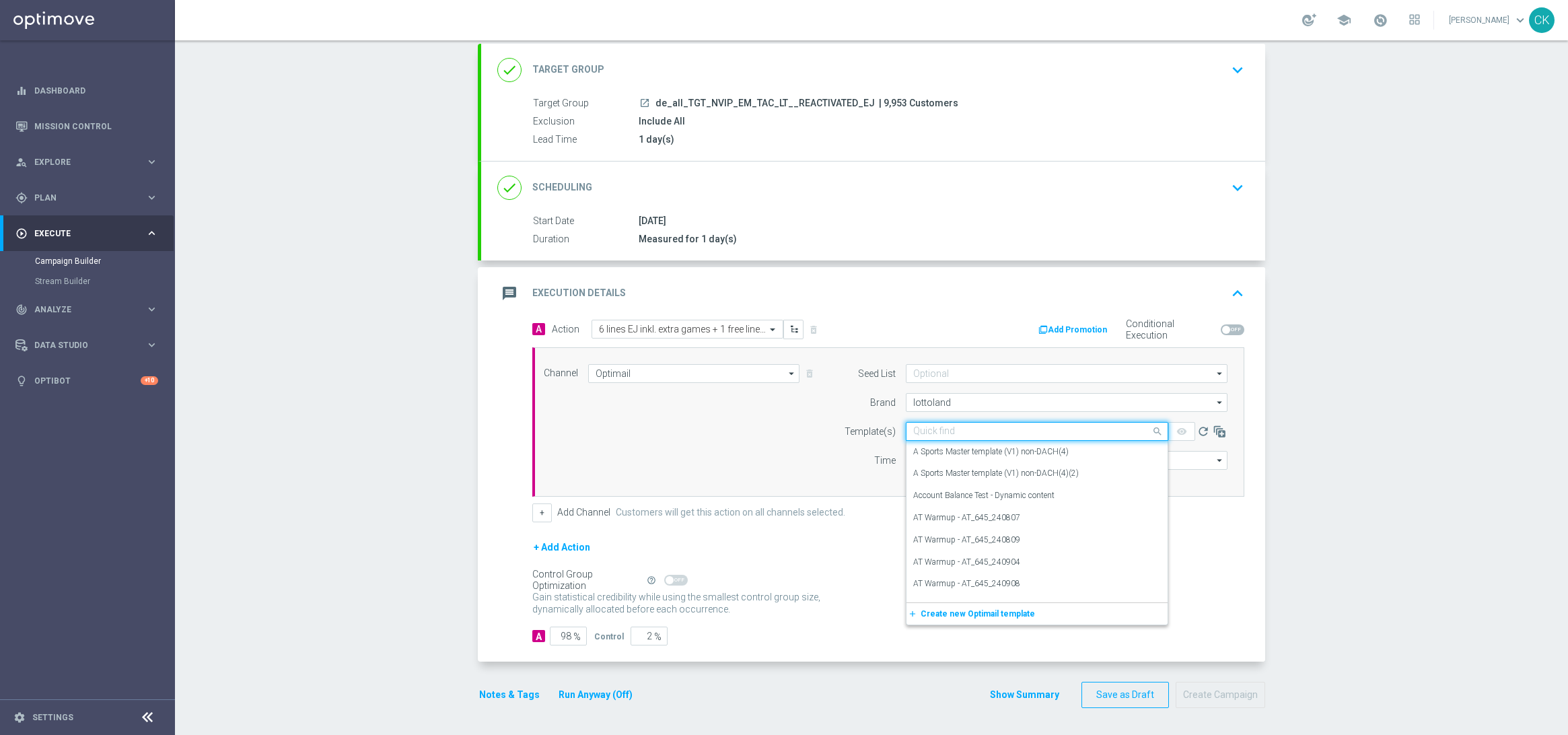
click at [945, 434] on input "text" at bounding box center [1024, 432] width 221 height 11
paste input "DE_ALL__EJ_REACT_250909__NVIP_EMA_TAC_LT"
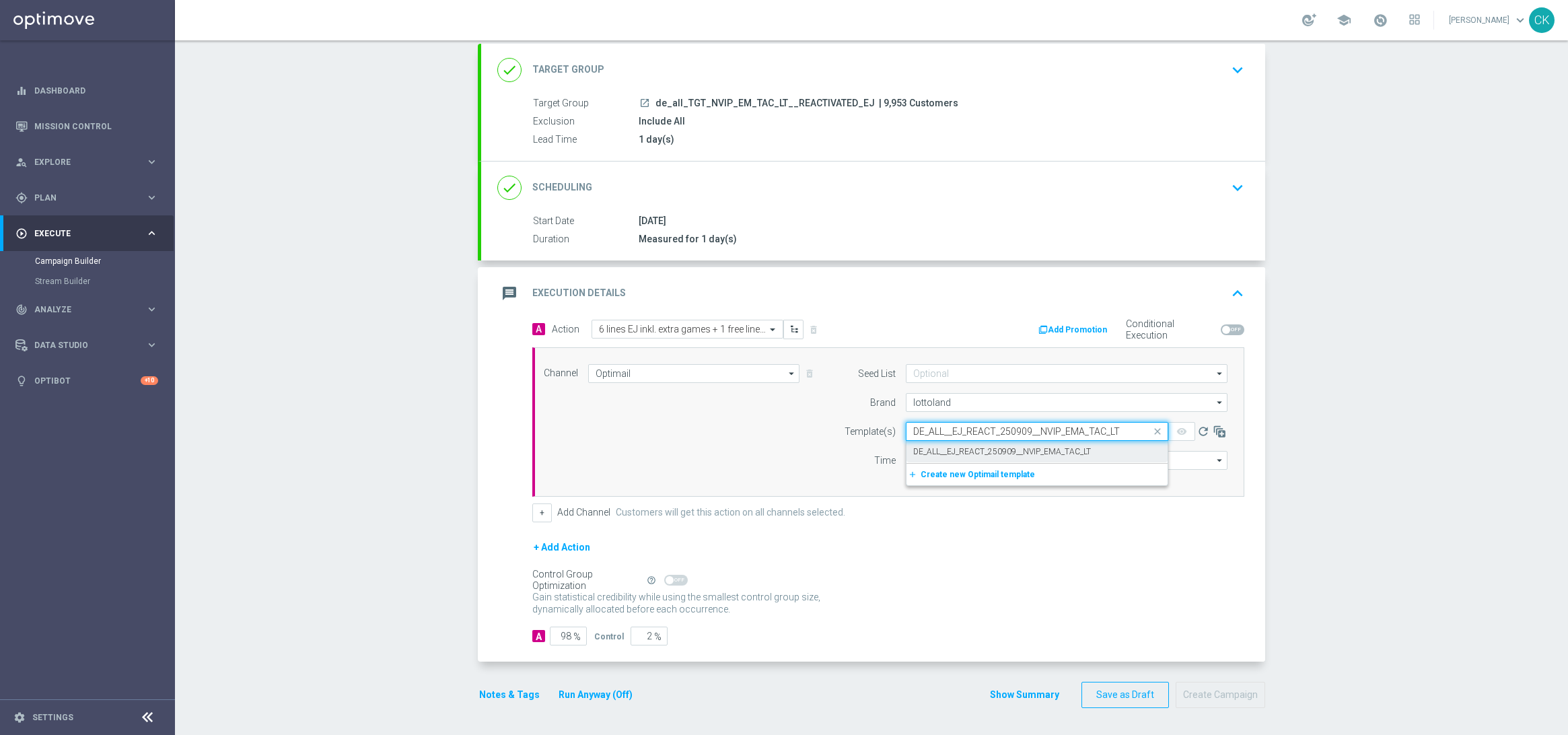
click at [943, 450] on label "DE_ALL__EJ_REACT_250909__NVIP_EMA_TAC_LT" at bounding box center [1002, 452] width 177 height 11
type input "DE_ALL__EJ_REACT_250909__NVIP_EMA_TAC_LT"
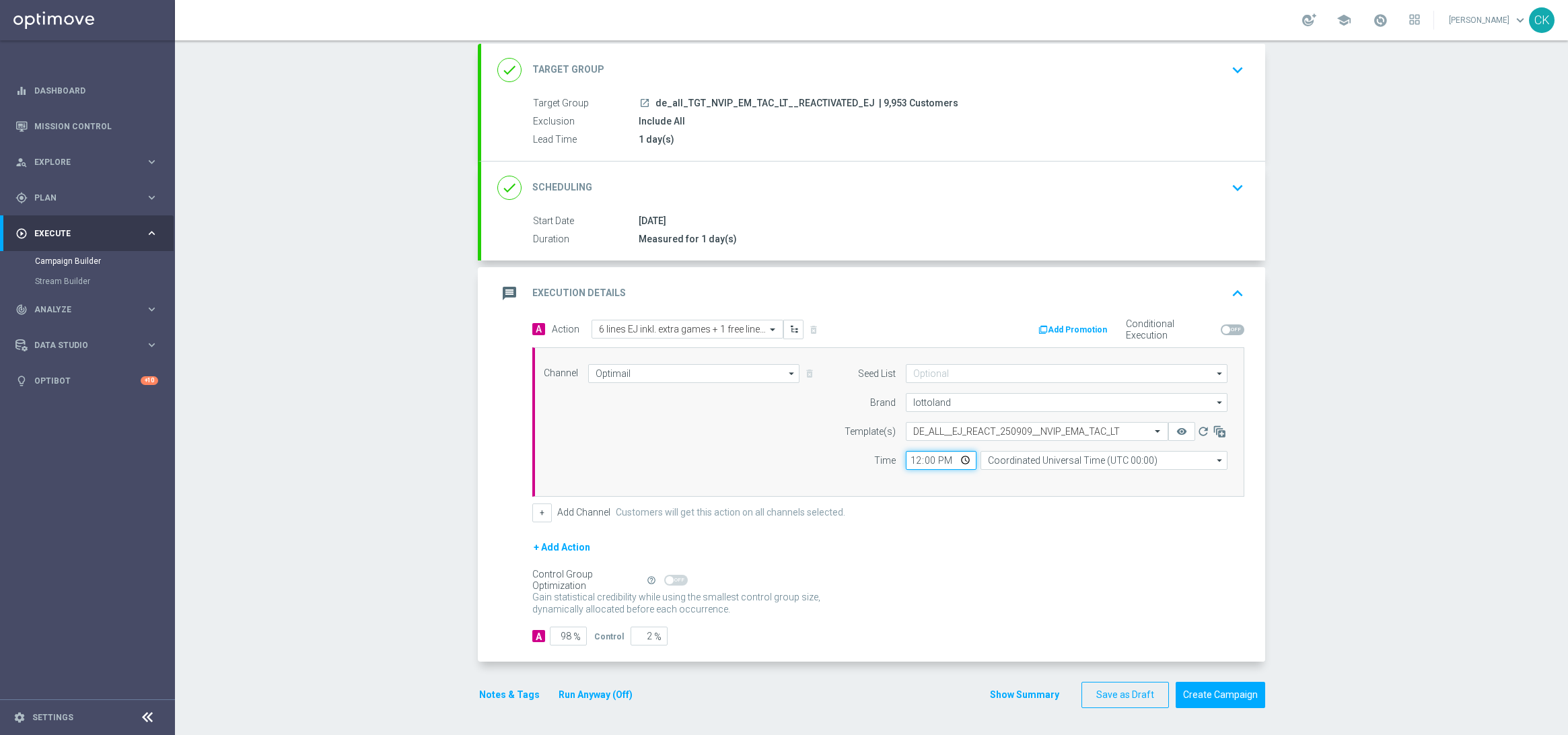
click at [910, 459] on input "12:00" at bounding box center [941, 460] width 71 height 19
type input "06:00"
click at [1110, 458] on input "Coordinated Universal Time (UTC 00:00)" at bounding box center [1104, 460] width 247 height 19
click at [1087, 481] on div "Central European Time ([GEOGRAPHIC_DATA]) (UTC +02:00)" at bounding box center [1097, 480] width 220 height 12
type input "Central European Time ([GEOGRAPHIC_DATA]) (UTC +02:00)"
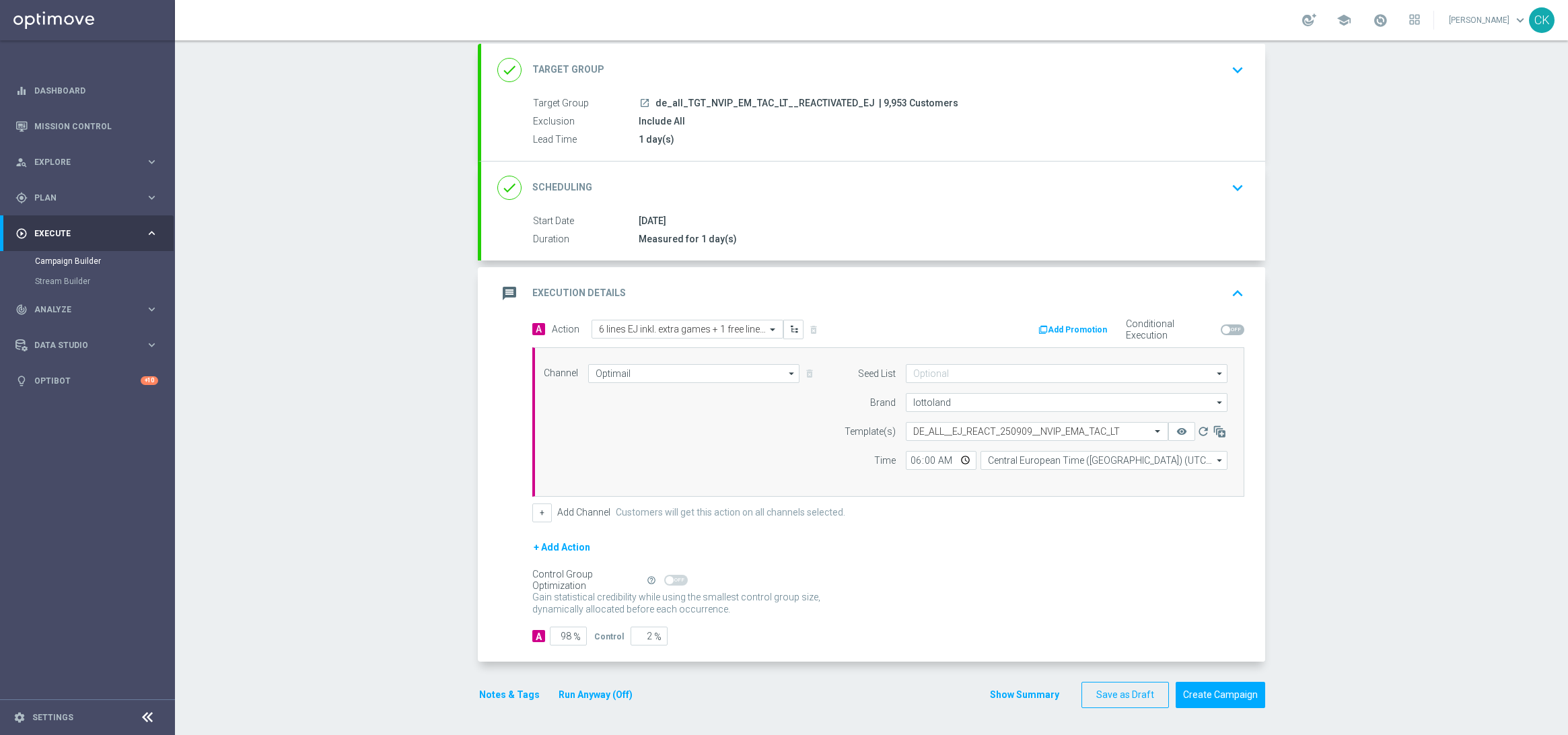
click at [1059, 592] on div "Gain statistical credibility while using the smallest control group size, dynam…" at bounding box center [888, 604] width 712 height 32
click at [1209, 689] on button "Create Campaign" at bounding box center [1220, 695] width 90 height 26
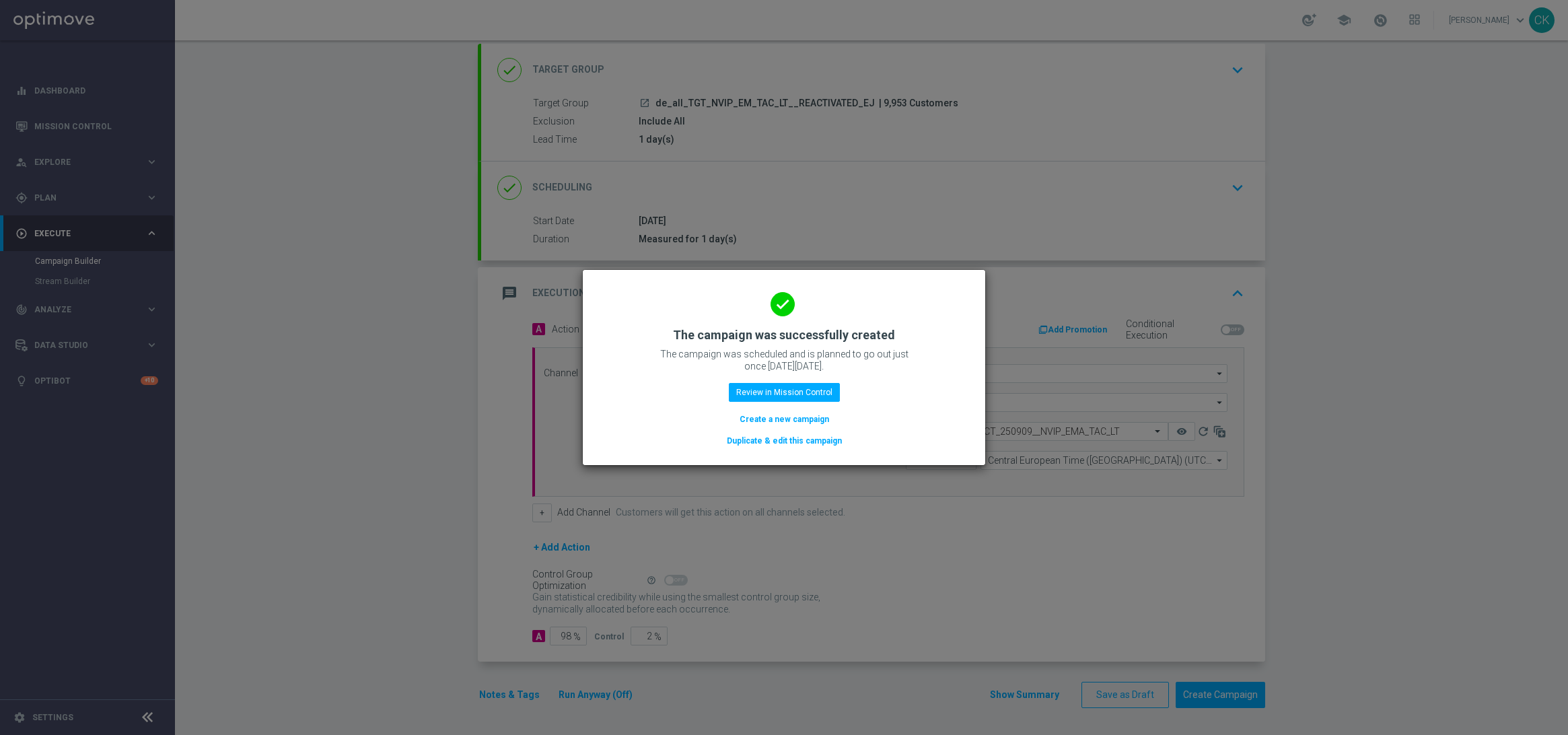
click at [766, 419] on button "Create a new campaign" at bounding box center [785, 420] width 92 height 15
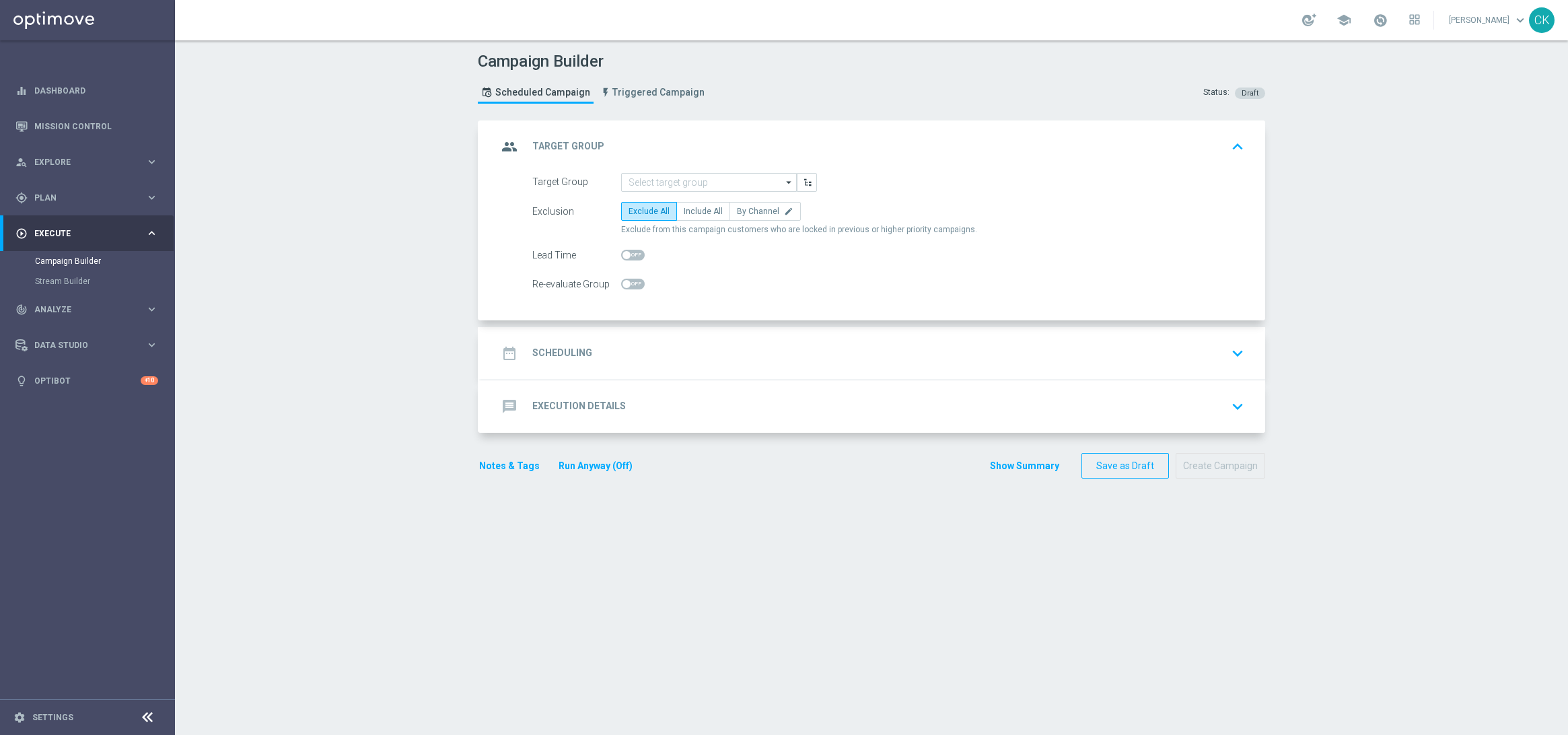
scroll to position [0, 0]
click at [706, 179] on input at bounding box center [709, 182] width 175 height 19
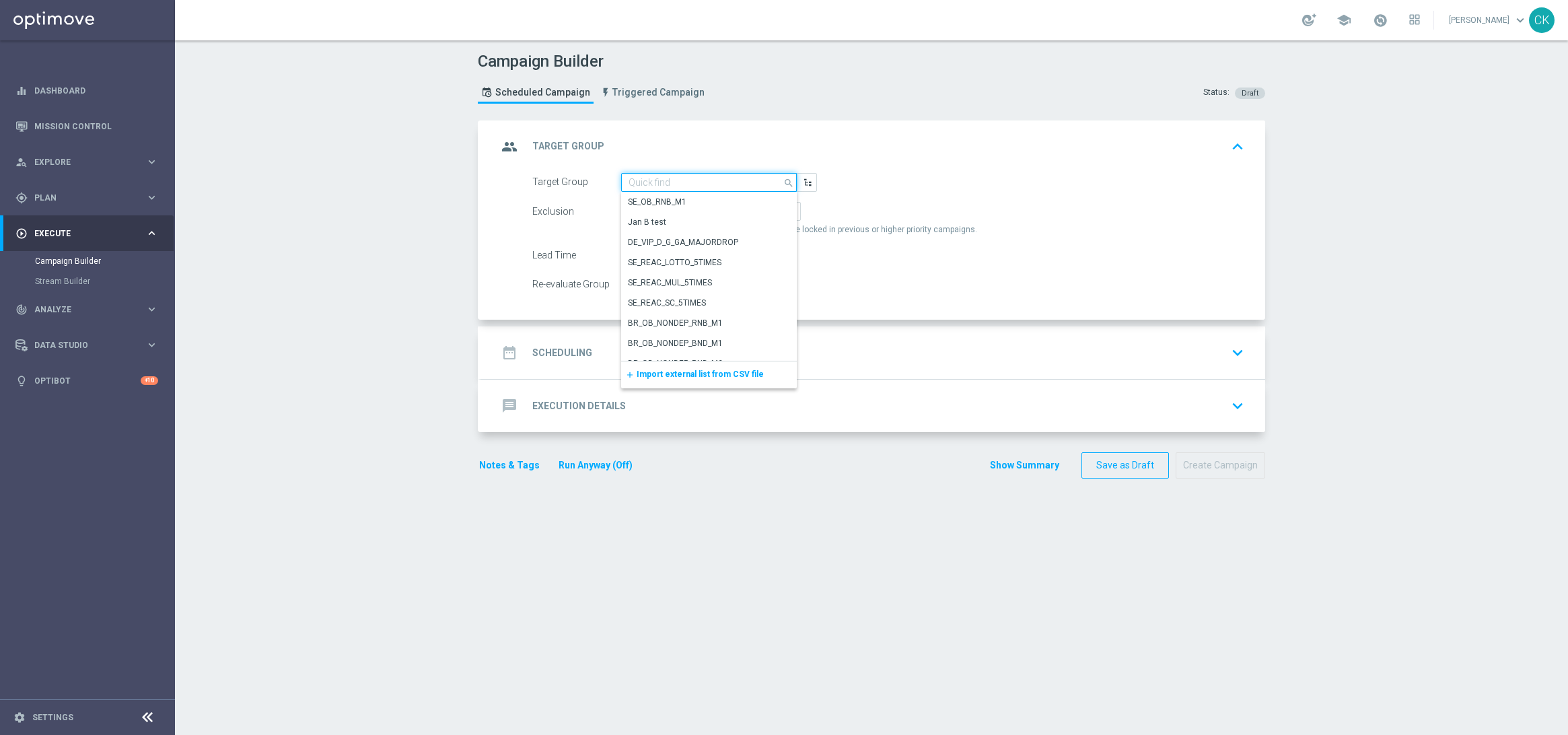
paste input "de_all_TGT_NVIP_EM_TAC_LT__CHURNED_EJ"
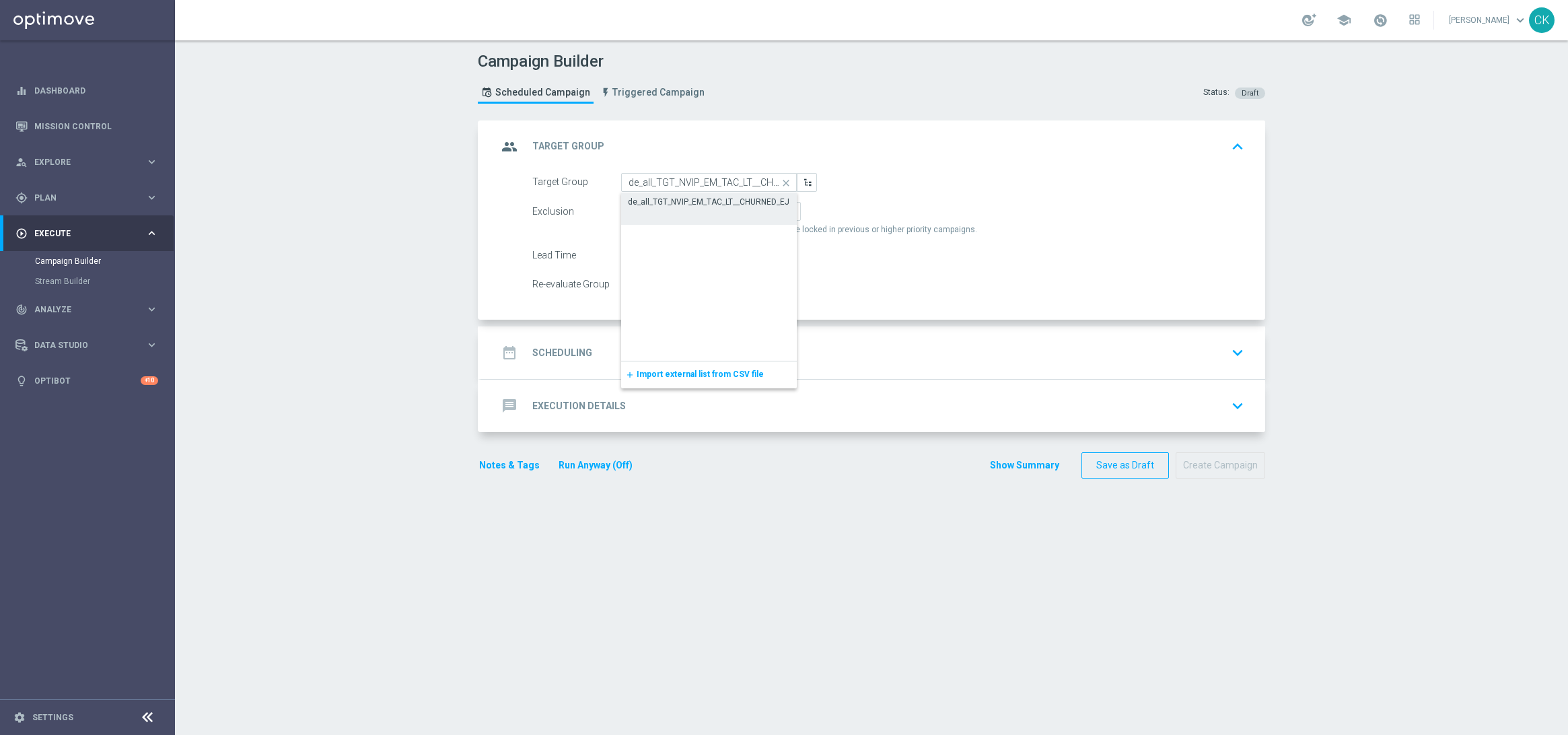
click at [695, 208] on div "de_all_TGT_NVIP_EM_TAC_LT__CHURNED_EJ" at bounding box center [709, 202] width 161 height 12
type input "de_all_TGT_NVIP_EM_TAC_LT__CHURNED_EJ"
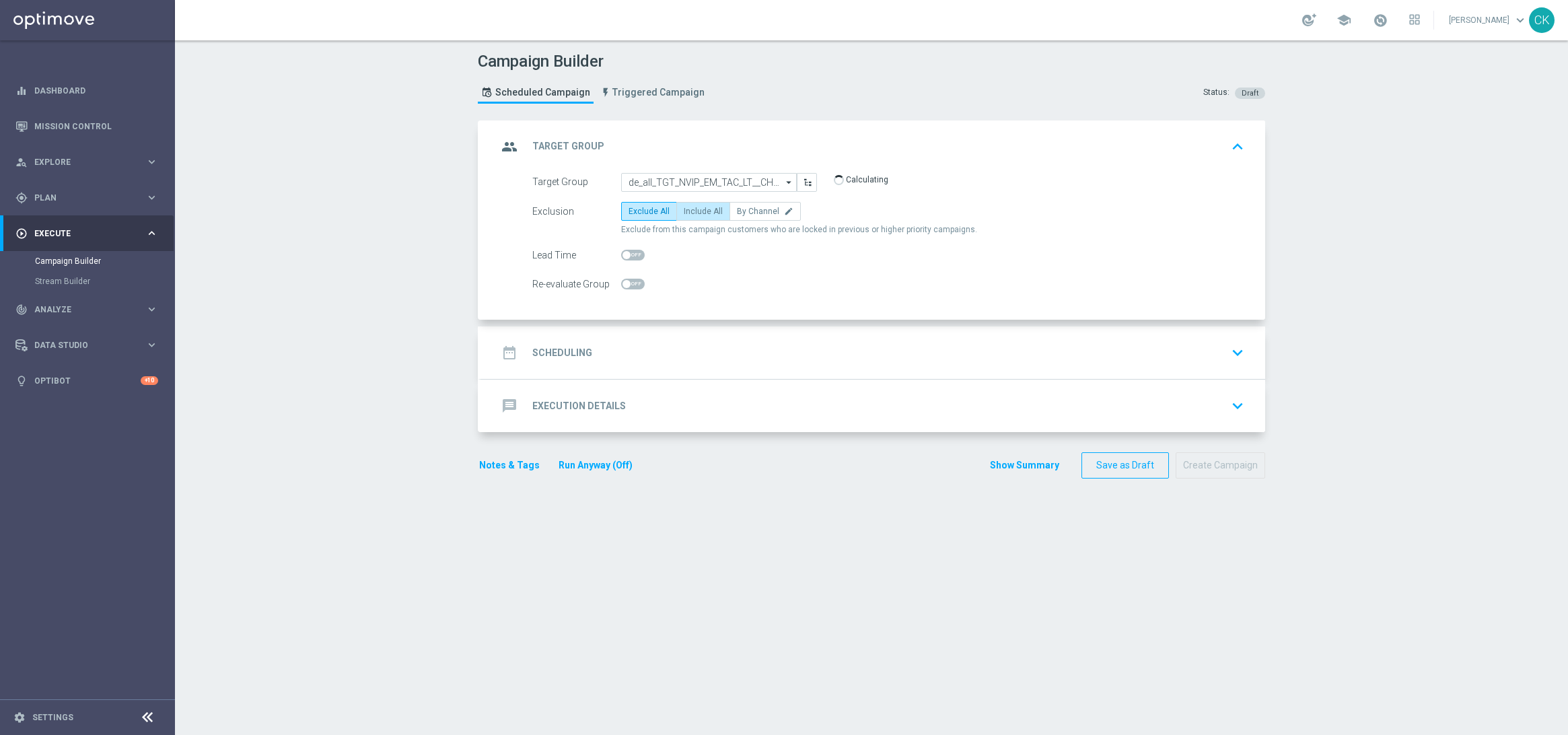
click at [710, 210] on span "Include All" at bounding box center [703, 211] width 39 height 9
click at [692, 210] on input "Include All" at bounding box center [688, 213] width 8 height 8
radio input "true"
click at [623, 258] on span at bounding box center [626, 255] width 8 height 8
click at [622, 258] on input "checkbox" at bounding box center [633, 255] width 24 height 10
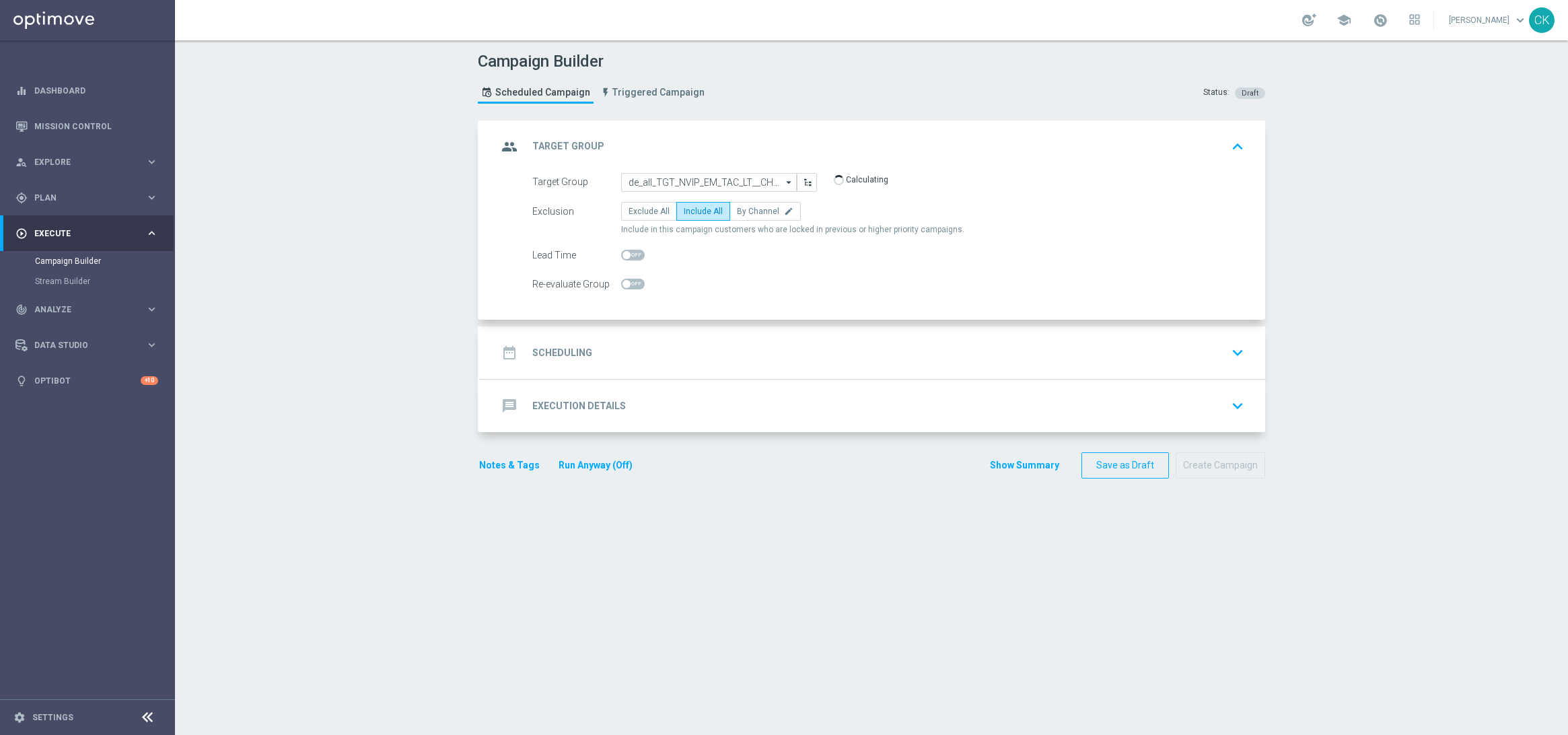
checkbox input "true"
click at [549, 346] on h2 "Scheduling" at bounding box center [561, 353] width 59 height 13
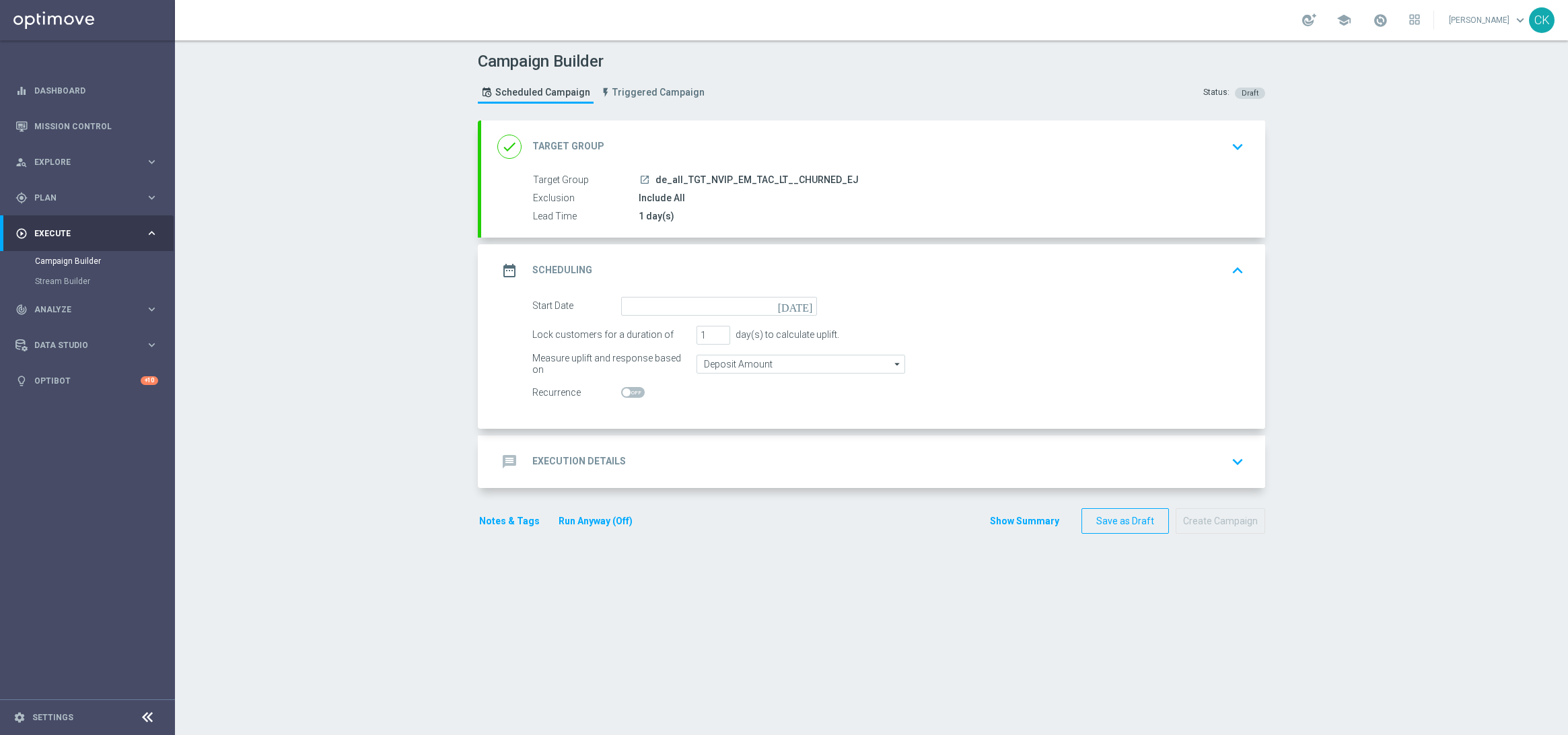
click at [695, 294] on div "date_range Scheduling keyboard_arrow_up" at bounding box center [873, 271] width 784 height 53
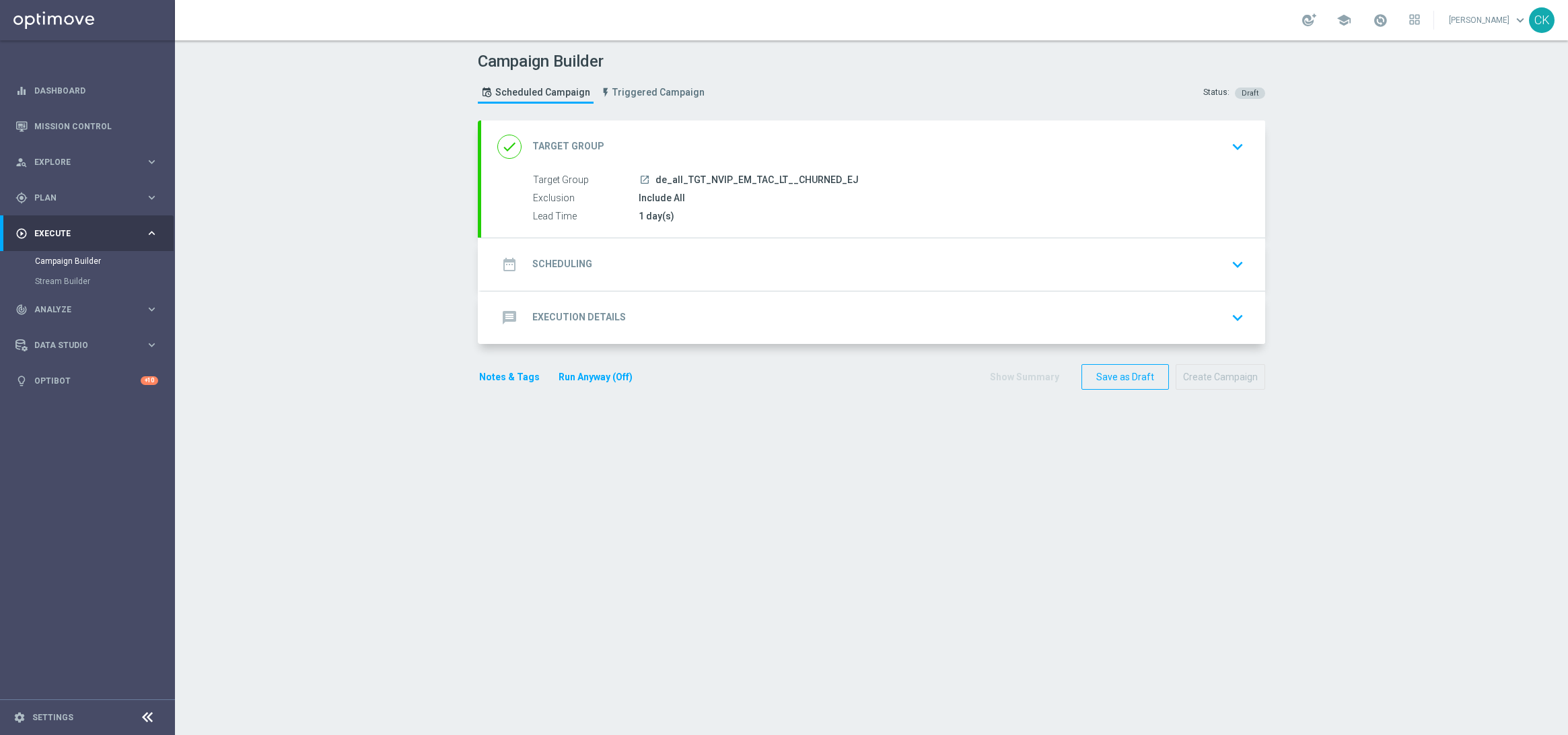
click at [659, 260] on div "date_range Scheduling keyboard_arrow_down" at bounding box center [873, 264] width 752 height 25
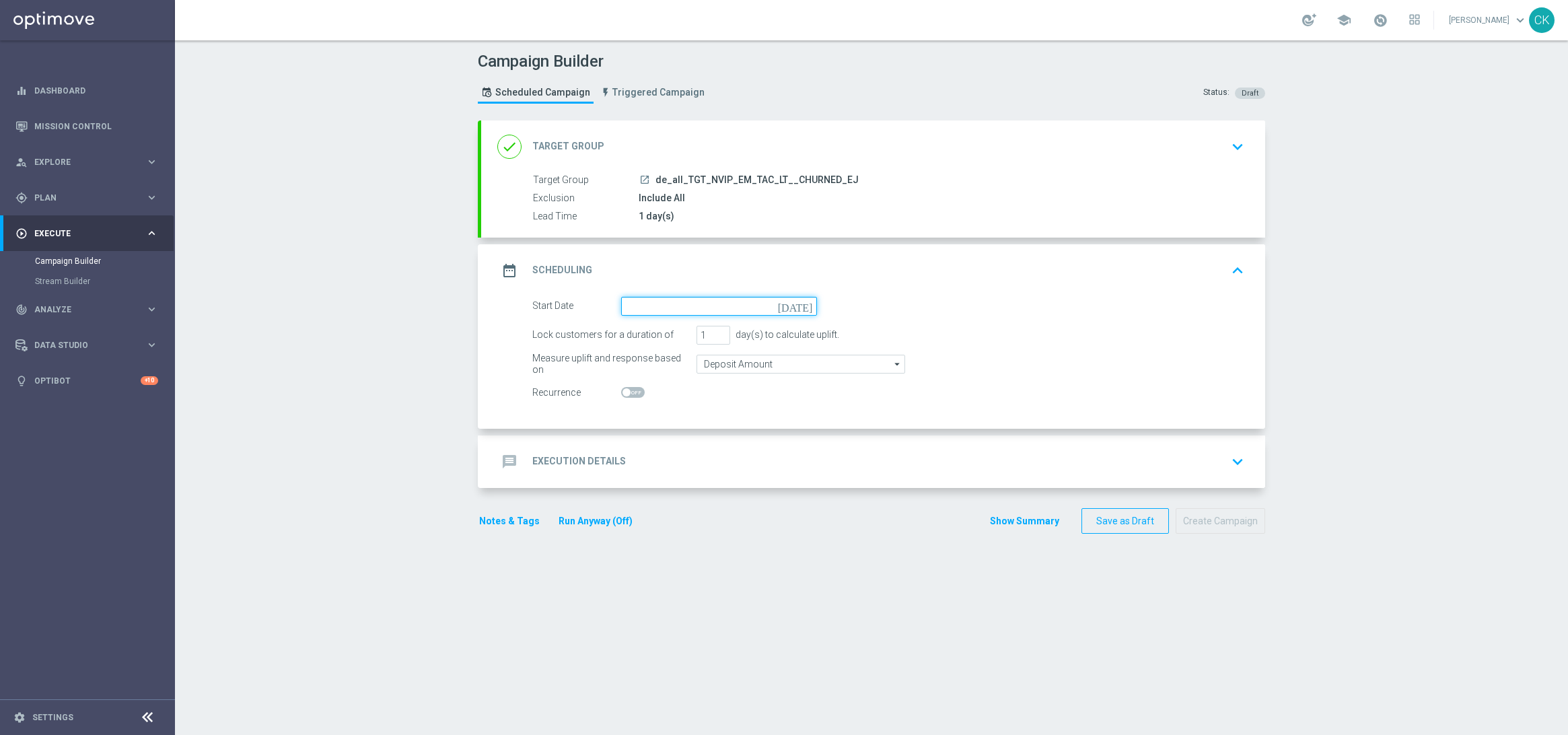
click at [652, 307] on input at bounding box center [720, 307] width 196 height 19
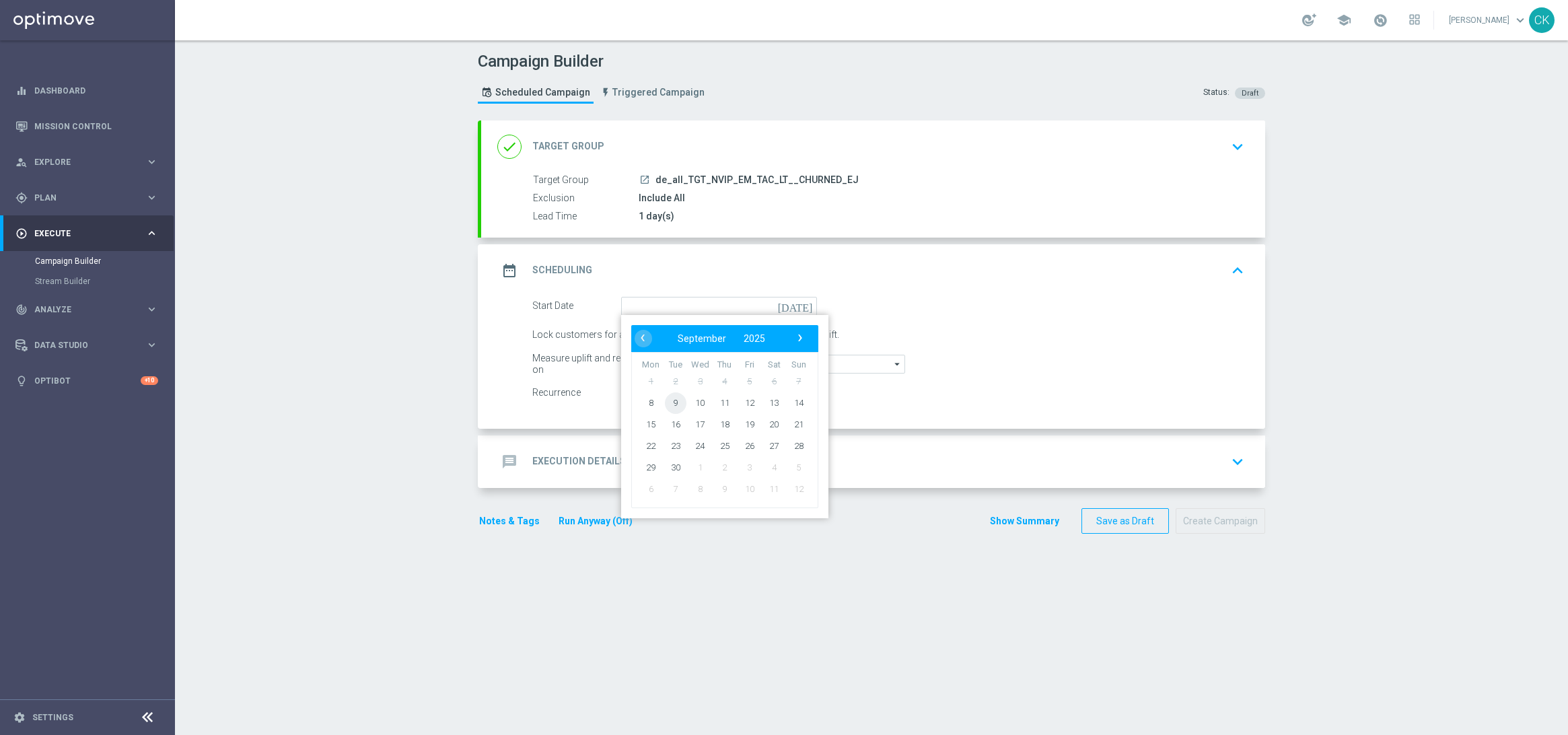
click at [671, 395] on span "9" at bounding box center [676, 402] width 22 height 22
type input "[DATE]"
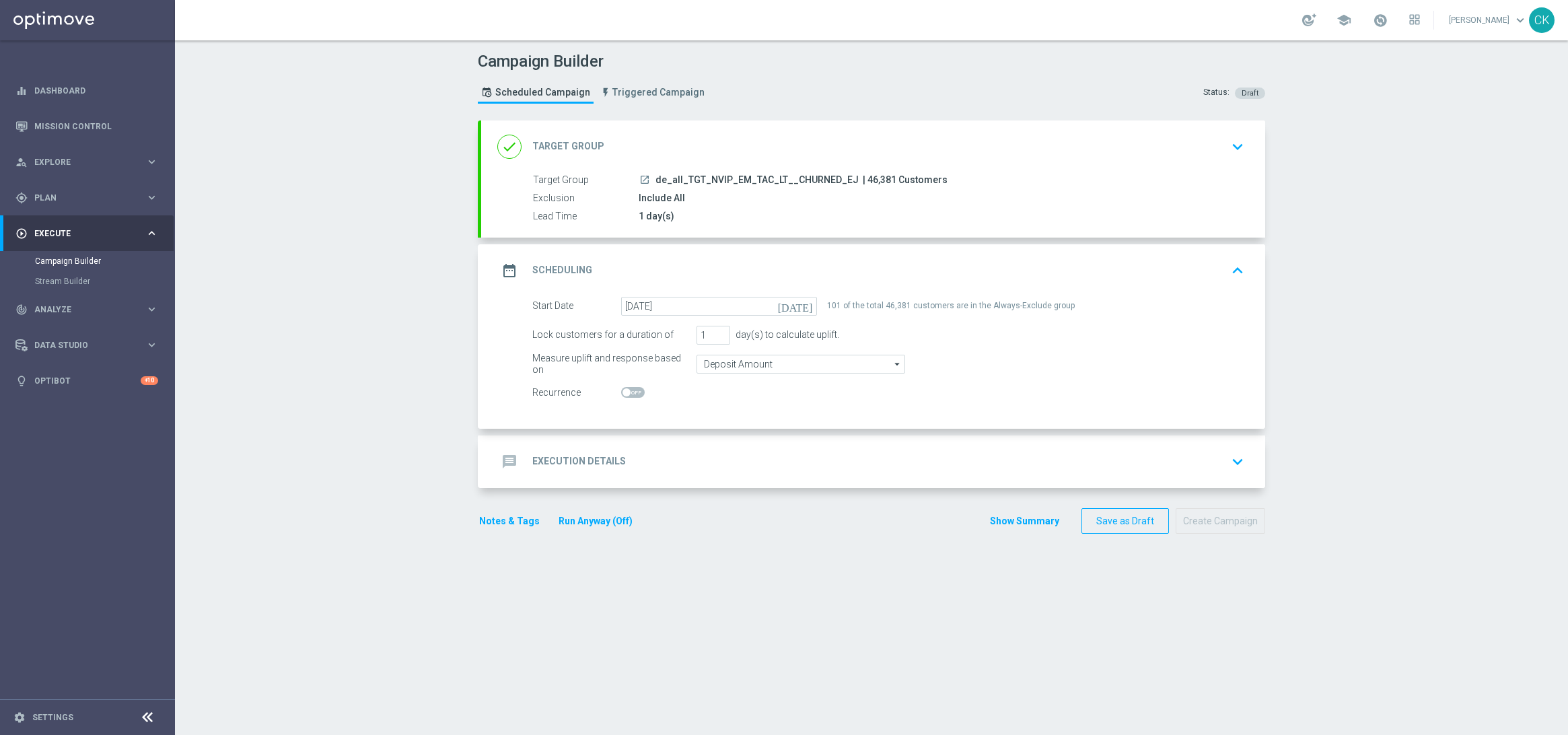
click at [563, 454] on div "message Execution Details" at bounding box center [561, 462] width 128 height 25
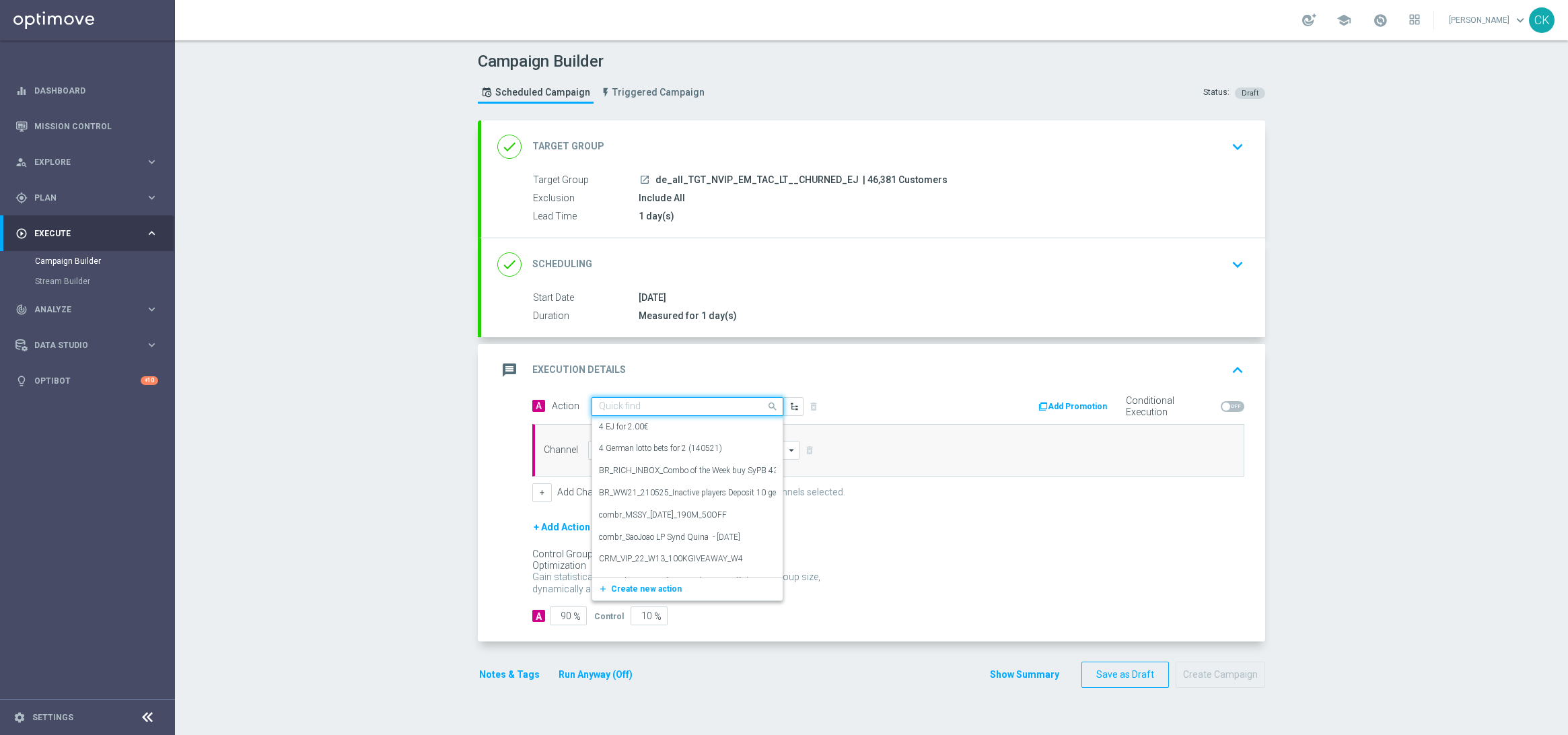
click at [664, 401] on div "Quick find" at bounding box center [679, 407] width 174 height 11
paste input "3 lines EJ + 1 free line ED"
type input "3 lines EJ + 1 free line ED"
click at [614, 450] on span "Create new action" at bounding box center [646, 448] width 71 height 9
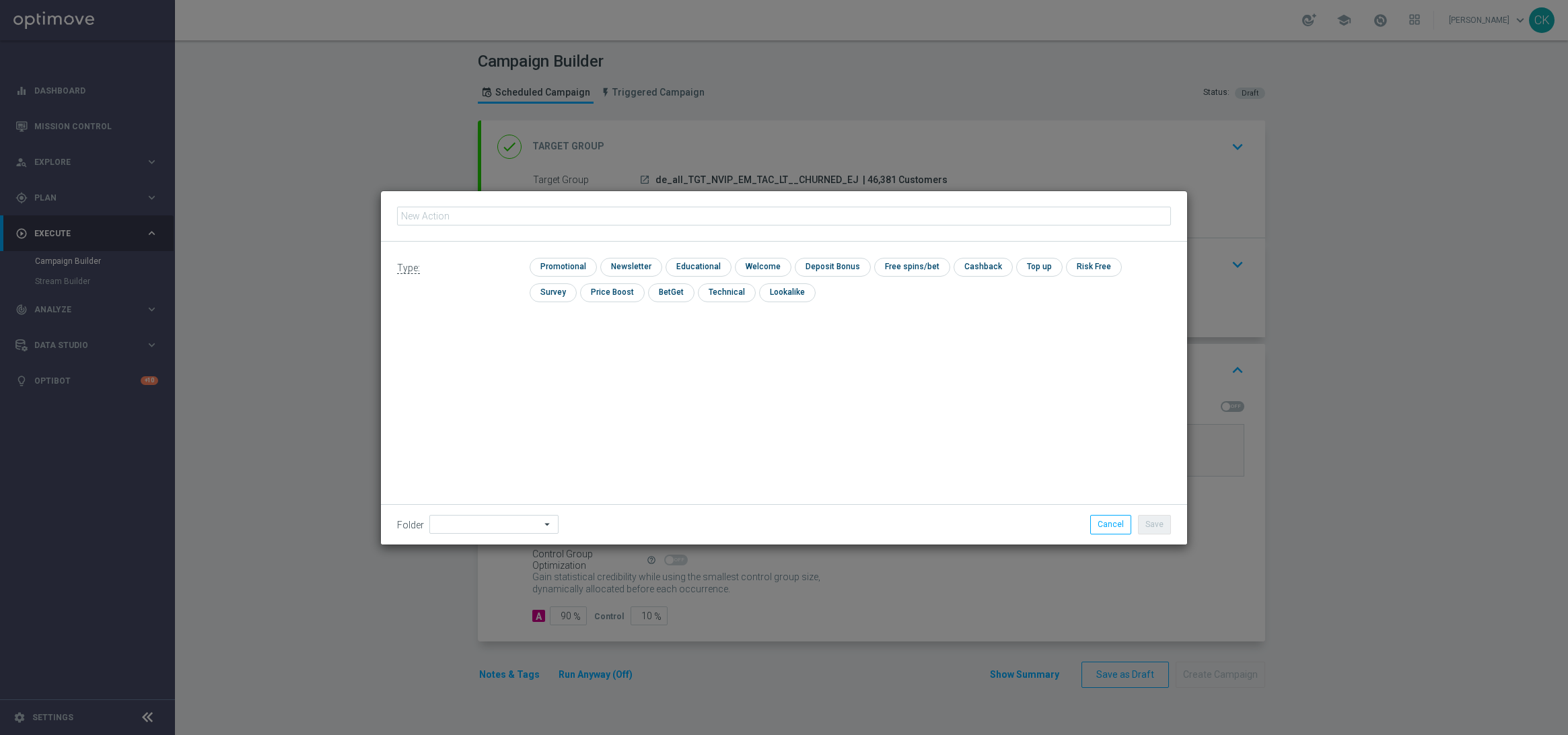
type input "3 lines EJ + 1 free line ED"
click at [560, 272] on input "checkbox" at bounding box center [561, 266] width 64 height 18
checkbox input "true"
click at [474, 524] on input at bounding box center [493, 525] width 129 height 19
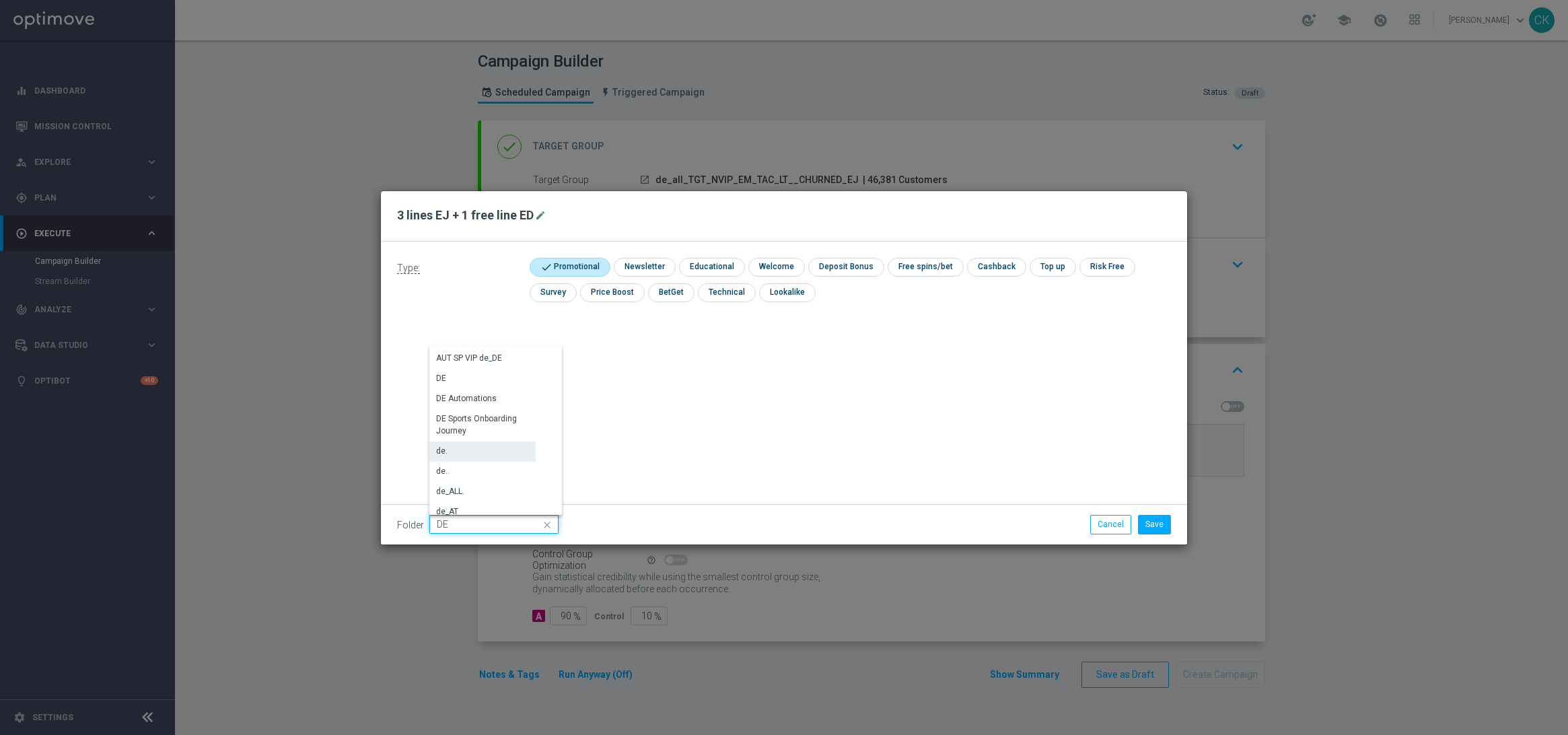
scroll to position [1387, 0]
click at [457, 377] on div "DE" at bounding box center [482, 382] width 107 height 20
type input "DE"
click at [507, 373] on div "Type: check Promotional check Newsletter check Educational check Welcome check …" at bounding box center [784, 393] width 807 height 303
click at [1155, 525] on button "Save" at bounding box center [1154, 525] width 33 height 19
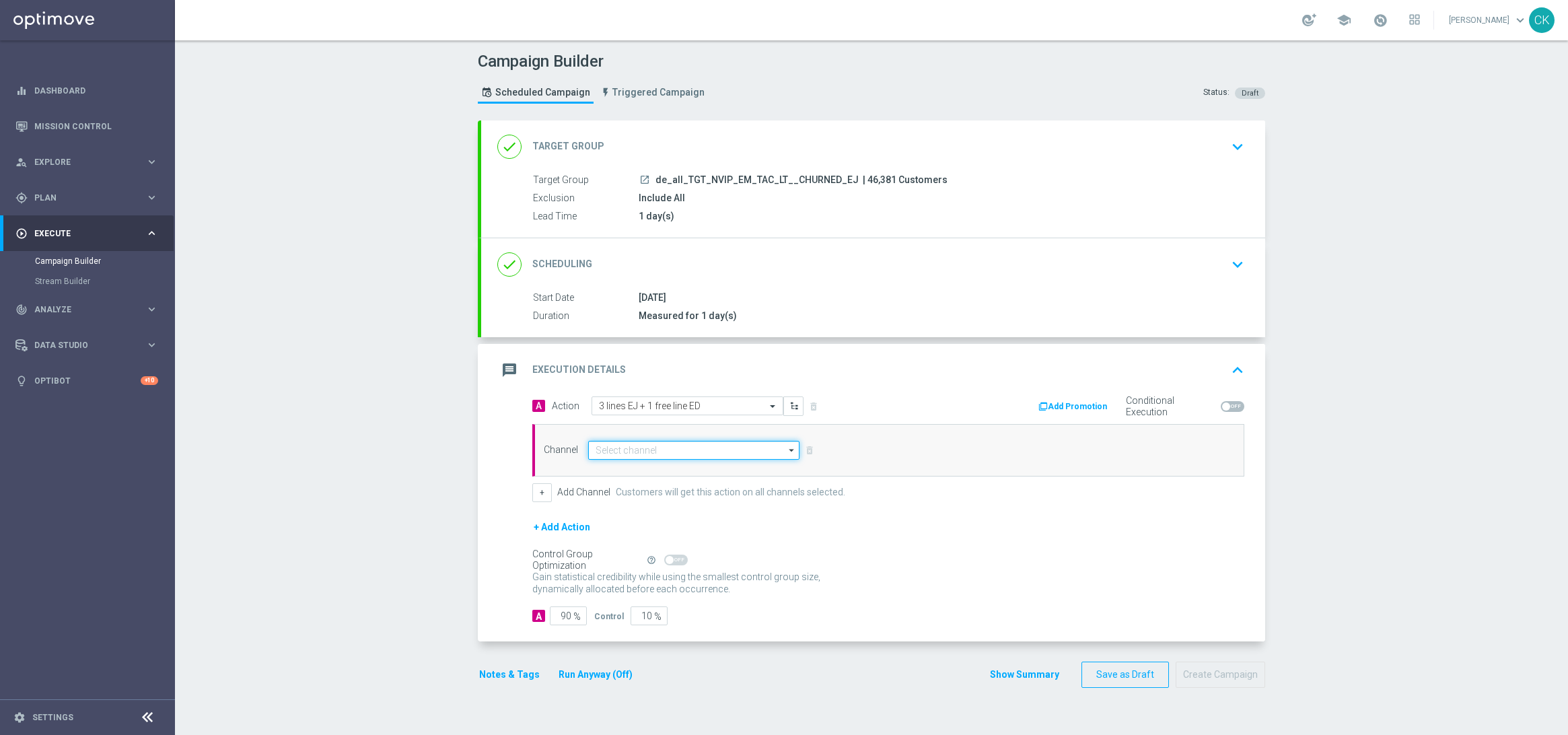
click at [647, 443] on input at bounding box center [694, 450] width 211 height 19
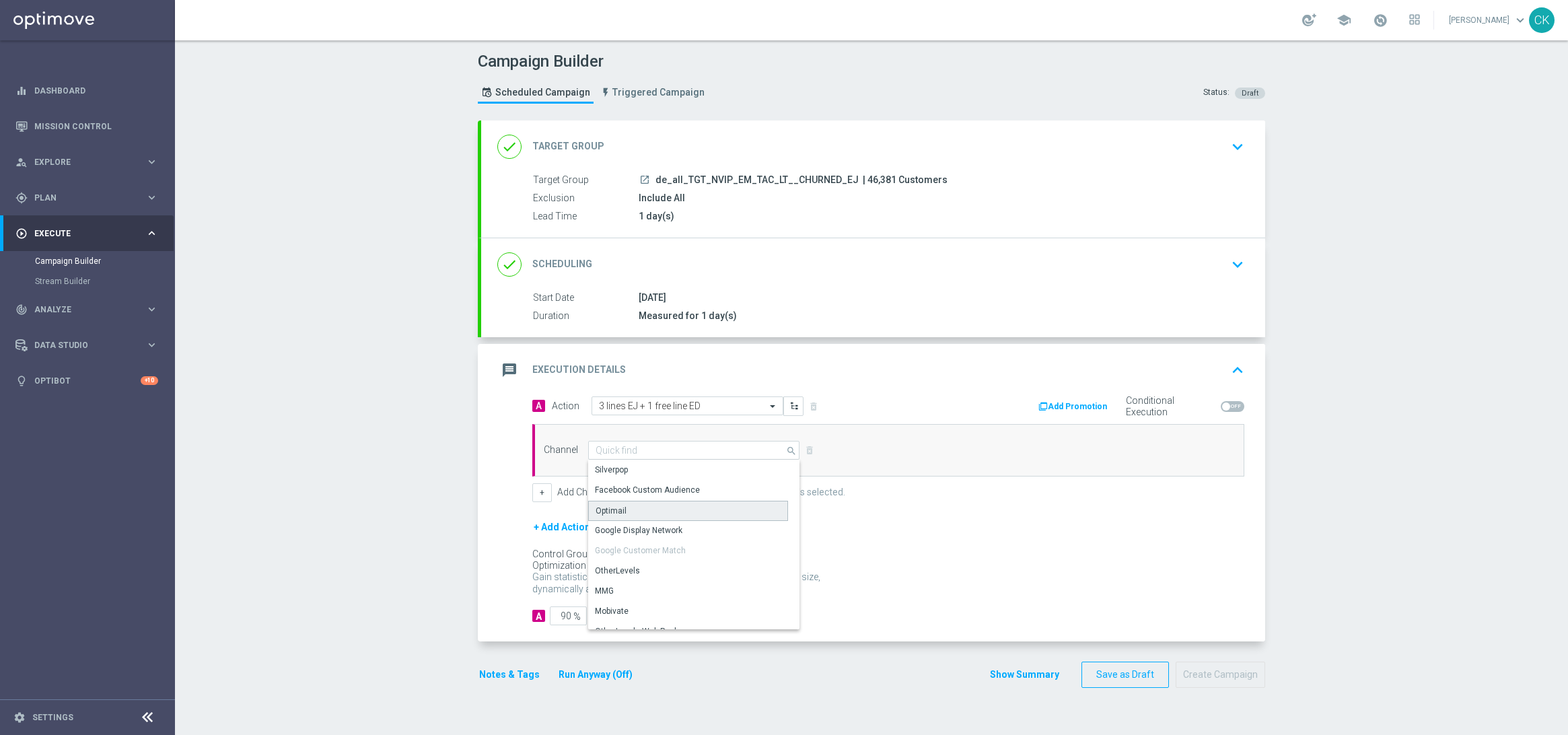
click at [638, 507] on div "Optimail" at bounding box center [689, 510] width 200 height 20
type input "Optimail"
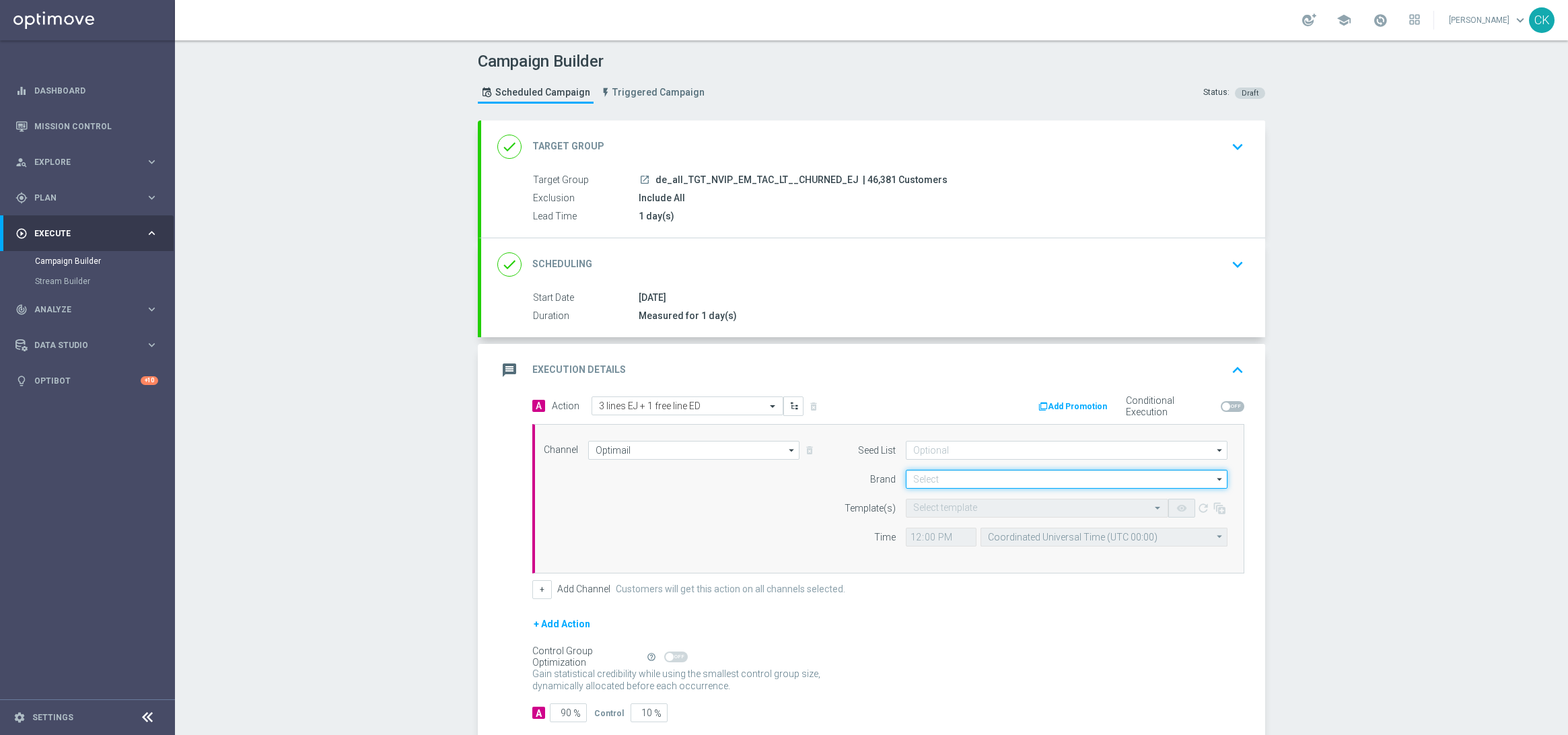
click at [971, 486] on input at bounding box center [1066, 479] width 322 height 19
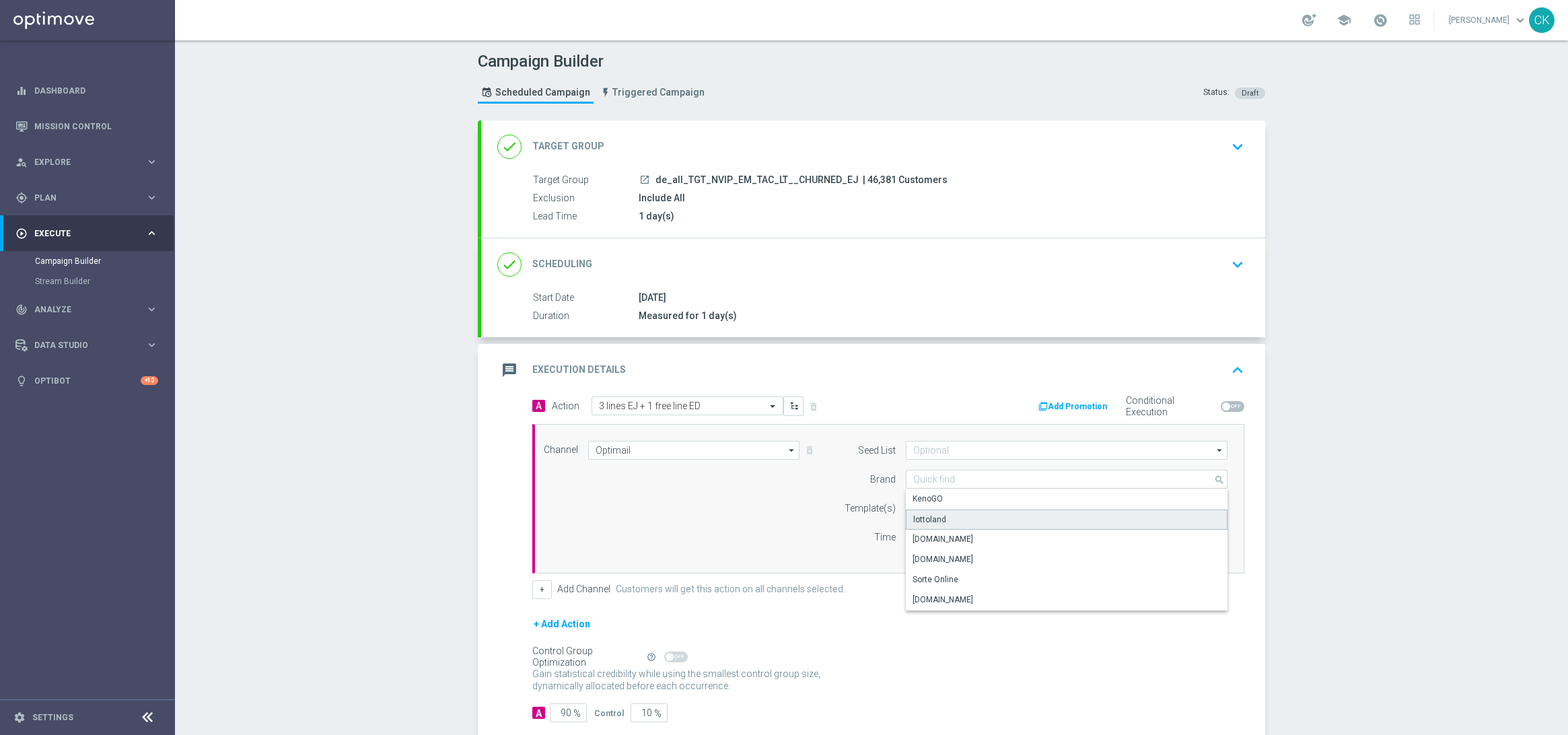
click at [964, 525] on div "lottoland" at bounding box center [1066, 519] width 322 height 20
type input "lottoland"
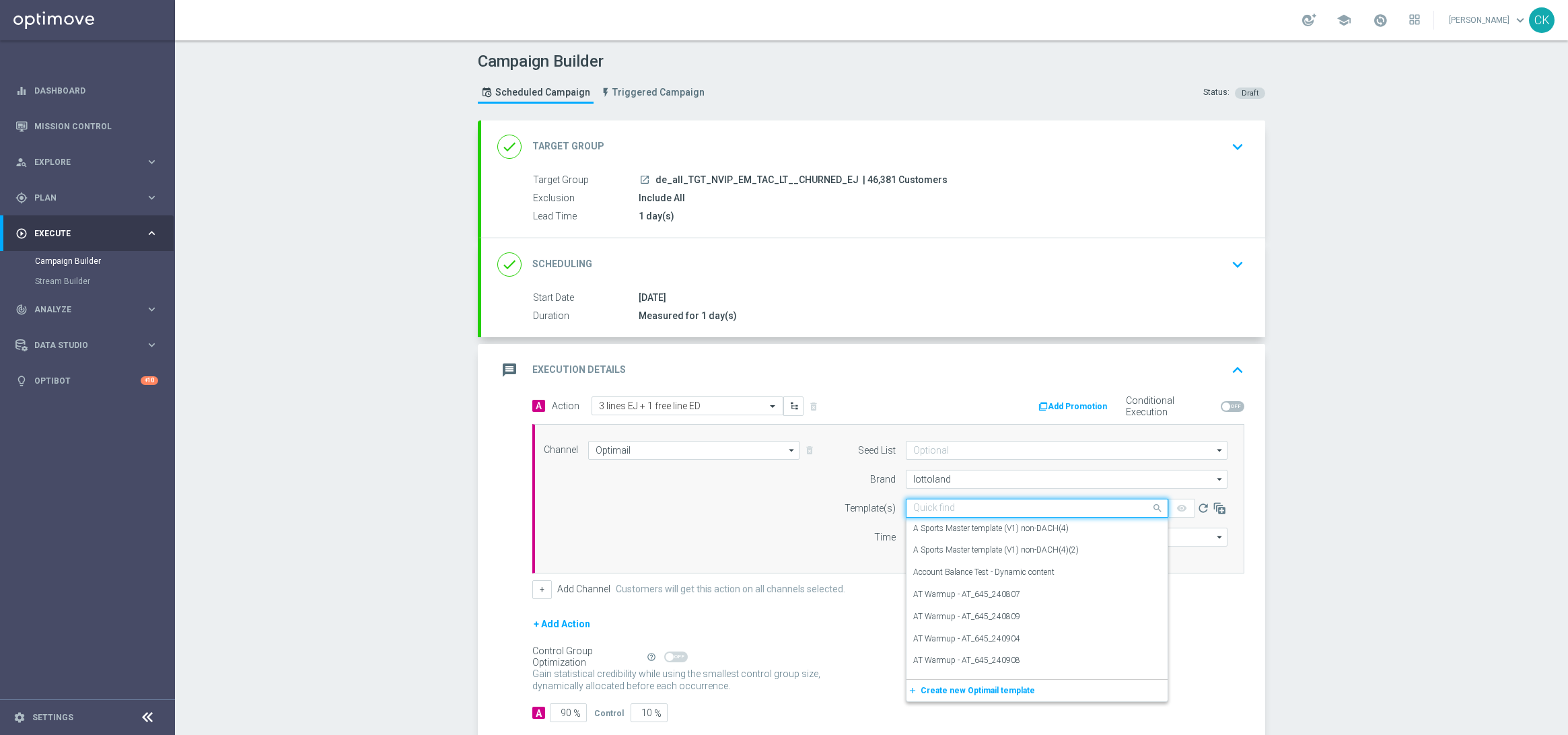
click at [939, 510] on input "text" at bounding box center [1024, 509] width 221 height 11
paste input "DE_ALL__EJ_CHURNED_250909__NVIP_EMA_TAC_LT"
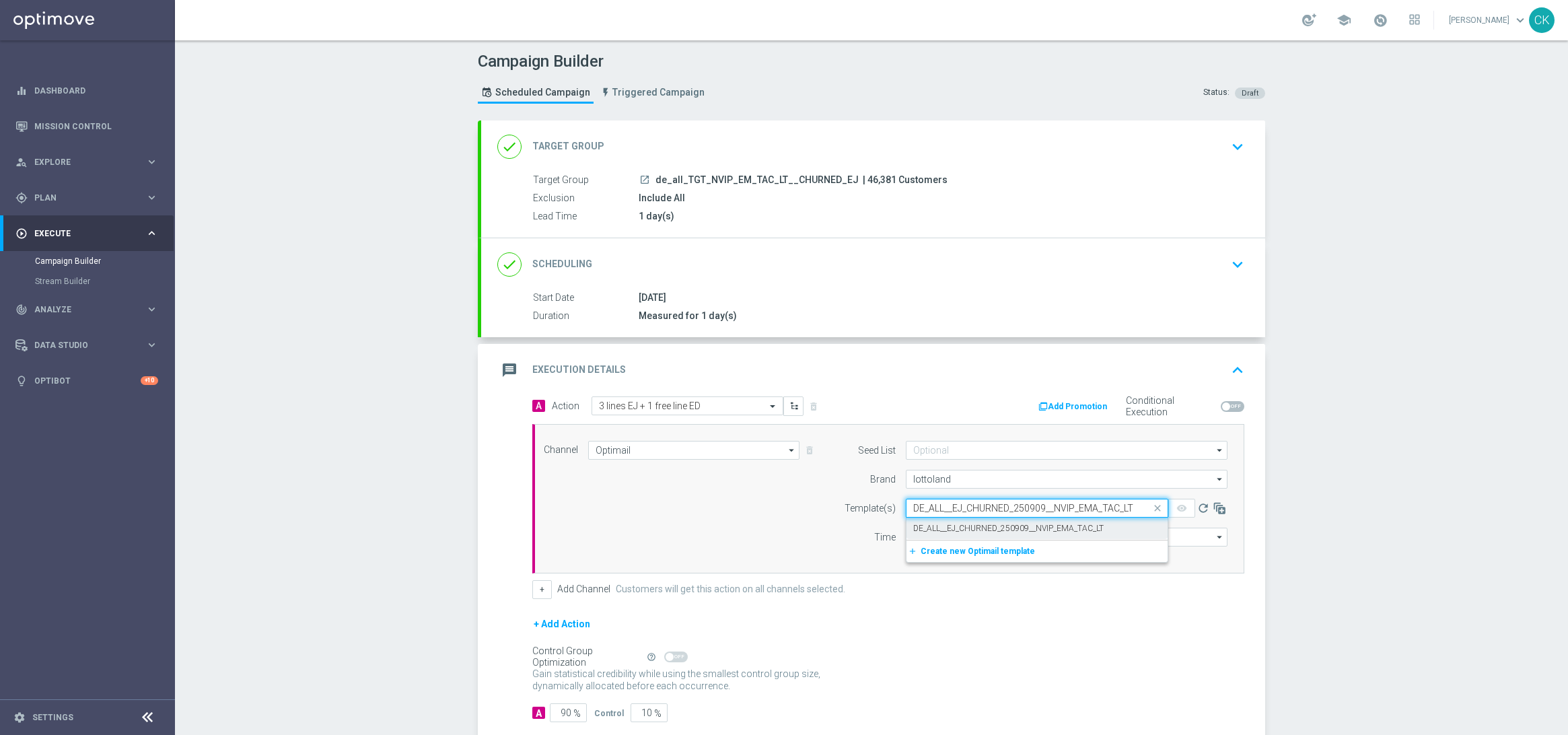
click at [934, 524] on label "DE_ALL__EJ_CHURNED_250909__NVIP_EMA_TAC_LT" at bounding box center [1009, 528] width 191 height 11
type input "DE_ALL__EJ_CHURNED_250909__NVIP_EMA_TAC_LT"
click at [912, 539] on input "12:00" at bounding box center [941, 537] width 71 height 19
type input "06:00"
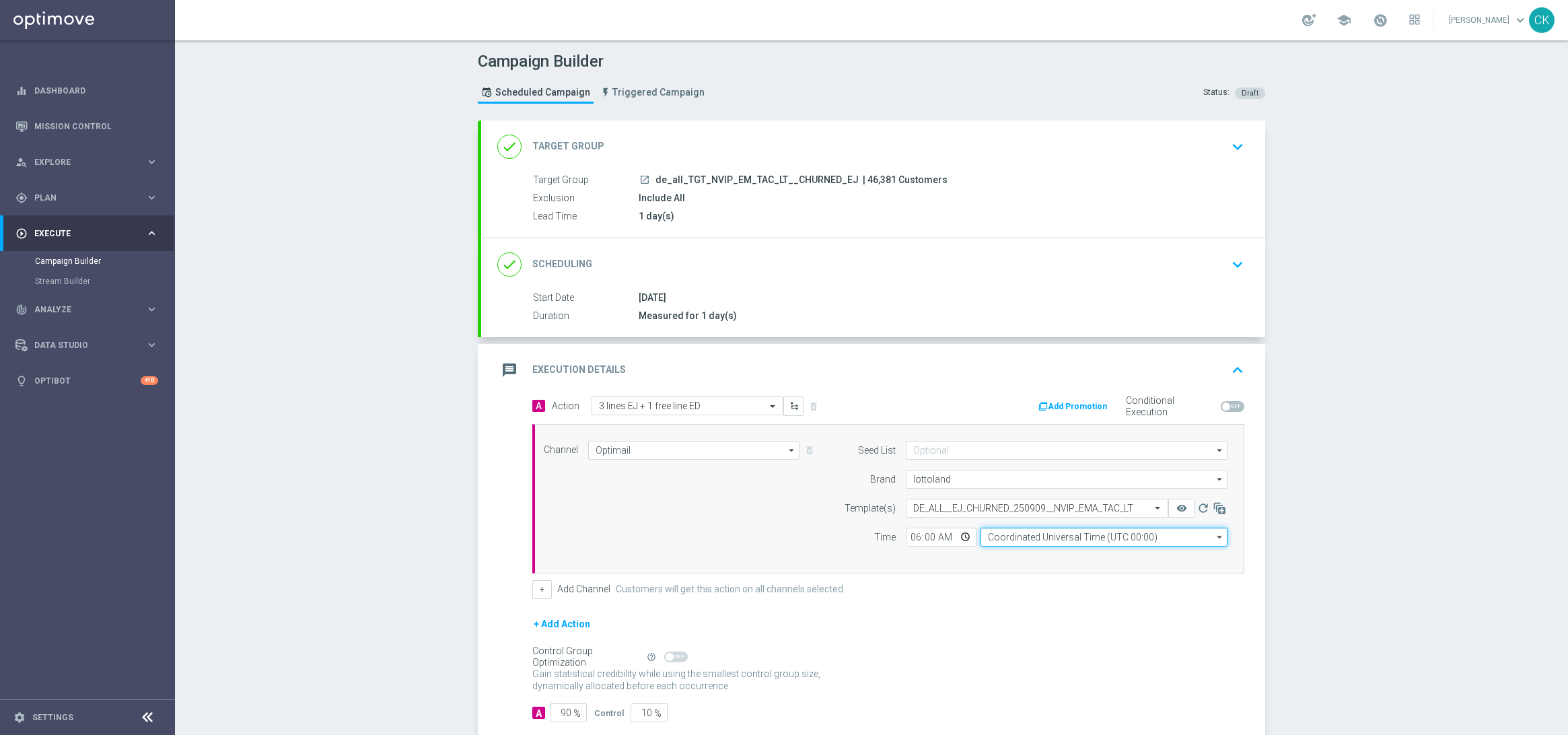
click at [1071, 537] on input "Coordinated Universal Time (UTC 00:00)" at bounding box center [1104, 537] width 247 height 19
click at [1021, 559] on div "Central European Time ([GEOGRAPHIC_DATA]) (UTC +02:00)" at bounding box center [1097, 557] width 220 height 12
type input "Central European Time ([GEOGRAPHIC_DATA]) (UTC +02:00)"
click at [574, 715] on span "%" at bounding box center [577, 714] width 8 height 11
click at [565, 712] on input "90" at bounding box center [568, 713] width 37 height 19
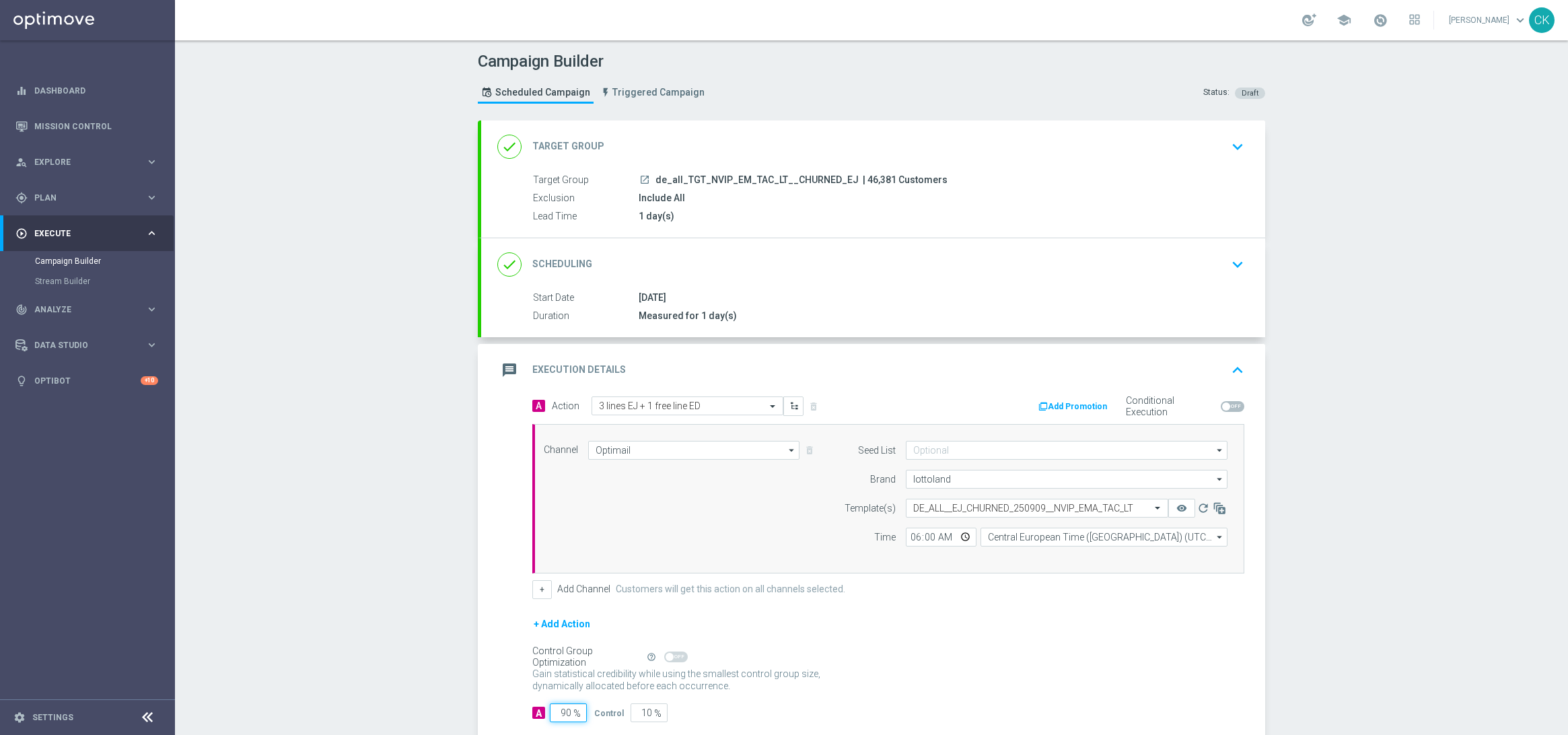
type input "9"
type input "91"
type input "98"
type input "2"
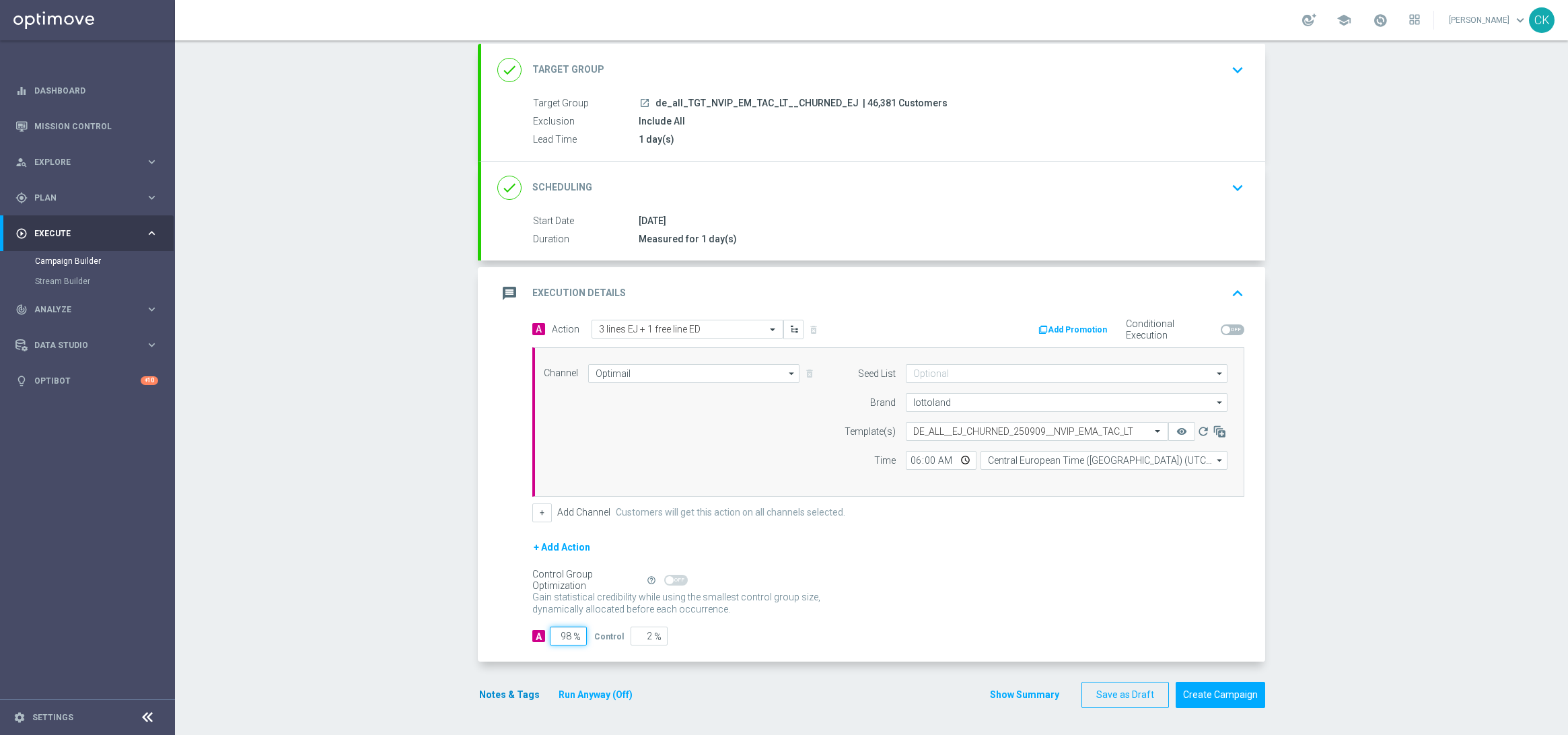
type input "98"
click at [505, 696] on button "Notes & Tags" at bounding box center [509, 695] width 63 height 17
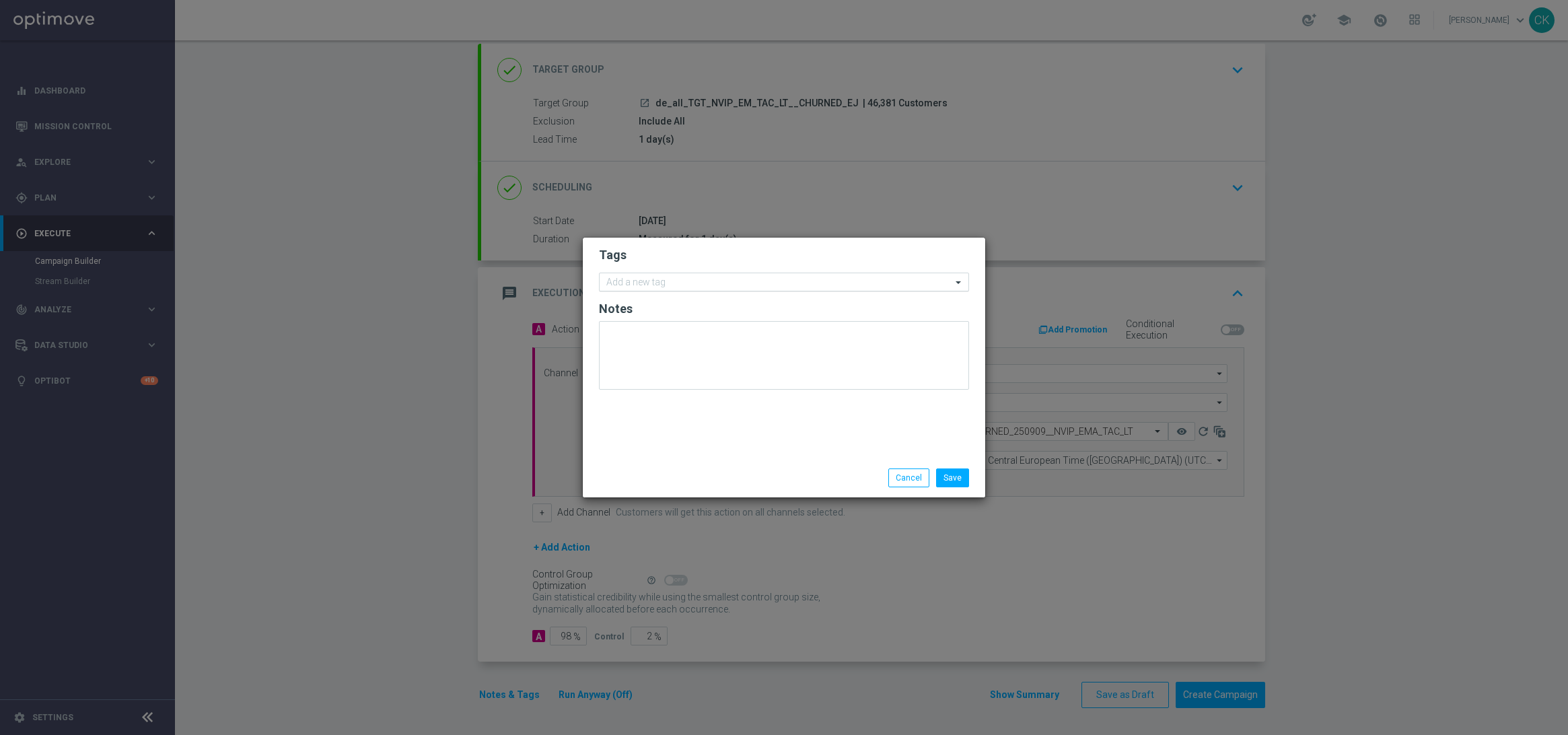
click at [664, 290] on div at bounding box center [778, 284] width 347 height 13
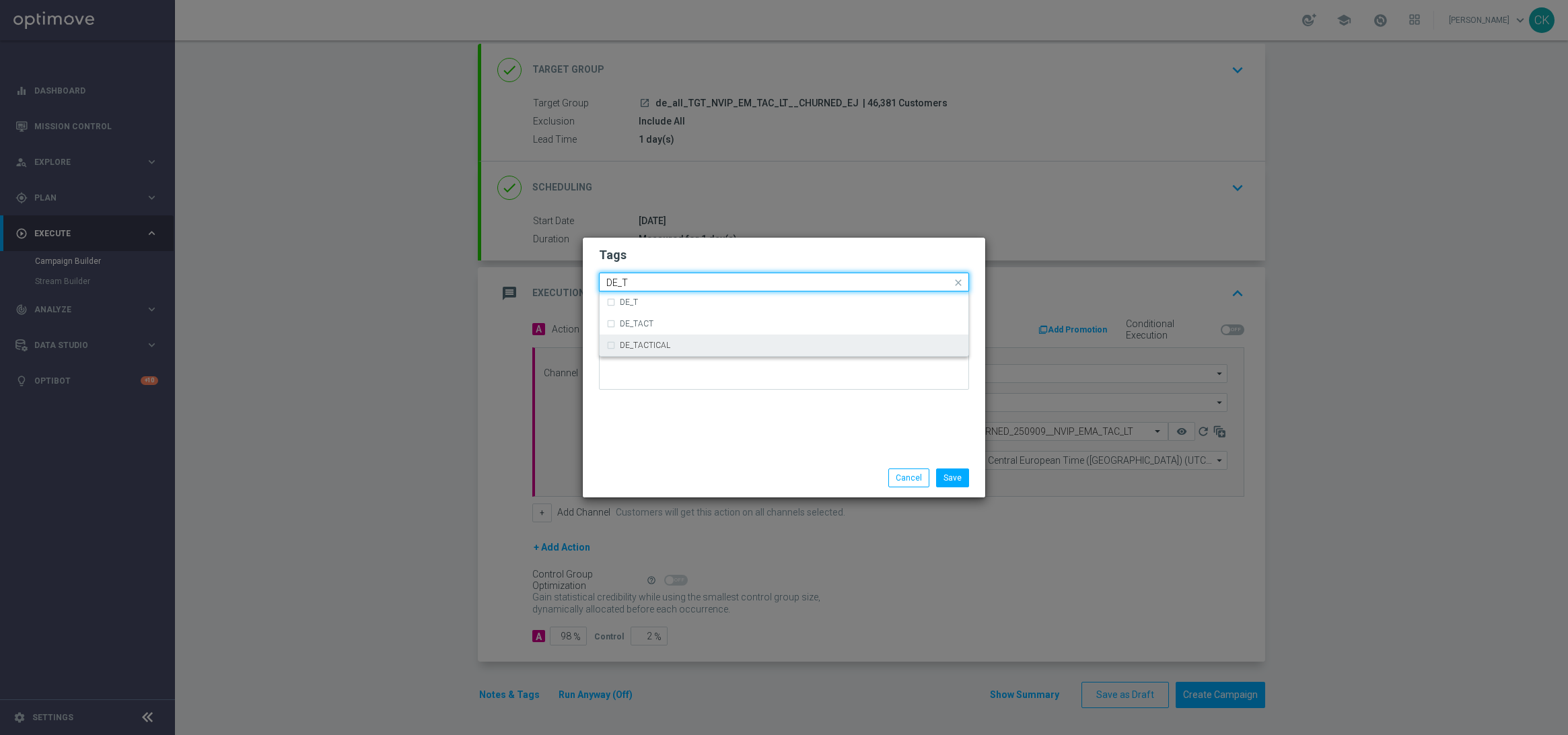
click at [678, 342] on div "DE_TACTICAL" at bounding box center [791, 345] width 342 height 8
type input "DE_T"
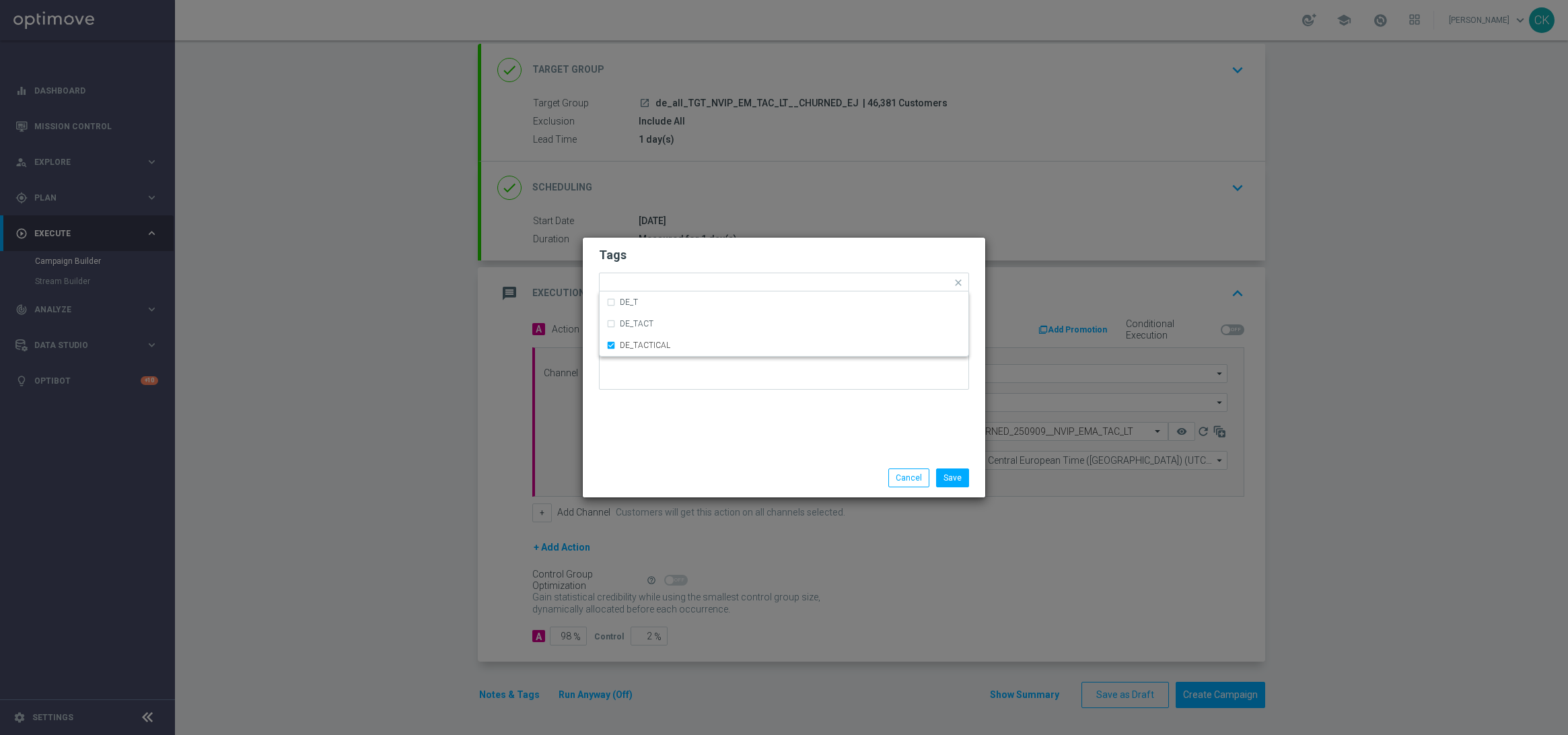
click at [678, 421] on div "Tags Quick find × DE_TACTICAL DE_T DE_TACT DE_TACTICAL Notes" at bounding box center [784, 348] width 403 height 221
click at [953, 480] on button "Save" at bounding box center [952, 478] width 33 height 19
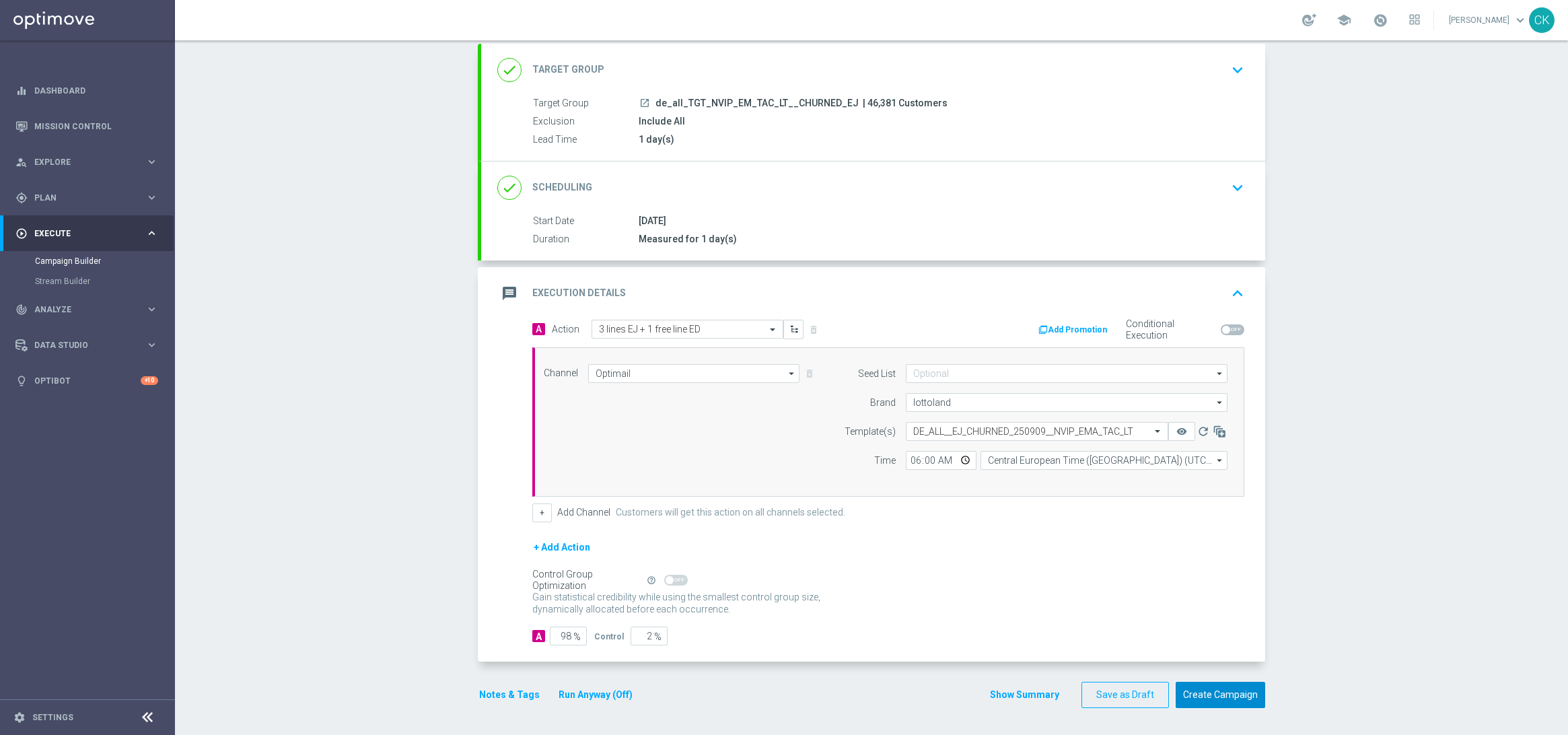
click at [1199, 702] on button "Create Campaign" at bounding box center [1220, 695] width 90 height 26
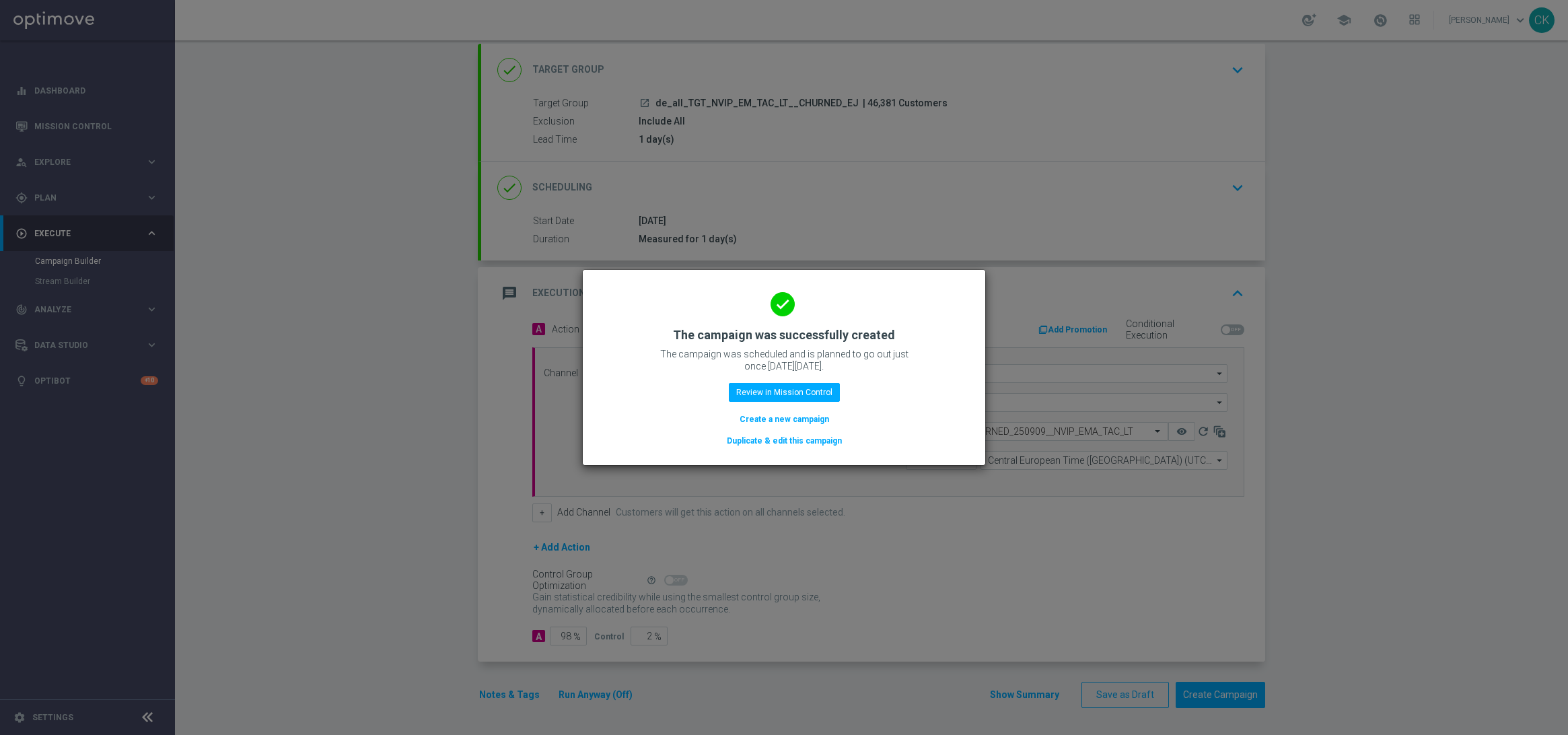
click at [764, 412] on button "Create a new campaign" at bounding box center [785, 420] width 92 height 15
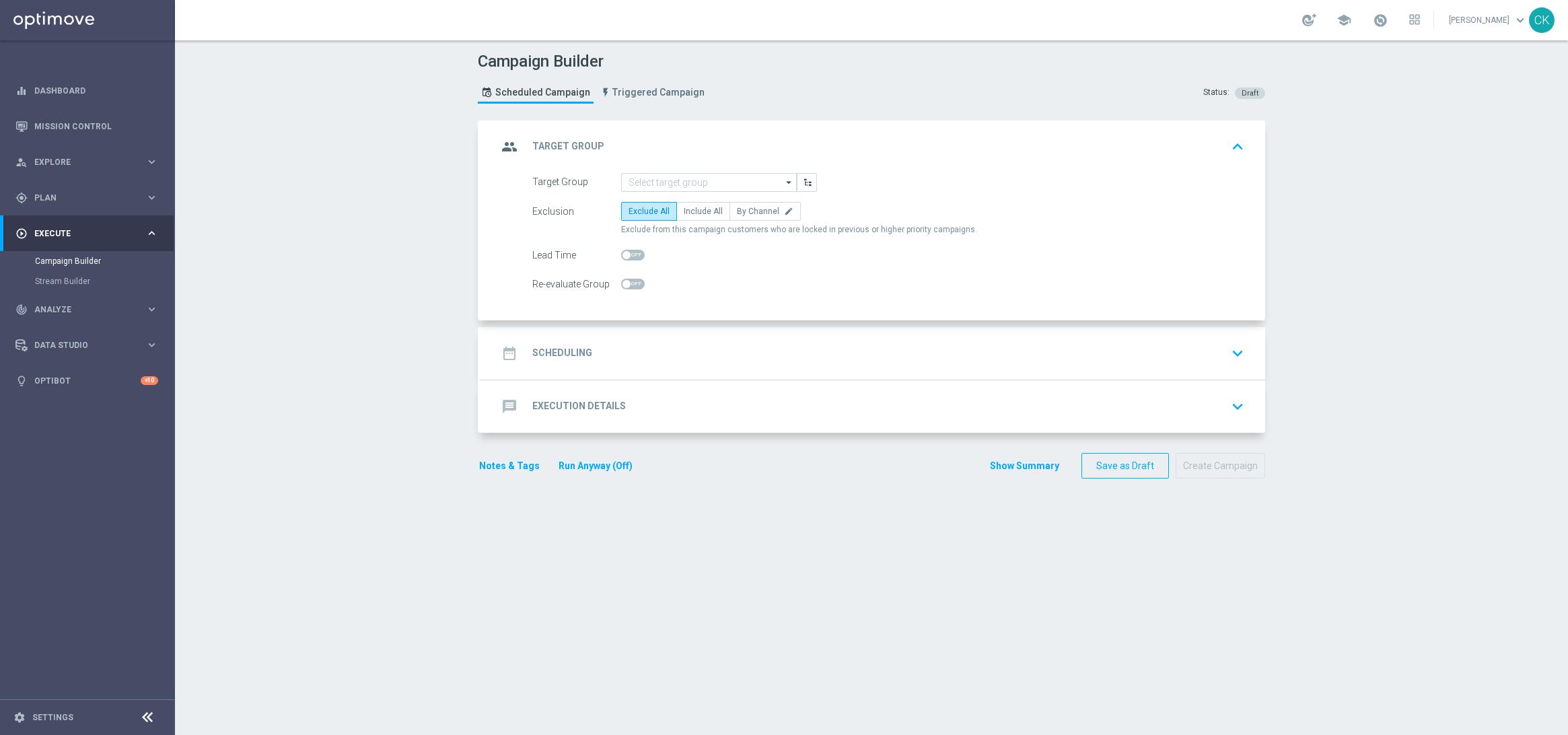
scroll to position [0, 0]
